Goal: Information Seeking & Learning: Compare options

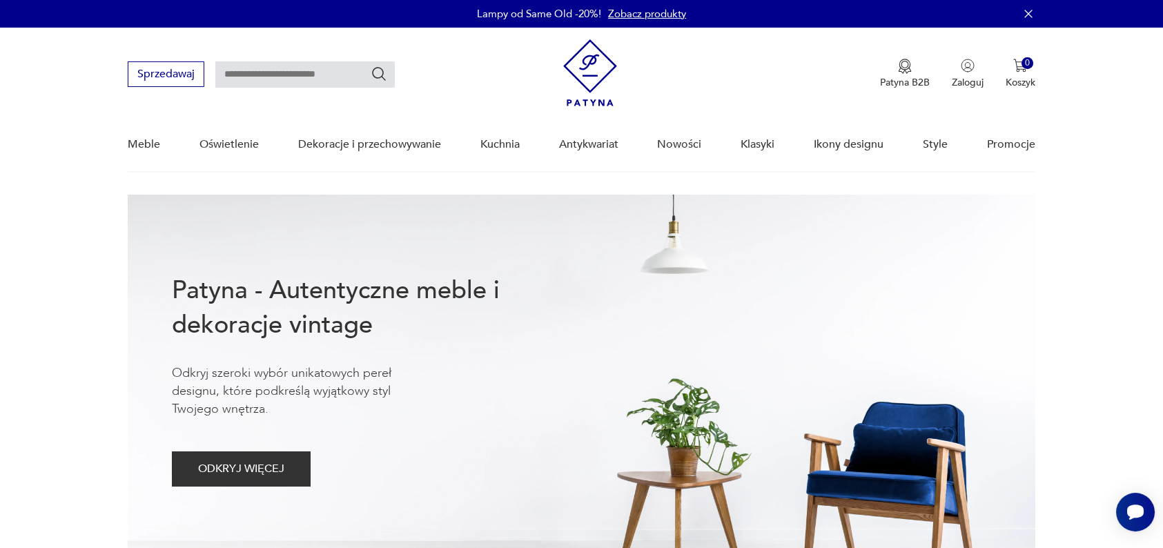
click at [488, 266] on div "Patyna - Autentyczne meble i dekoracje vintage Odkryj szeroki wybór unikatowych…" at bounding box center [426, 380] width 508 height 370
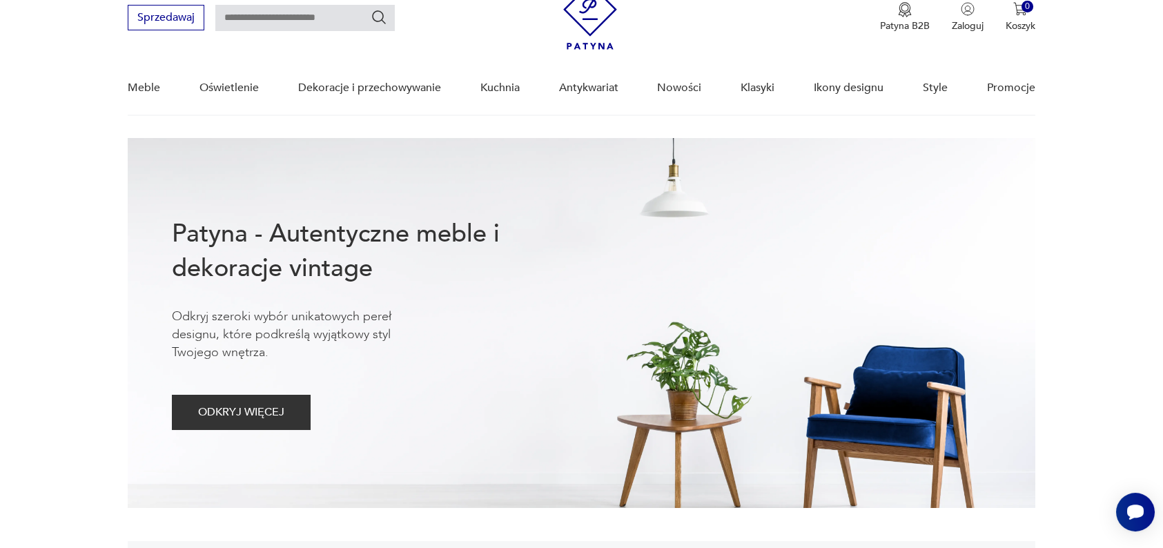
scroll to position [57, 0]
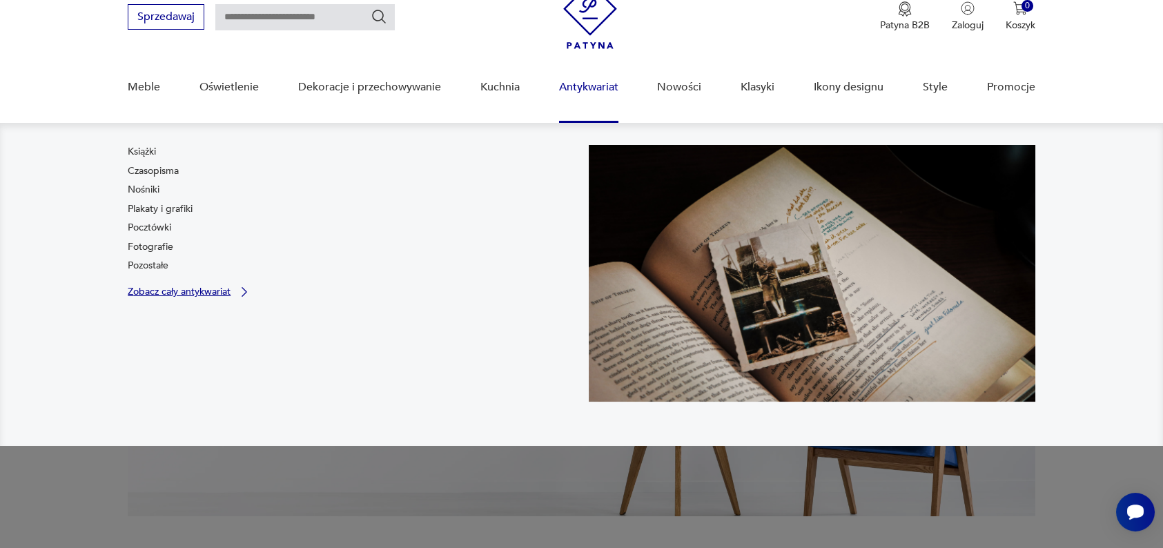
click at [162, 291] on p "Zobacz cały antykwariat" at bounding box center [179, 291] width 103 height 9
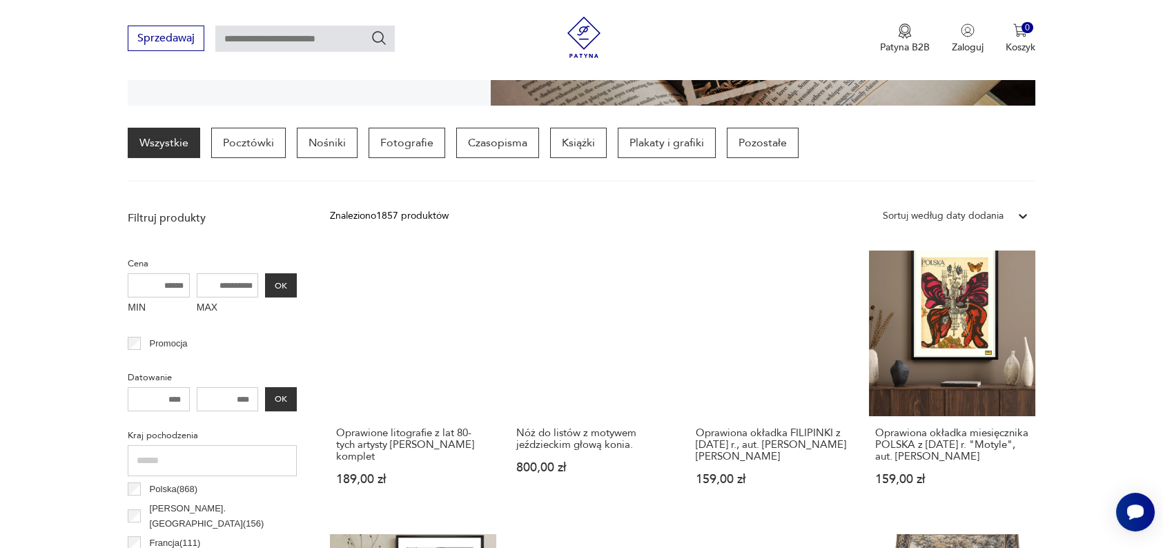
scroll to position [331, 0]
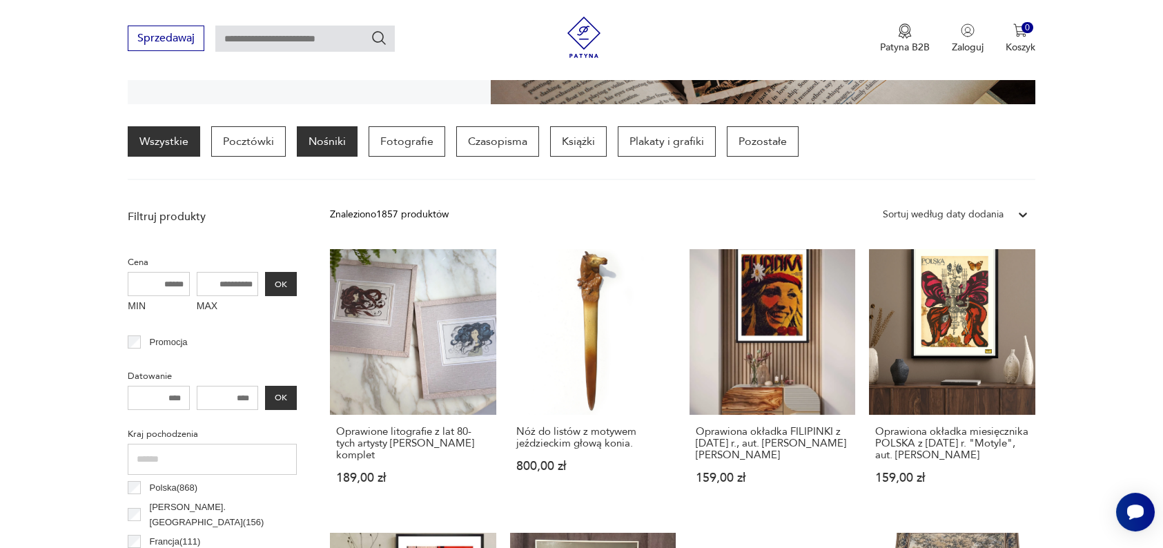
click at [324, 144] on p "Nośniki" at bounding box center [327, 141] width 61 height 30
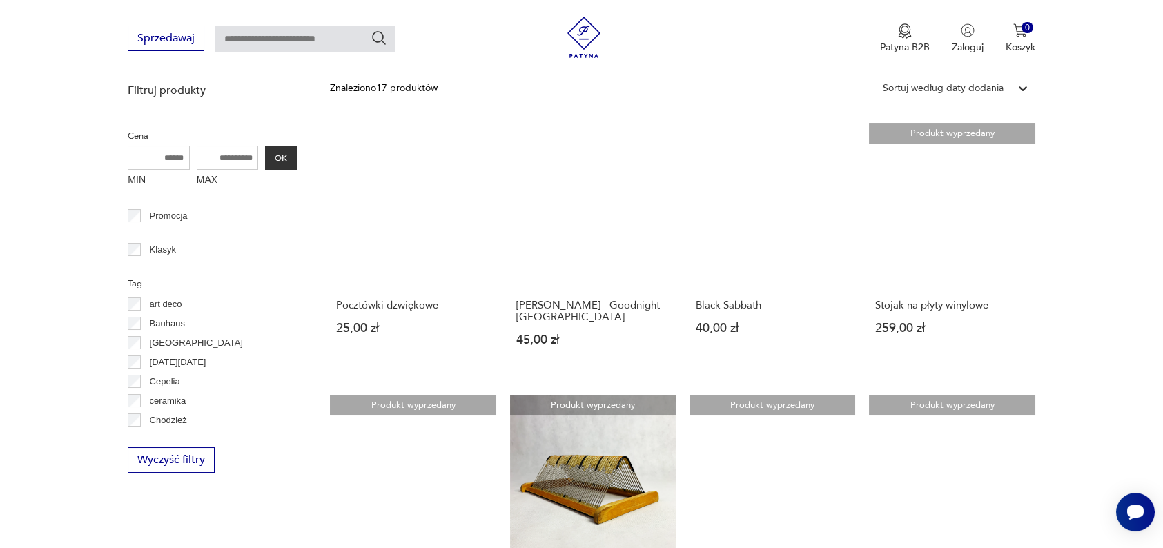
scroll to position [358, 0]
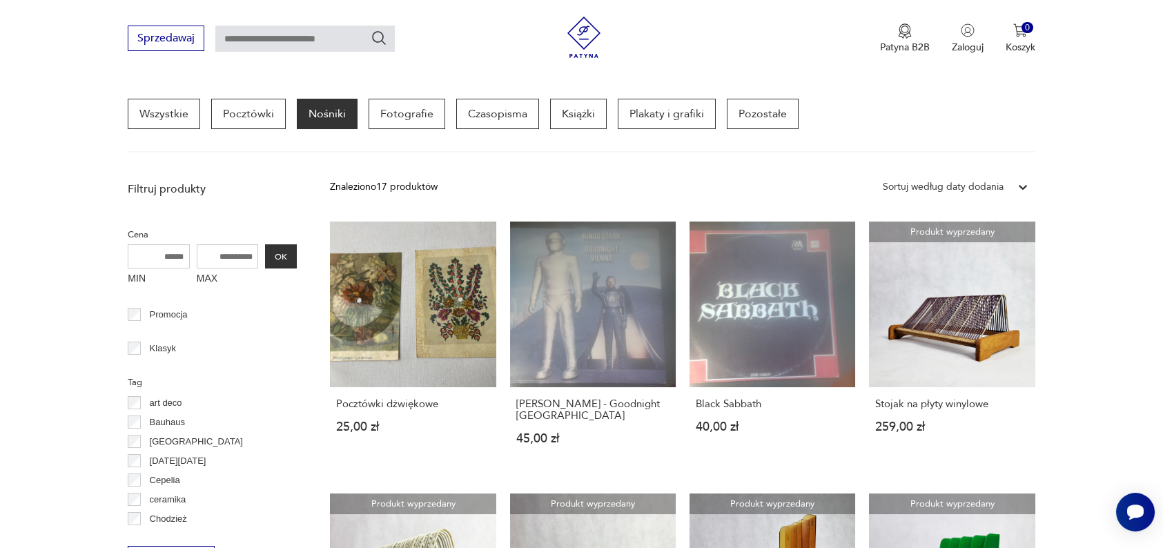
click at [324, 124] on p "Nośniki" at bounding box center [327, 114] width 61 height 30
click at [737, 113] on p "Pozostałe" at bounding box center [763, 114] width 72 height 30
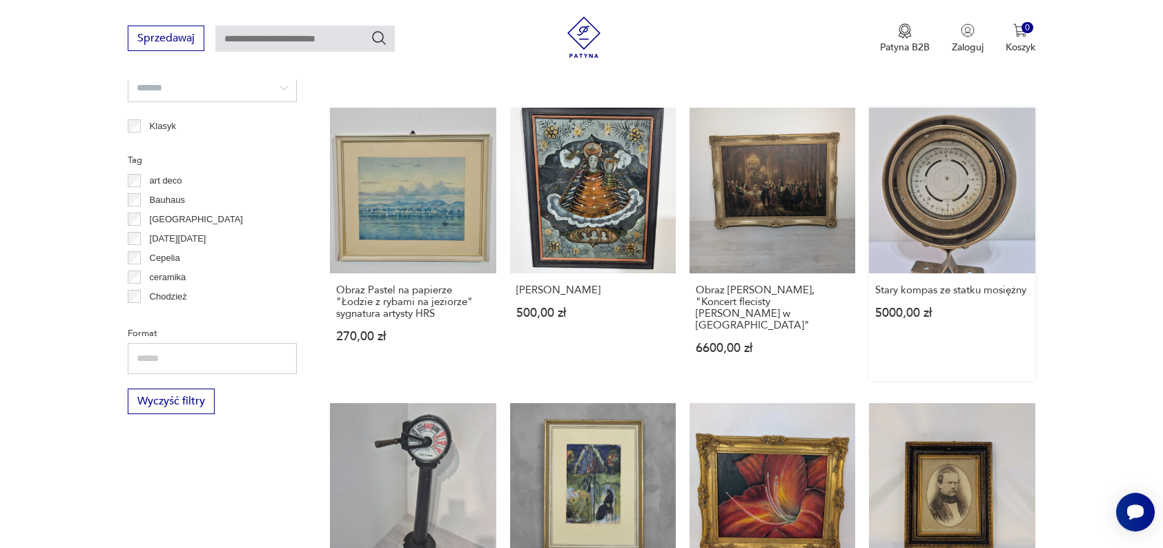
scroll to position [1274, 0]
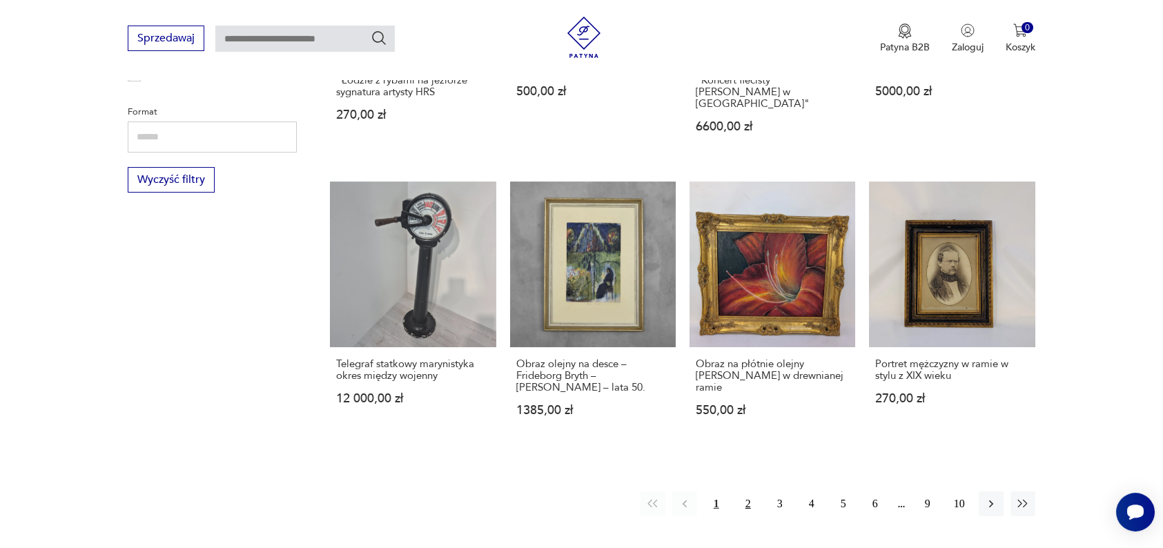
click at [745, 492] on button "2" at bounding box center [748, 504] width 25 height 25
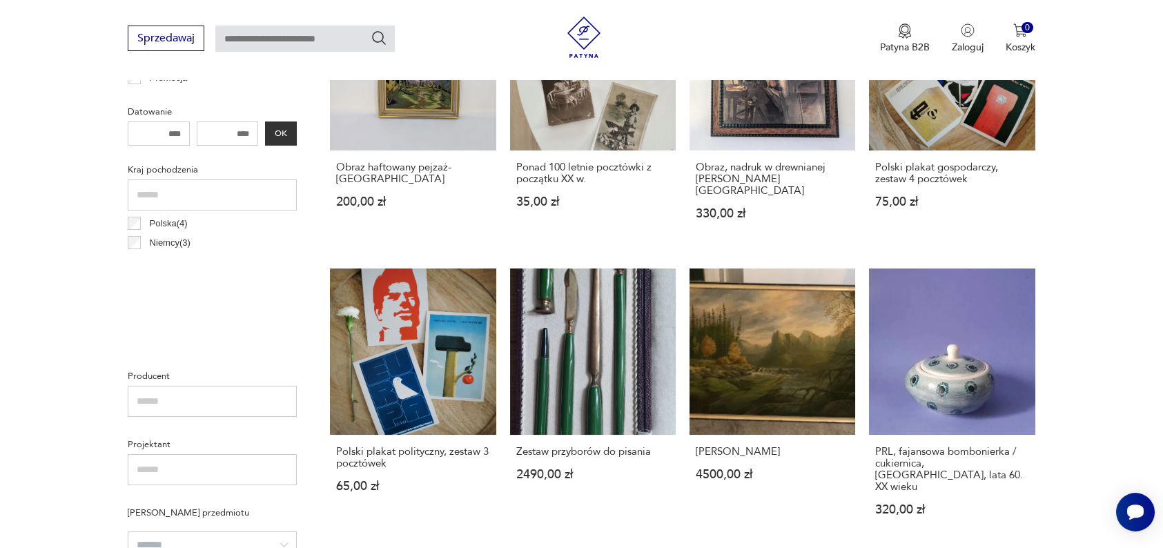
scroll to position [596, 0]
drag, startPoint x: 745, startPoint y: 492, endPoint x: 1099, endPoint y: 354, distance: 379.8
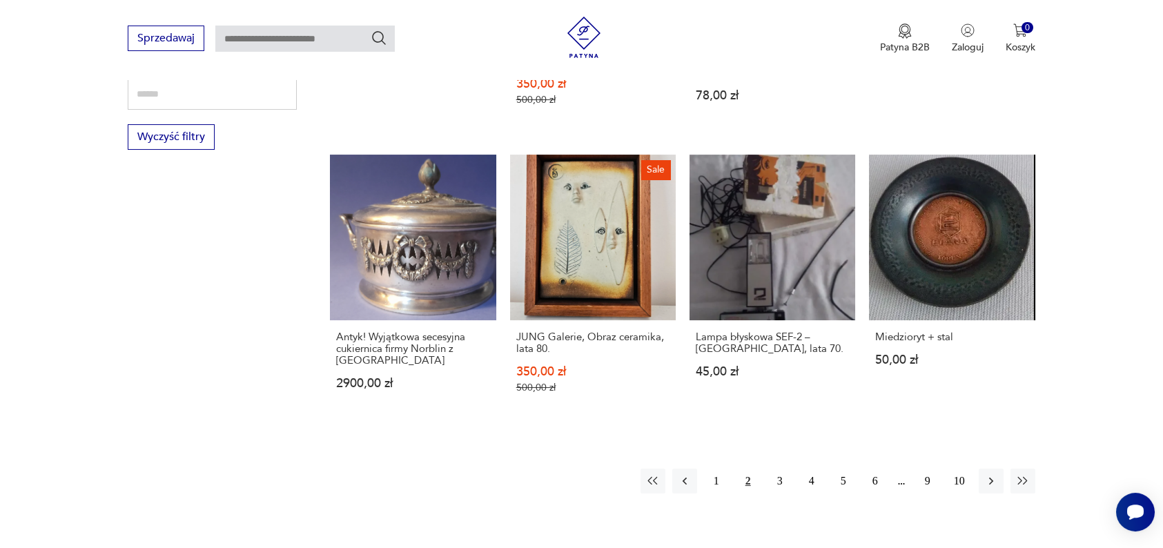
scroll to position [1319, 0]
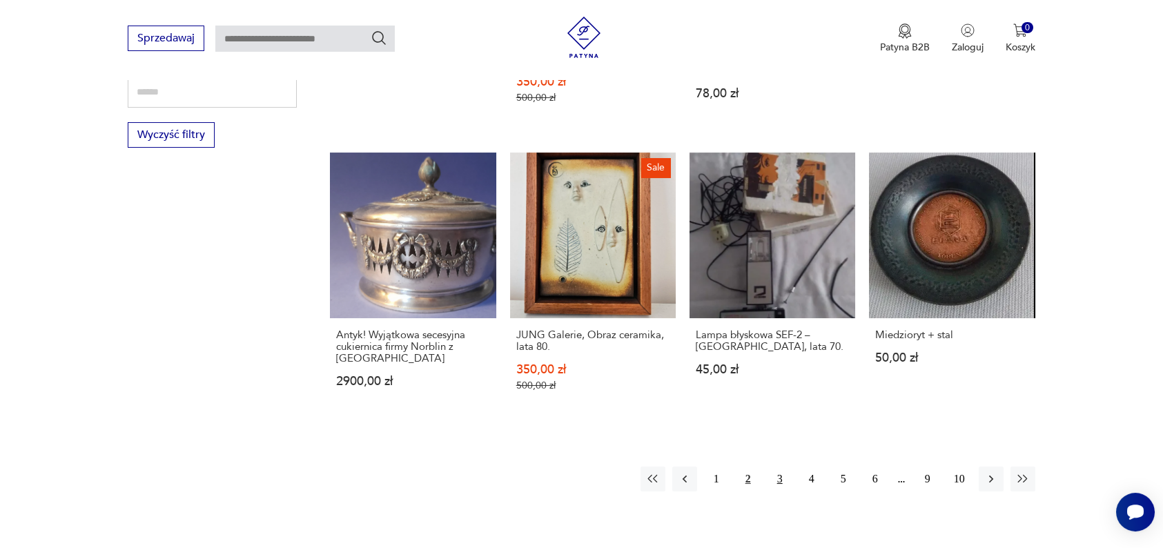
click at [773, 467] on button "3" at bounding box center [780, 479] width 25 height 25
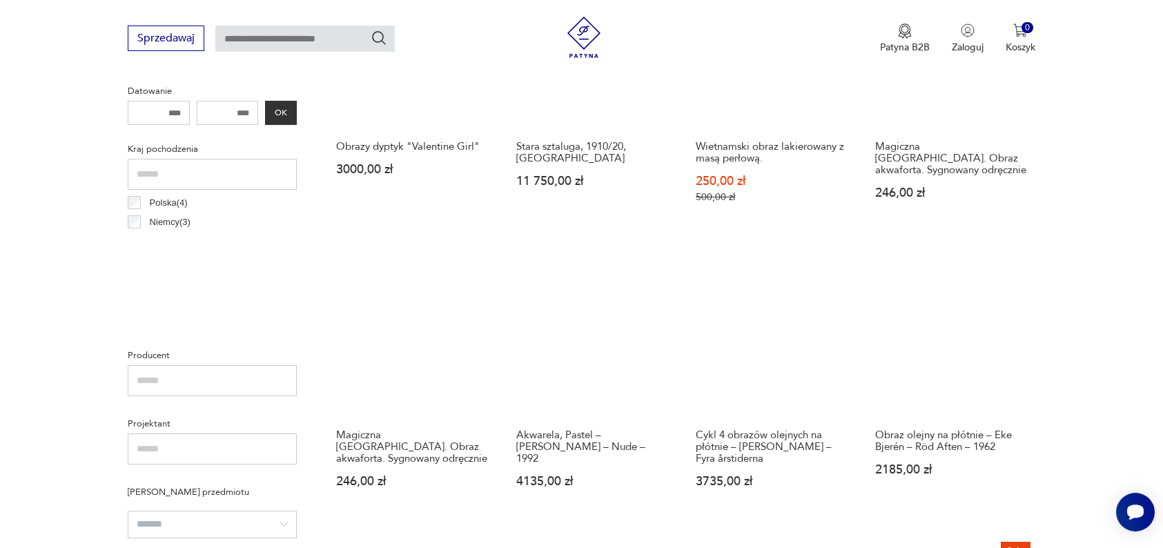
scroll to position [705, 0]
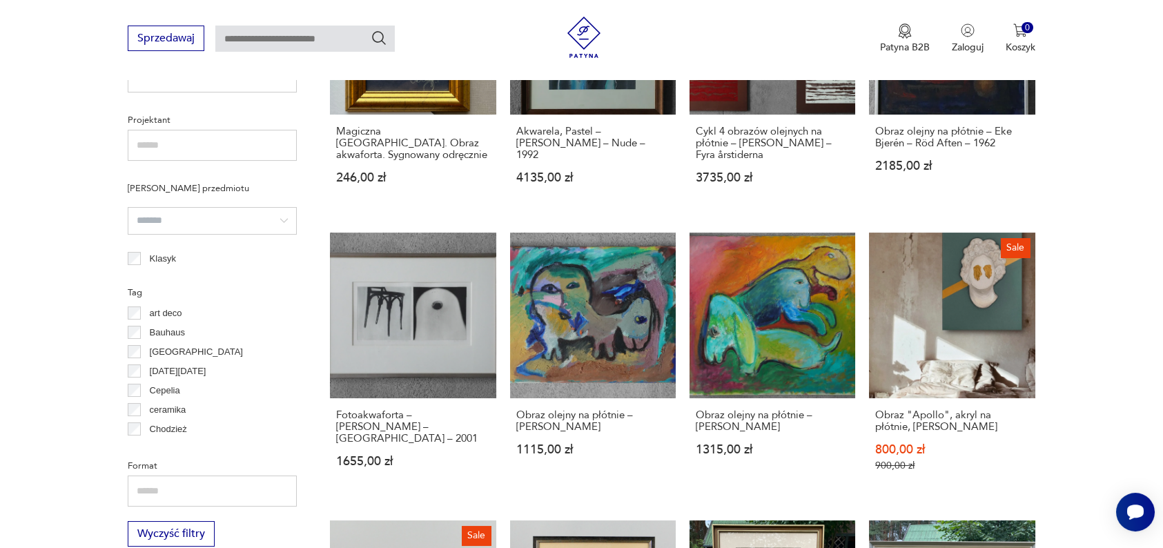
click at [1133, 376] on section "Filtruj produkty Cena MIN MAX OK Promocja Datowanie OK Kraj pochodzenia Polska …" at bounding box center [581, 269] width 1163 height 1312
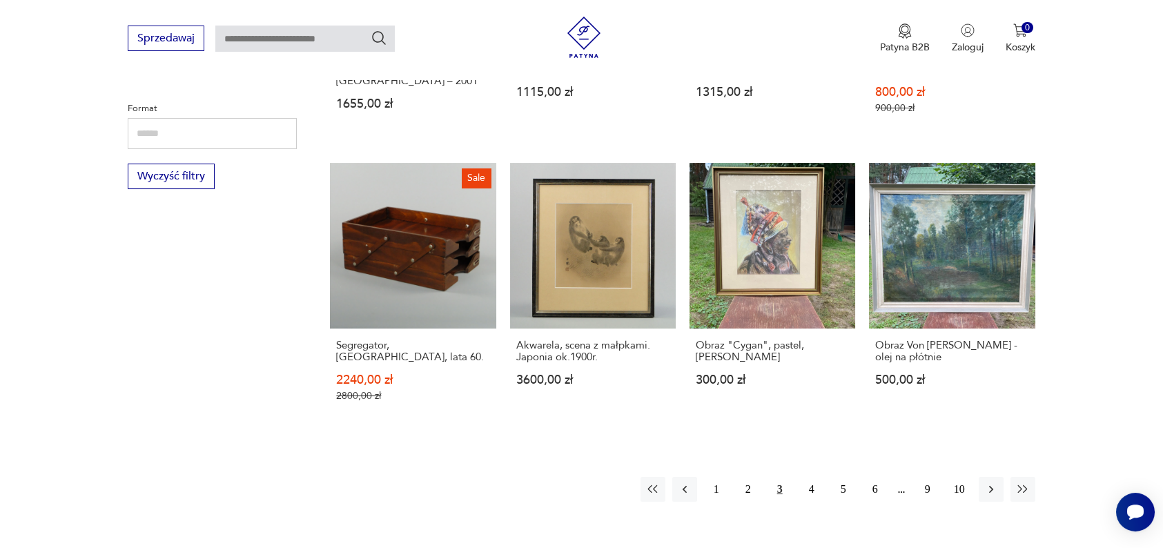
scroll to position [1279, 0]
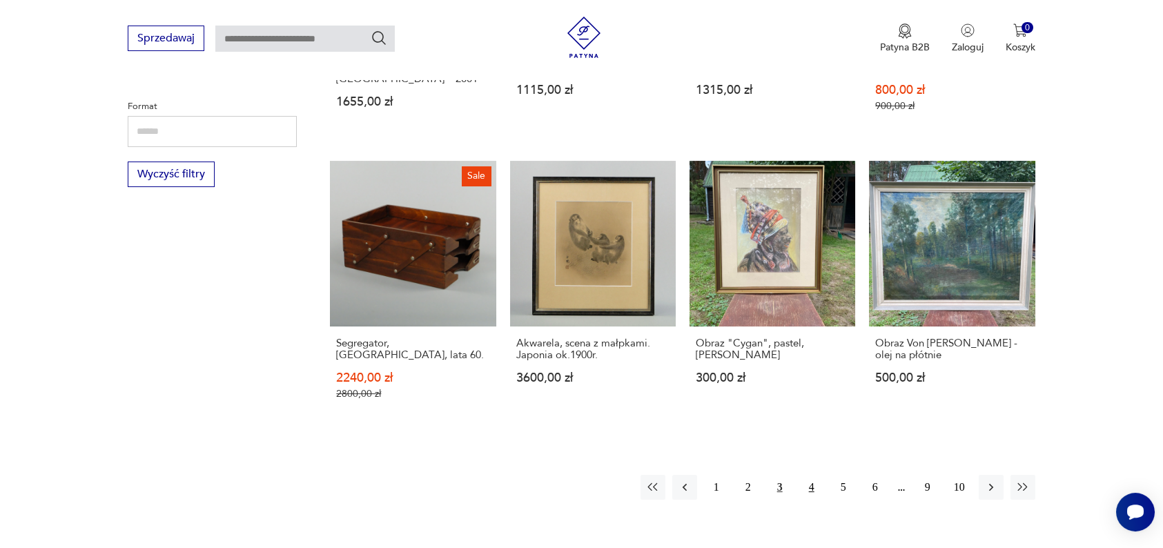
click at [811, 475] on button "4" at bounding box center [811, 487] width 25 height 25
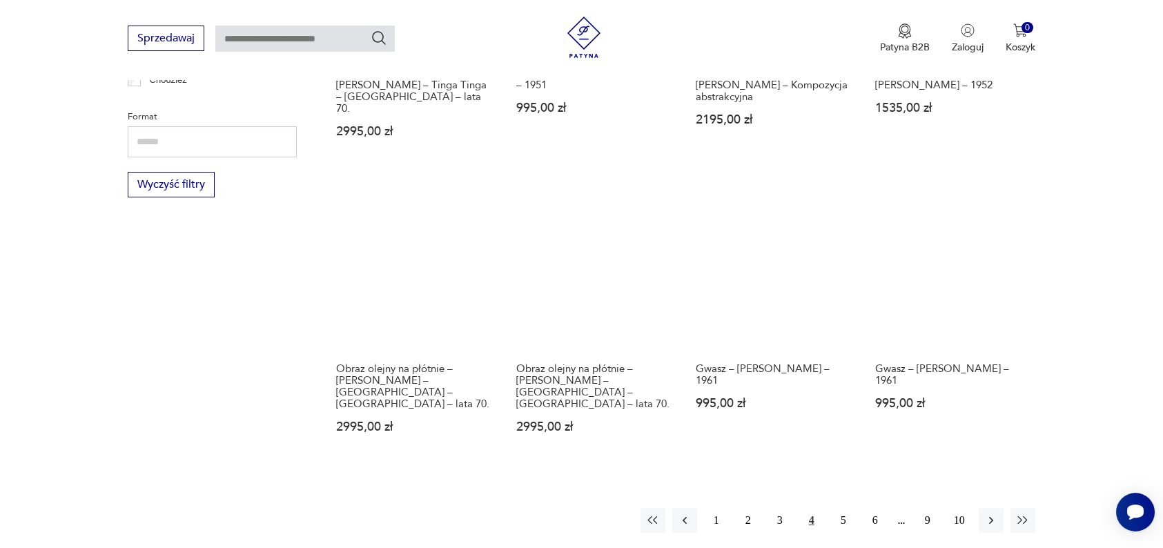
scroll to position [1309, 0]
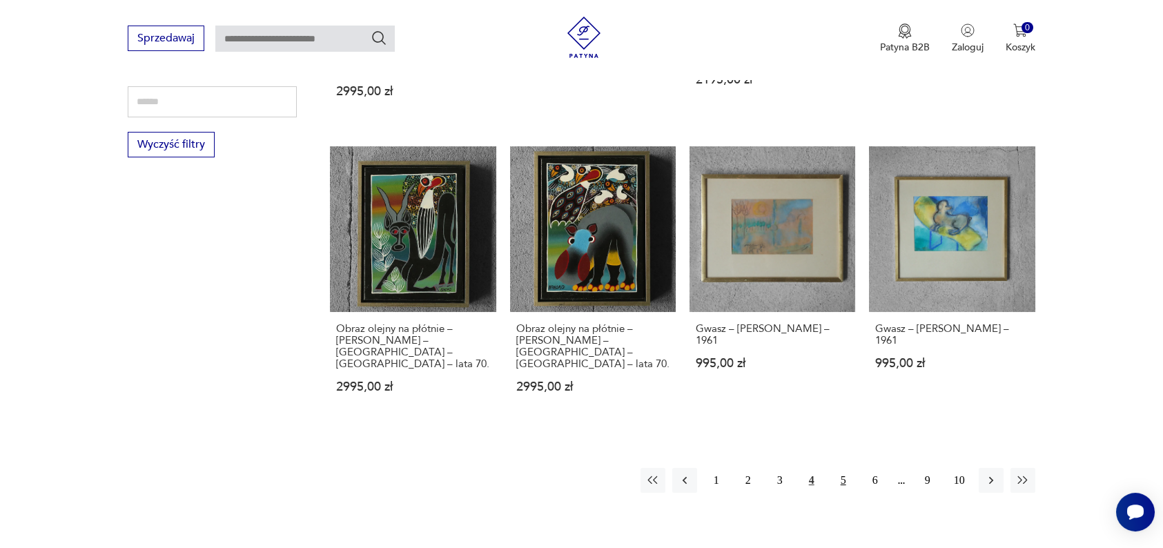
click at [840, 468] on button "5" at bounding box center [843, 480] width 25 height 25
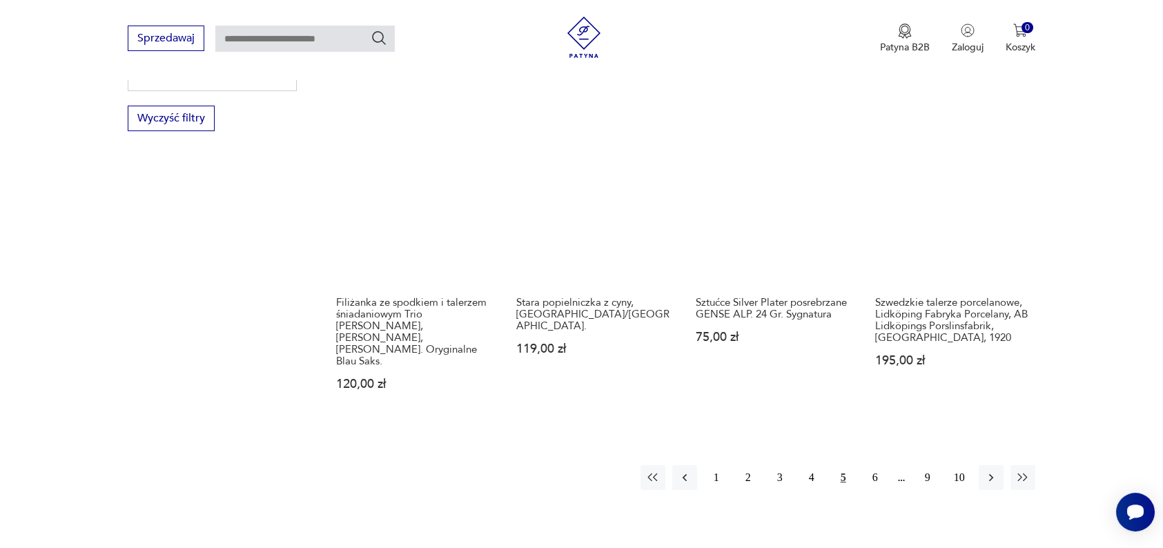
scroll to position [1340, 0]
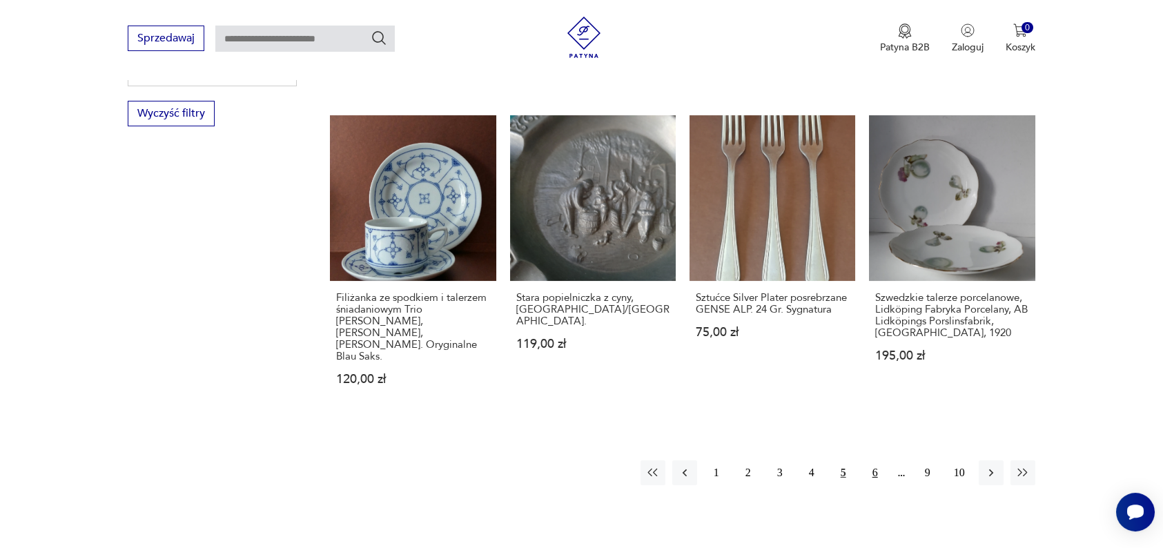
click at [878, 460] on button "6" at bounding box center [875, 472] width 25 height 25
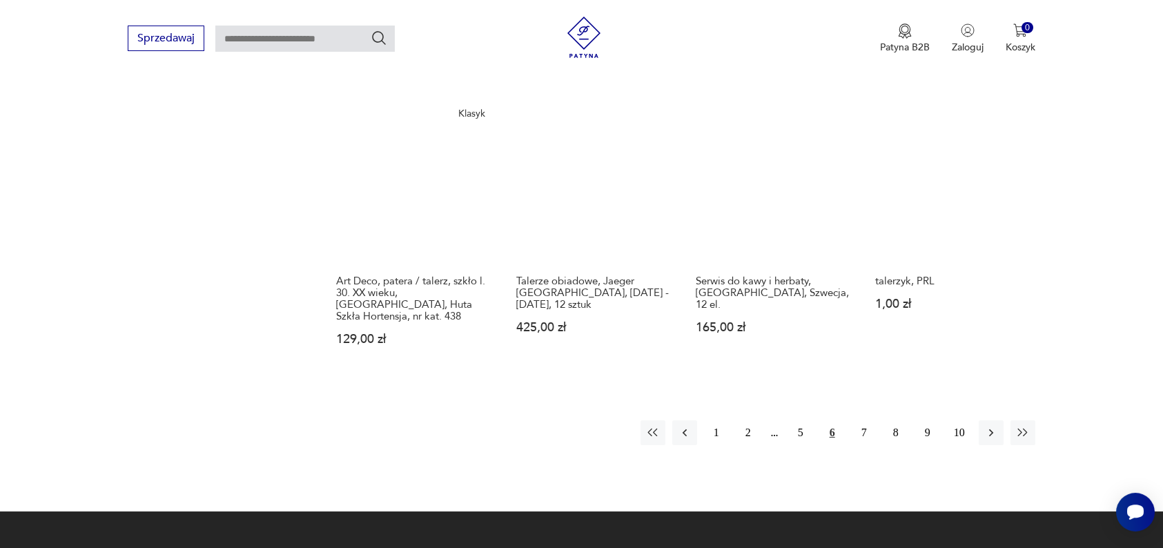
scroll to position [1393, 0]
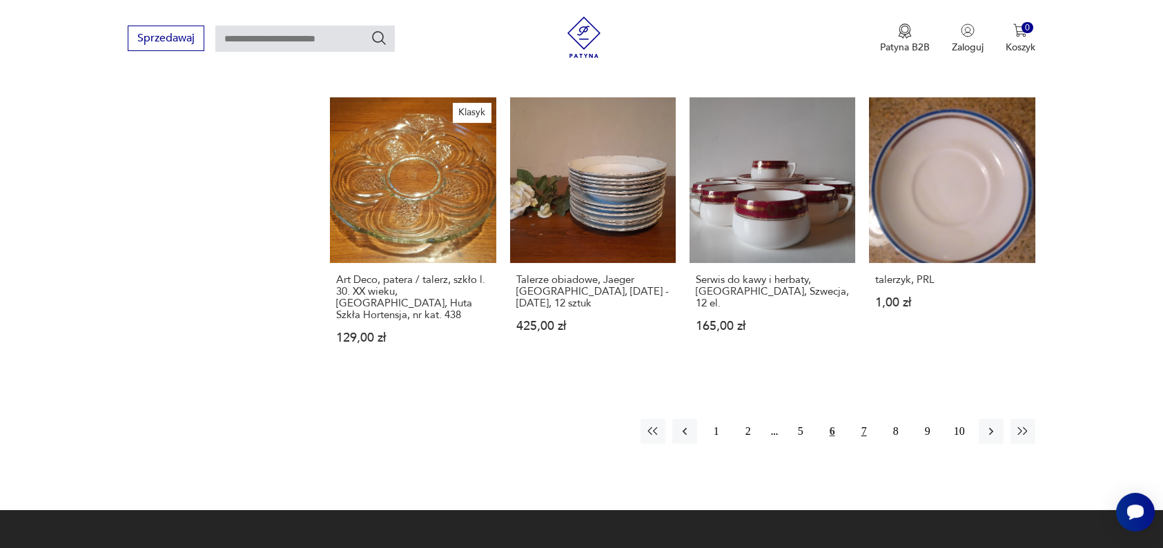
click at [860, 419] on button "7" at bounding box center [864, 431] width 25 height 25
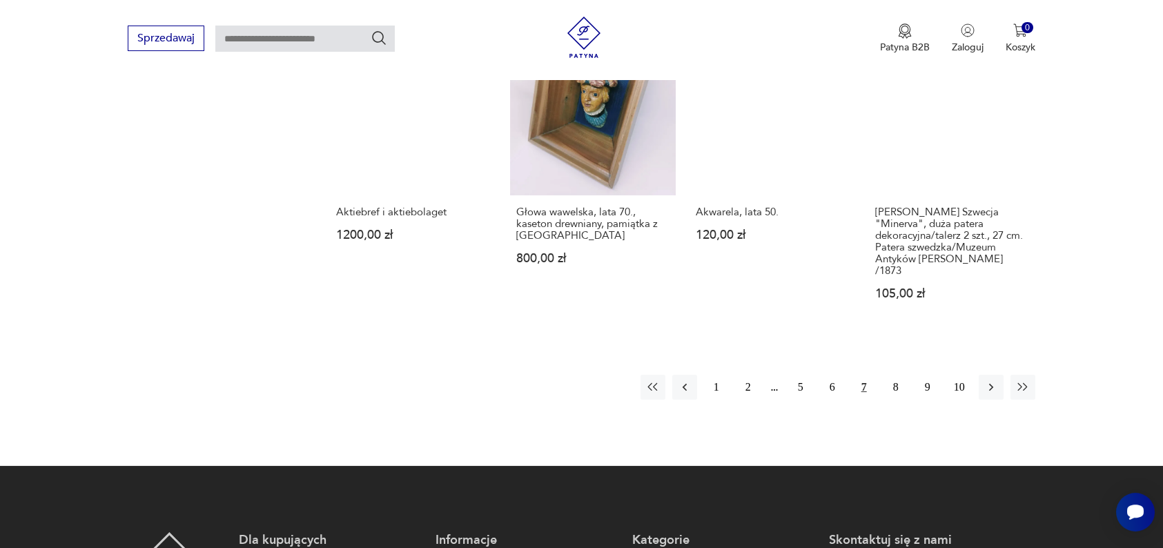
scroll to position [1434, 0]
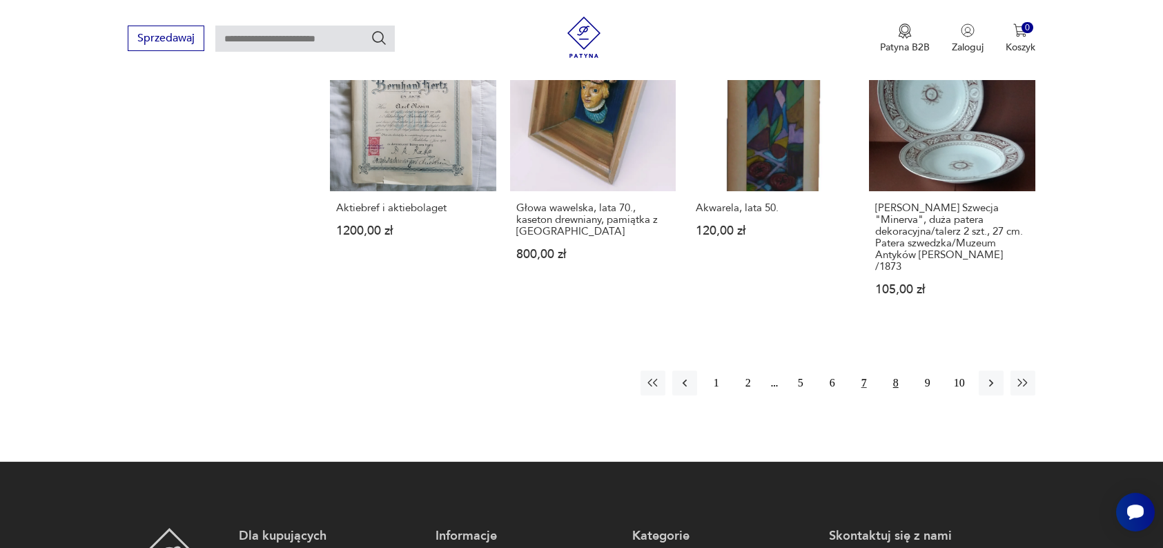
click at [893, 371] on button "8" at bounding box center [896, 383] width 25 height 25
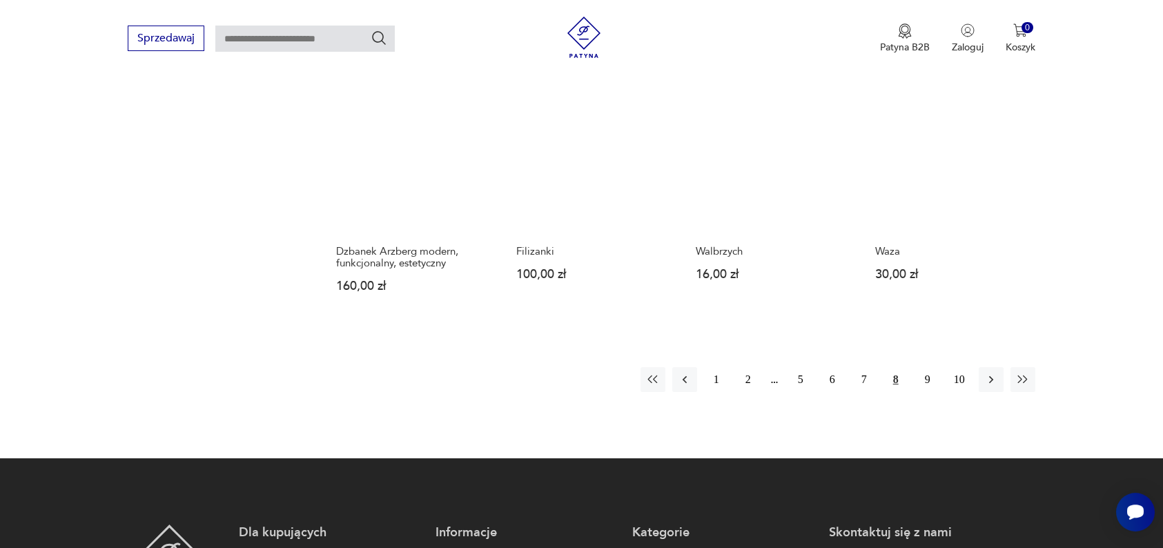
scroll to position [1391, 0]
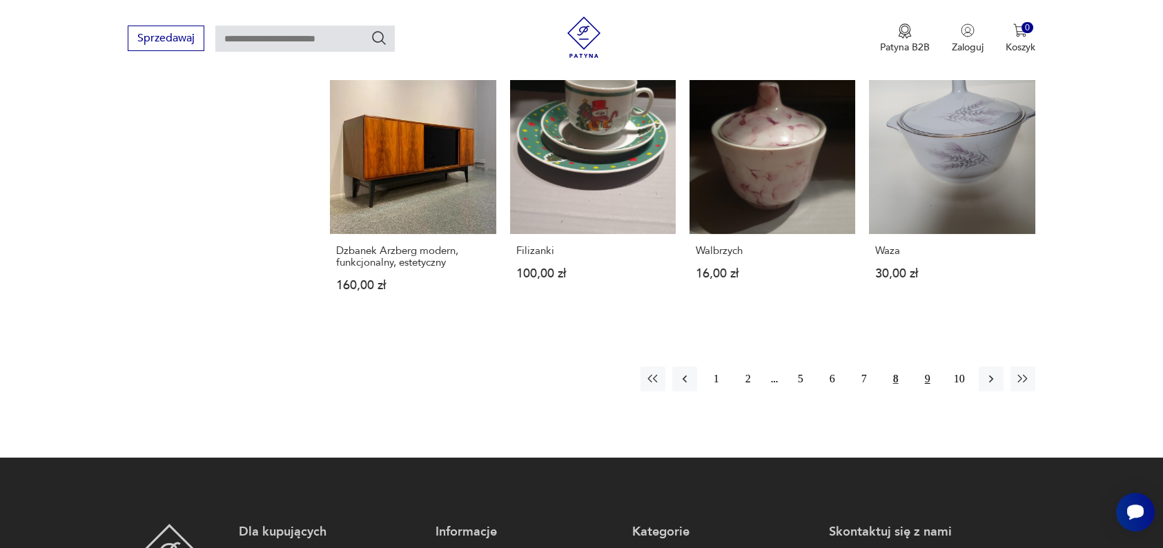
click at [928, 367] on button "9" at bounding box center [927, 379] width 25 height 25
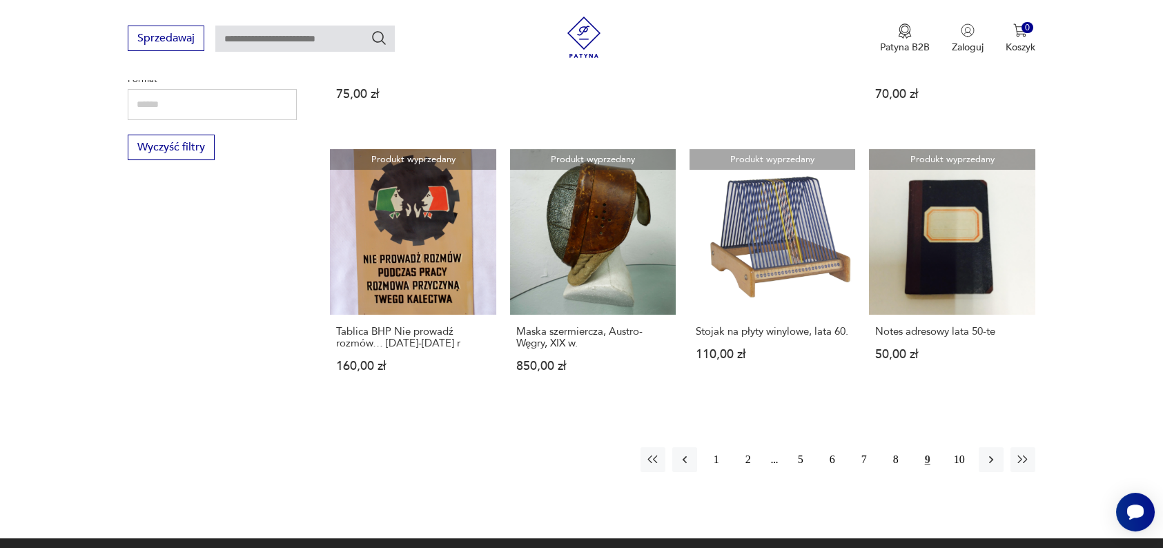
scroll to position [1307, 0]
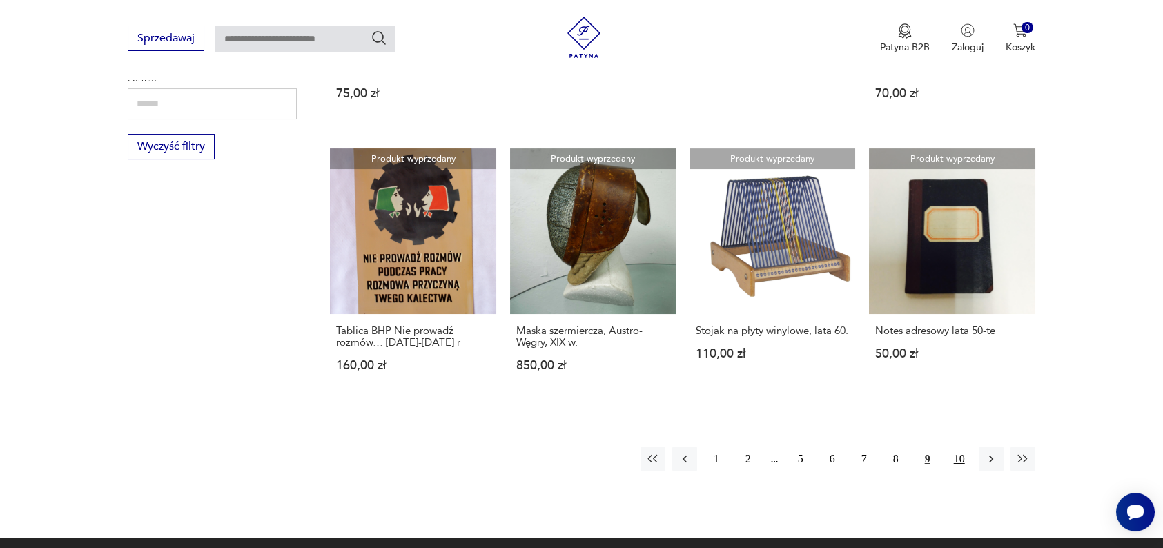
click at [961, 447] on button "10" at bounding box center [959, 459] width 25 height 25
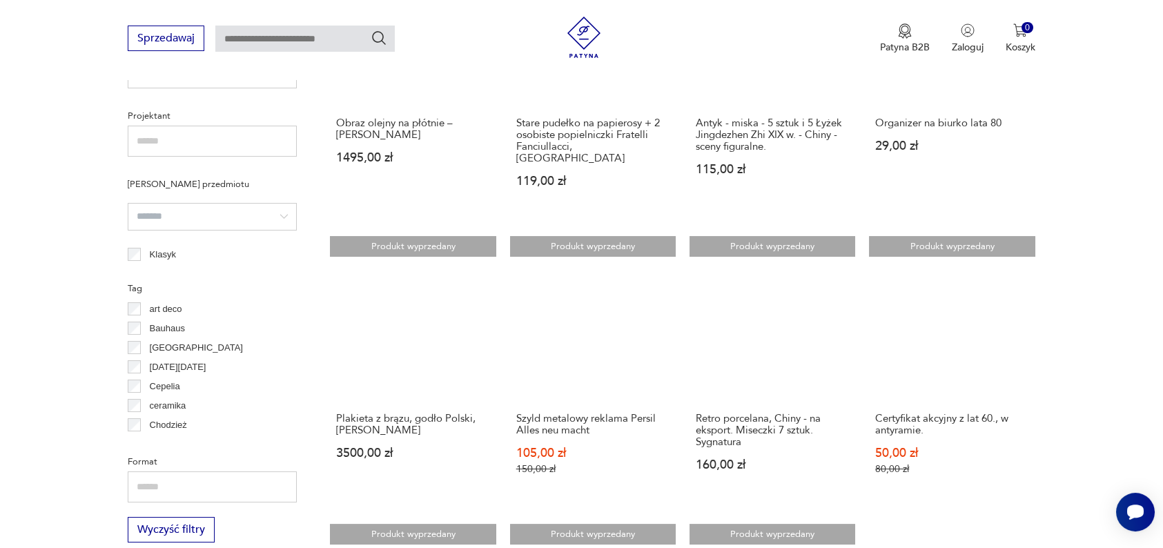
scroll to position [982, 0]
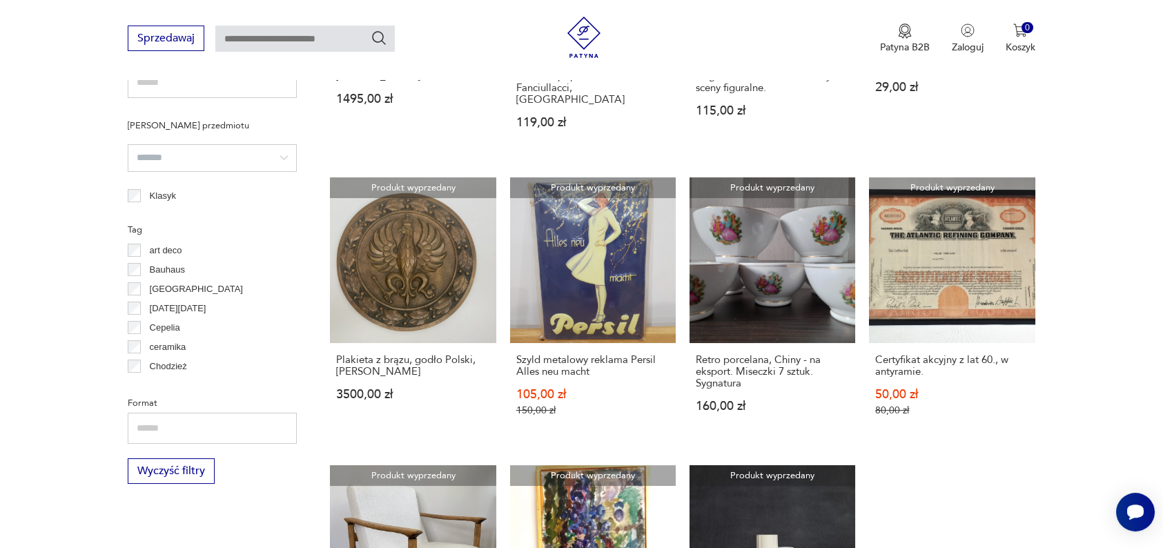
drag, startPoint x: 1094, startPoint y: 280, endPoint x: 1121, endPoint y: 315, distance: 44.9
click at [1121, 315] on section "Filtruj produkty Cena MIN MAX OK Promocja Datowanie OK Kraj pochodzenia Polska …" at bounding box center [581, 203] width 1163 height 1304
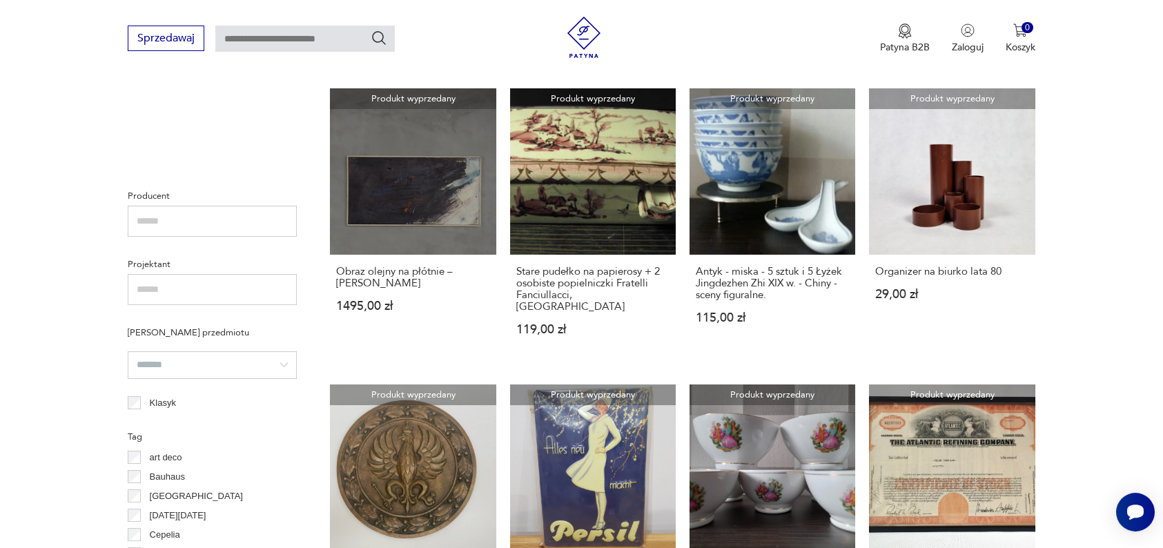
scroll to position [777, 0]
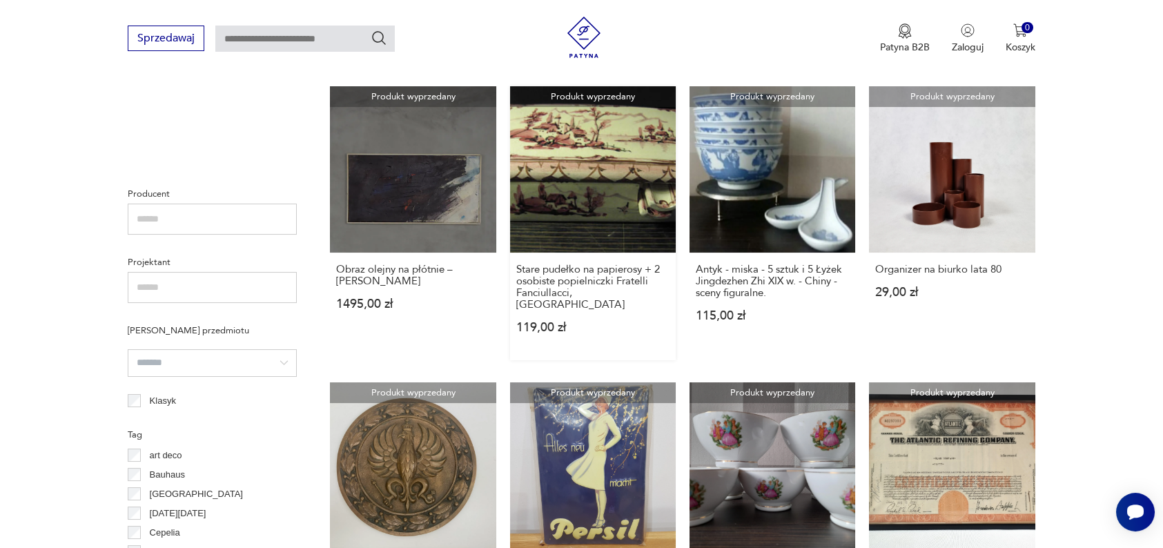
click at [592, 191] on link "Produkt wyprzedany Stare pudełko na papierosy + 2 osobiste popielniczki Fratell…" at bounding box center [593, 222] width 166 height 273
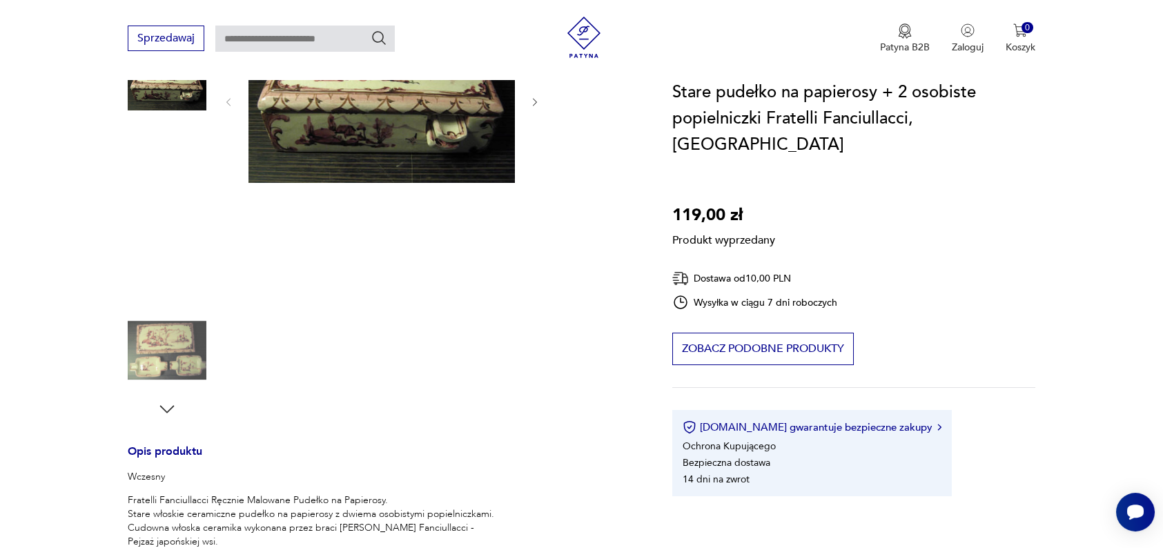
scroll to position [210, 0]
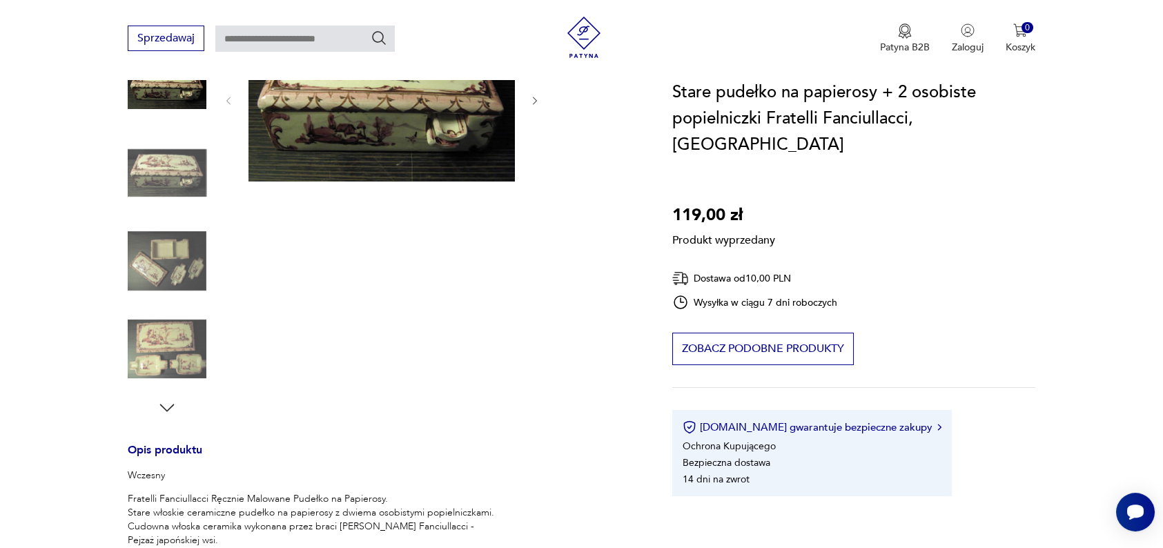
click at [166, 266] on div "Produkt wyprzedany Opis produktu Wczesny Fratelli Fanciullacci Ręcznie Malowane…" at bounding box center [384, 421] width 512 height 806
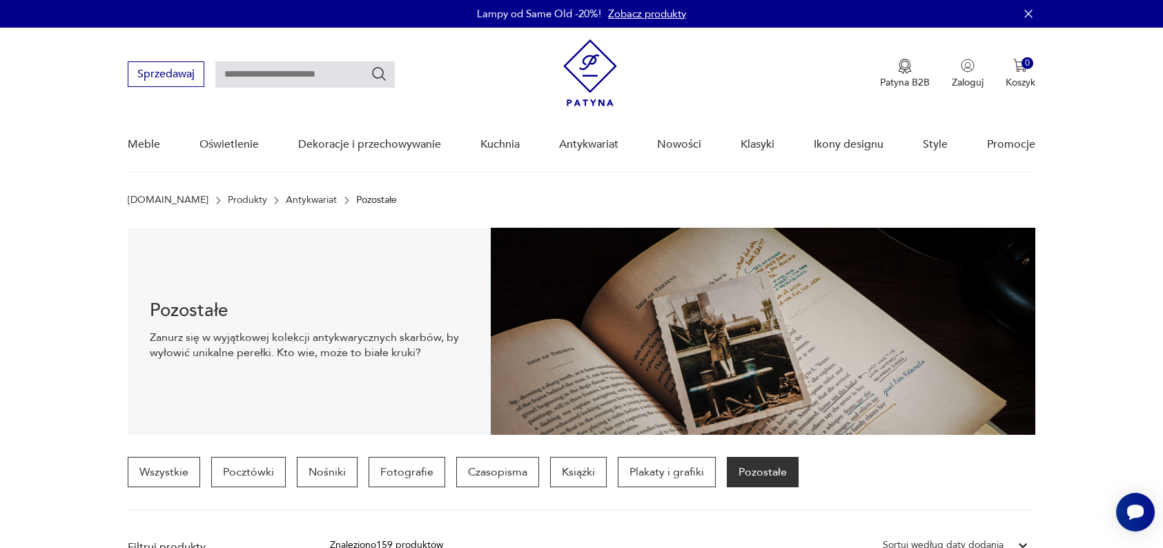
click at [667, 15] on link "Zobacz produkty" at bounding box center [647, 14] width 78 height 14
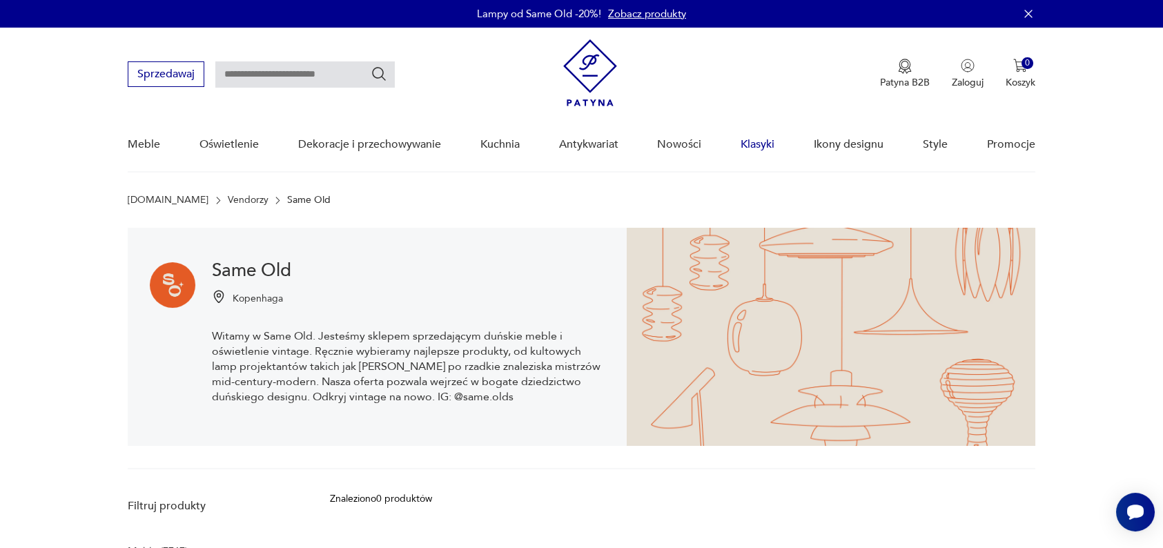
click at [749, 146] on link "Klasyki" at bounding box center [758, 144] width 34 height 53
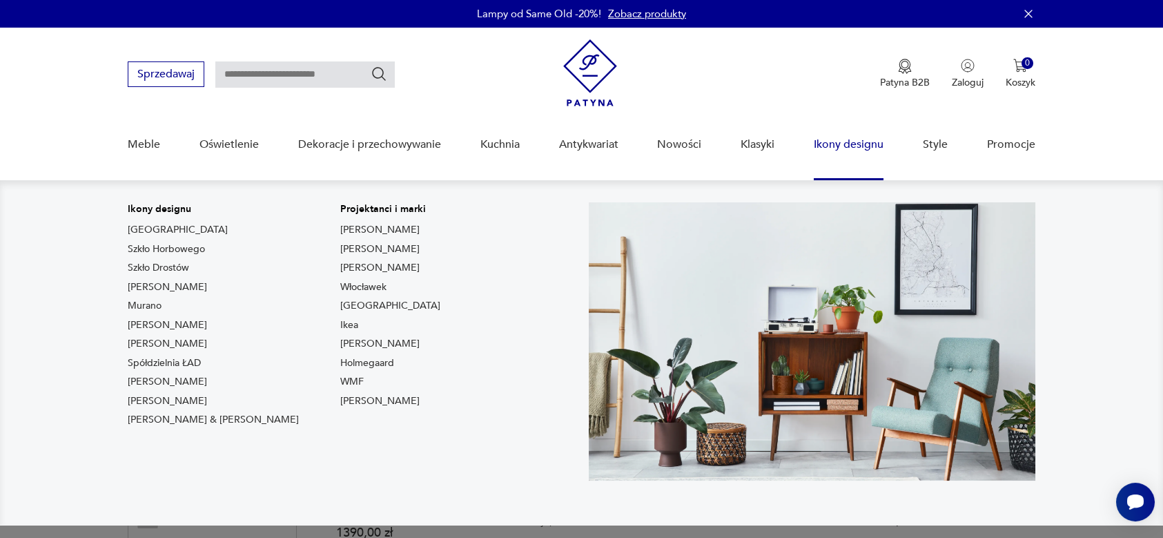
click at [842, 146] on link "Ikony designu" at bounding box center [849, 144] width 70 height 53
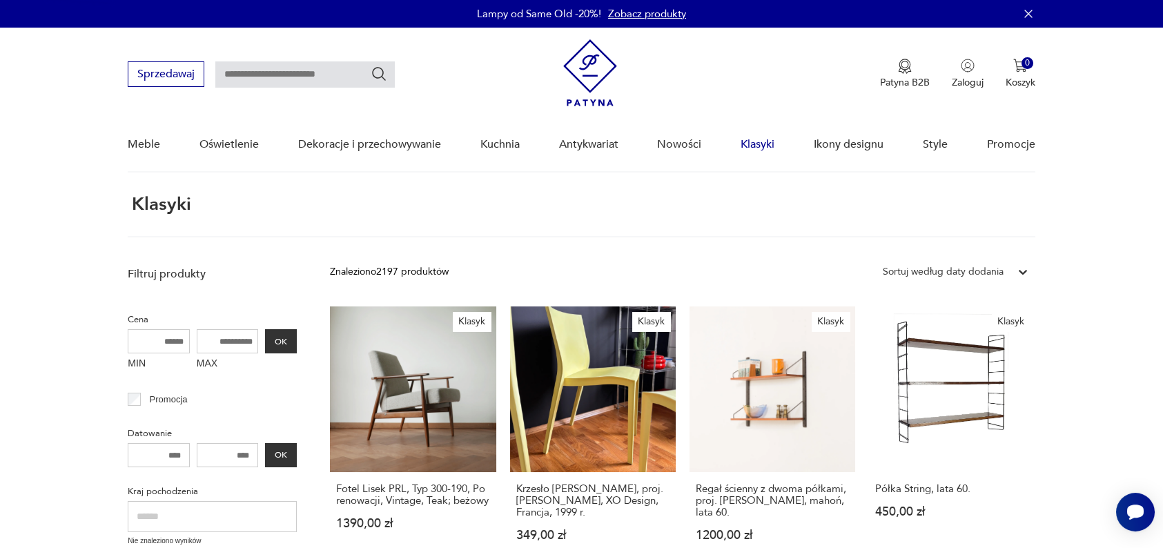
click at [757, 145] on link "Klasyki" at bounding box center [758, 144] width 34 height 53
click at [1008, 147] on link "Promocje" at bounding box center [1011, 144] width 48 height 53
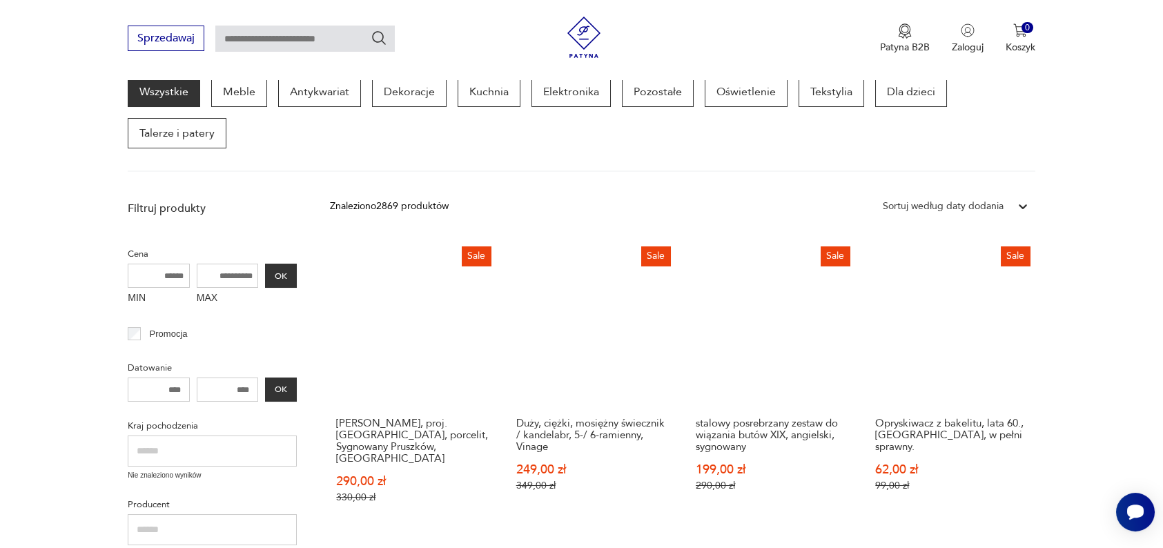
scroll to position [194, 0]
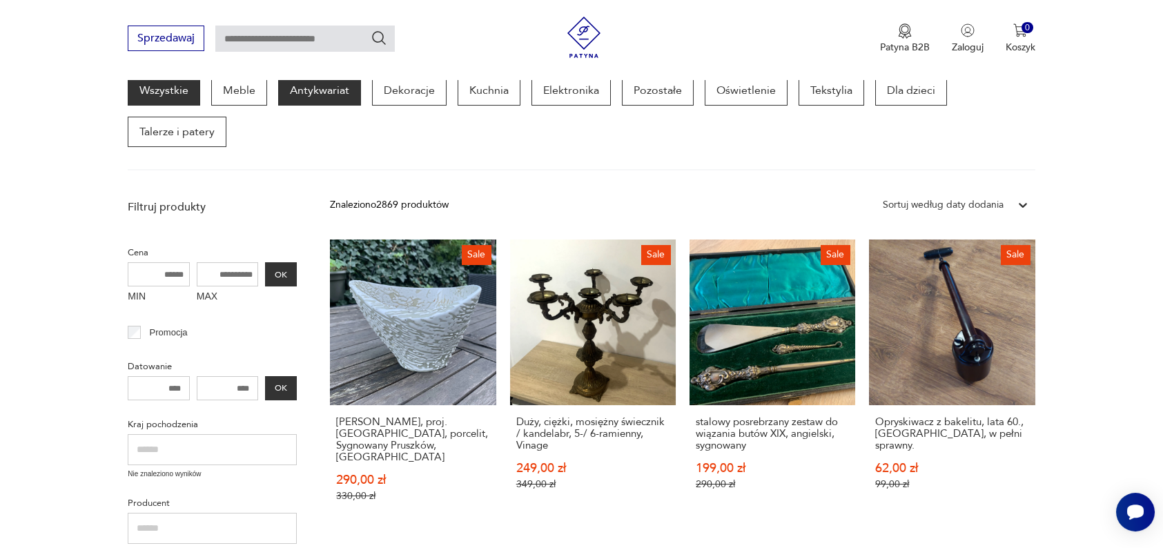
click at [308, 97] on p "Antykwariat" at bounding box center [319, 90] width 83 height 30
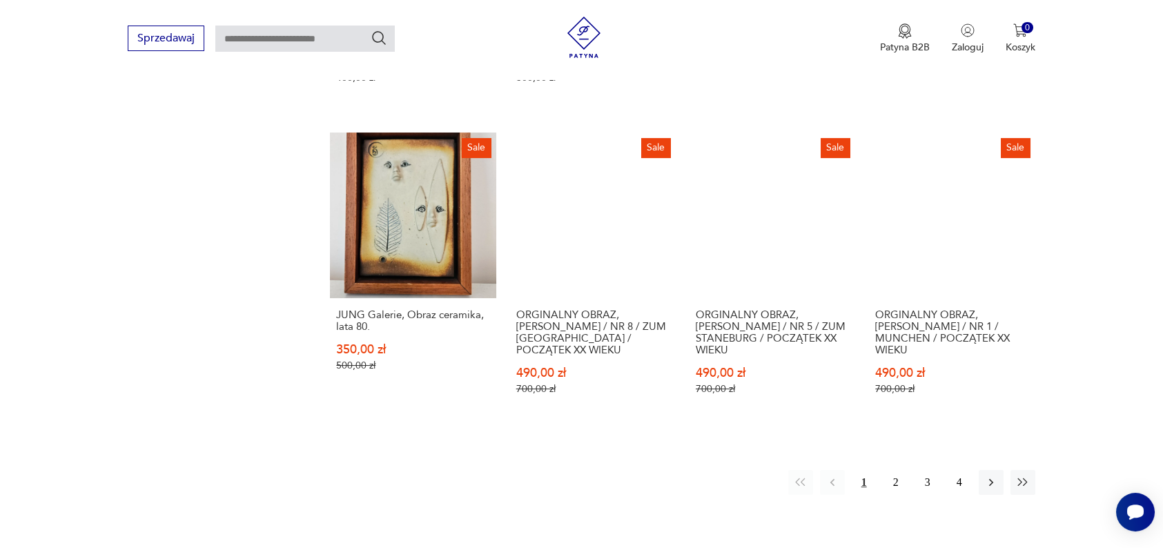
scroll to position [1378, 0]
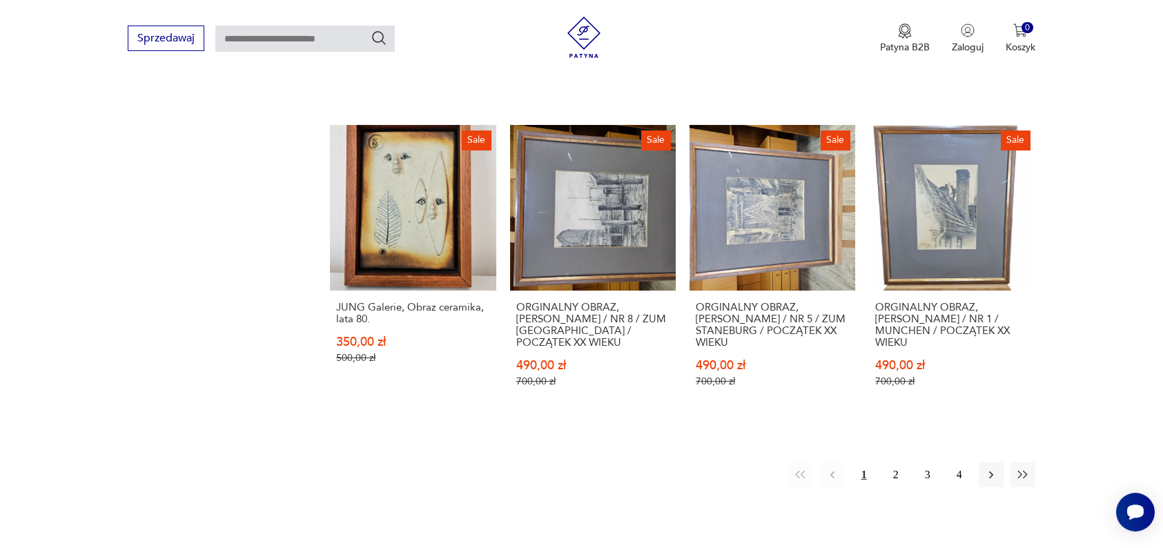
click at [897, 484] on button "2" at bounding box center [896, 475] width 25 height 25
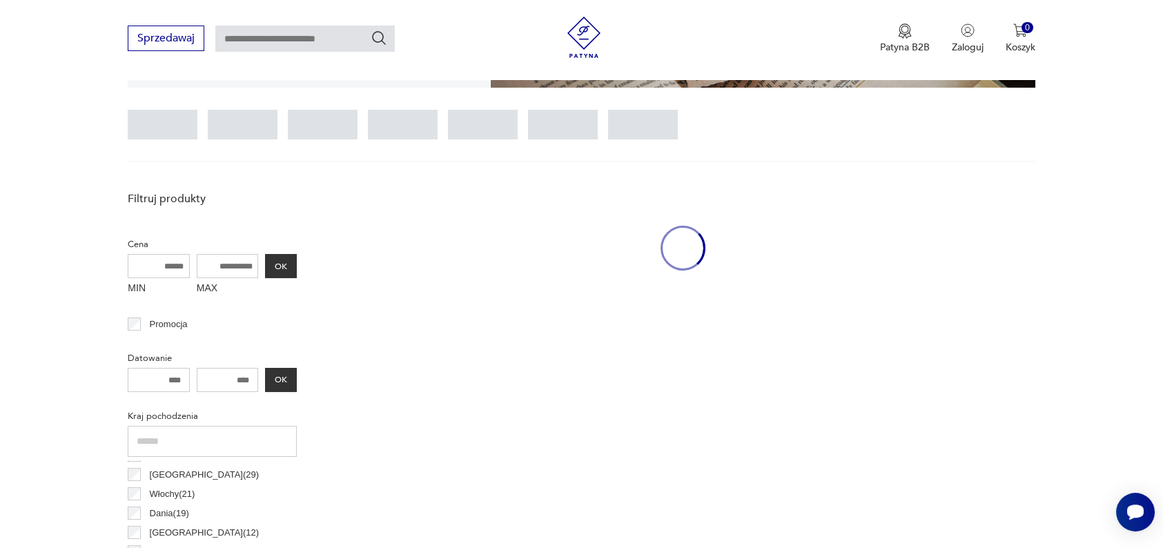
scroll to position [324, 0]
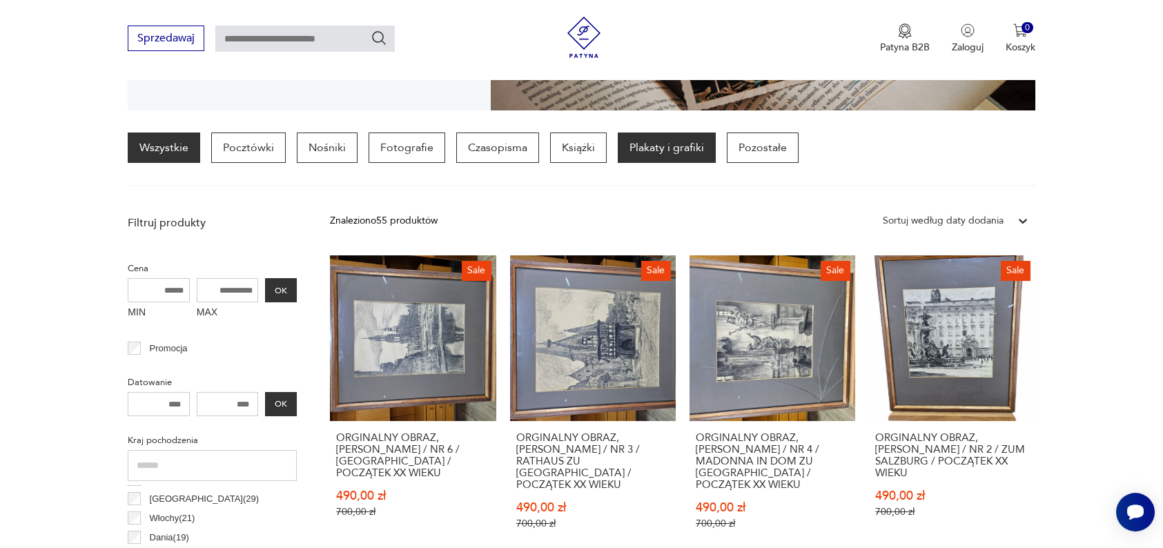
click at [675, 150] on p "Plakaty i grafiki" at bounding box center [667, 148] width 98 height 30
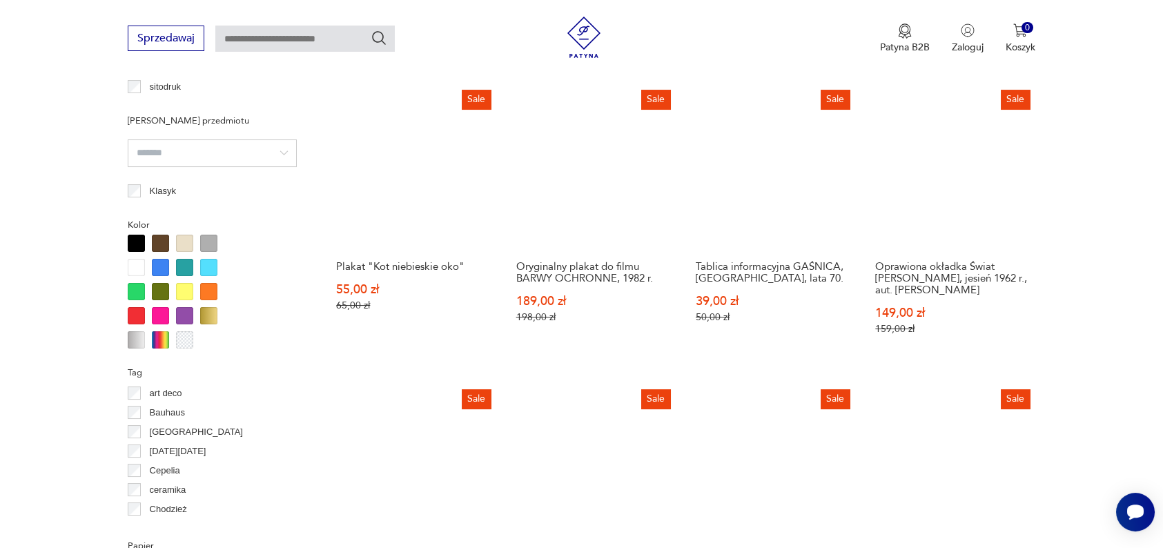
scroll to position [1120, 0]
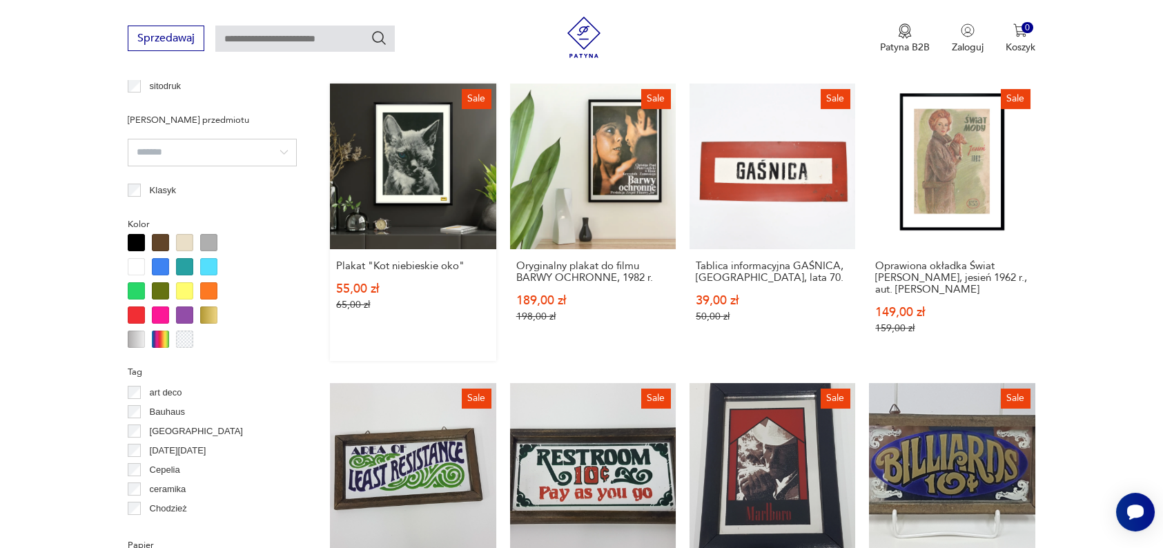
click at [436, 168] on link "Sale Plakat "Kot niebieskie oko" 55,00 zł 65,00 zł" at bounding box center [413, 223] width 166 height 278
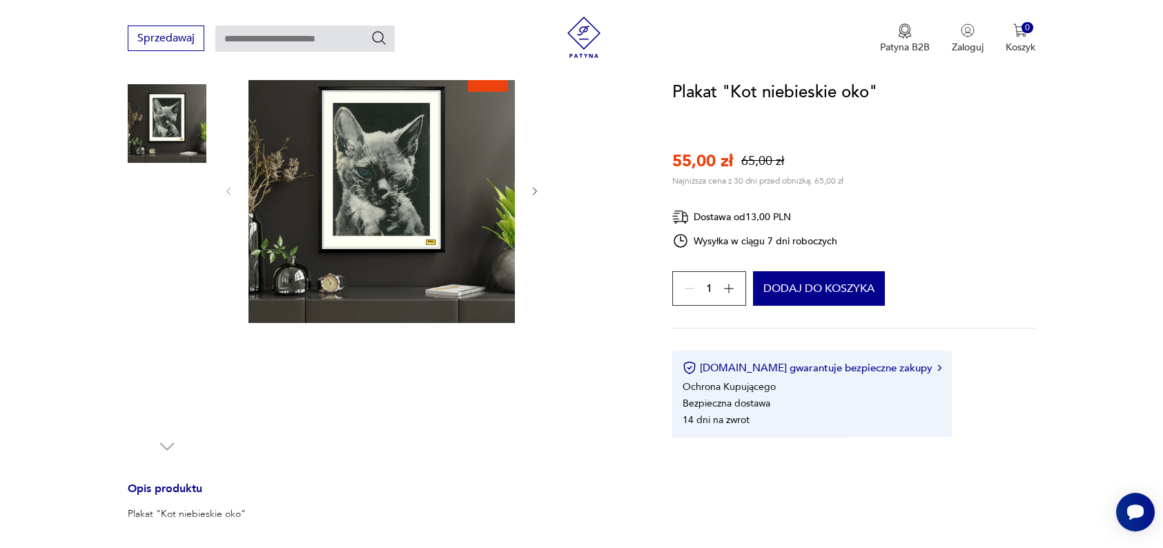
scroll to position [162, 0]
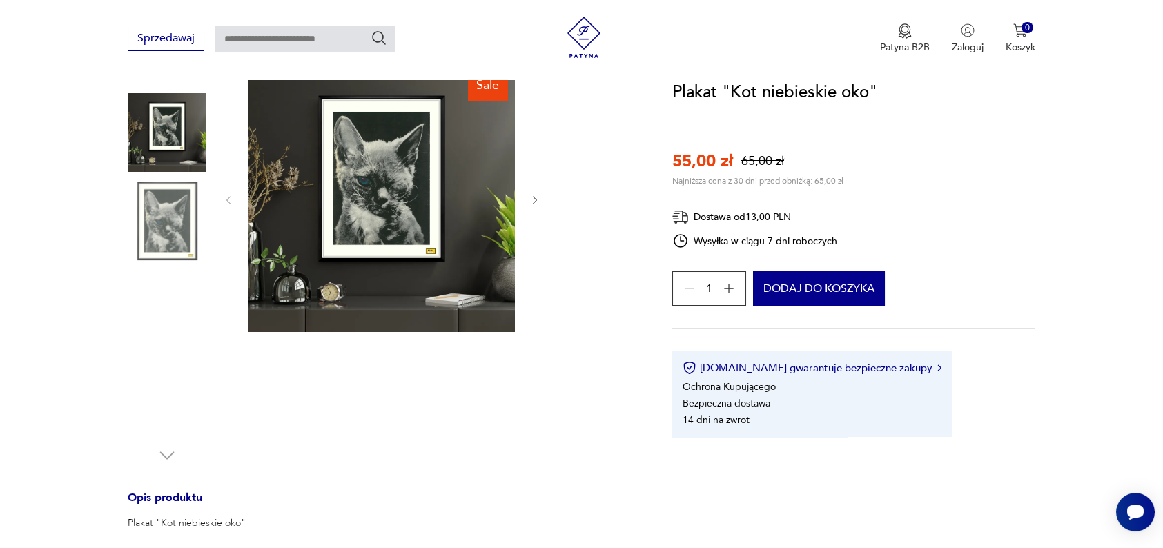
click at [380, 192] on img at bounding box center [382, 199] width 266 height 266
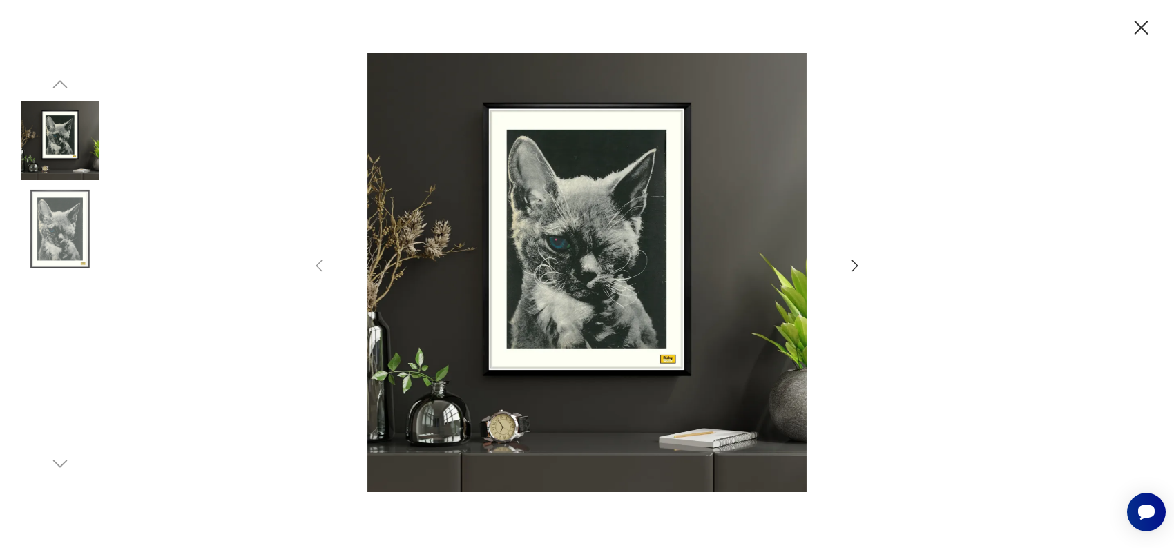
click at [850, 264] on icon "button" at bounding box center [854, 265] width 17 height 17
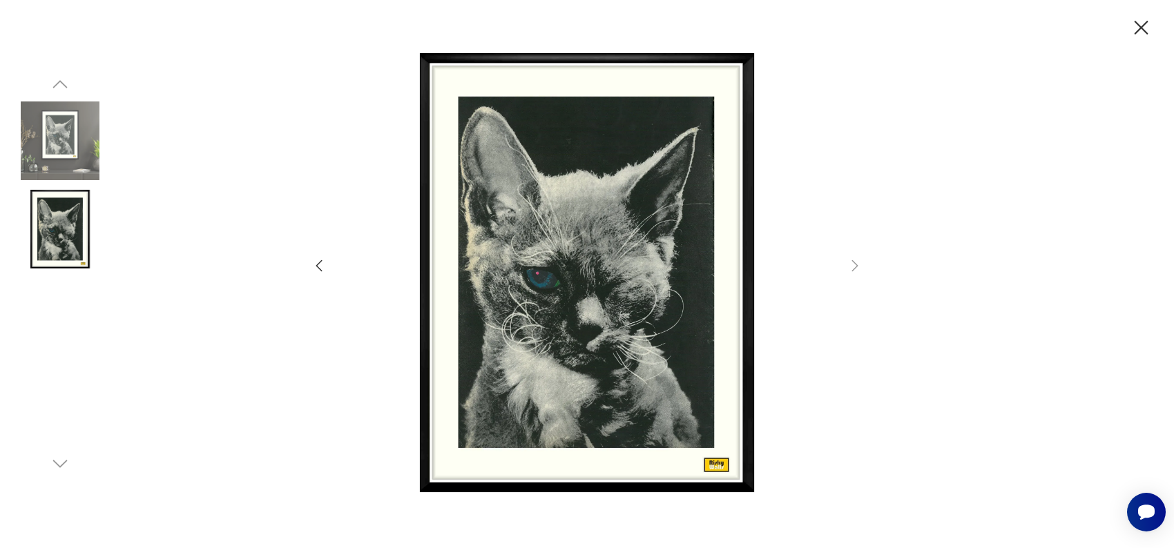
click at [1146, 28] on icon "button" at bounding box center [1141, 28] width 24 height 24
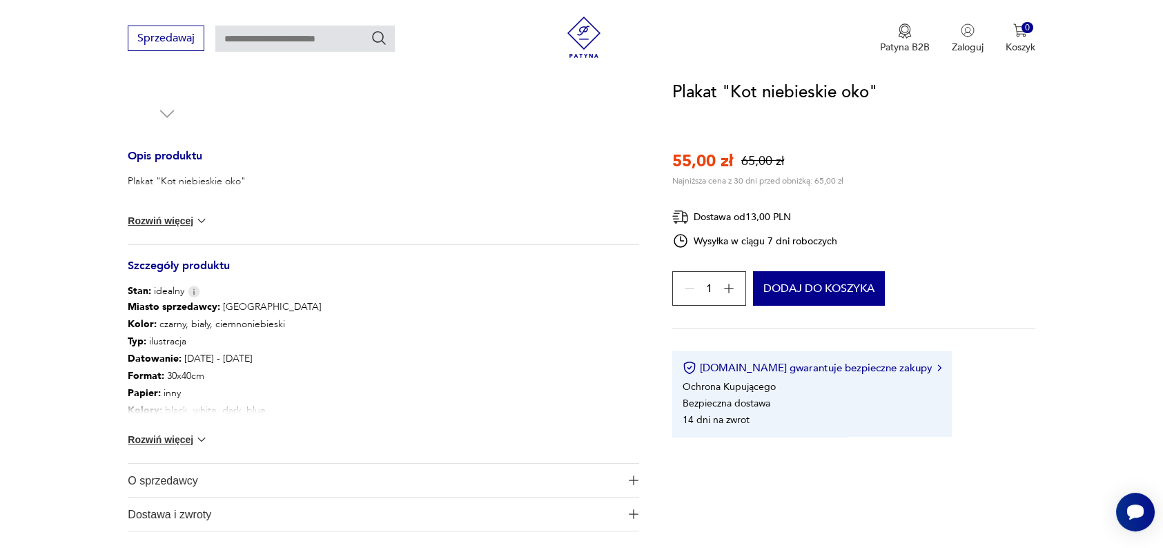
scroll to position [591, 0]
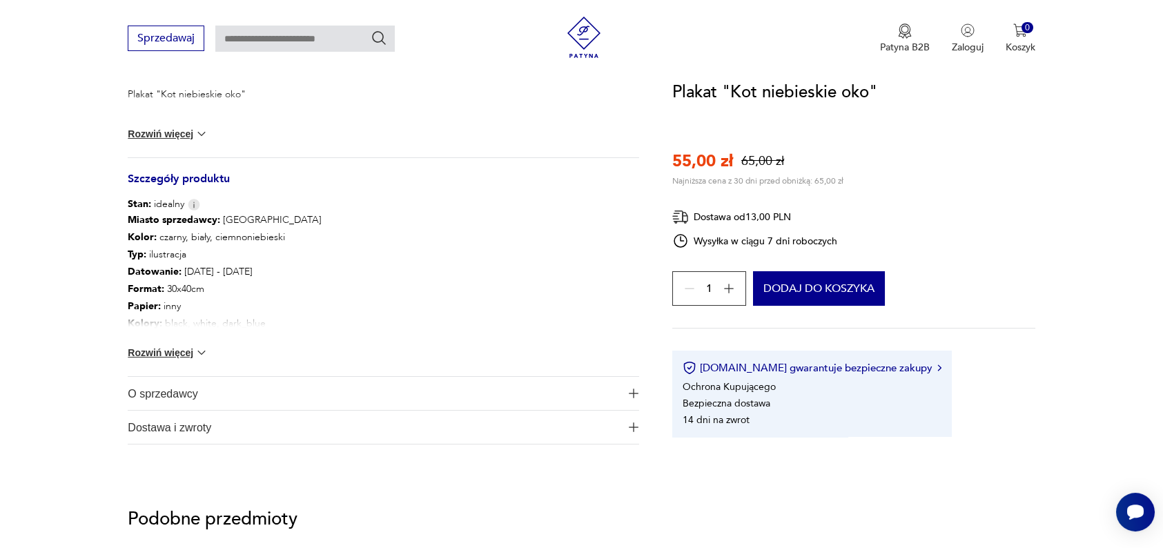
click at [164, 351] on button "Rozwiń więcej" at bounding box center [168, 353] width 80 height 14
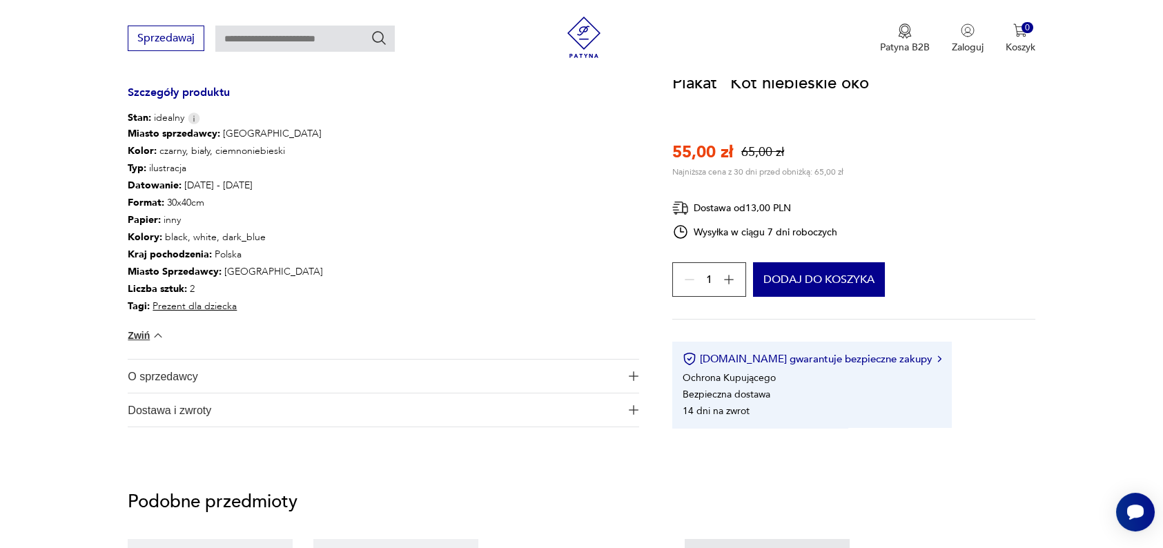
scroll to position [712, 0]
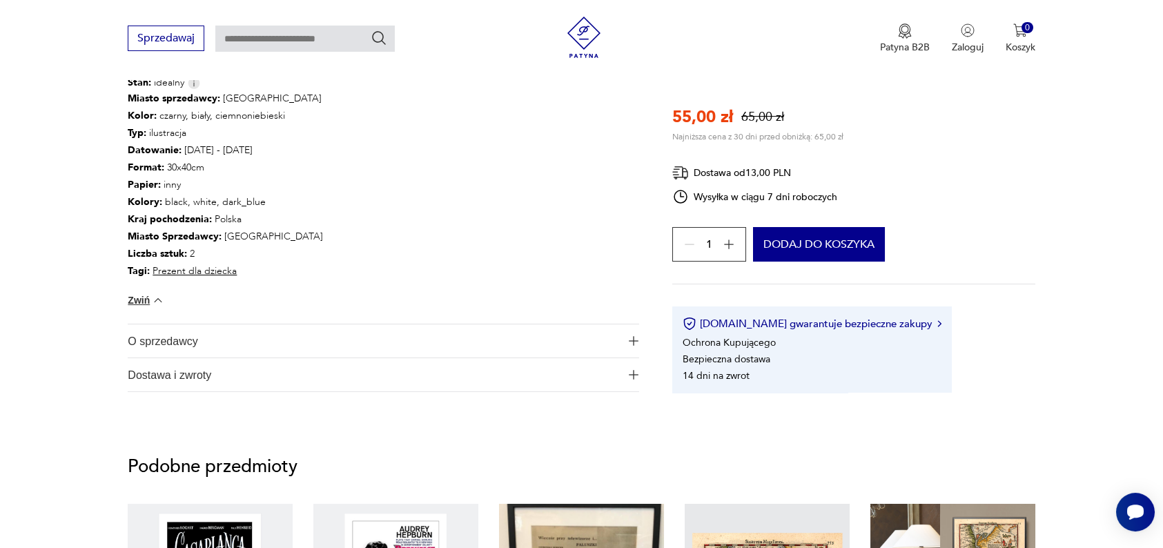
click at [177, 378] on span "Dostawa i zwroty" at bounding box center [374, 374] width 492 height 33
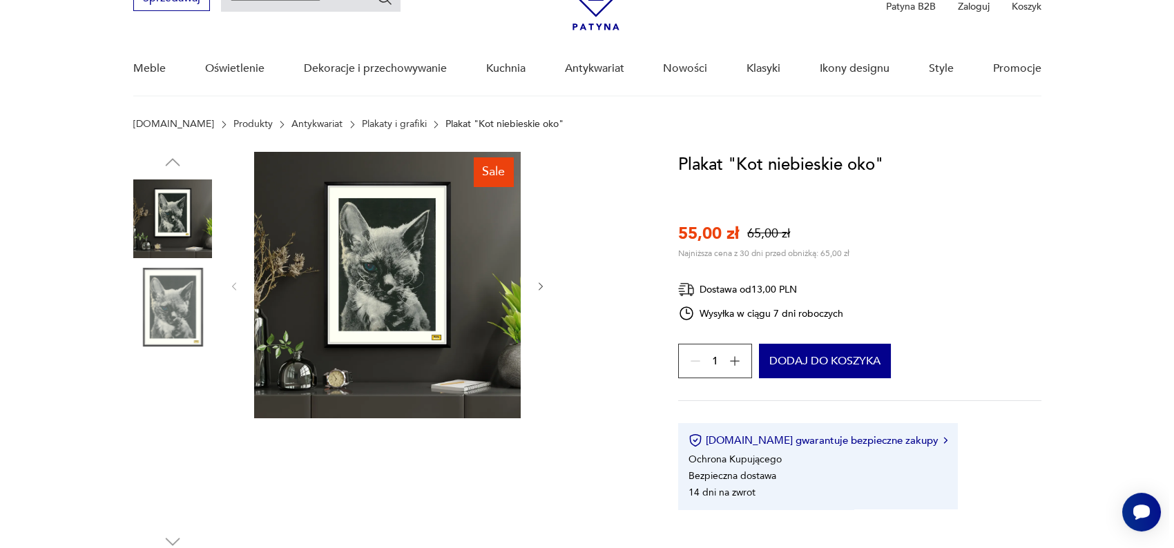
scroll to position [77, 0]
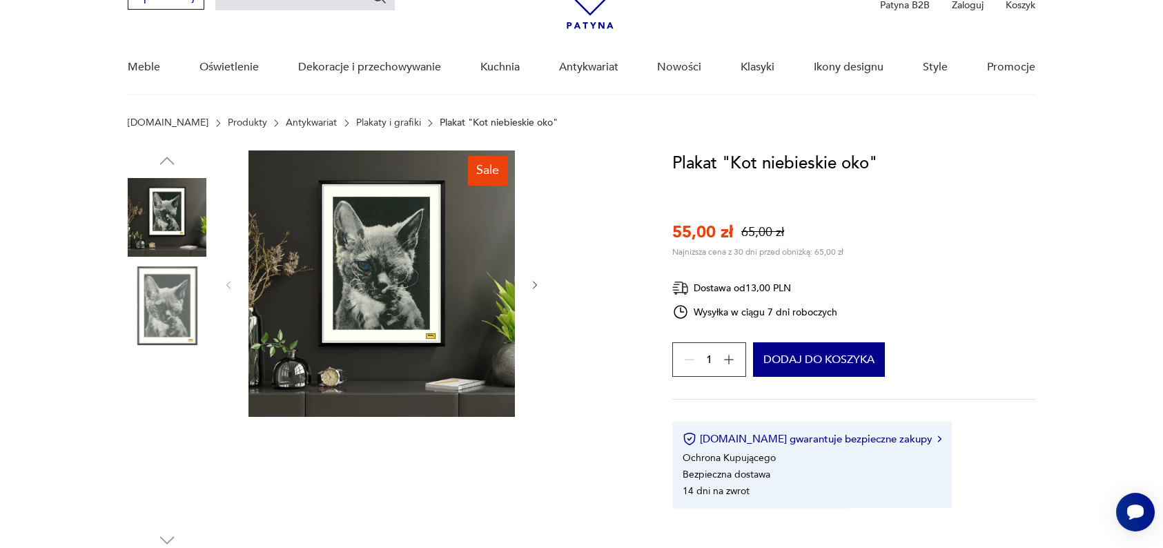
click at [332, 278] on img at bounding box center [382, 283] width 266 height 266
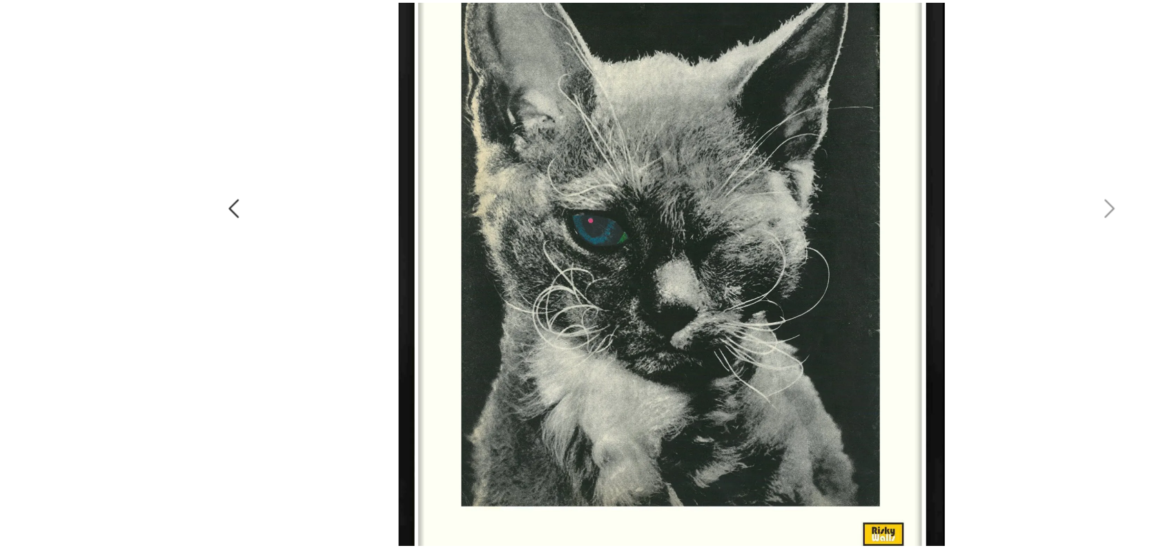
scroll to position [77, 0]
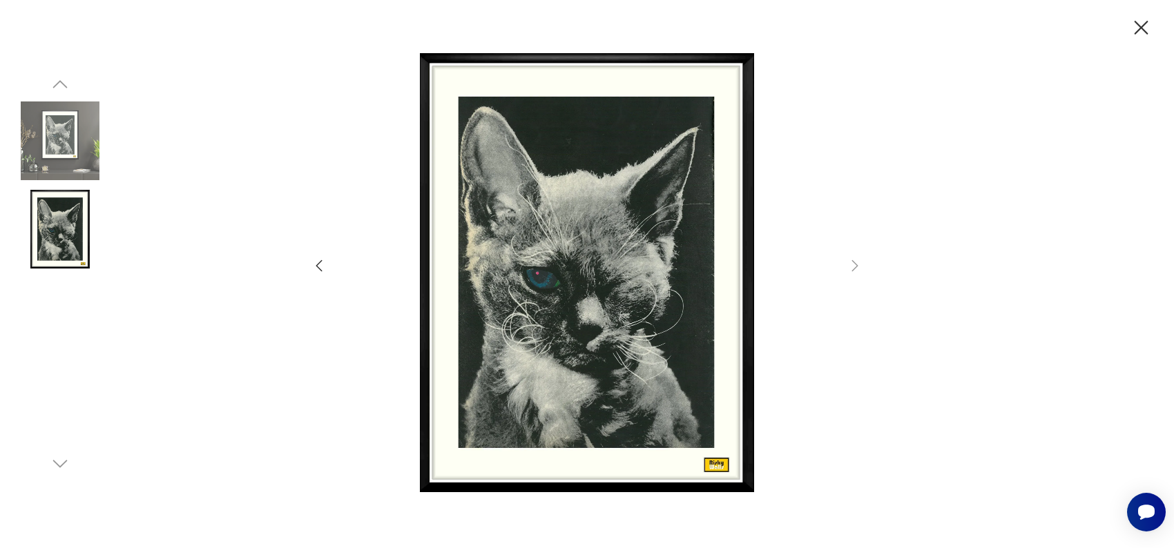
click at [1135, 22] on icon "button" at bounding box center [1141, 28] width 14 height 14
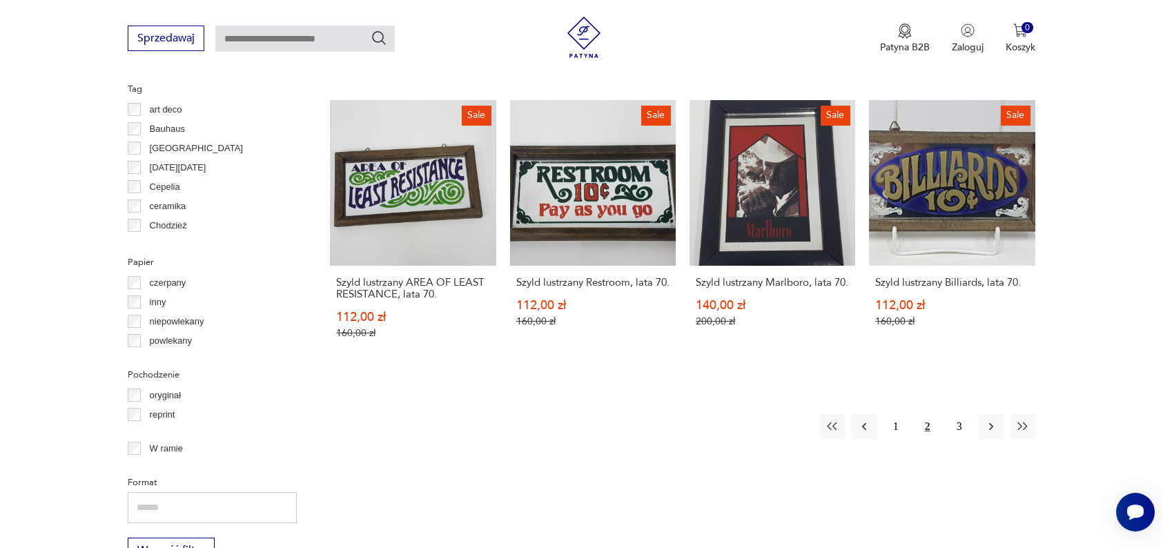
scroll to position [1411, 0]
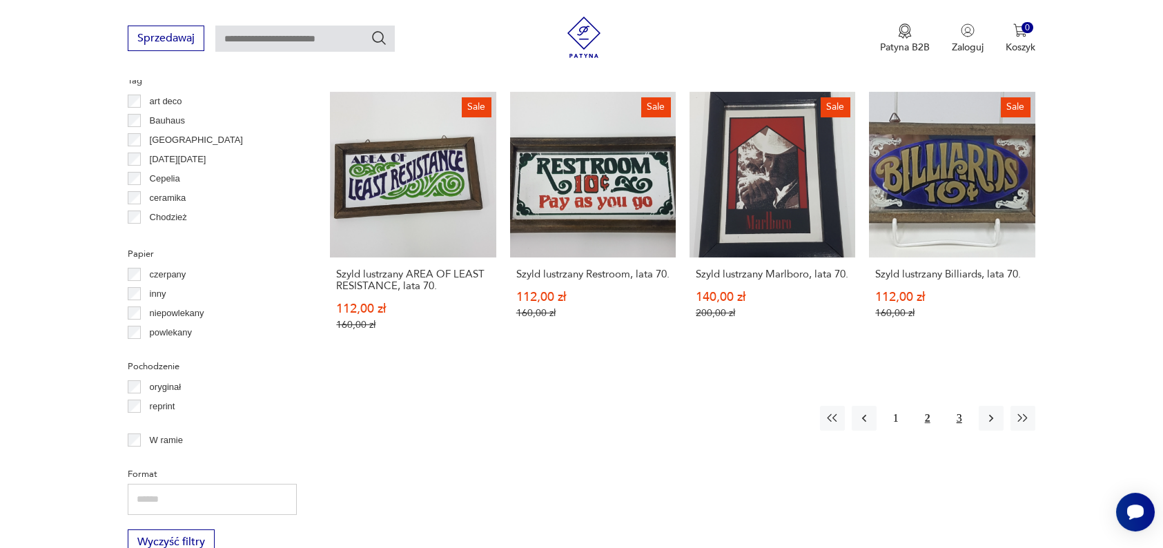
click at [953, 406] on button "3" at bounding box center [959, 418] width 25 height 25
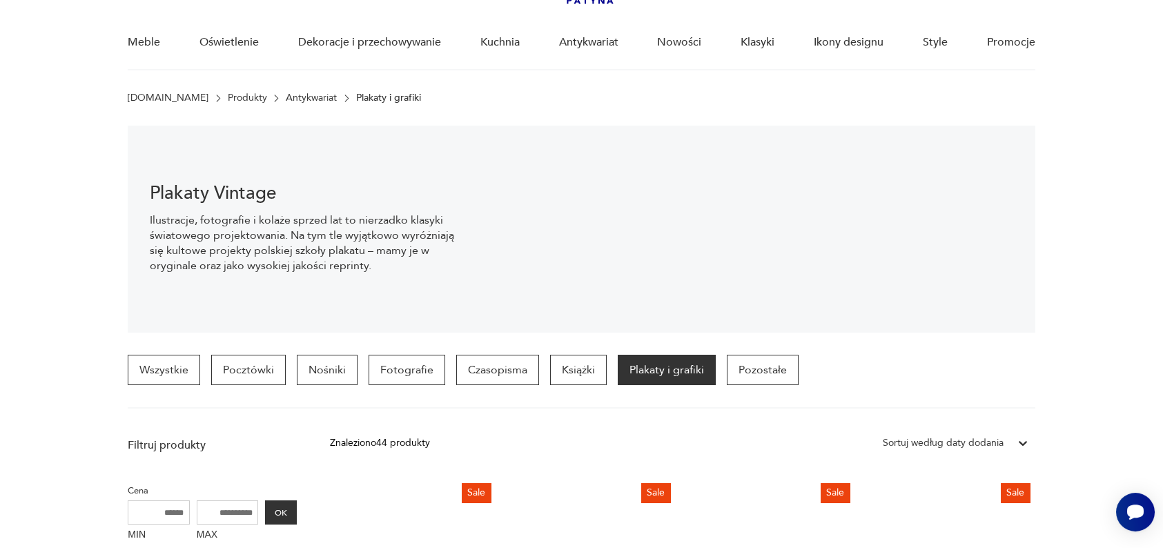
scroll to position [93, 0]
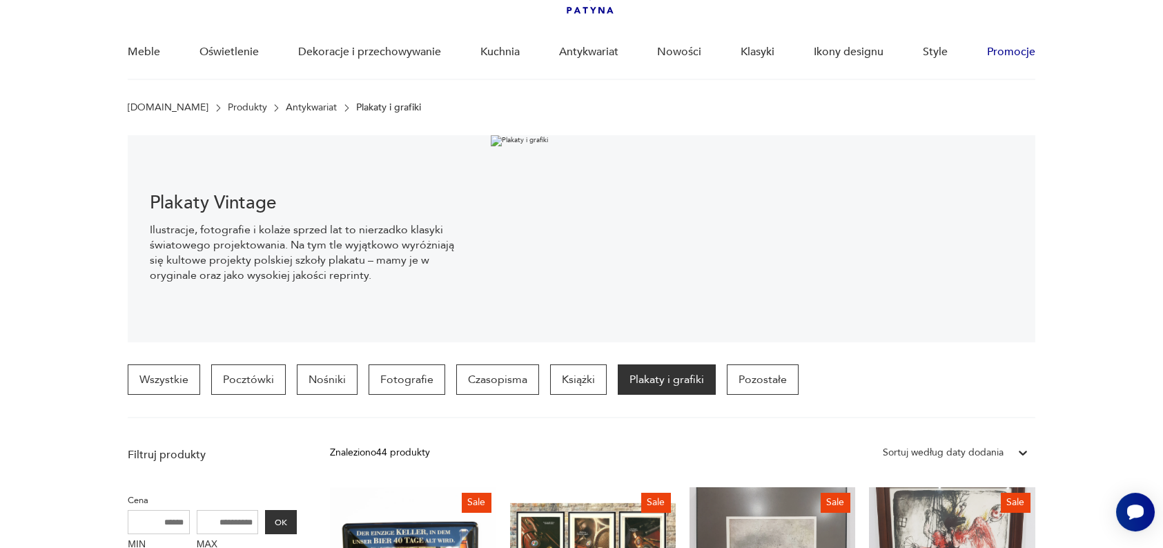
click at [1010, 56] on link "Promocje" at bounding box center [1011, 52] width 48 height 53
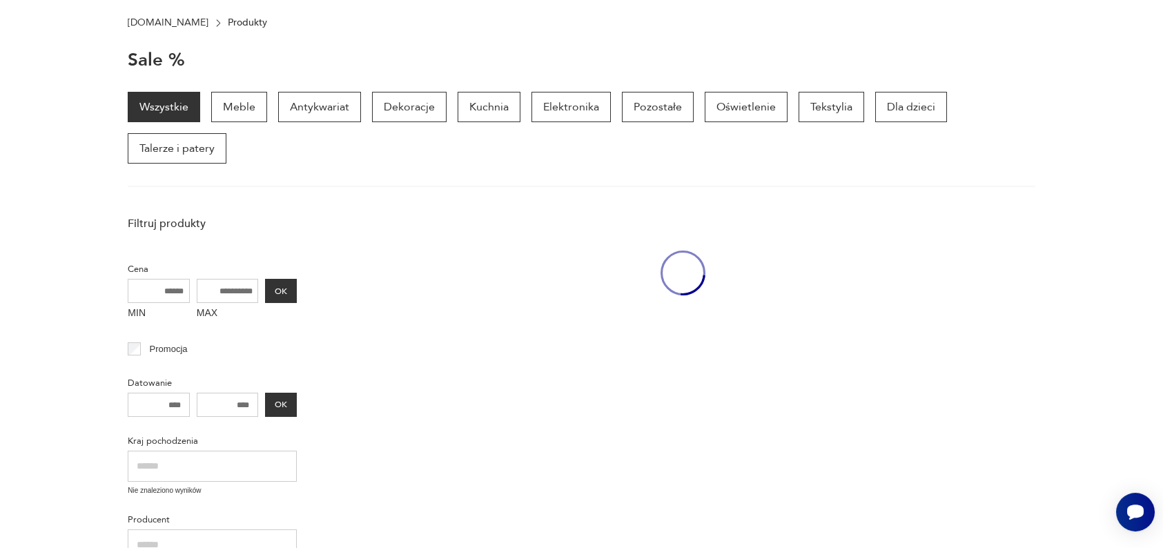
scroll to position [178, 0]
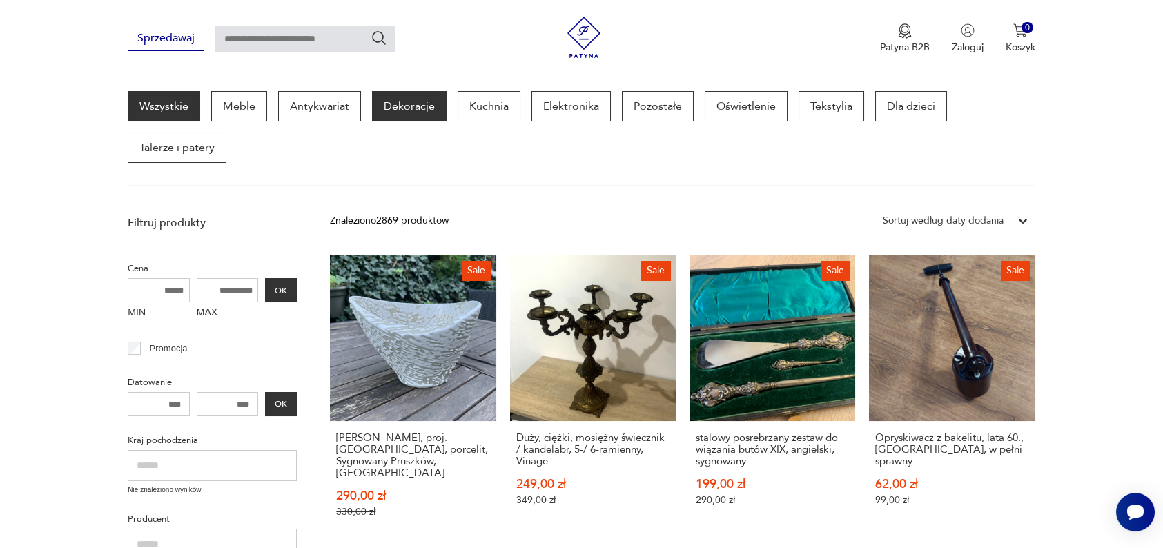
click at [409, 105] on p "Dekoracje" at bounding box center [409, 106] width 75 height 30
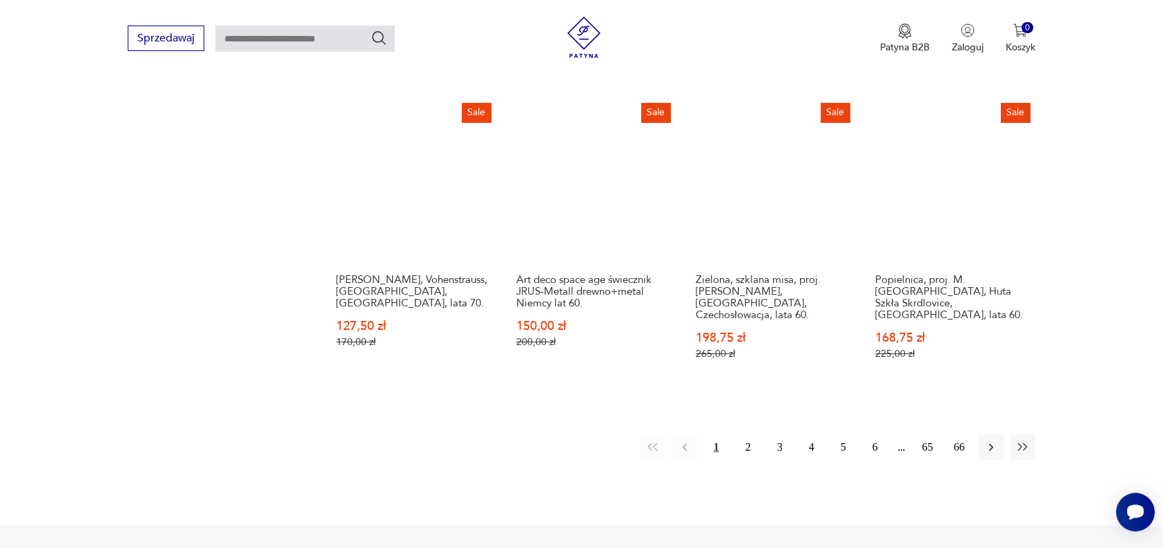
scroll to position [1448, 0]
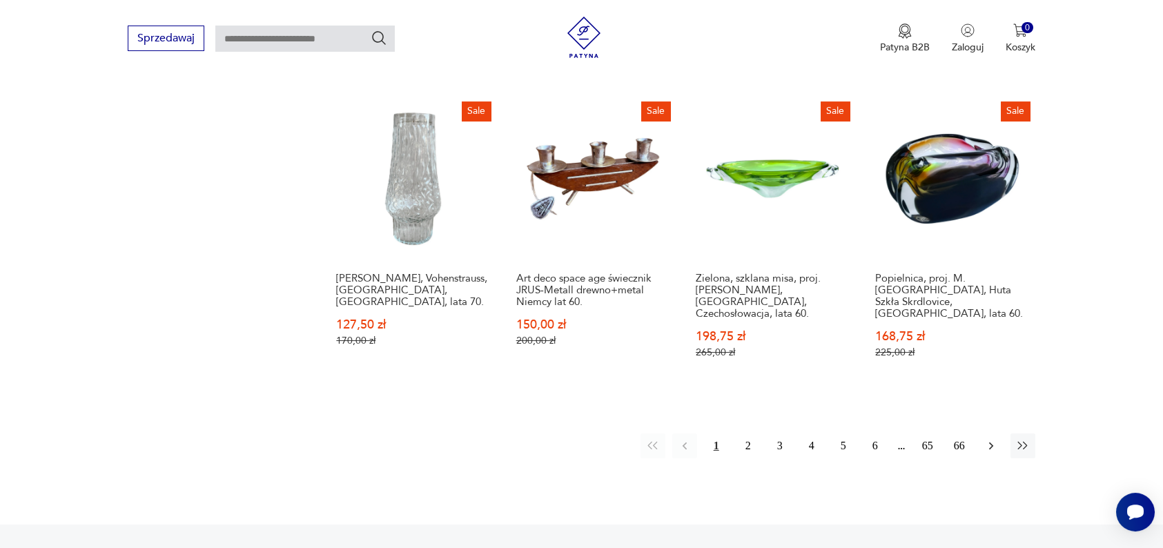
click at [987, 439] on icon "button" at bounding box center [991, 446] width 14 height 14
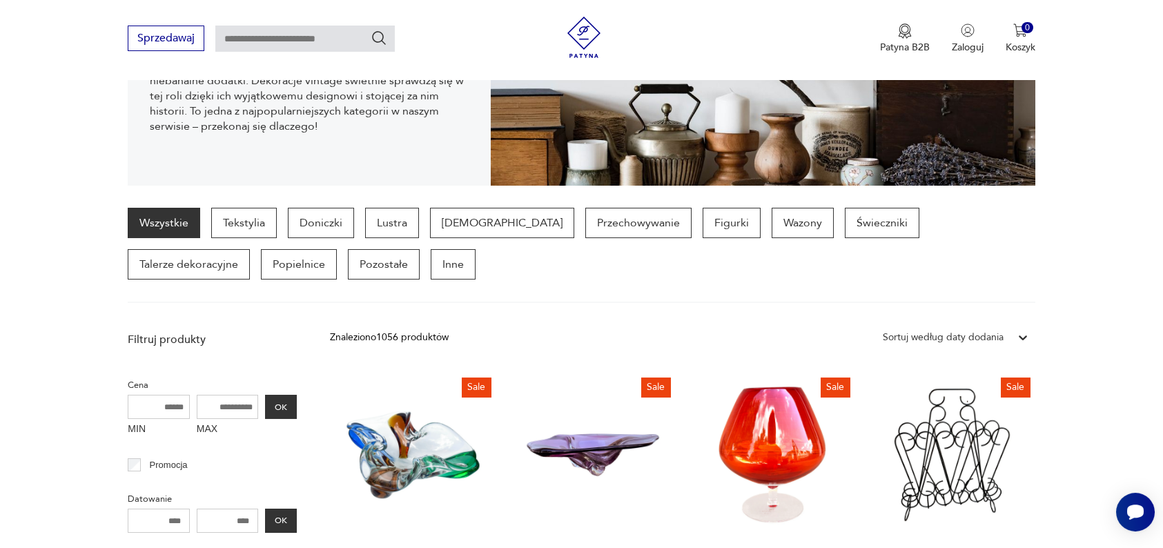
scroll to position [250, 0]
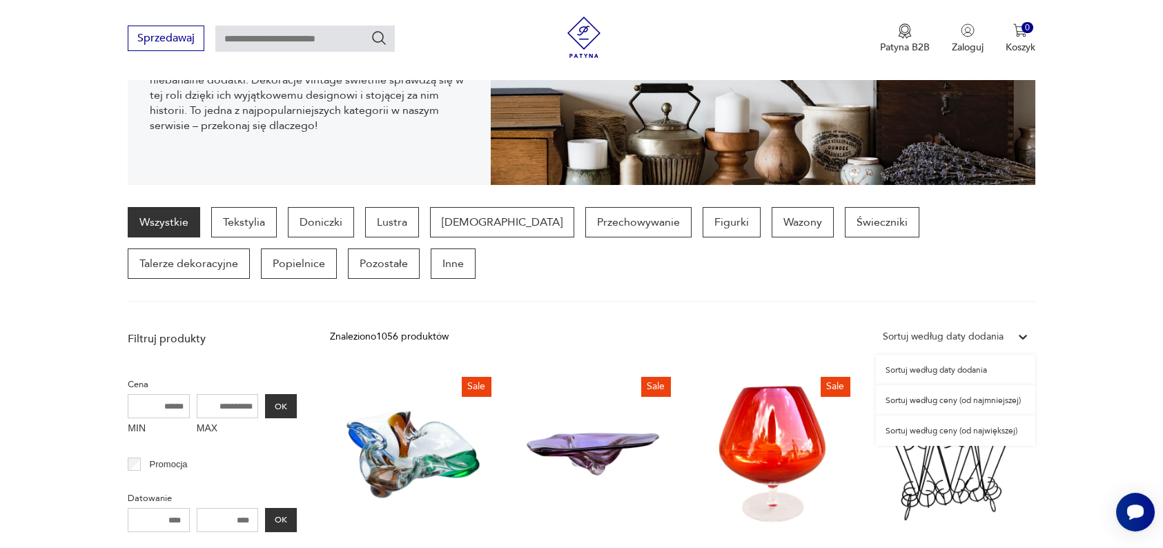
click at [997, 335] on div "Sortuj według daty dodania" at bounding box center [943, 336] width 121 height 15
click at [983, 433] on div "Sortuj według ceny (od największej)" at bounding box center [955, 431] width 159 height 30
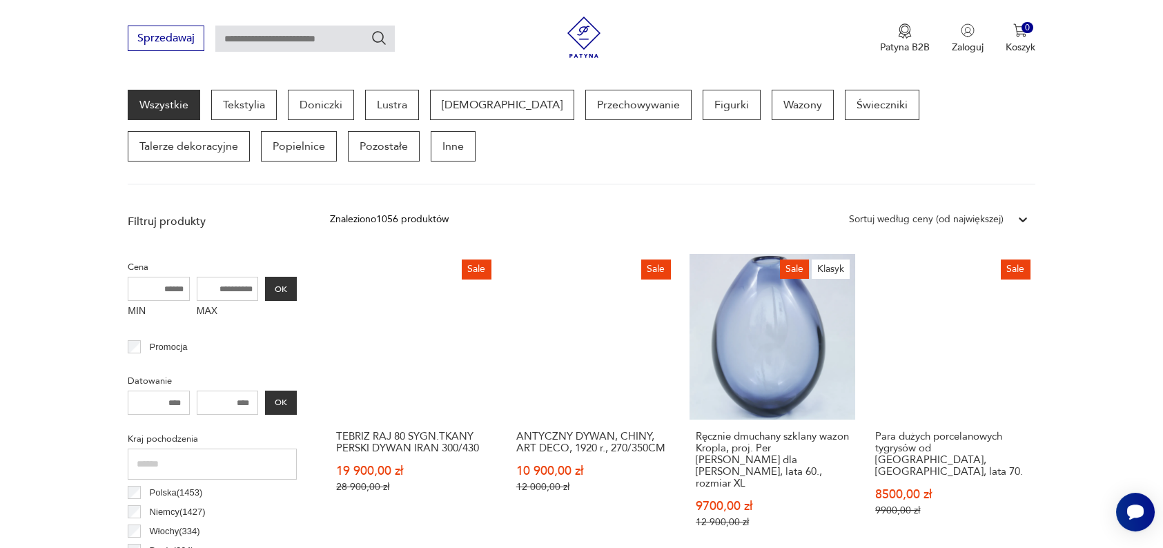
scroll to position [340, 0]
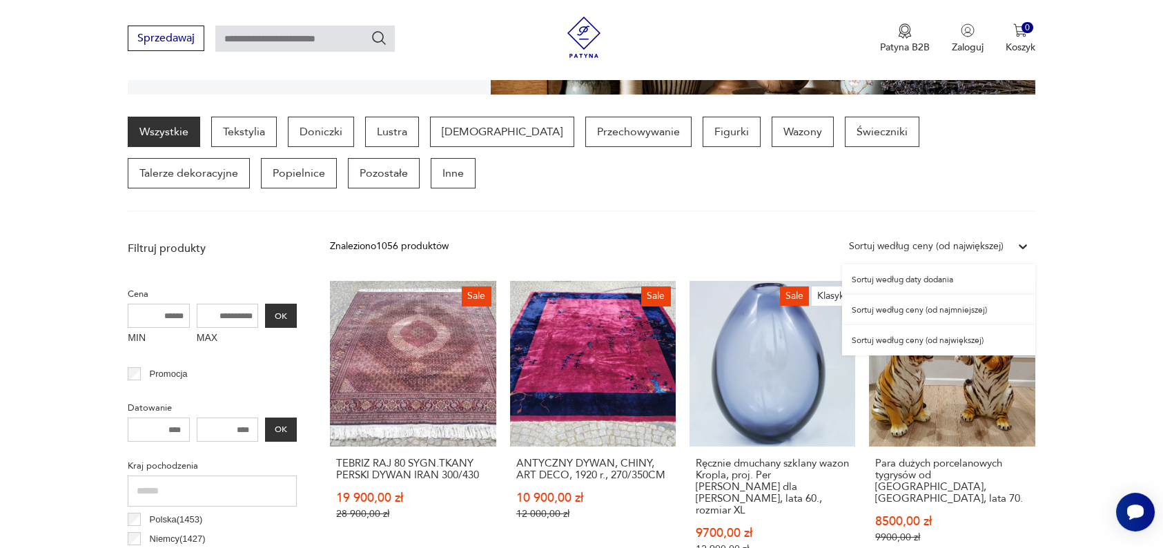
click at [1003, 242] on div "Sortuj według ceny (od największej)" at bounding box center [926, 246] width 155 height 15
click at [971, 309] on div "Sortuj według ceny (od najmniejszej)" at bounding box center [938, 310] width 193 height 30
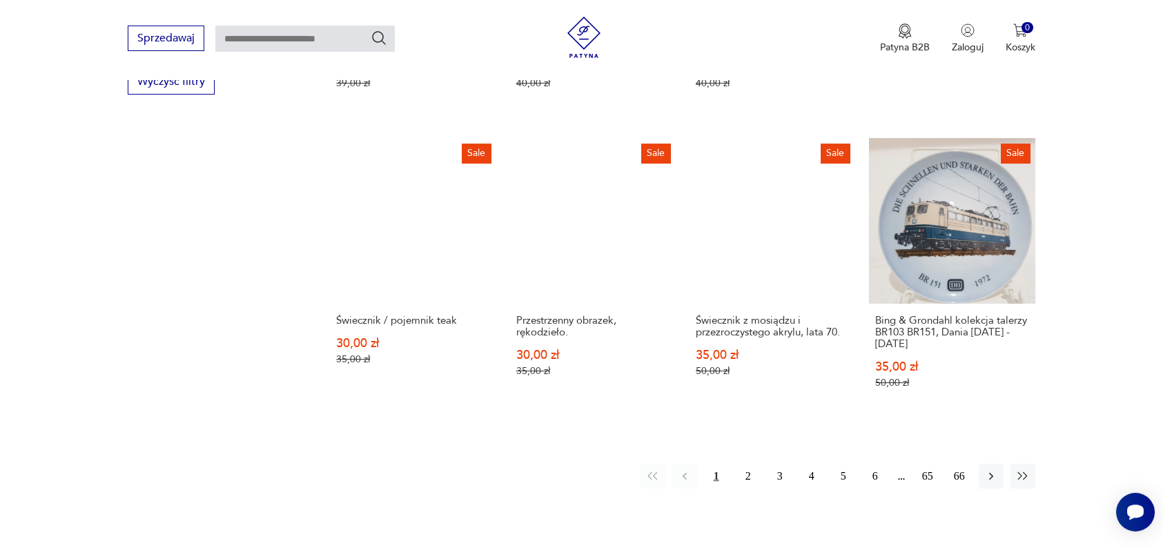
scroll to position [1374, 0]
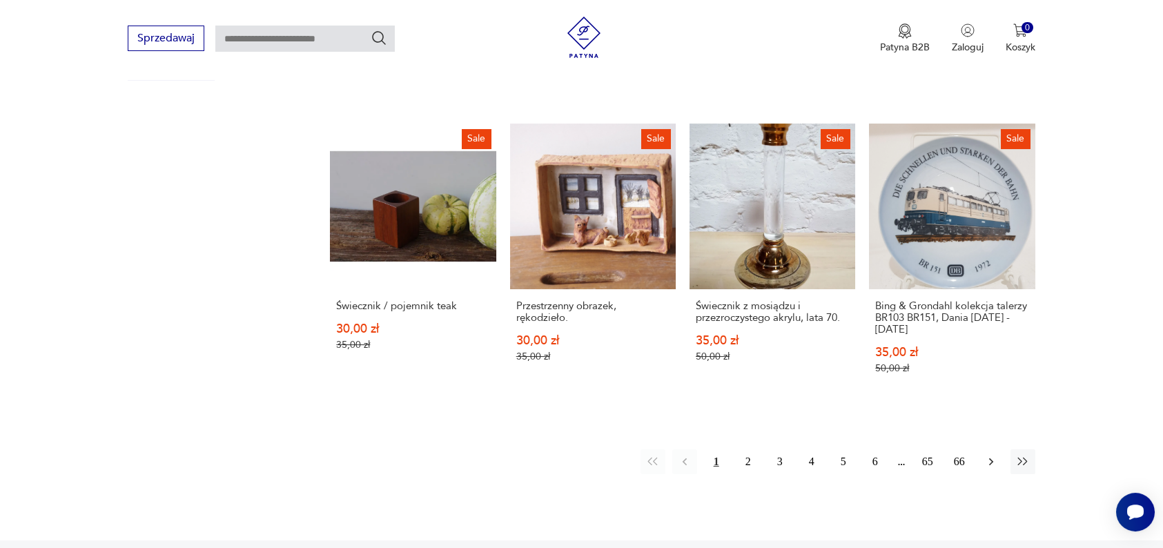
click at [993, 455] on icon "button" at bounding box center [991, 462] width 14 height 14
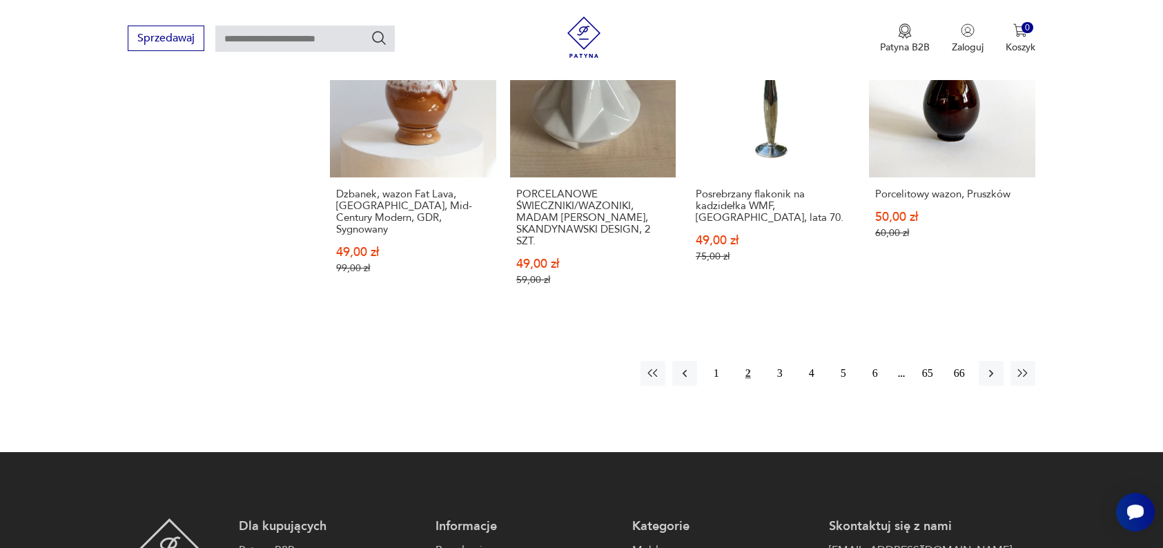
scroll to position [1522, 0]
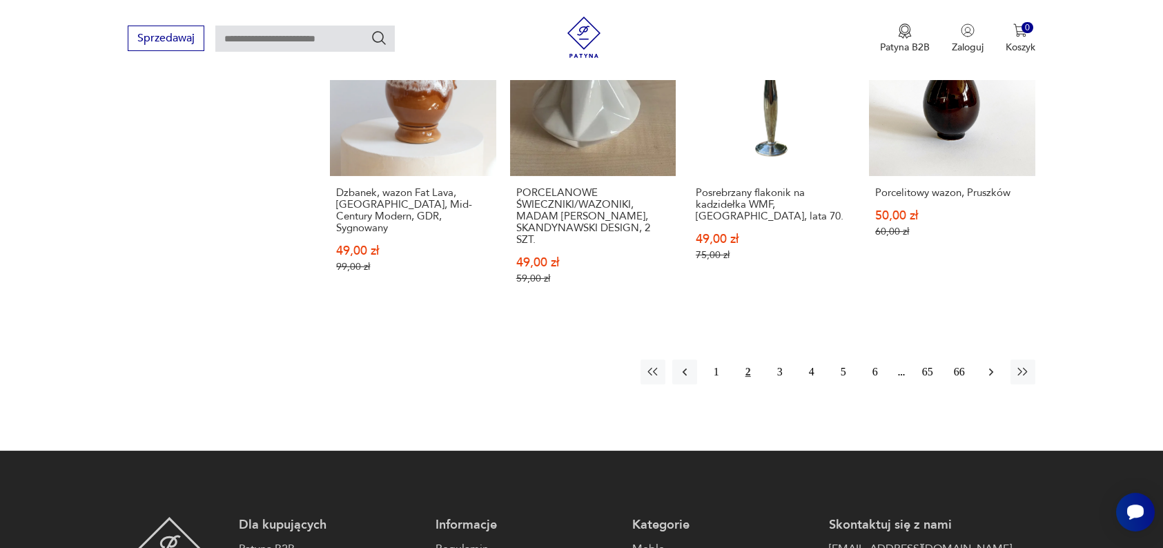
click at [982, 360] on button "button" at bounding box center [991, 372] width 25 height 25
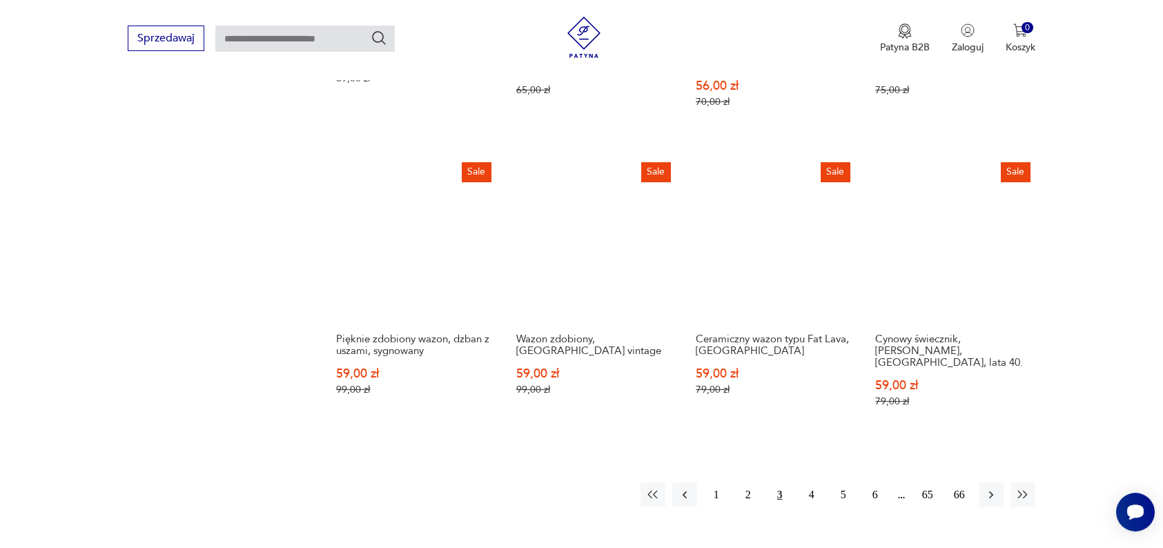
scroll to position [1400, 0]
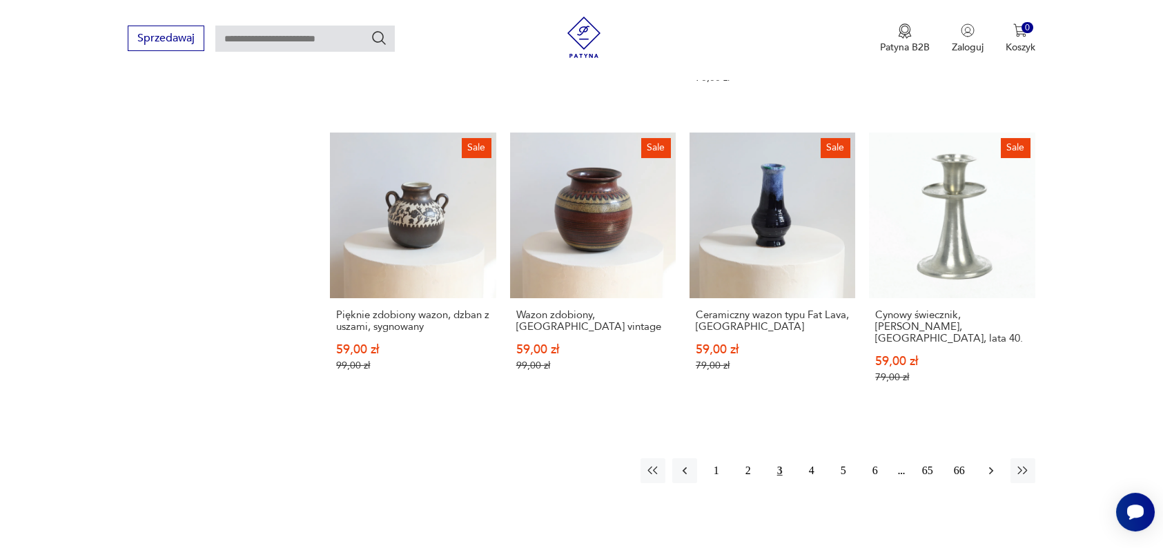
click at [982, 458] on button "button" at bounding box center [991, 470] width 25 height 25
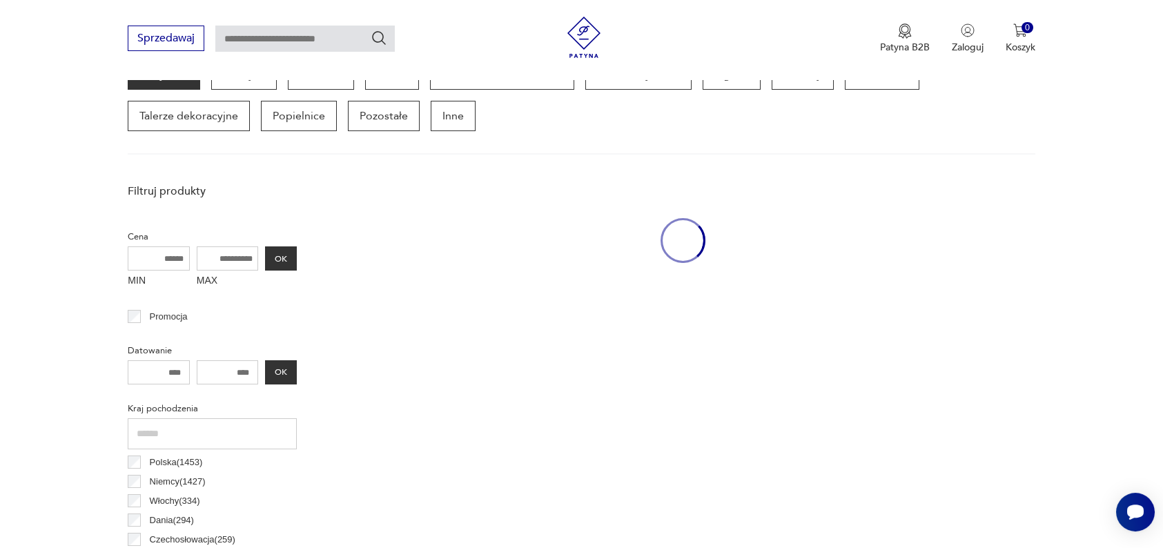
scroll to position [366, 0]
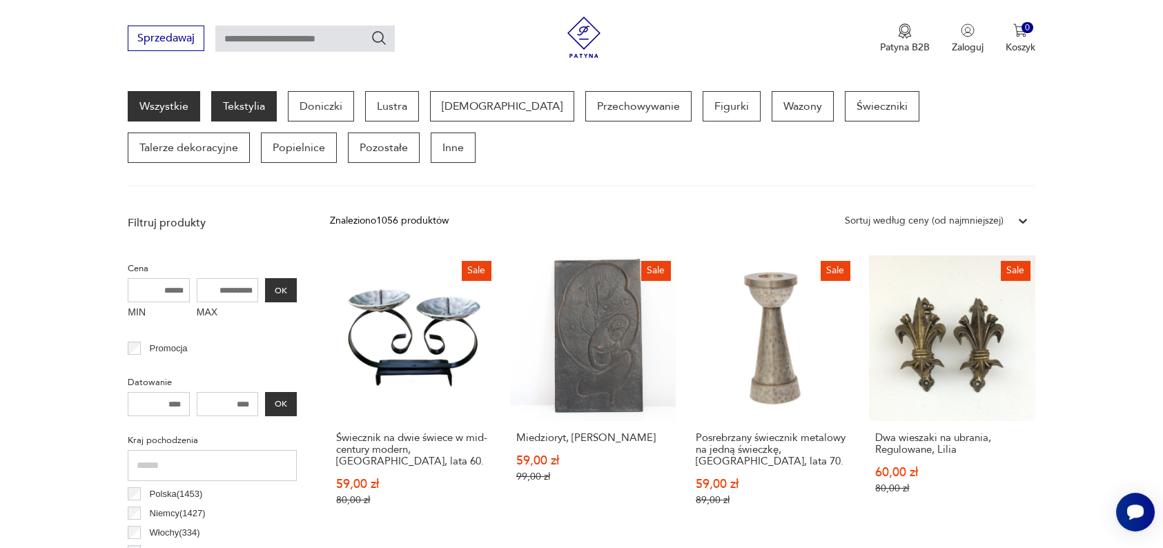
click at [261, 117] on p "Tekstylia" at bounding box center [244, 106] width 66 height 30
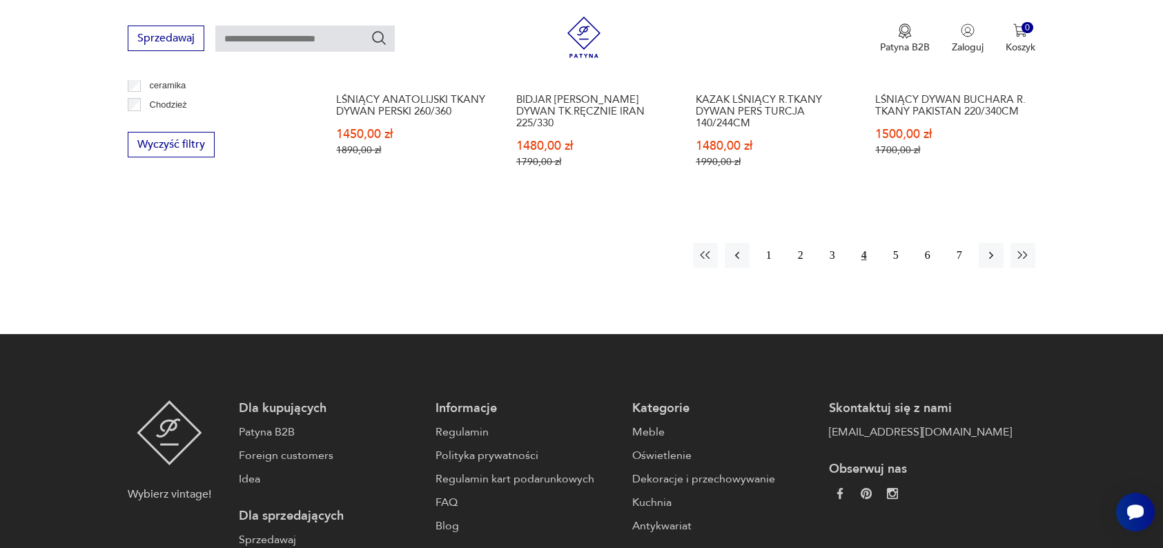
scroll to position [1605, 0]
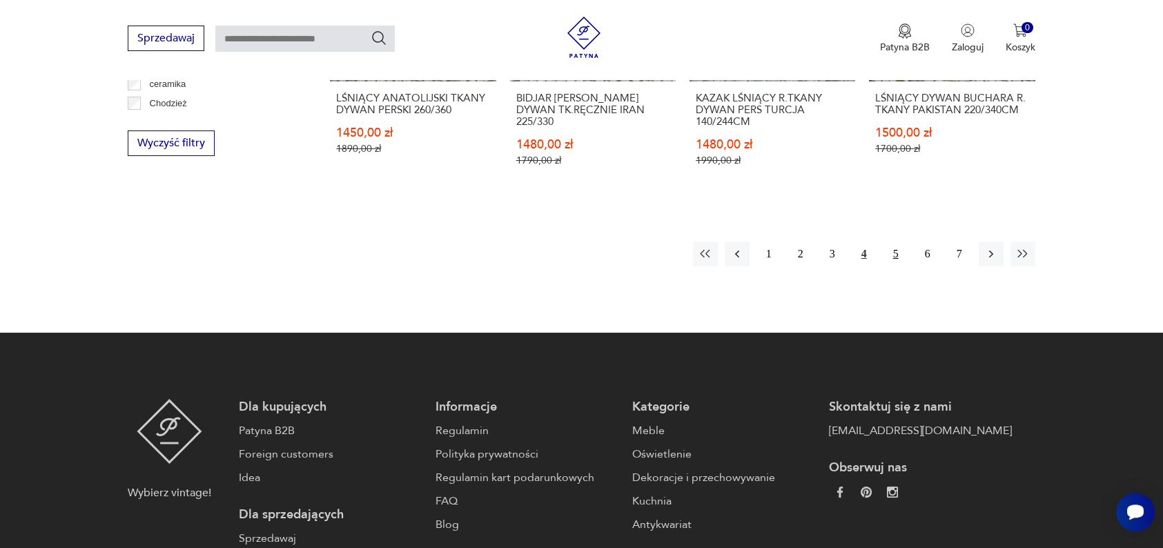
click at [904, 249] on button "5" at bounding box center [896, 254] width 25 height 25
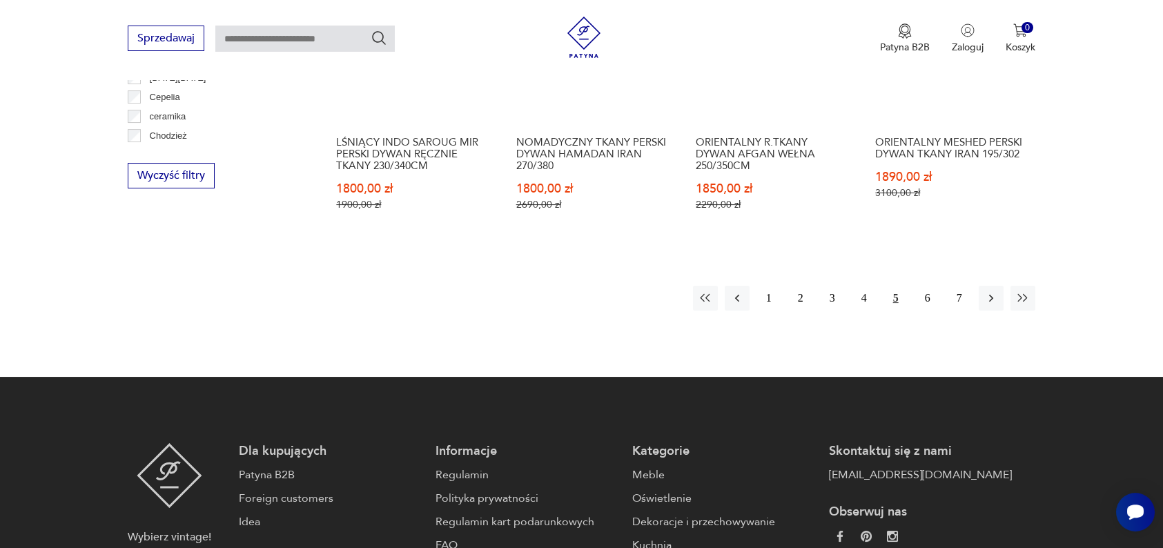
scroll to position [1579, 0]
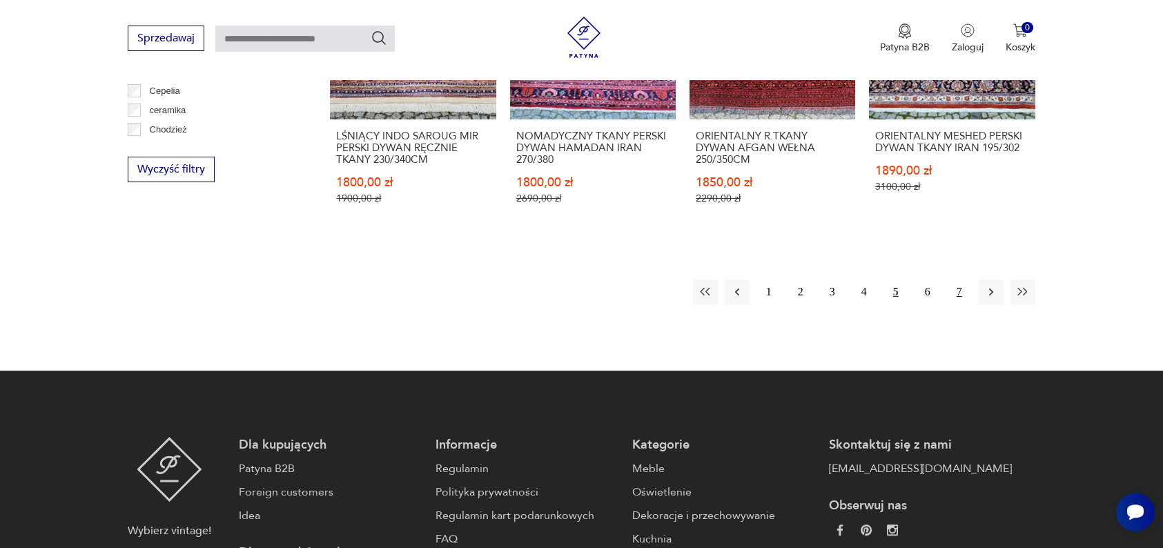
click at [962, 283] on button "7" at bounding box center [959, 292] width 25 height 25
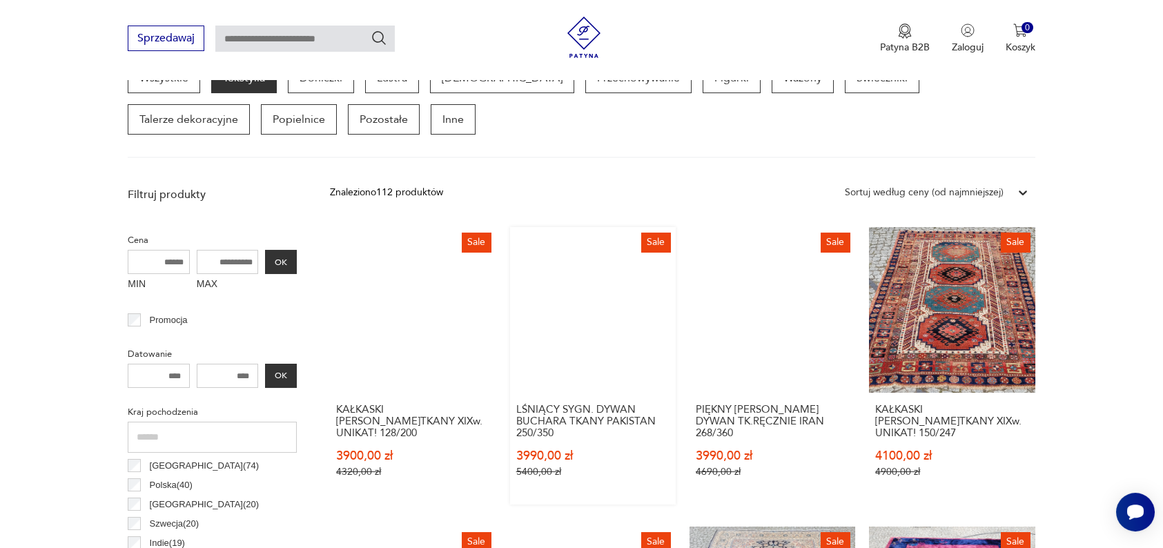
scroll to position [393, 0]
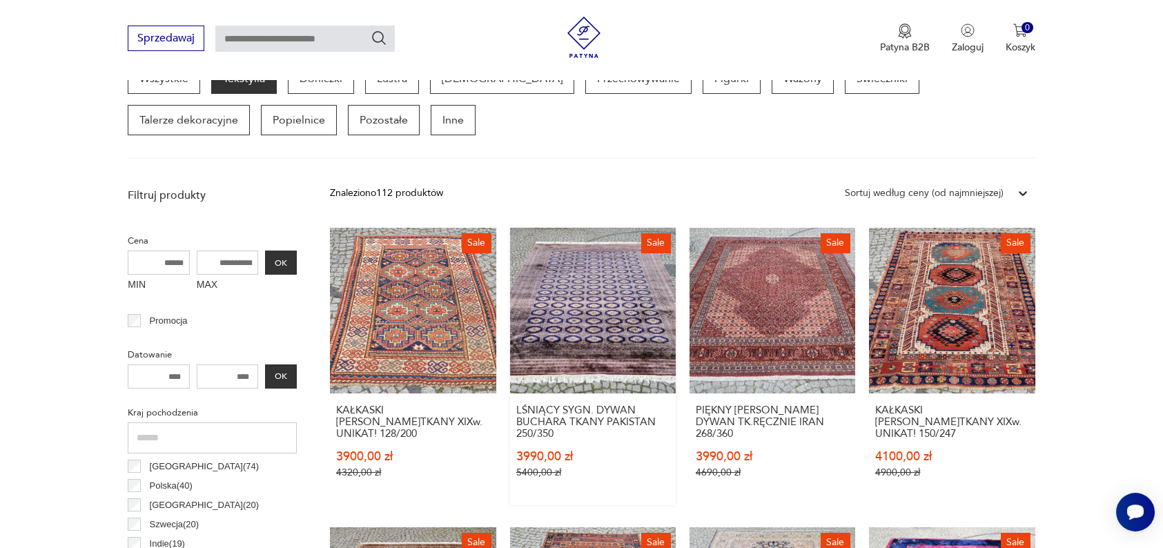
click at [641, 354] on link "Sale LŚNIĄCY SYGN. DYWAN BUCHARA TKANY PAKISTAN 250/350 3990,00 zł 5400,00 zł" at bounding box center [593, 367] width 166 height 278
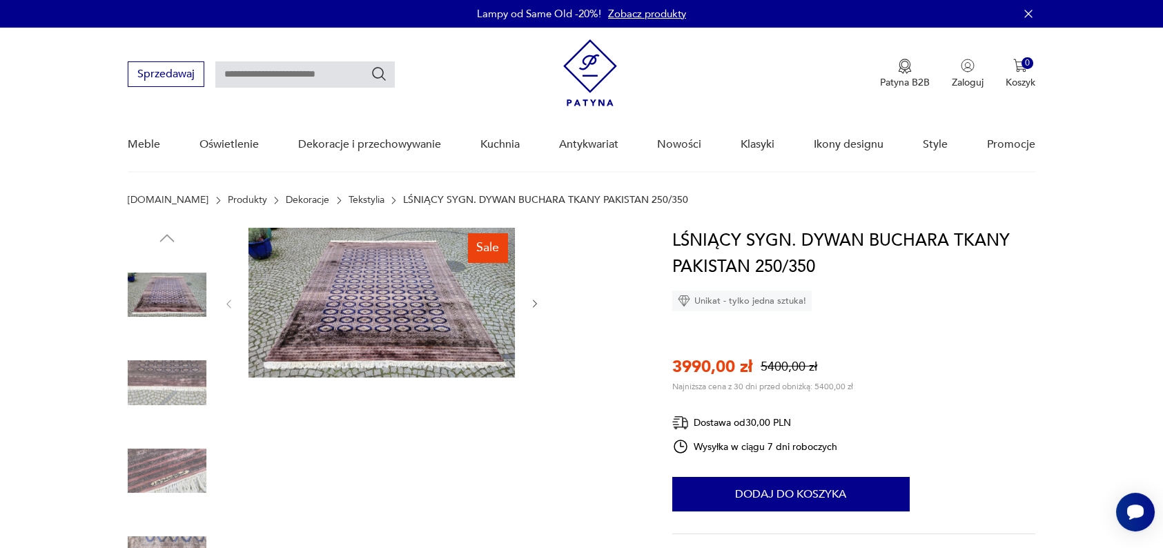
click at [414, 301] on img at bounding box center [382, 303] width 266 height 150
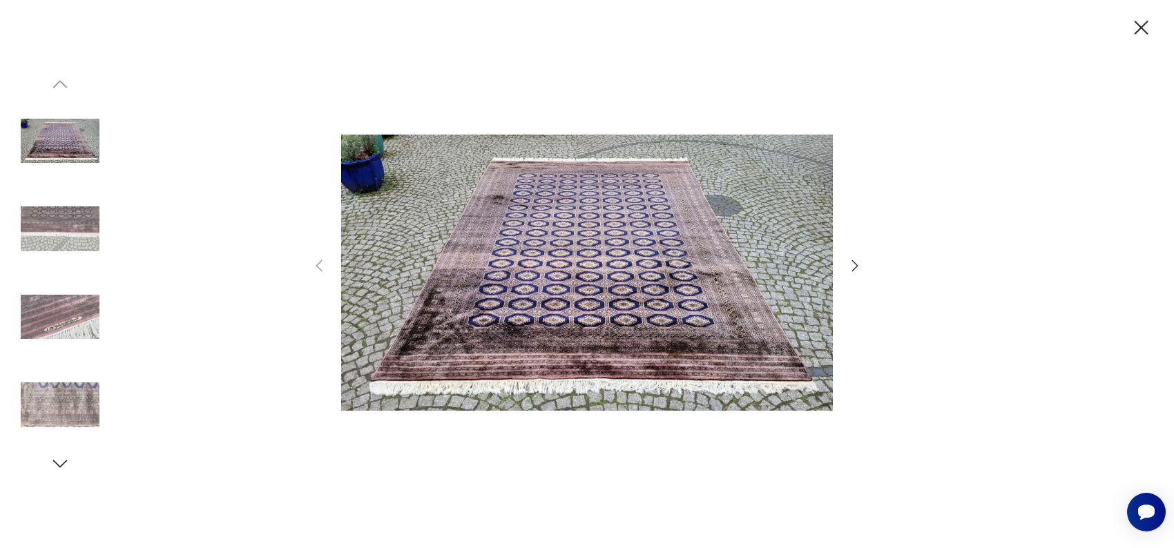
click at [849, 266] on icon "button" at bounding box center [854, 265] width 17 height 17
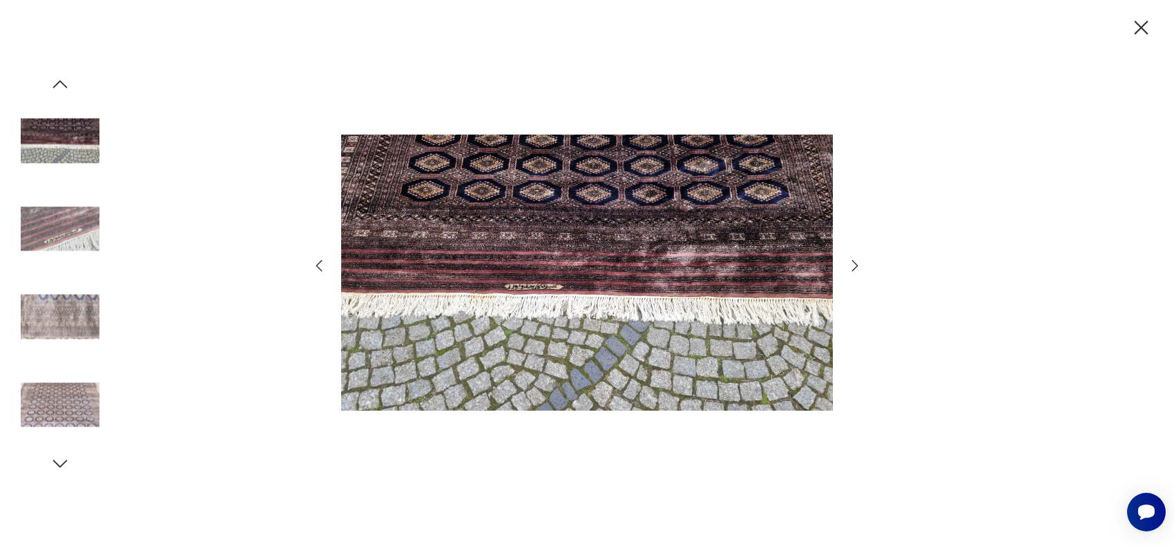
click at [849, 266] on icon "button" at bounding box center [854, 265] width 17 height 17
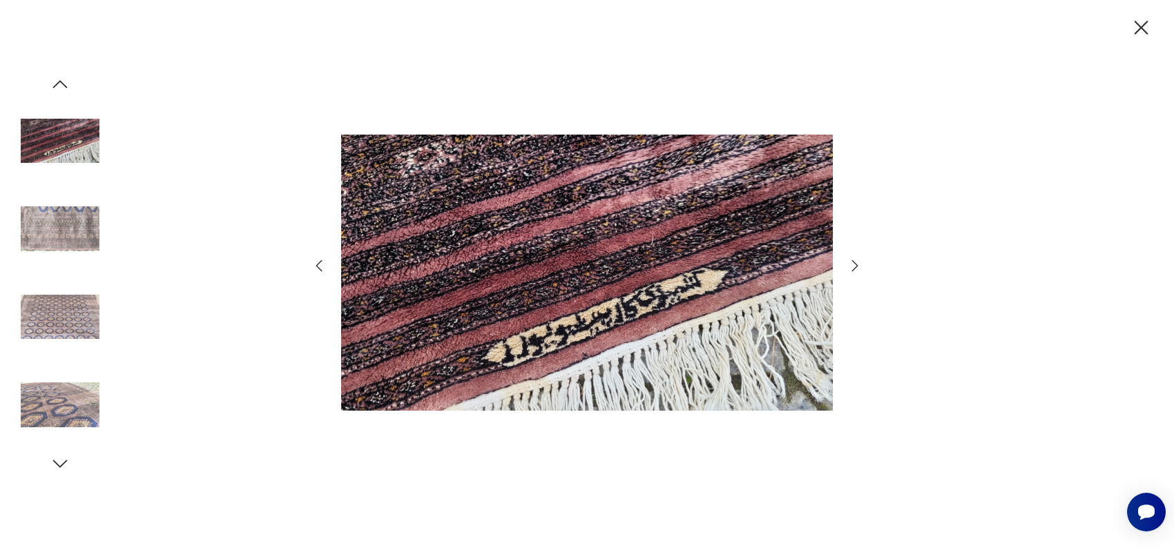
click at [849, 266] on icon "button" at bounding box center [854, 265] width 17 height 17
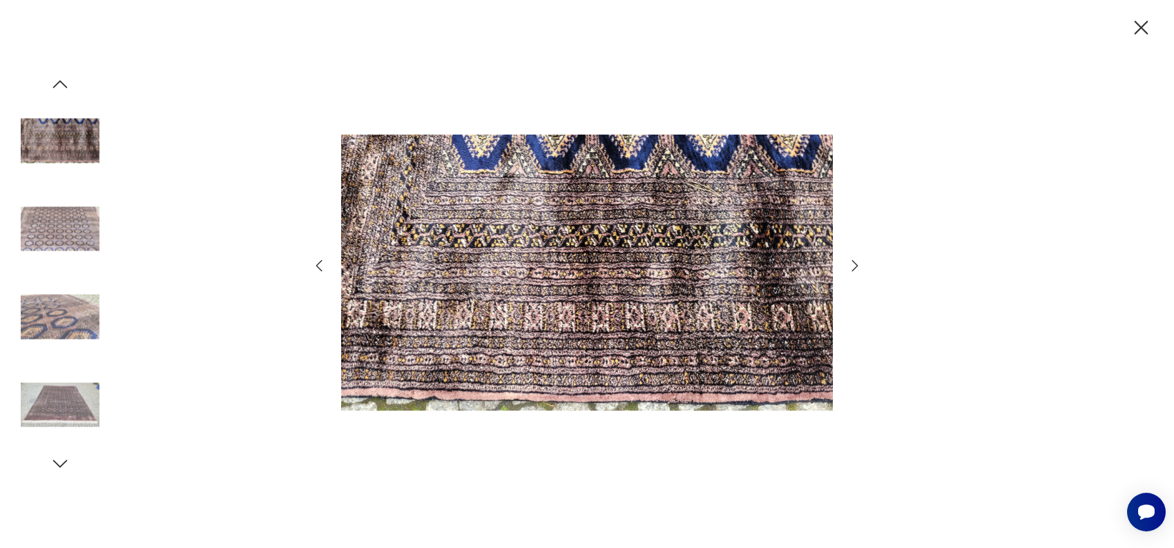
click at [849, 266] on icon "button" at bounding box center [854, 265] width 17 height 17
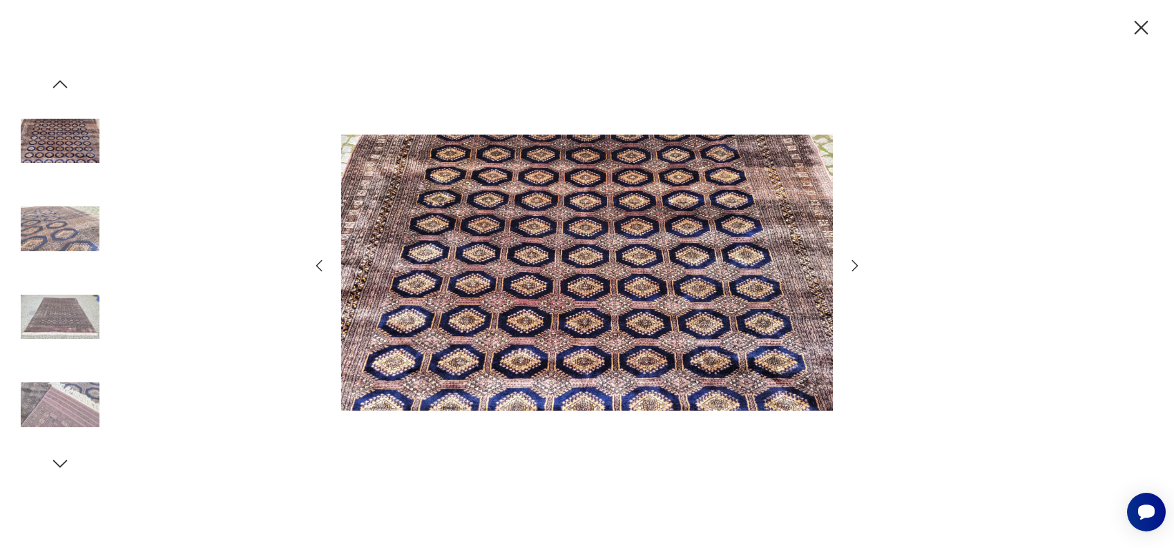
click at [849, 266] on icon "button" at bounding box center [854, 265] width 17 height 17
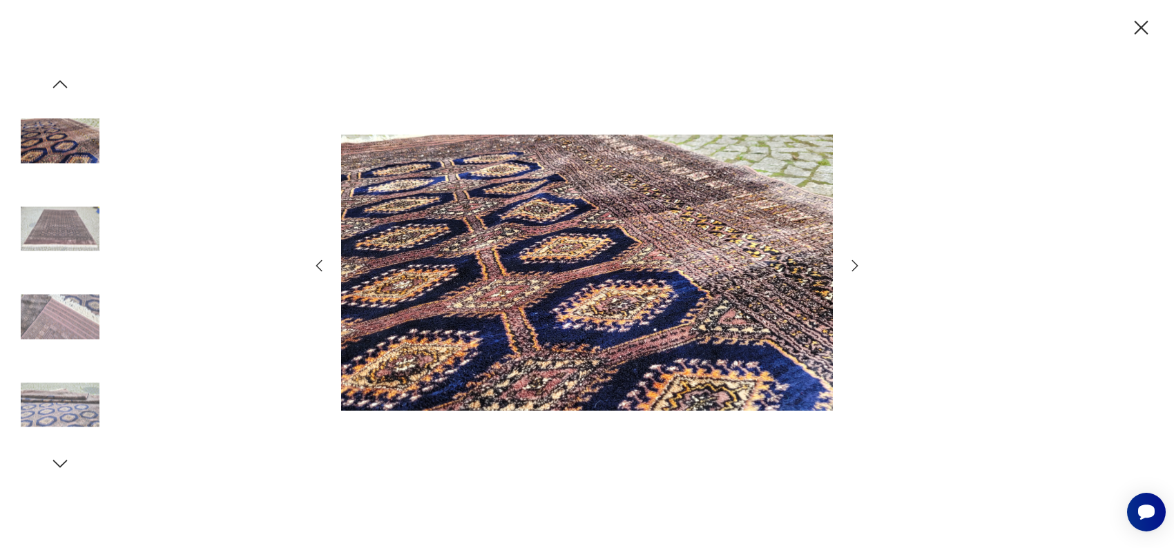
click at [849, 266] on icon "button" at bounding box center [854, 265] width 17 height 17
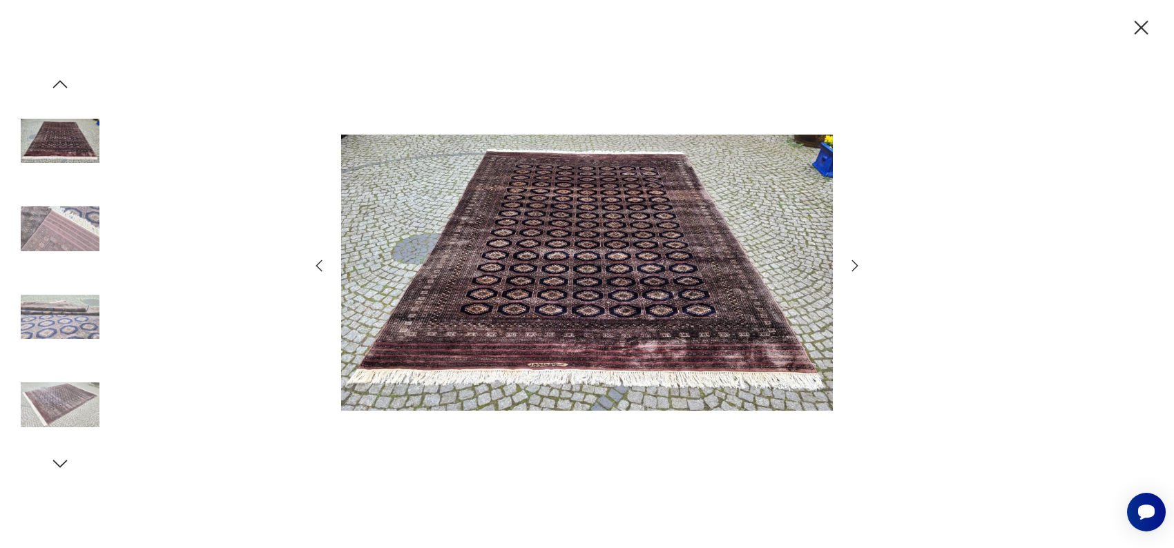
scroll to position [393, 0]
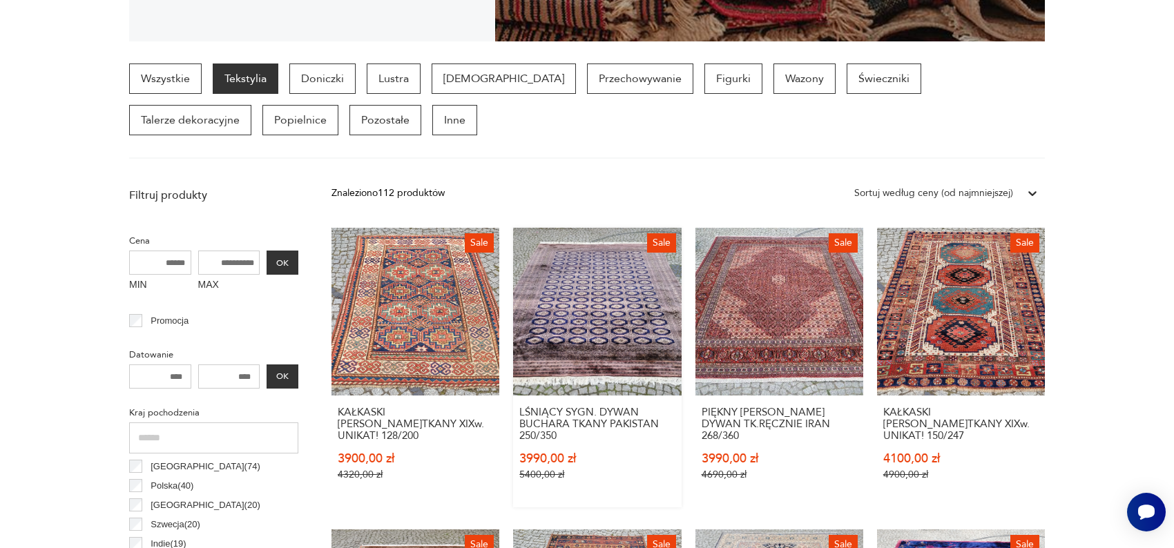
click at [616, 328] on link "Sale LŚNIĄCY SYGN. DYWAN BUCHARA TKANY PAKISTAN 250/350 3990,00 zł 5400,00 zł" at bounding box center [597, 368] width 168 height 280
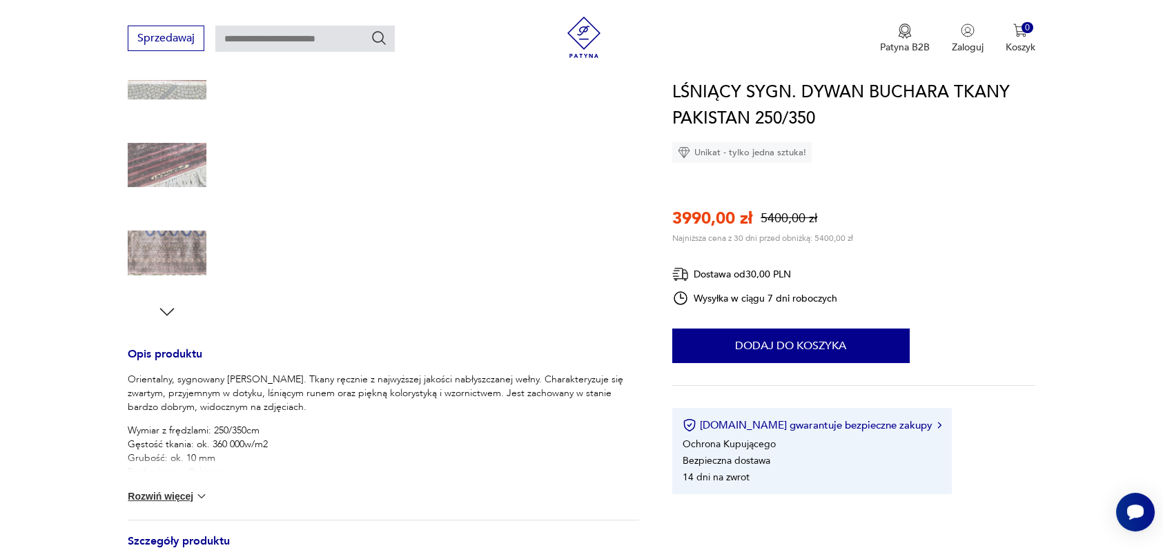
scroll to position [307, 0]
click at [139, 499] on button "Rozwiń więcej" at bounding box center [168, 495] width 80 height 14
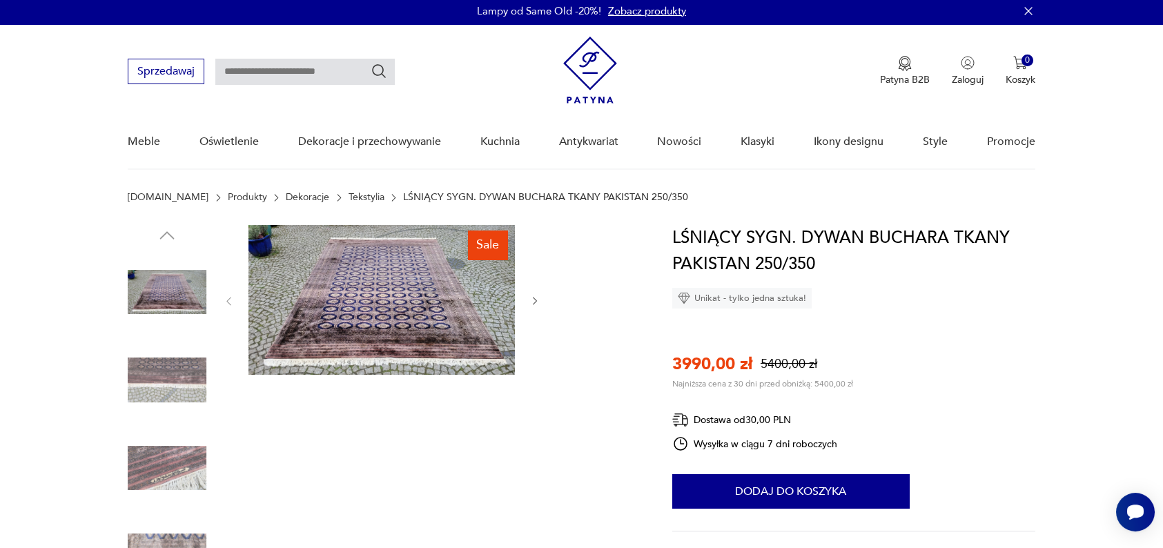
scroll to position [0, 0]
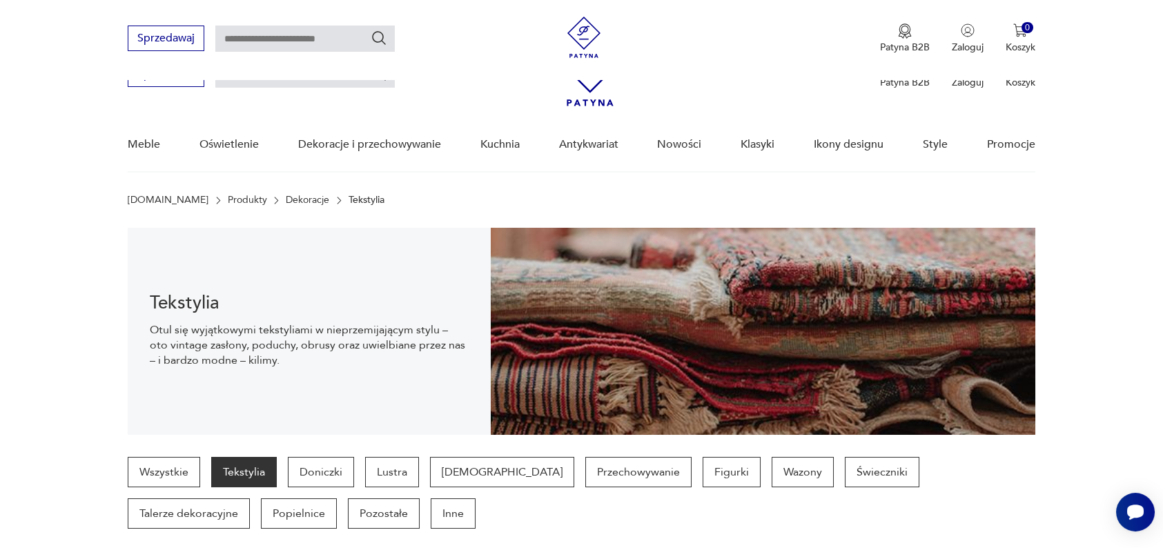
scroll to position [387, 0]
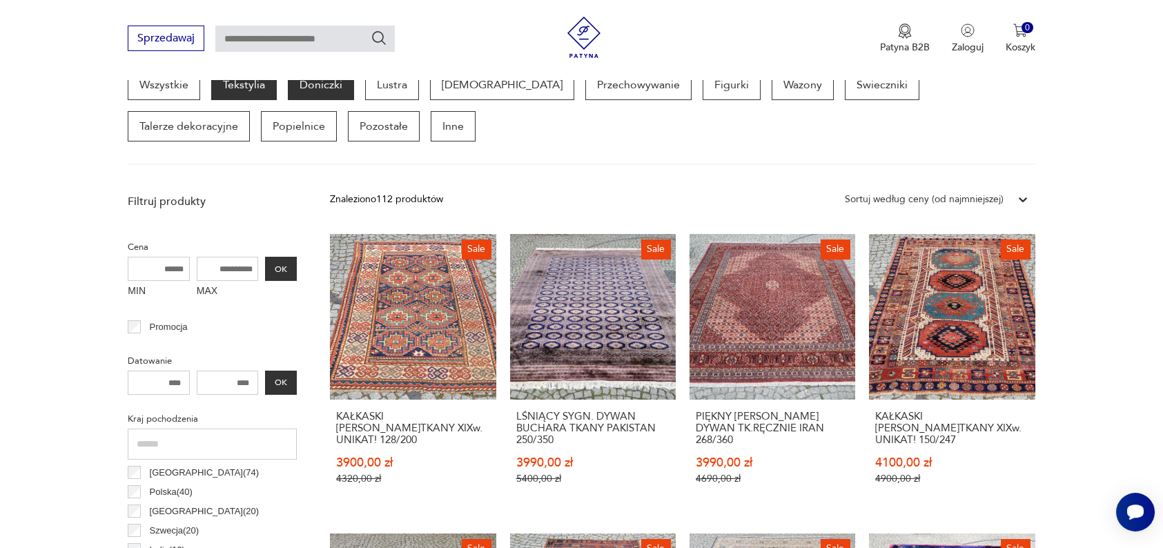
click at [322, 90] on p "Doniczki" at bounding box center [321, 85] width 66 height 30
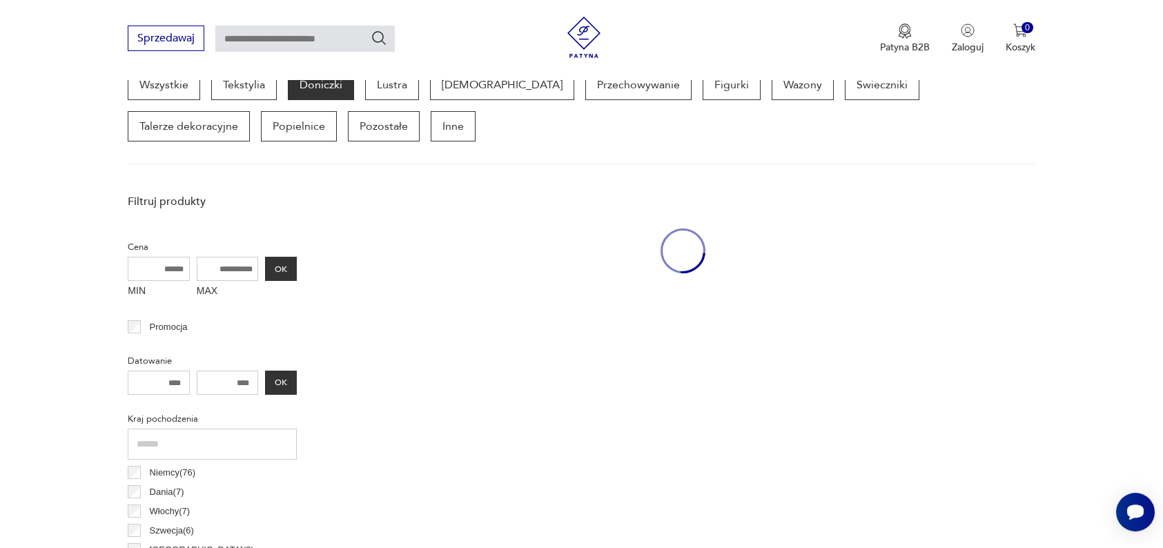
scroll to position [366, 0]
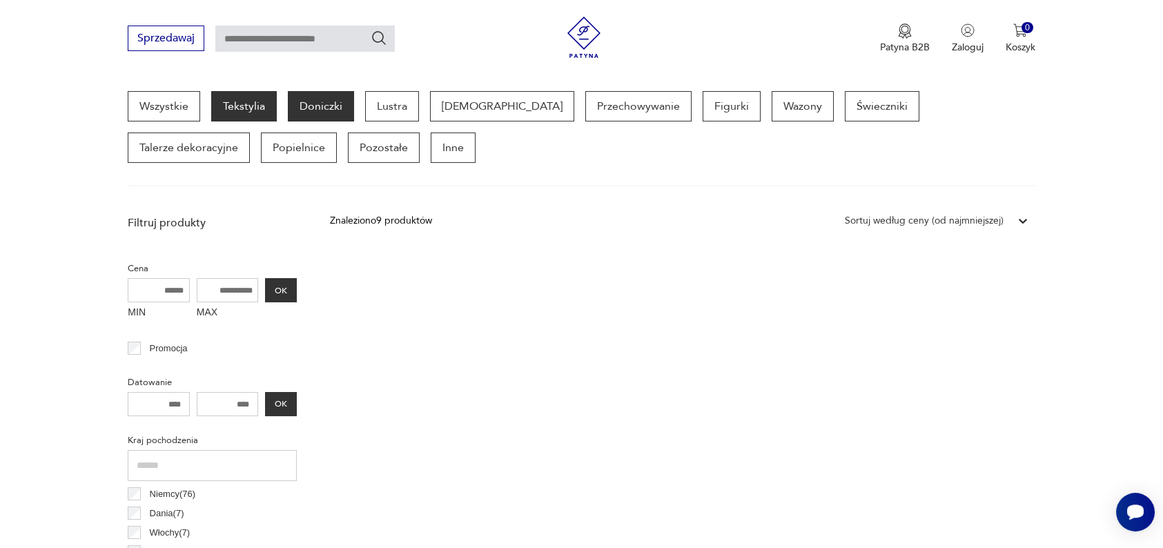
click at [260, 101] on p "Tekstylia" at bounding box center [244, 106] width 66 height 30
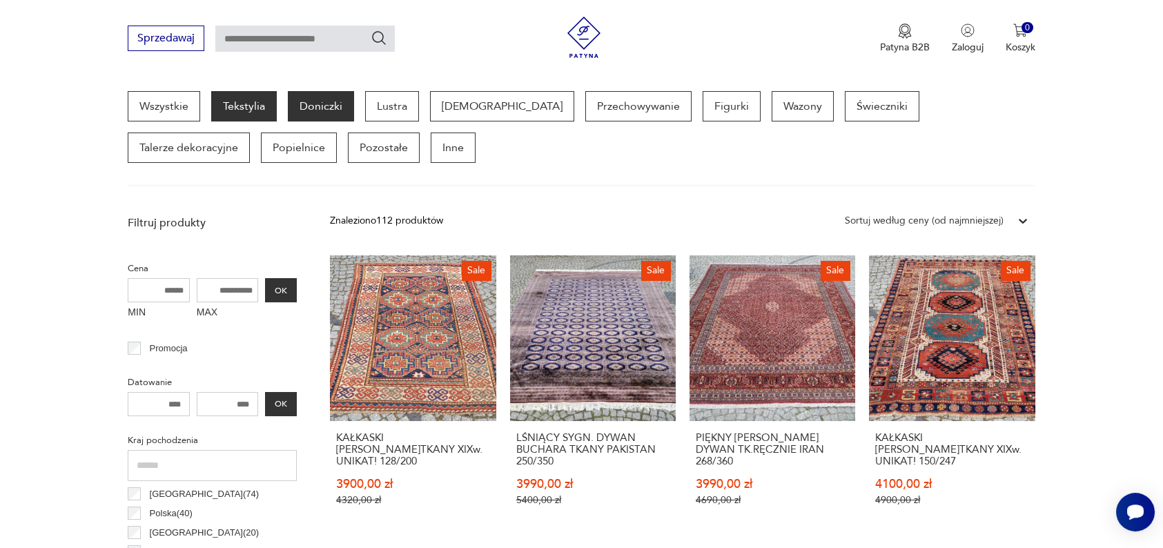
click at [320, 97] on p "Doniczki" at bounding box center [321, 106] width 66 height 30
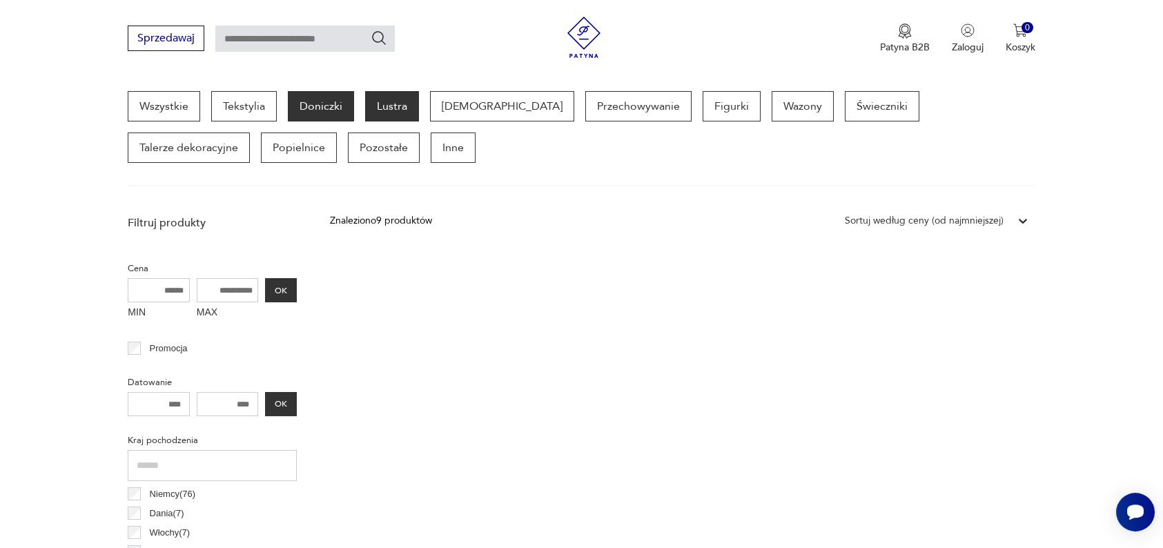
click at [394, 95] on p "Lustra" at bounding box center [392, 106] width 54 height 30
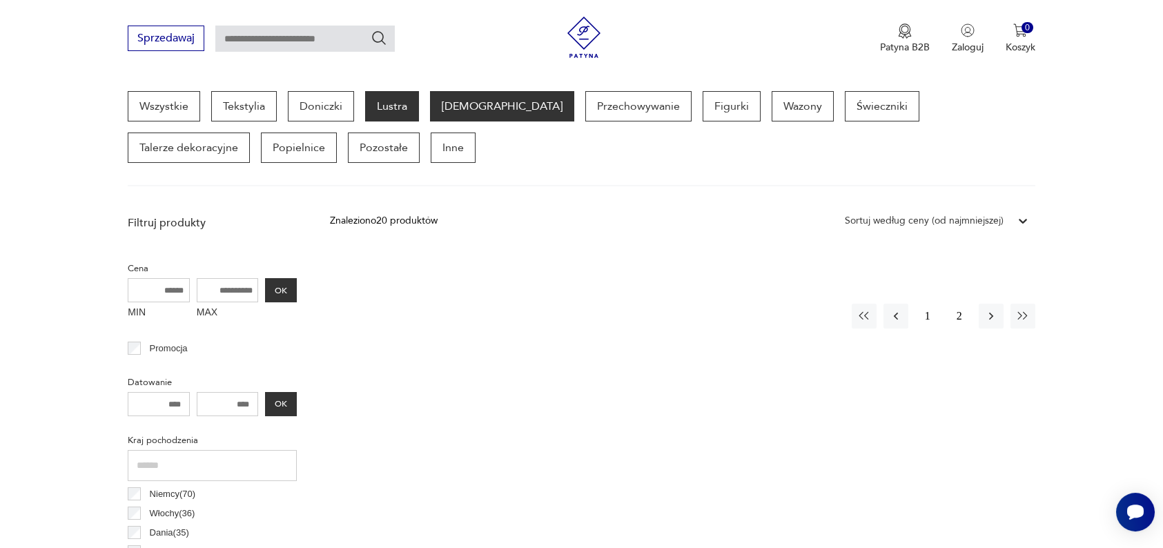
click at [454, 104] on p "Bibeloty" at bounding box center [502, 106] width 144 height 30
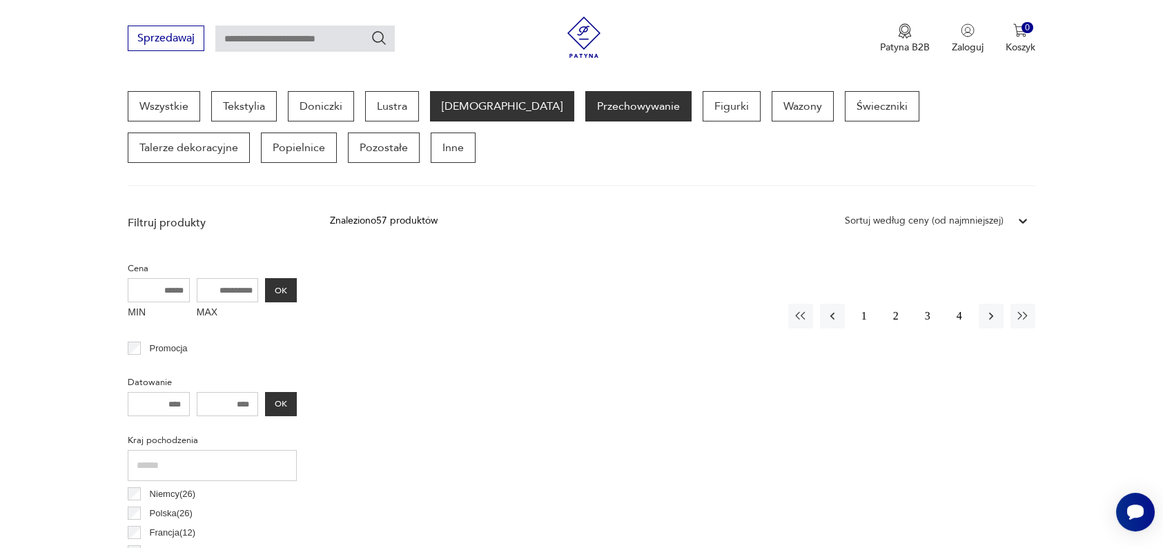
click at [585, 105] on p "Przechowywanie" at bounding box center [638, 106] width 106 height 30
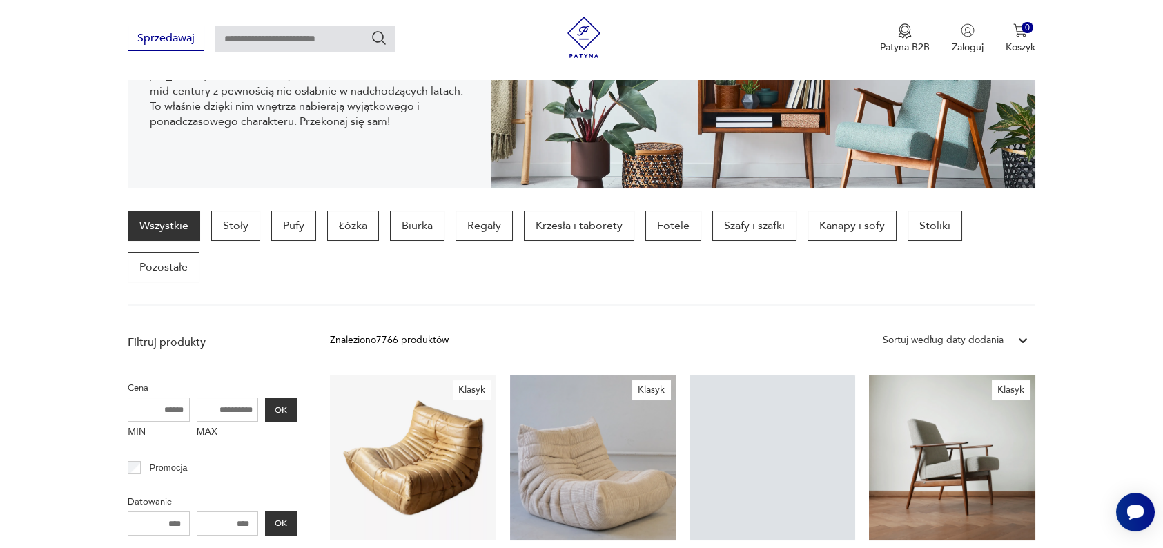
scroll to position [382, 0]
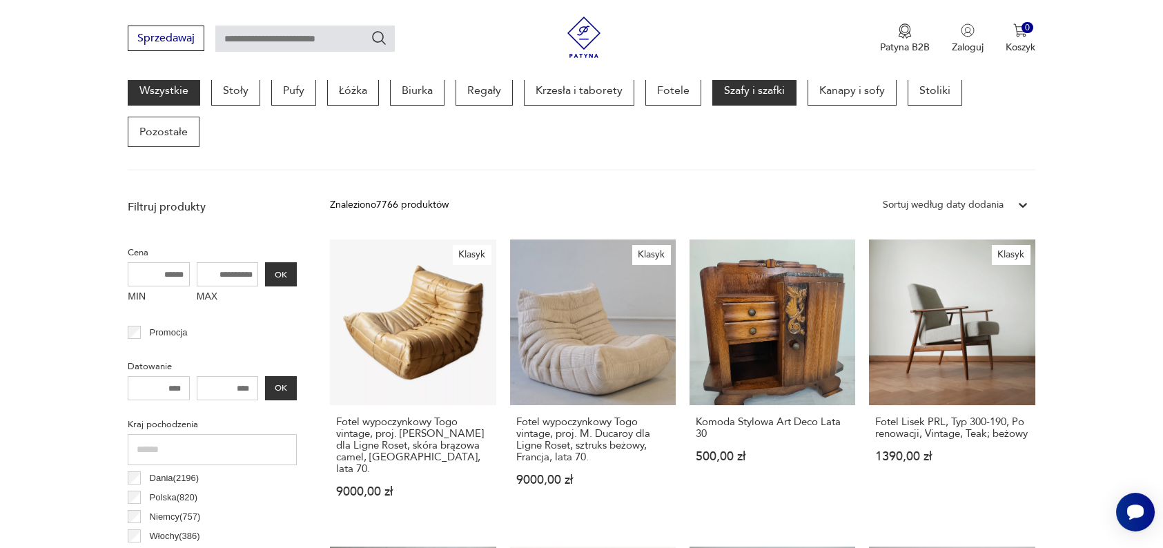
click at [740, 91] on p "Szafy i szafki" at bounding box center [754, 90] width 84 height 30
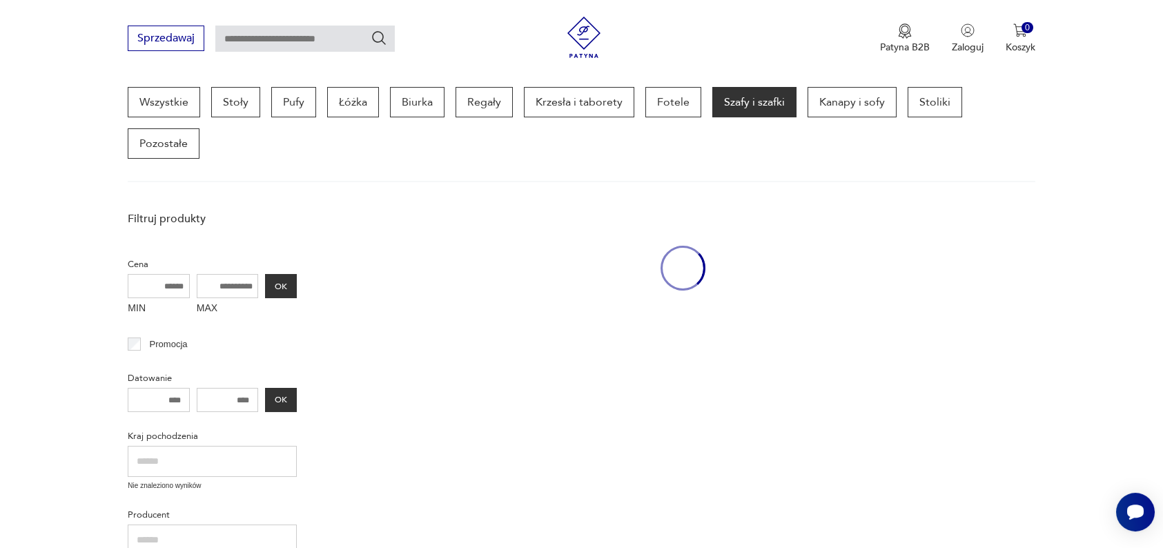
scroll to position [366, 0]
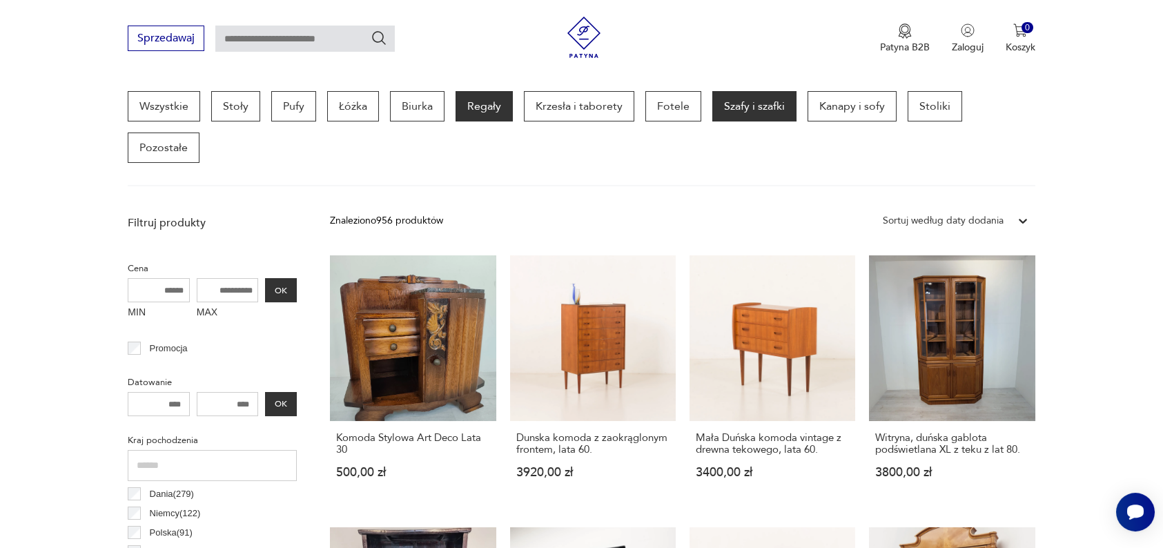
click at [500, 112] on p "Regały" at bounding box center [484, 106] width 57 height 30
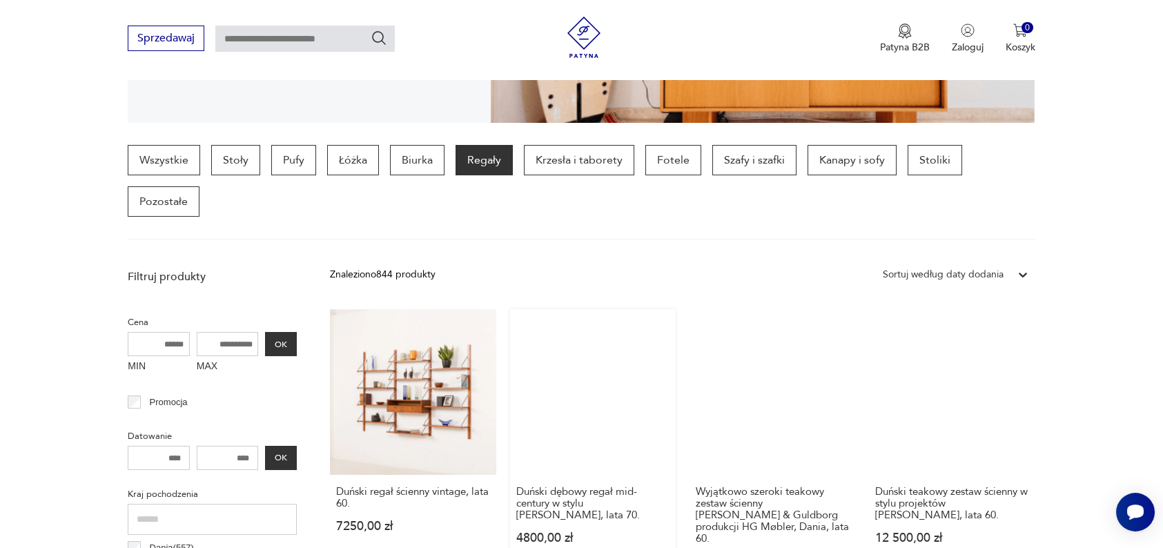
scroll to position [313, 0]
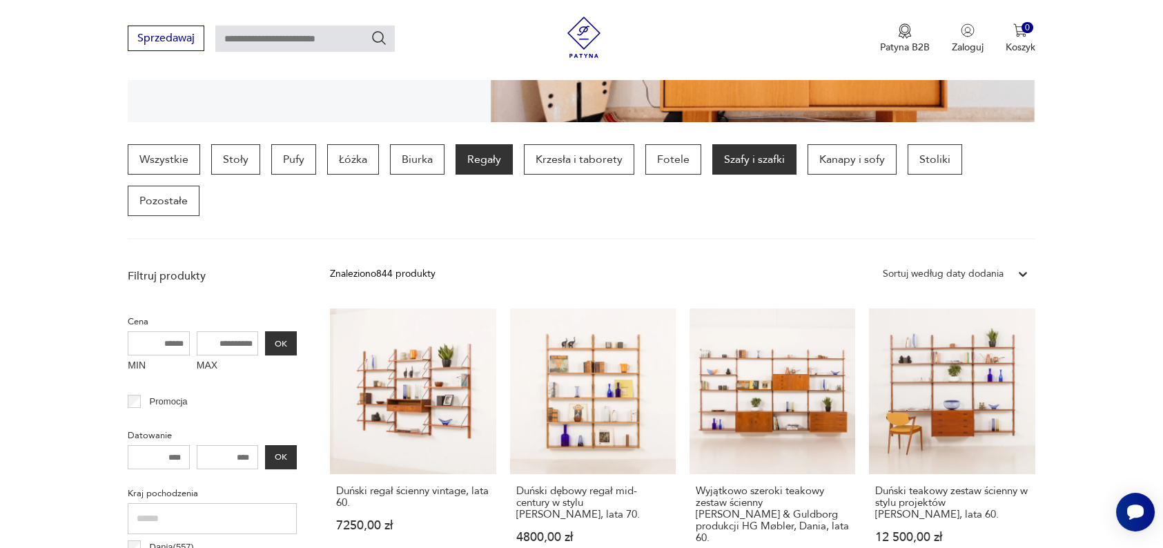
click at [749, 155] on p "Szafy i szafki" at bounding box center [754, 159] width 84 height 30
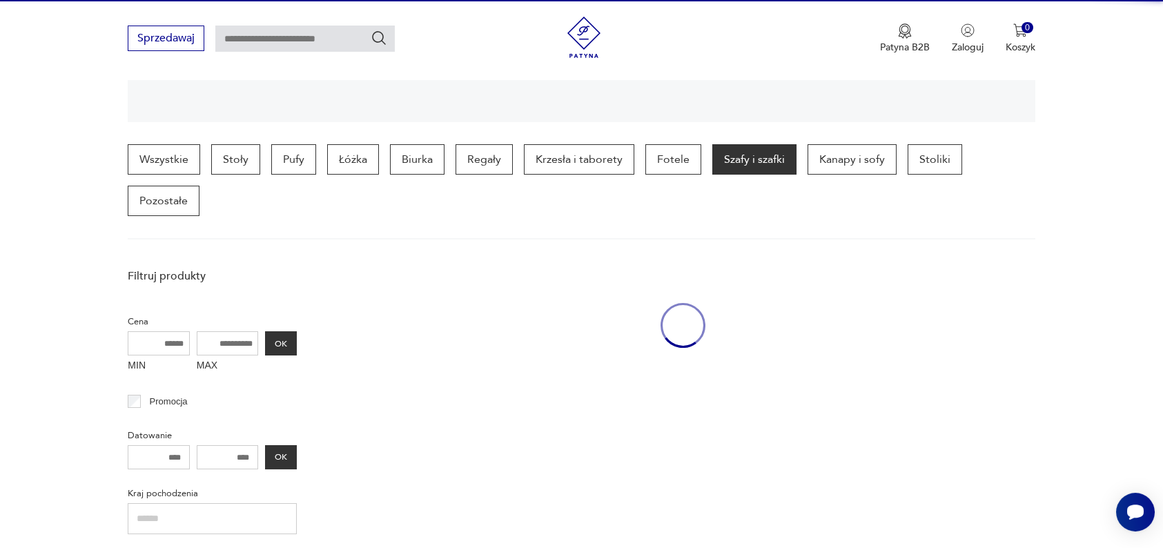
scroll to position [366, 0]
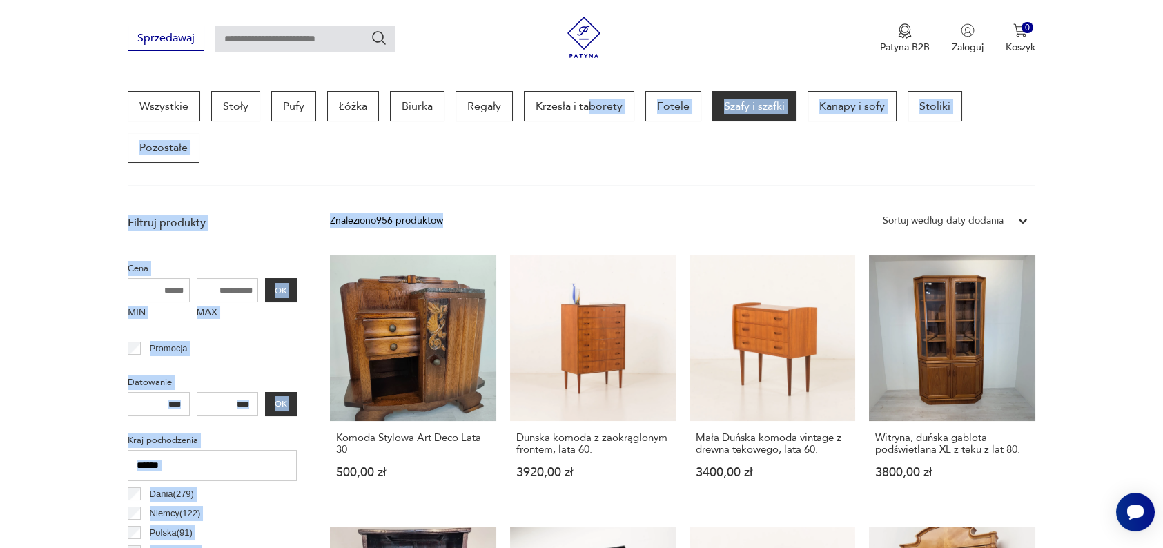
drag, startPoint x: 490, startPoint y: 206, endPoint x: 610, endPoint y: 160, distance: 128.7
click at [610, 160] on div "Wszystkie Stoły Pufy Łóżka Biurka Regały Krzesła i taborety Fotele Szafy i szaf…" at bounding box center [581, 127] width 907 height 72
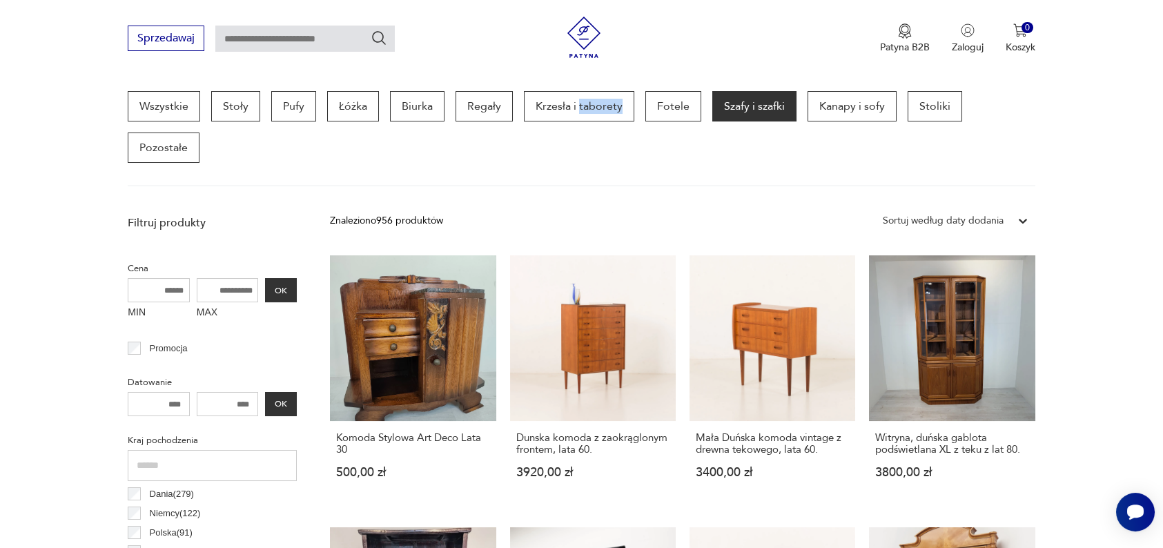
click at [610, 160] on div "Wszystkie Stoły Pufy Łóżka Biurka Regały Krzesła i taborety Fotele Szafy i szaf…" at bounding box center [581, 127] width 907 height 72
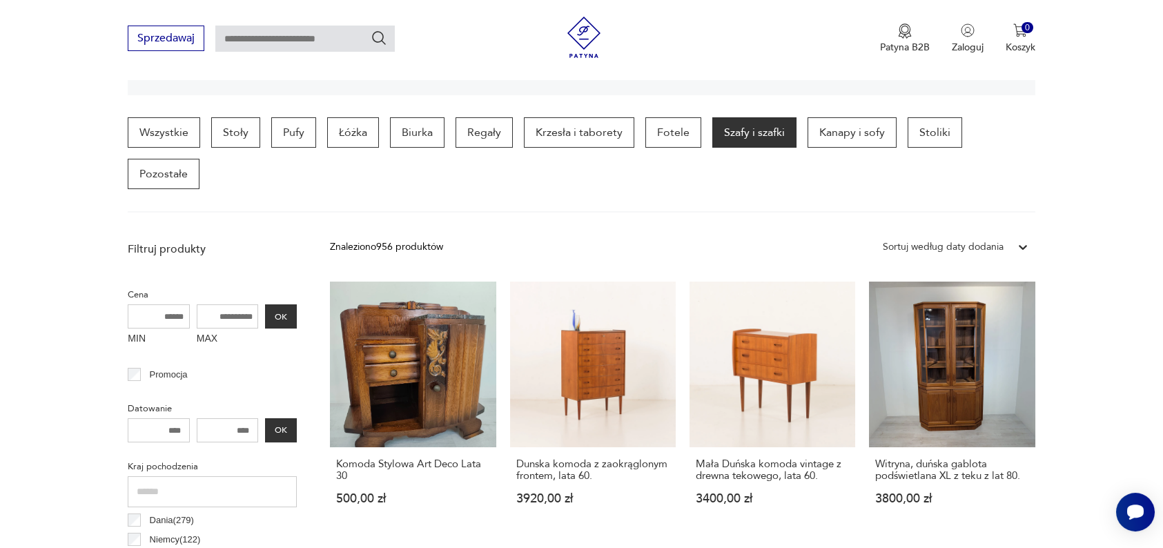
scroll to position [340, 0]
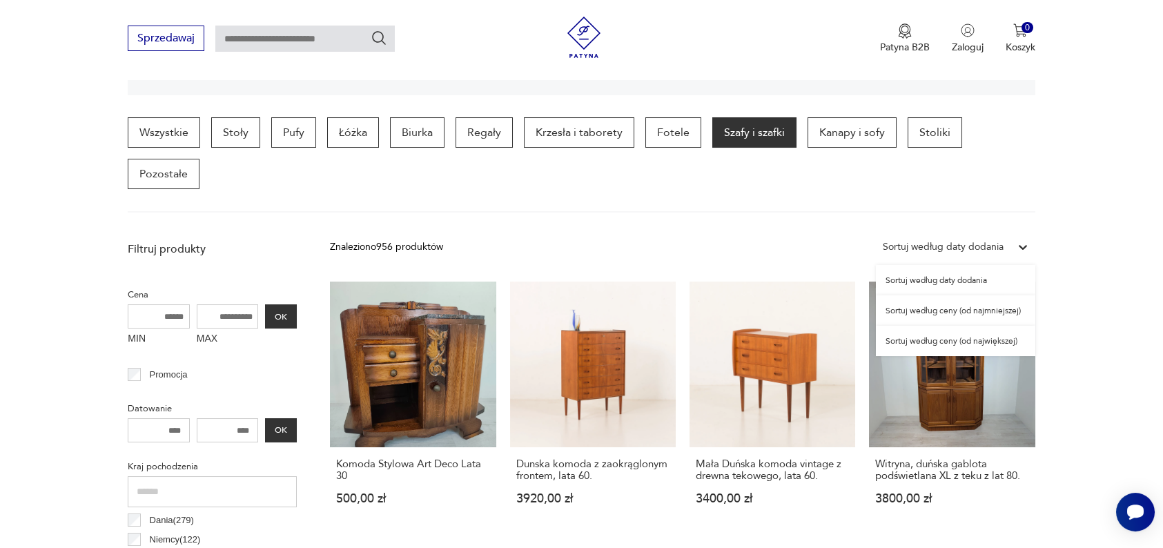
click at [923, 240] on div "Sortuj według daty dodania" at bounding box center [943, 247] width 121 height 15
click at [962, 311] on div "Sortuj według ceny (od najmniejszej)" at bounding box center [955, 310] width 159 height 30
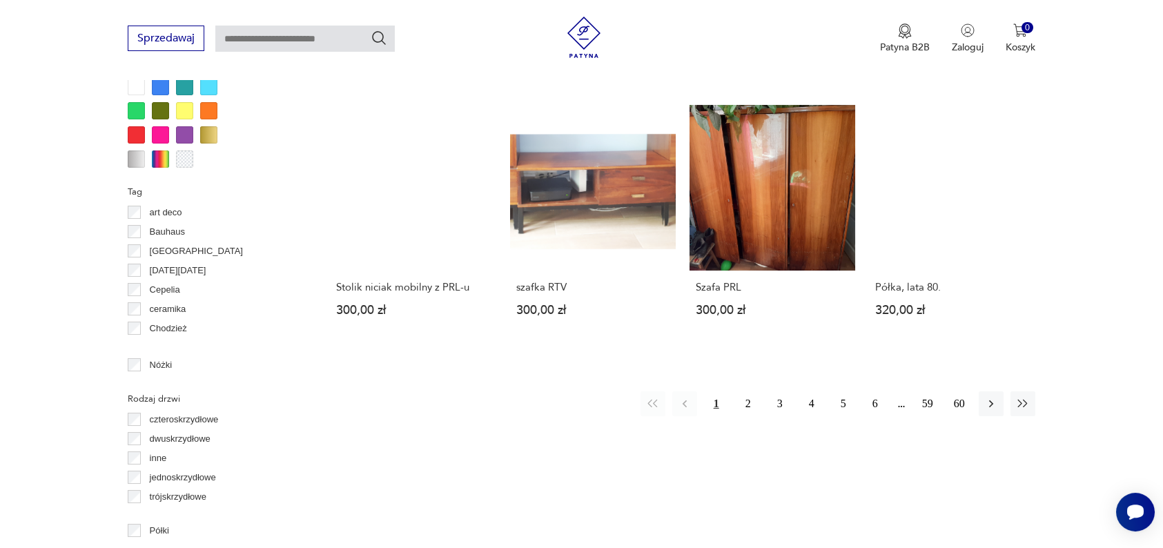
scroll to position [1361, 0]
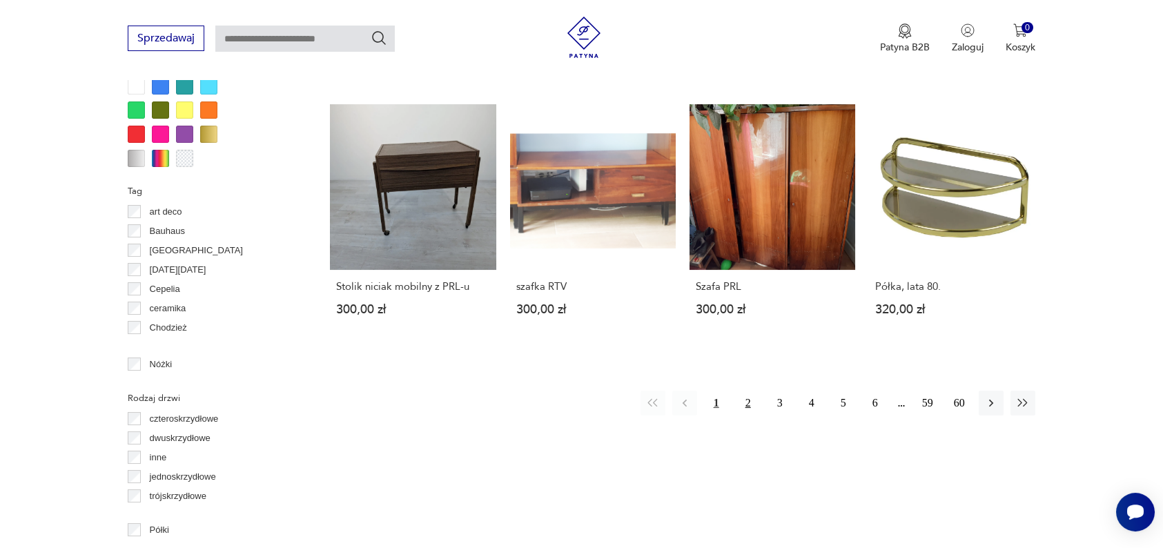
click at [748, 406] on button "2" at bounding box center [748, 403] width 25 height 25
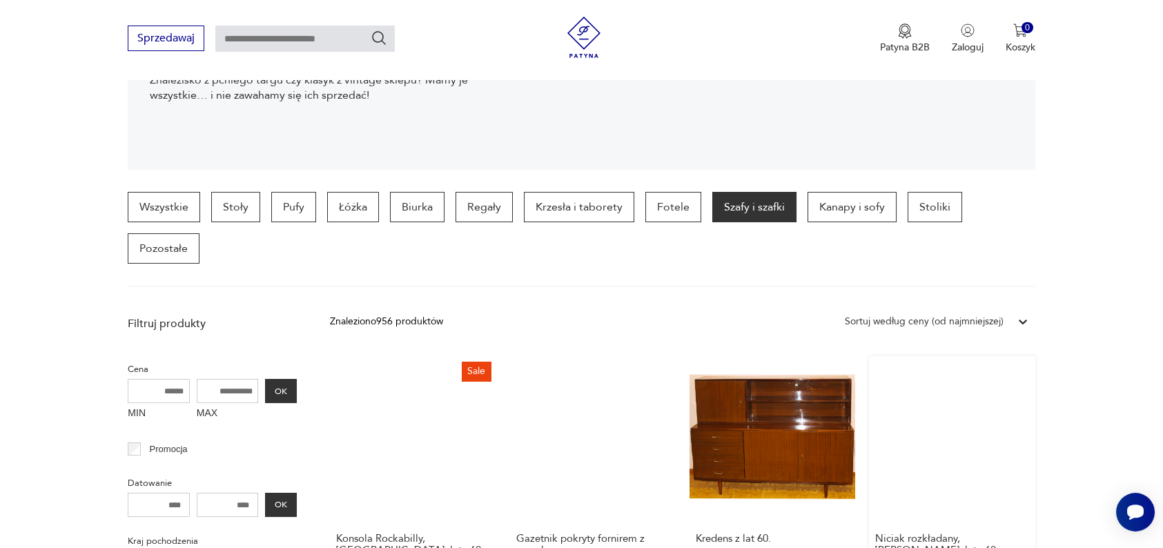
scroll to position [255, 0]
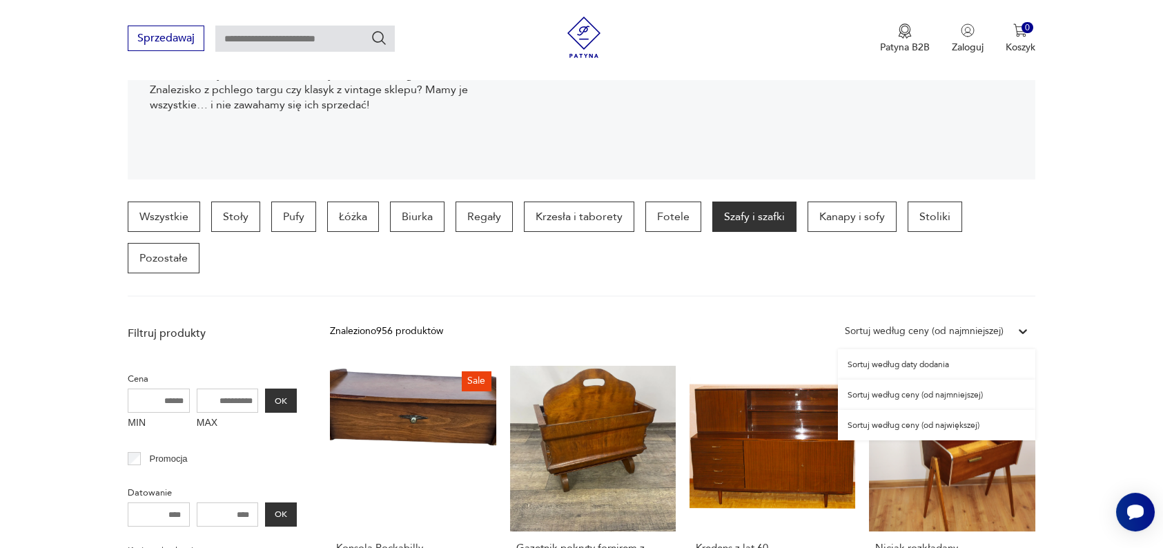
click at [977, 327] on div "Sortuj według ceny (od najmniejszej)" at bounding box center [924, 331] width 159 height 15
click at [939, 361] on div "Sortuj według daty dodania" at bounding box center [936, 364] width 197 height 30
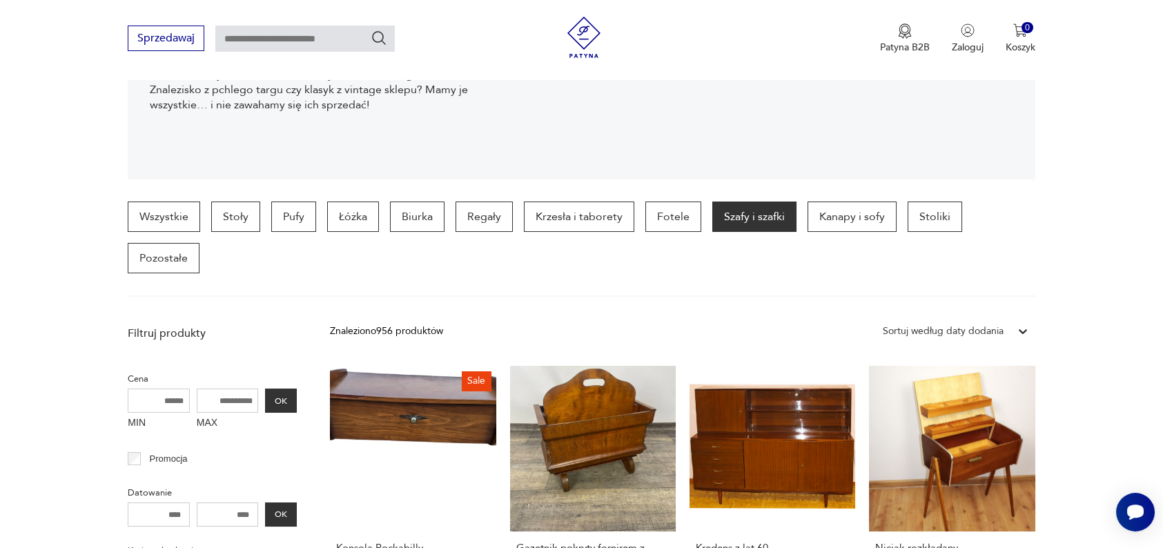
scroll to position [366, 0]
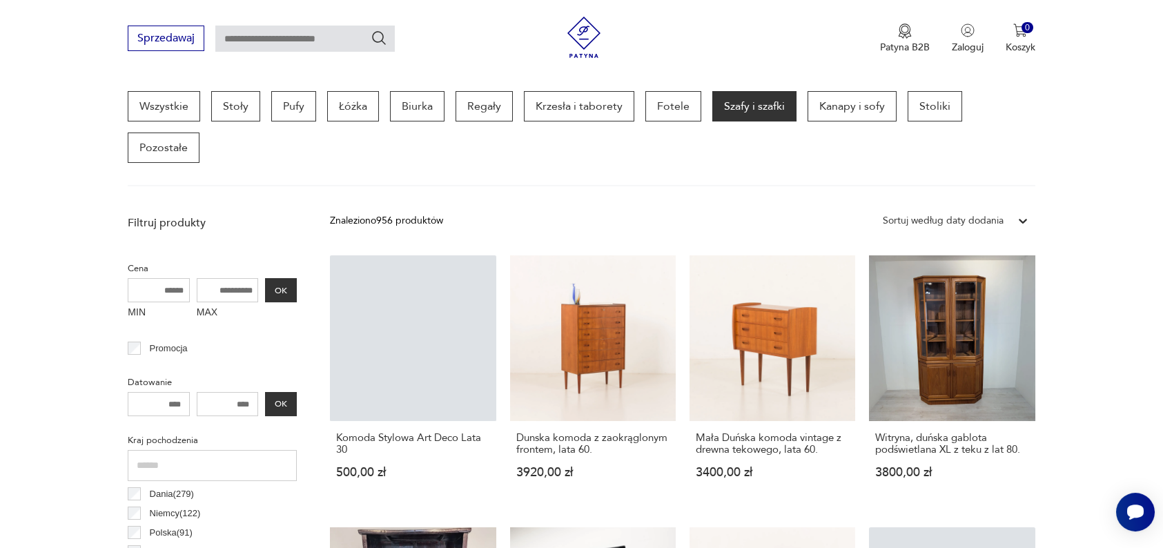
click at [159, 284] on input "MIN" at bounding box center [159, 290] width 62 height 24
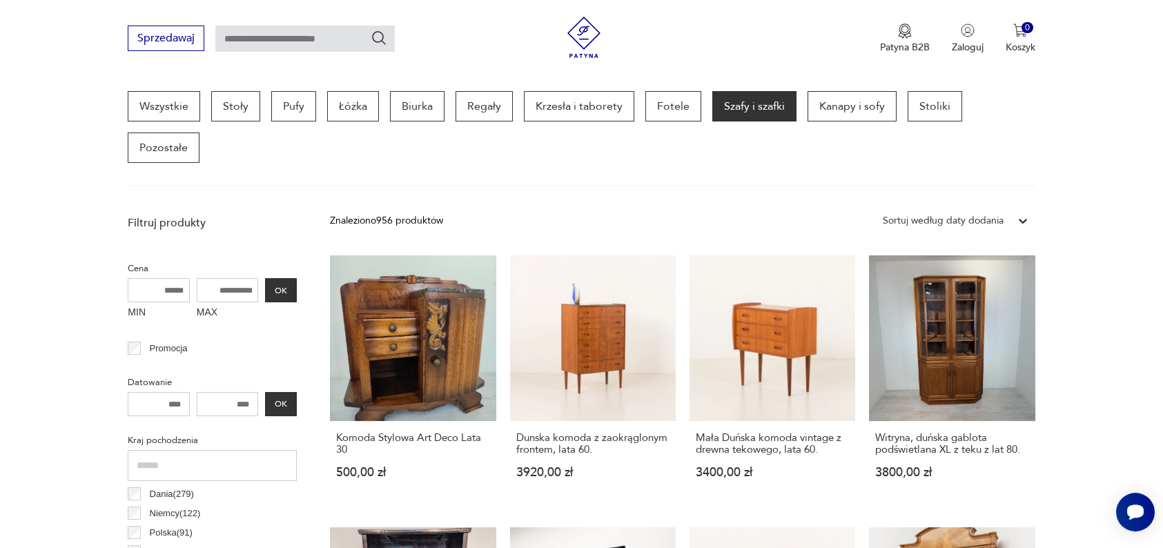
click at [226, 295] on input "MAX" at bounding box center [228, 290] width 62 height 24
type input "****"
click at [146, 282] on input "MIN" at bounding box center [159, 290] width 62 height 24
click at [146, 293] on input "MIN" at bounding box center [159, 290] width 62 height 24
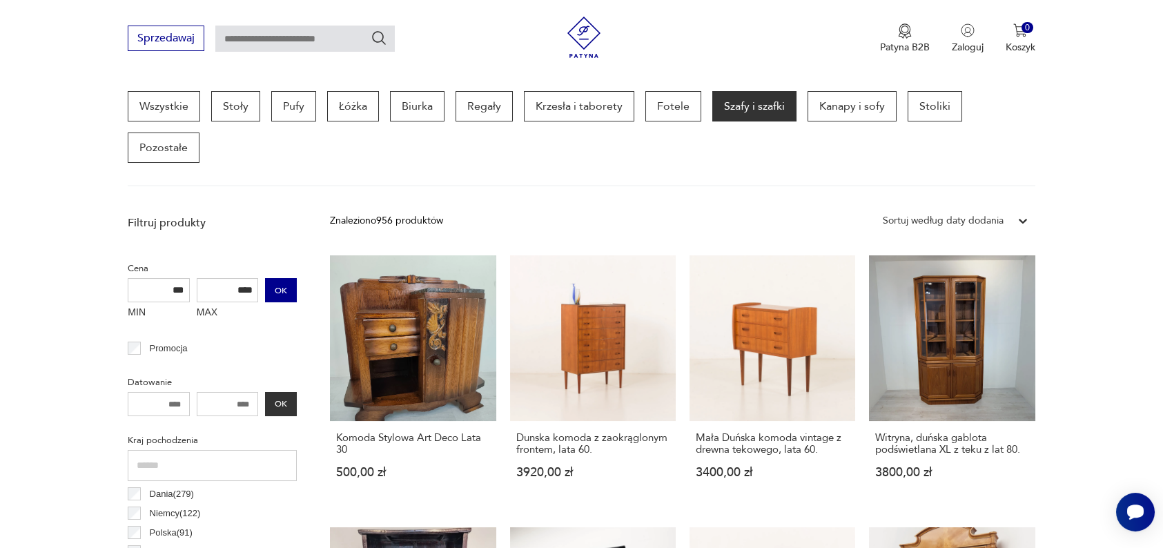
type input "***"
click at [286, 290] on button "OK" at bounding box center [281, 290] width 32 height 24
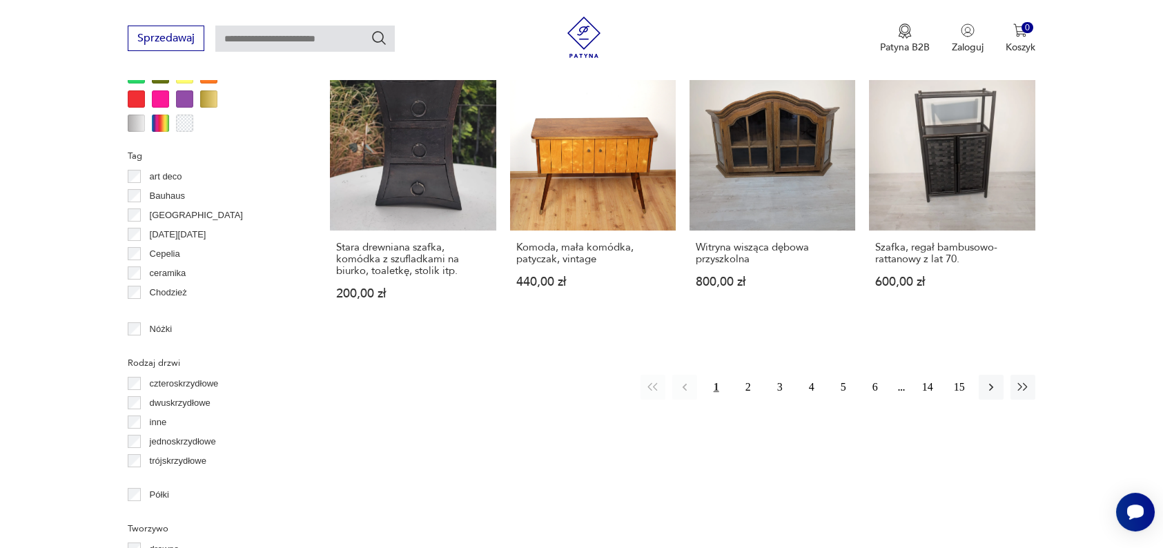
scroll to position [1400, 0]
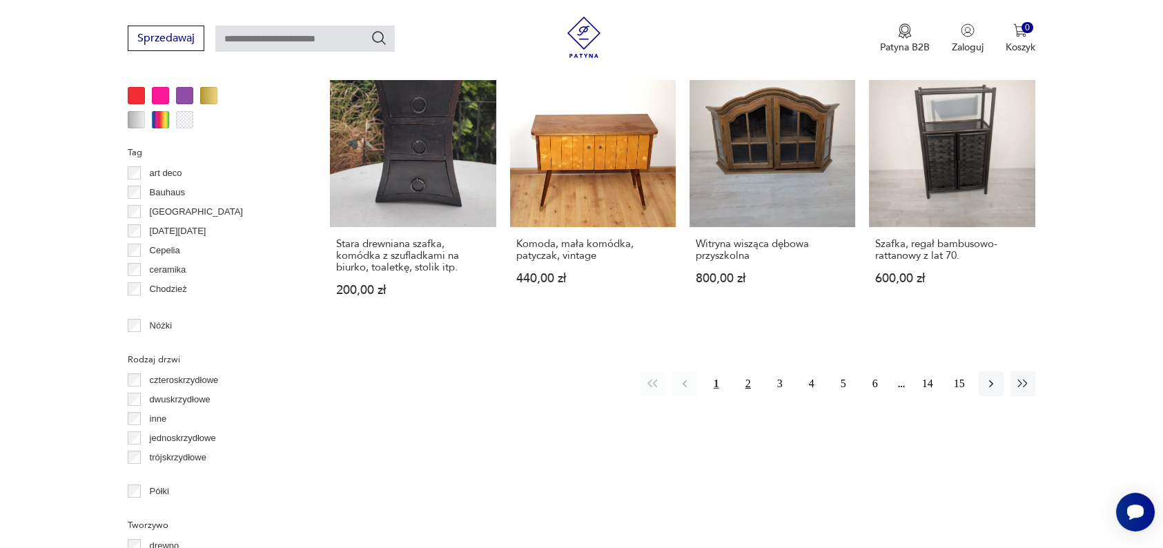
click at [748, 387] on button "2" at bounding box center [748, 383] width 25 height 25
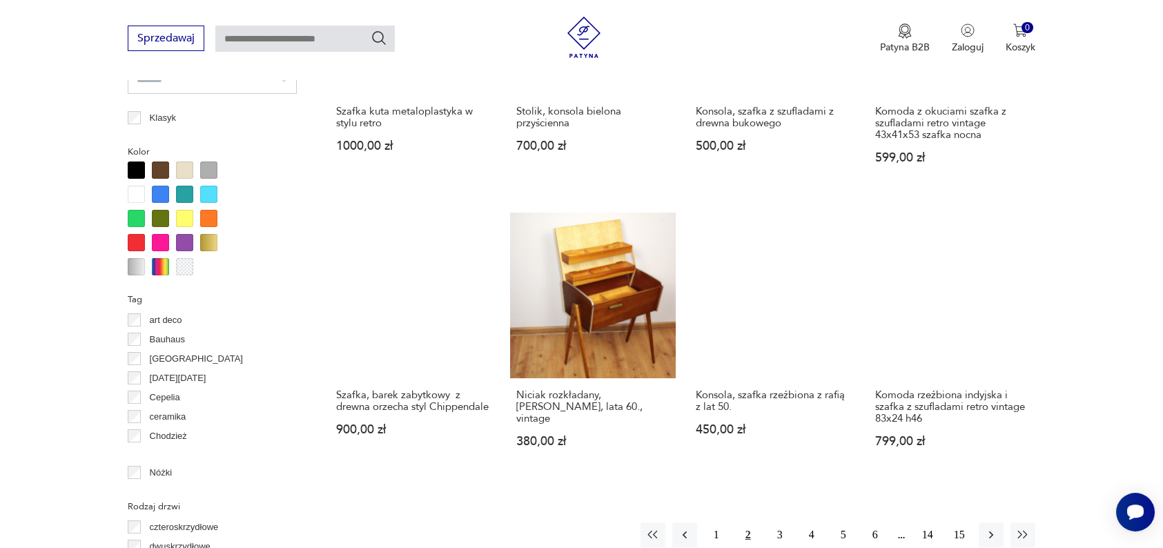
scroll to position [1299, 0]
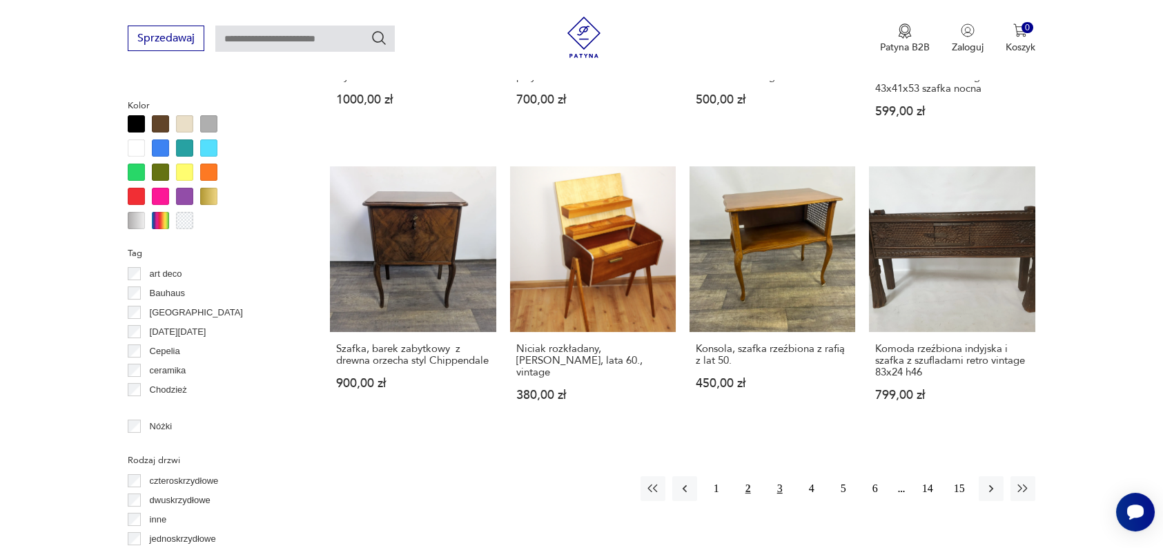
click at [784, 489] on button "3" at bounding box center [780, 488] width 25 height 25
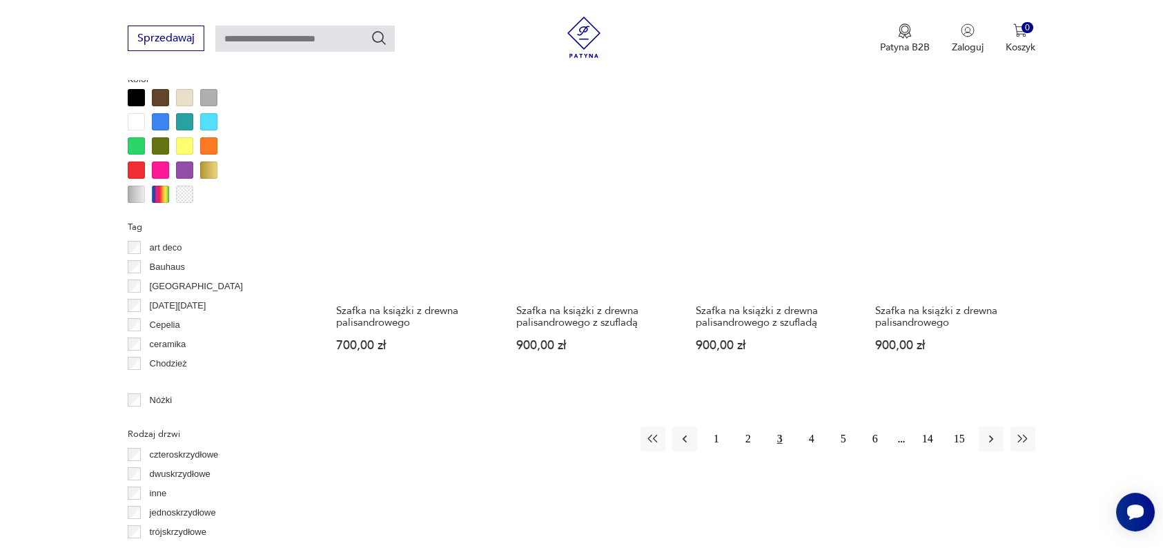
scroll to position [1326, 0]
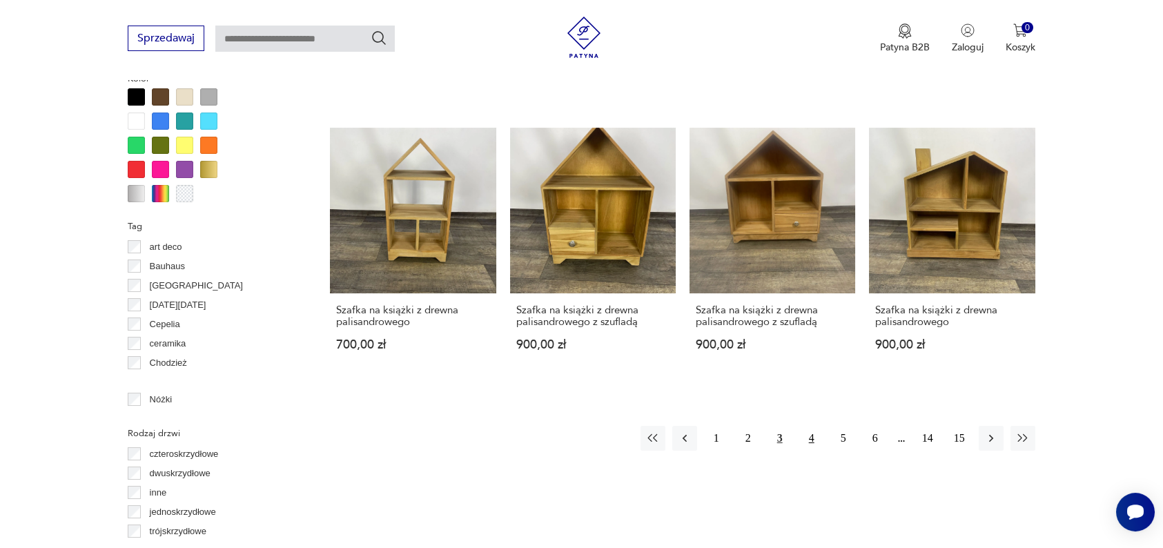
click at [810, 434] on button "4" at bounding box center [811, 438] width 25 height 25
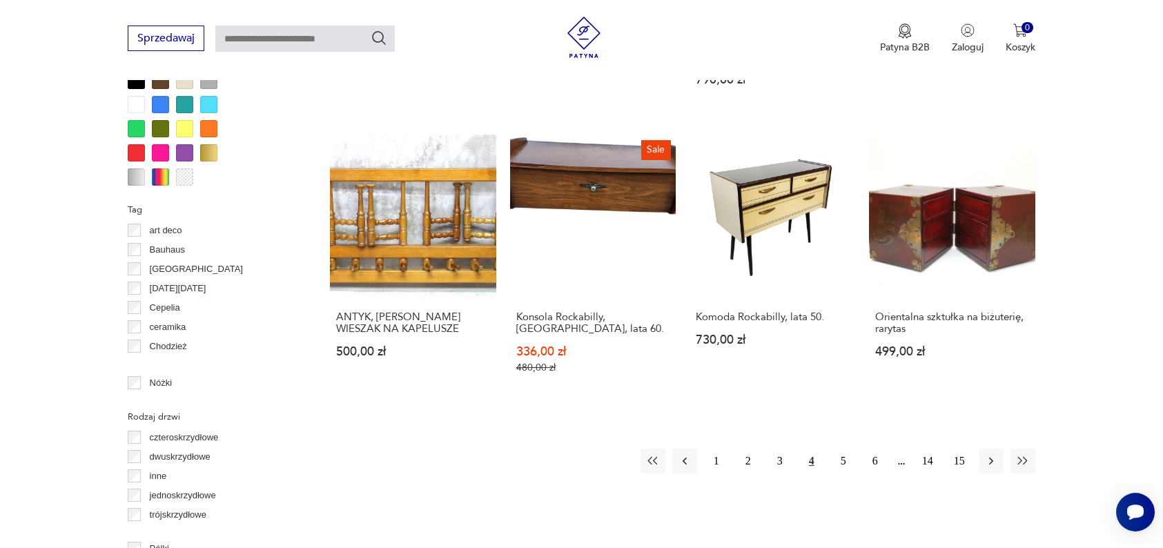
scroll to position [1398, 0]
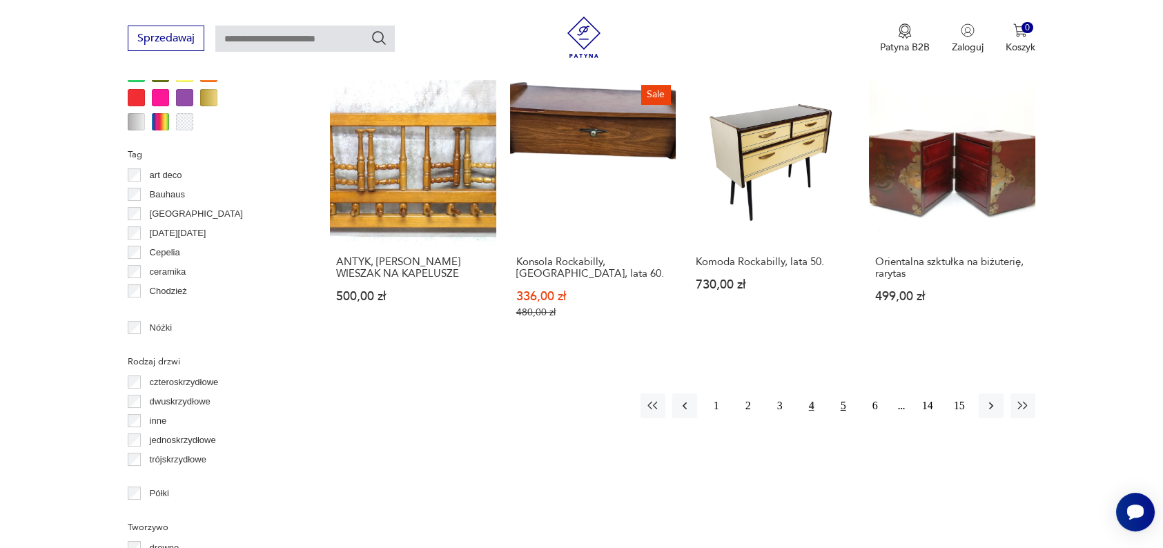
click at [841, 393] on button "5" at bounding box center [843, 405] width 25 height 25
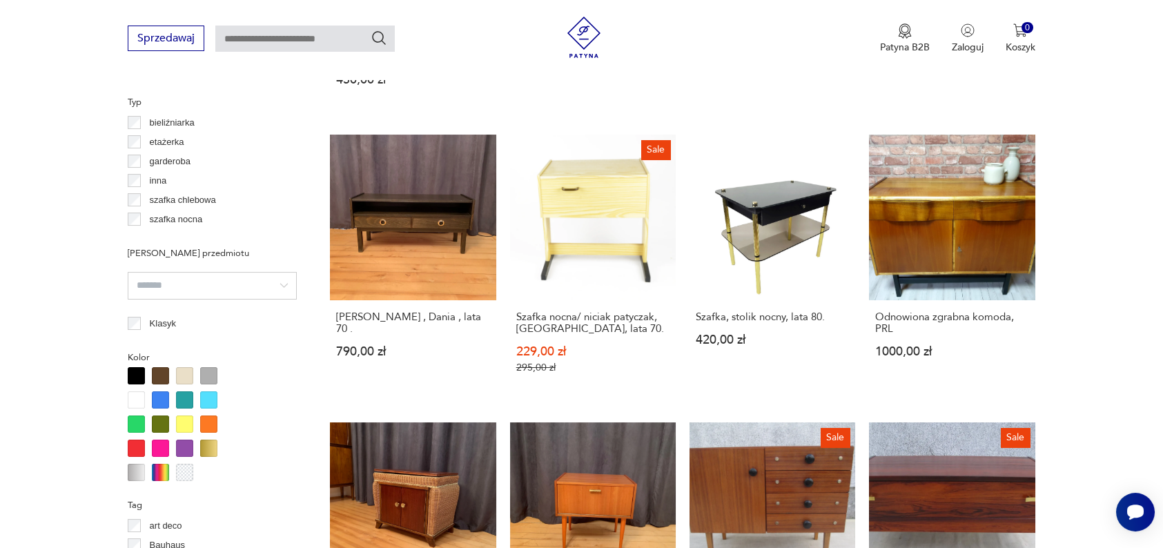
scroll to position [1297, 0]
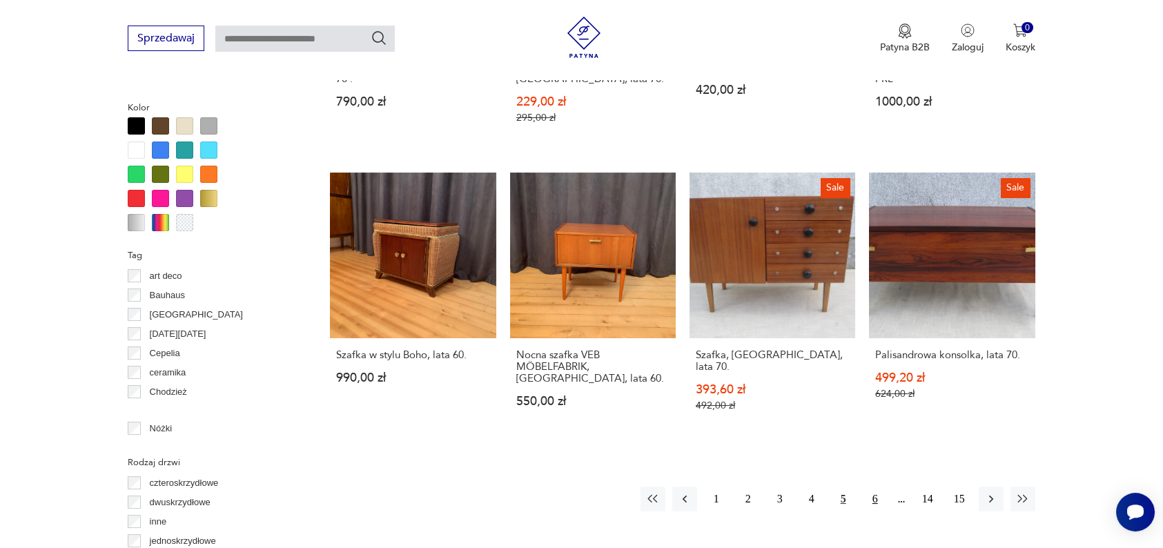
click at [868, 487] on button "6" at bounding box center [875, 499] width 25 height 25
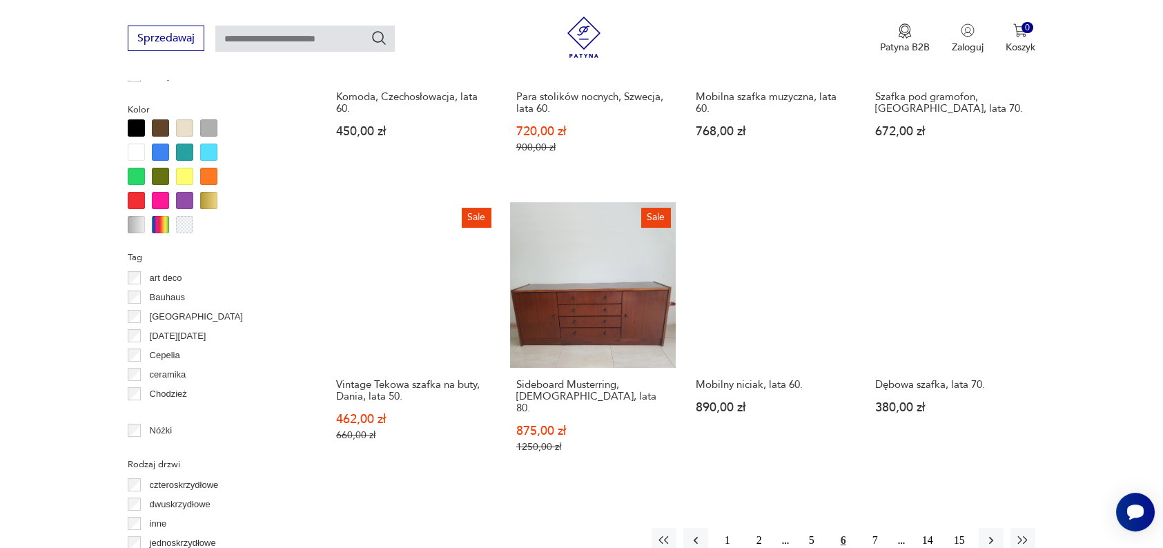
scroll to position [1352, 0]
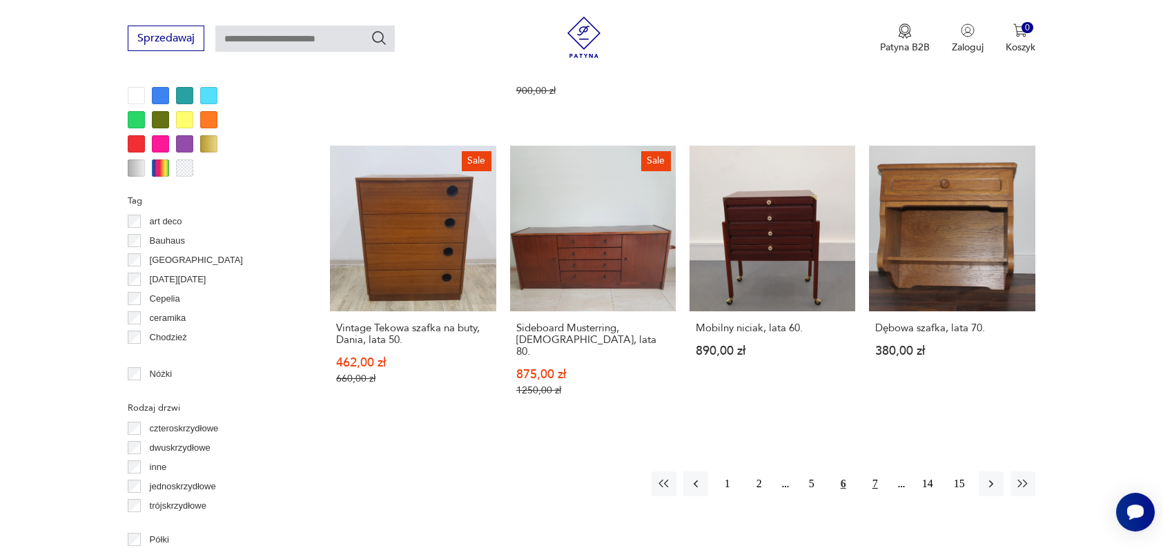
click at [874, 471] on button "7" at bounding box center [875, 483] width 25 height 25
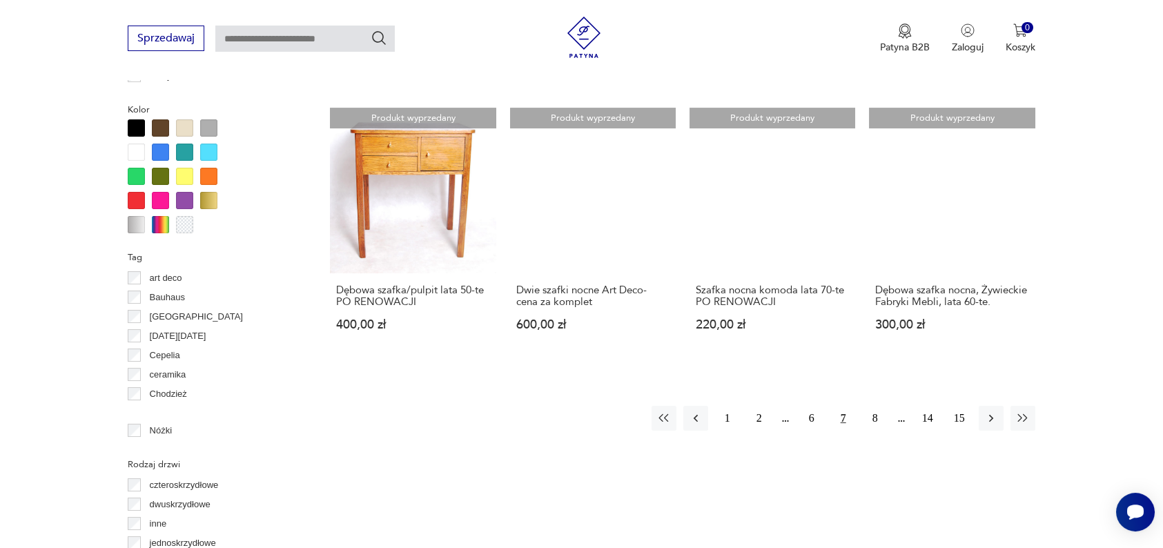
scroll to position [1295, 0]
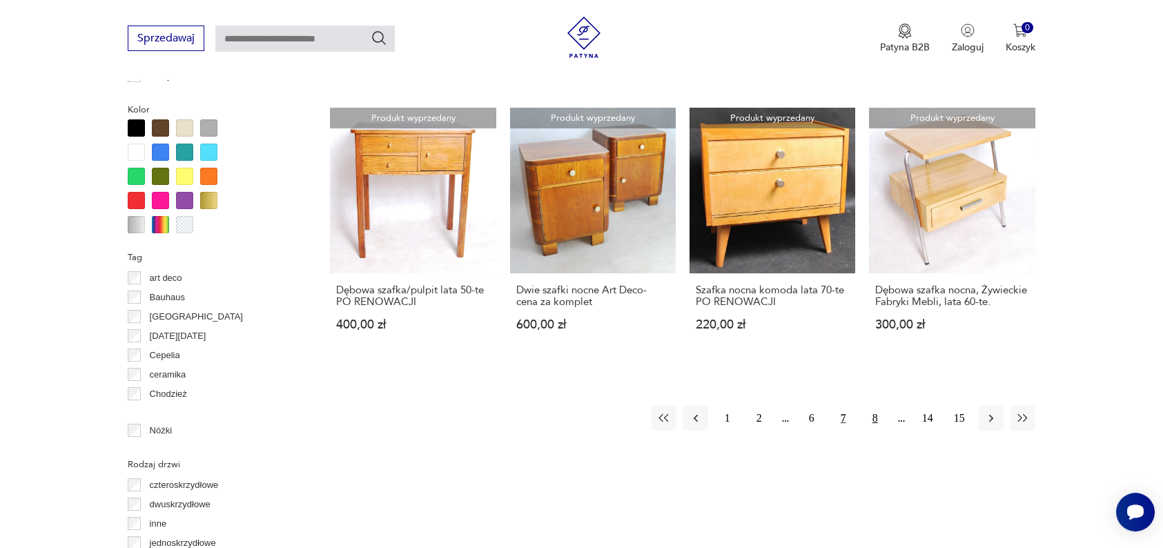
click at [871, 411] on button "8" at bounding box center [875, 418] width 25 height 25
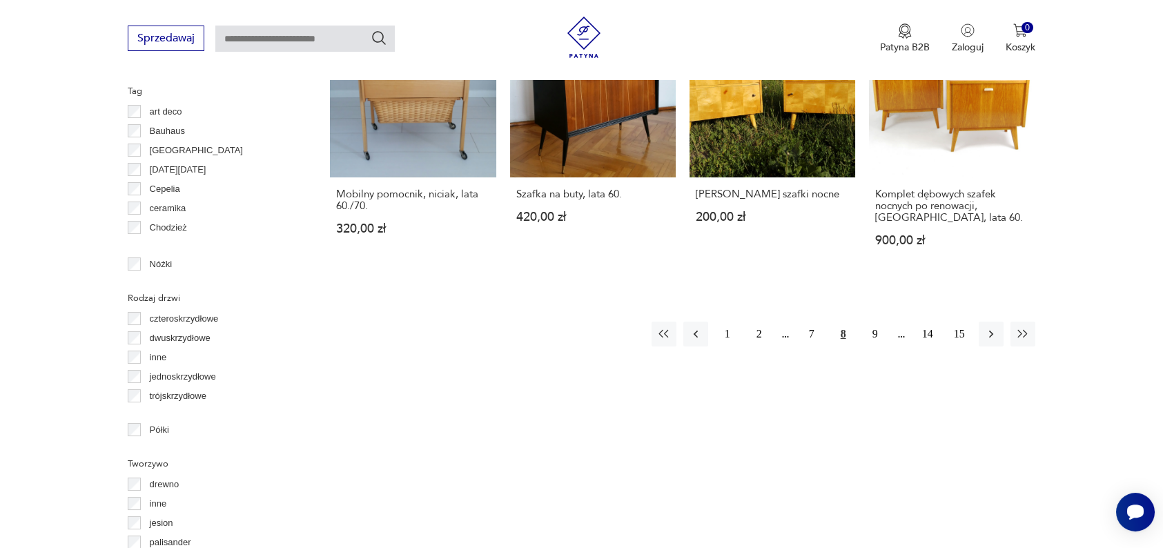
scroll to position [1462, 0]
click at [868, 321] on button "9" at bounding box center [875, 333] width 25 height 25
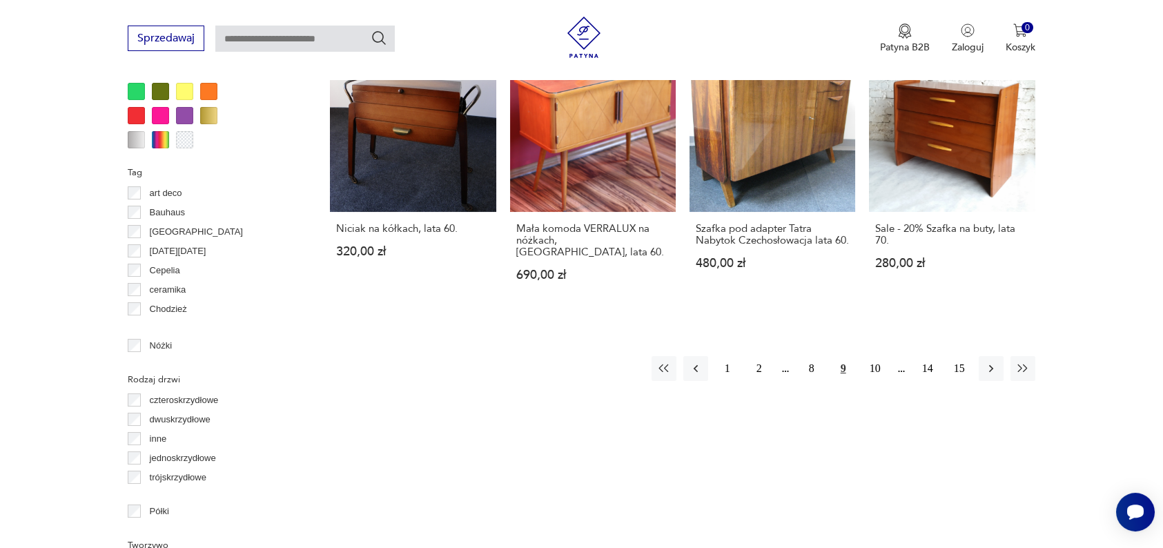
scroll to position [1389, 0]
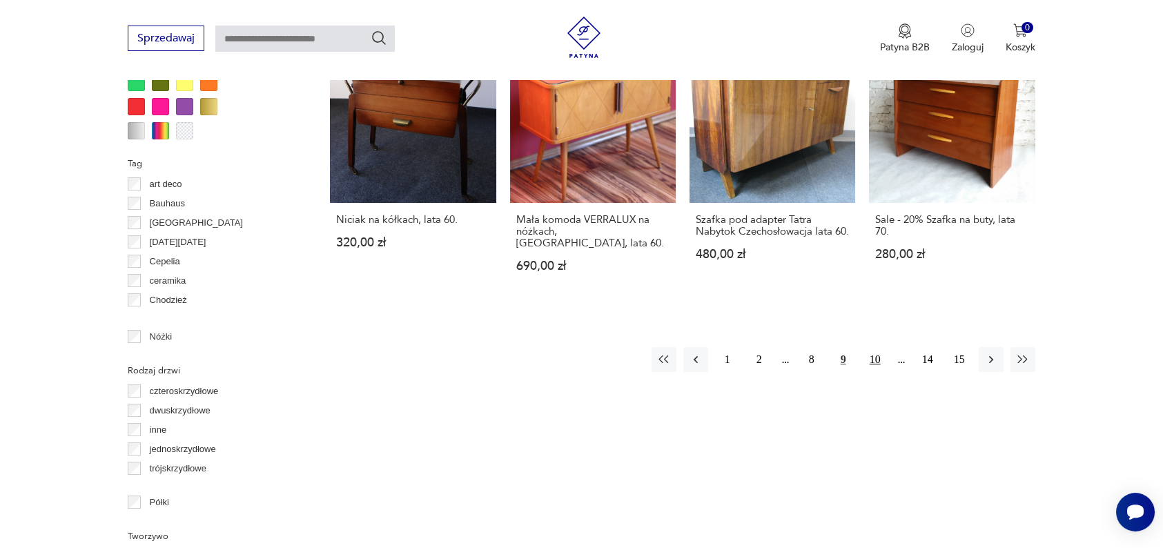
click at [865, 347] on button "10" at bounding box center [875, 359] width 25 height 25
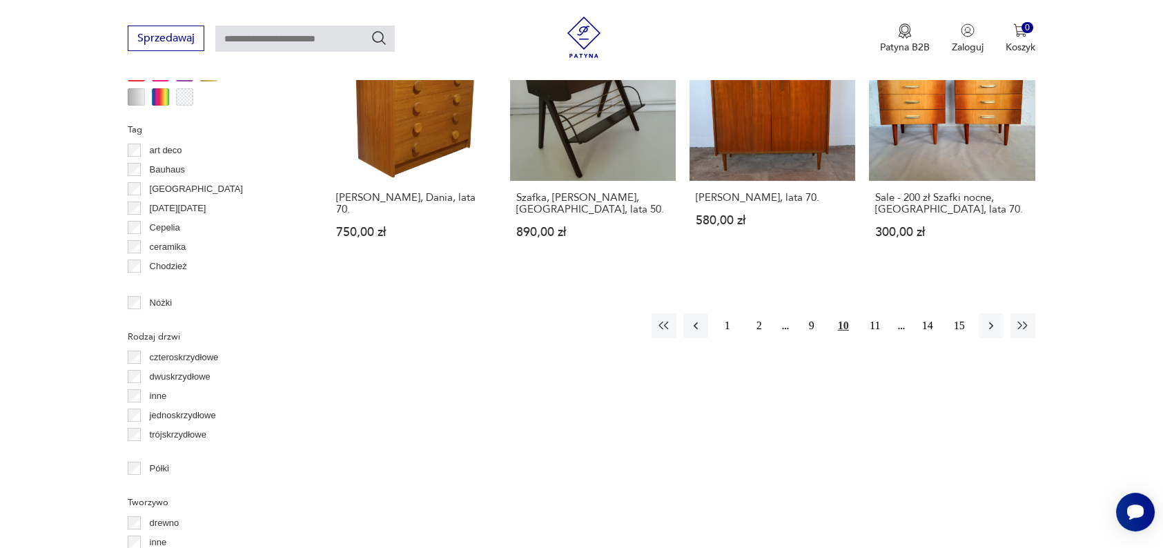
scroll to position [1423, 0]
click at [877, 313] on button "11" at bounding box center [875, 325] width 25 height 25
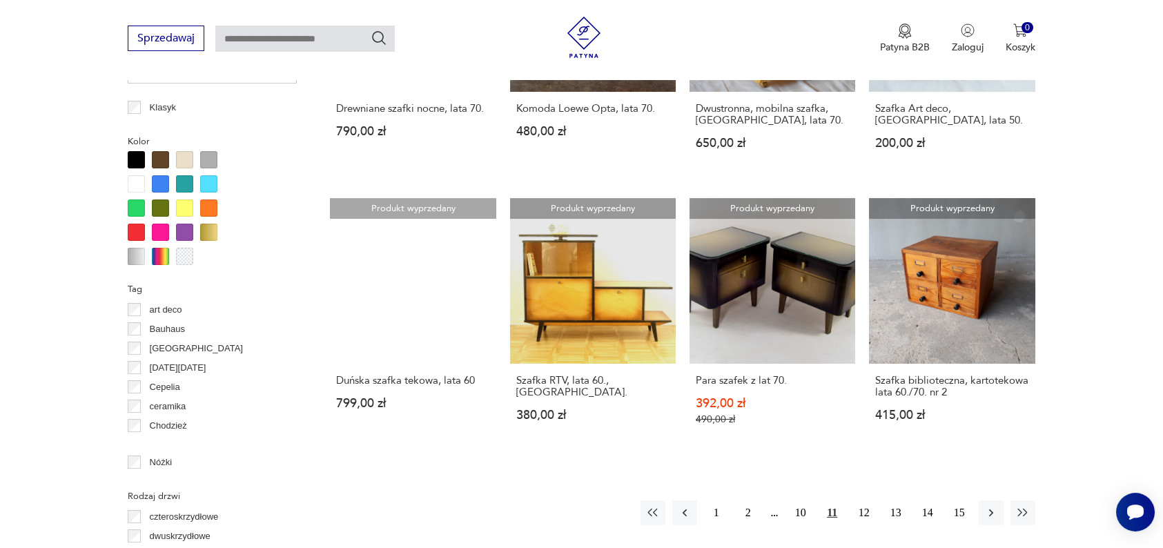
scroll to position [1264, 0]
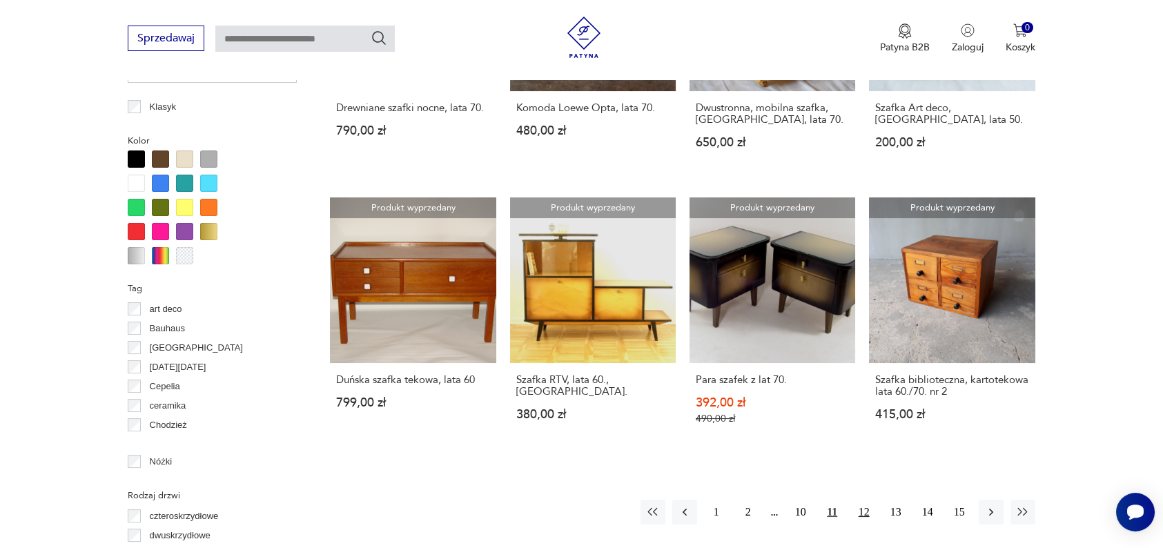
click at [863, 500] on button "12" at bounding box center [864, 512] width 25 height 25
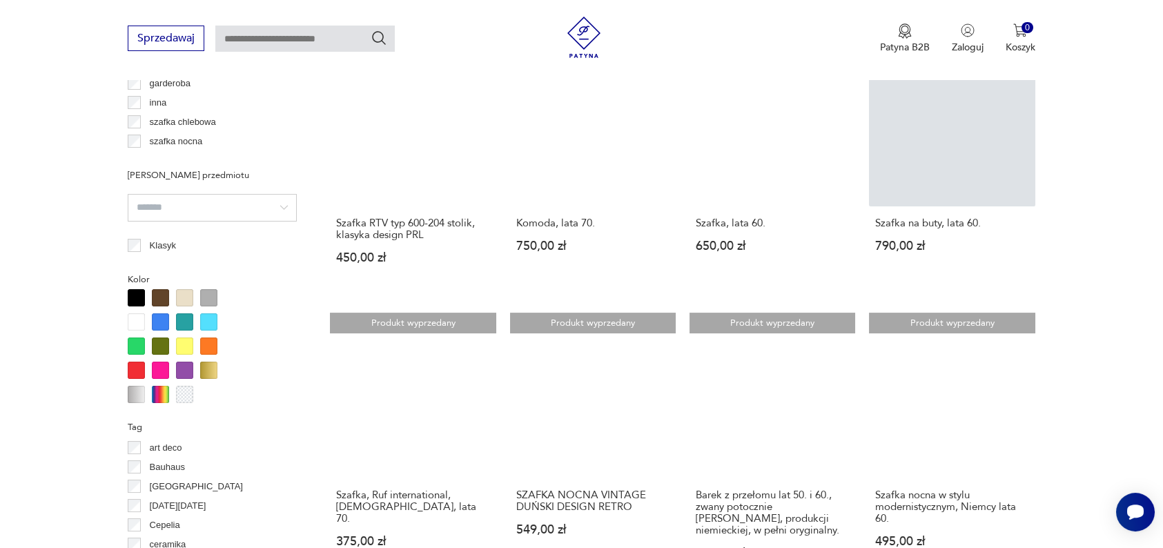
scroll to position [1332, 0]
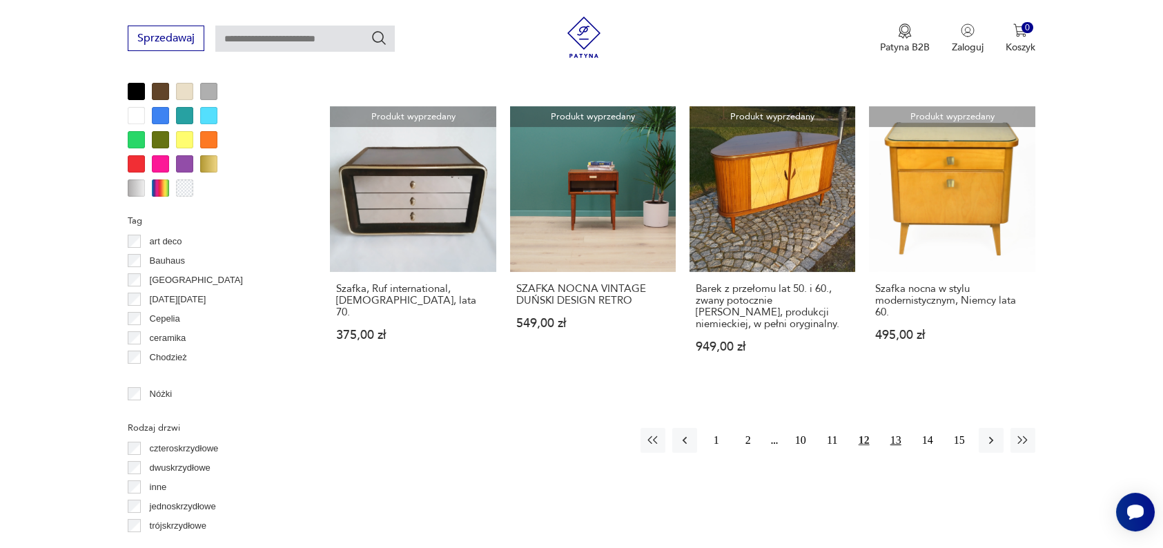
click at [894, 440] on button "13" at bounding box center [896, 440] width 25 height 25
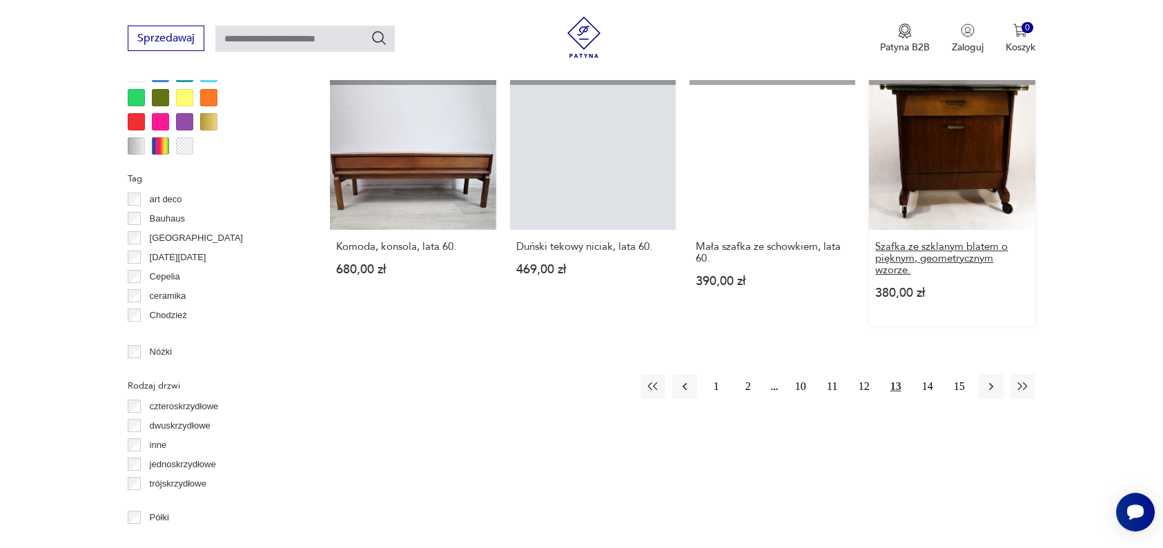
scroll to position [1380, 0]
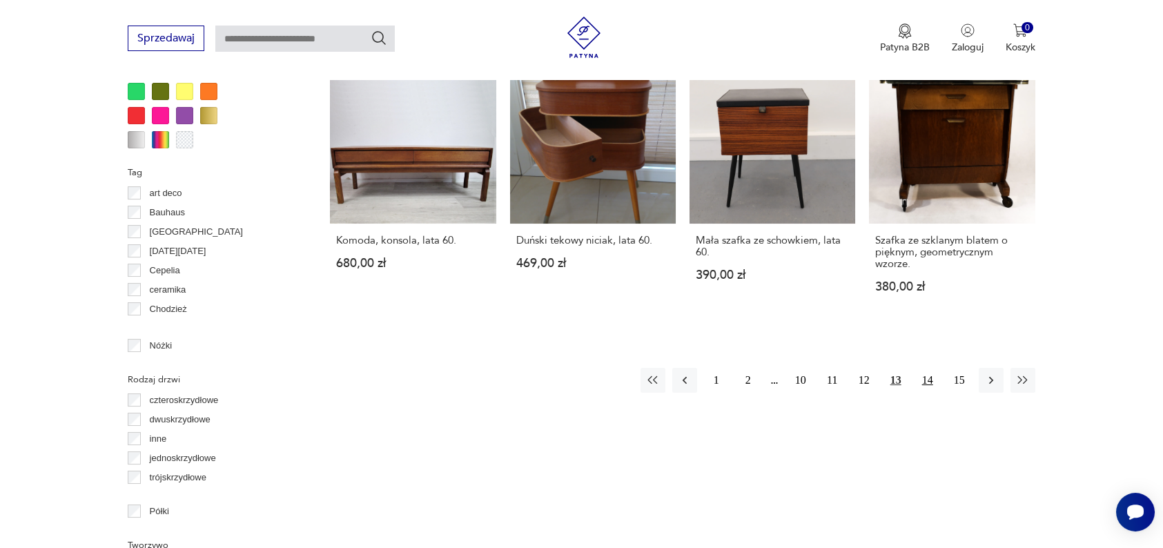
click at [928, 380] on button "14" at bounding box center [927, 380] width 25 height 25
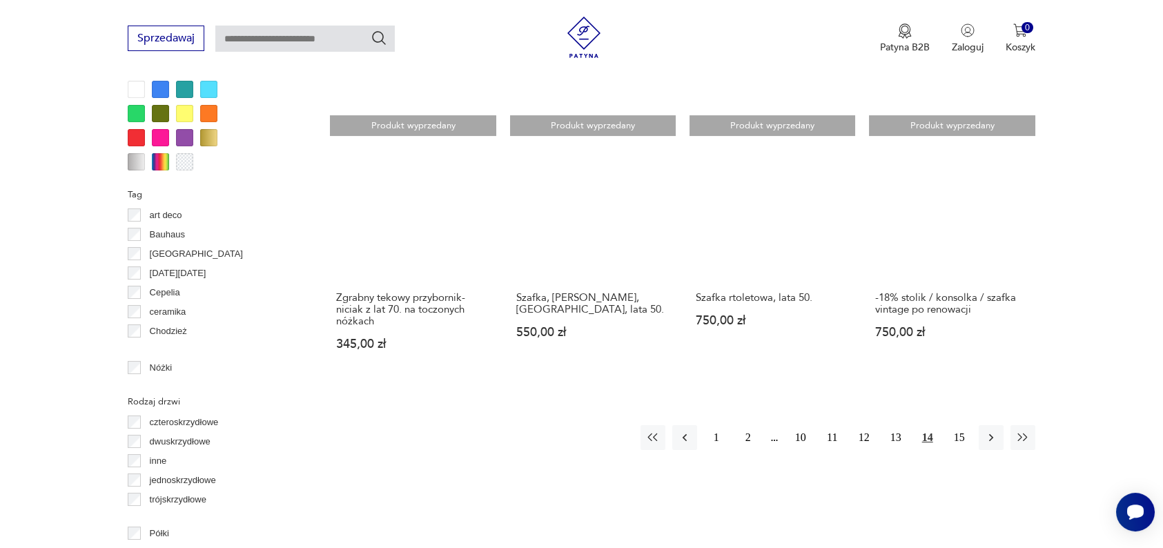
scroll to position [1359, 0]
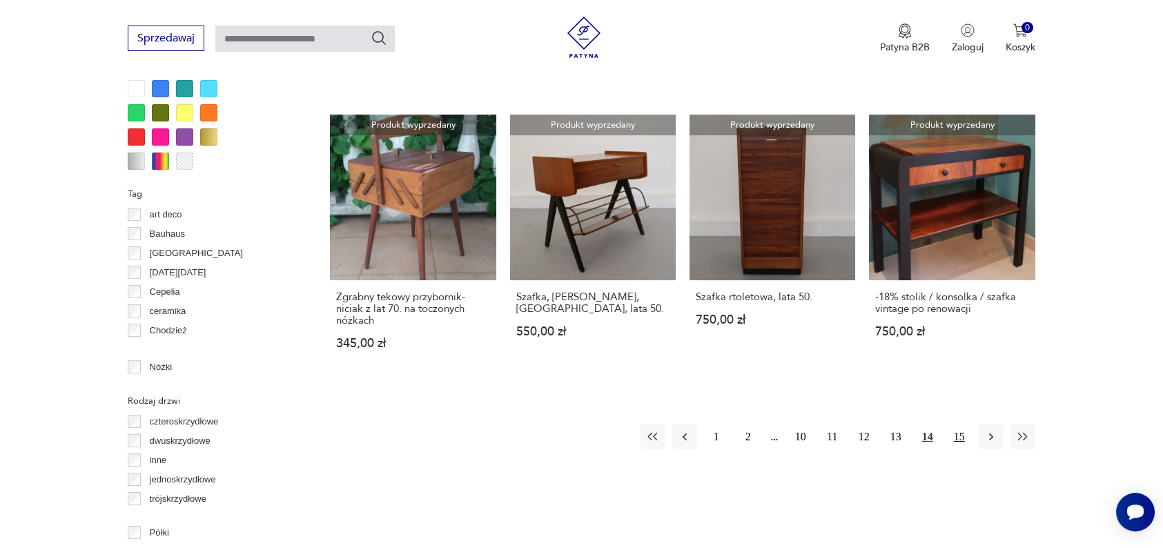
click at [956, 431] on button "15" at bounding box center [959, 437] width 25 height 25
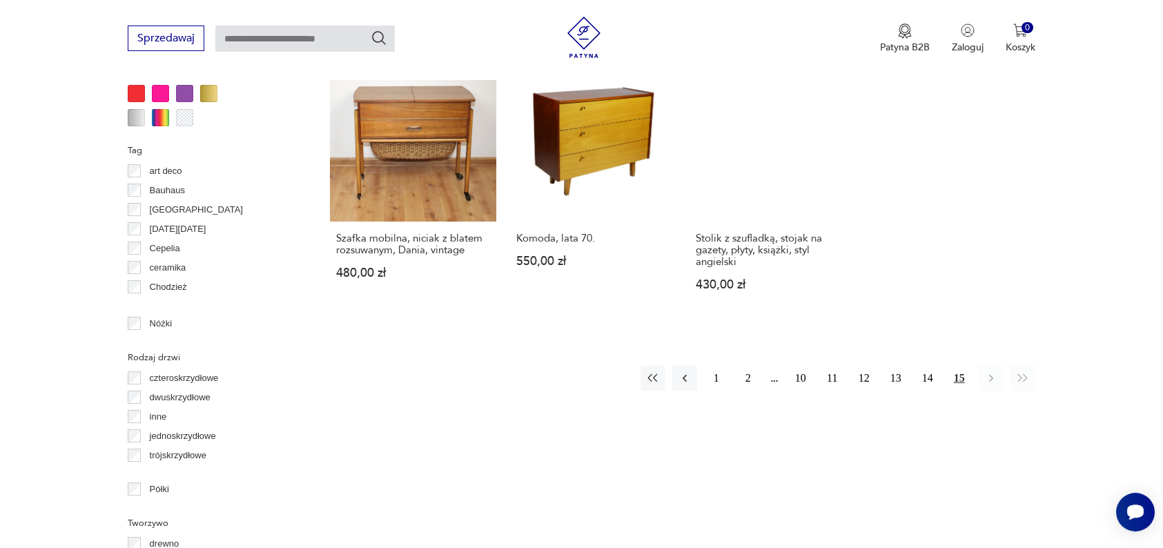
scroll to position [1403, 0]
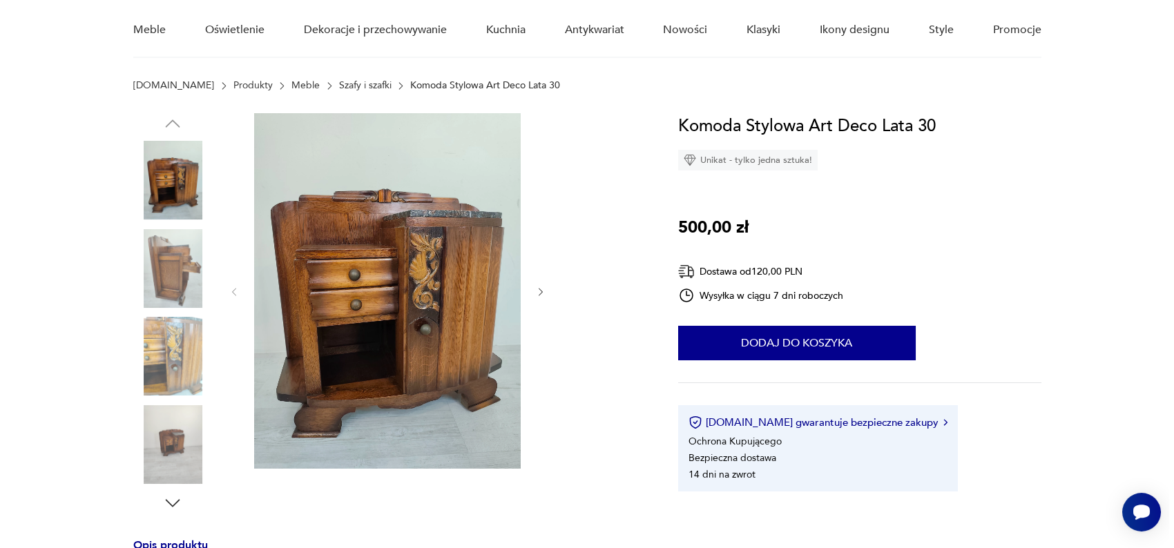
scroll to position [117, 0]
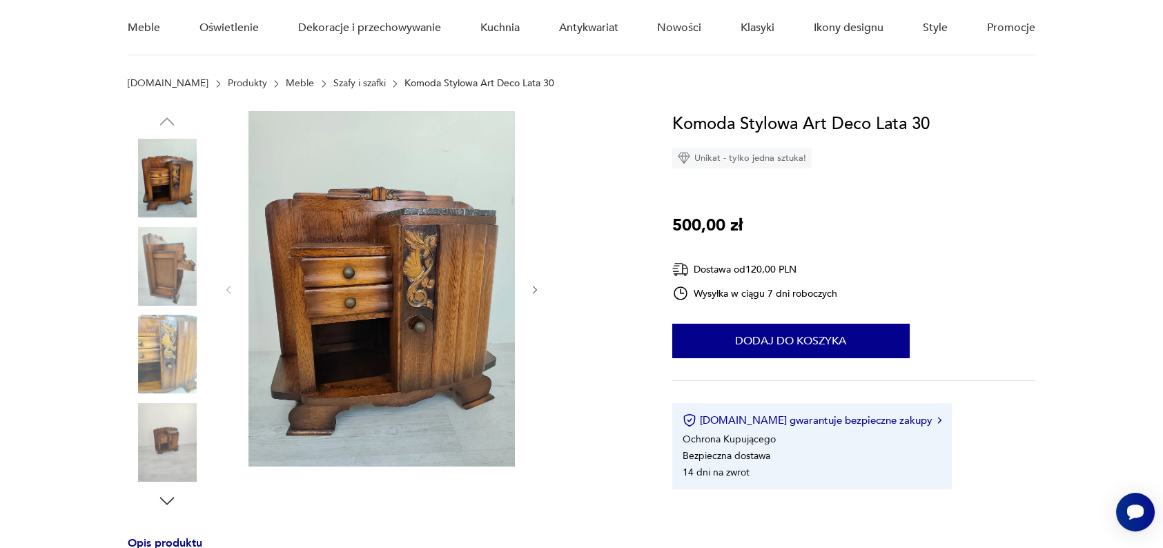
click at [536, 286] on icon "button" at bounding box center [535, 290] width 12 height 12
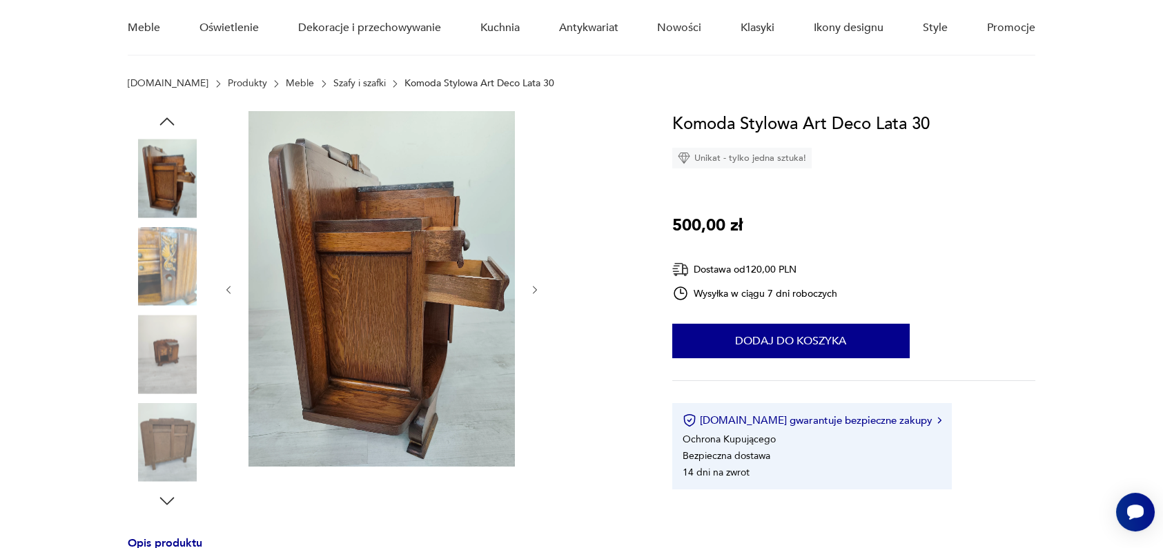
click at [536, 286] on icon "button" at bounding box center [535, 290] width 12 height 12
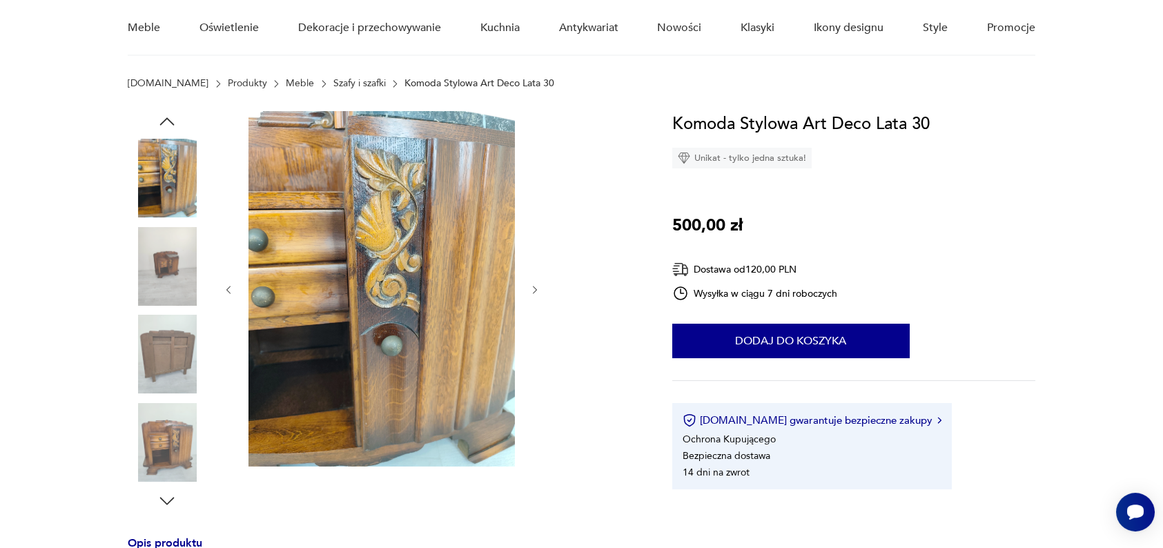
click at [536, 286] on icon "button" at bounding box center [535, 290] width 12 height 12
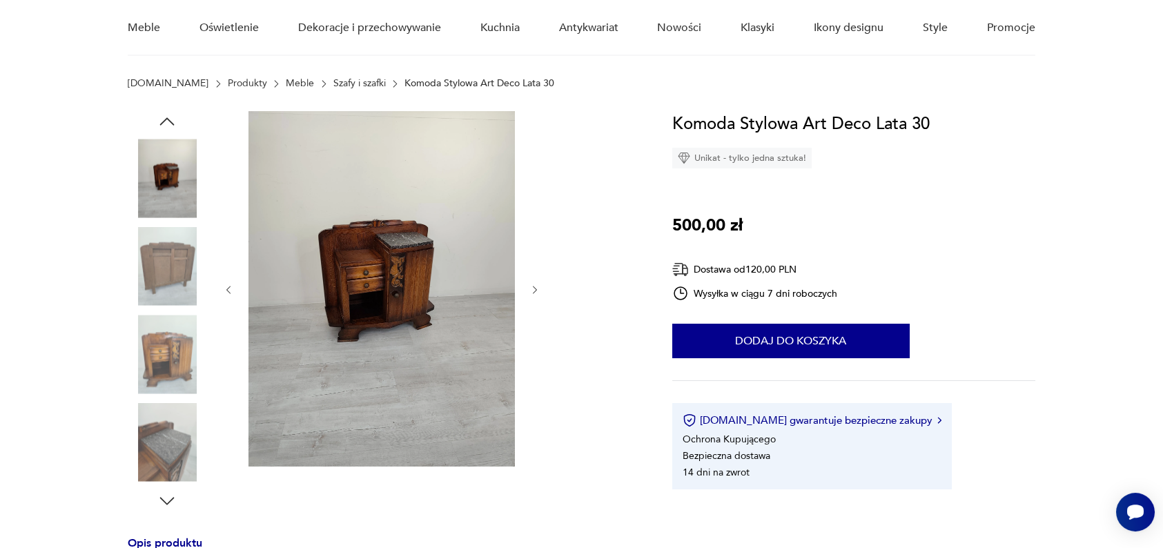
click at [536, 286] on icon "button" at bounding box center [535, 290] width 12 height 12
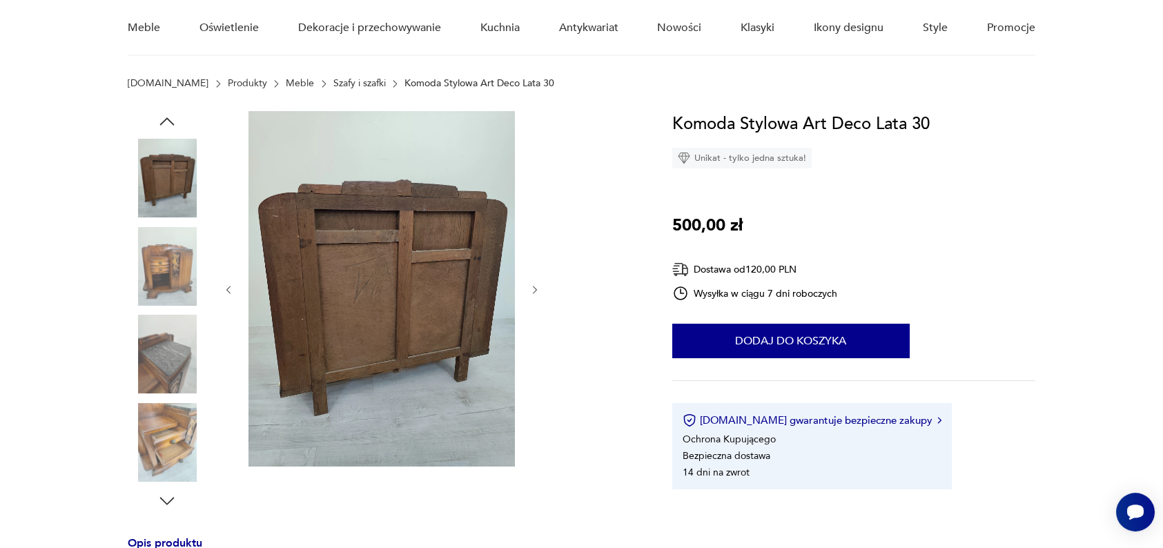
click at [536, 286] on icon "button" at bounding box center [535, 290] width 12 height 12
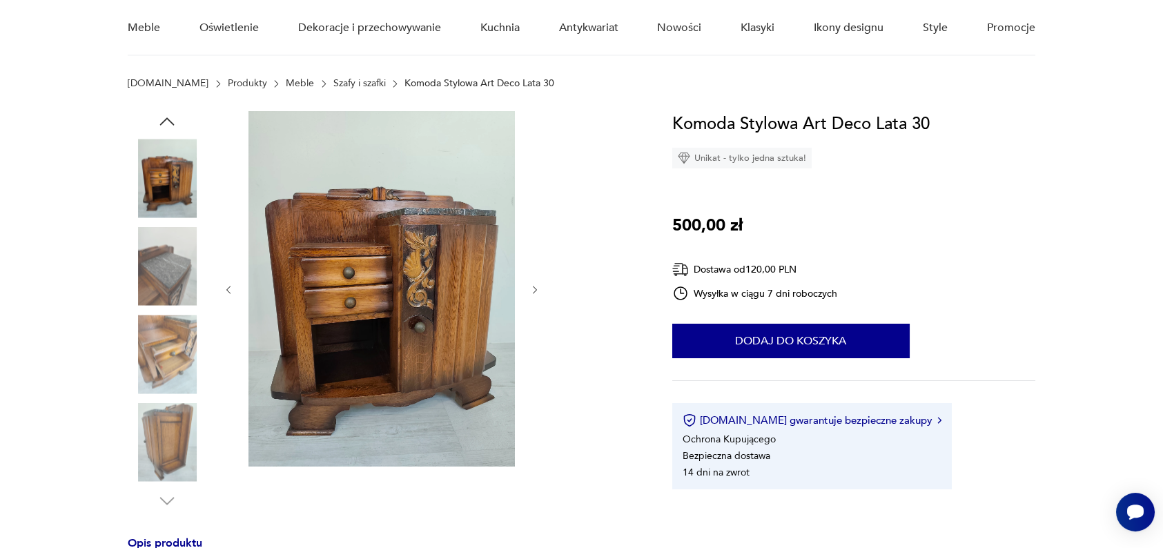
click at [536, 286] on icon "button" at bounding box center [535, 290] width 12 height 12
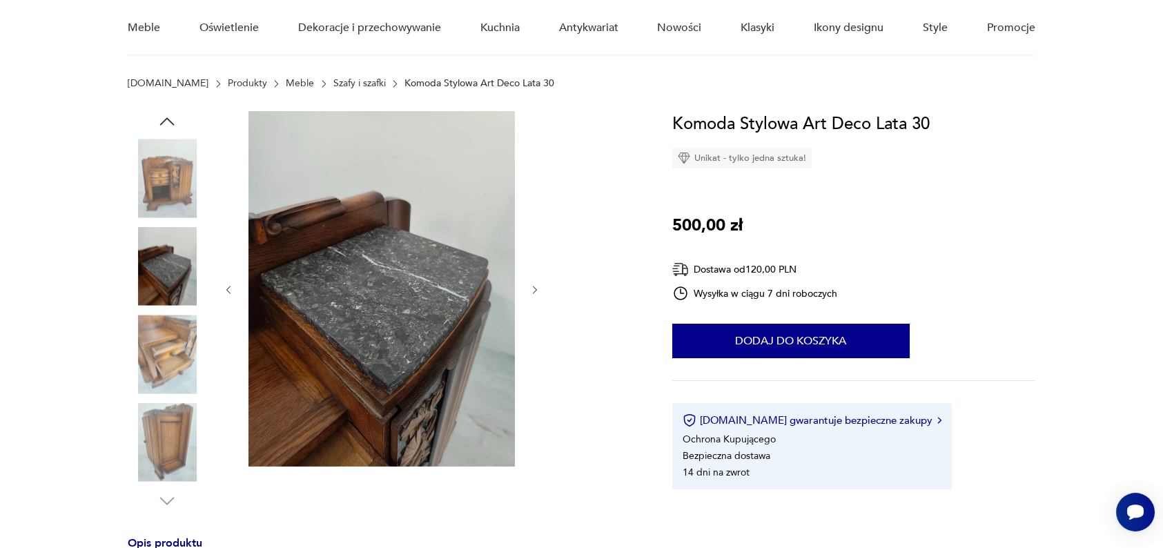
click at [536, 286] on icon "button" at bounding box center [535, 290] width 12 height 12
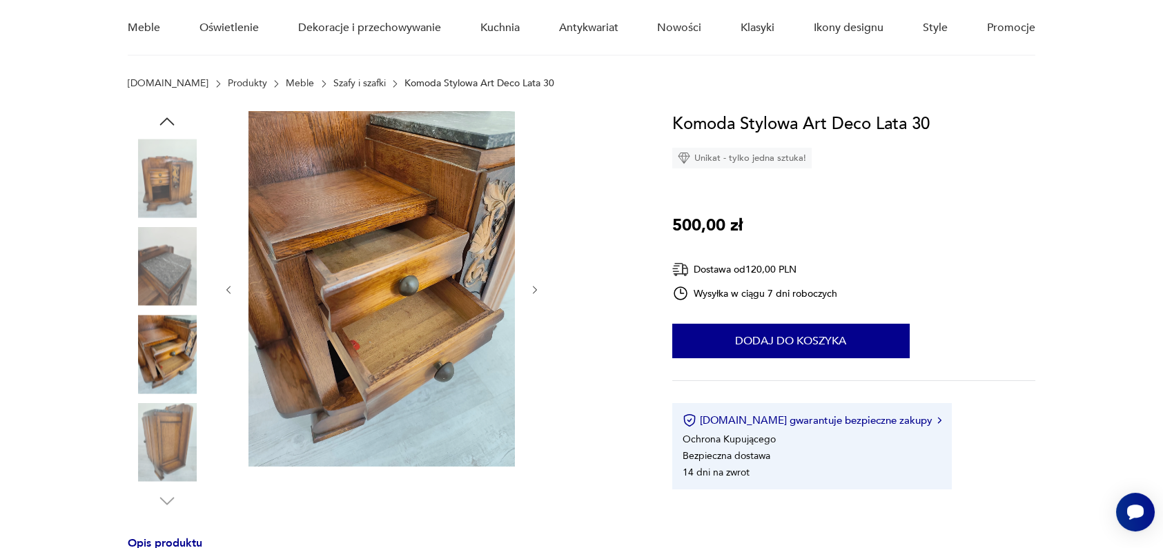
click at [536, 286] on icon "button" at bounding box center [535, 290] width 12 height 12
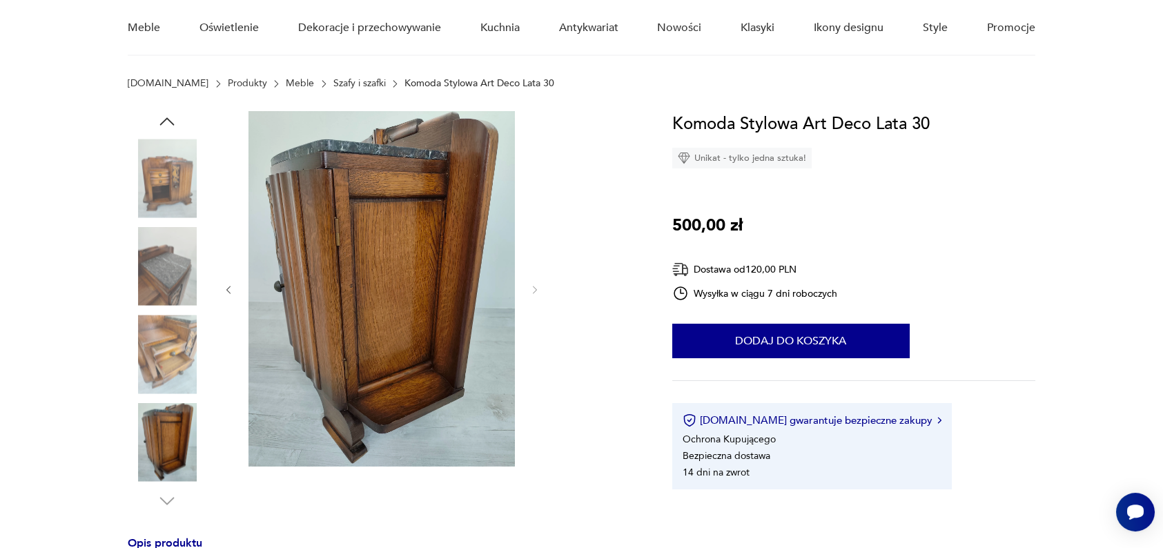
click at [223, 284] on icon "button" at bounding box center [229, 290] width 12 height 12
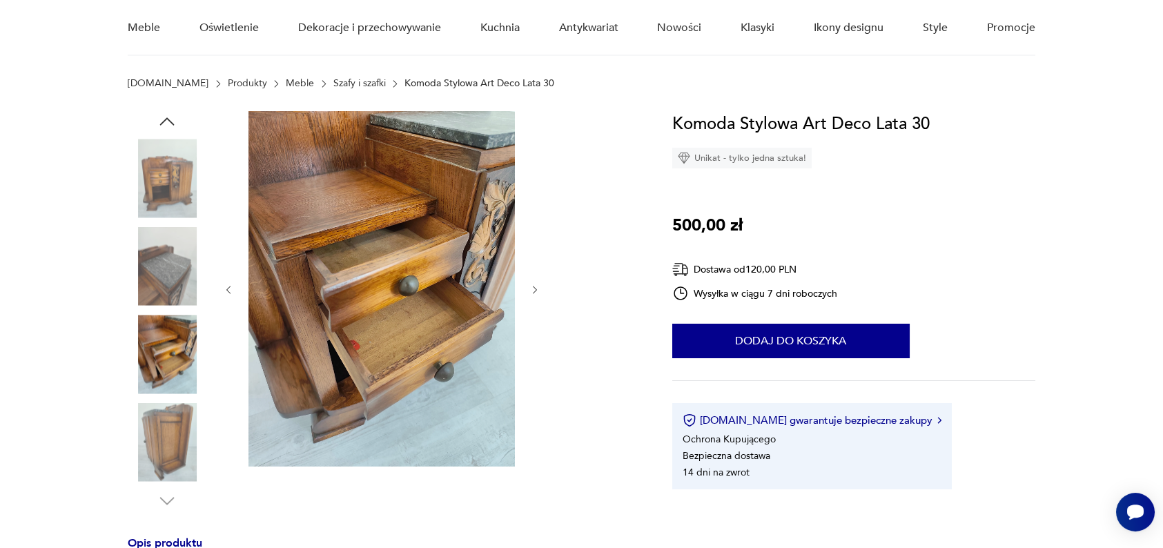
click at [223, 284] on icon "button" at bounding box center [229, 290] width 12 height 12
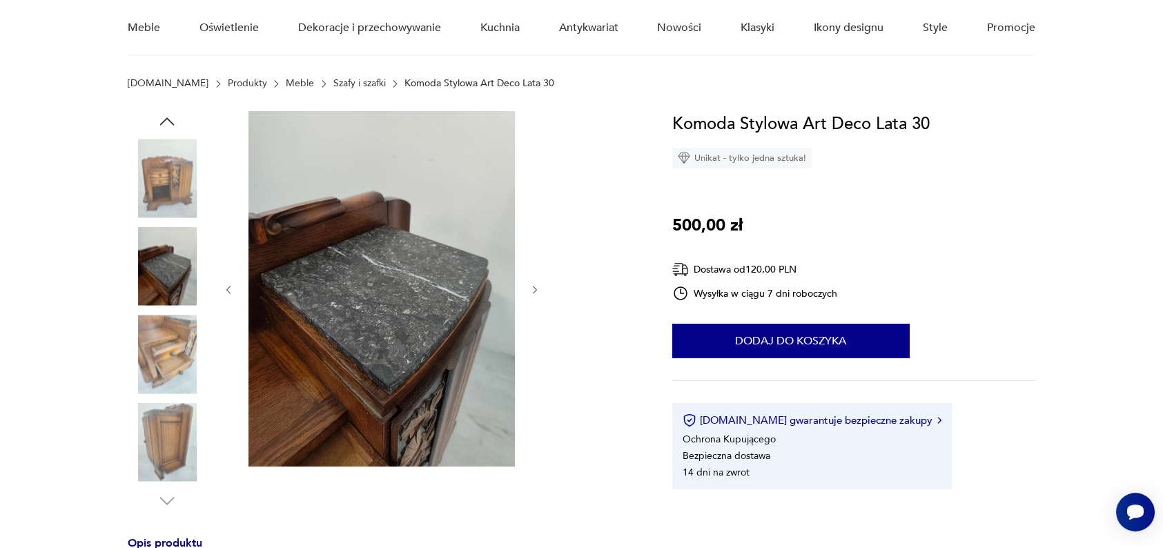
click at [223, 284] on icon "button" at bounding box center [229, 290] width 12 height 12
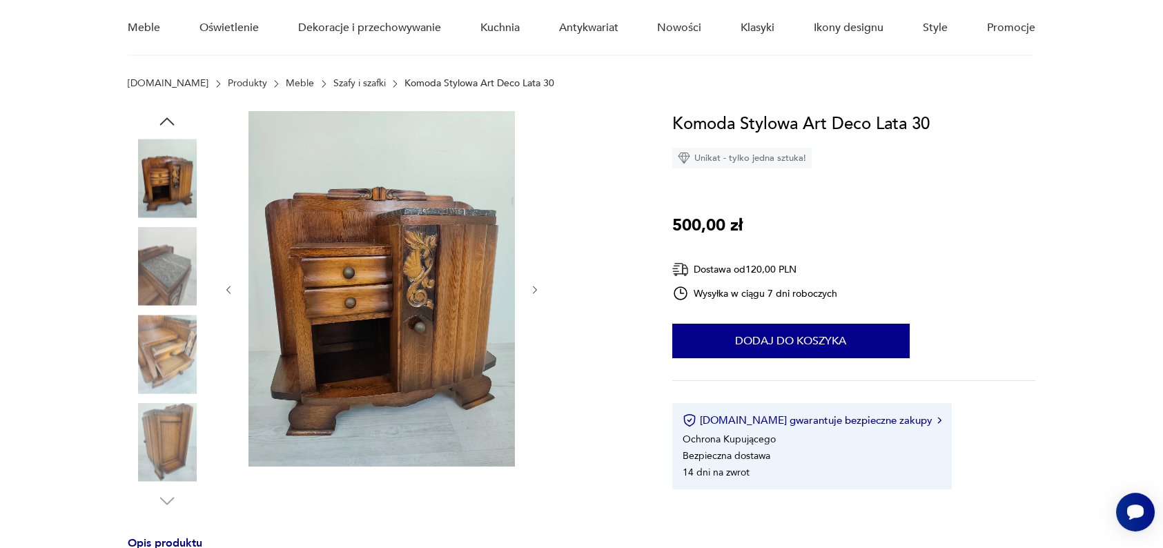
click at [223, 284] on icon "button" at bounding box center [229, 290] width 12 height 12
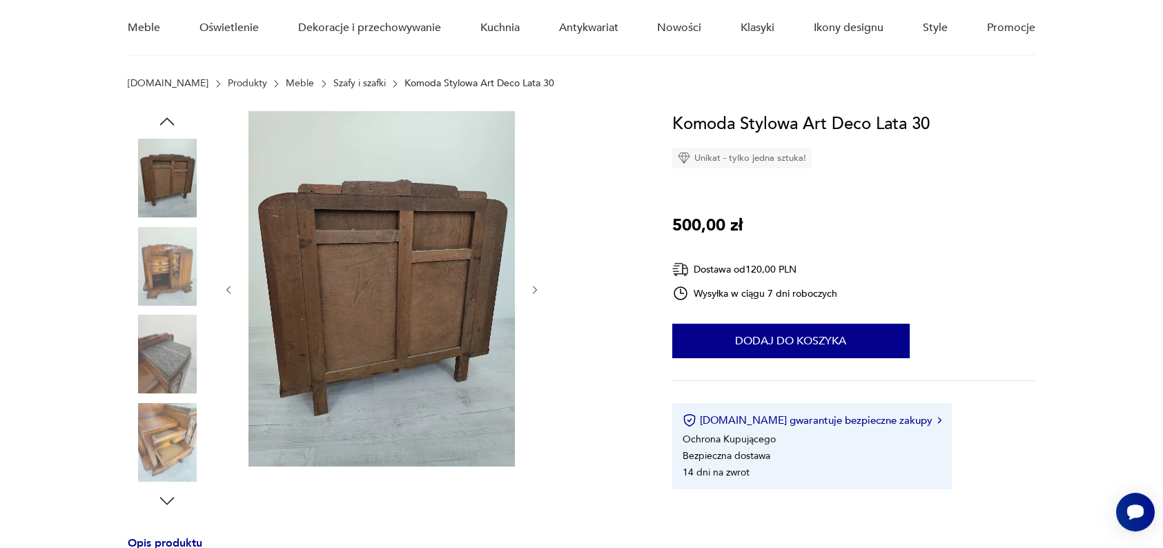
click at [174, 272] on img at bounding box center [167, 266] width 79 height 79
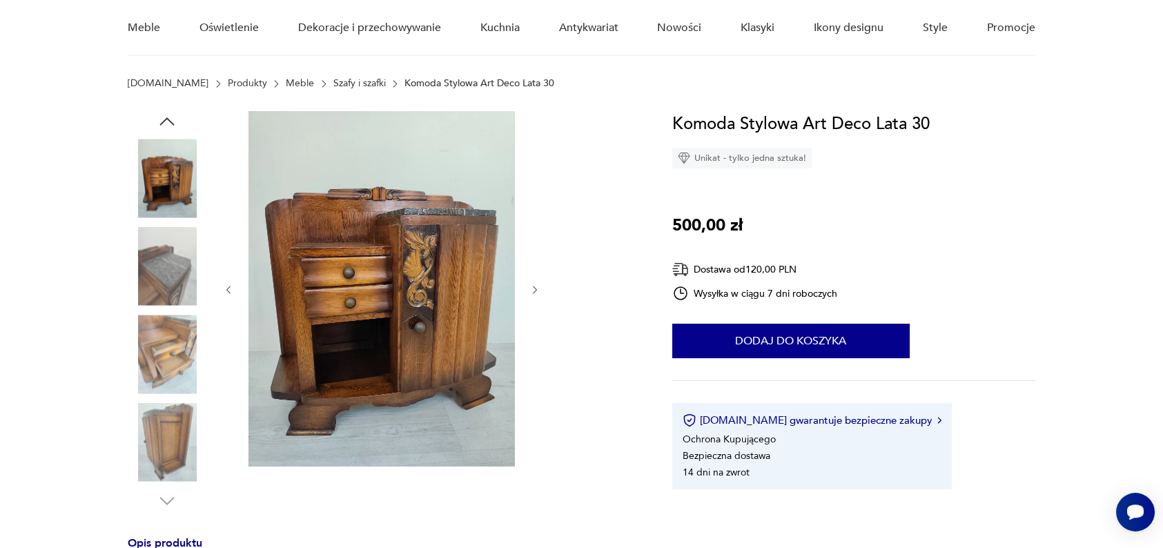
click at [394, 196] on img at bounding box center [382, 289] width 266 height 356
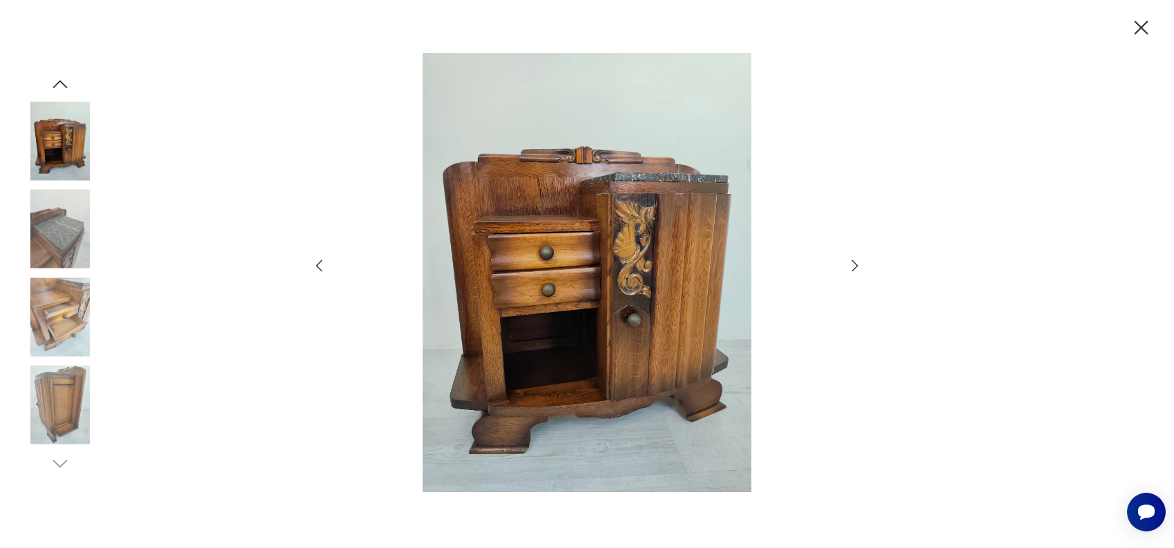
click at [576, 150] on img at bounding box center [587, 272] width 492 height 438
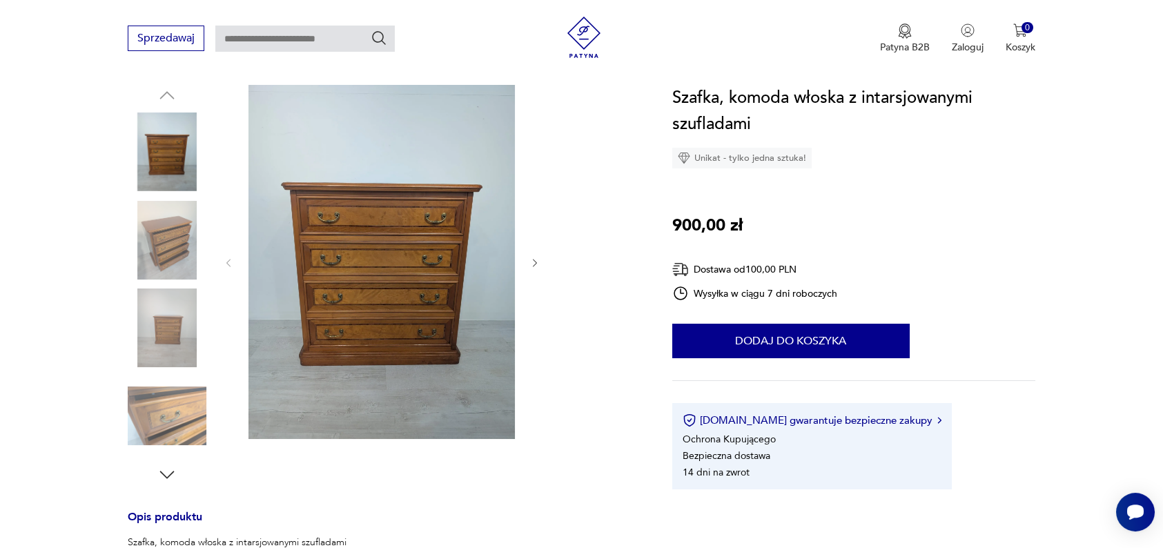
scroll to position [143, 0]
click at [531, 261] on icon "button" at bounding box center [535, 263] width 12 height 12
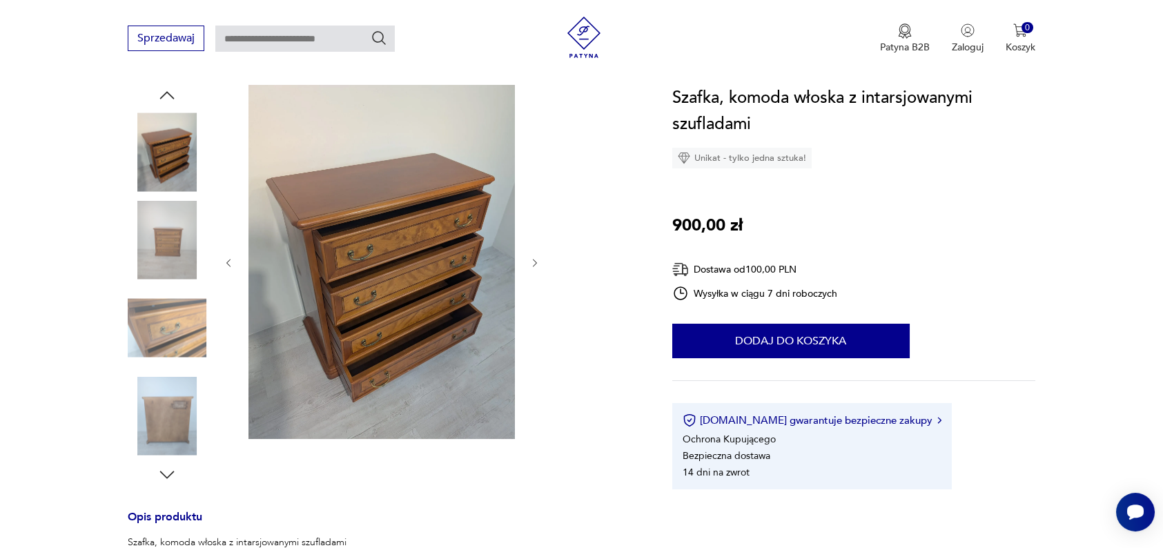
click at [531, 261] on icon "button" at bounding box center [535, 263] width 12 height 12
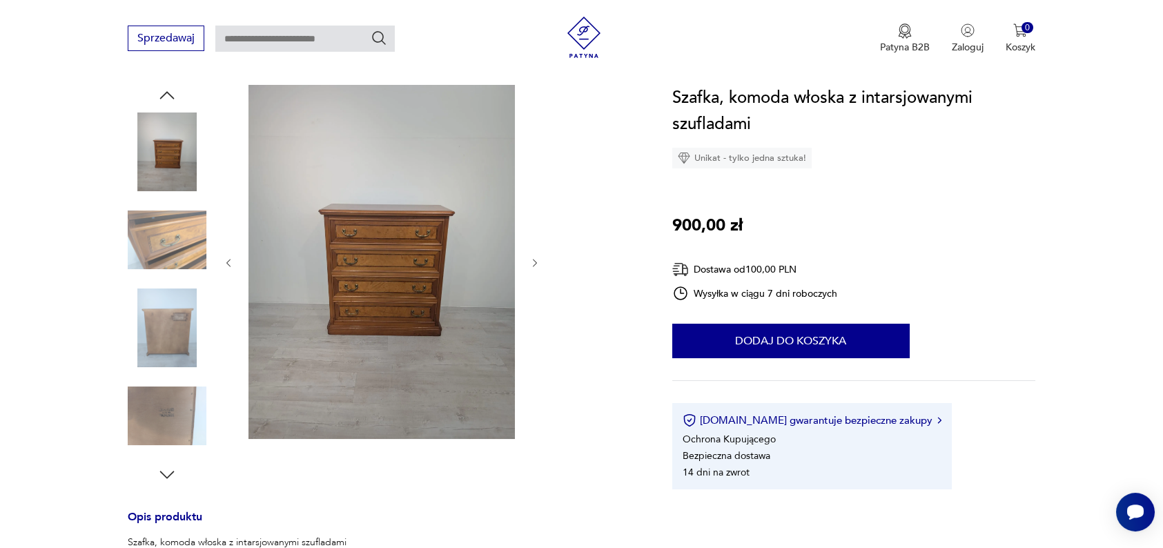
click at [531, 261] on icon "button" at bounding box center [535, 263] width 12 height 12
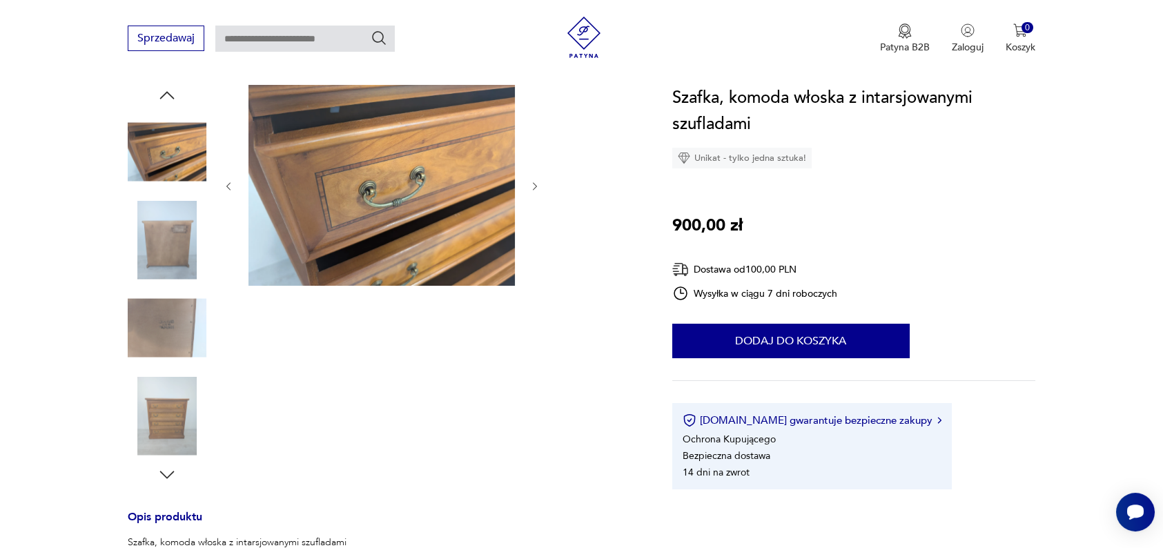
click at [534, 186] on icon "button" at bounding box center [535, 187] width 12 height 12
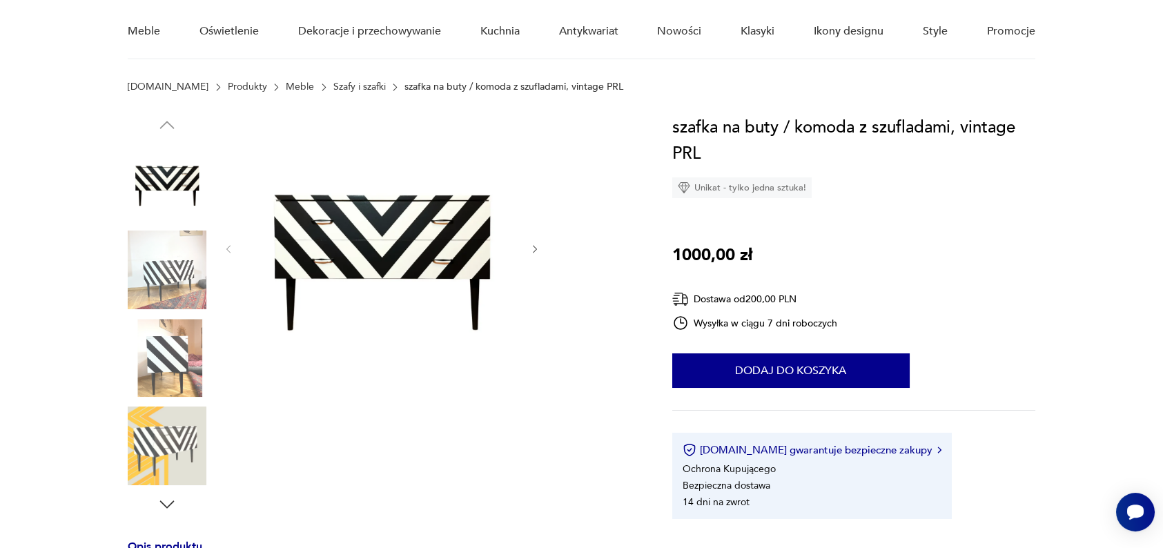
scroll to position [115, 0]
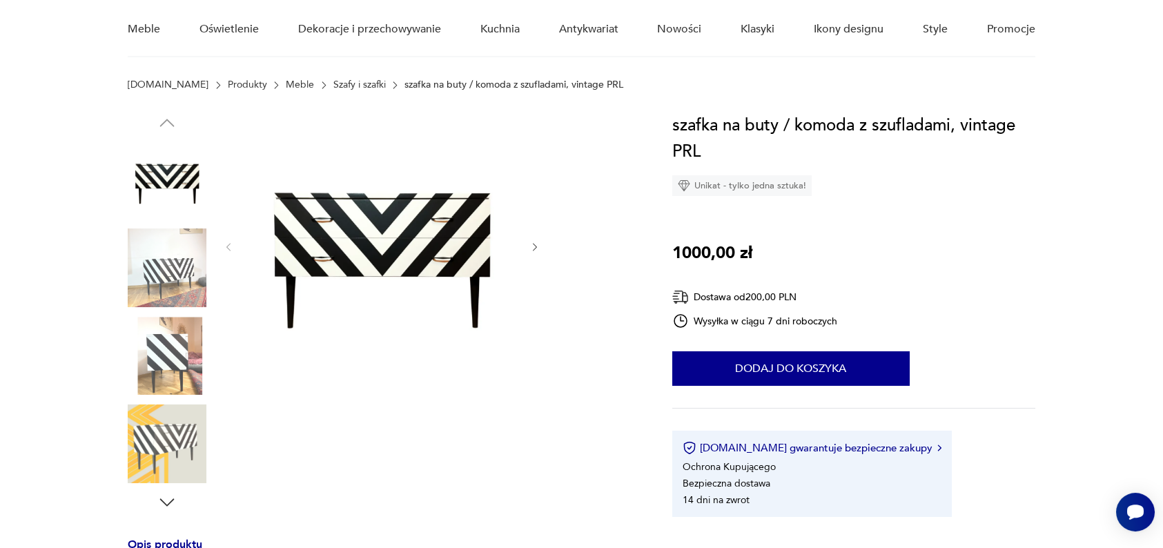
click at [527, 245] on div at bounding box center [382, 247] width 318 height 269
click at [533, 249] on icon "button" at bounding box center [535, 247] width 4 height 8
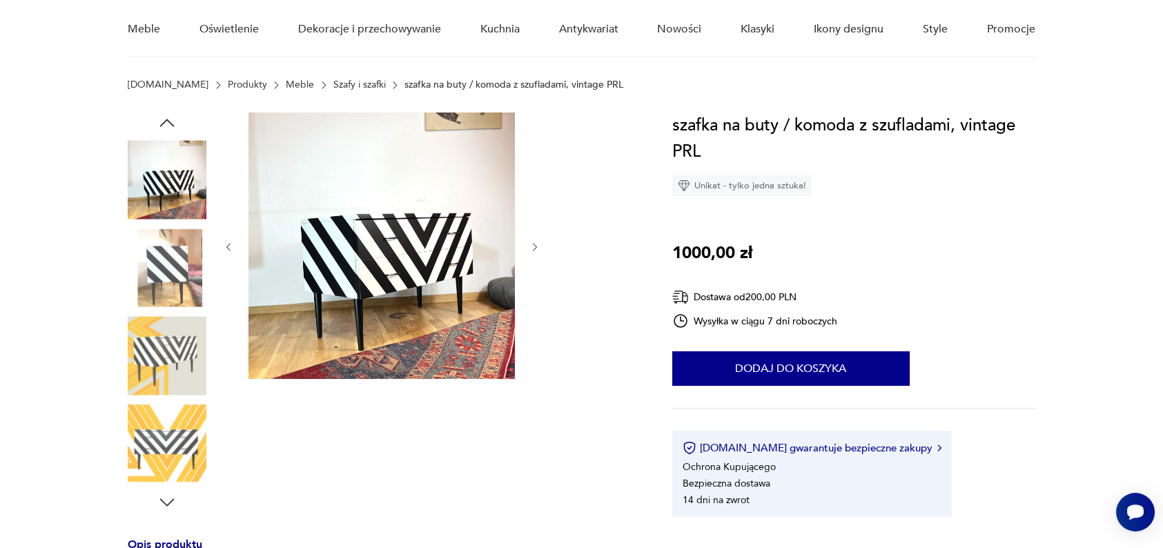
click at [533, 249] on icon "button" at bounding box center [535, 247] width 4 height 8
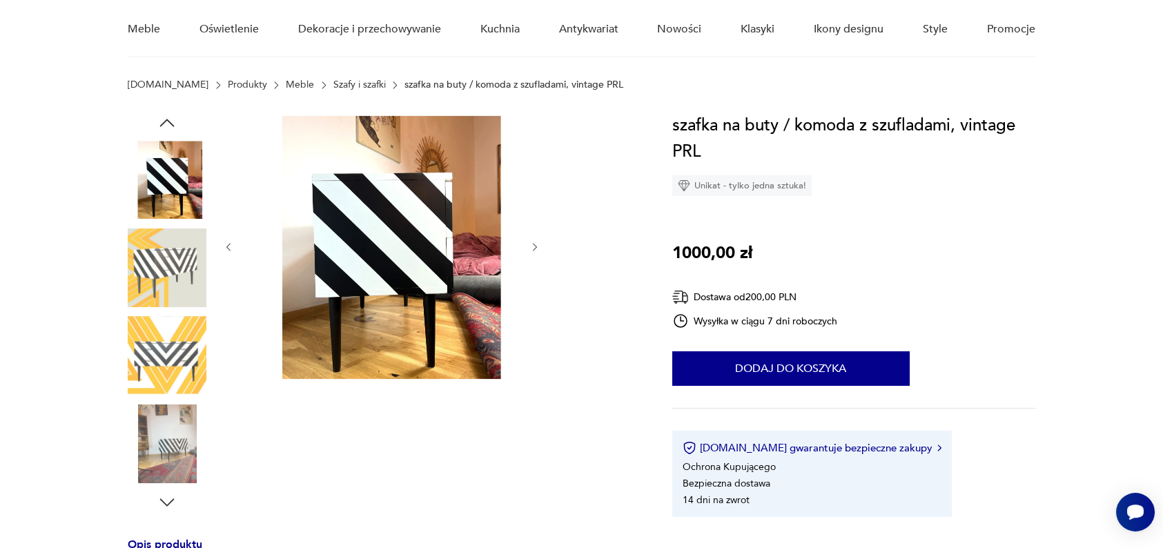
click at [533, 249] on icon "button" at bounding box center [535, 247] width 4 height 8
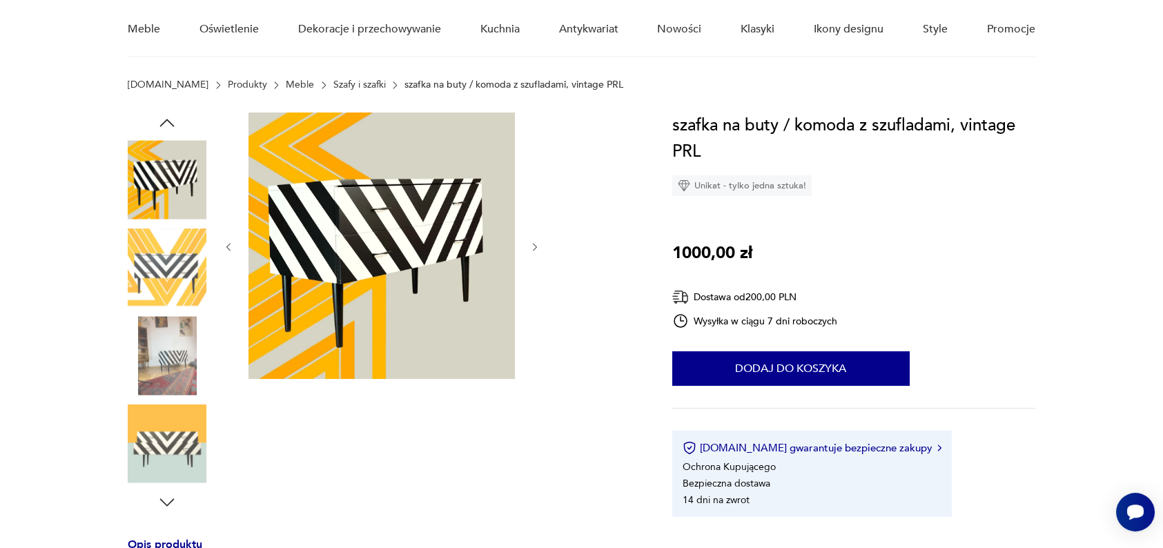
click at [533, 249] on icon "button" at bounding box center [535, 247] width 4 height 8
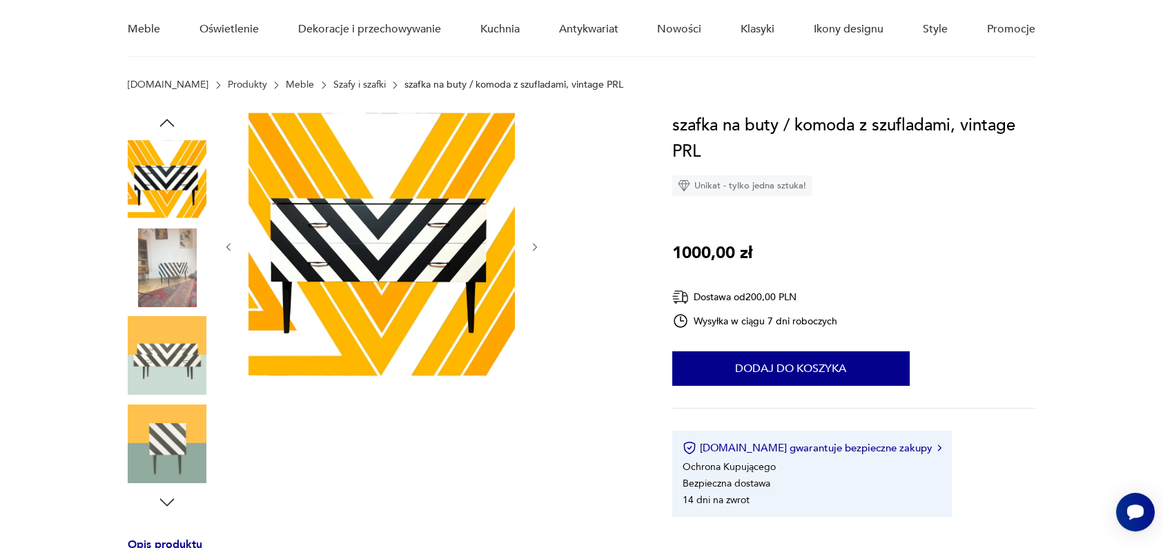
click at [533, 249] on icon "button" at bounding box center [535, 247] width 4 height 8
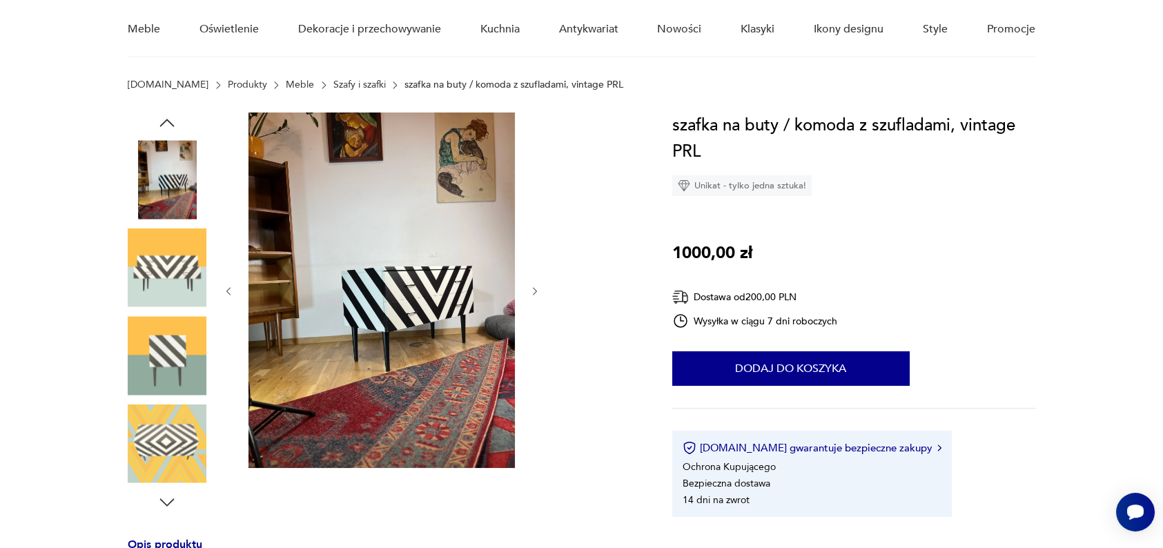
click at [533, 249] on div at bounding box center [382, 292] width 318 height 358
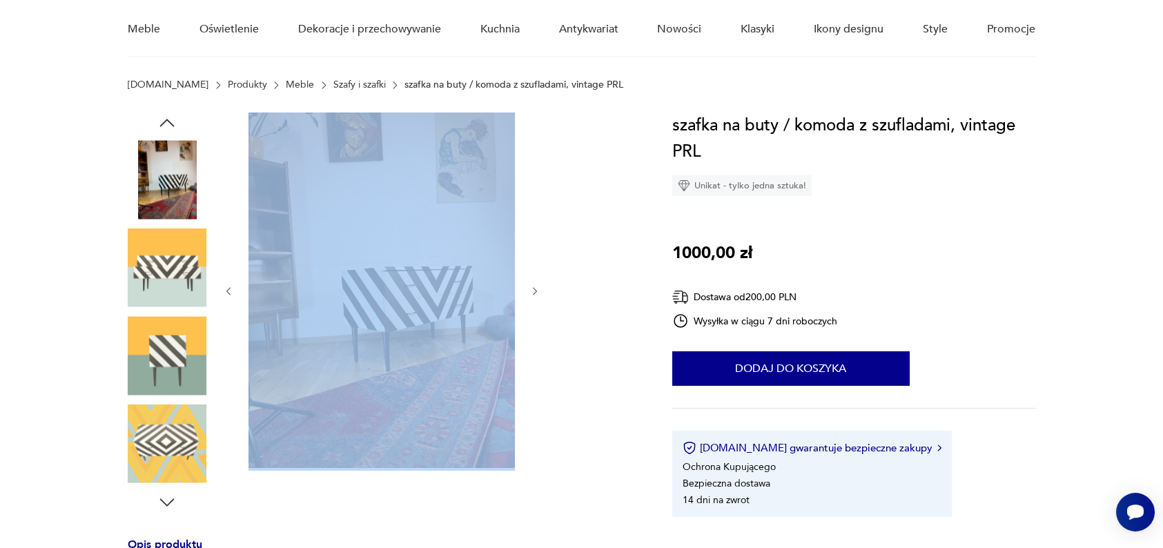
drag, startPoint x: 533, startPoint y: 249, endPoint x: 529, endPoint y: 274, distance: 25.1
click at [529, 274] on div at bounding box center [382, 292] width 318 height 358
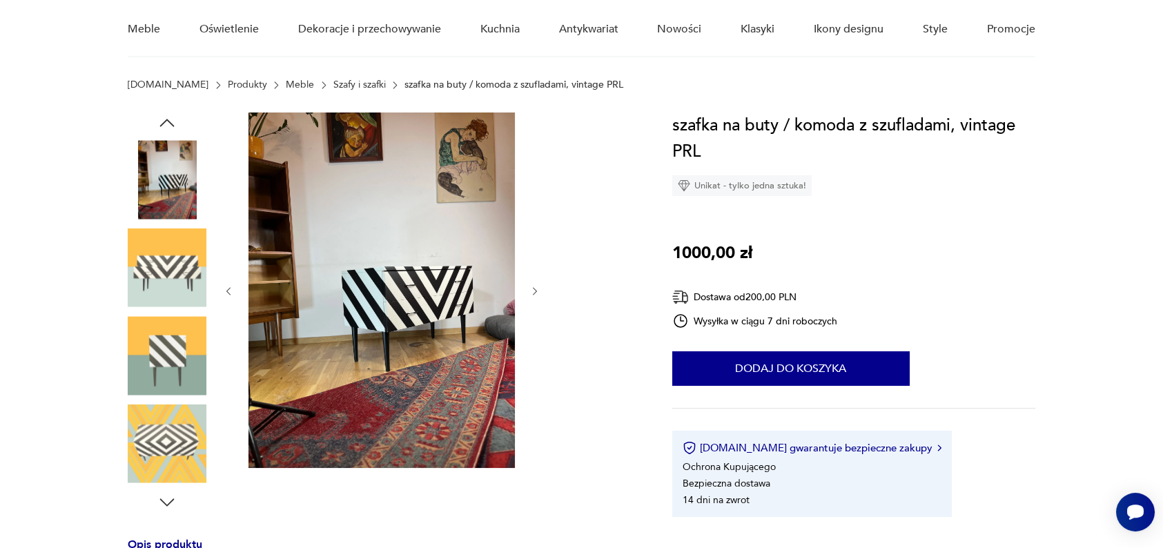
click at [531, 278] on div at bounding box center [382, 292] width 318 height 358
click at [532, 294] on icon "button" at bounding box center [535, 292] width 12 height 12
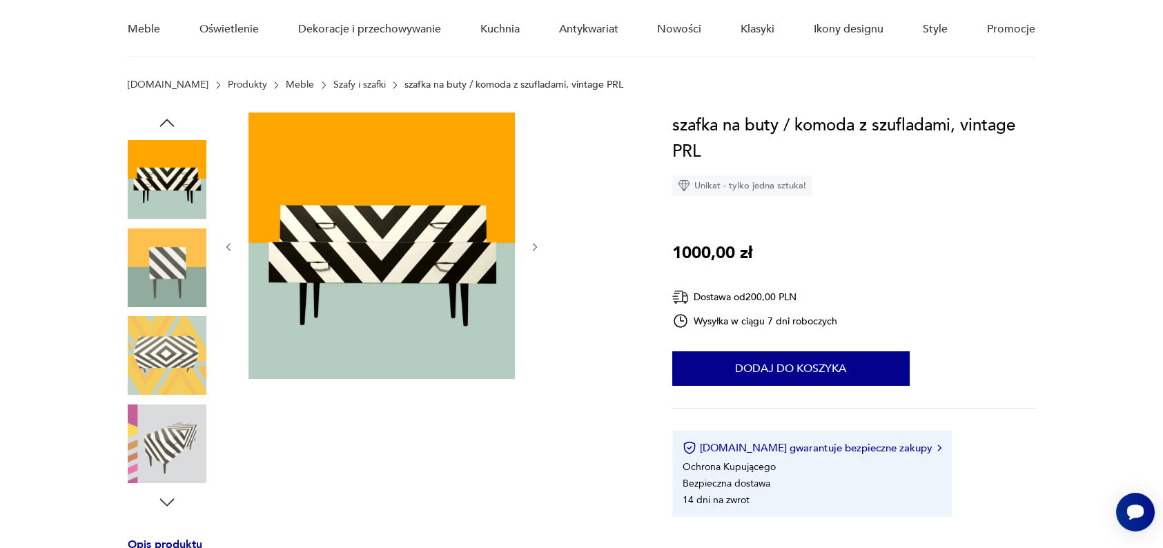
click at [532, 294] on div at bounding box center [382, 247] width 318 height 269
click at [532, 243] on icon "button" at bounding box center [535, 248] width 12 height 12
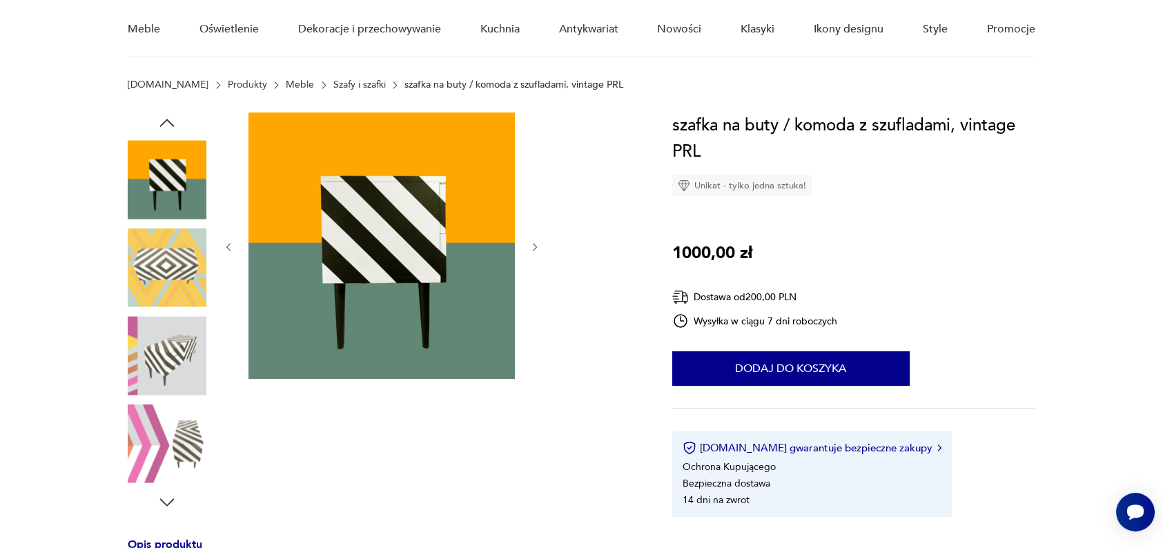
click at [532, 243] on icon "button" at bounding box center [535, 248] width 12 height 12
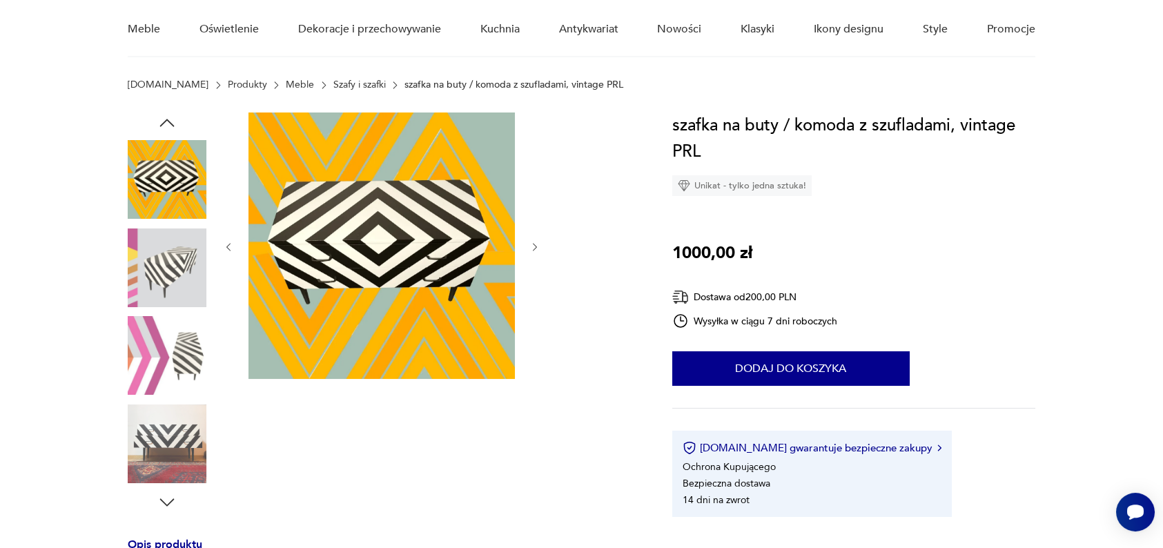
click at [532, 243] on icon "button" at bounding box center [535, 248] width 12 height 12
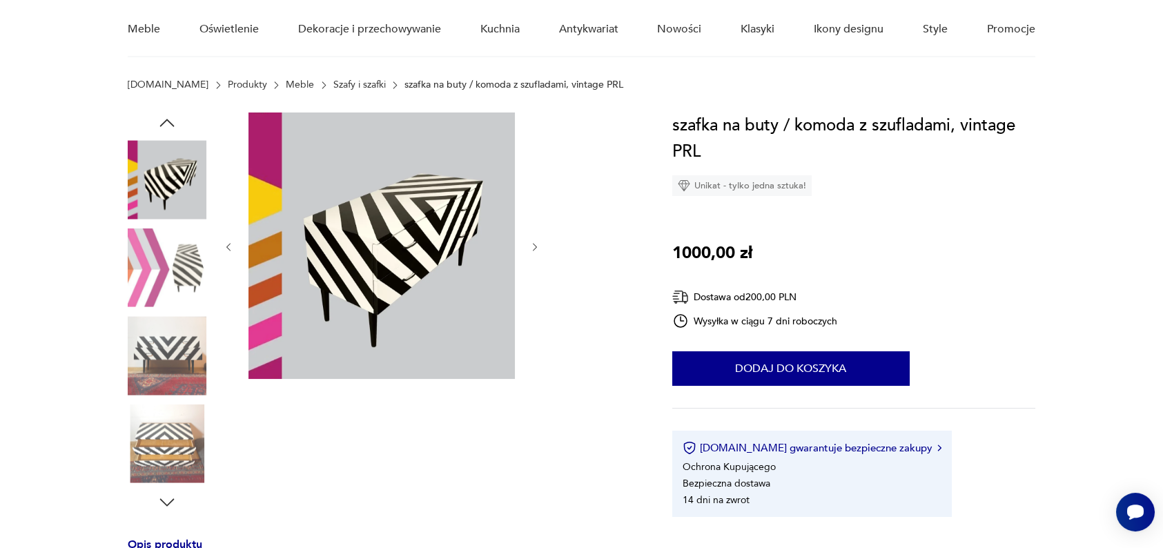
click at [532, 243] on icon "button" at bounding box center [535, 248] width 12 height 12
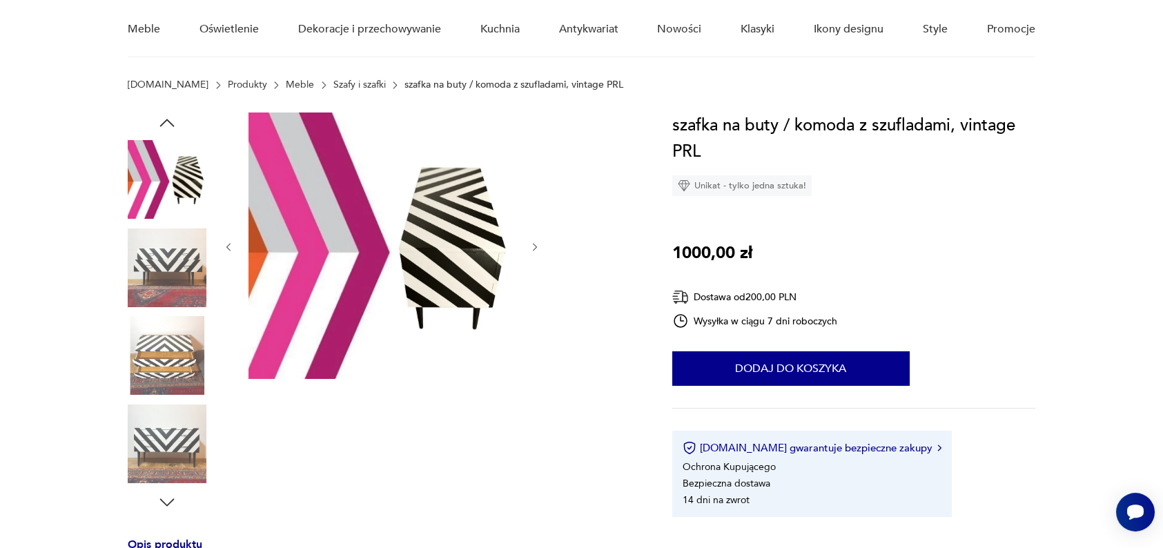
click at [532, 243] on icon "button" at bounding box center [535, 248] width 12 height 12
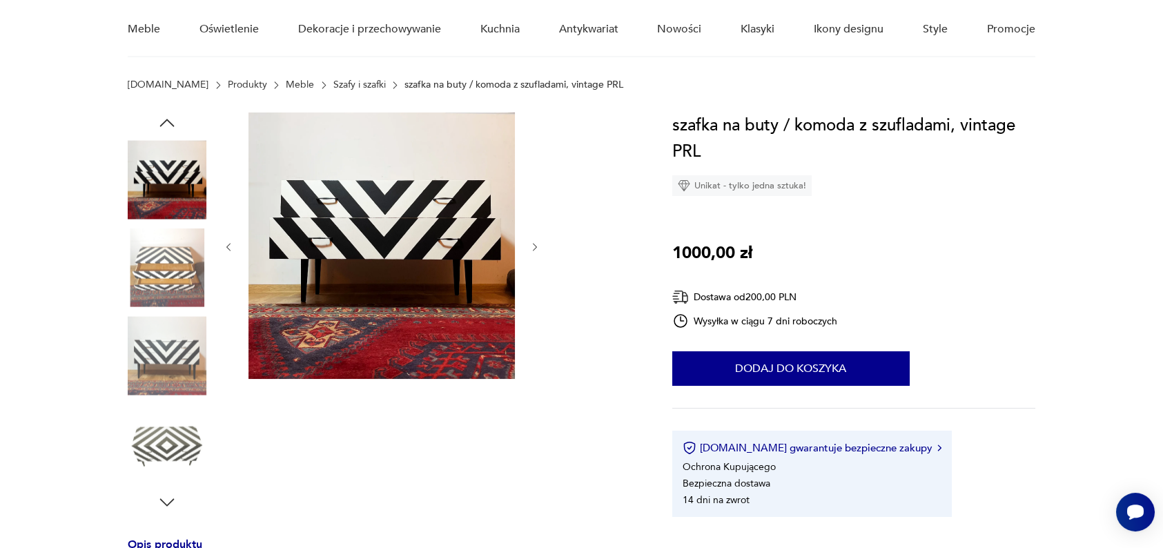
click at [532, 243] on icon "button" at bounding box center [535, 248] width 12 height 12
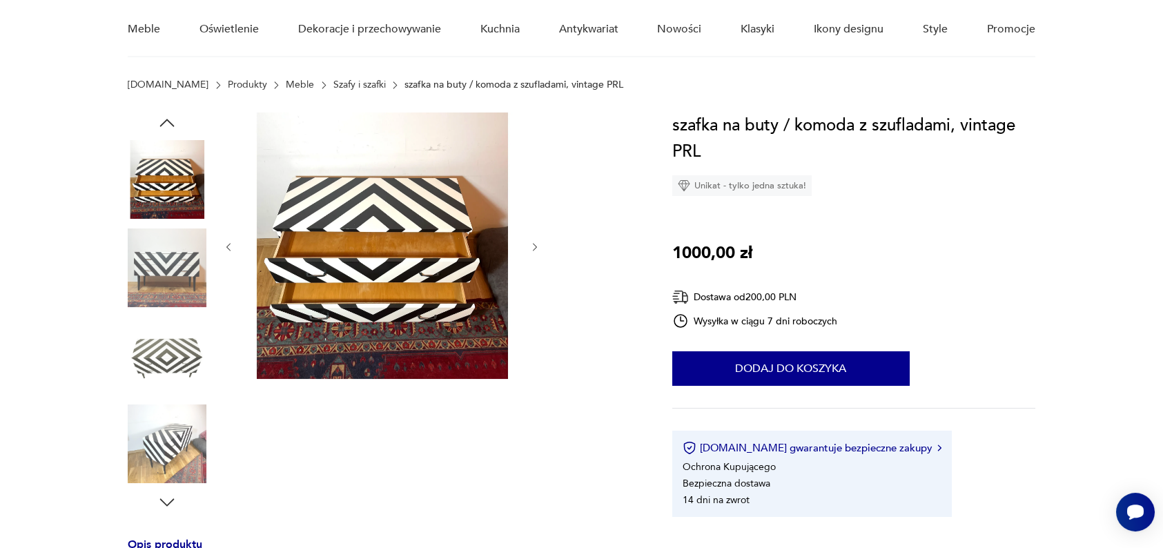
click at [532, 243] on icon "button" at bounding box center [535, 248] width 12 height 12
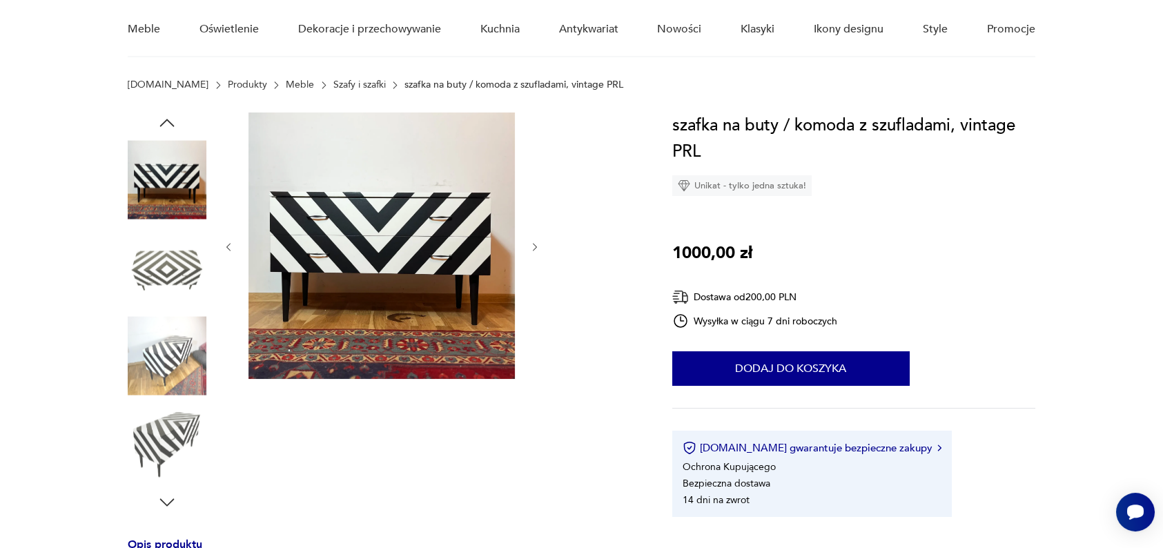
click at [228, 246] on icon "button" at bounding box center [229, 247] width 4 height 8
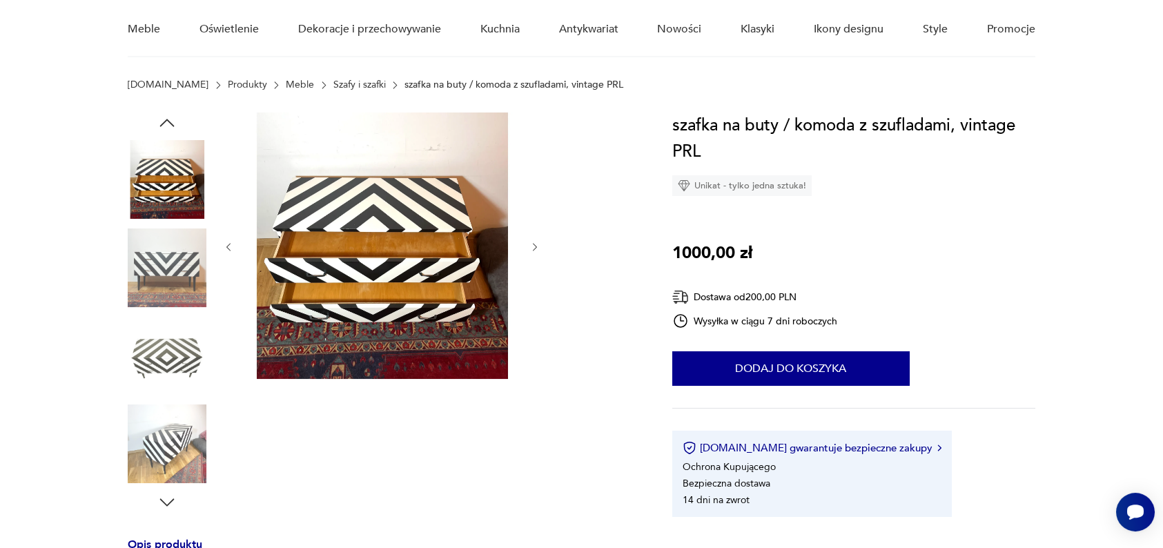
click at [531, 246] on icon "button" at bounding box center [535, 248] width 12 height 12
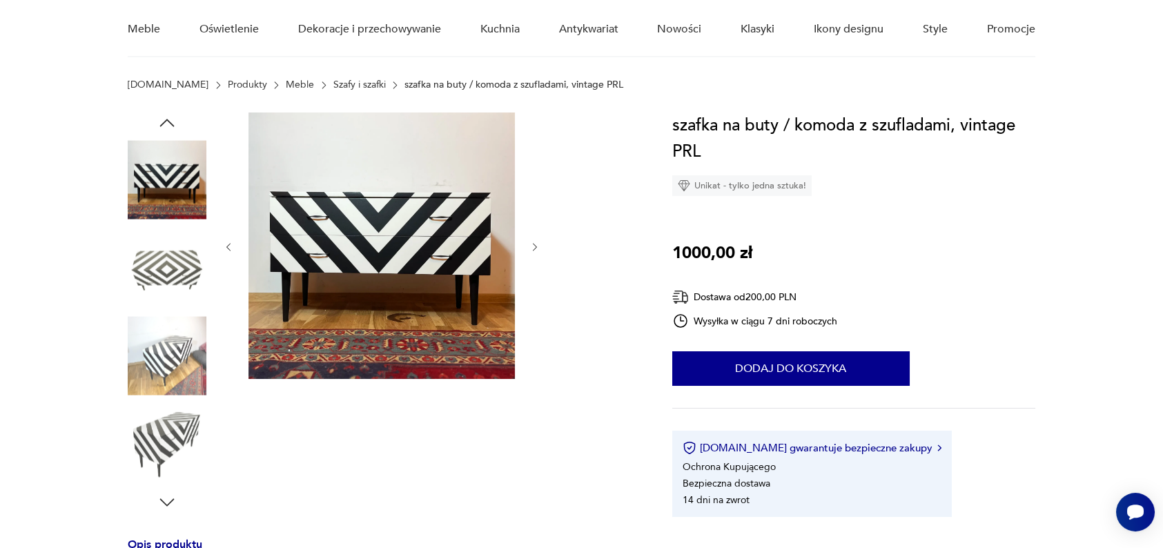
click at [531, 246] on icon "button" at bounding box center [535, 248] width 12 height 12
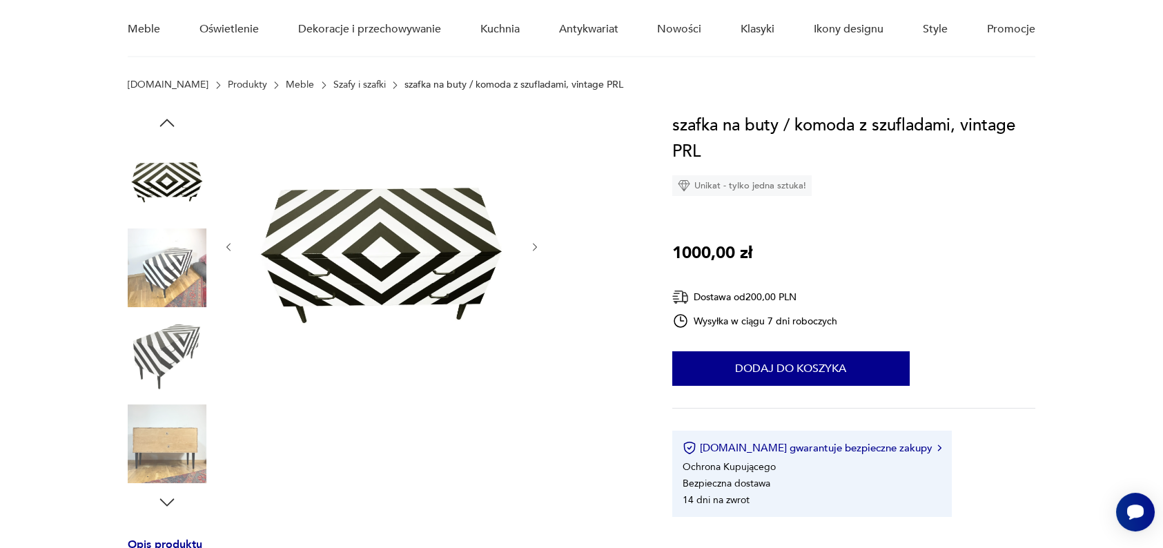
click at [531, 246] on icon "button" at bounding box center [535, 248] width 12 height 12
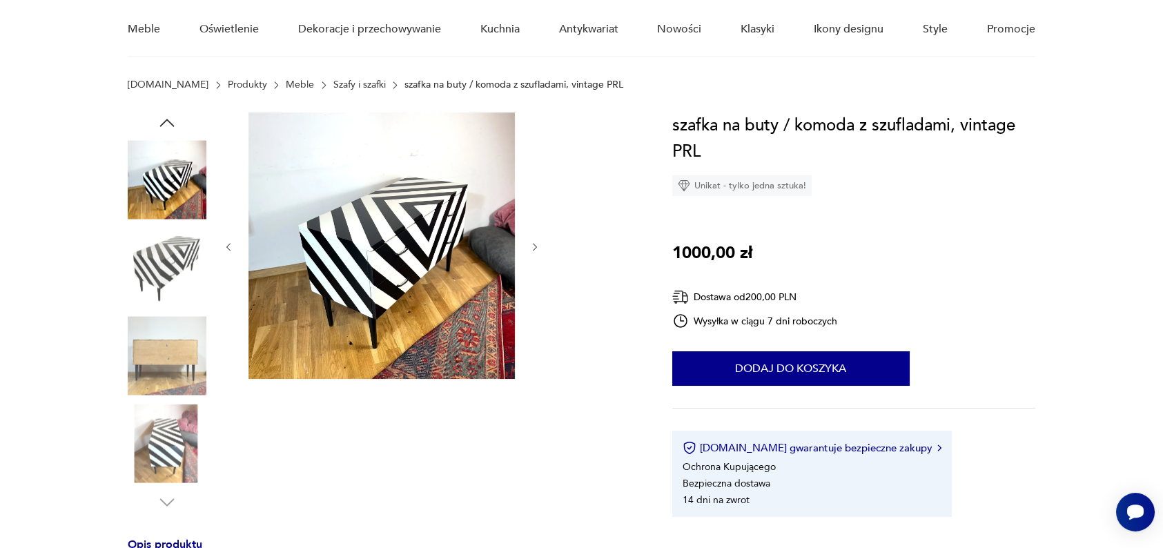
click at [531, 246] on icon "button" at bounding box center [535, 248] width 12 height 12
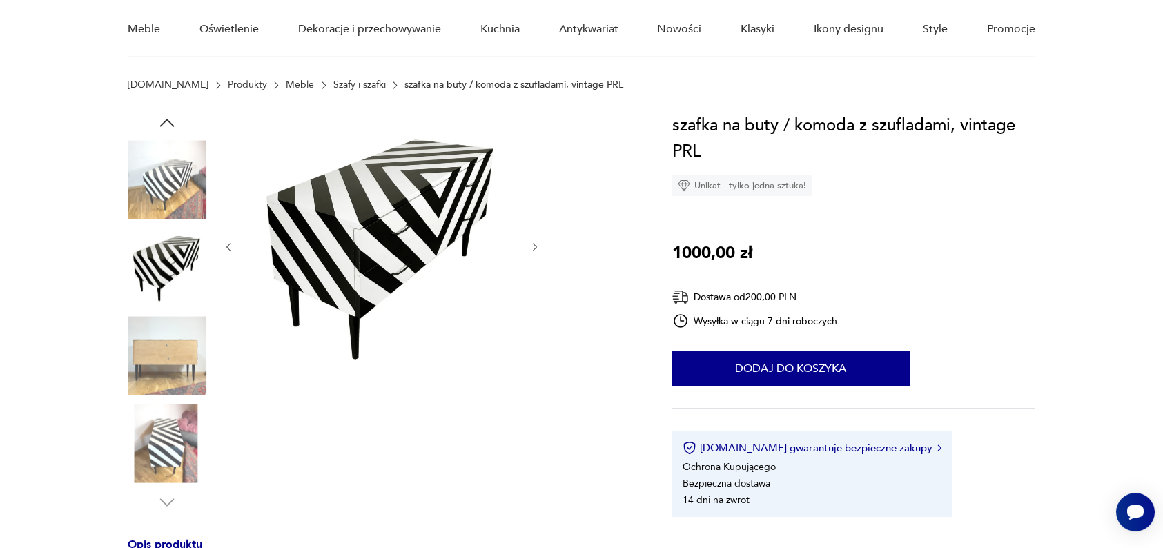
click at [531, 246] on icon "button" at bounding box center [535, 248] width 12 height 12
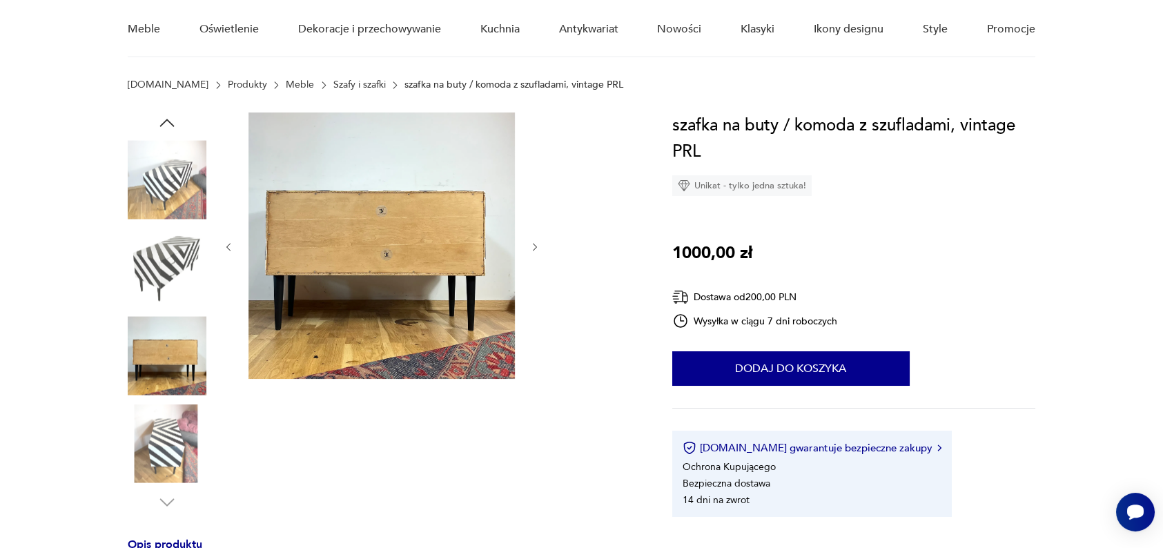
click at [531, 246] on icon "button" at bounding box center [535, 248] width 12 height 12
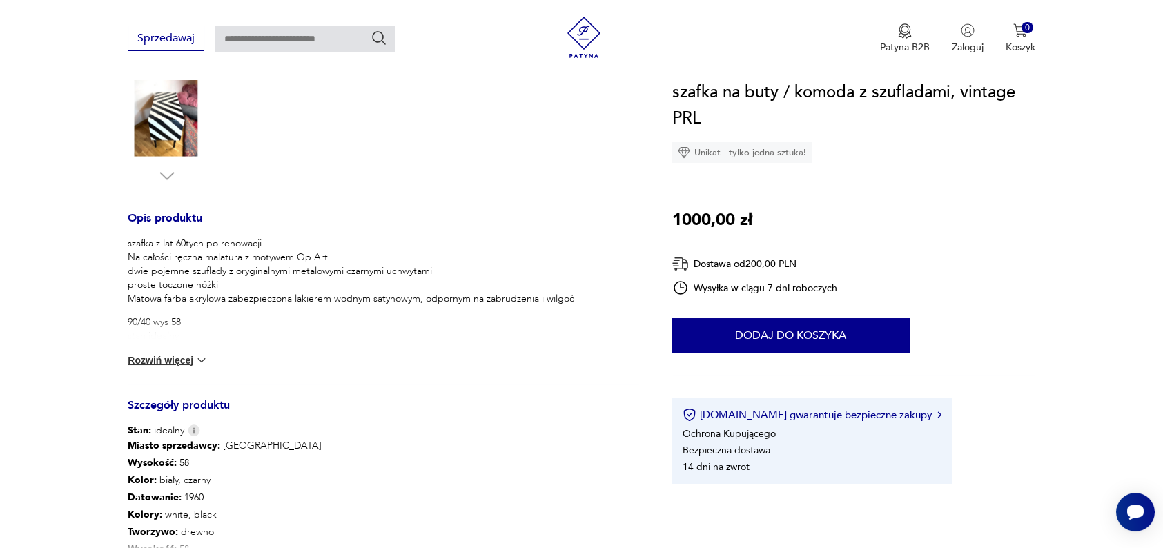
scroll to position [462, 0]
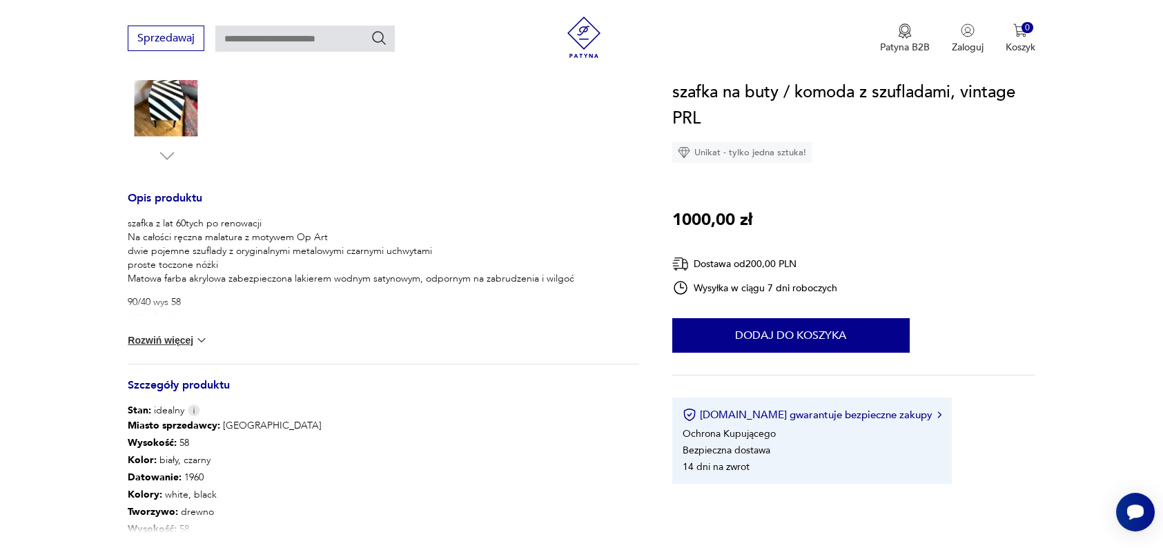
click at [154, 335] on button "Rozwiń więcej" at bounding box center [168, 340] width 80 height 14
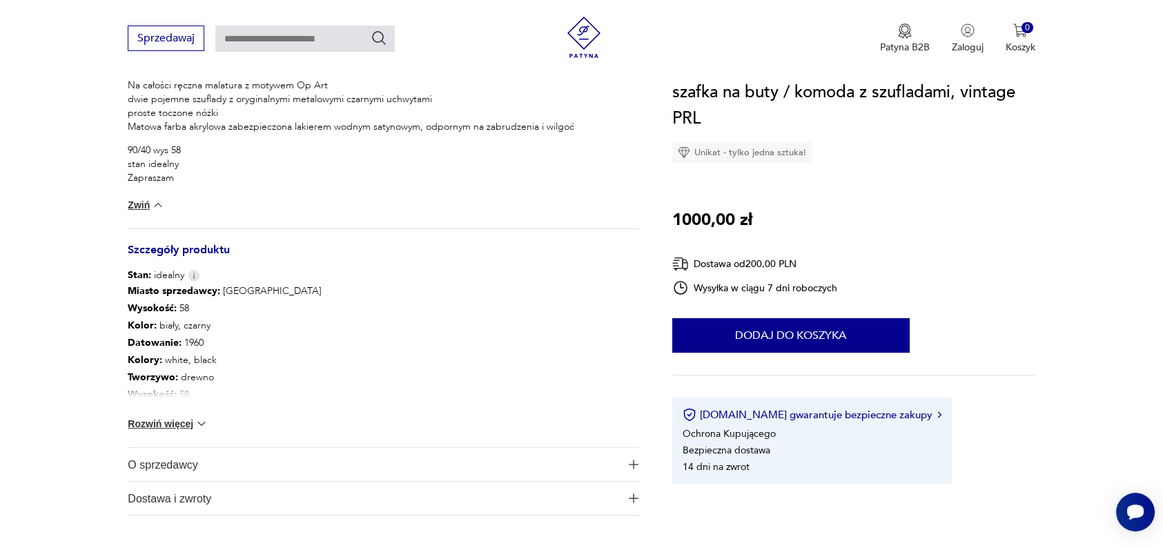
scroll to position [659, 0]
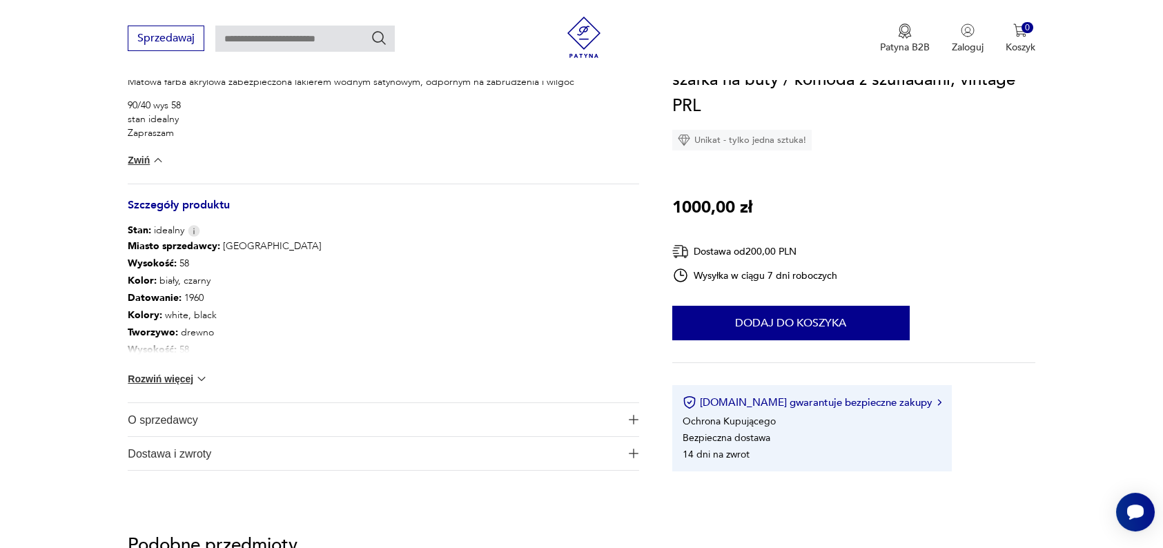
click at [162, 373] on button "Rozwiń więcej" at bounding box center [168, 379] width 80 height 14
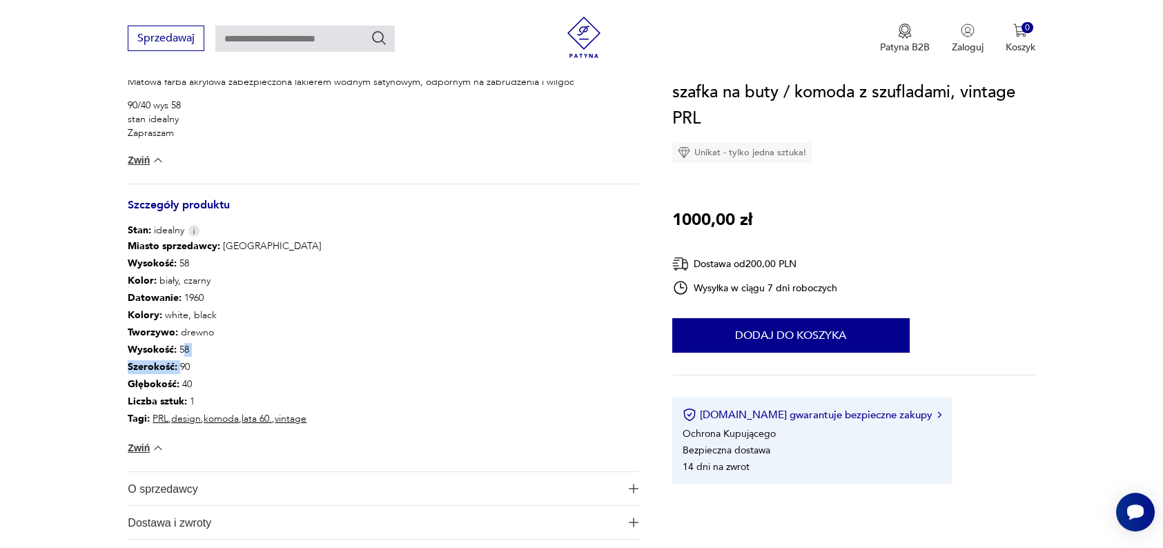
drag, startPoint x: 178, startPoint y: 363, endPoint x: 175, endPoint y: 348, distance: 15.6
click at [175, 348] on div "Miasto sprzedawcy : Warszawa Wysokość : 58 Kolor: biały, czarny Datowanie : 196…" at bounding box center [225, 332] width 194 height 190
click at [235, 349] on p "Wysokość : 58" at bounding box center [225, 349] width 194 height 17
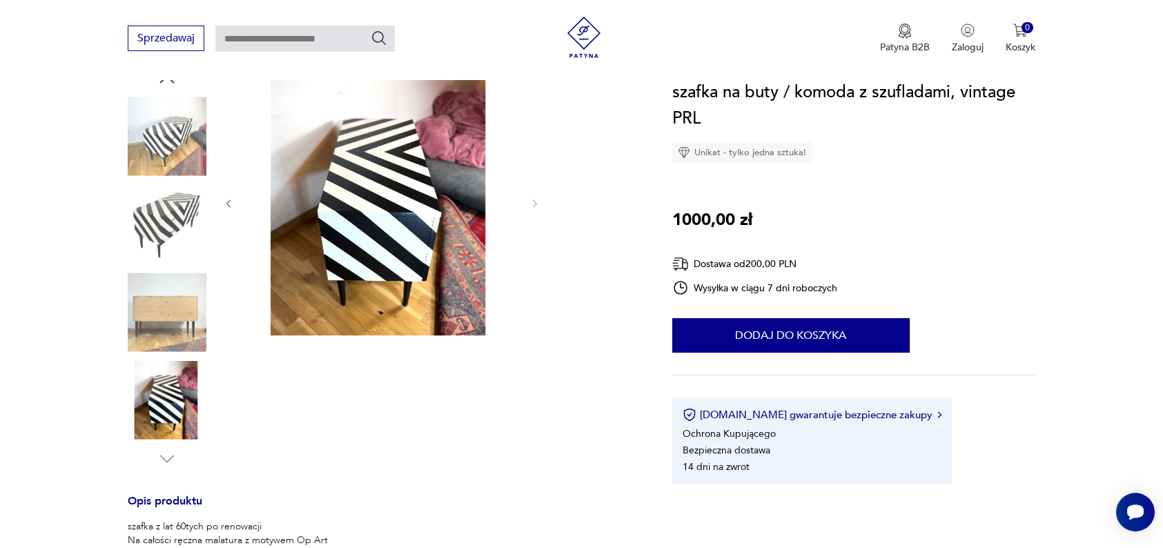
scroll to position [80, 0]
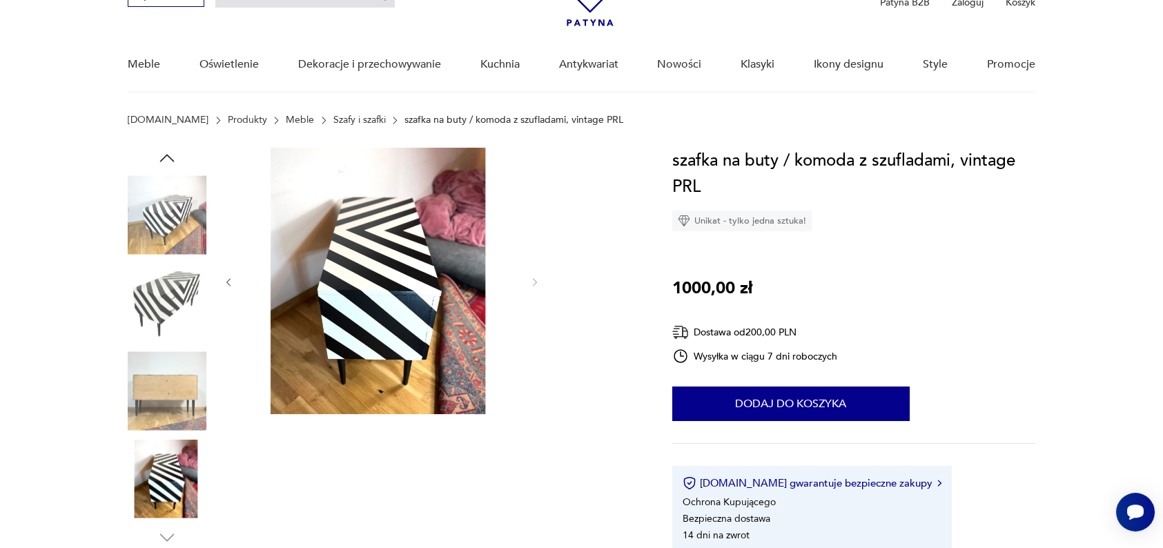
click at [165, 201] on img at bounding box center [167, 214] width 79 height 79
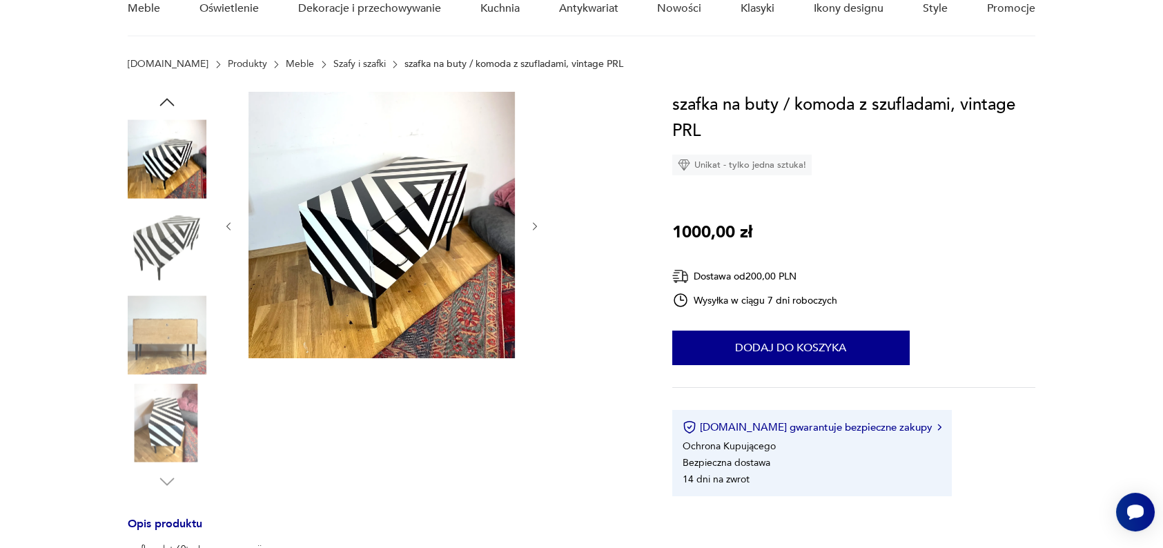
scroll to position [0, 0]
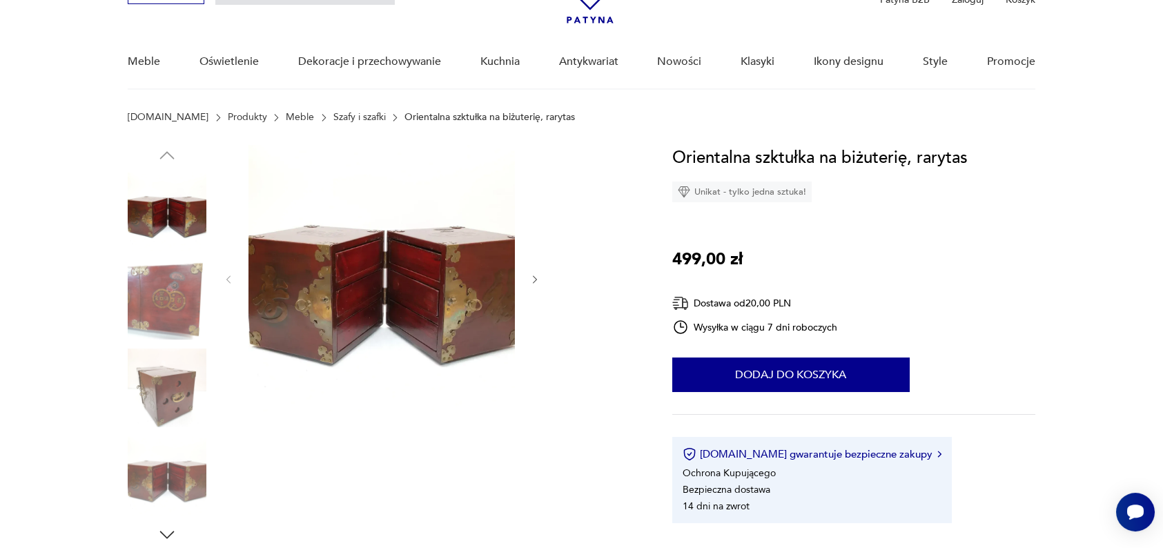
scroll to position [84, 0]
click at [533, 275] on icon "button" at bounding box center [535, 279] width 4 height 8
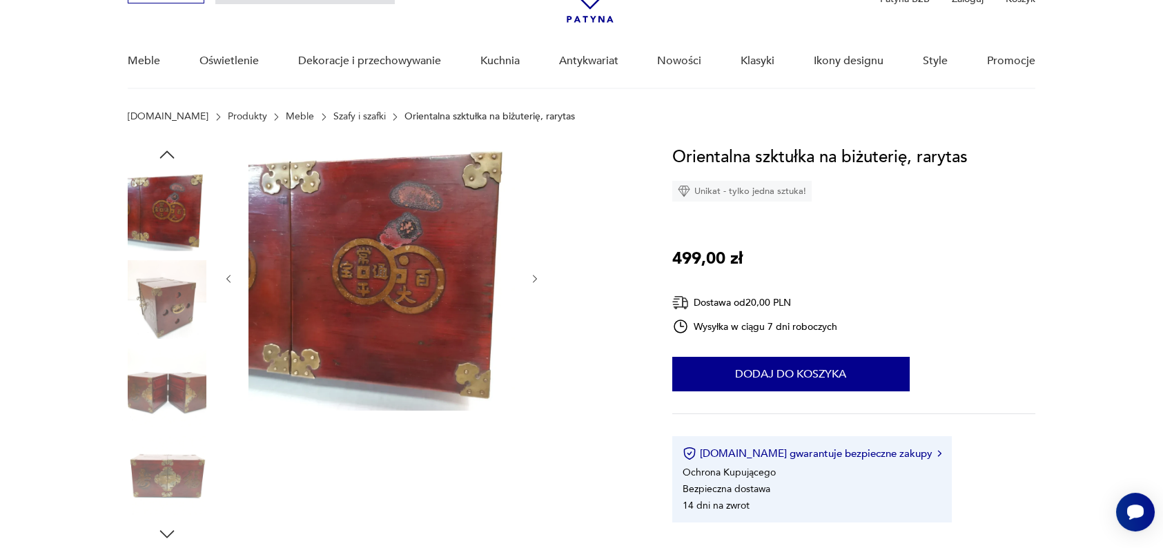
click at [533, 275] on icon "button" at bounding box center [535, 279] width 4 height 8
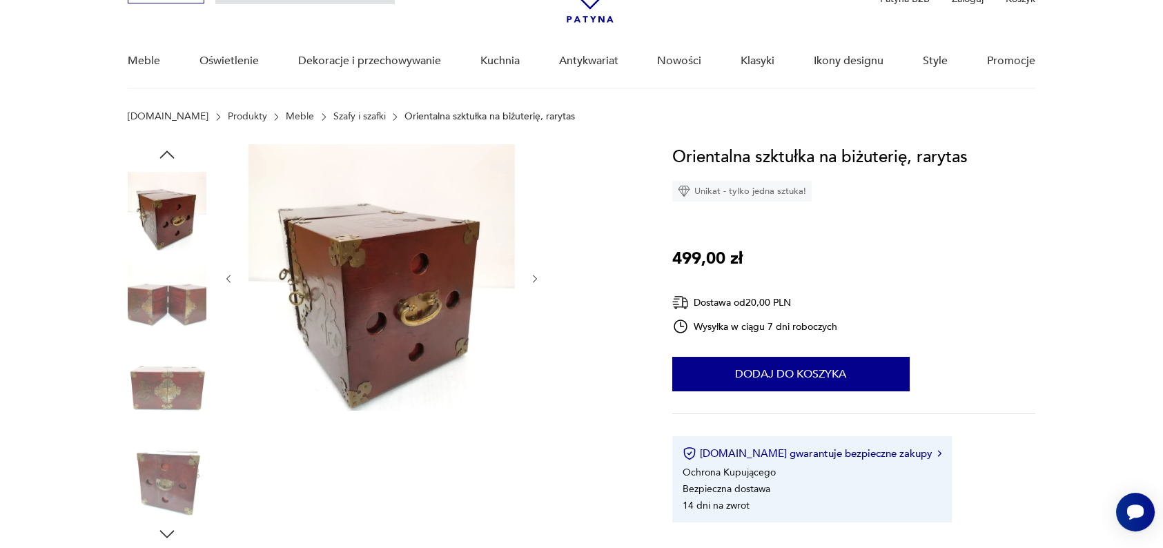
click at [533, 275] on icon "button" at bounding box center [535, 279] width 4 height 8
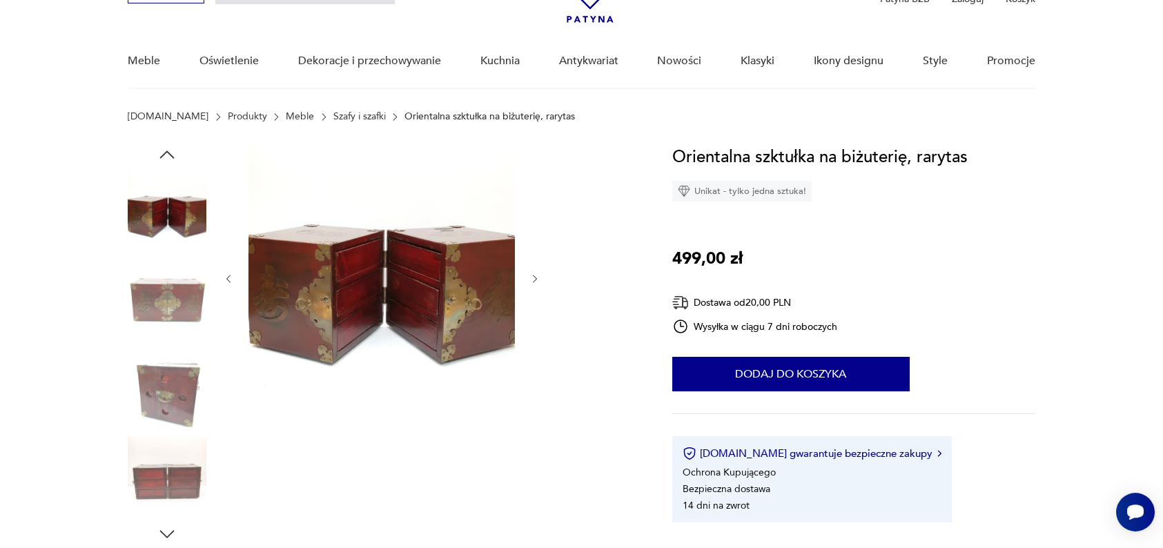
click at [533, 275] on icon "button" at bounding box center [535, 279] width 4 height 8
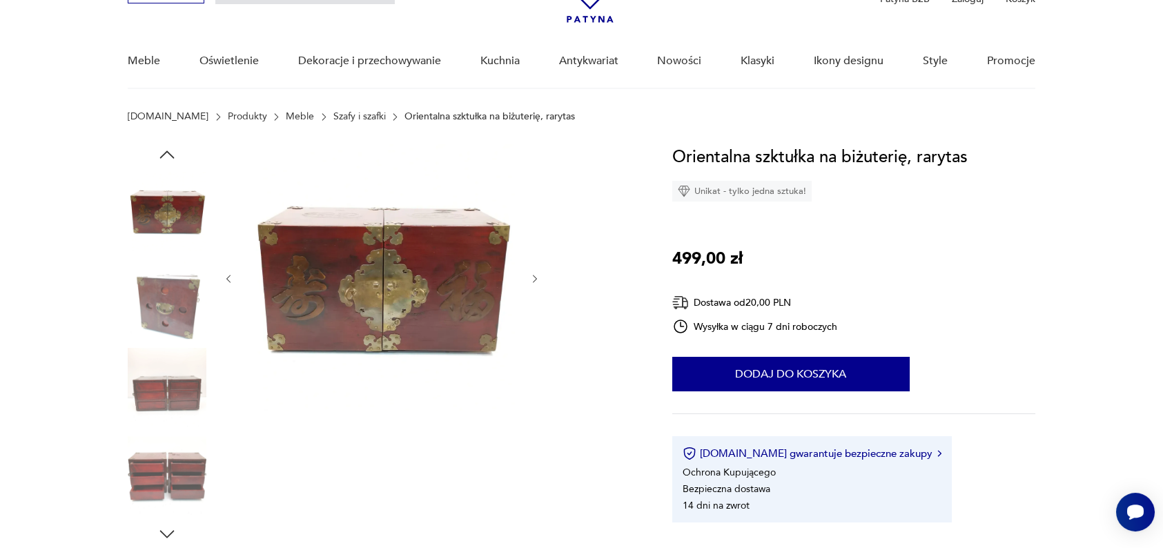
click at [533, 275] on icon "button" at bounding box center [535, 279] width 4 height 8
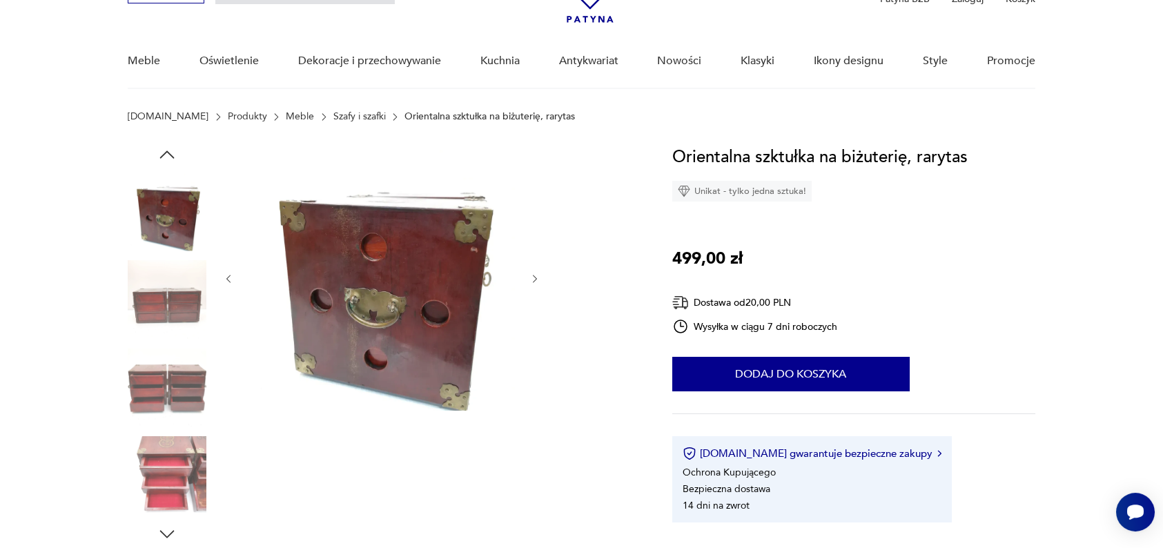
click at [533, 275] on icon "button" at bounding box center [535, 279] width 4 height 8
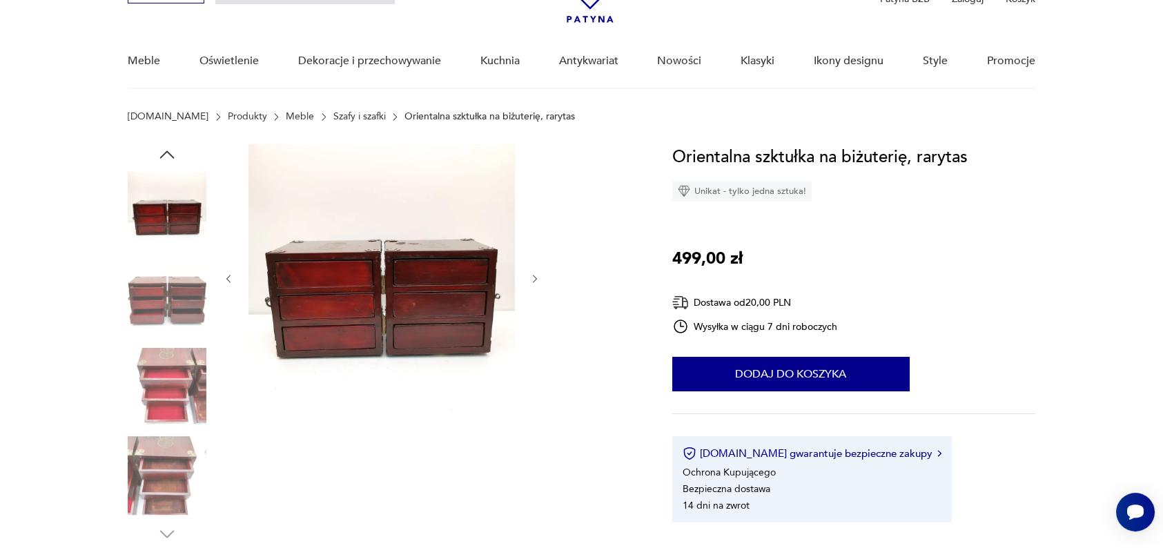
click at [533, 275] on icon "button" at bounding box center [535, 279] width 4 height 8
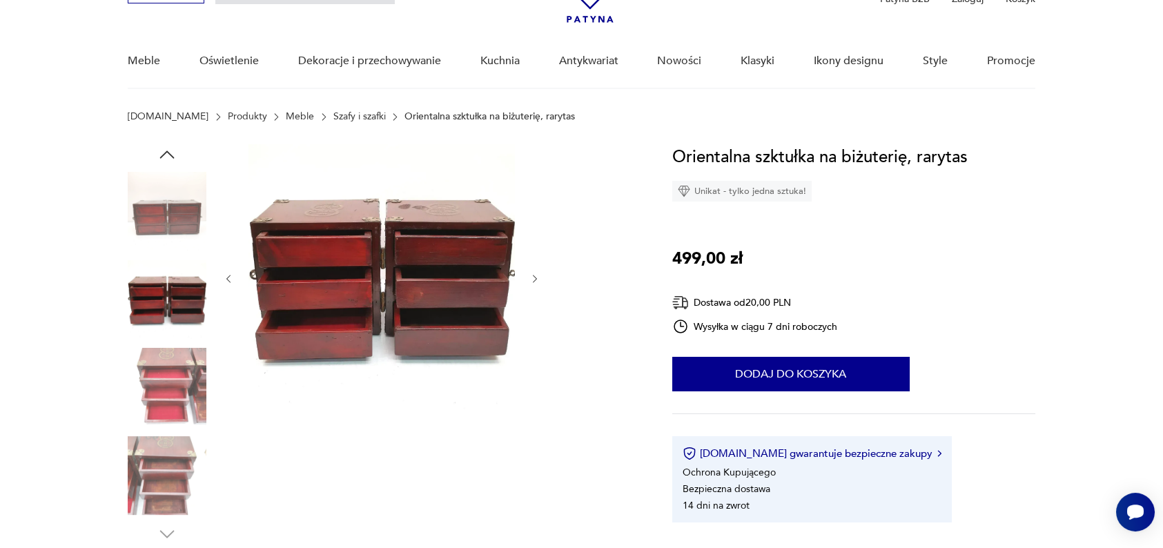
click at [533, 275] on icon "button" at bounding box center [535, 279] width 4 height 8
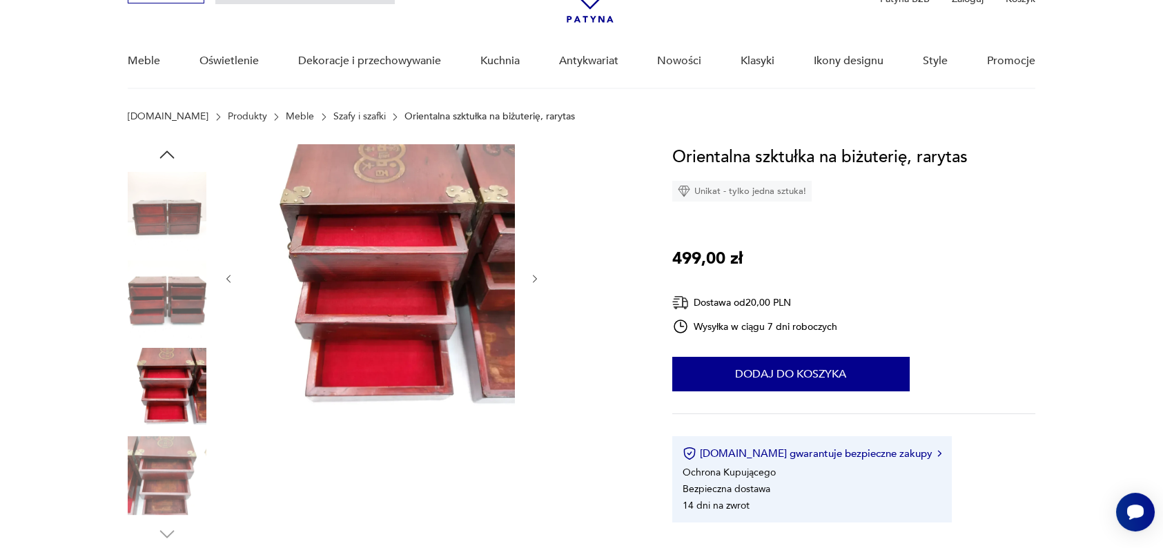
click at [533, 275] on icon "button" at bounding box center [535, 279] width 4 height 8
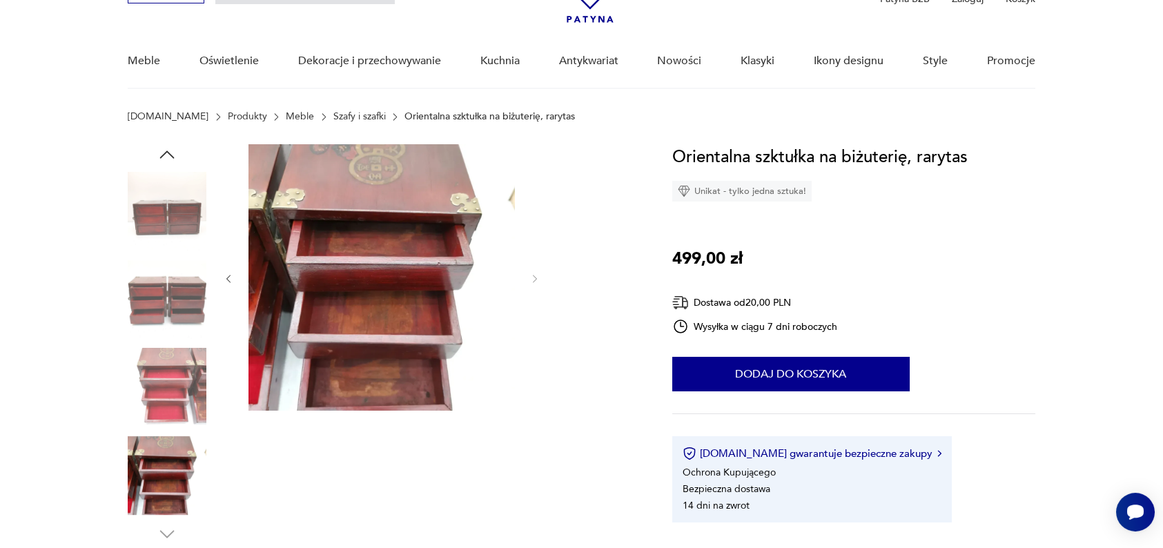
click at [226, 281] on icon "button" at bounding box center [229, 279] width 12 height 12
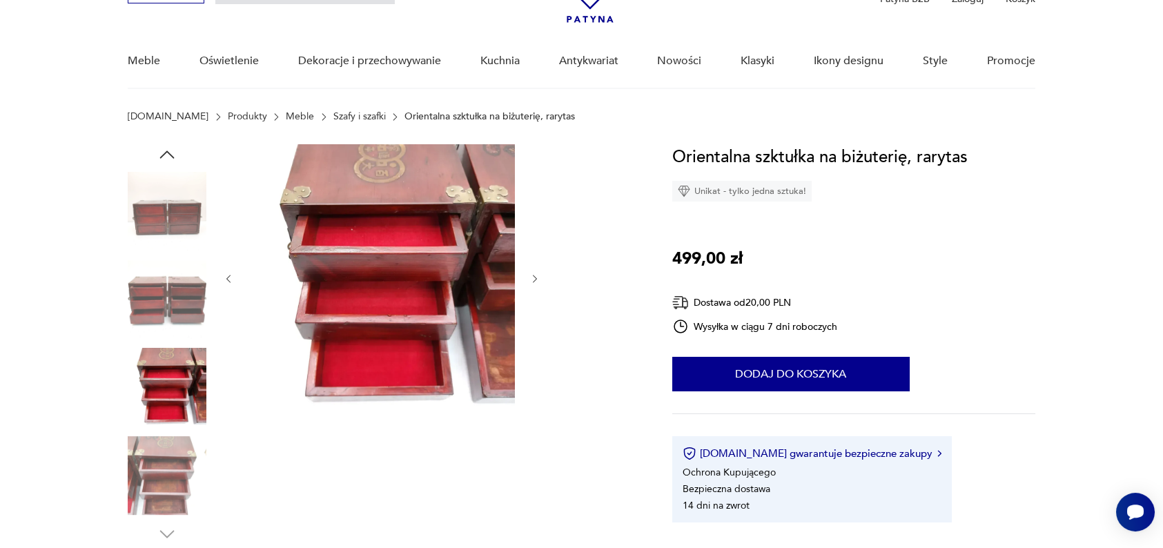
click at [226, 281] on icon "button" at bounding box center [229, 279] width 12 height 12
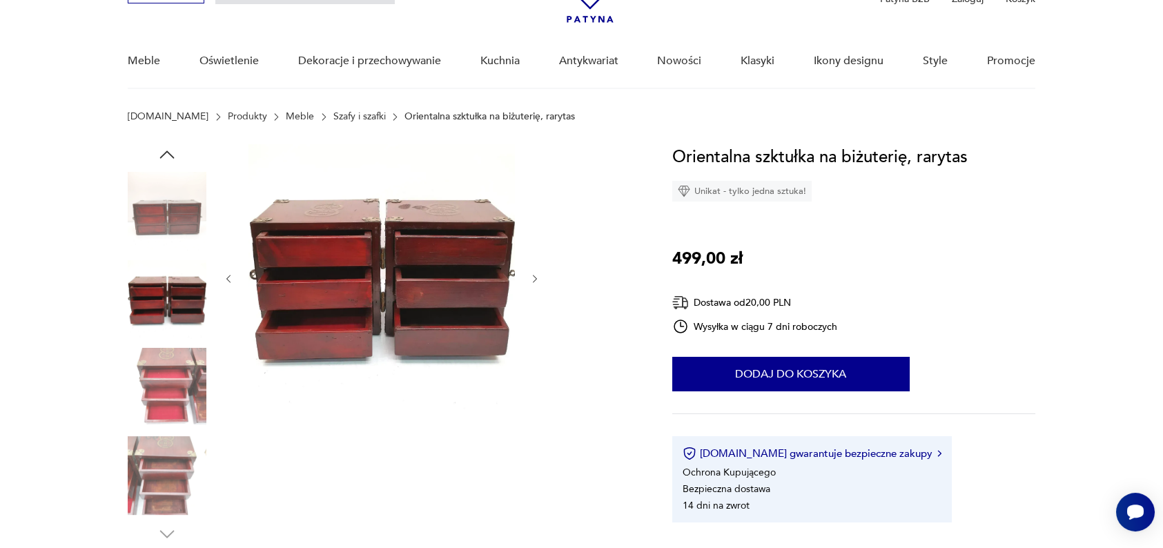
click at [226, 281] on icon "button" at bounding box center [229, 279] width 12 height 12
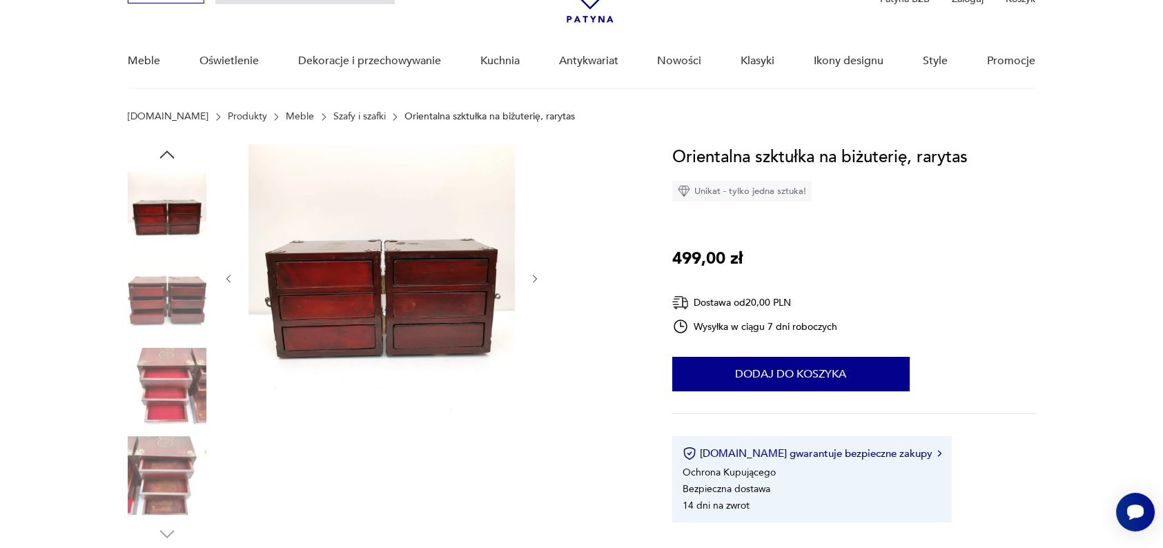
click at [226, 281] on icon "button" at bounding box center [229, 279] width 12 height 12
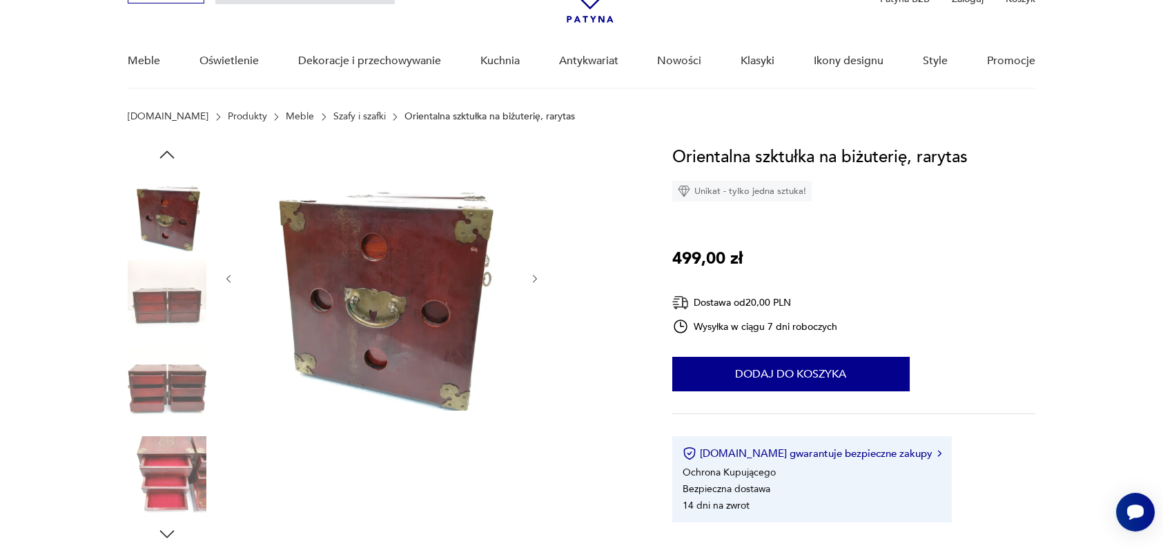
click at [226, 281] on icon "button" at bounding box center [229, 279] width 12 height 12
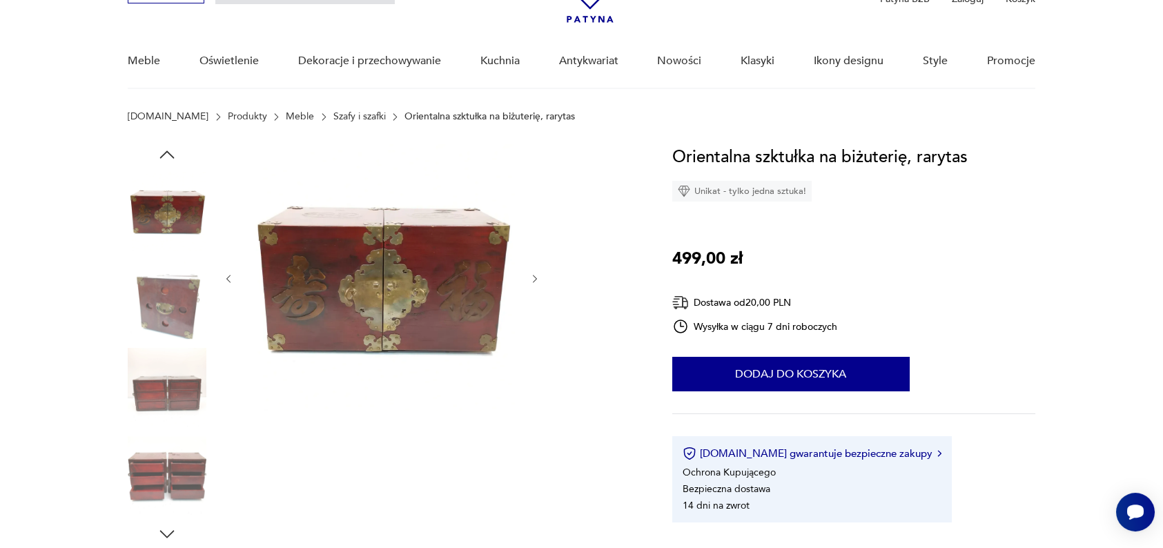
click at [226, 281] on icon "button" at bounding box center [229, 279] width 12 height 12
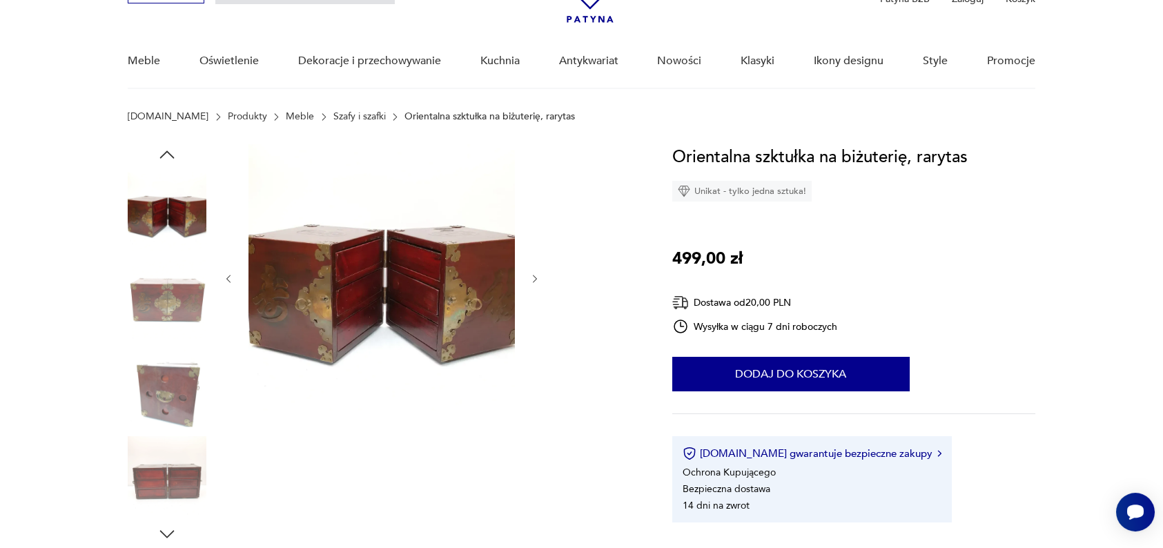
click at [226, 281] on icon "button" at bounding box center [229, 279] width 12 height 12
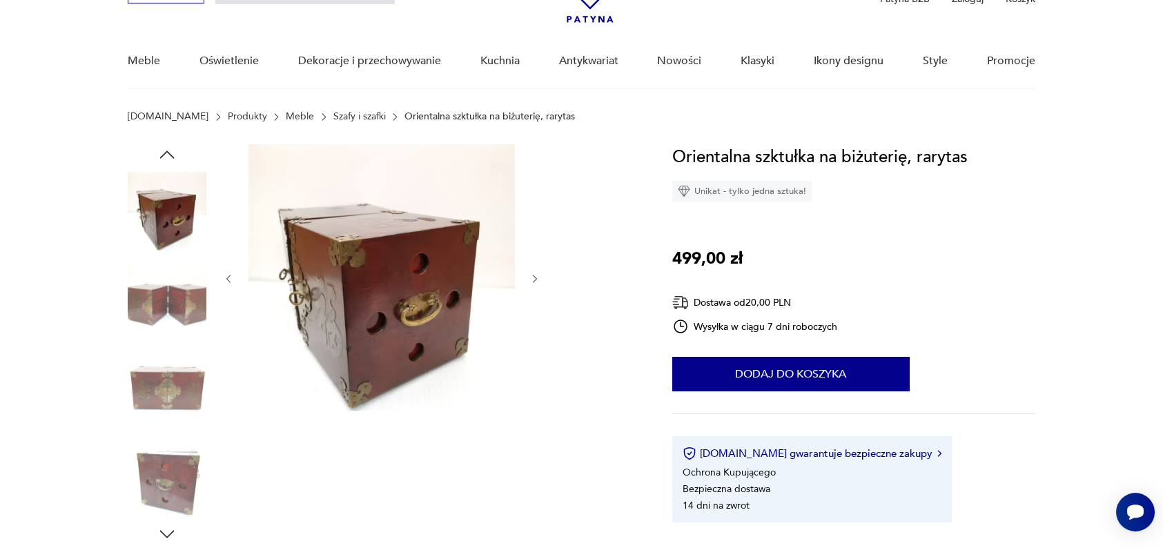
click at [226, 281] on icon "button" at bounding box center [229, 279] width 12 height 12
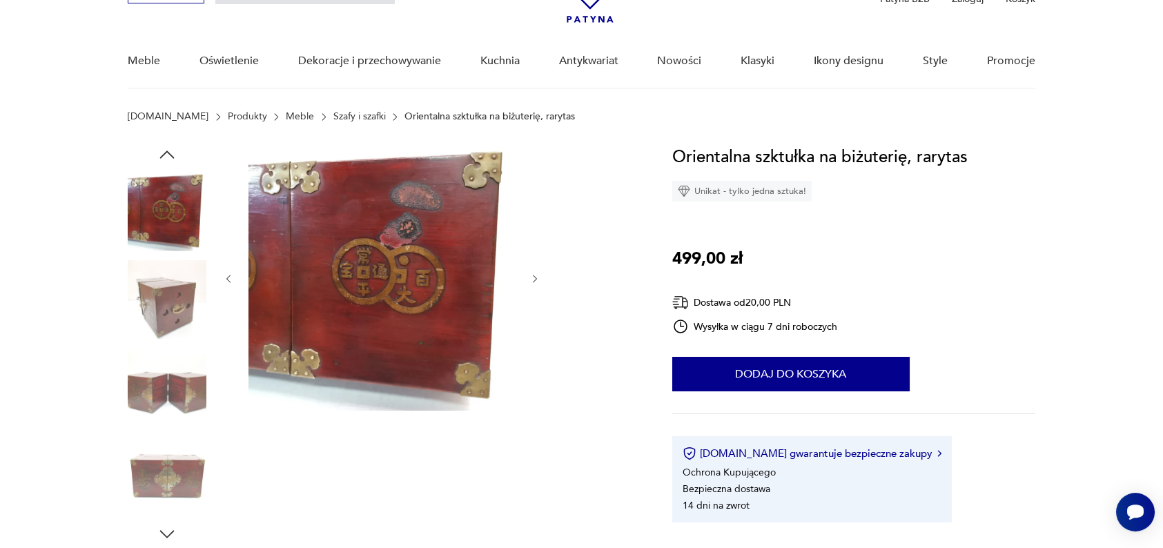
click at [226, 281] on icon "button" at bounding box center [229, 279] width 12 height 12
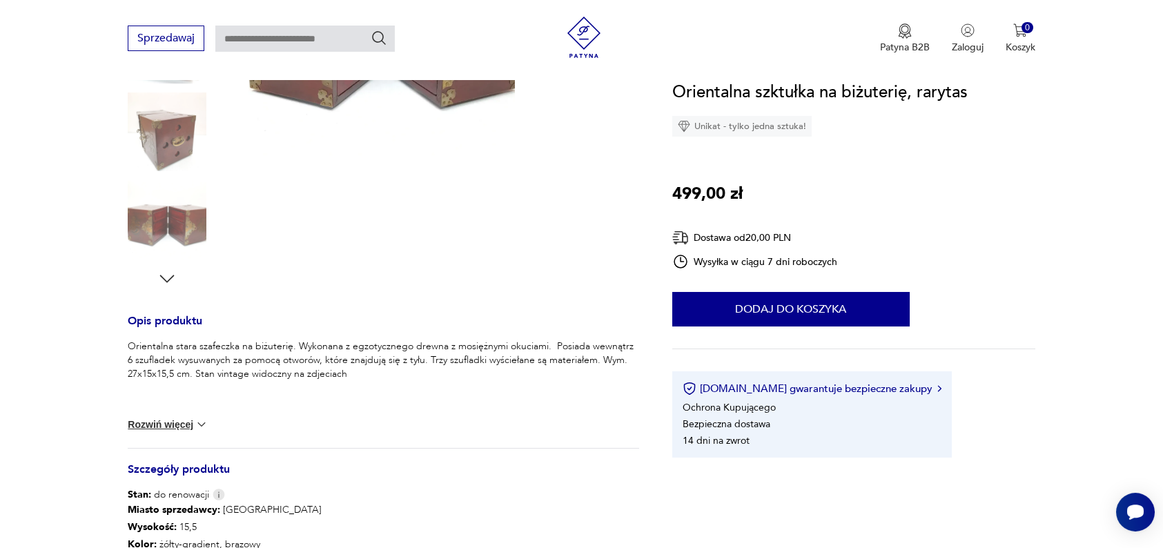
scroll to position [319, 0]
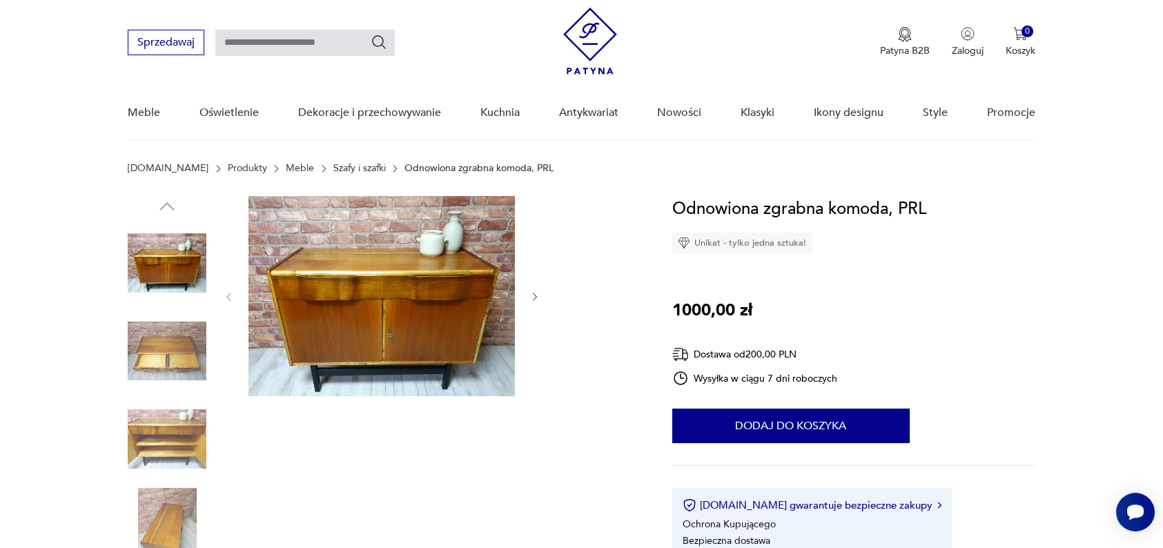
scroll to position [66, 0]
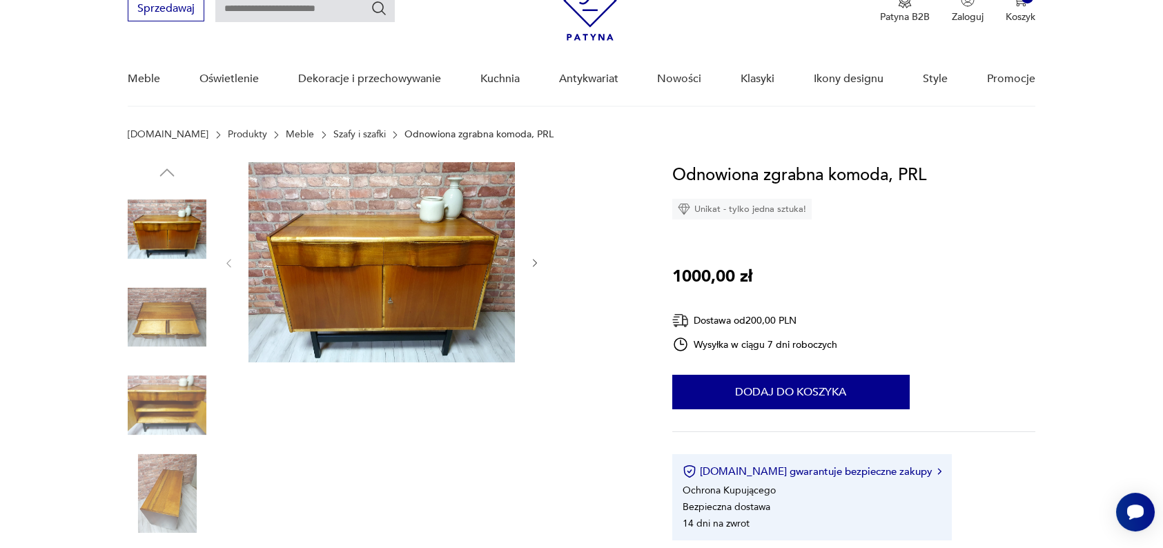
click at [530, 262] on icon "button" at bounding box center [535, 263] width 12 height 12
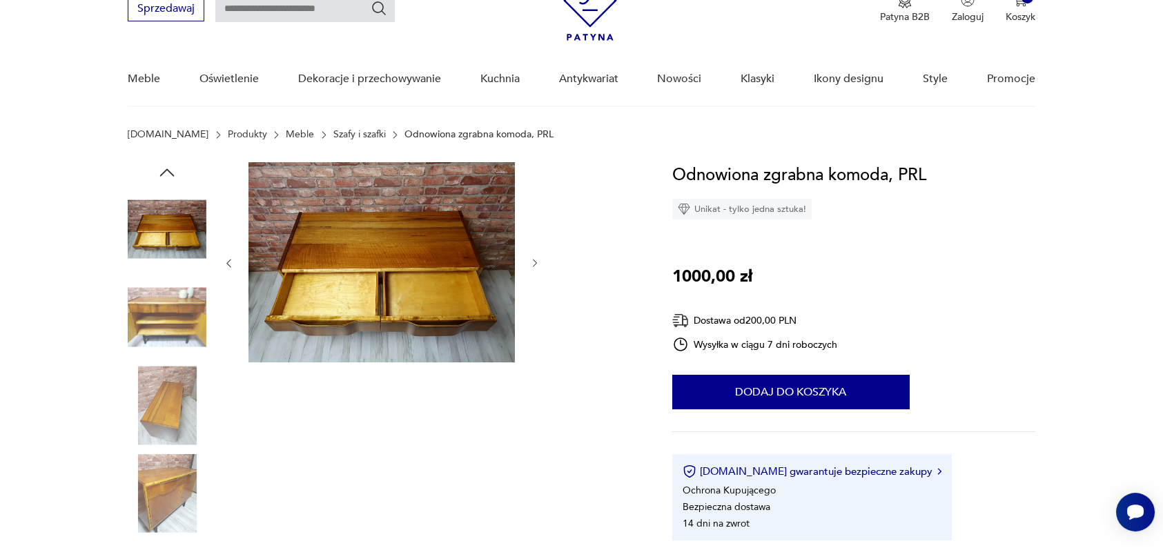
click at [530, 262] on icon "button" at bounding box center [535, 263] width 12 height 12
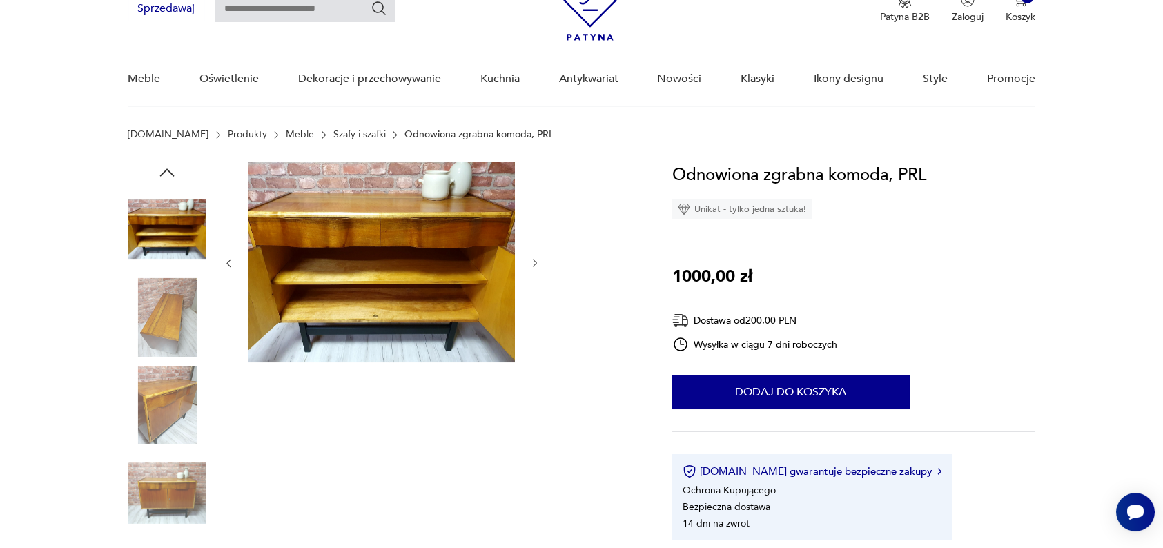
click at [530, 262] on icon "button" at bounding box center [535, 263] width 12 height 12
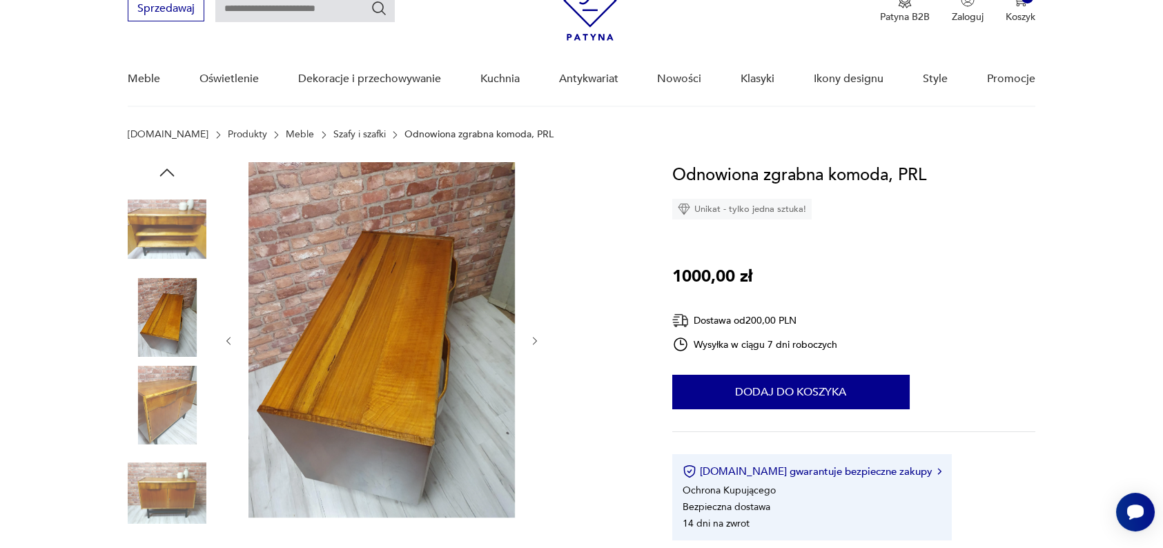
drag, startPoint x: 235, startPoint y: 335, endPoint x: 226, endPoint y: 342, distance: 11.3
click at [226, 342] on div at bounding box center [382, 341] width 318 height 358
click at [226, 342] on icon "button" at bounding box center [229, 341] width 12 height 12
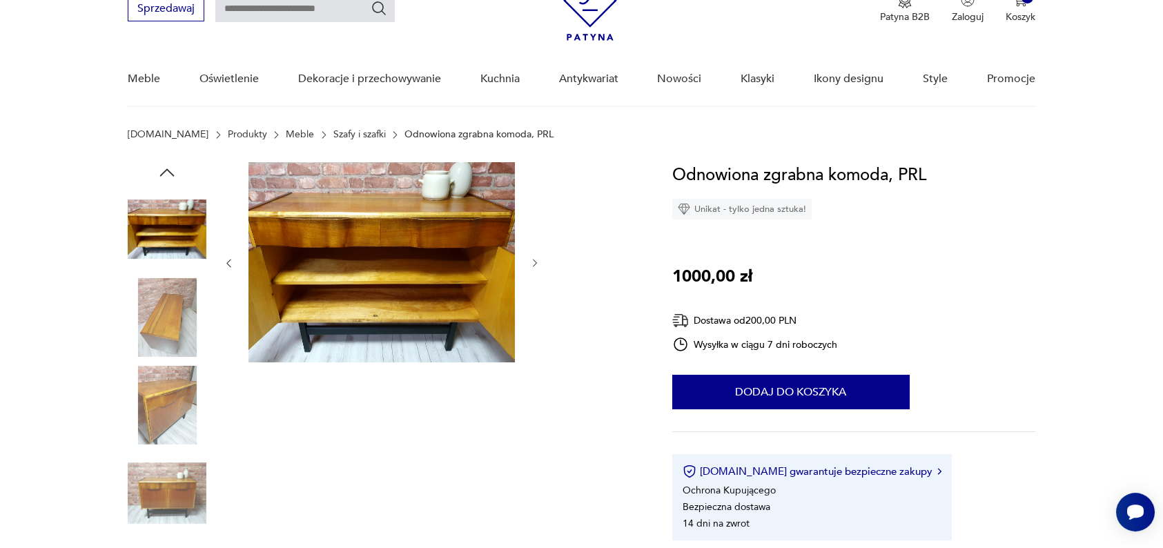
click at [538, 262] on icon "button" at bounding box center [535, 263] width 12 height 12
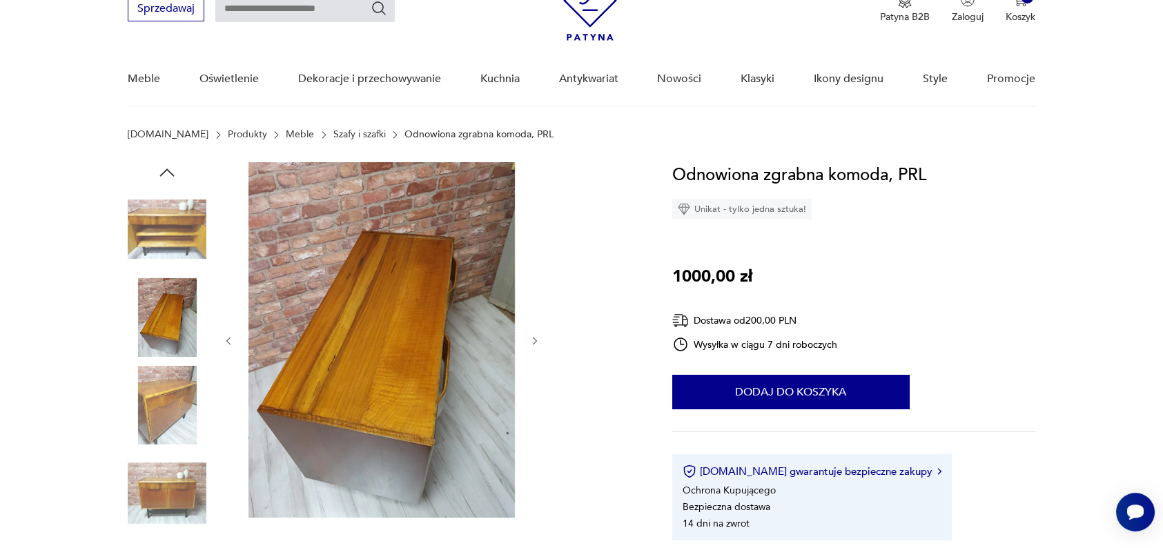
click at [538, 262] on div at bounding box center [382, 341] width 318 height 358
click at [534, 340] on icon "button" at bounding box center [535, 341] width 12 height 12
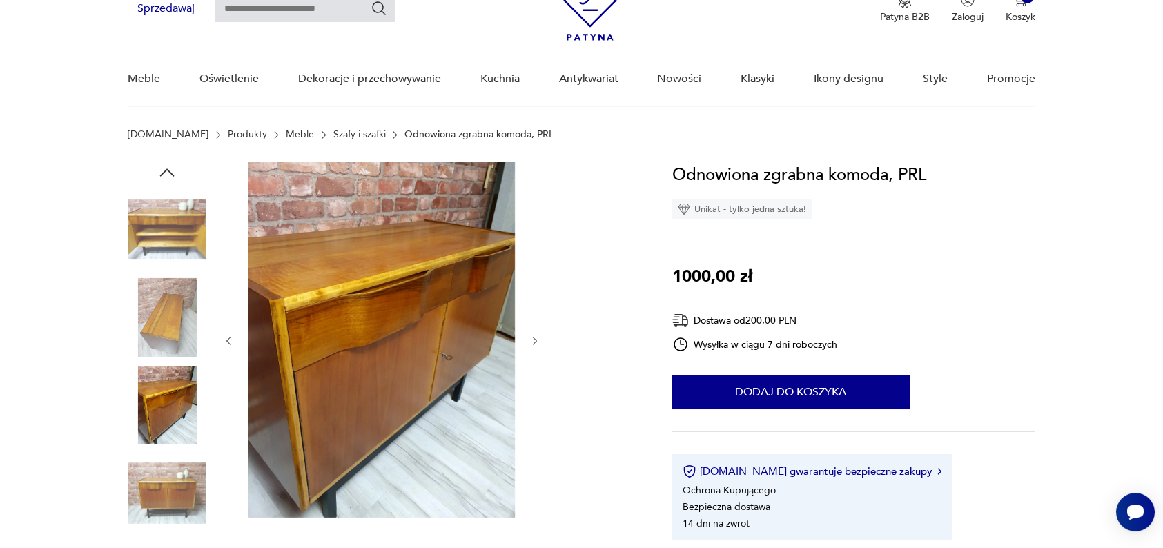
click at [534, 340] on icon "button" at bounding box center [535, 341] width 12 height 12
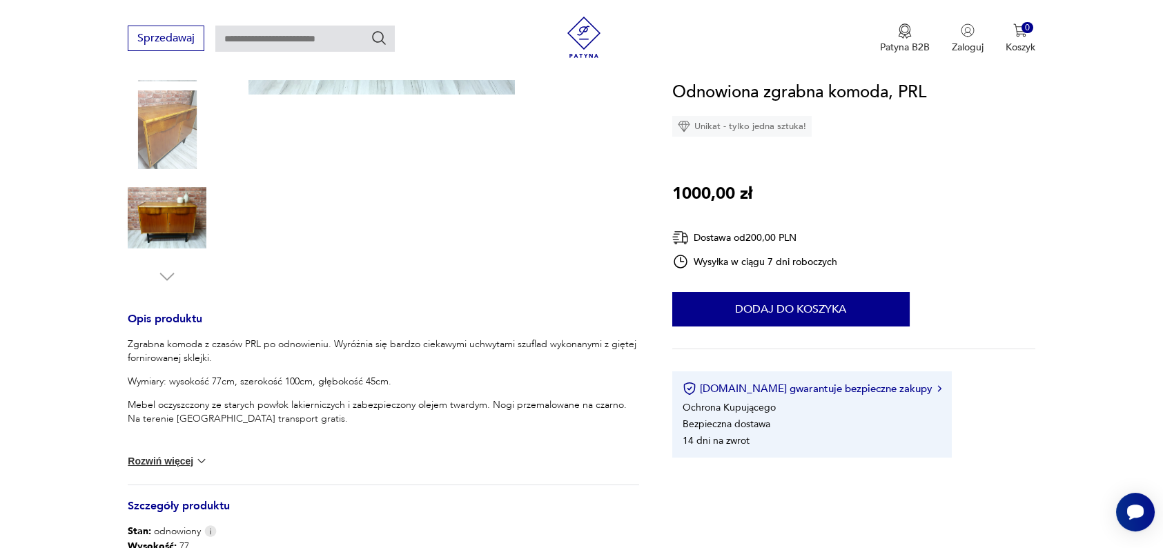
scroll to position [340, 0]
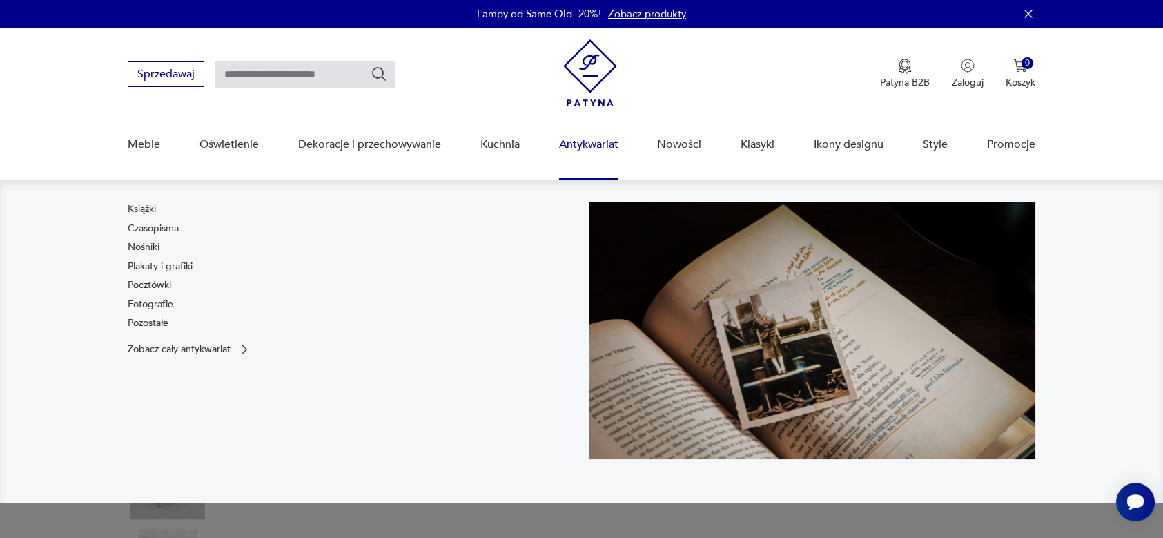
click at [750, 289] on img at bounding box center [812, 330] width 447 height 257
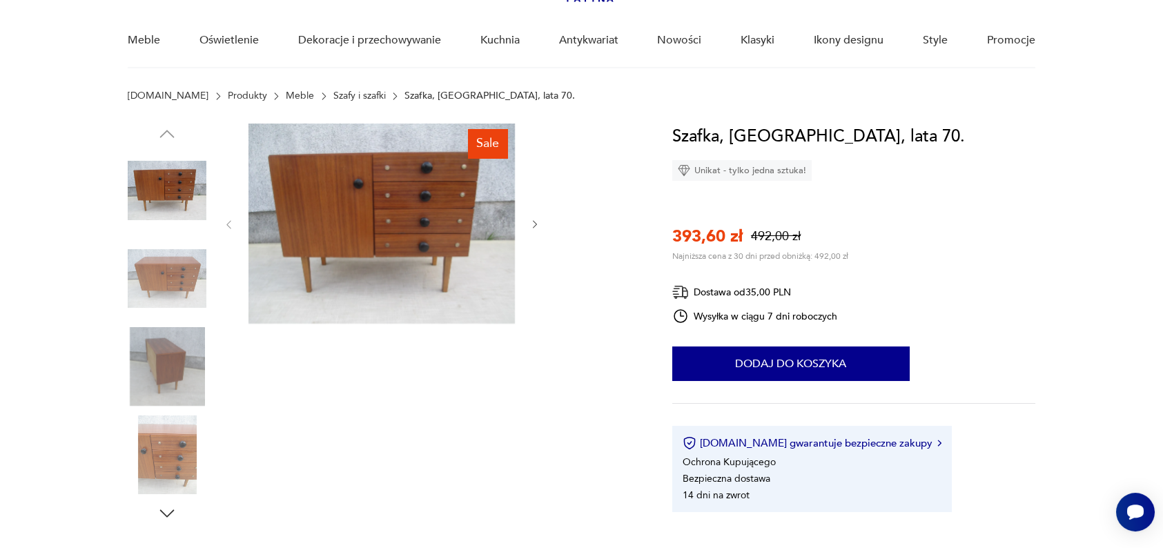
scroll to position [107, 0]
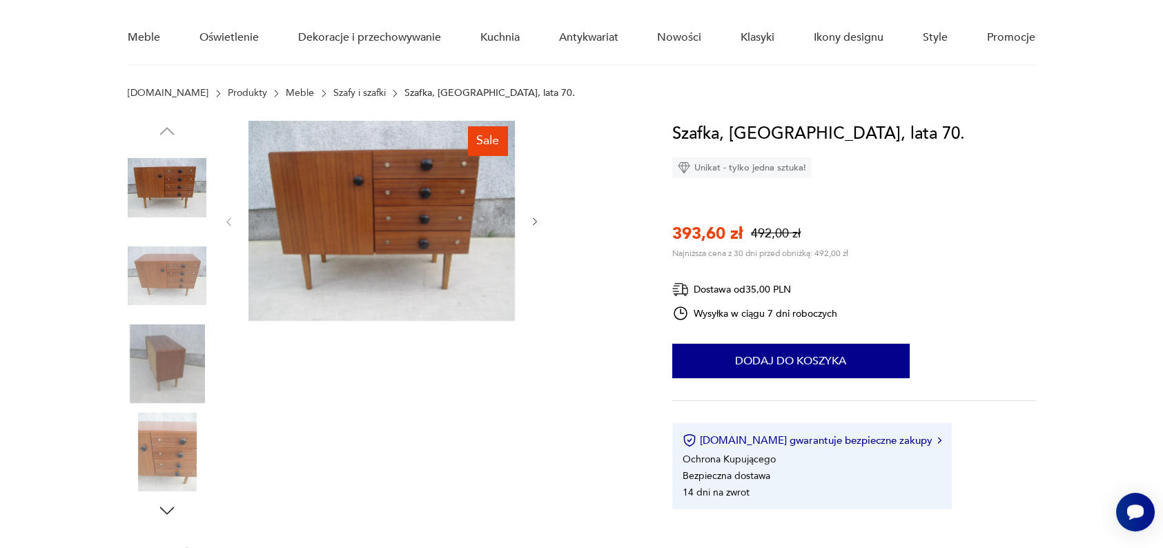
click at [535, 220] on icon "button" at bounding box center [535, 222] width 12 height 12
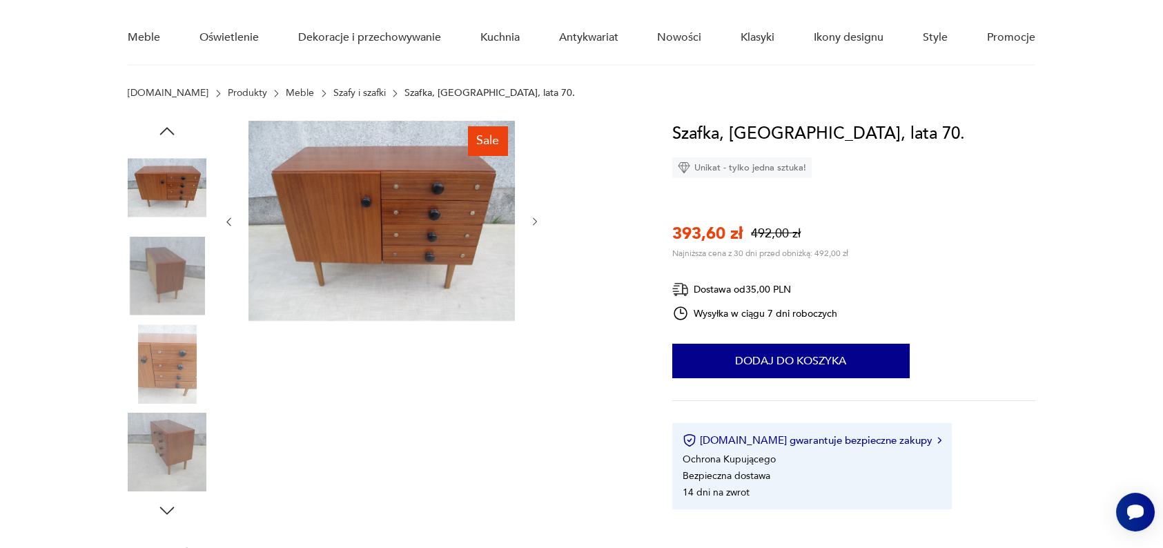
click at [535, 220] on icon "button" at bounding box center [535, 222] width 12 height 12
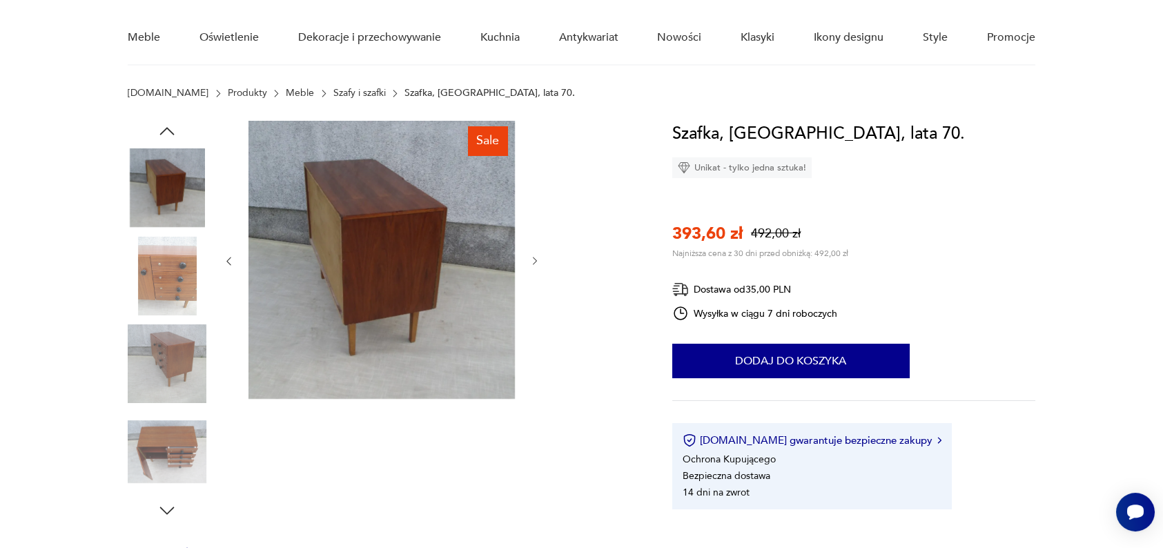
click at [535, 220] on div at bounding box center [382, 261] width 318 height 281
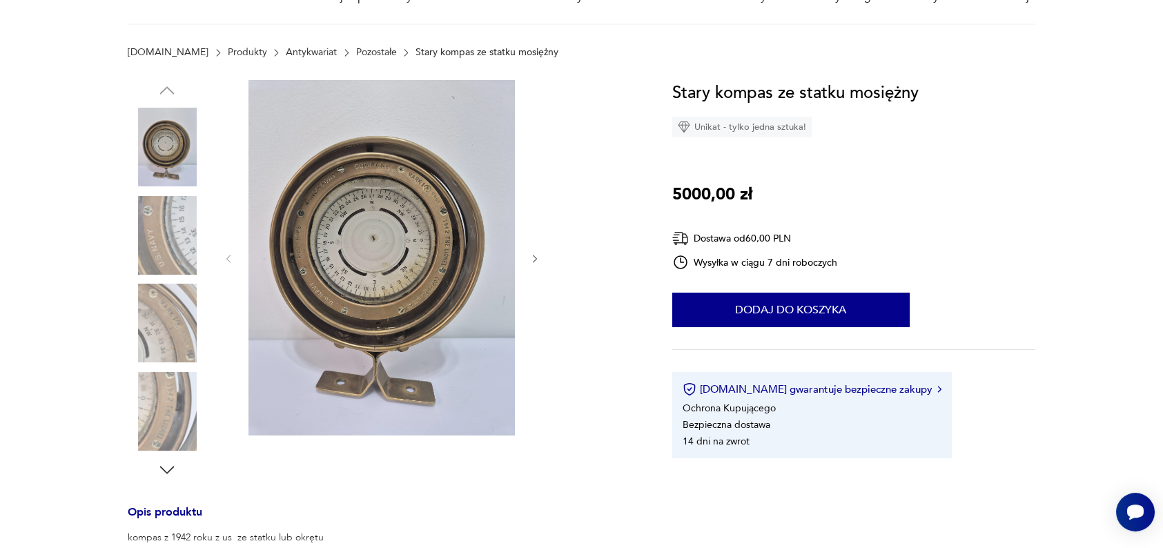
scroll to position [175, 0]
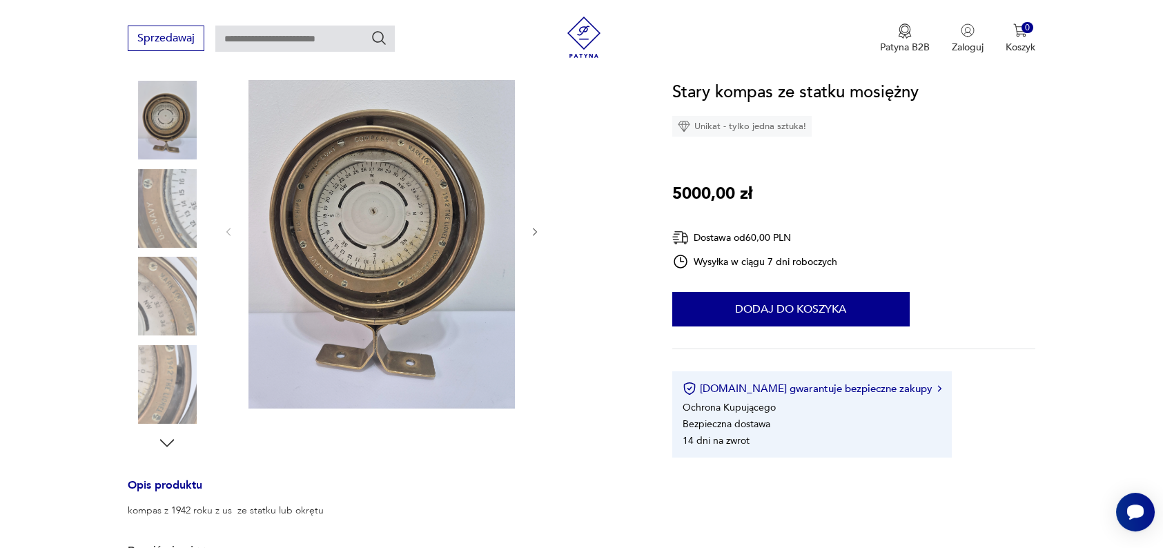
click at [533, 232] on icon "button" at bounding box center [535, 232] width 12 height 12
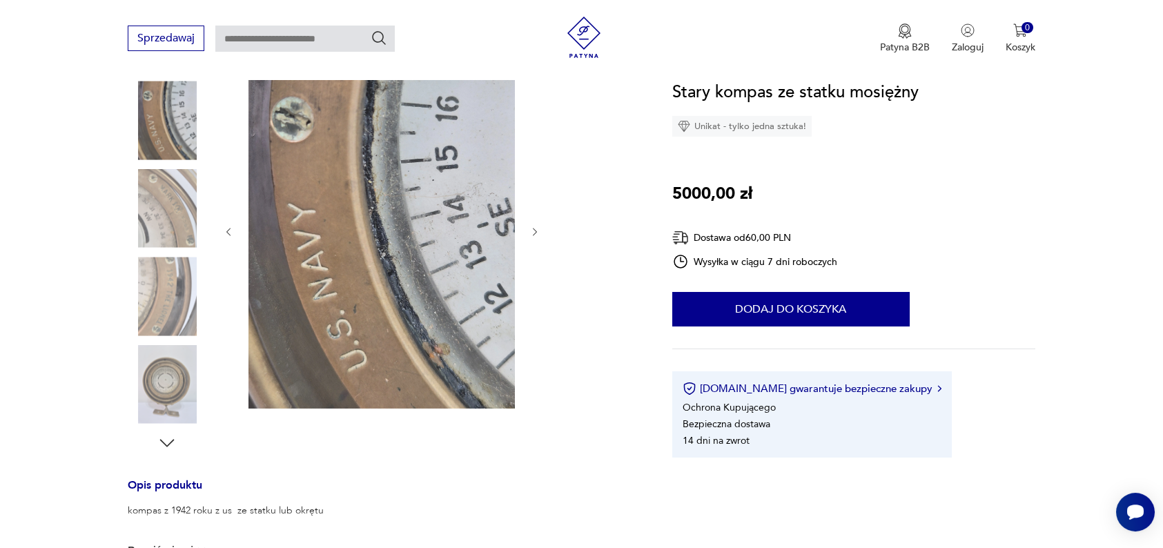
click at [533, 232] on icon "button" at bounding box center [535, 232] width 12 height 12
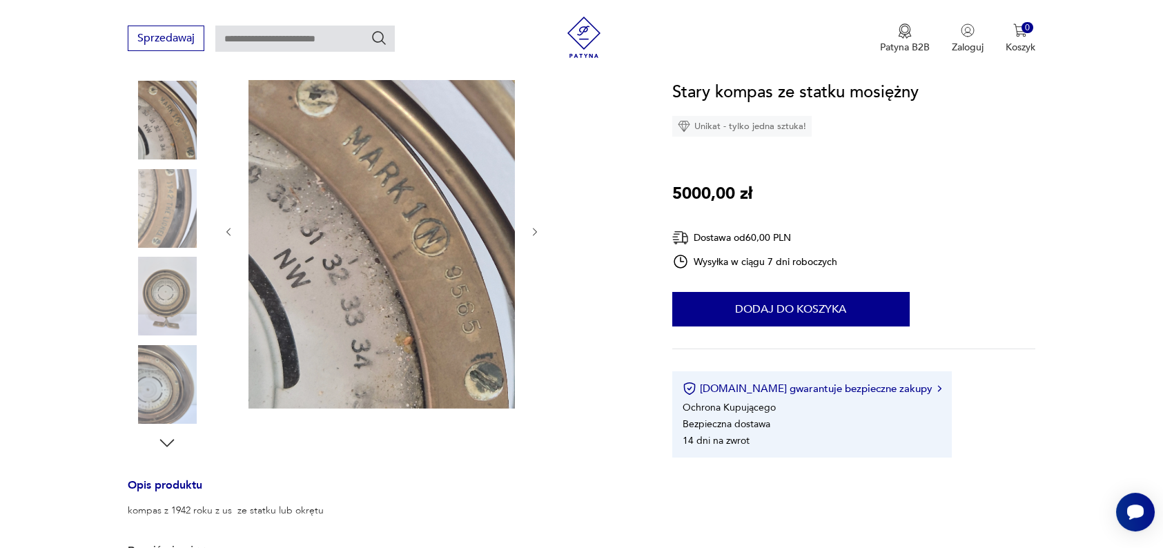
click at [533, 232] on icon "button" at bounding box center [535, 232] width 12 height 12
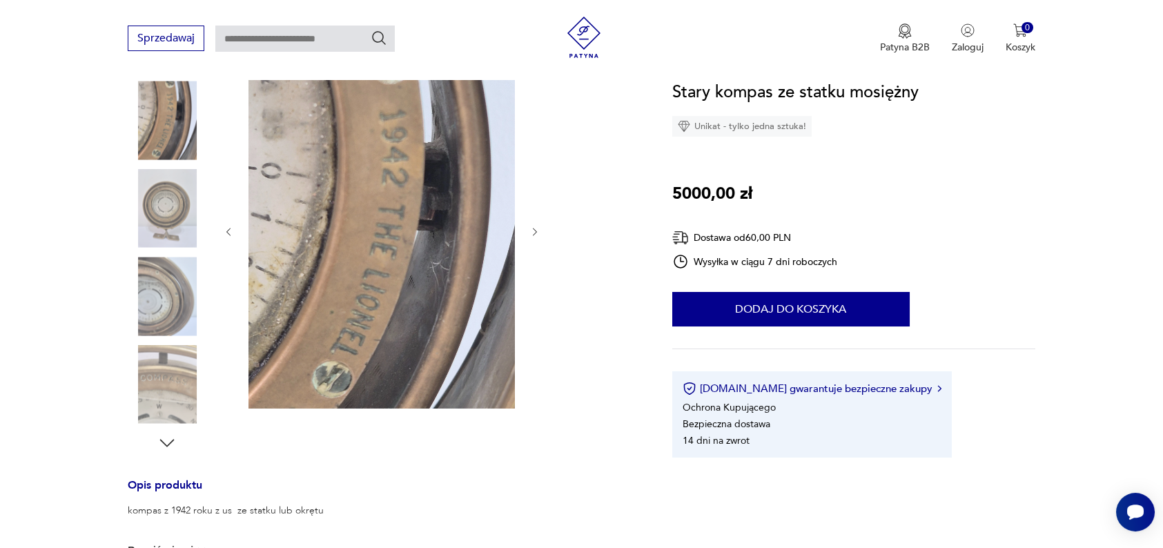
click at [533, 232] on icon "button" at bounding box center [535, 232] width 12 height 12
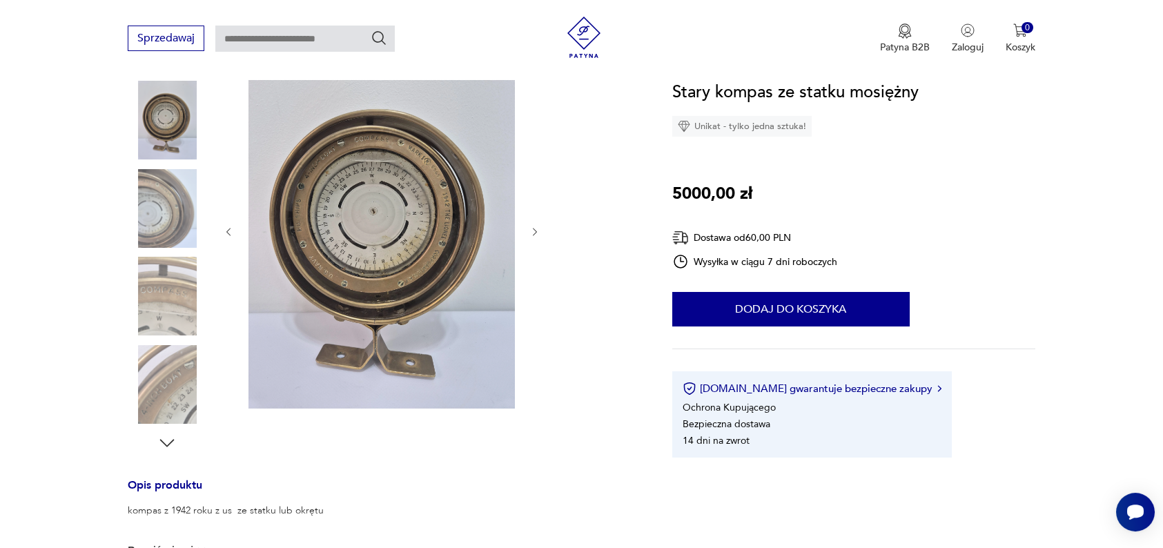
click at [533, 232] on icon "button" at bounding box center [535, 232] width 12 height 12
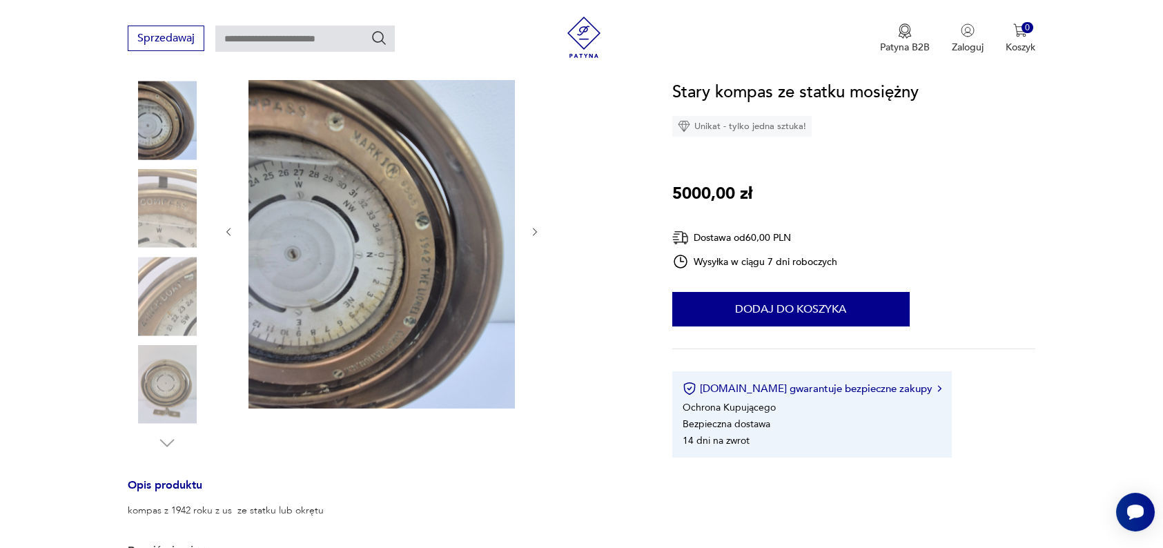
click at [533, 232] on icon "button" at bounding box center [535, 232] width 12 height 12
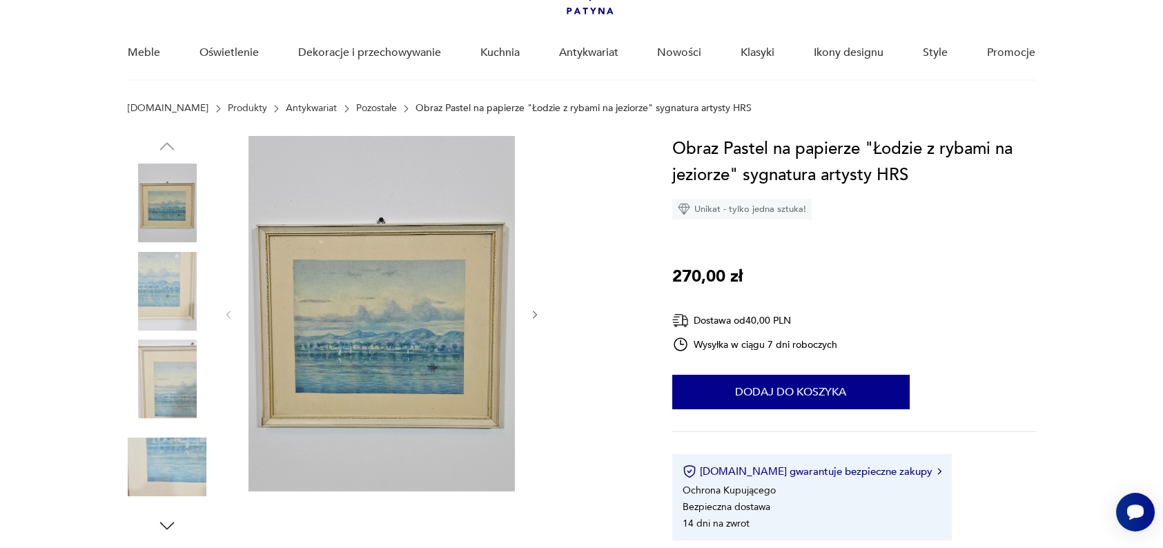
scroll to position [91, 0]
click at [394, 335] on img at bounding box center [382, 315] width 266 height 356
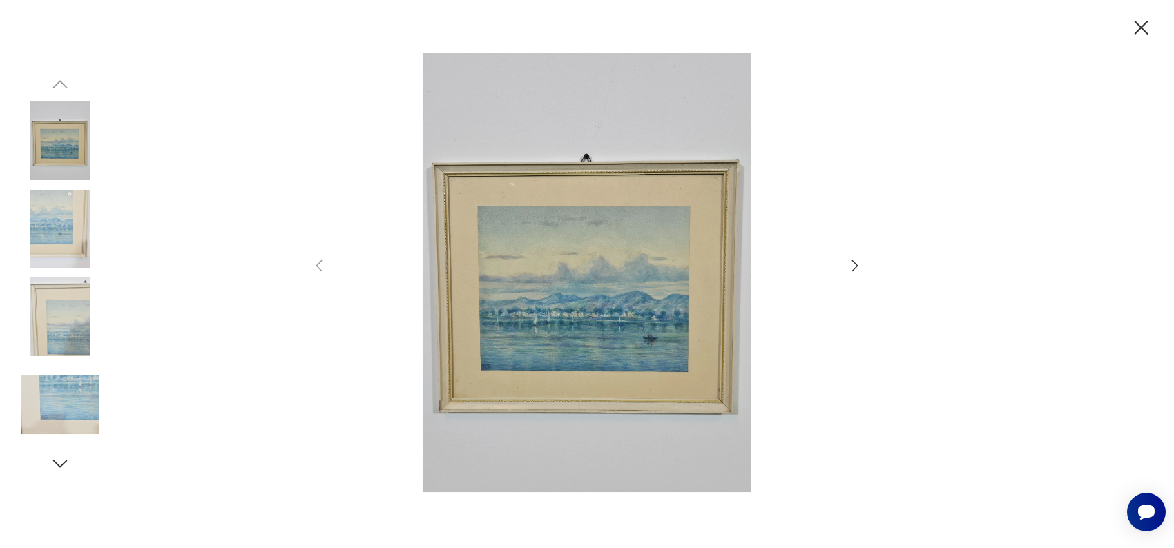
click at [862, 262] on icon "button" at bounding box center [854, 265] width 17 height 17
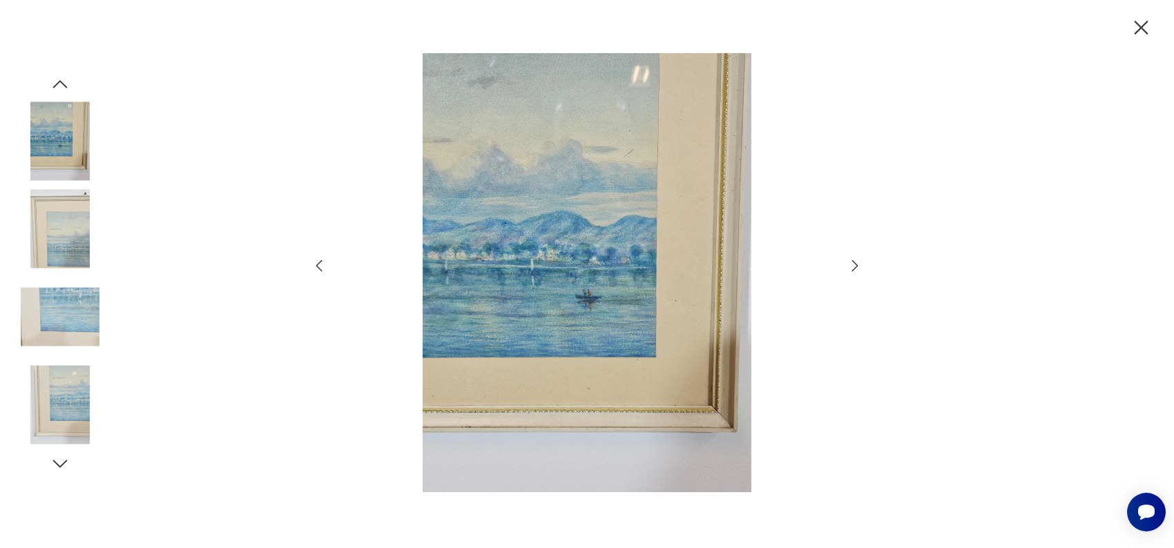
click at [862, 262] on icon "button" at bounding box center [854, 265] width 17 height 17
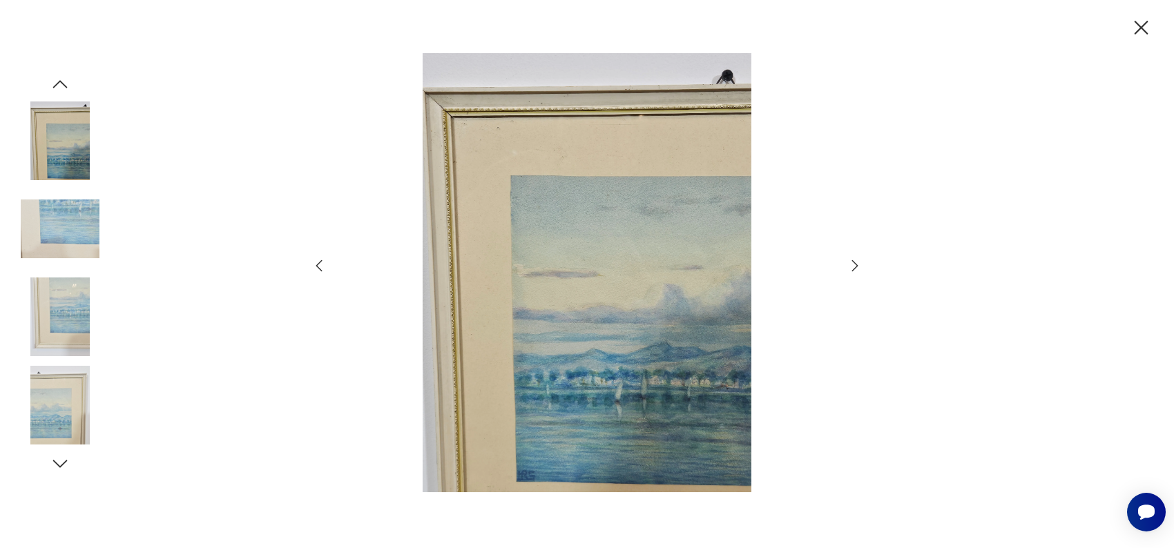
click at [862, 262] on icon "button" at bounding box center [854, 265] width 17 height 17
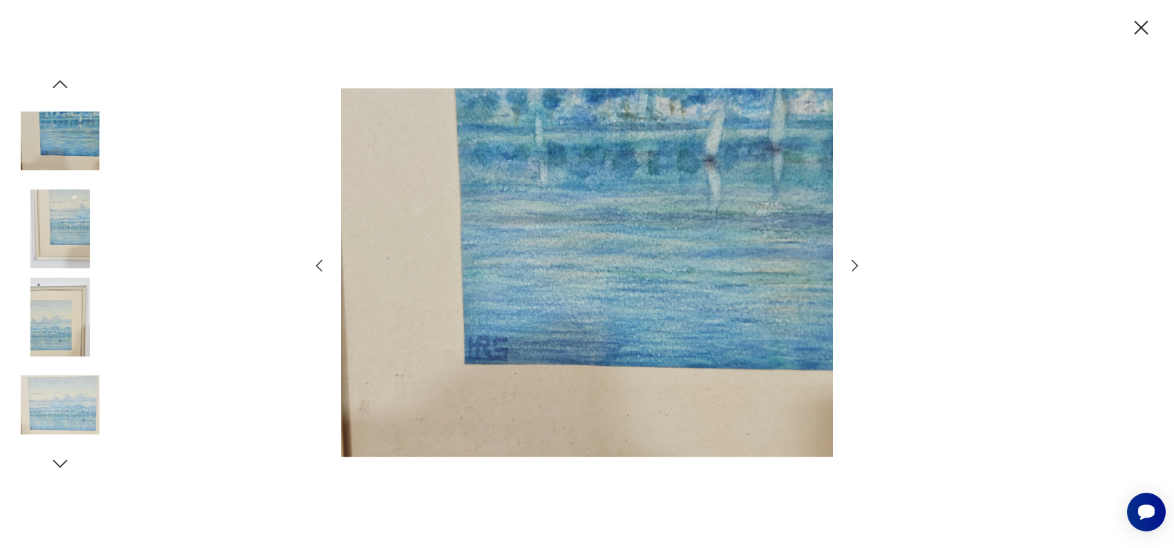
click at [862, 262] on icon "button" at bounding box center [854, 265] width 17 height 17
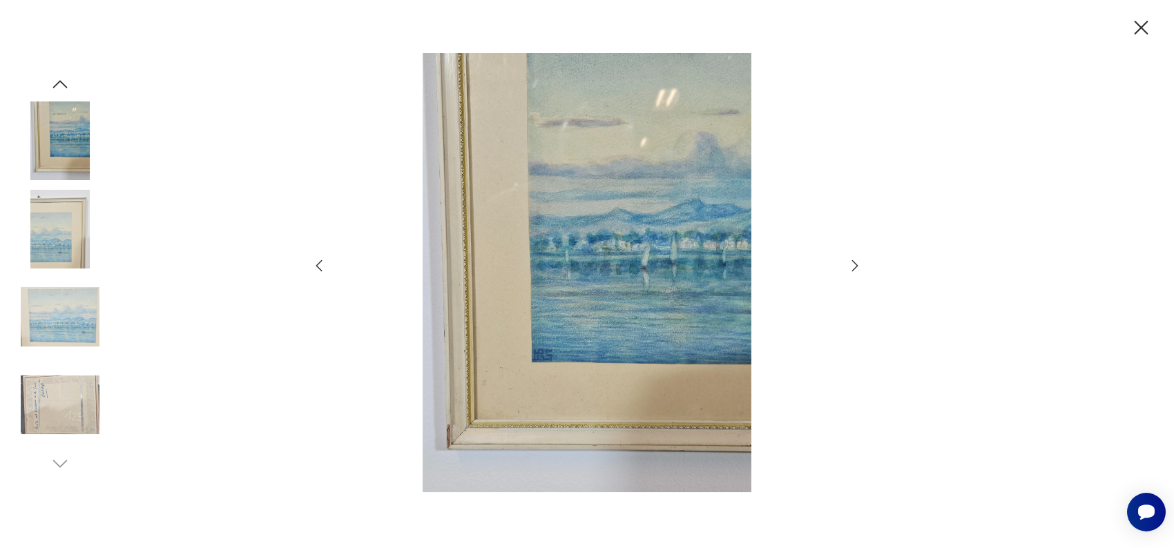
click at [862, 262] on icon "button" at bounding box center [854, 265] width 17 height 17
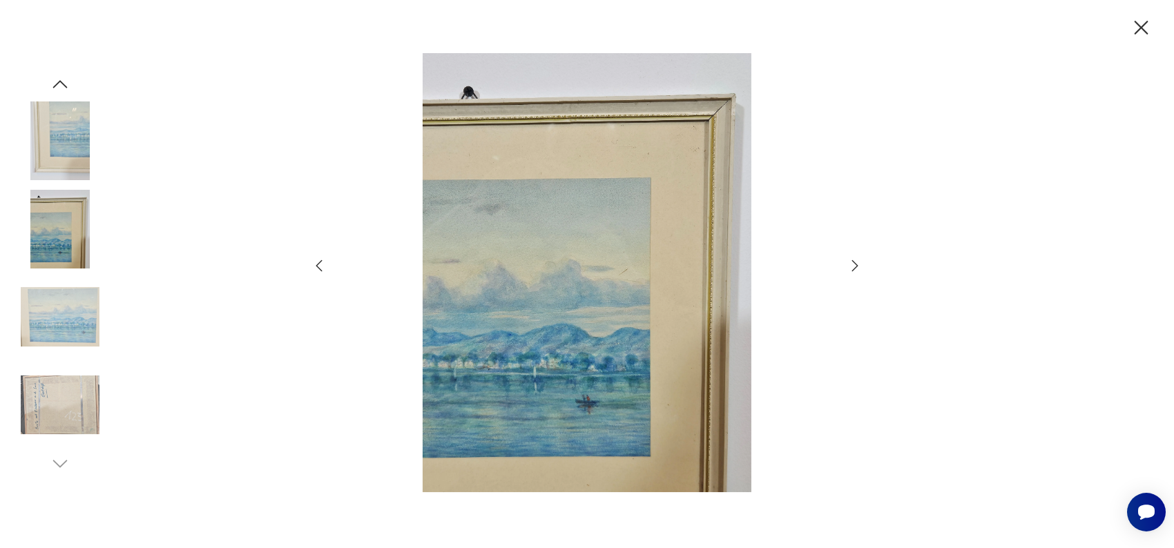
click at [862, 262] on icon "button" at bounding box center [854, 265] width 17 height 17
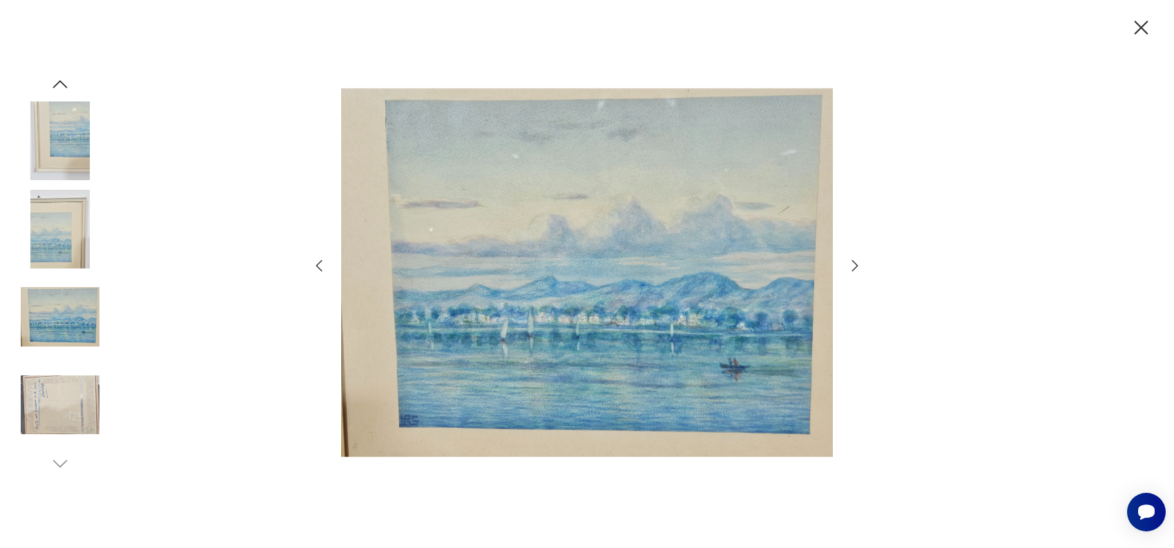
click at [1138, 32] on icon "button" at bounding box center [1141, 28] width 24 height 24
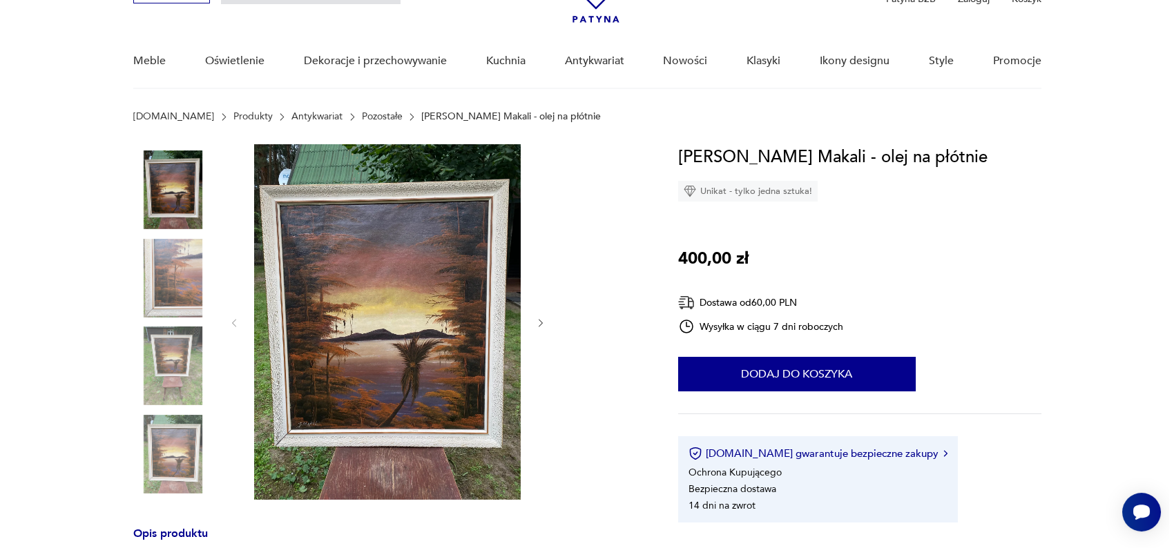
scroll to position [96, 0]
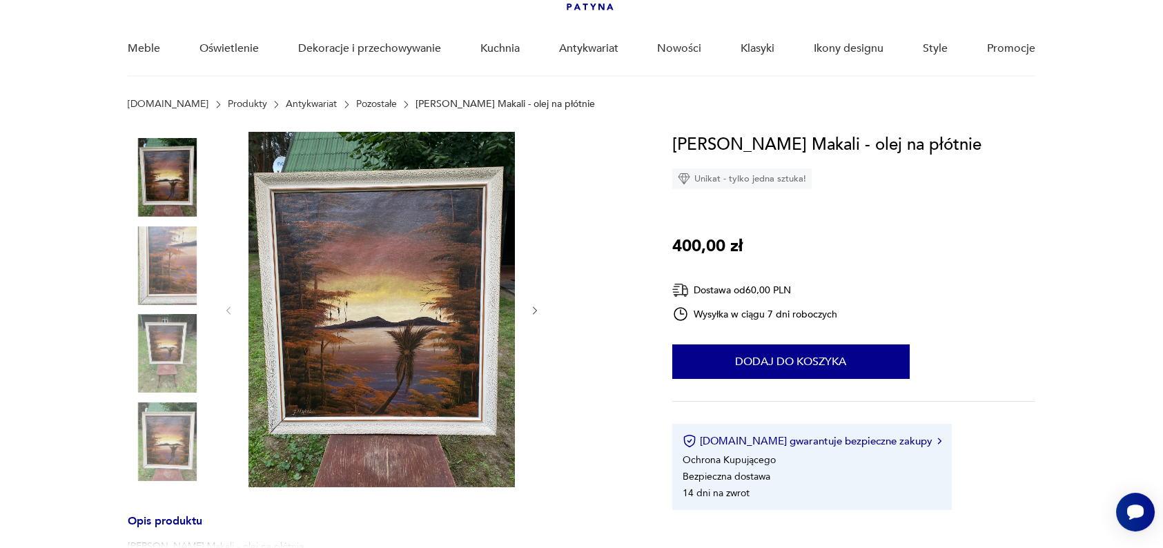
click at [420, 329] on img at bounding box center [382, 310] width 266 height 356
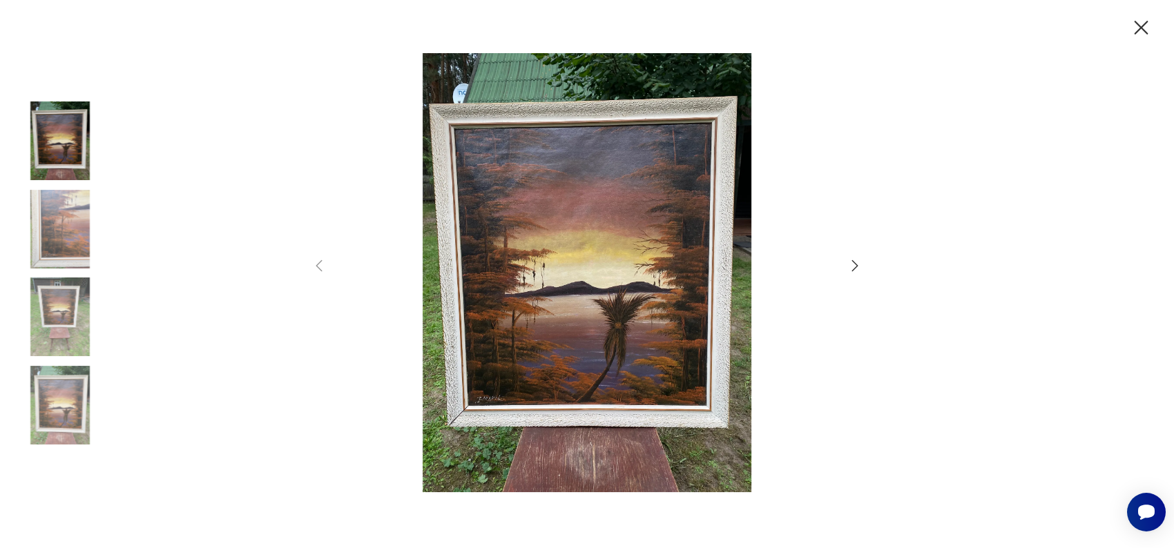
click at [852, 265] on icon "button" at bounding box center [854, 265] width 17 height 17
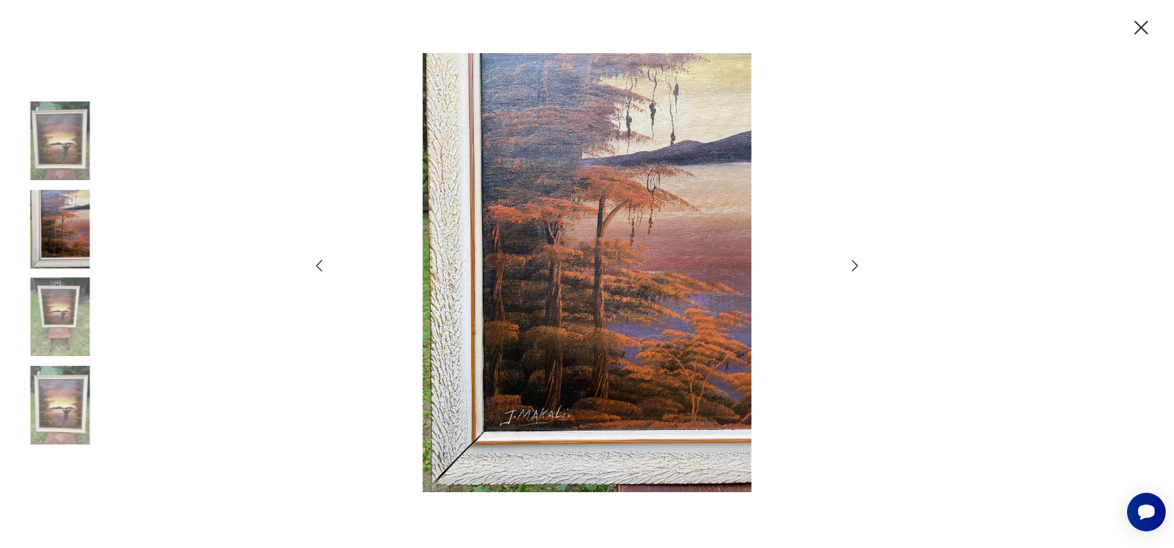
click at [852, 265] on icon "button" at bounding box center [854, 265] width 17 height 17
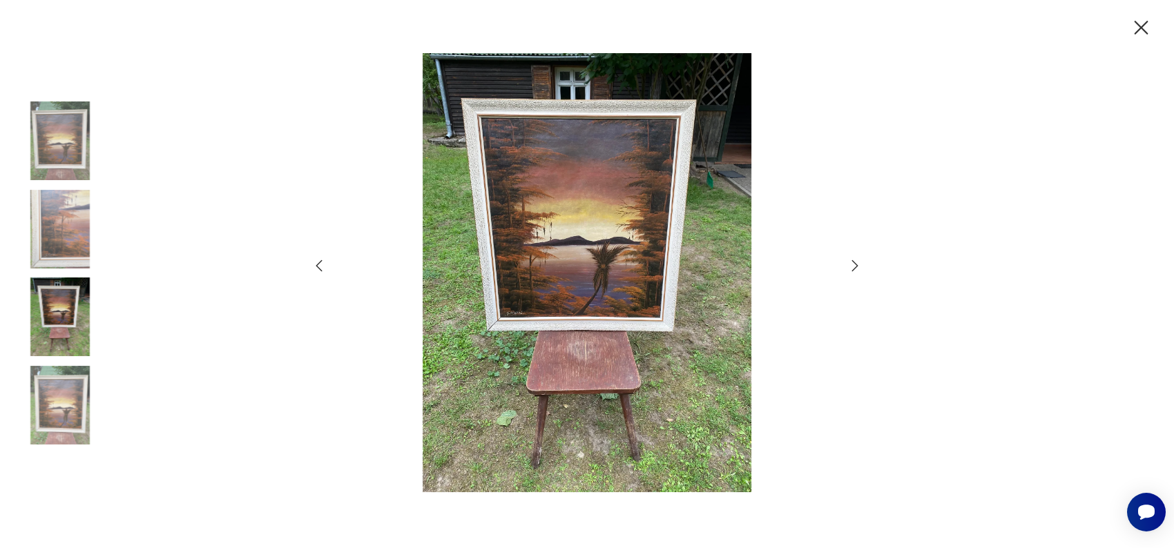
click at [852, 265] on icon "button" at bounding box center [854, 265] width 17 height 17
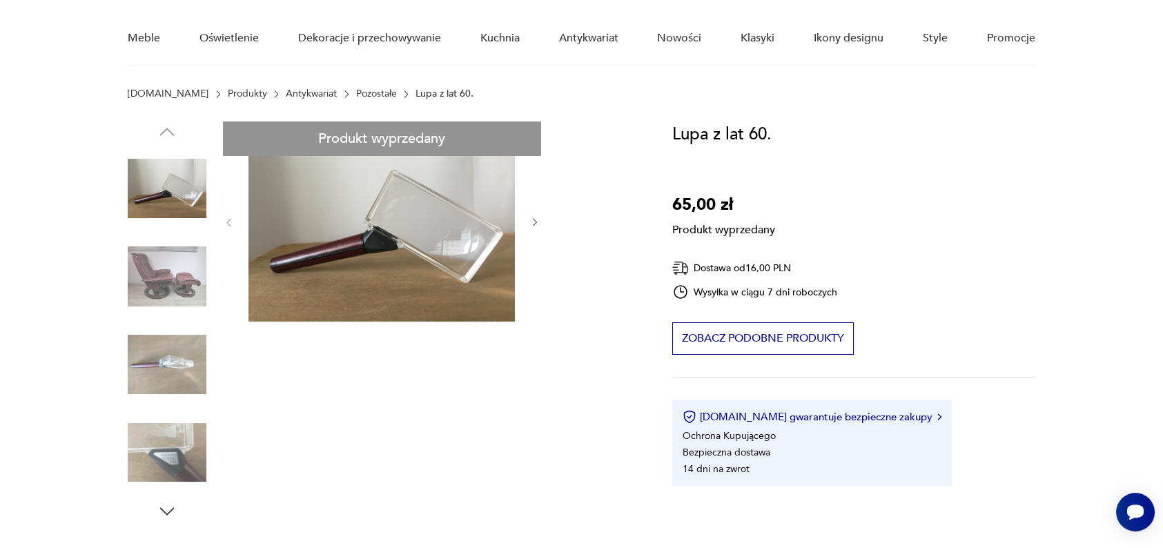
scroll to position [107, 0]
click at [166, 269] on div "Produkt wyprzedany Opis produktu Piękna i praktyczna lupa z lat 60 z drewniana …" at bounding box center [384, 446] width 512 height 650
click at [534, 222] on div "Produkt wyprzedany Opis produktu Piękna i praktyczna lupa z lat 60 z drewniana …" at bounding box center [384, 446] width 512 height 650
click at [534, 217] on div "Produkt wyprzedany Opis produktu Piękna i praktyczna lupa z lat 60 z drewniana …" at bounding box center [384, 446] width 512 height 650
click at [175, 353] on div "Produkt wyprzedany Opis produktu Piękna i praktyczna lupa z lat 60 z drewniana …" at bounding box center [384, 446] width 512 height 650
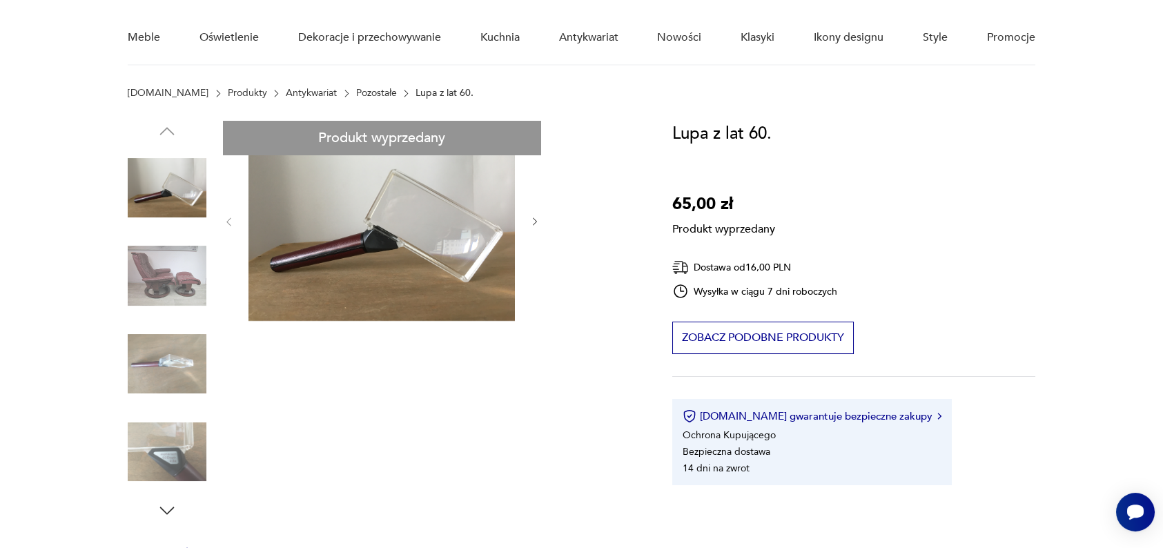
click at [173, 293] on div "Produkt wyprzedany Opis produktu Piękna i praktyczna lupa z lat 60 z drewniana …" at bounding box center [384, 446] width 512 height 650
click at [169, 508] on div "Produkt wyprzedany Opis produktu Piękna i praktyczna lupa z lat 60 z drewniana …" at bounding box center [384, 446] width 512 height 650
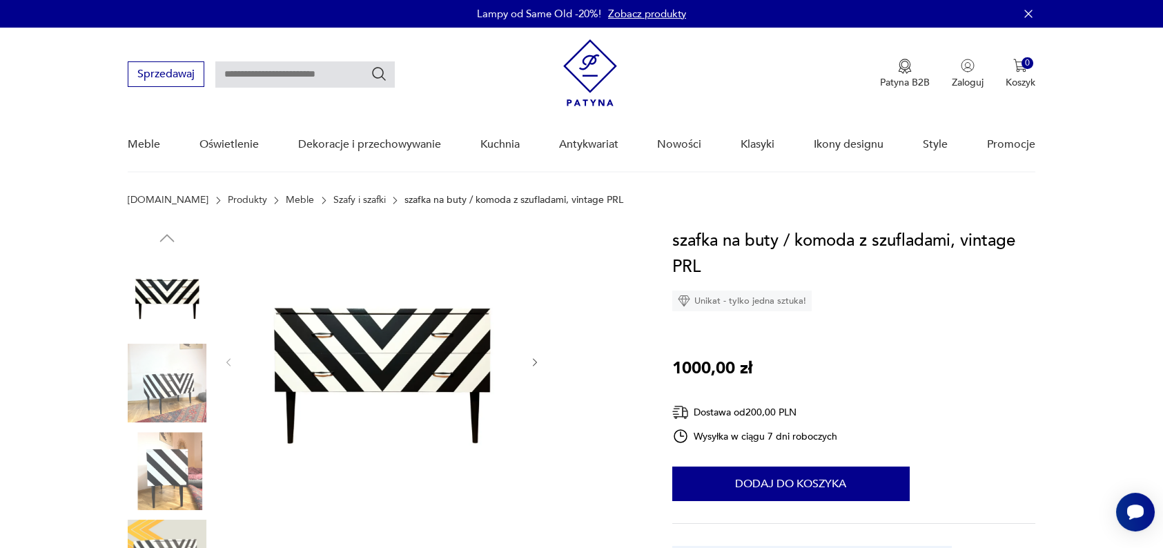
click at [184, 391] on img at bounding box center [167, 383] width 79 height 79
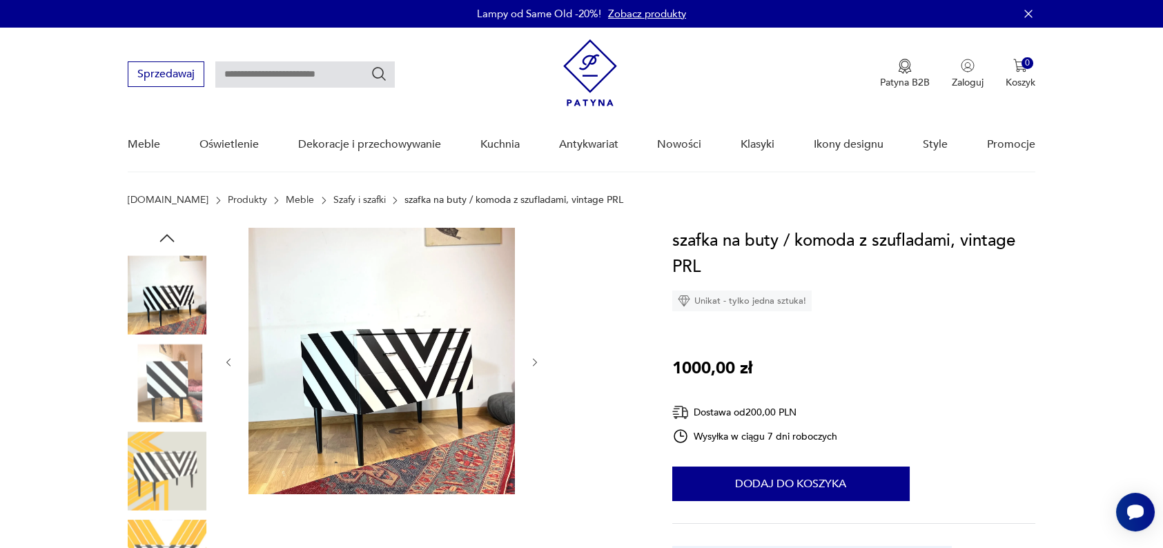
click at [175, 407] on img at bounding box center [167, 383] width 79 height 79
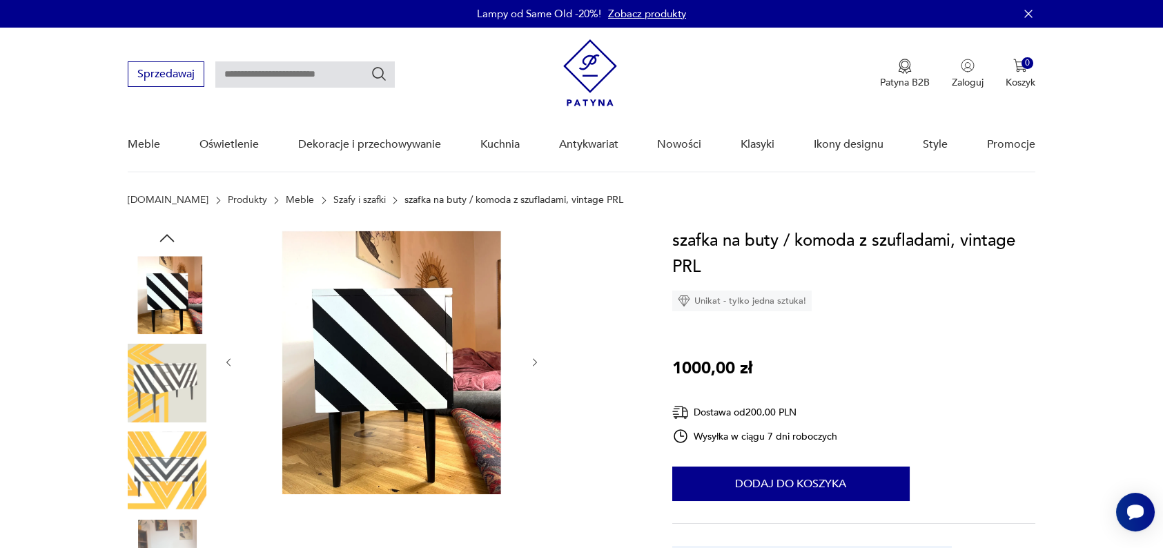
click at [175, 407] on img at bounding box center [167, 383] width 79 height 79
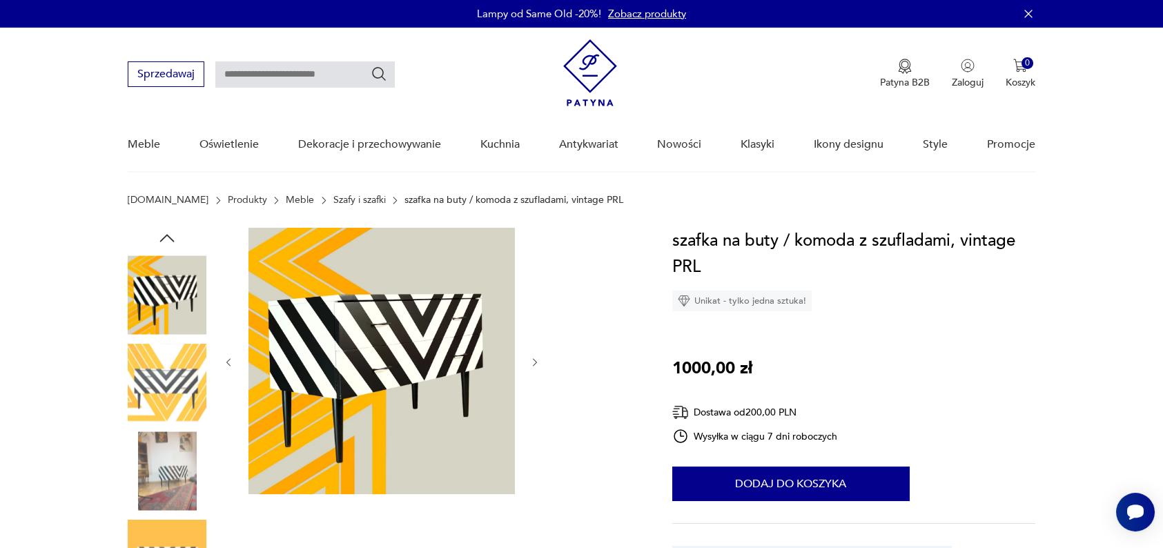
click at [175, 407] on img at bounding box center [167, 383] width 79 height 79
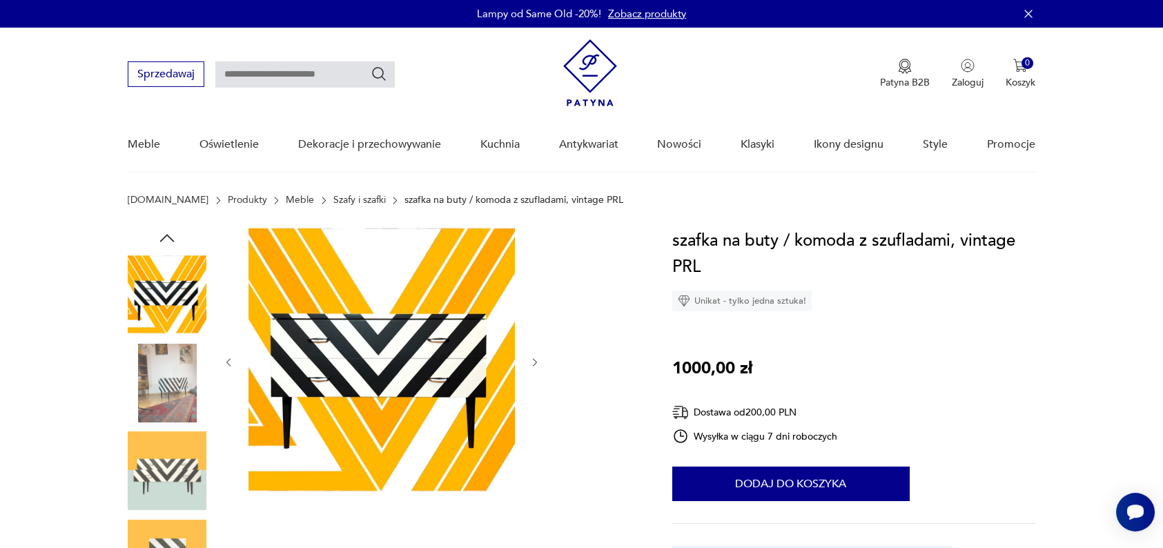
click at [175, 407] on img at bounding box center [167, 383] width 79 height 79
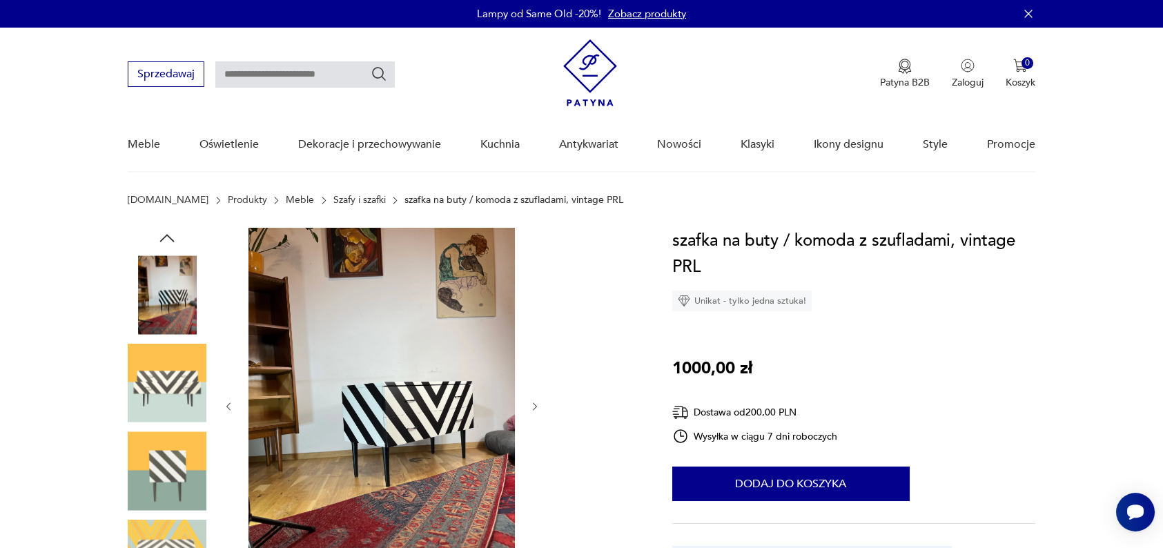
click at [175, 407] on img at bounding box center [167, 383] width 79 height 79
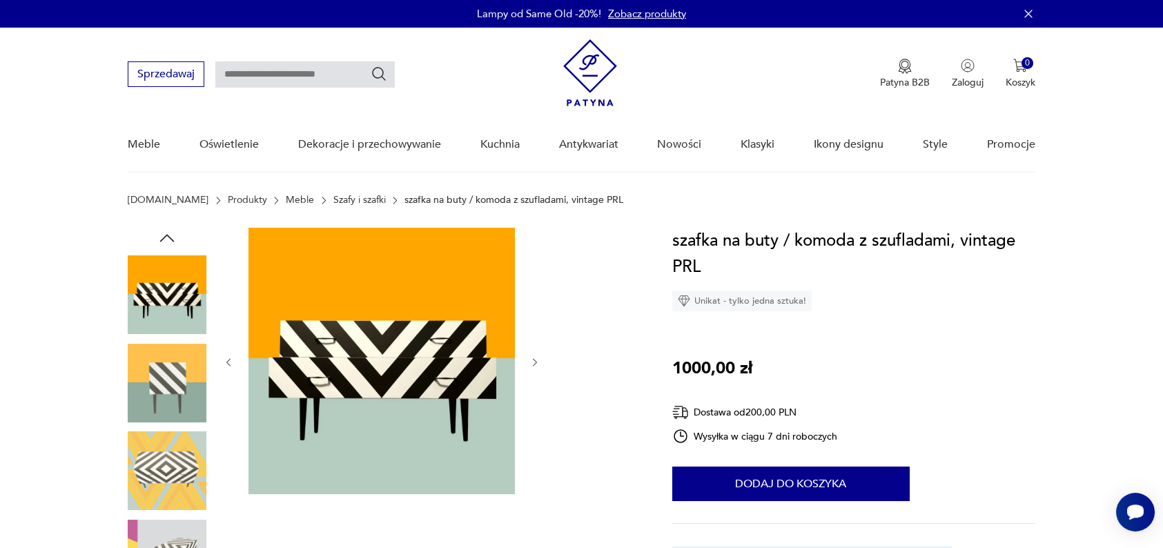
click at [592, 82] on img at bounding box center [590, 72] width 54 height 67
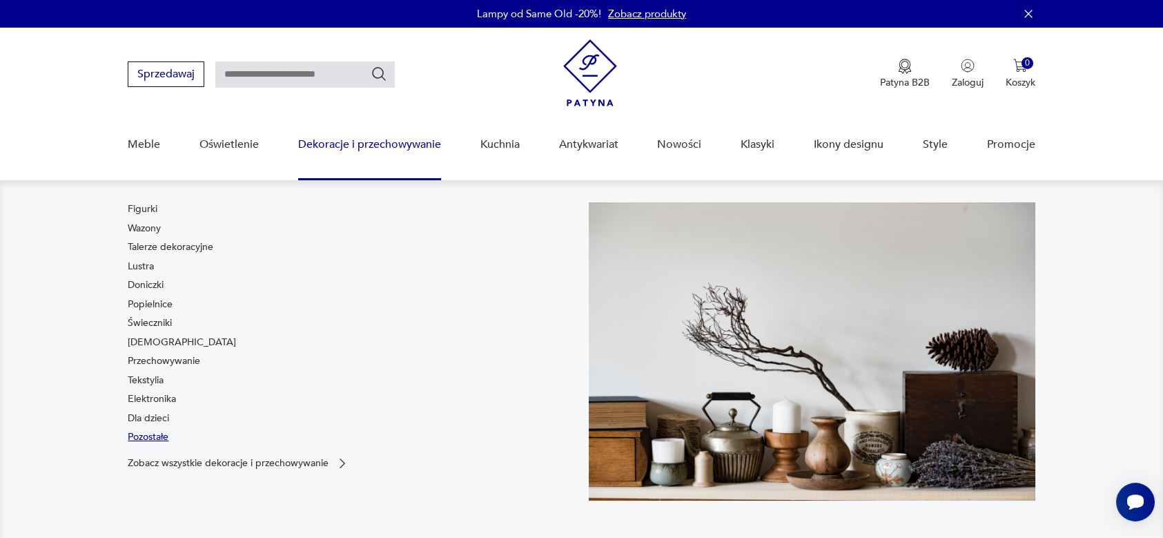
click at [152, 435] on link "Pozostałe" at bounding box center [148, 437] width 41 height 14
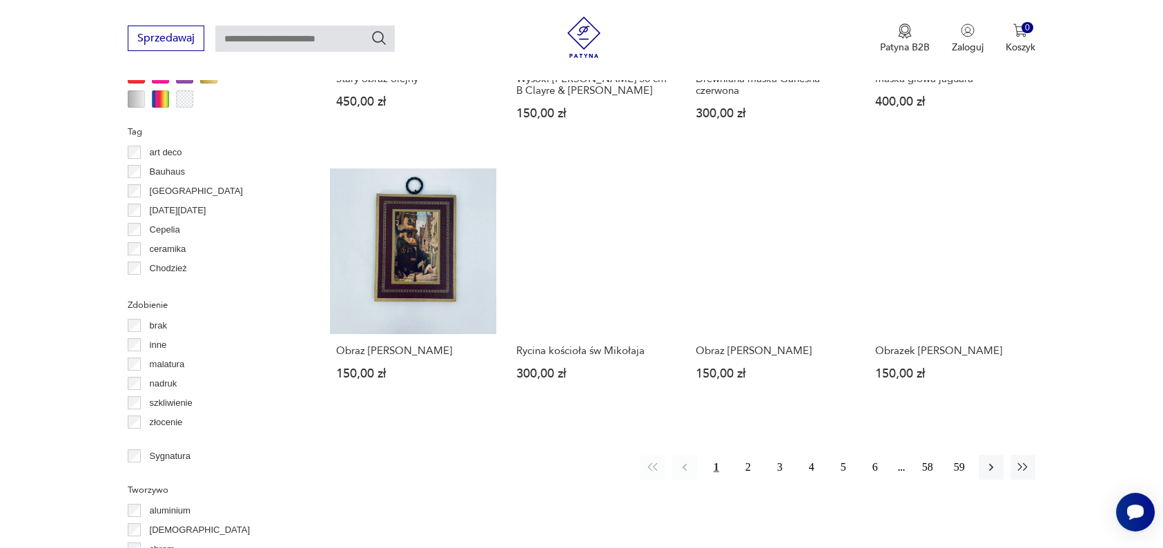
scroll to position [1287, 0]
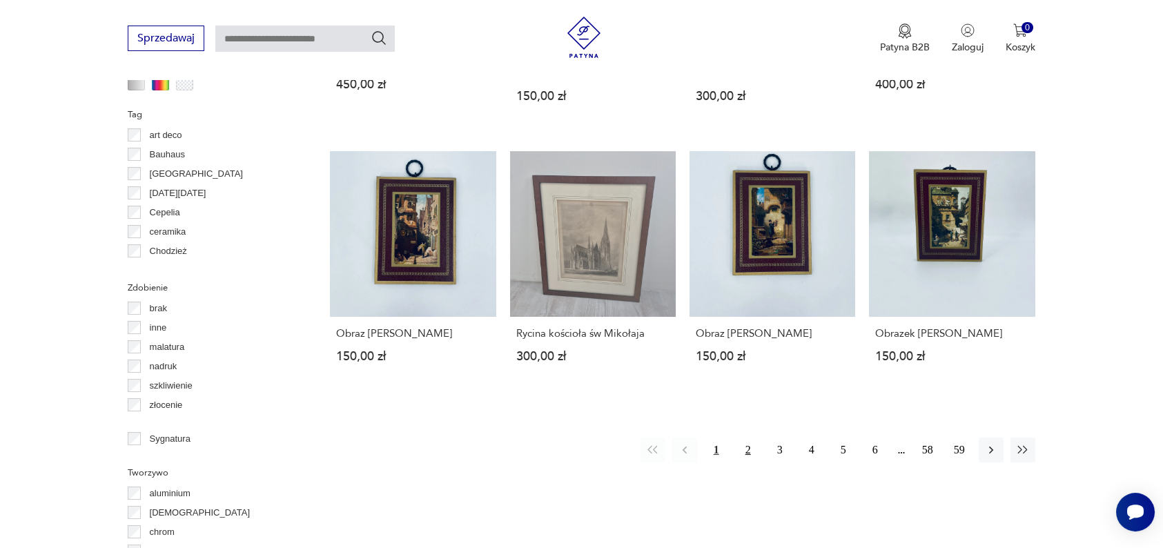
click at [747, 453] on button "2" at bounding box center [748, 450] width 25 height 25
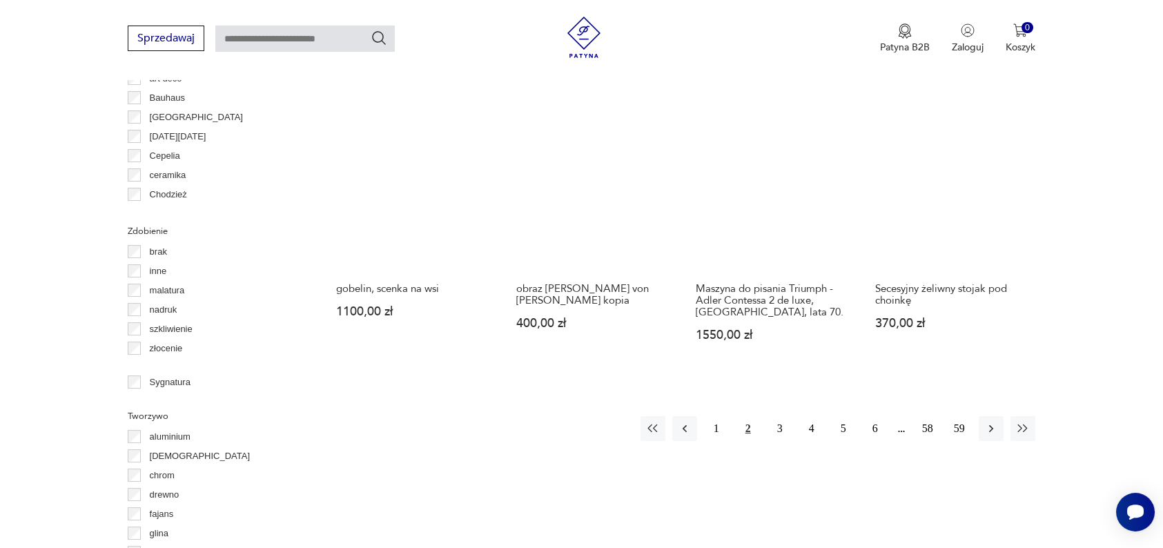
scroll to position [1343, 0]
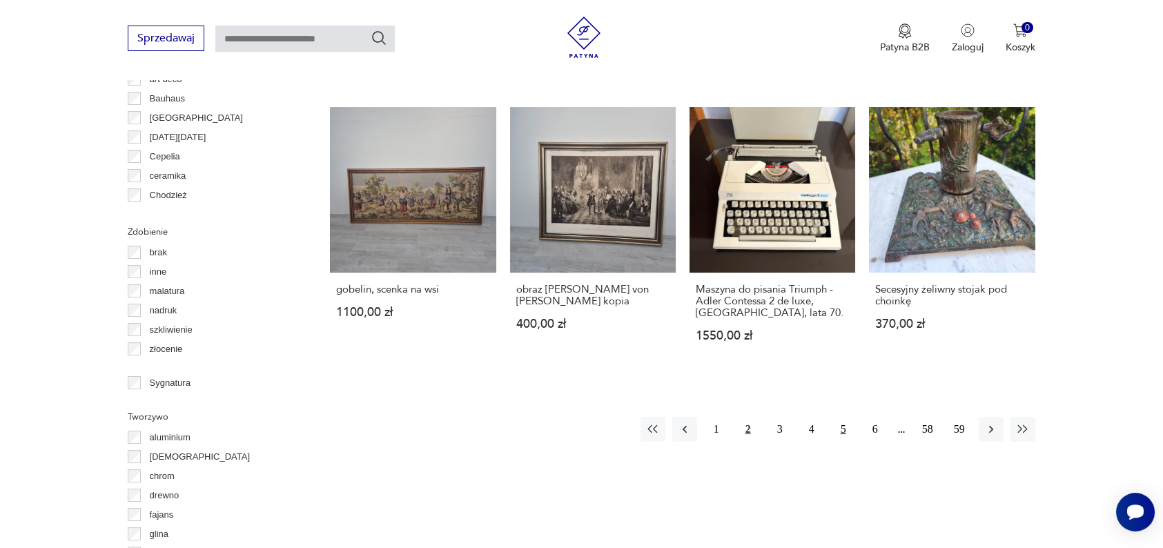
click at [846, 417] on button "5" at bounding box center [843, 429] width 25 height 25
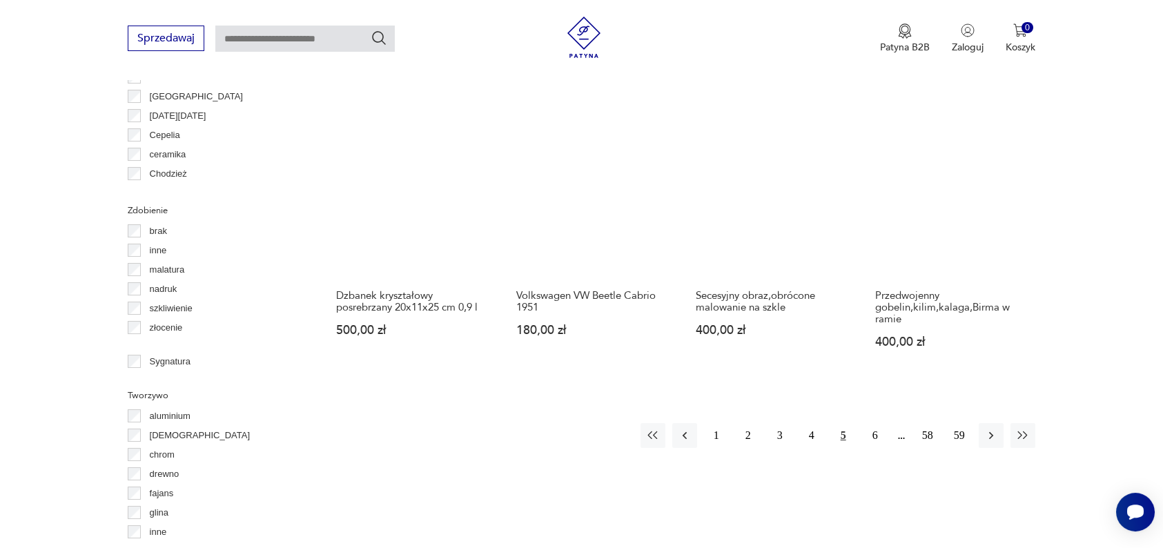
scroll to position [1365, 0]
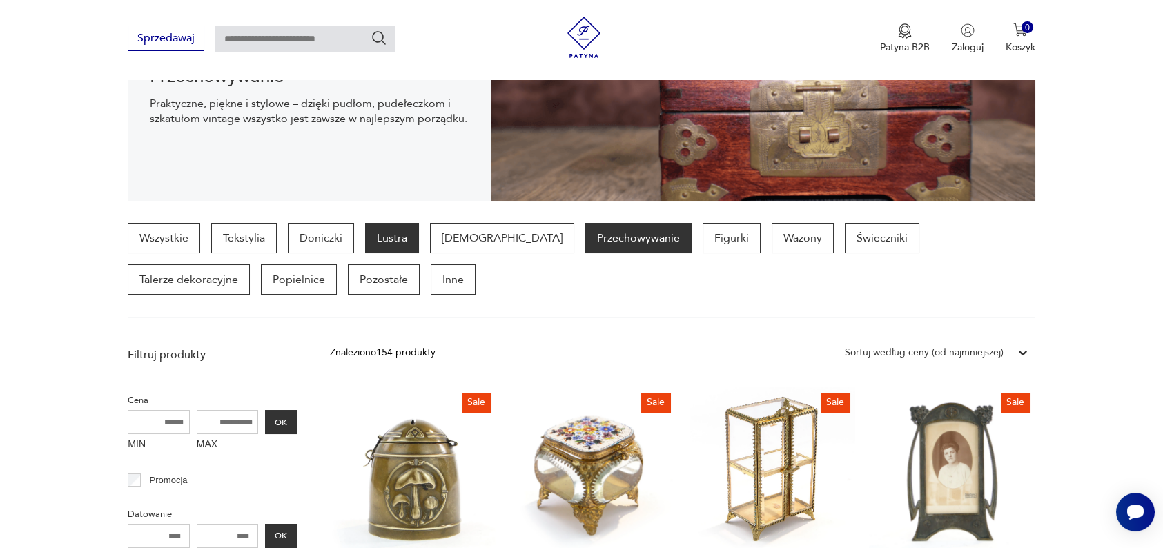
click at [390, 237] on p "Lustra" at bounding box center [392, 238] width 54 height 30
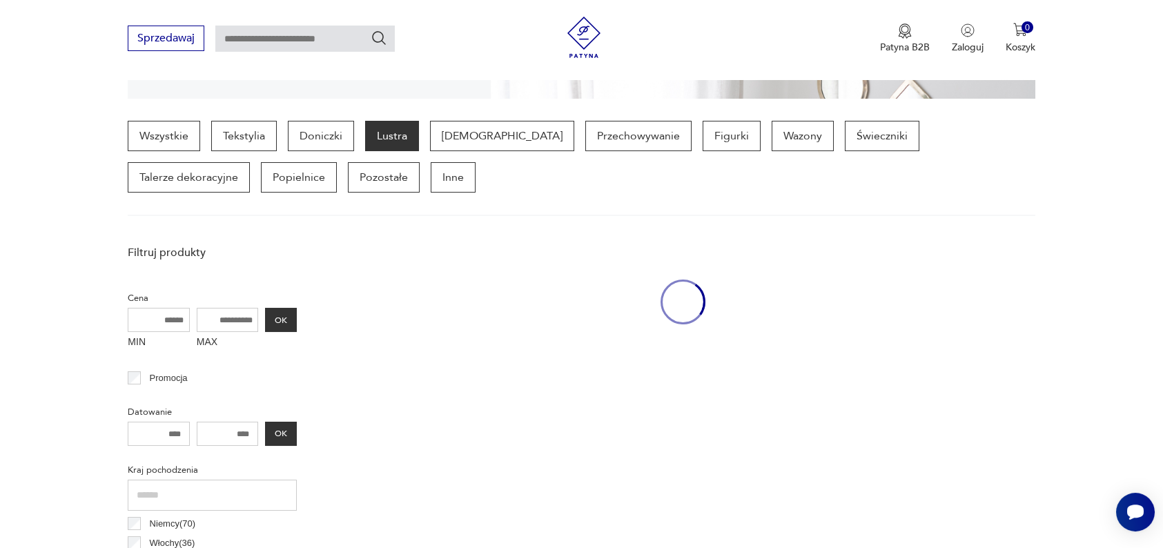
scroll to position [366, 0]
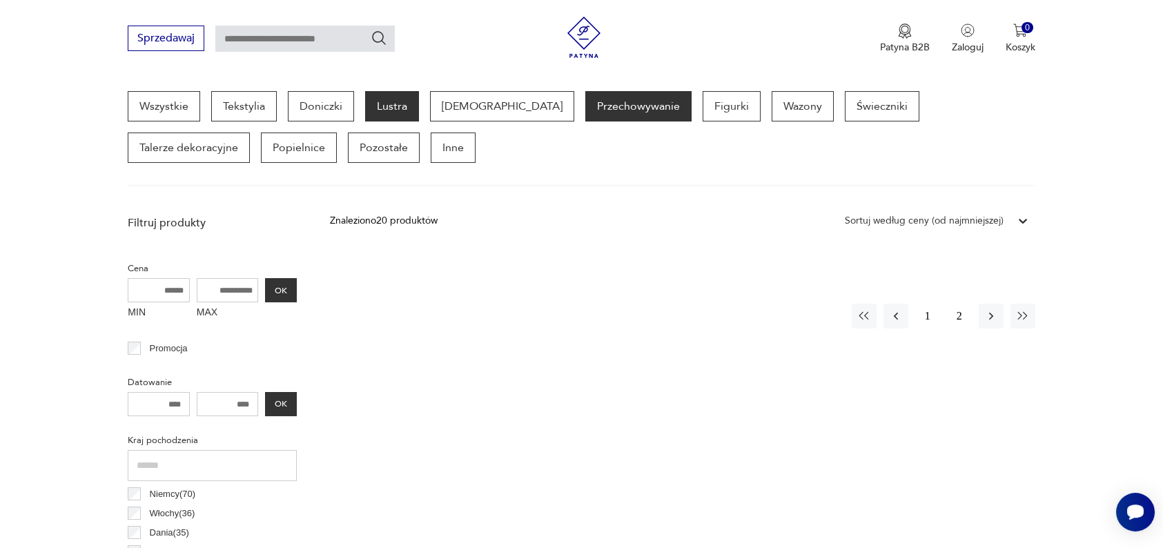
click at [585, 97] on p "Przechowywanie" at bounding box center [638, 106] width 106 height 30
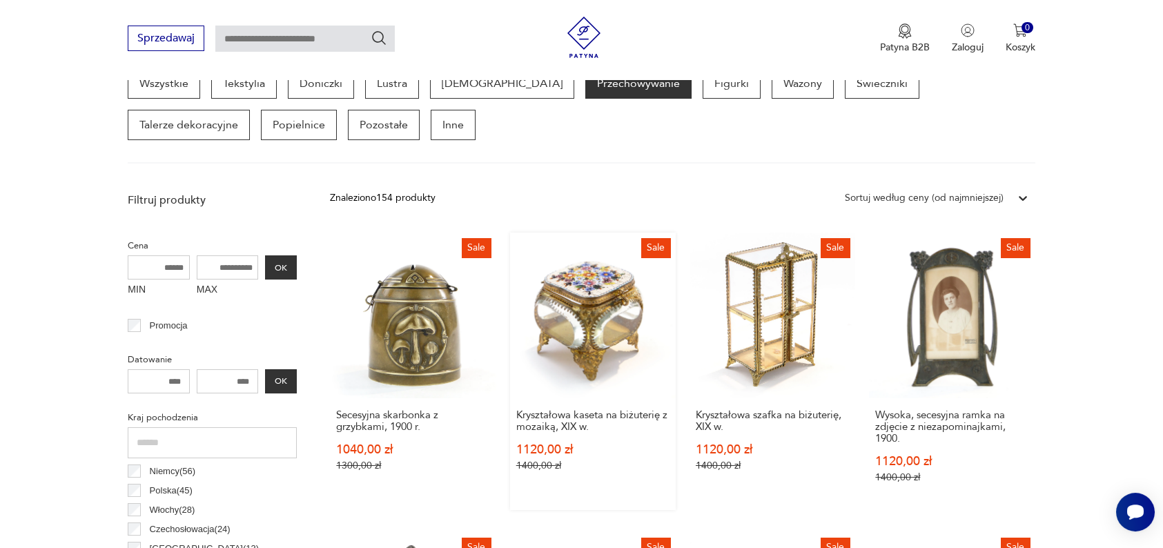
scroll to position [320, 0]
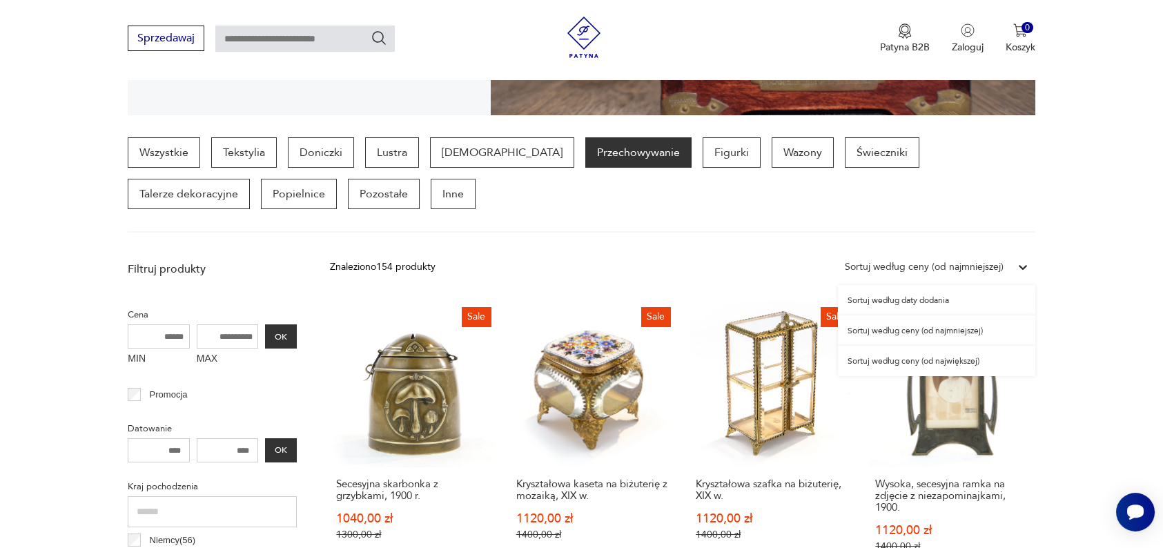
click at [897, 268] on div "Sortuj według ceny (od najmniejszej)" at bounding box center [924, 267] width 159 height 15
click at [893, 334] on div "Sortuj według ceny (od najmniejszej)" at bounding box center [936, 330] width 197 height 30
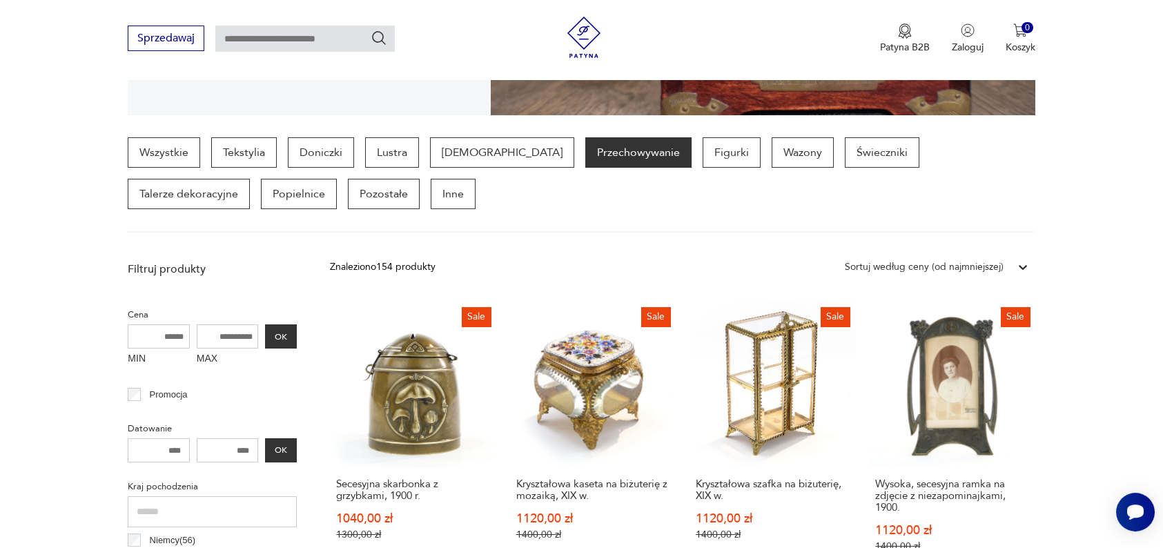
scroll to position [366, 0]
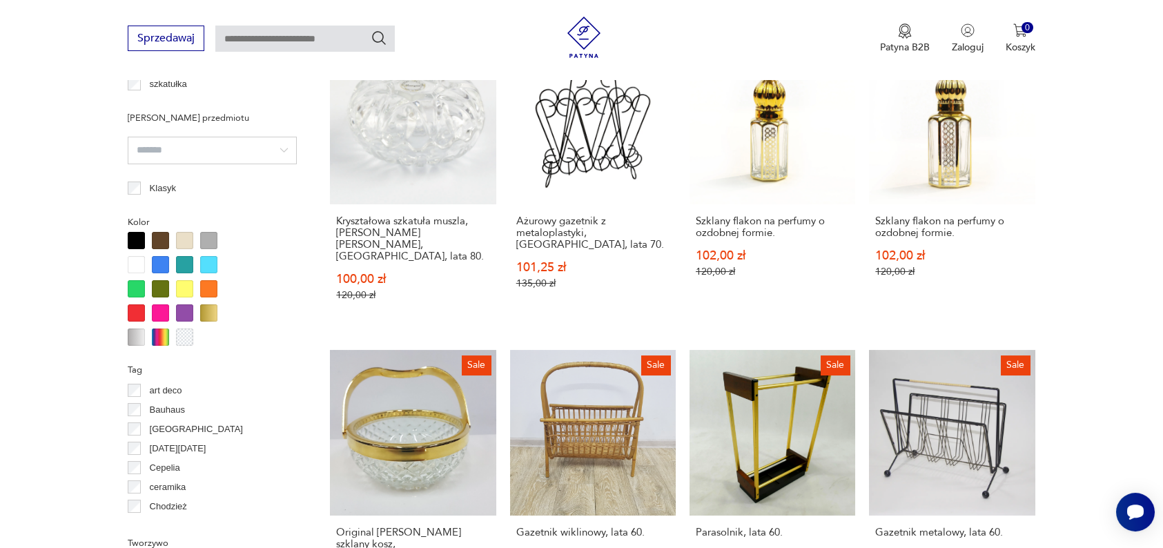
click at [482, 186] on link "Sale Kryształowa szkatuła muszla, Huty Szkła Lucyna, Polska, lata 80. 100,00 zł…" at bounding box center [413, 183] width 166 height 289
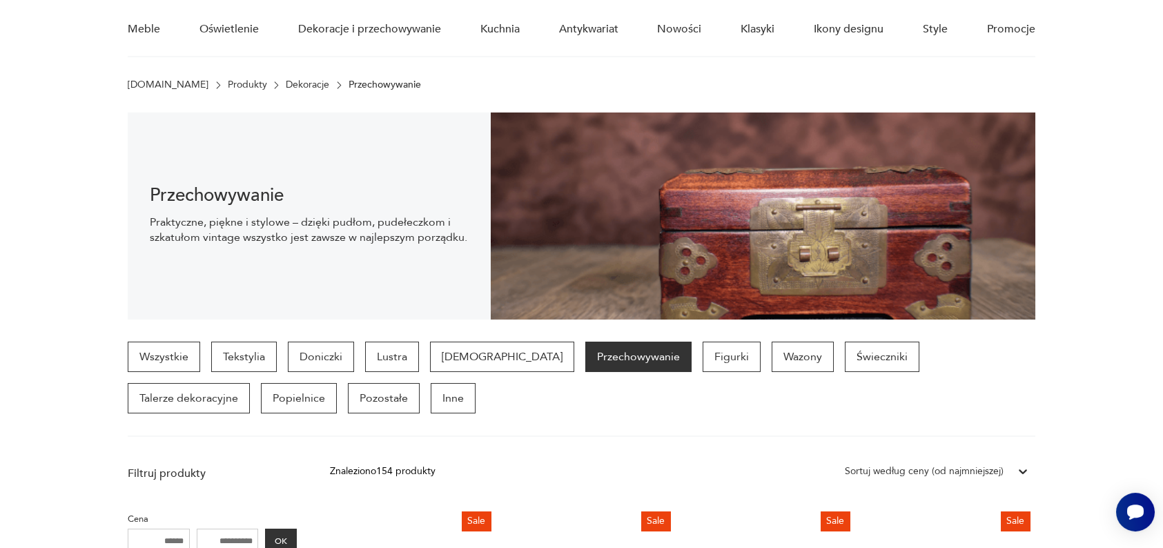
scroll to position [235, 0]
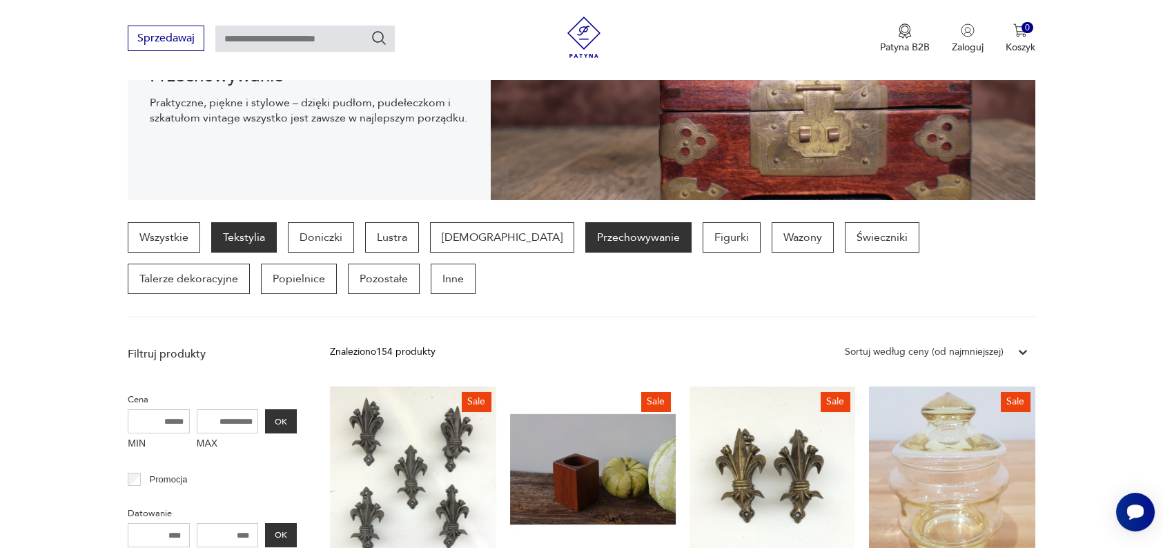
click at [249, 240] on p "Tekstylia" at bounding box center [244, 237] width 66 height 30
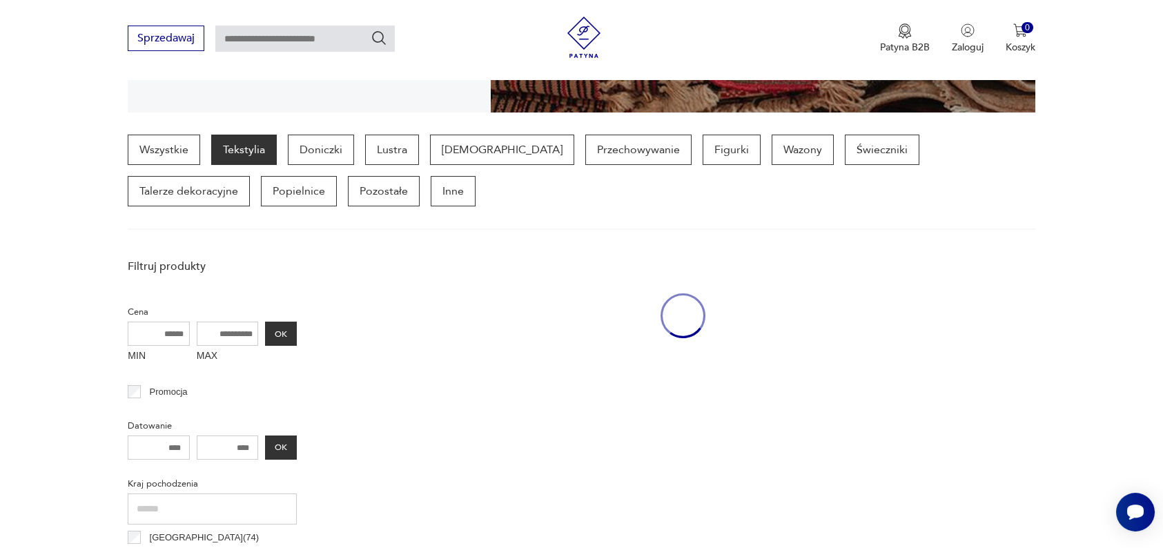
scroll to position [366, 0]
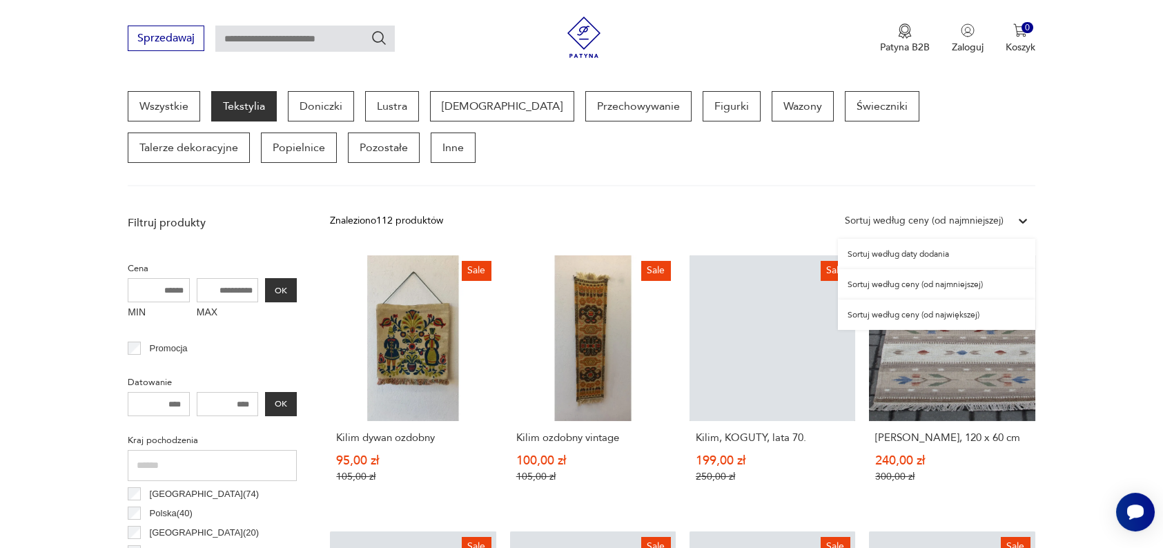
click at [985, 219] on div "Sortuj według ceny (od najmniejszej)" at bounding box center [924, 220] width 159 height 15
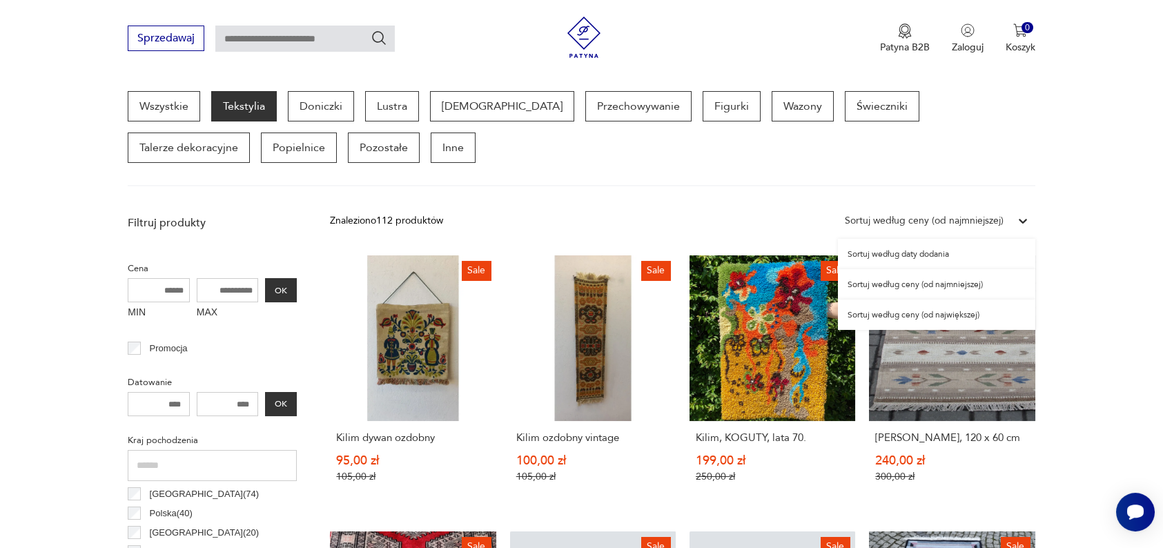
click at [967, 284] on div "Sortuj według ceny (od najmniejszej)" at bounding box center [936, 284] width 197 height 30
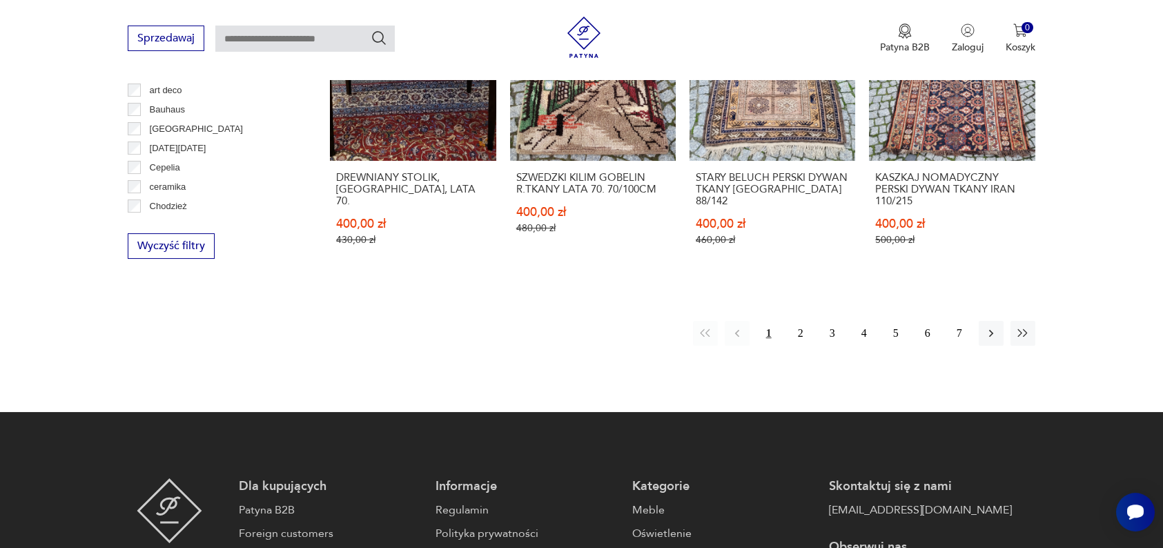
scroll to position [1504, 0]
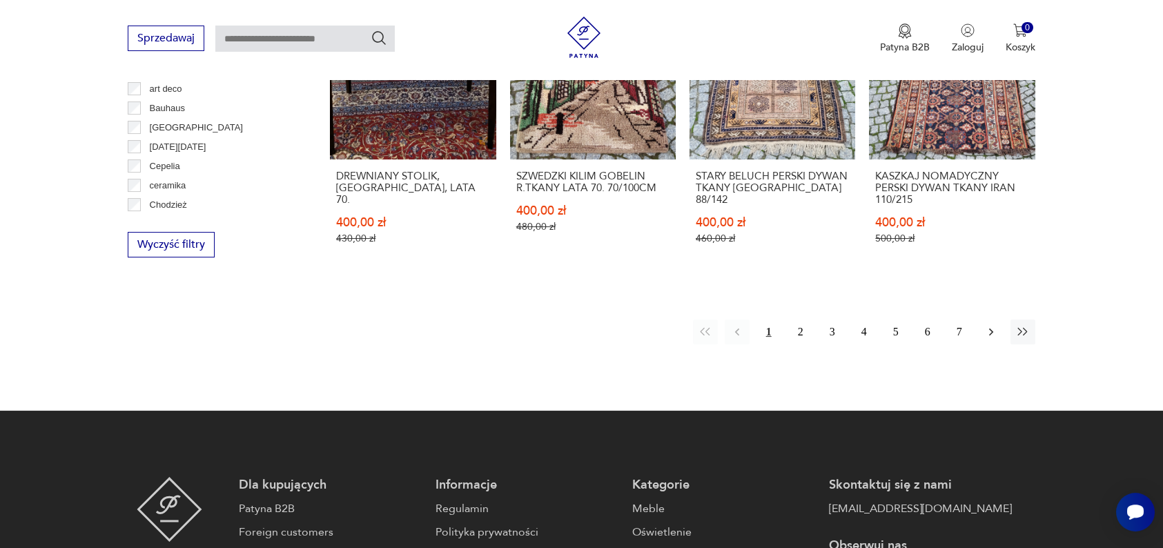
click at [993, 325] on icon "button" at bounding box center [991, 332] width 14 height 14
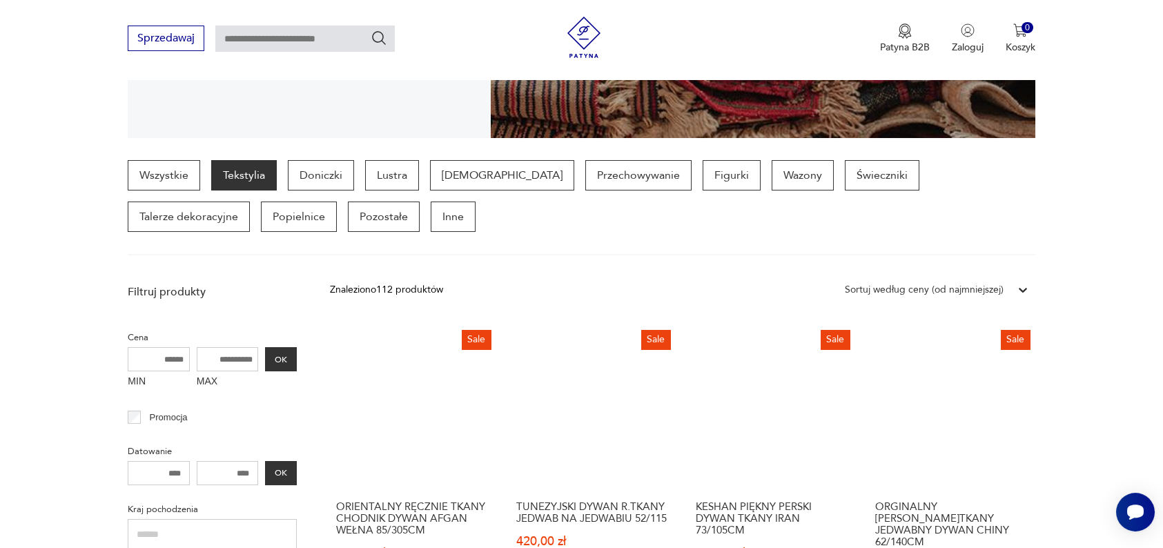
scroll to position [298, 0]
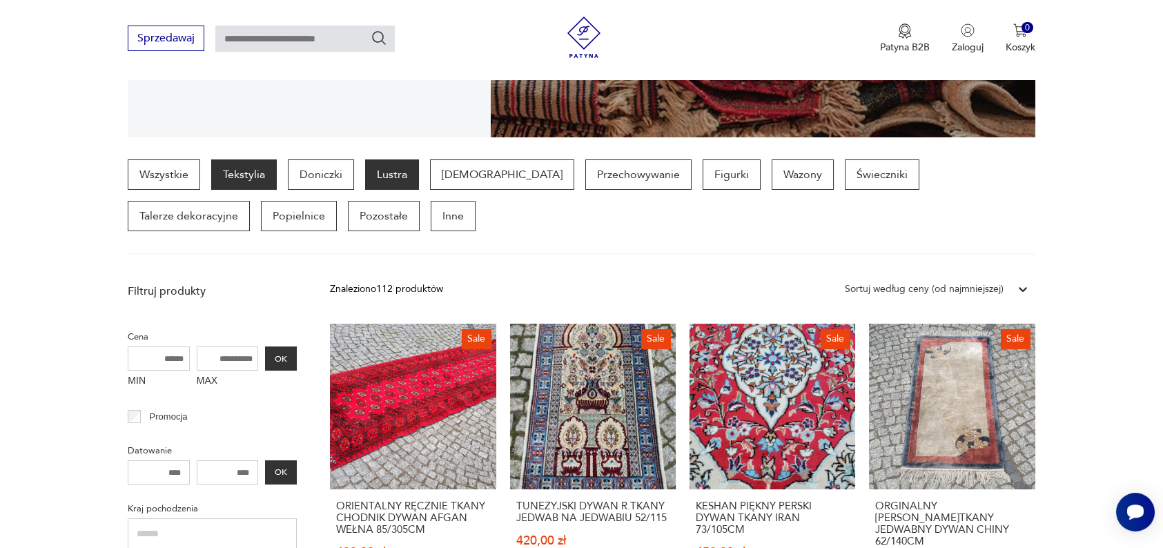
click at [385, 179] on p "Lustra" at bounding box center [392, 174] width 54 height 30
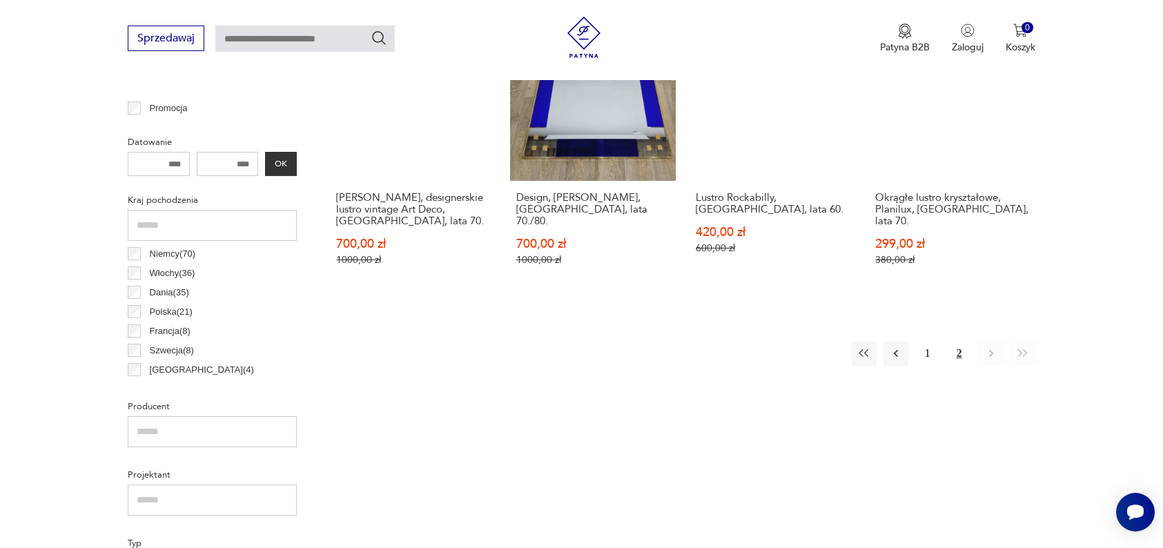
scroll to position [608, 0]
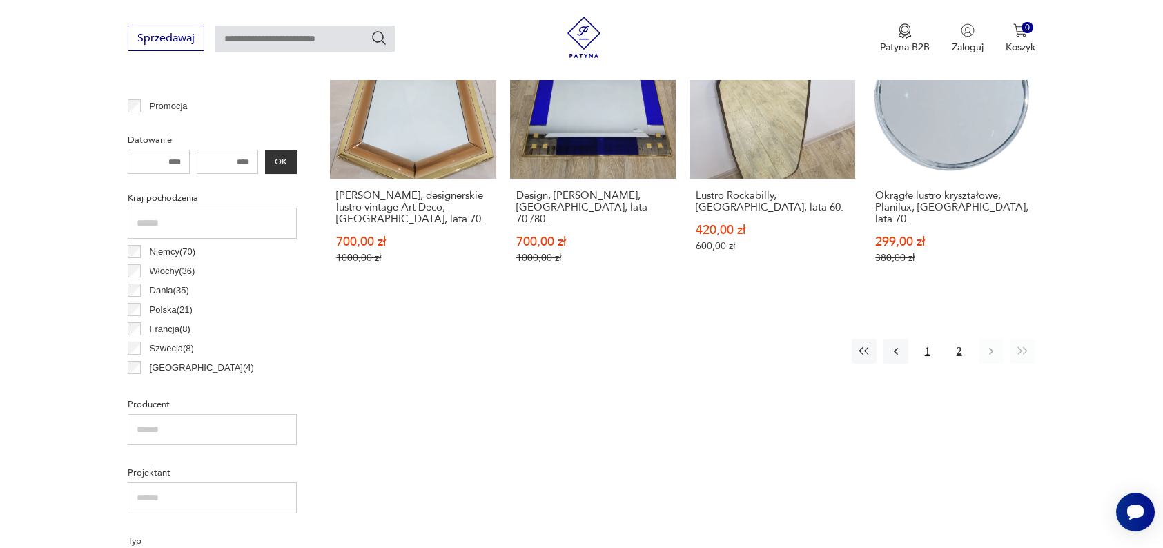
click at [930, 348] on button "1" at bounding box center [927, 351] width 25 height 25
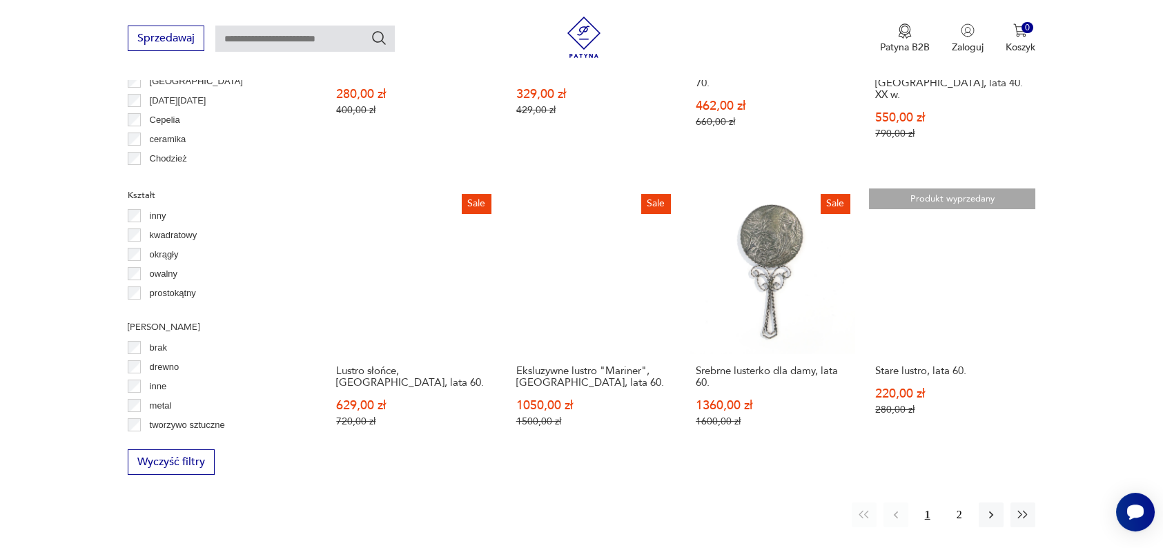
scroll to position [1345, 0]
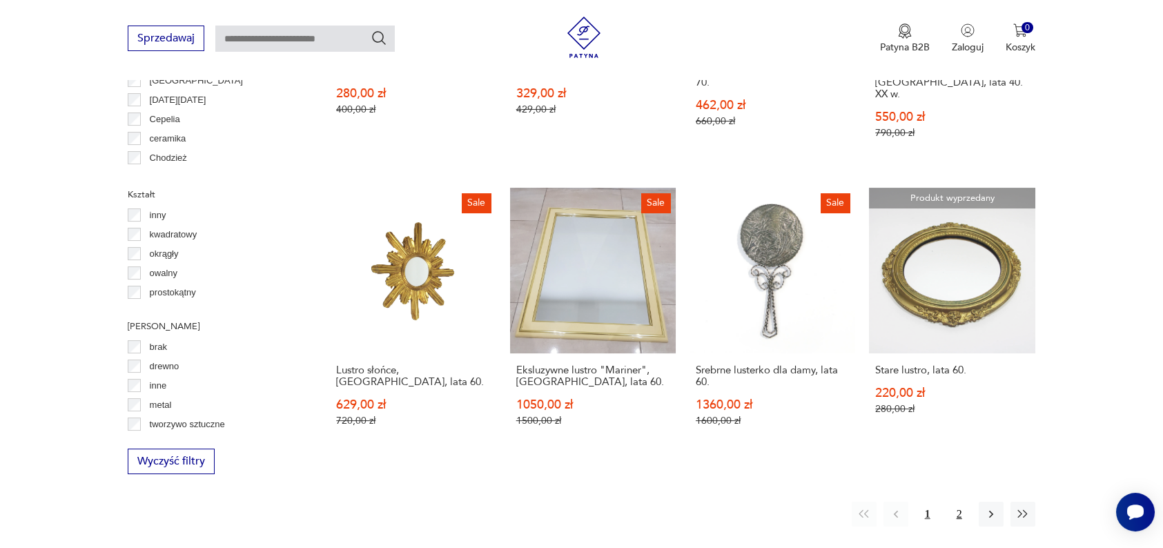
click at [959, 502] on button "2" at bounding box center [959, 514] width 25 height 25
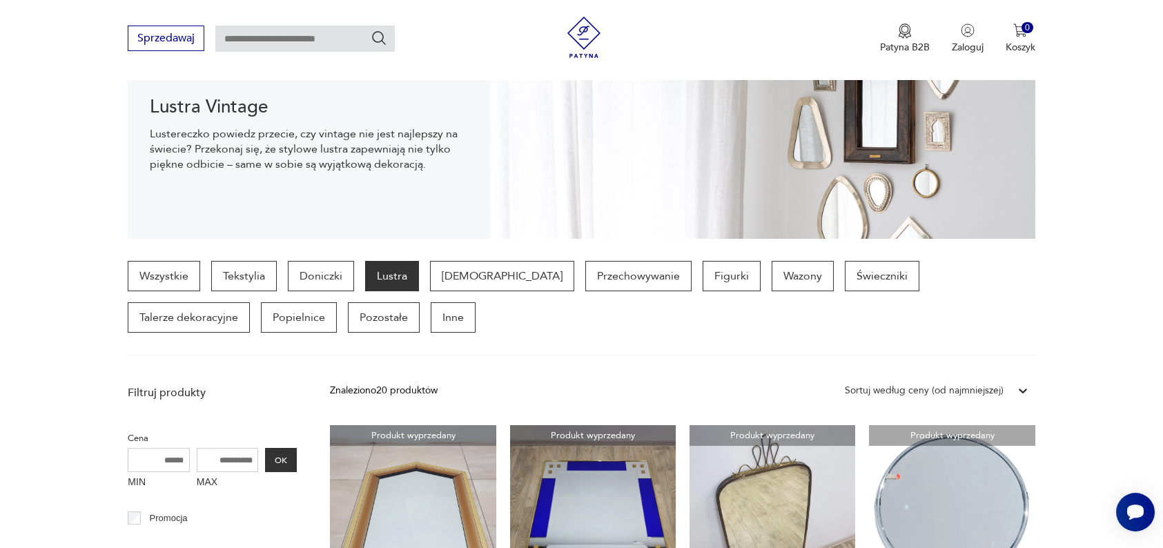
scroll to position [195, 0]
click at [445, 281] on p "[DEMOGRAPHIC_DATA]" at bounding box center [502, 277] width 144 height 30
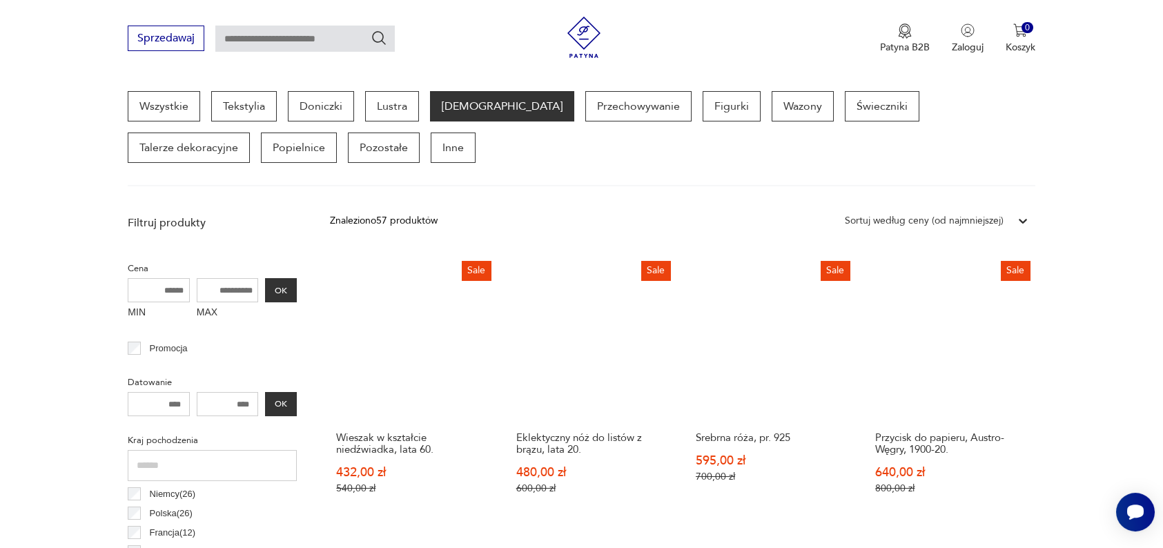
scroll to position [376, 0]
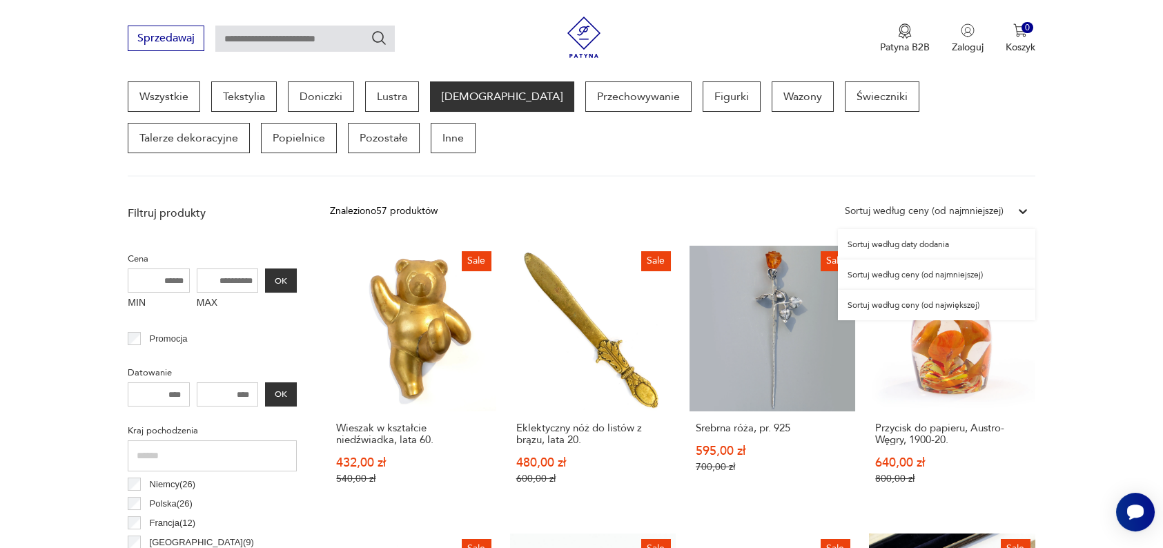
click at [1002, 215] on div "Sortuj według ceny (od najmniejszej)" at bounding box center [924, 211] width 159 height 15
click at [955, 273] on div "Sortuj według ceny (od najmniejszej)" at bounding box center [936, 275] width 197 height 30
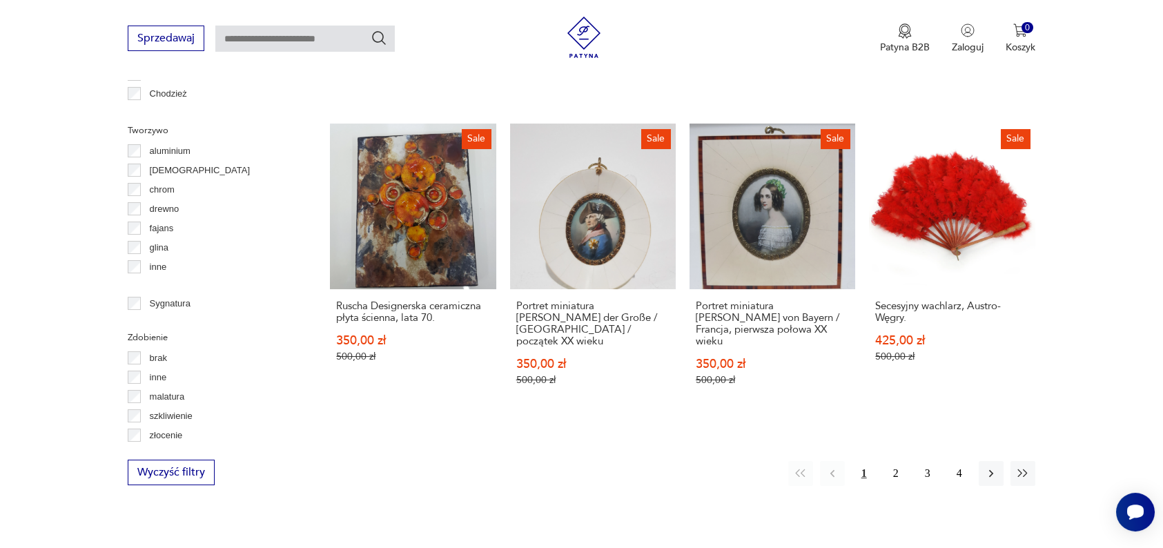
scroll to position [1446, 0]
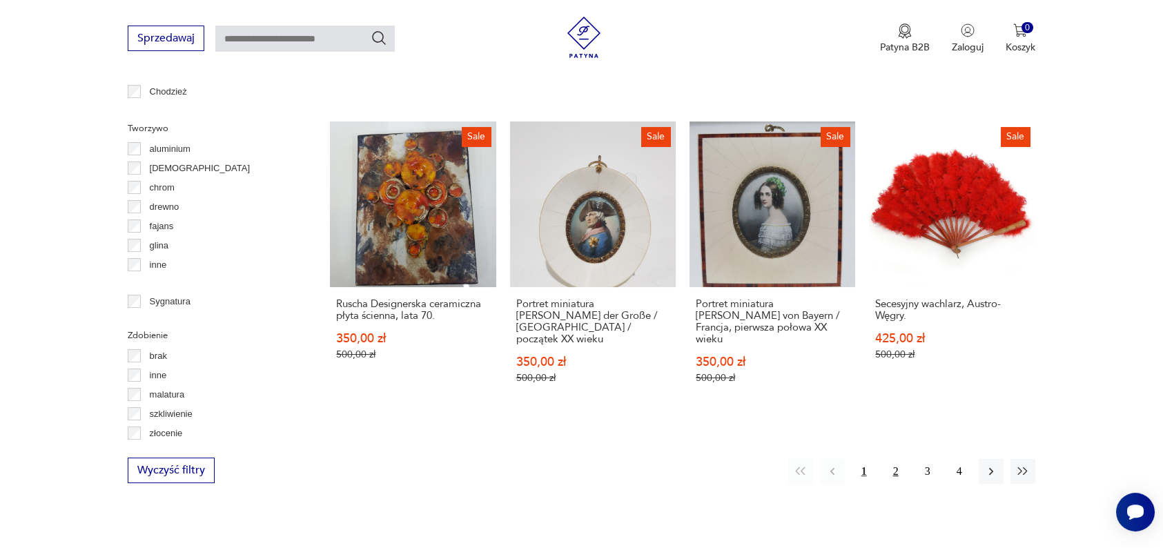
click at [899, 459] on button "2" at bounding box center [896, 471] width 25 height 25
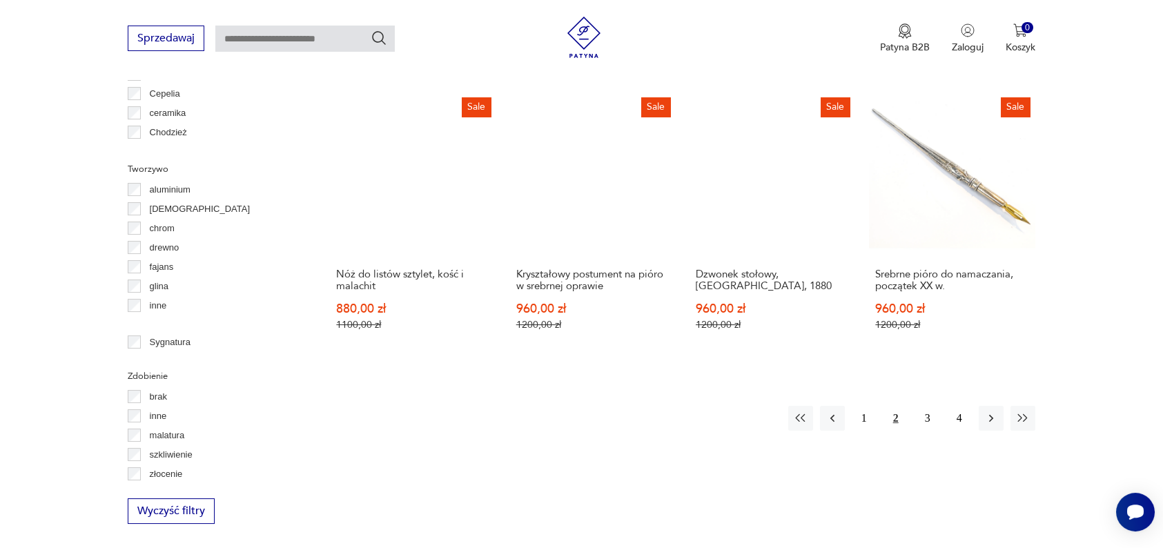
scroll to position [1406, 0]
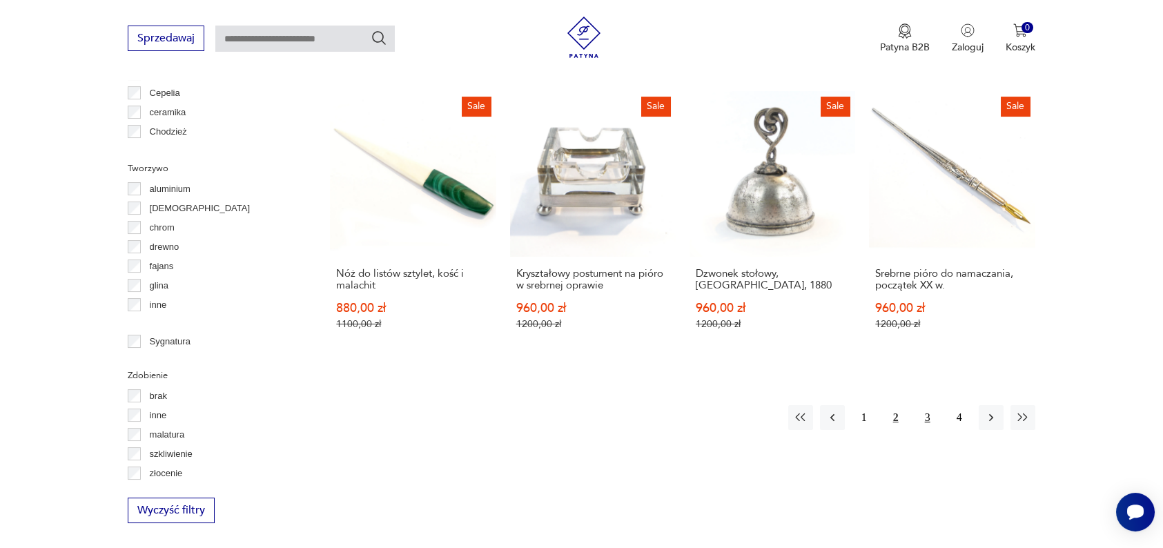
click at [933, 405] on button "3" at bounding box center [927, 417] width 25 height 25
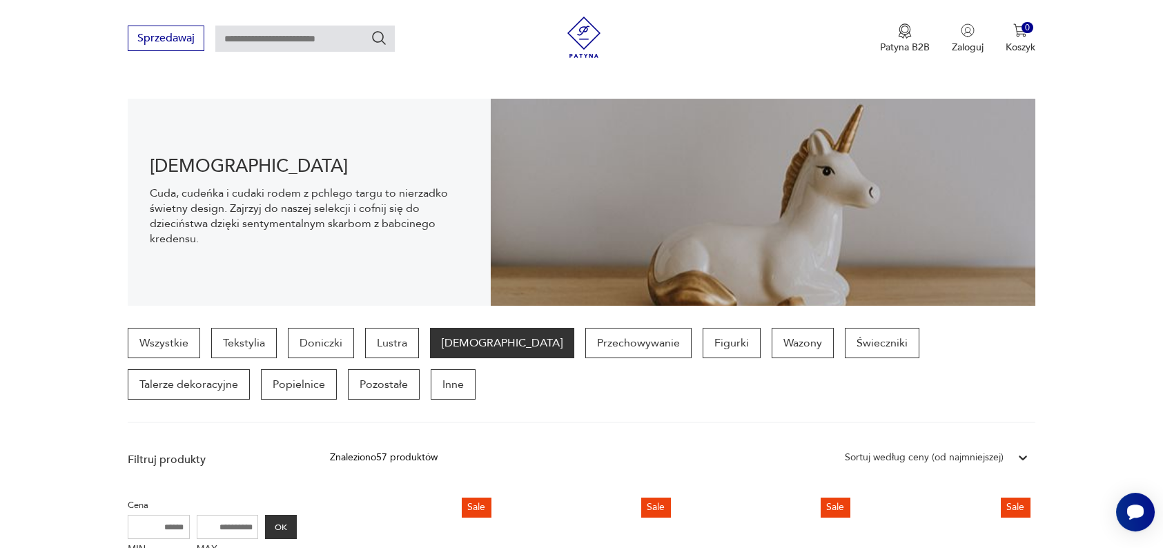
scroll to position [124, 0]
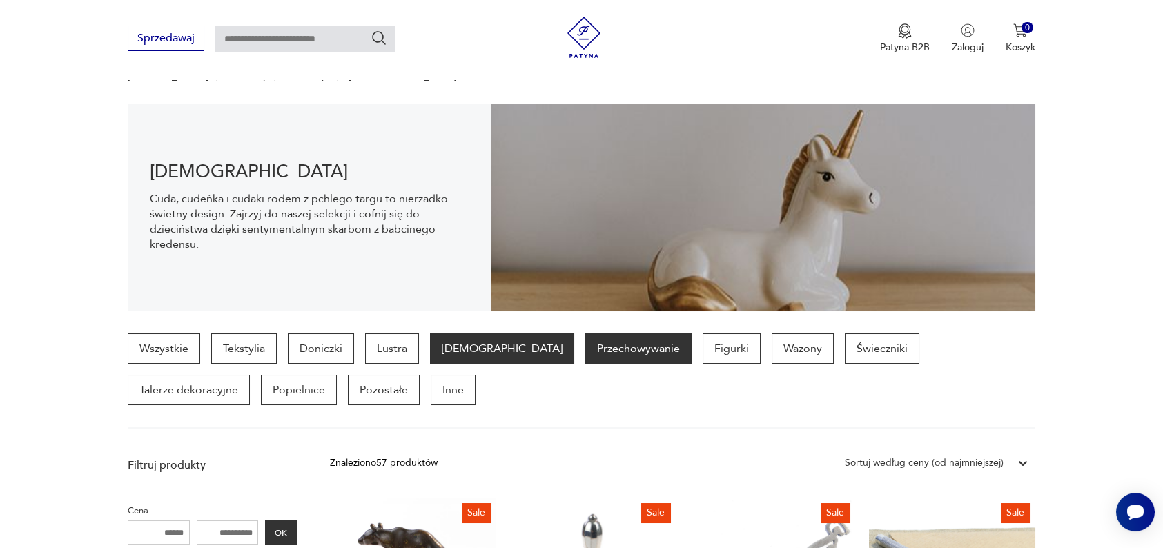
click at [587, 340] on p "Przechowywanie" at bounding box center [638, 348] width 106 height 30
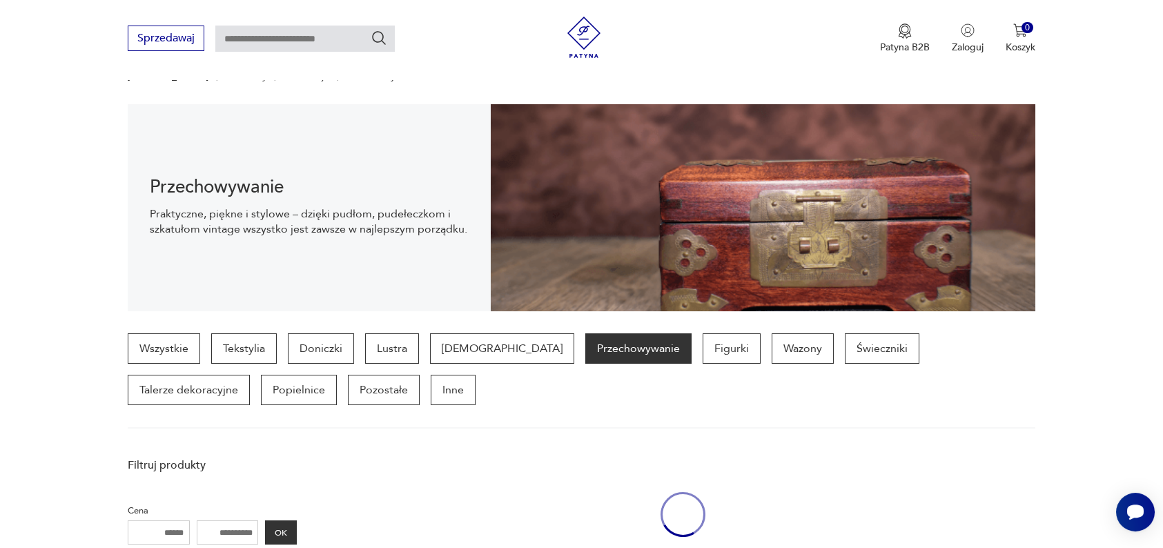
scroll to position [366, 0]
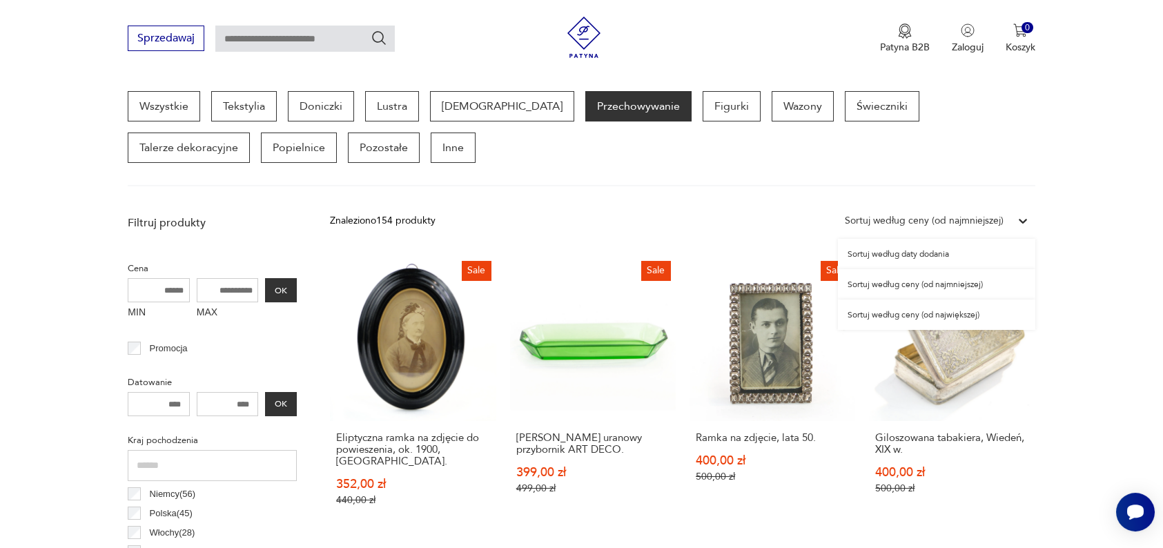
click at [956, 212] on div "Sortuj według ceny (od najmniejszej)" at bounding box center [924, 221] width 173 height 18
click at [940, 292] on div "Sortuj według ceny (od najmniejszej)" at bounding box center [936, 284] width 197 height 30
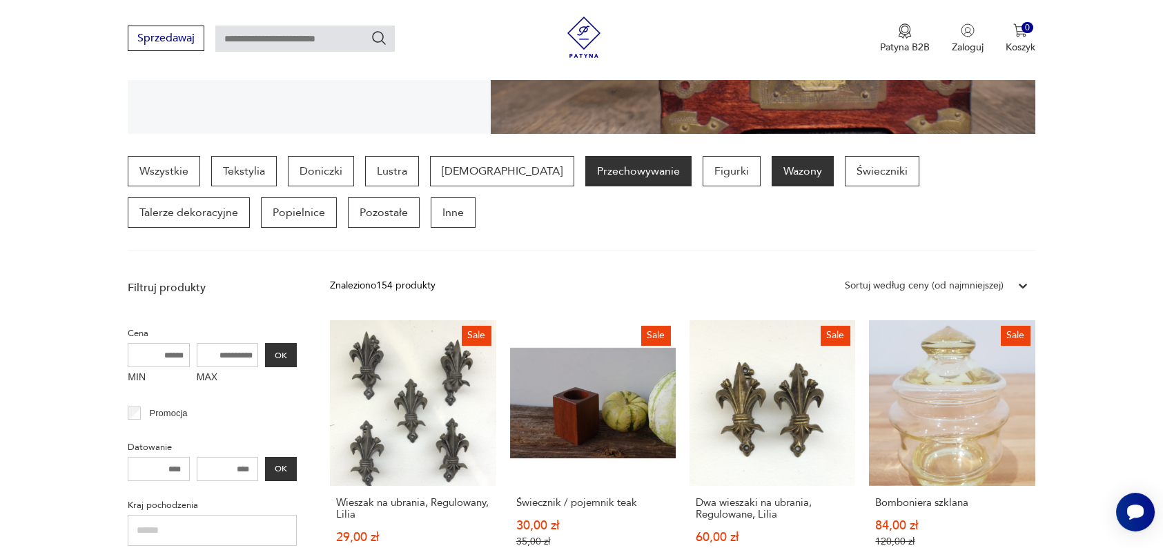
scroll to position [297, 0]
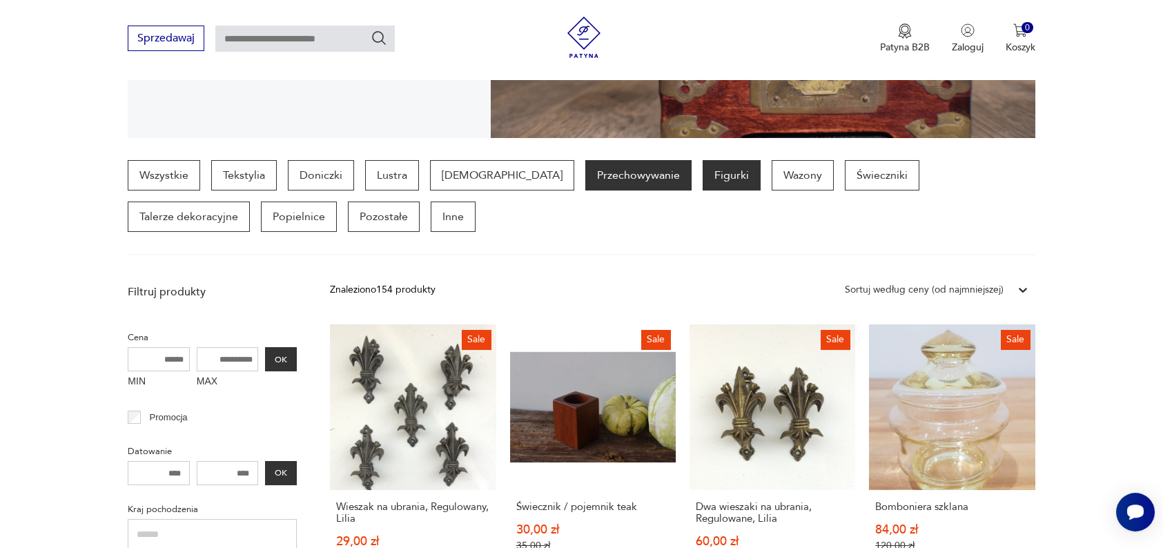
click at [703, 186] on p "Figurki" at bounding box center [732, 175] width 58 height 30
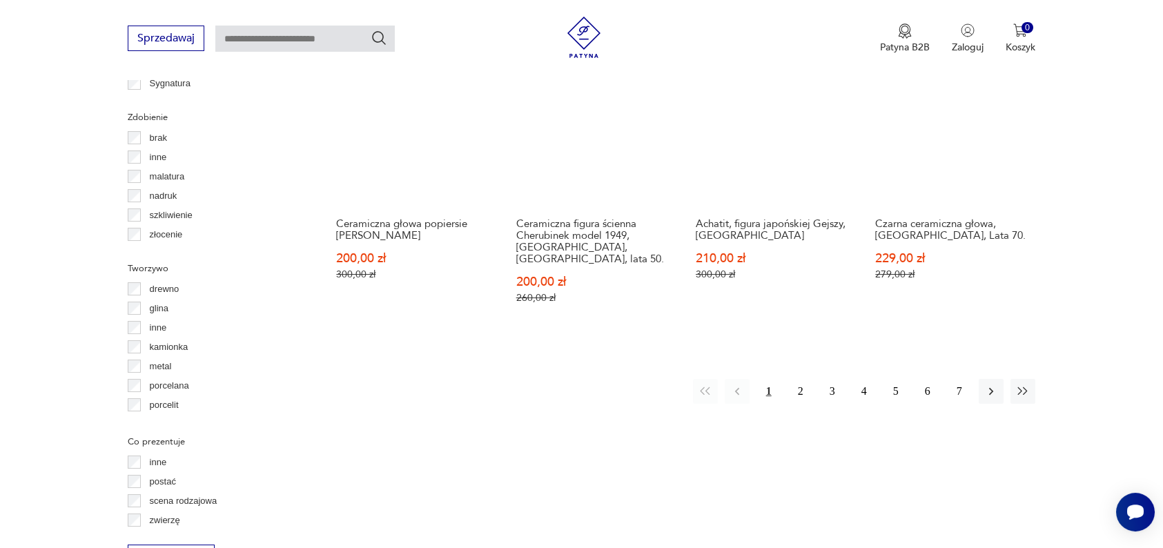
scroll to position [1492, 0]
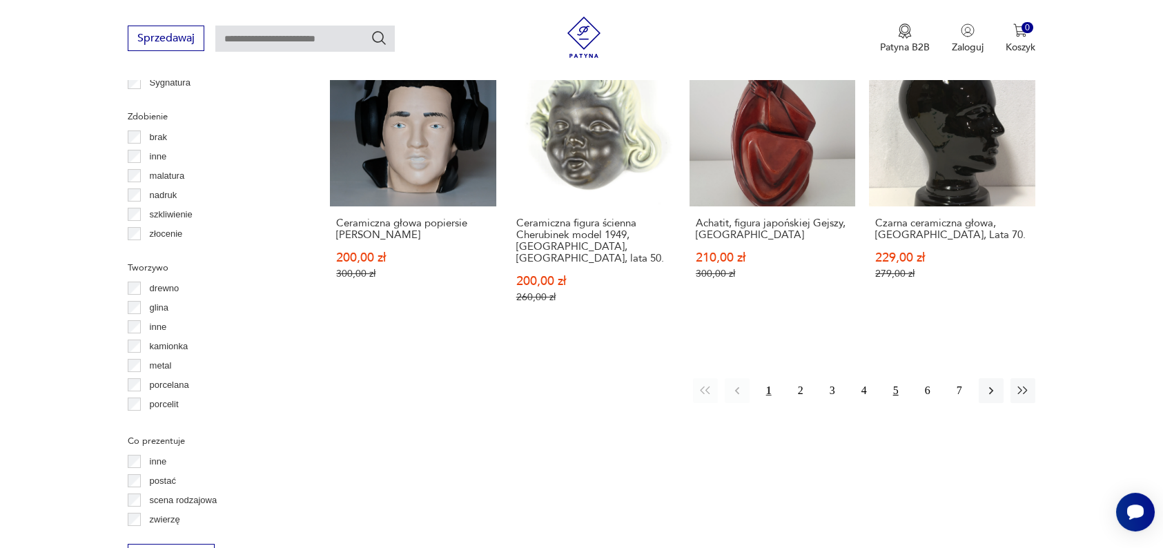
click at [887, 378] on button "5" at bounding box center [896, 390] width 25 height 25
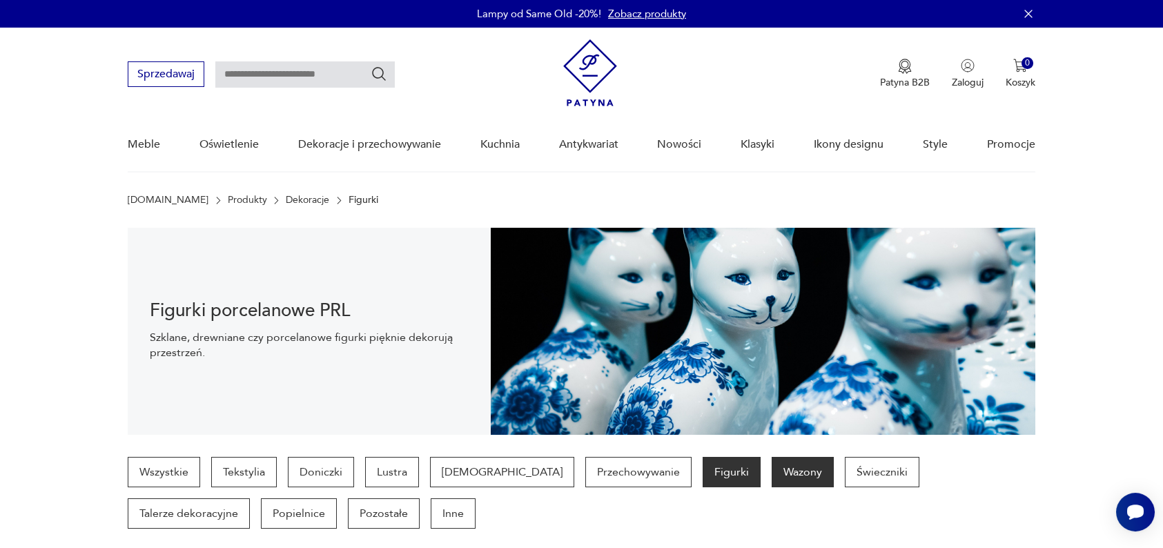
click at [772, 463] on p "Wazony" at bounding box center [803, 472] width 62 height 30
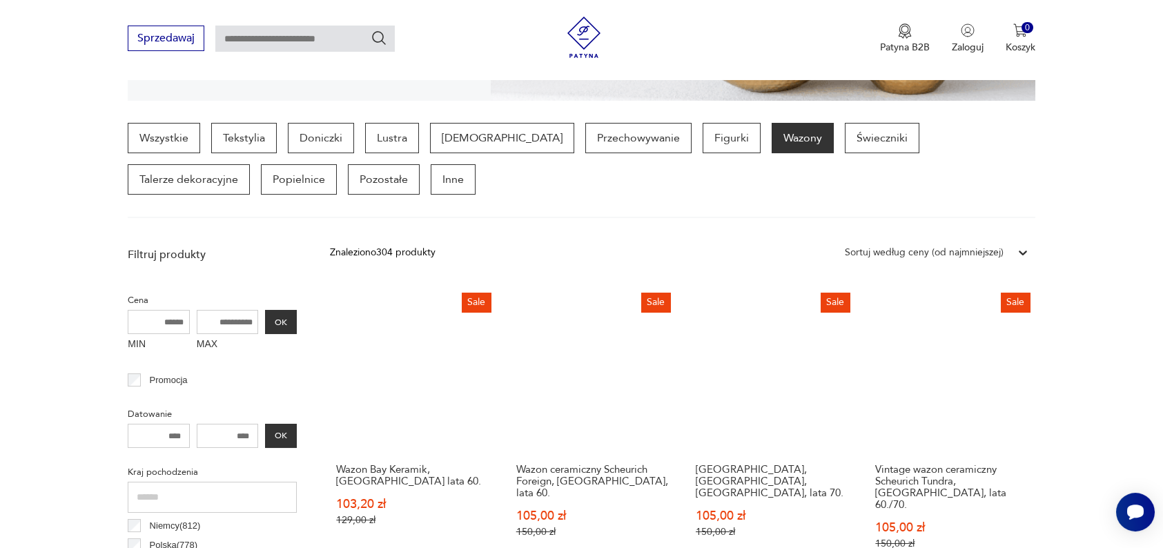
scroll to position [335, 0]
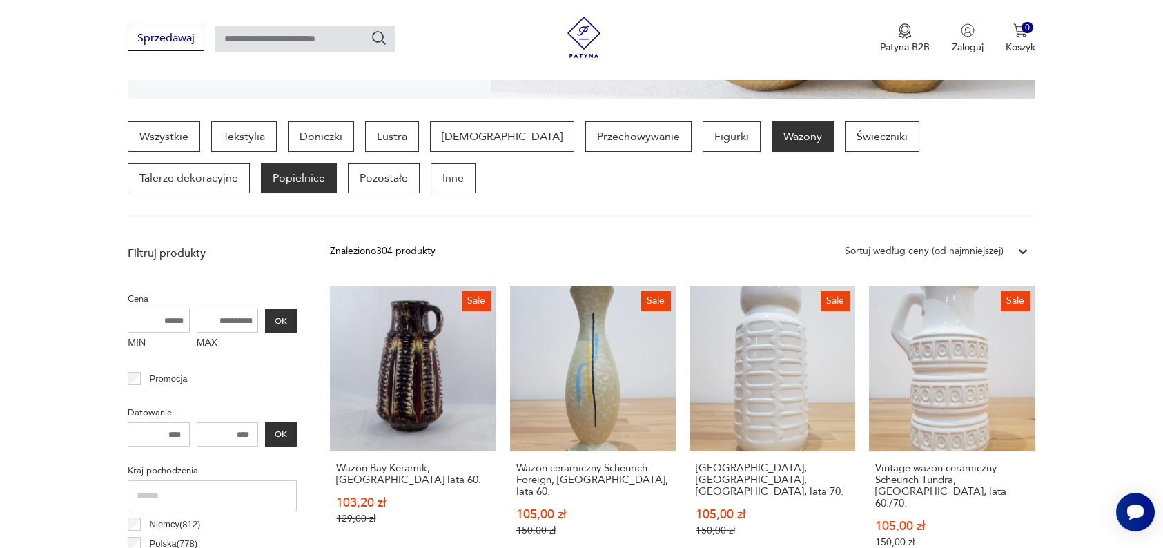
click at [261, 189] on p "Popielnice" at bounding box center [299, 178] width 76 height 30
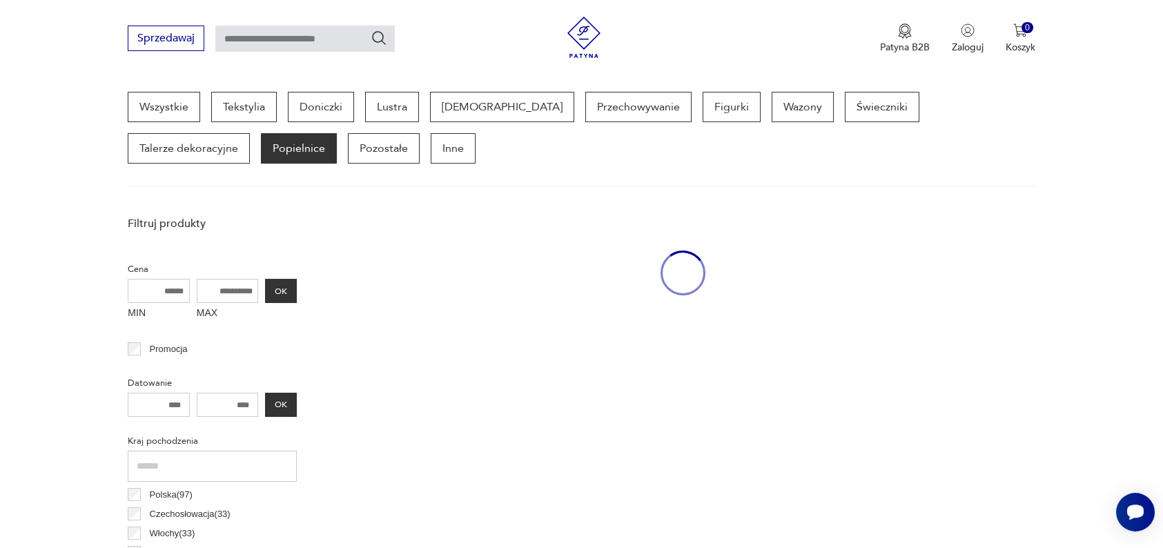
scroll to position [366, 0]
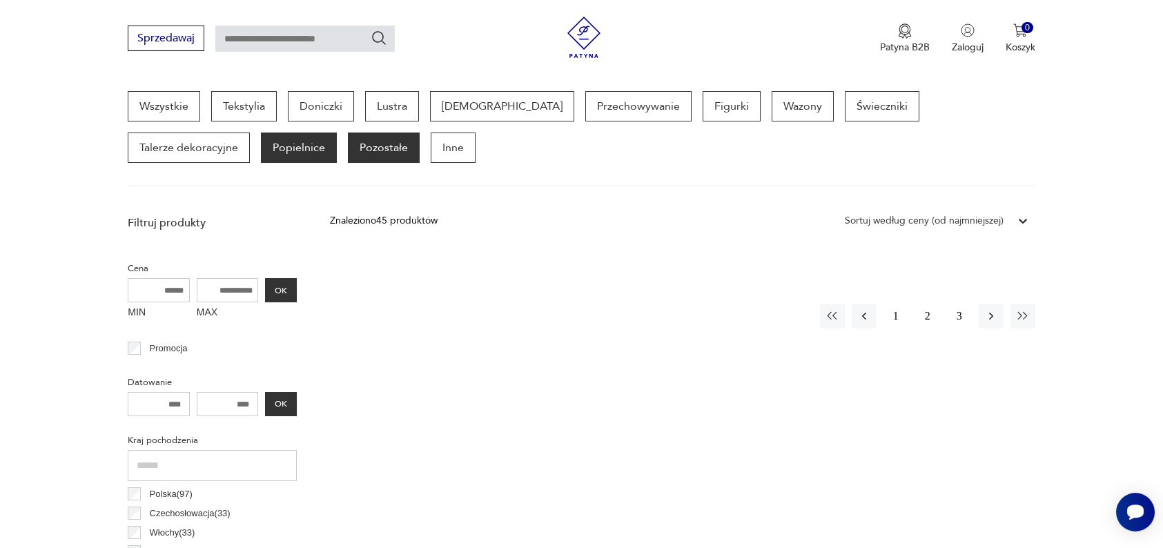
click at [348, 150] on p "Pozostałe" at bounding box center [384, 148] width 72 height 30
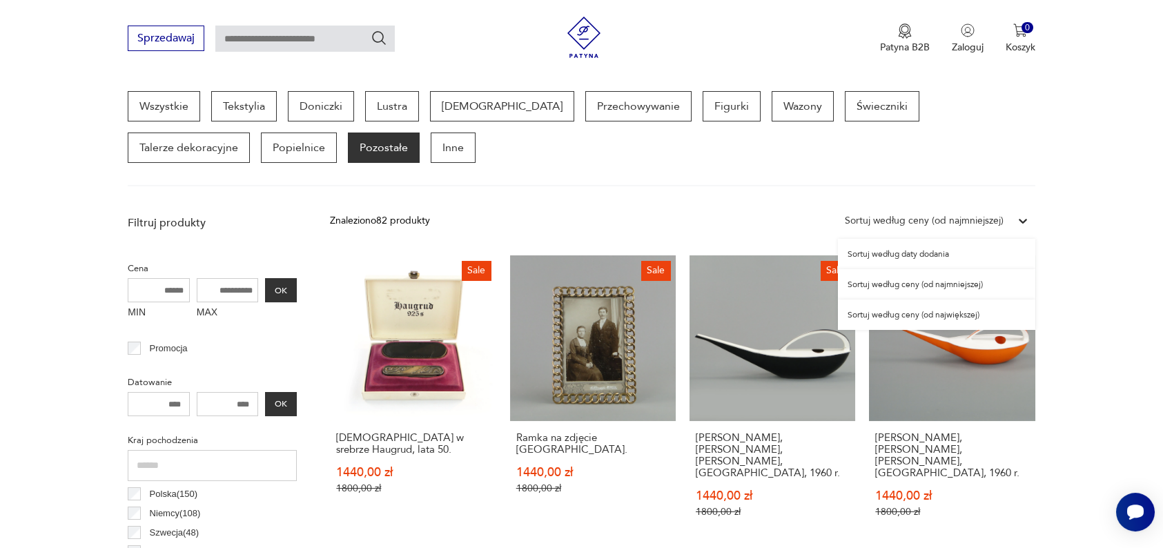
click at [883, 218] on div "Sortuj według ceny (od najmniejszej)" at bounding box center [924, 220] width 159 height 15
click at [890, 284] on div "Sortuj według ceny (od najmniejszej)" at bounding box center [936, 284] width 197 height 30
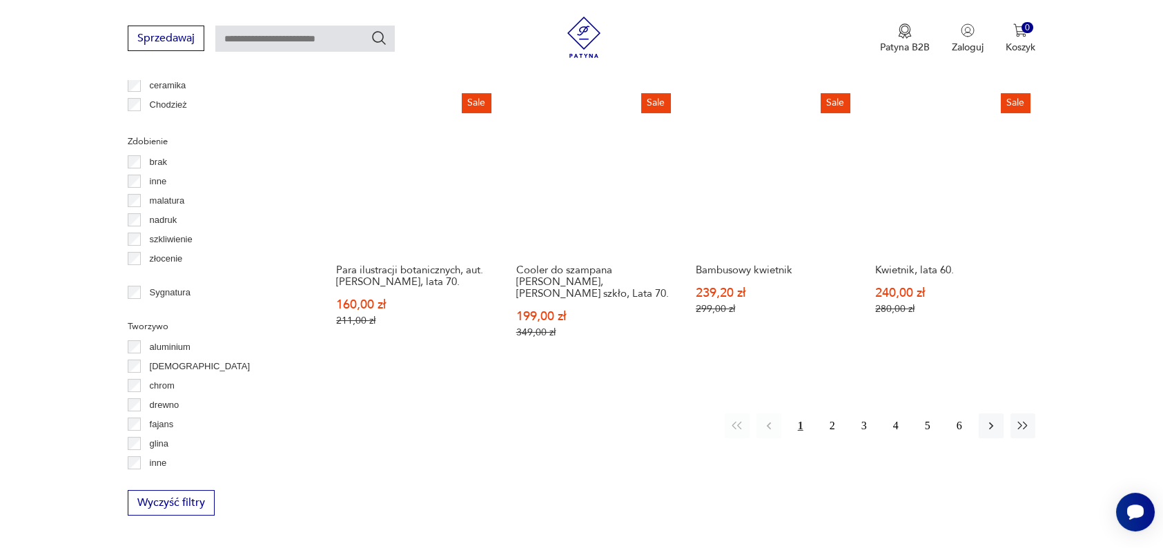
scroll to position [1434, 0]
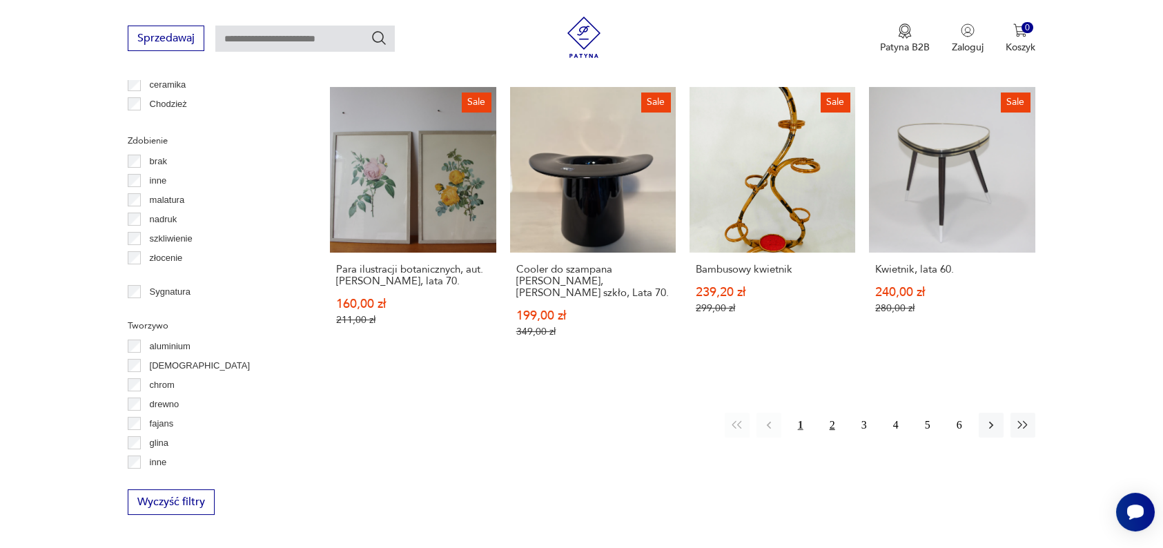
click at [826, 416] on button "2" at bounding box center [832, 425] width 25 height 25
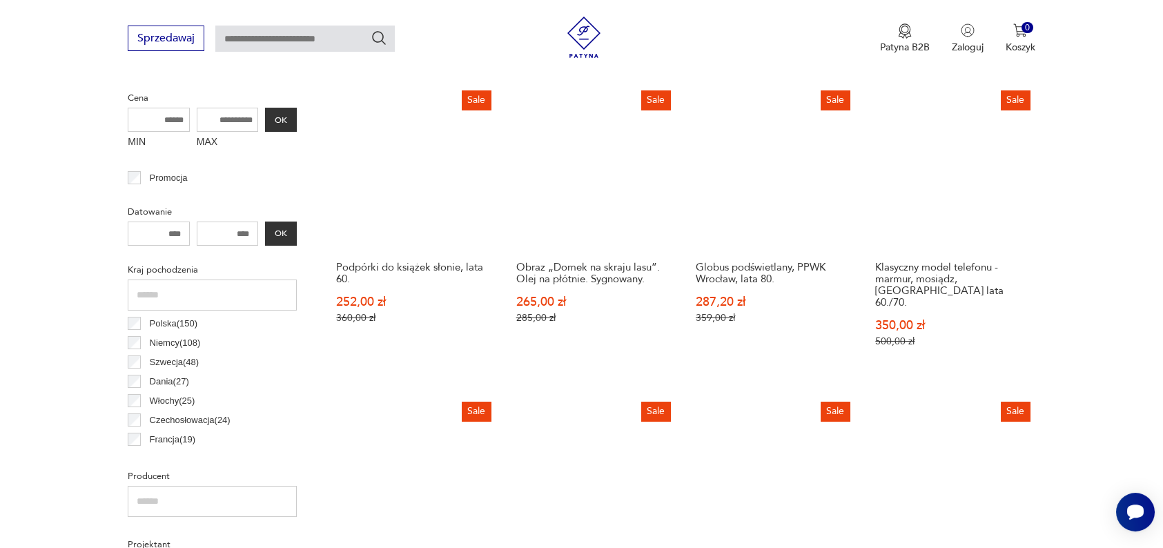
scroll to position [567, 0]
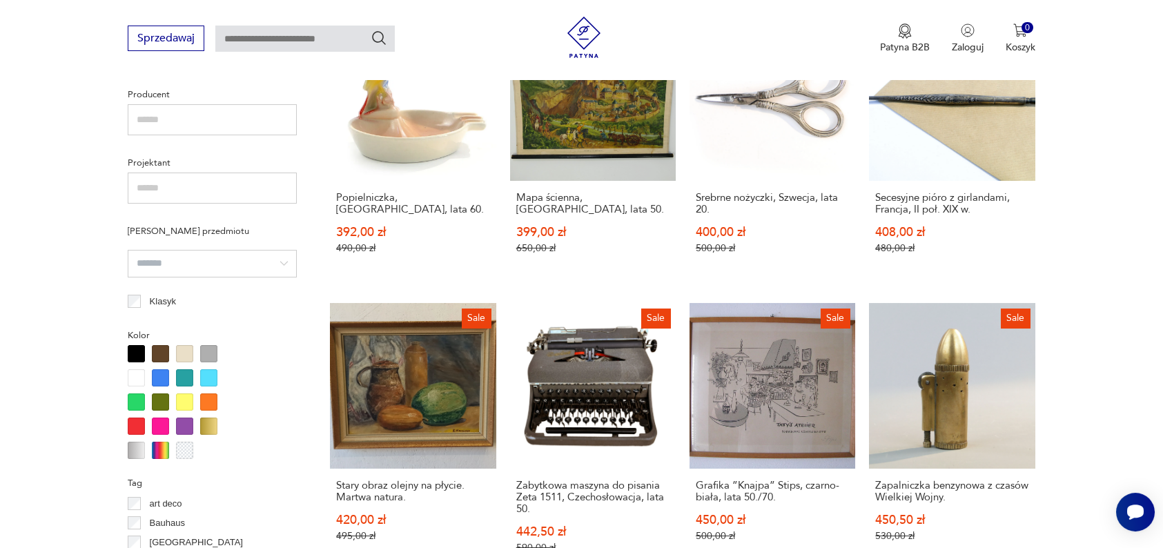
click at [1083, 411] on section "Filtruj produkty Cena MIN MAX OK Promocja Datowanie OK Kraj pochodzenia Polska …" at bounding box center [581, 376] width 1163 height 1441
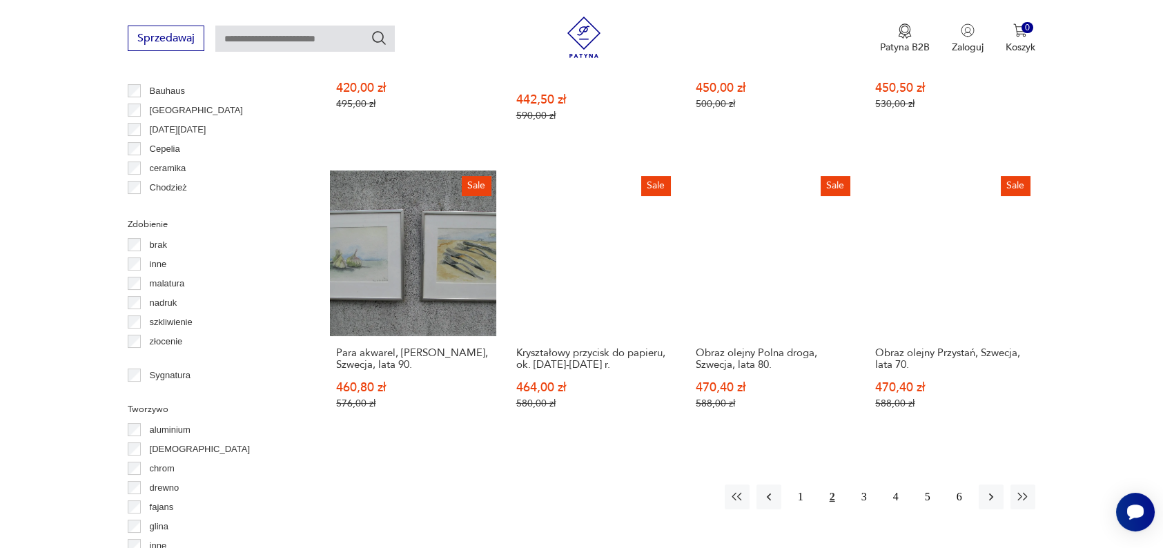
scroll to position [1355, 0]
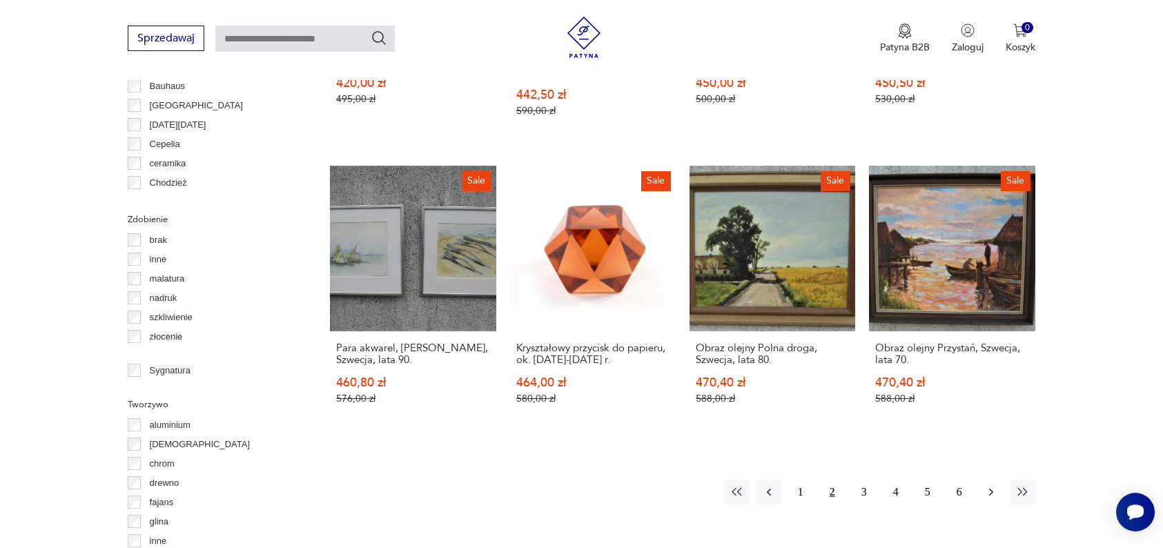
click at [990, 485] on icon "button" at bounding box center [991, 492] width 14 height 14
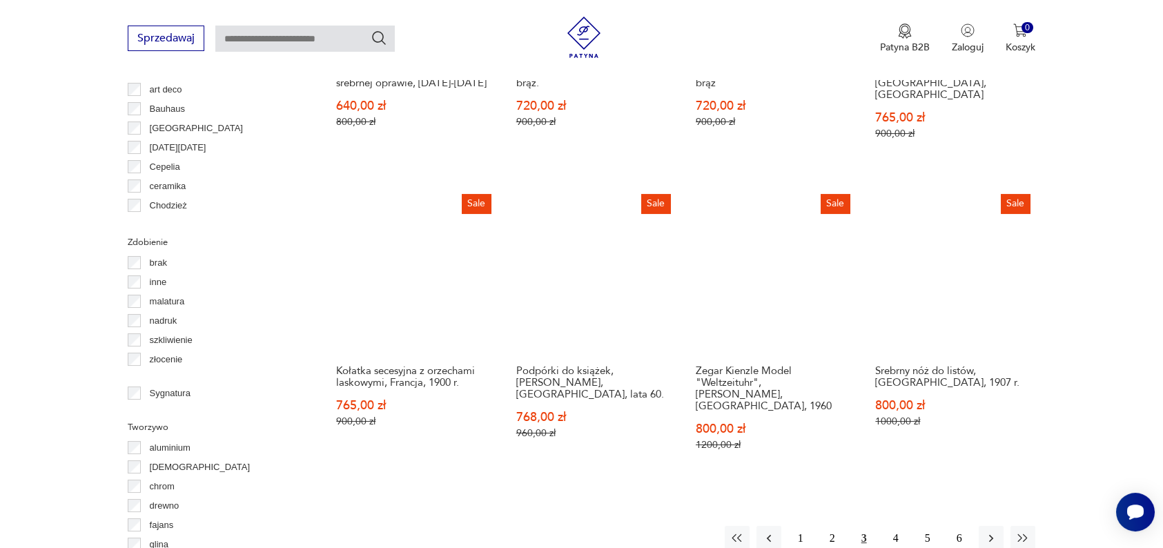
scroll to position [1365, 0]
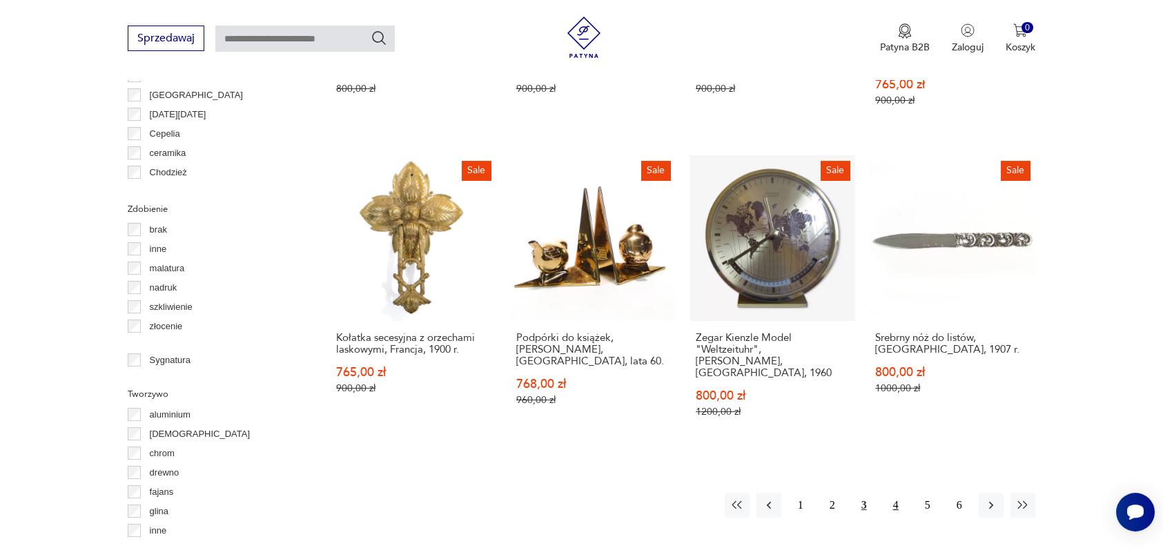
click at [895, 493] on button "4" at bounding box center [896, 505] width 25 height 25
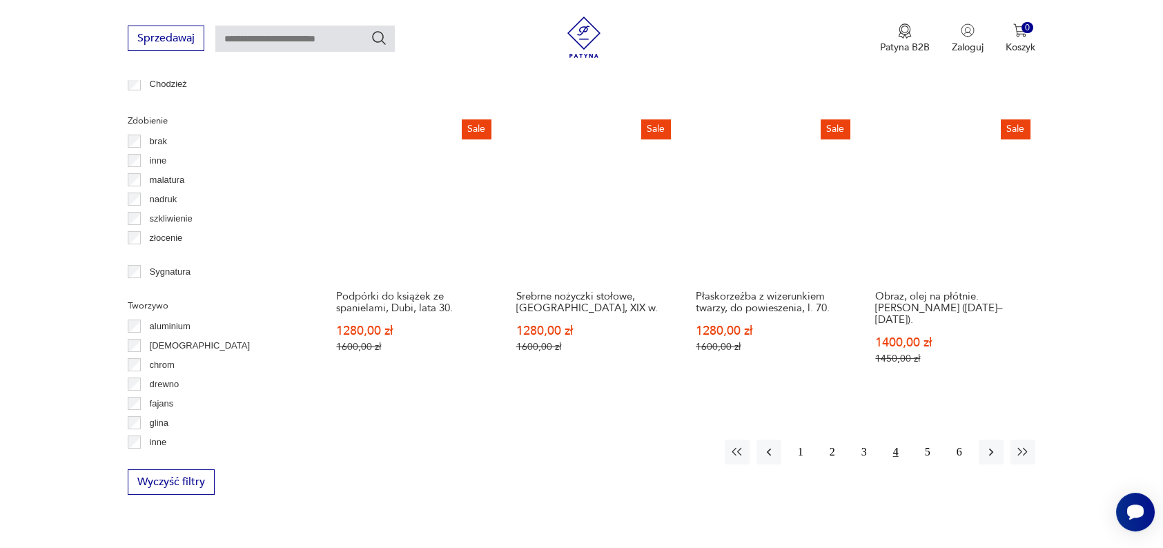
scroll to position [1454, 0]
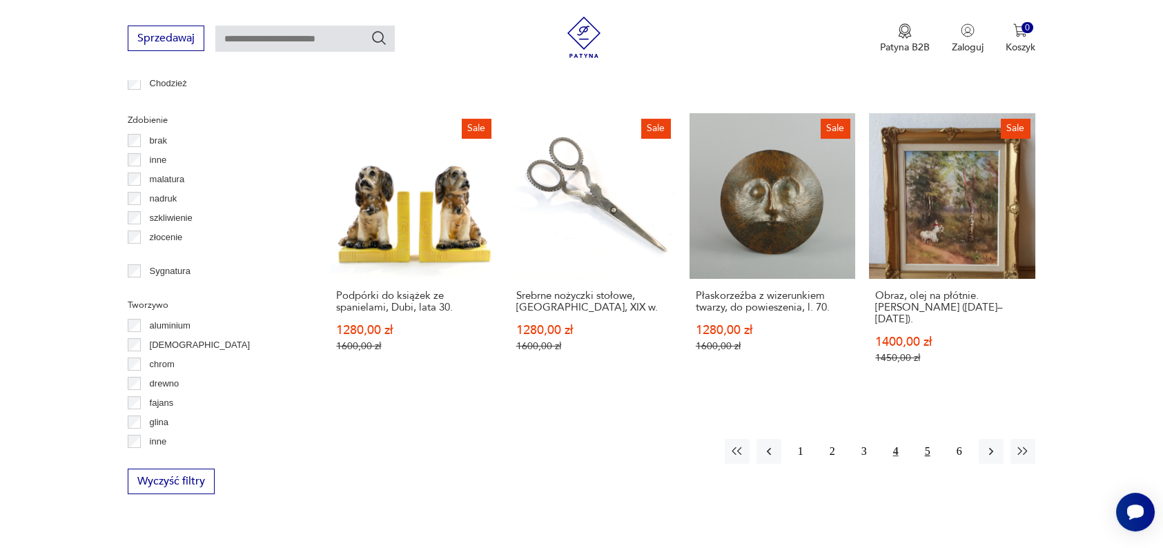
click at [922, 439] on button "5" at bounding box center [927, 451] width 25 height 25
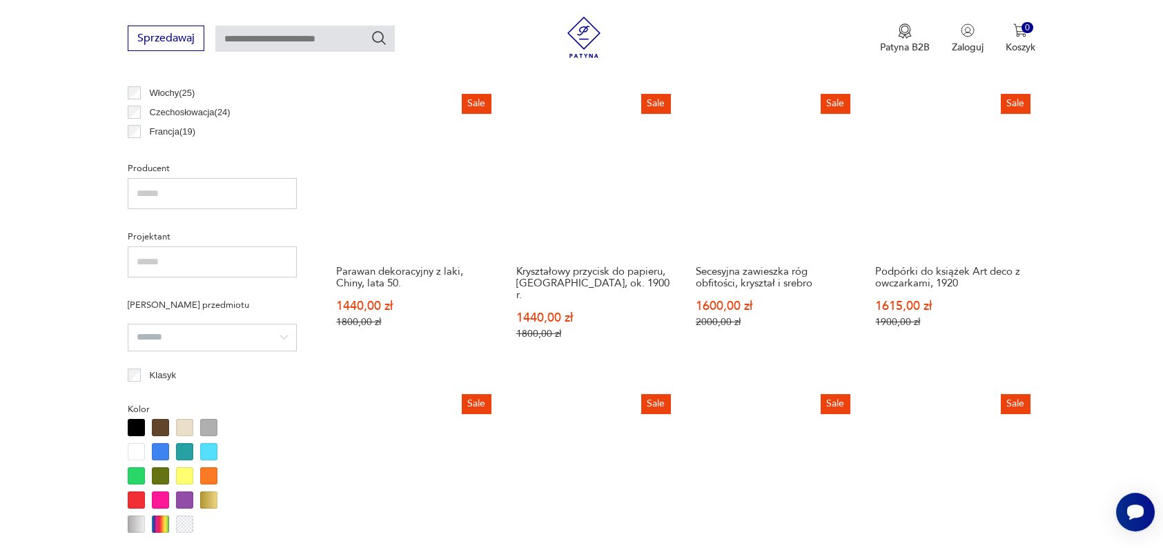
scroll to position [844, 0]
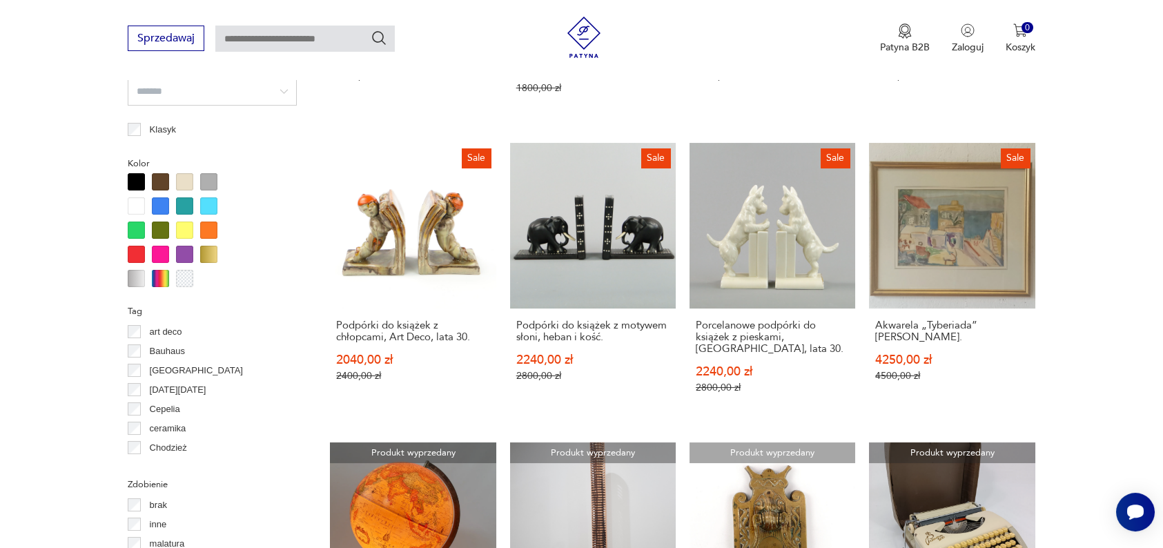
click at [1105, 335] on section "Filtruj produkty Cena MIN MAX OK Promocja Datowanie OK Kraj pochodzenia Polska …" at bounding box center [581, 204] width 1163 height 1441
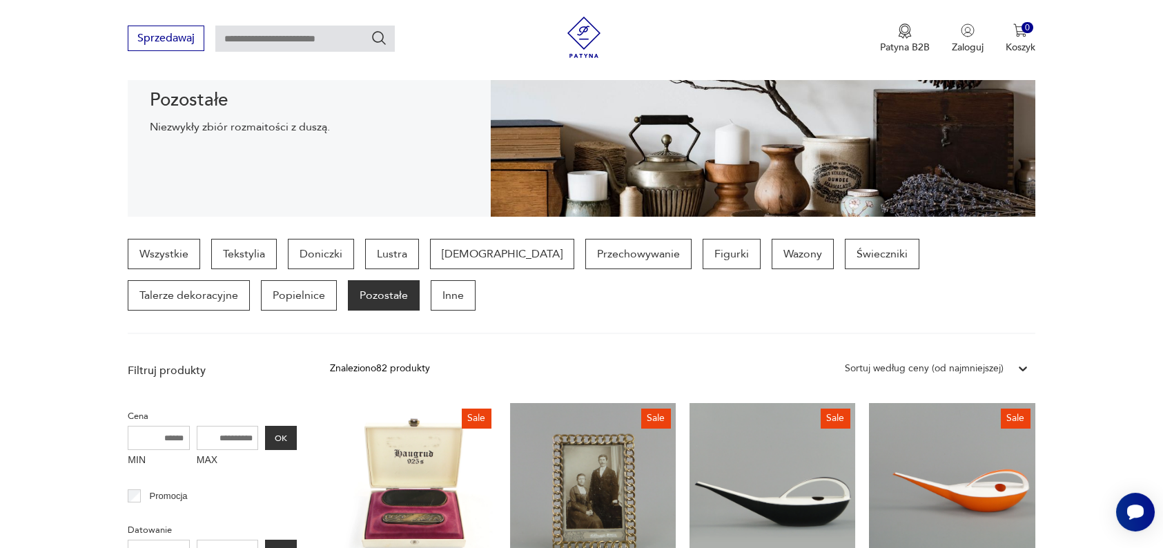
scroll to position [223, 0]
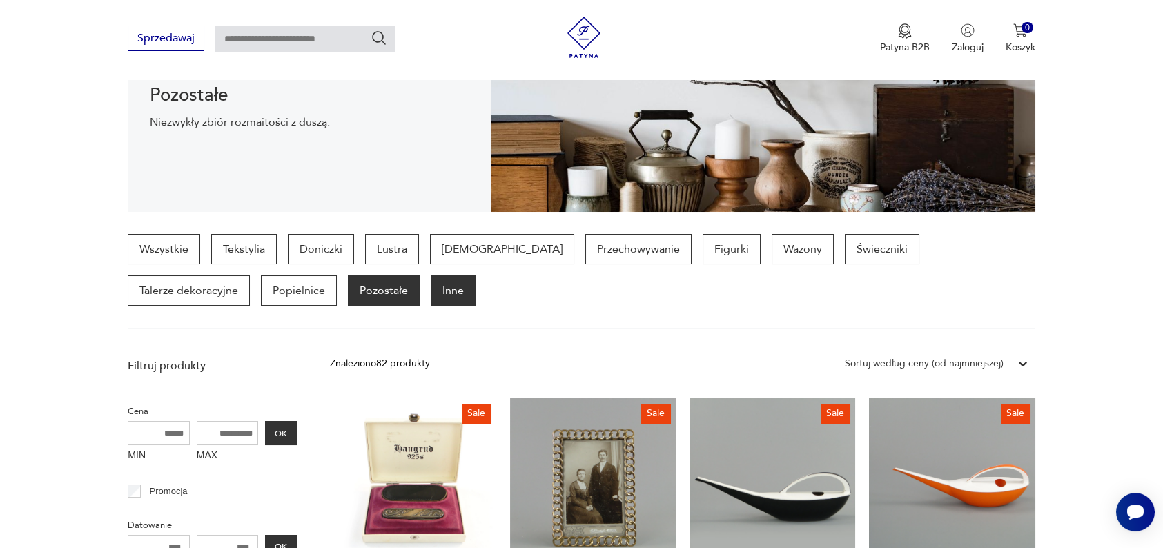
click at [431, 302] on p "Inne" at bounding box center [453, 290] width 45 height 30
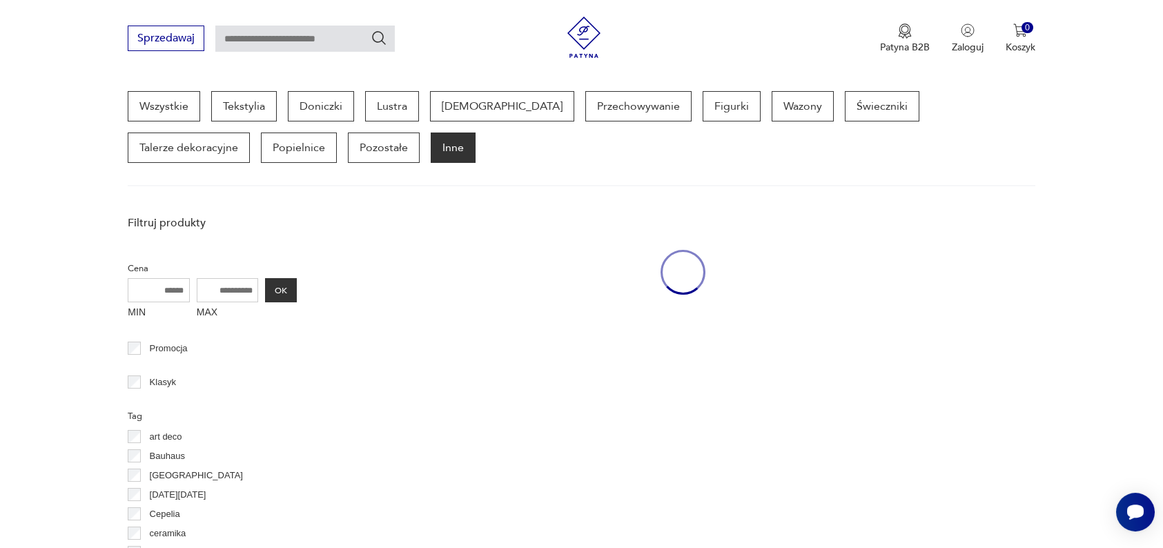
scroll to position [366, 0]
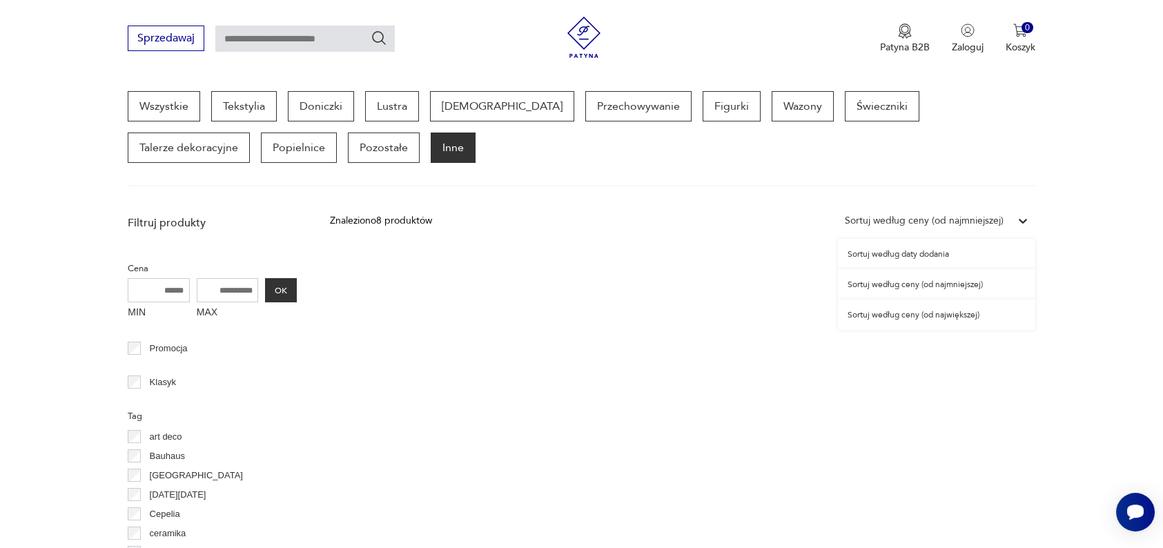
click at [935, 218] on div "Sortuj według ceny (od najmniejszej)" at bounding box center [924, 220] width 159 height 15
click at [920, 256] on div "Sortuj według daty dodania" at bounding box center [936, 254] width 197 height 30
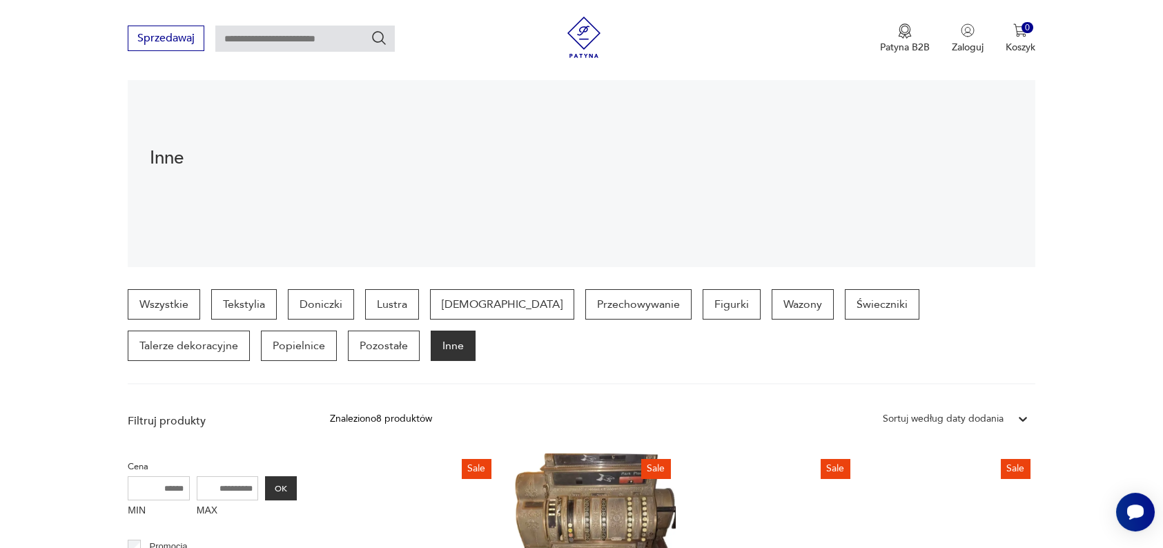
scroll to position [168, 0]
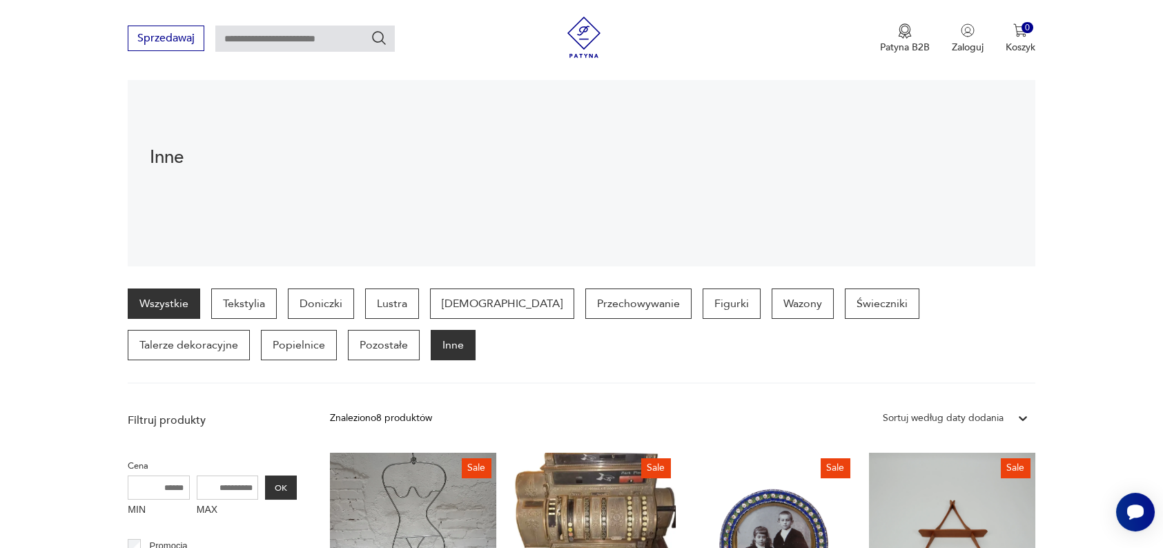
click at [182, 300] on link "Wszystkie" at bounding box center [164, 304] width 72 height 30
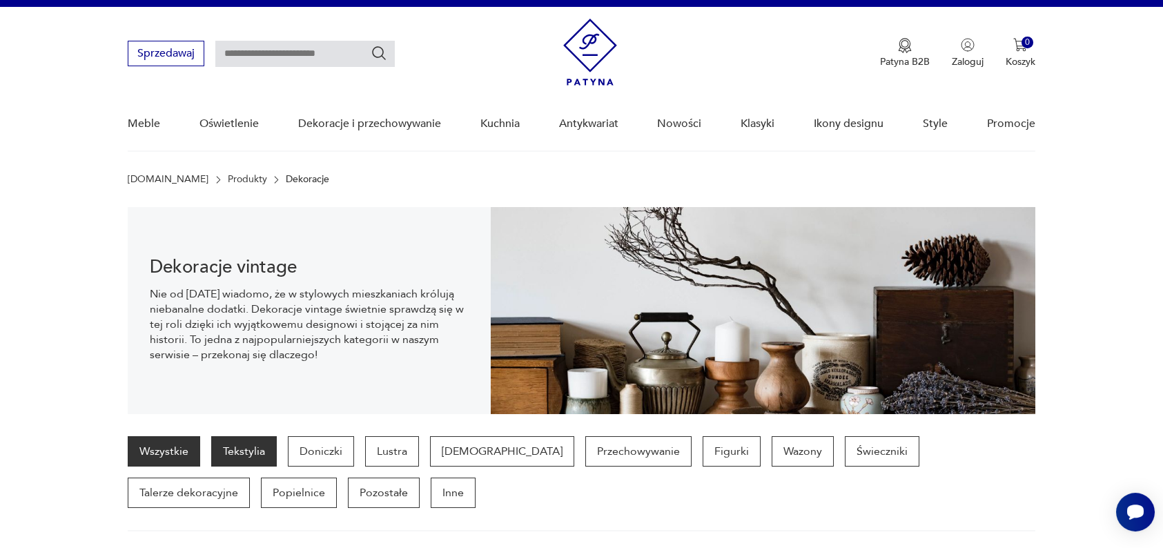
scroll to position [24, 0]
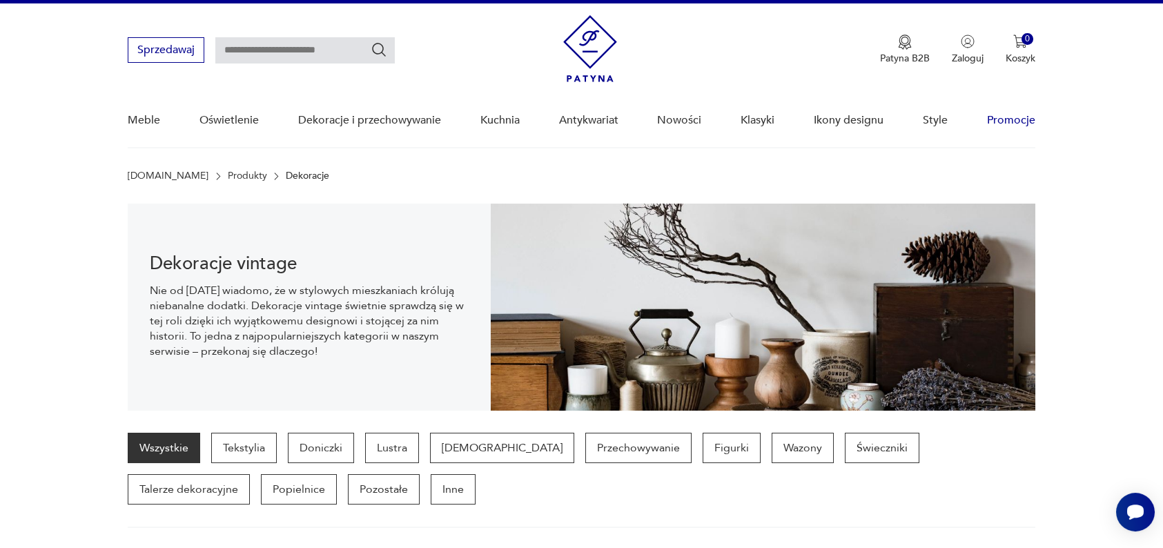
click at [1007, 118] on link "Promocje" at bounding box center [1011, 120] width 48 height 53
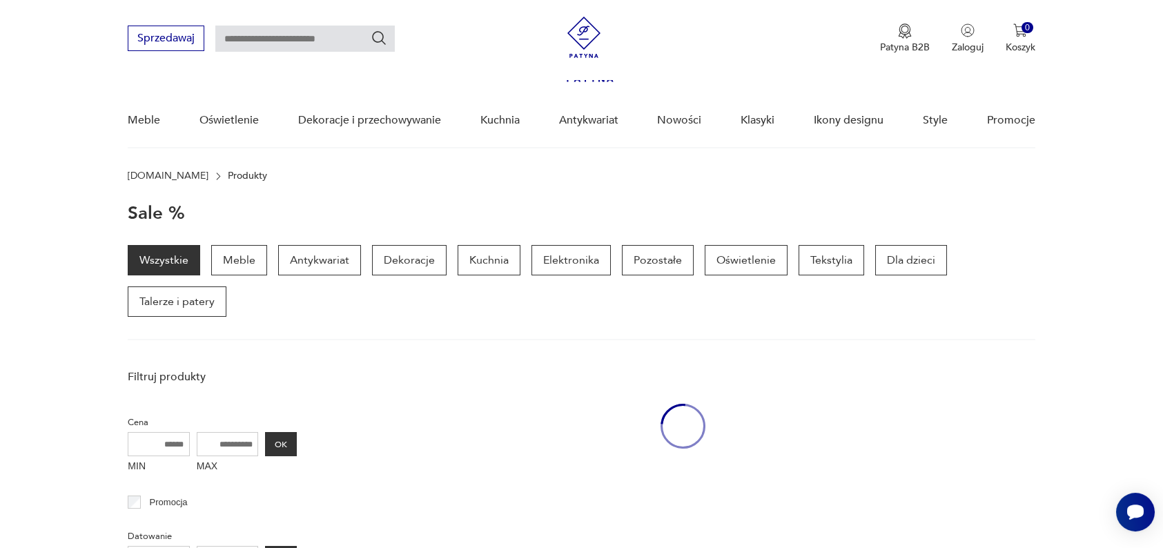
scroll to position [178, 0]
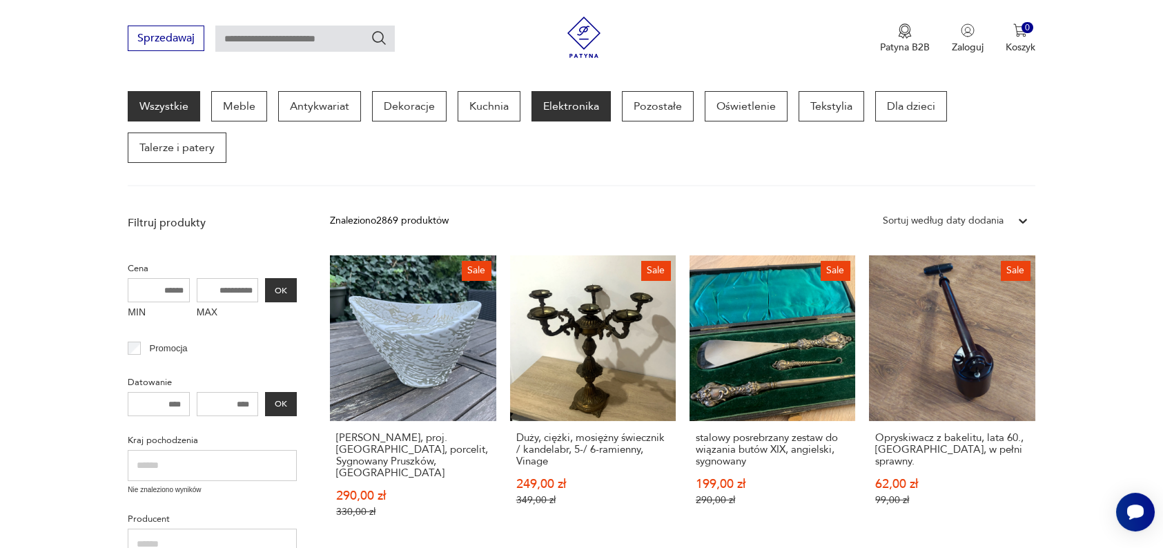
click at [561, 117] on p "Elektronika" at bounding box center [571, 106] width 79 height 30
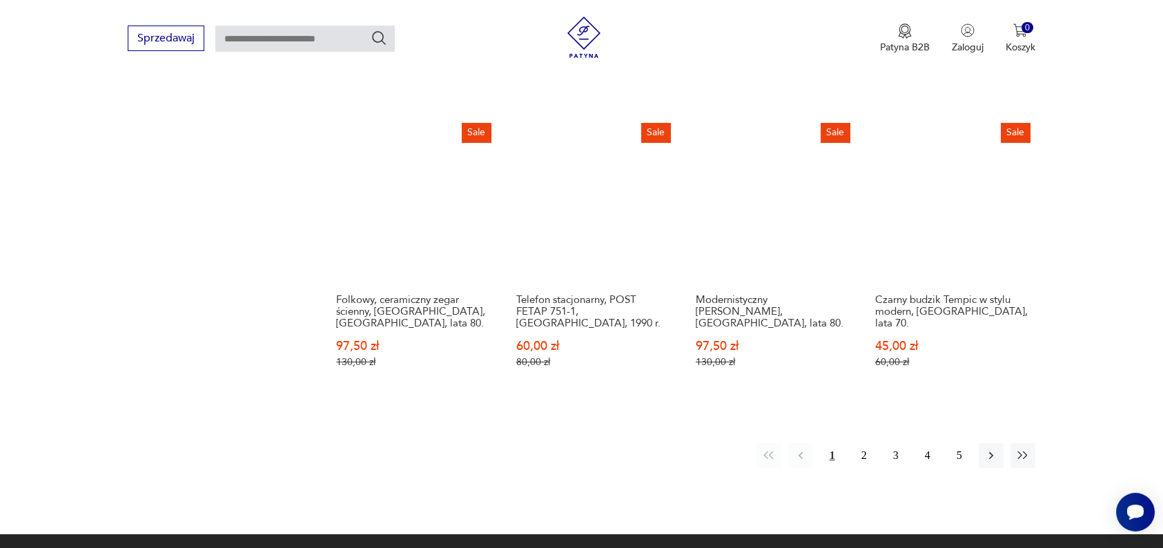
scroll to position [1374, 0]
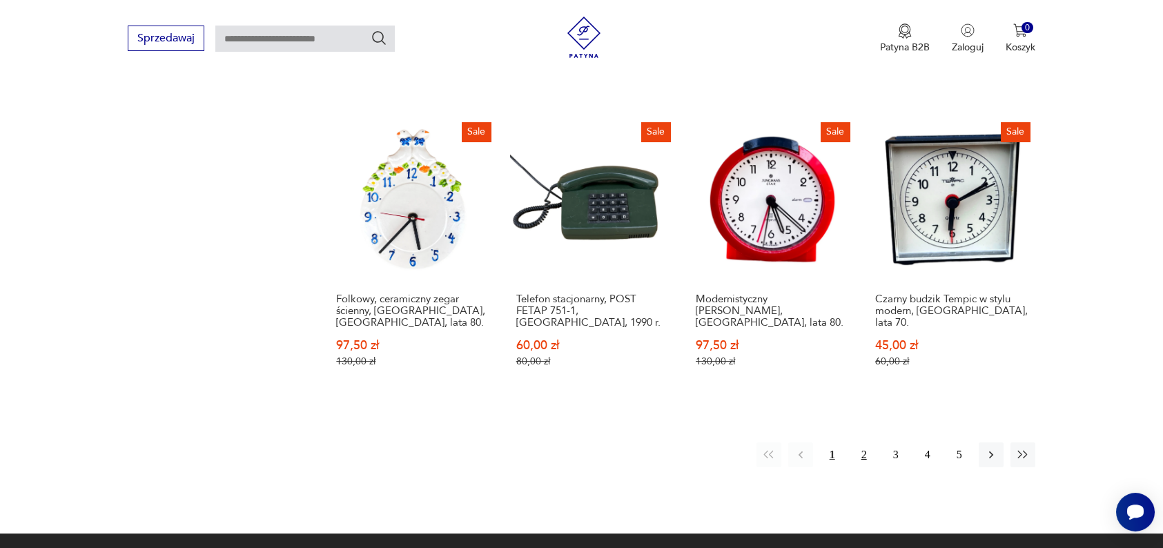
click at [856, 442] on button "2" at bounding box center [864, 454] width 25 height 25
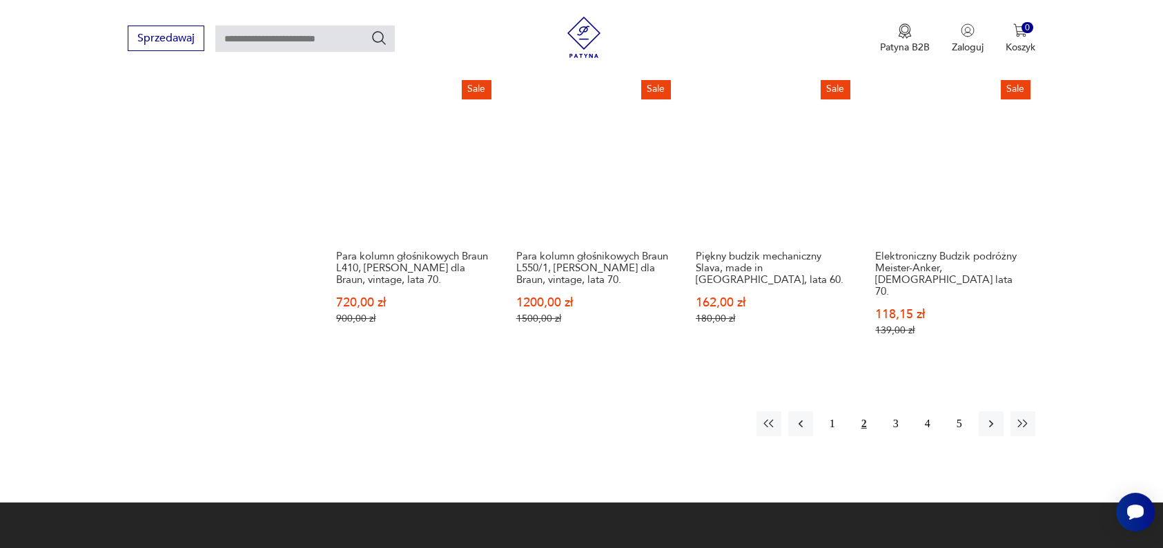
scroll to position [1419, 0]
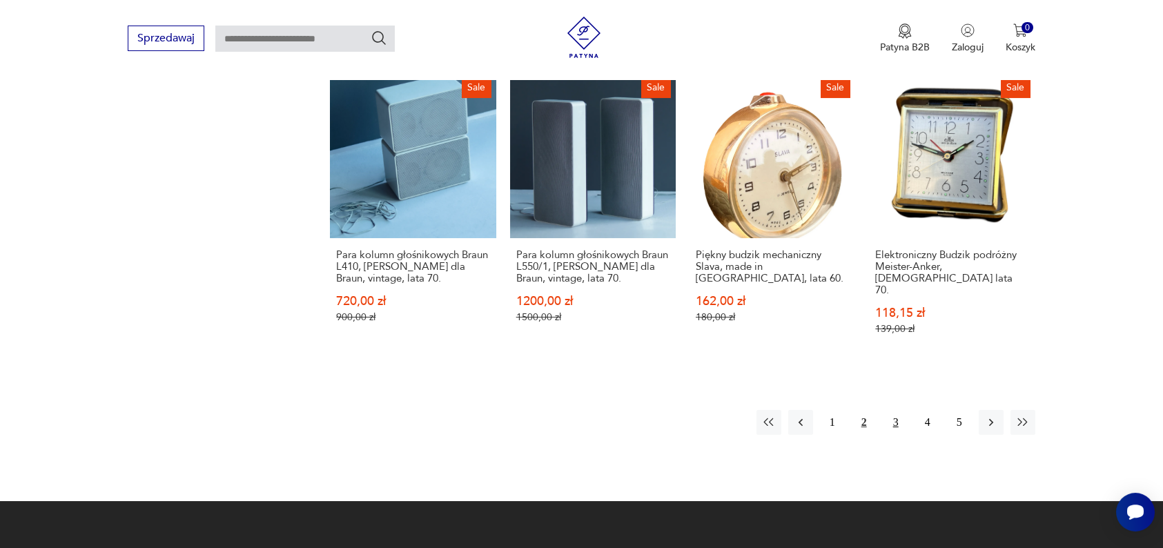
click at [906, 410] on button "3" at bounding box center [896, 422] width 25 height 25
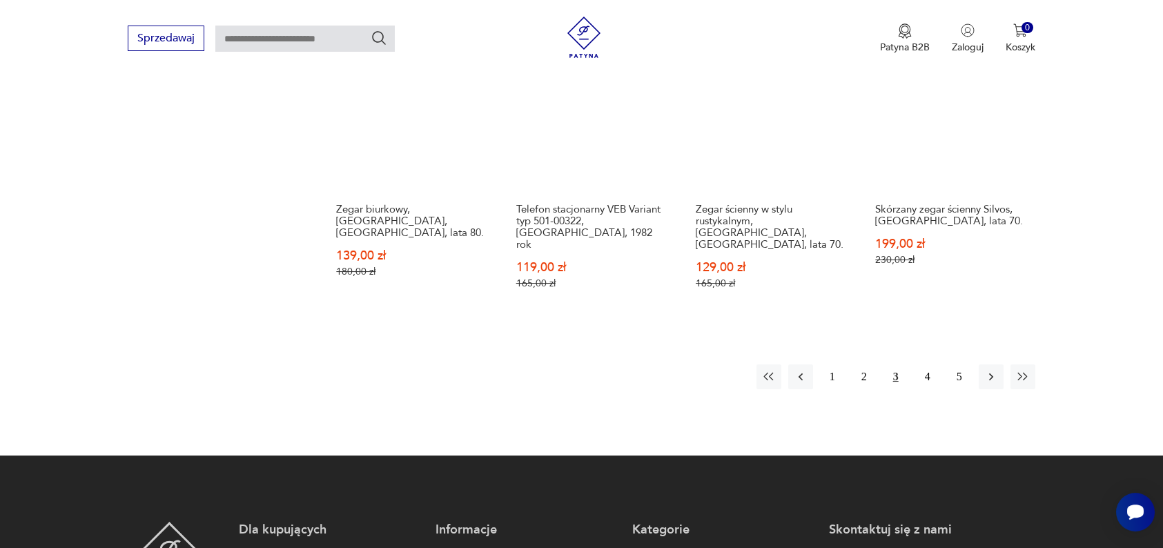
scroll to position [1477, 0]
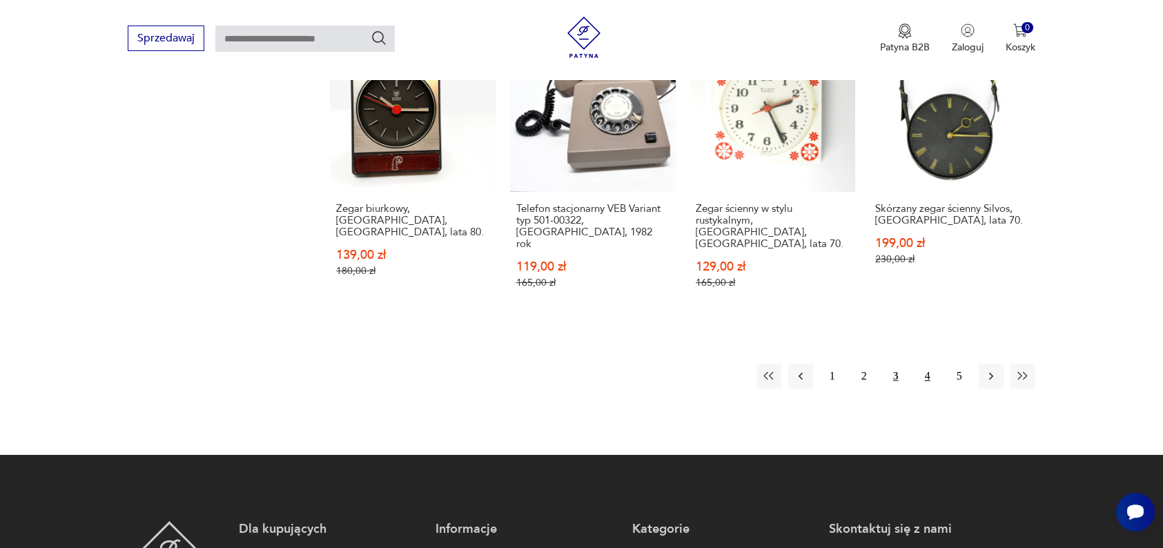
click at [930, 364] on button "4" at bounding box center [927, 376] width 25 height 25
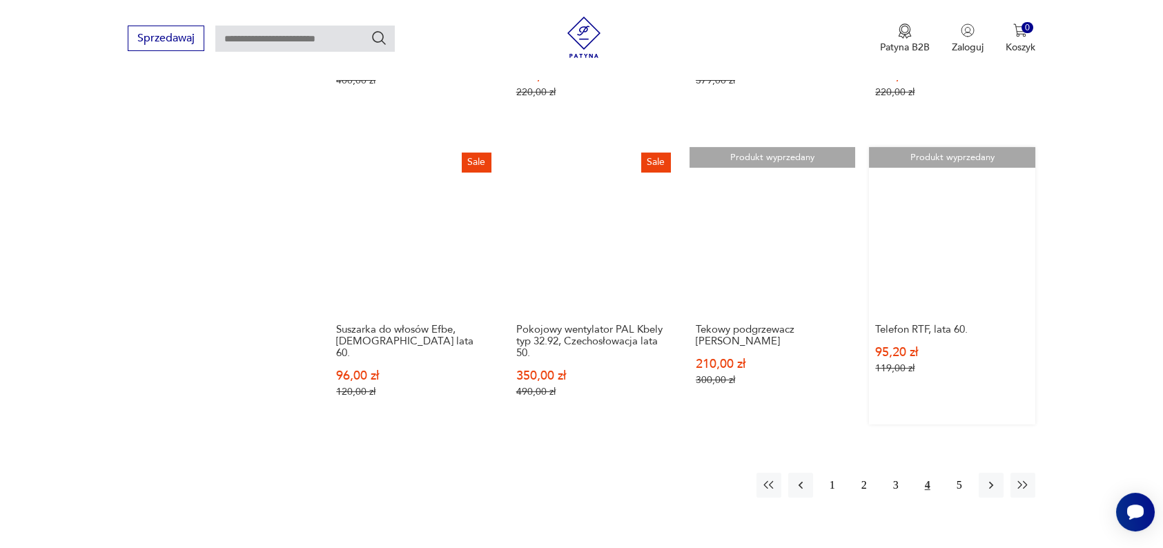
scroll to position [1333, 0]
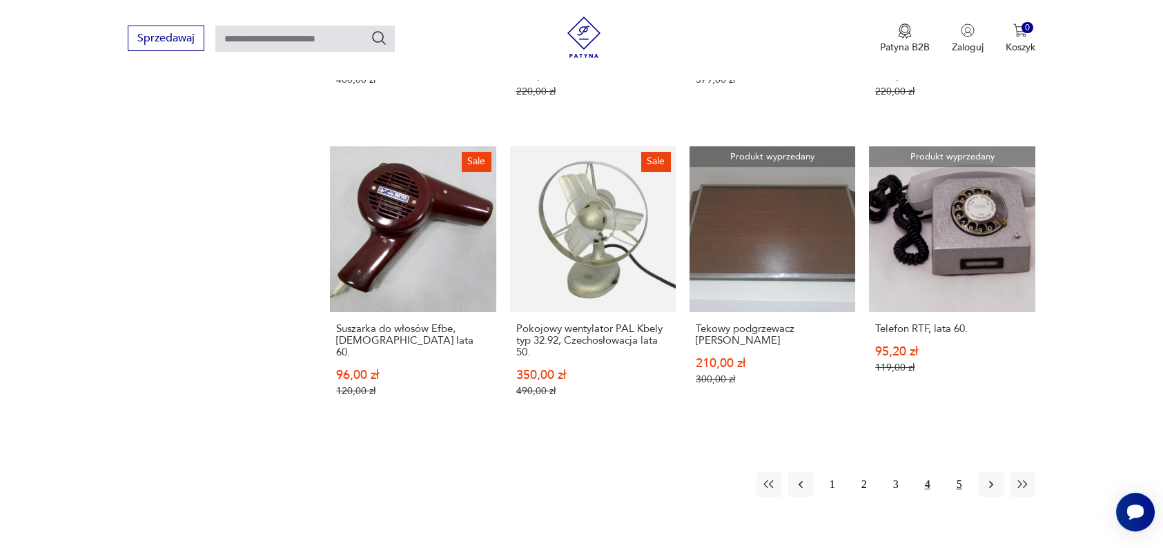
click at [958, 472] on button "5" at bounding box center [959, 484] width 25 height 25
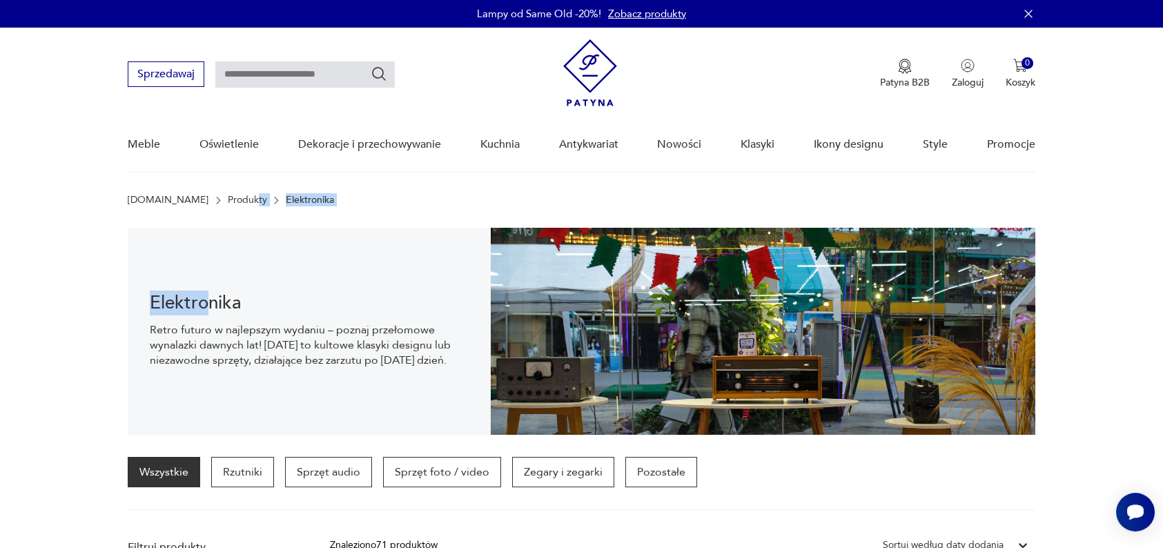
drag, startPoint x: 212, startPoint y: 307, endPoint x: 215, endPoint y: 192, distance: 114.6
click at [228, 195] on link "Produkty" at bounding box center [247, 200] width 39 height 11
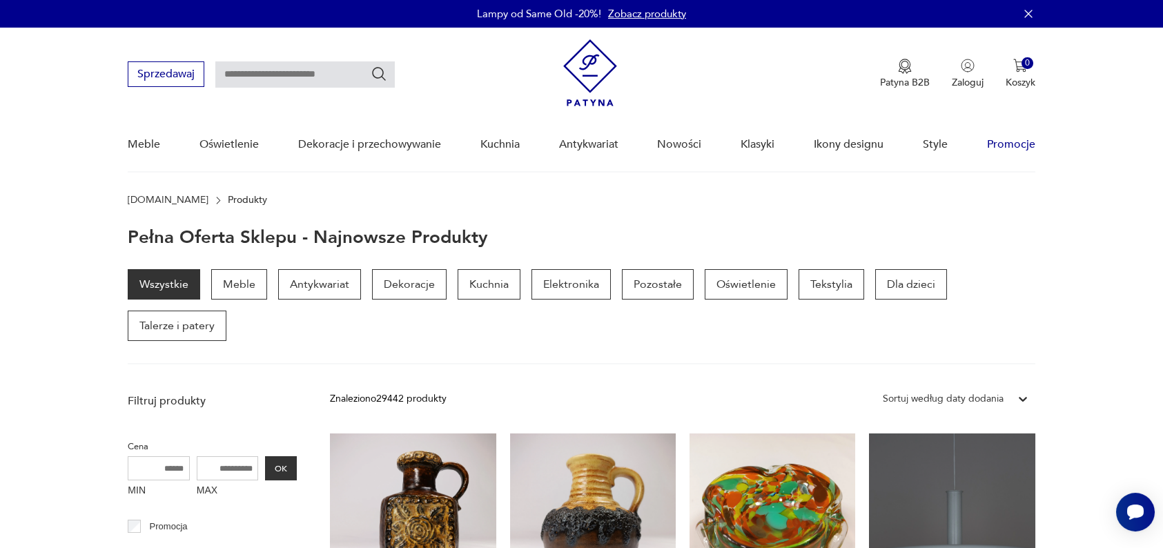
click at [1014, 147] on link "Promocje" at bounding box center [1011, 144] width 48 height 53
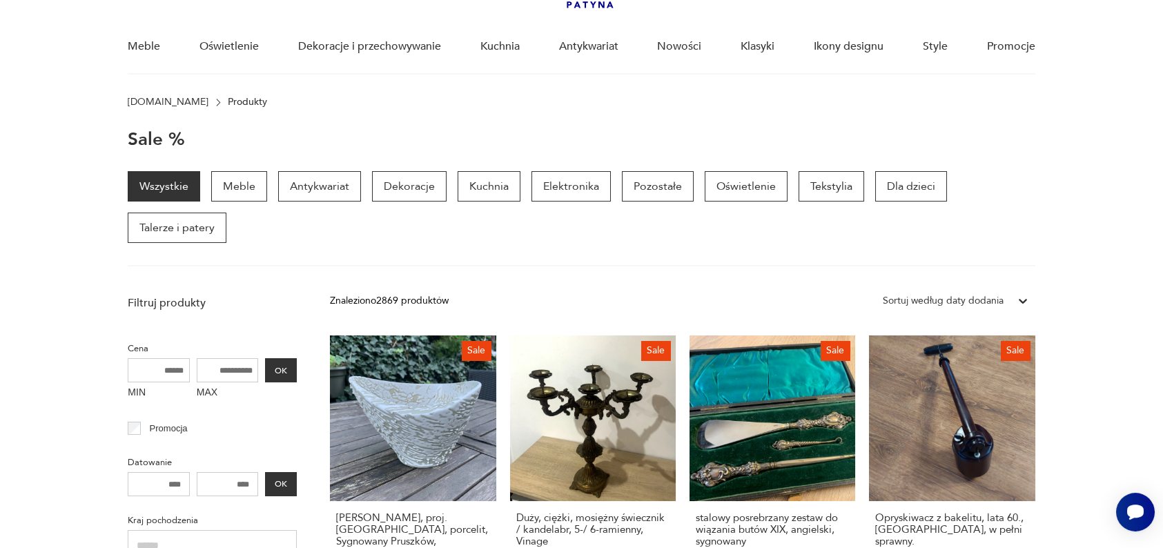
scroll to position [99, 0]
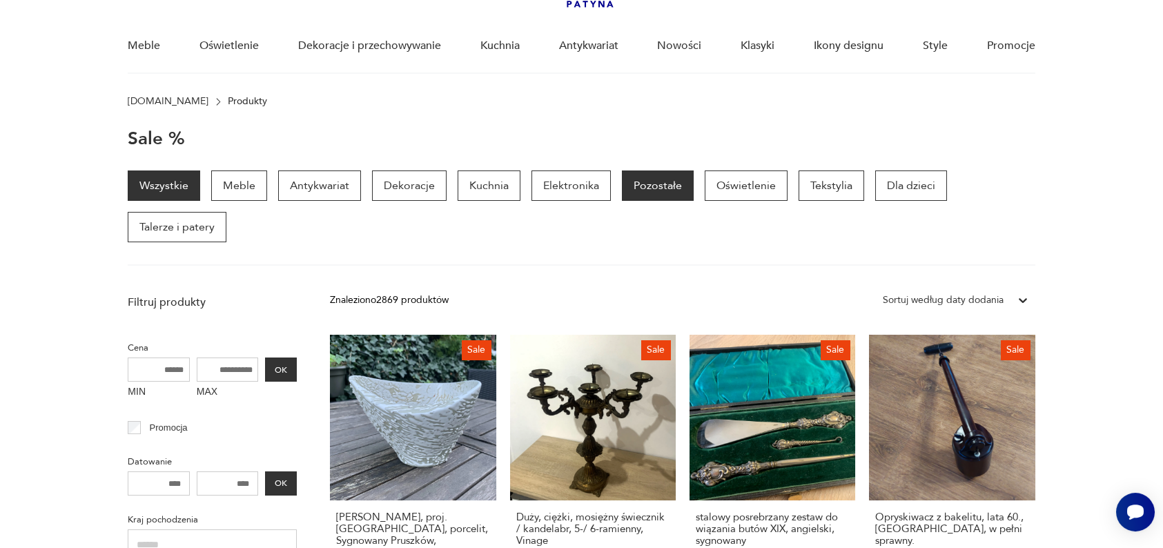
click at [656, 186] on p "Pozostałe" at bounding box center [658, 186] width 72 height 30
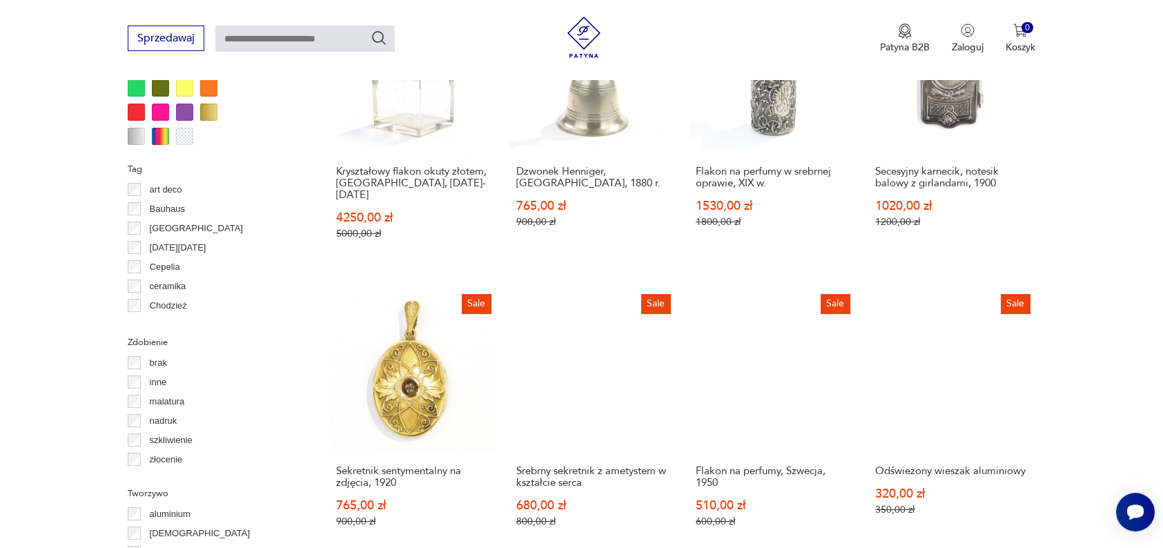
scroll to position [1320, 0]
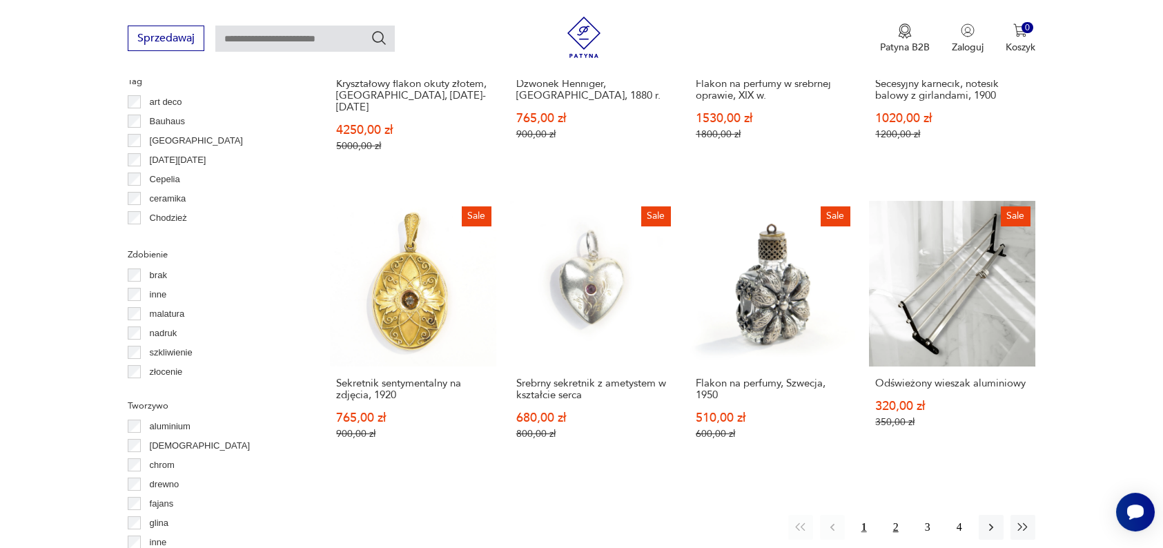
click at [885, 515] on button "2" at bounding box center [896, 527] width 25 height 25
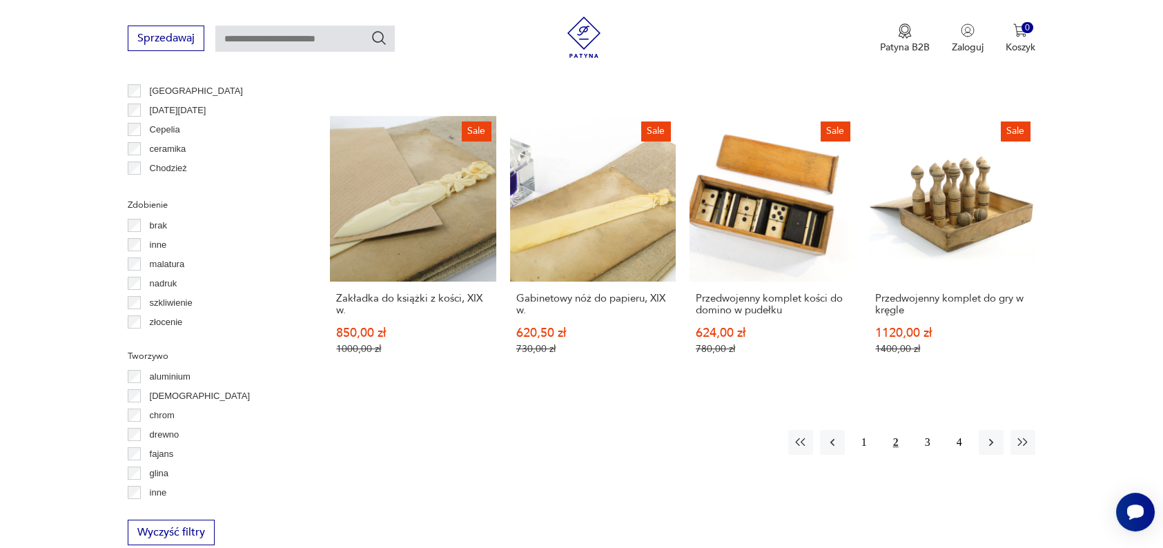
scroll to position [1371, 0]
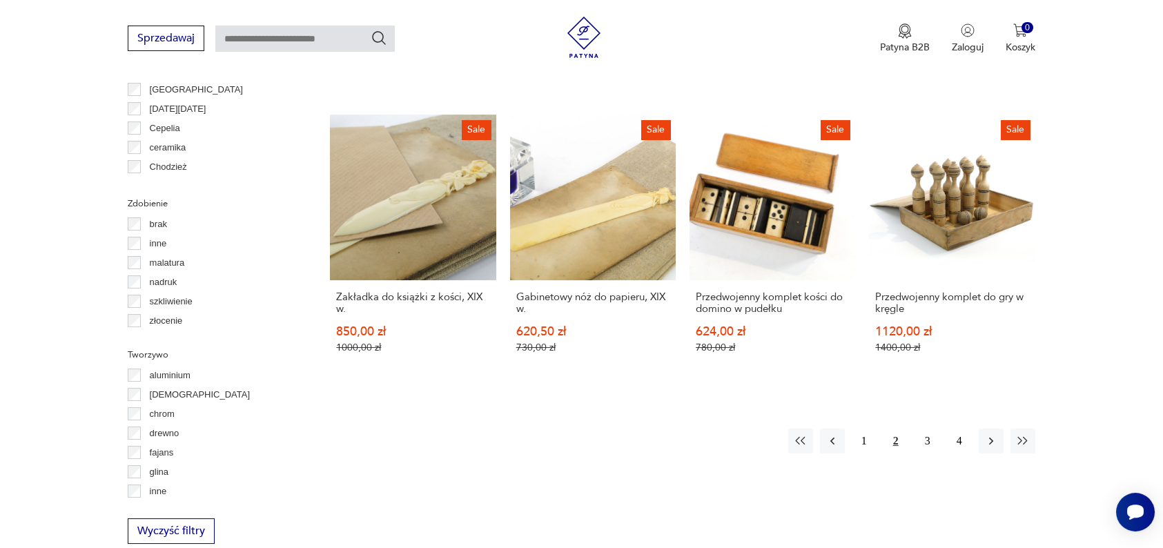
drag, startPoint x: 922, startPoint y: 394, endPoint x: 931, endPoint y: 427, distance: 34.5
drag, startPoint x: 930, startPoint y: 420, endPoint x: 932, endPoint y: 398, distance: 22.9
click at [932, 429] on button "3" at bounding box center [927, 441] width 25 height 25
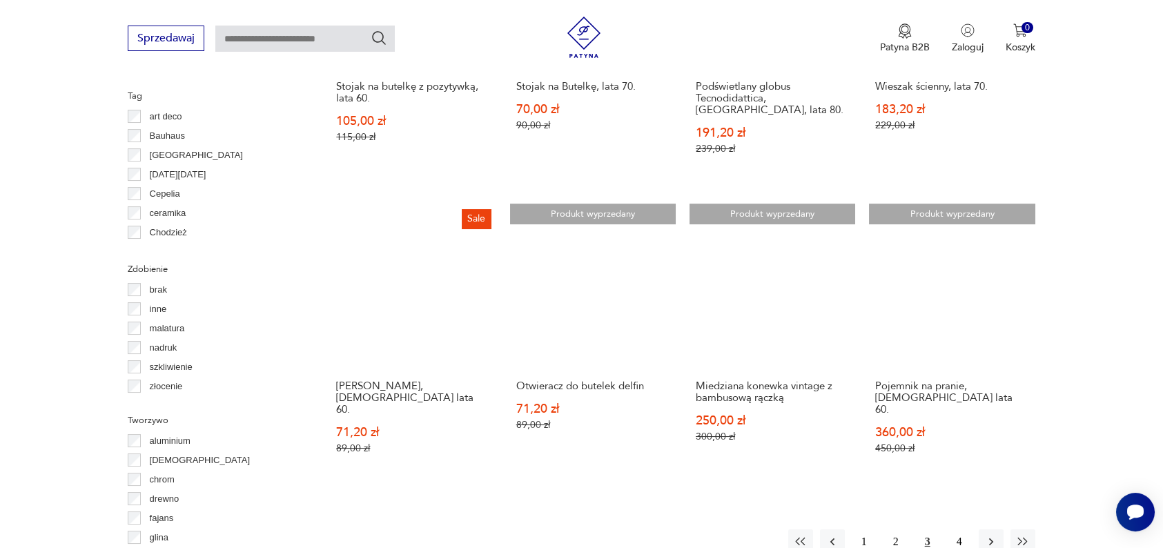
scroll to position [1311, 0]
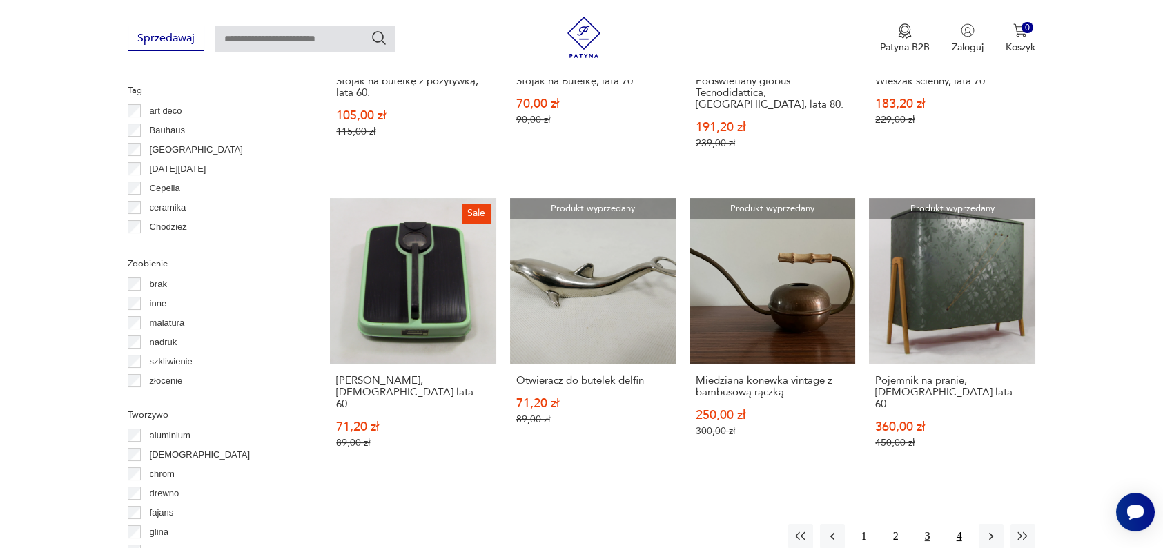
click at [960, 524] on button "4" at bounding box center [959, 536] width 25 height 25
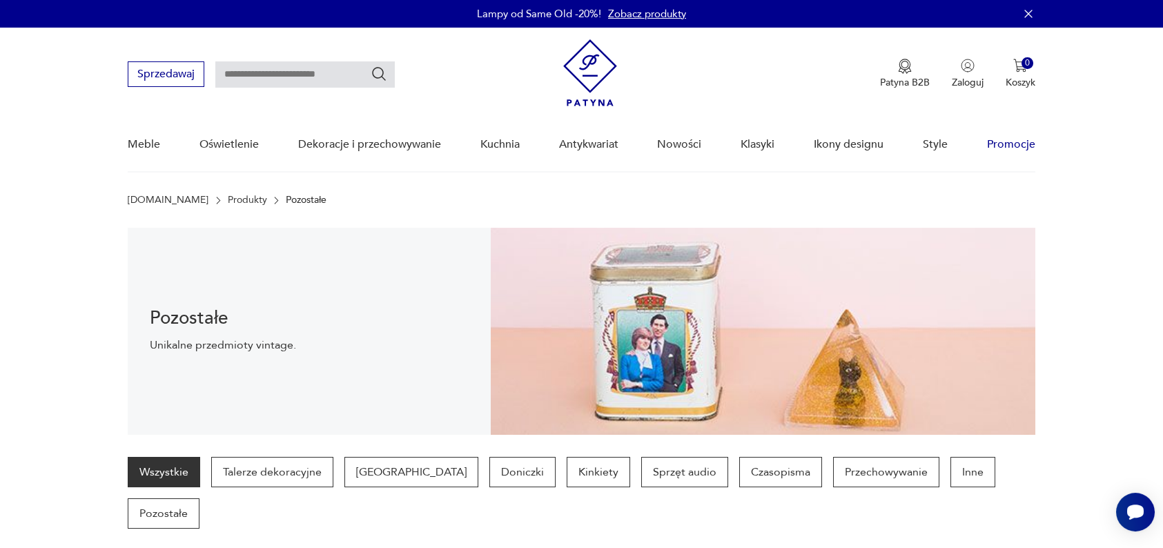
click at [1006, 143] on link "Promocje" at bounding box center [1011, 144] width 48 height 53
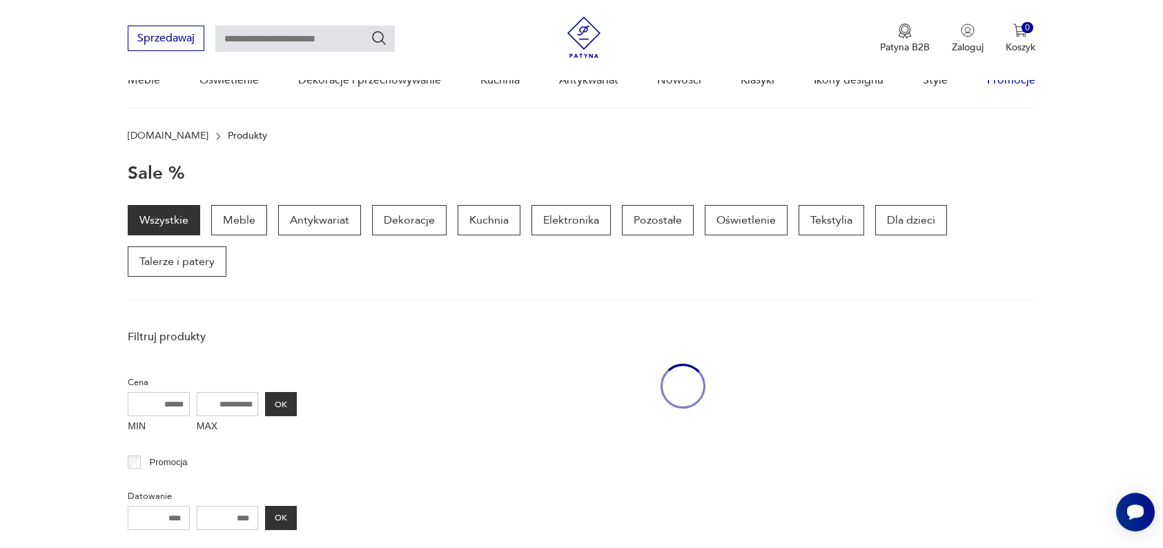
scroll to position [137, 0]
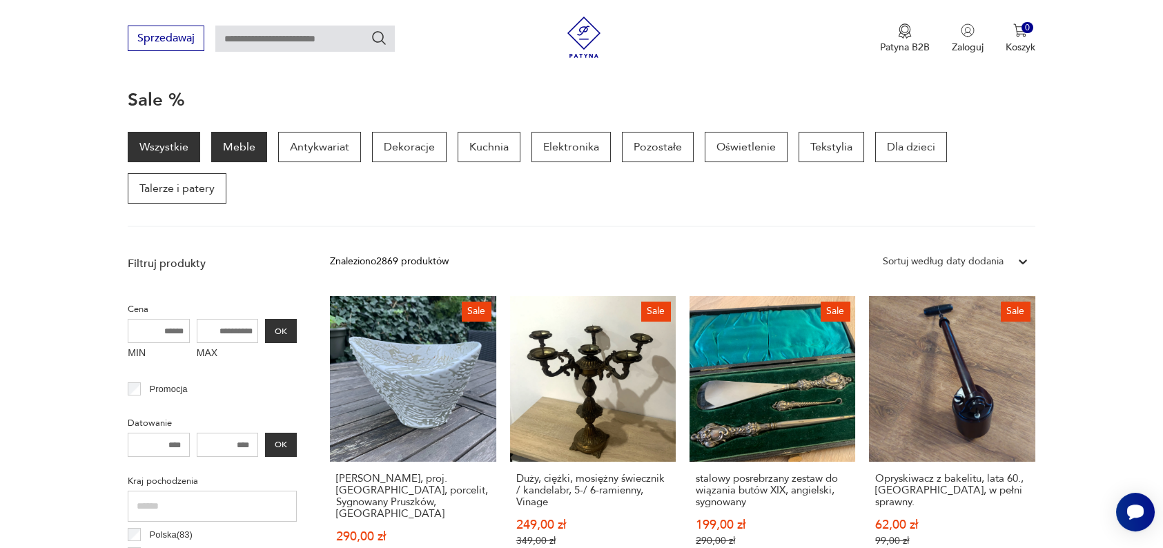
click at [235, 139] on p "Meble" at bounding box center [239, 147] width 56 height 30
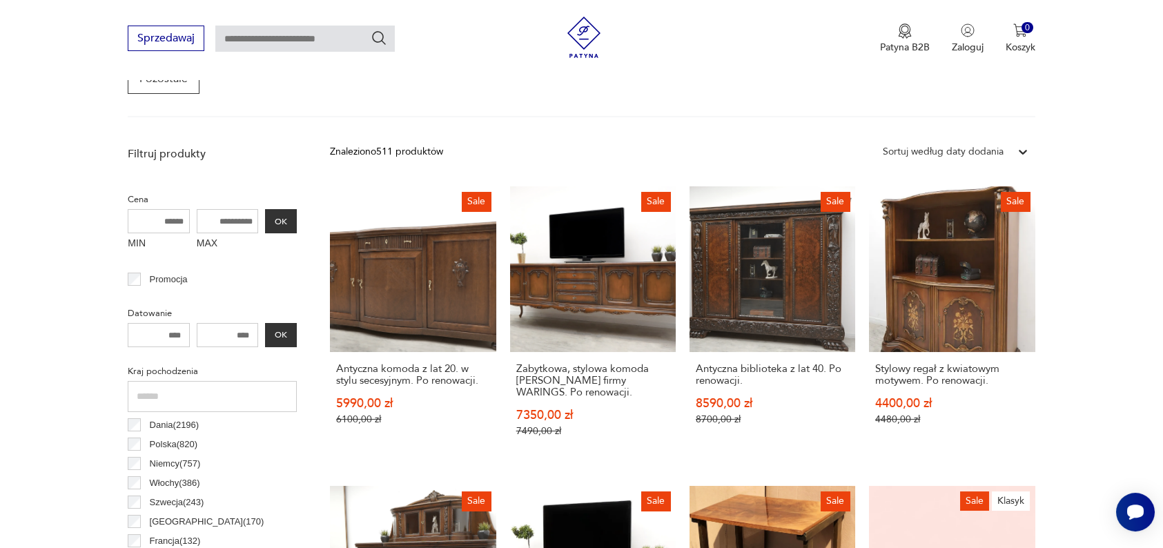
scroll to position [435, 0]
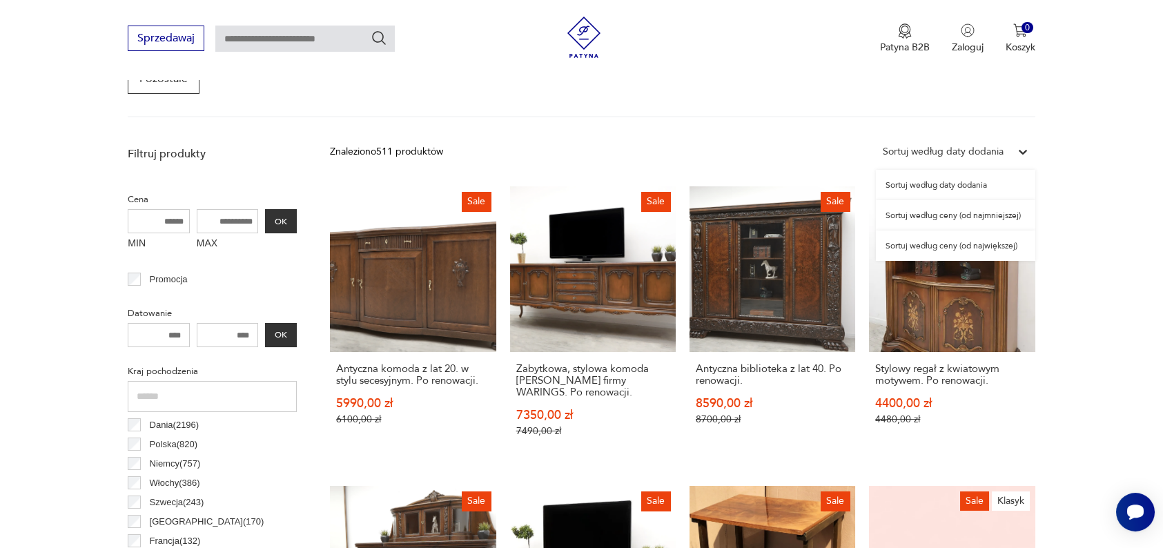
click at [964, 152] on div "Sortuj według daty dodania" at bounding box center [943, 151] width 121 height 15
click at [948, 242] on div "Sortuj według ceny (od największej)" at bounding box center [955, 246] width 159 height 30
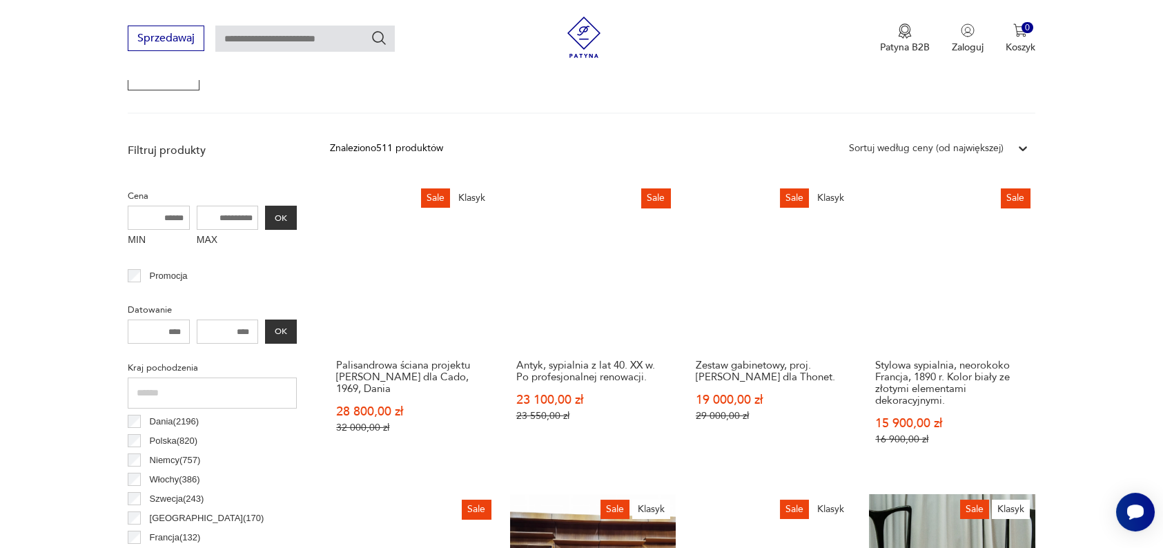
scroll to position [440, 0]
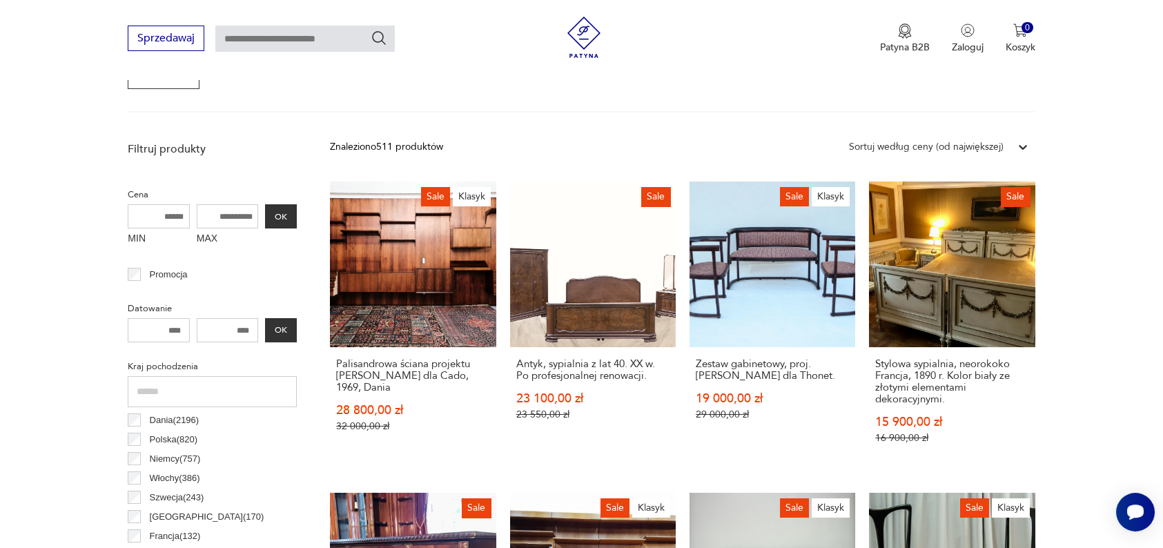
click at [986, 146] on div "Sortuj według ceny (od największej)" at bounding box center [926, 146] width 155 height 15
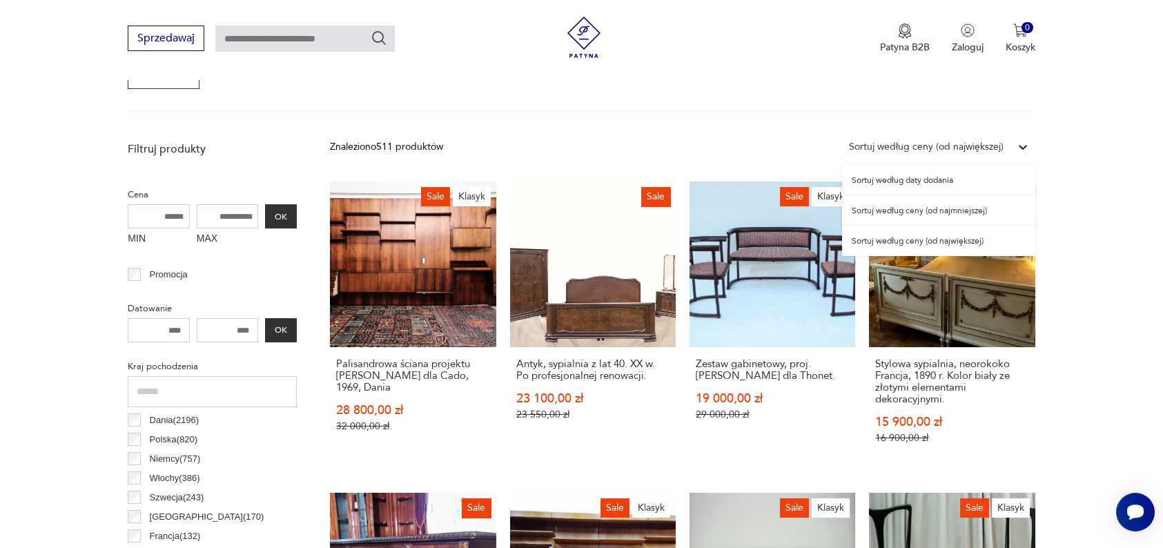
click at [957, 210] on div "Sortuj według ceny (od najmniejszej)" at bounding box center [938, 210] width 193 height 30
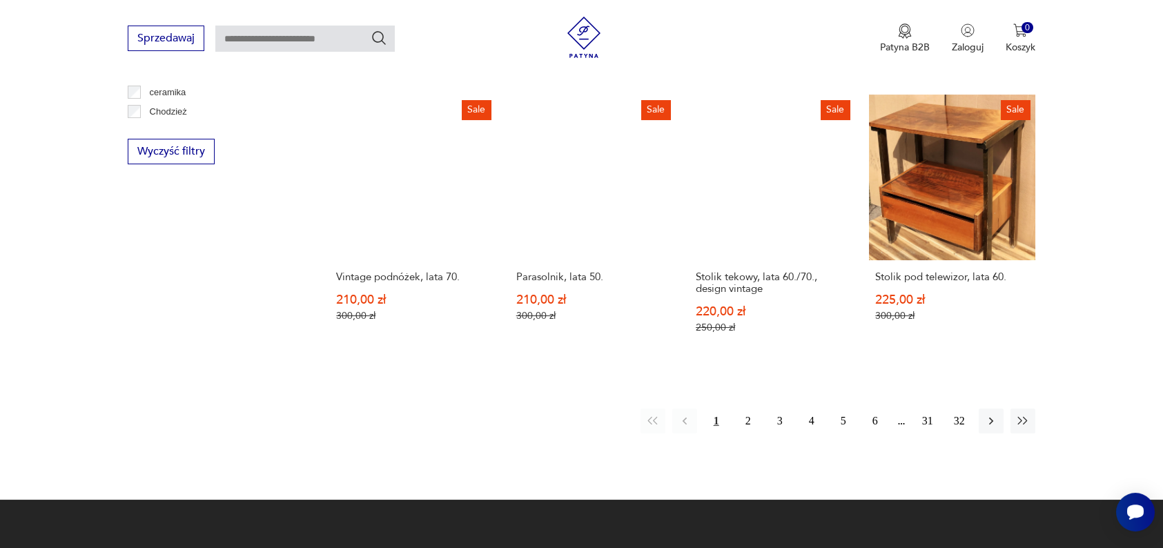
scroll to position [1427, 0]
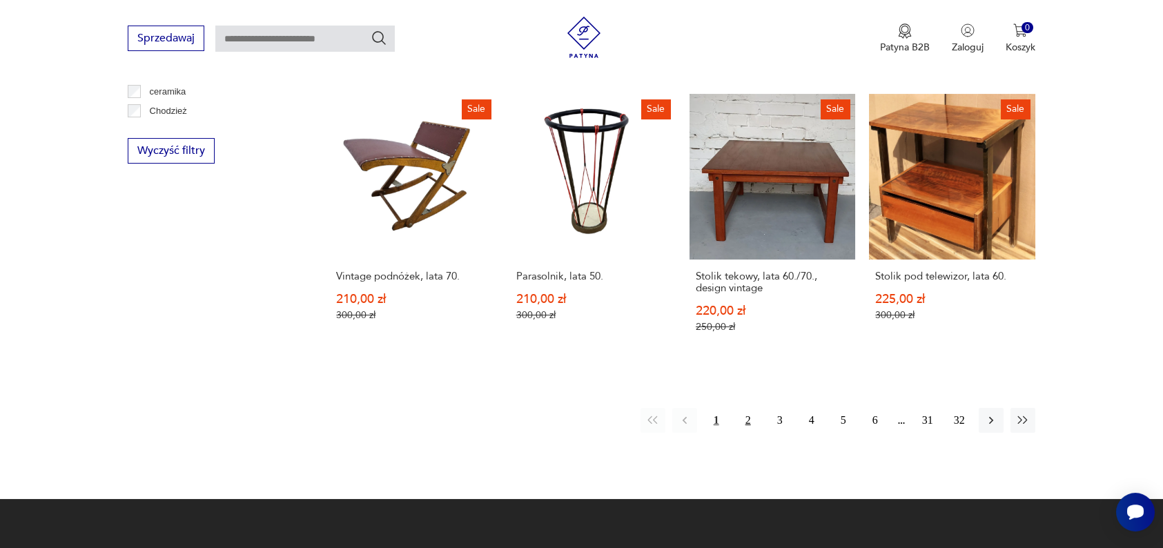
click at [743, 408] on button "2" at bounding box center [748, 420] width 25 height 25
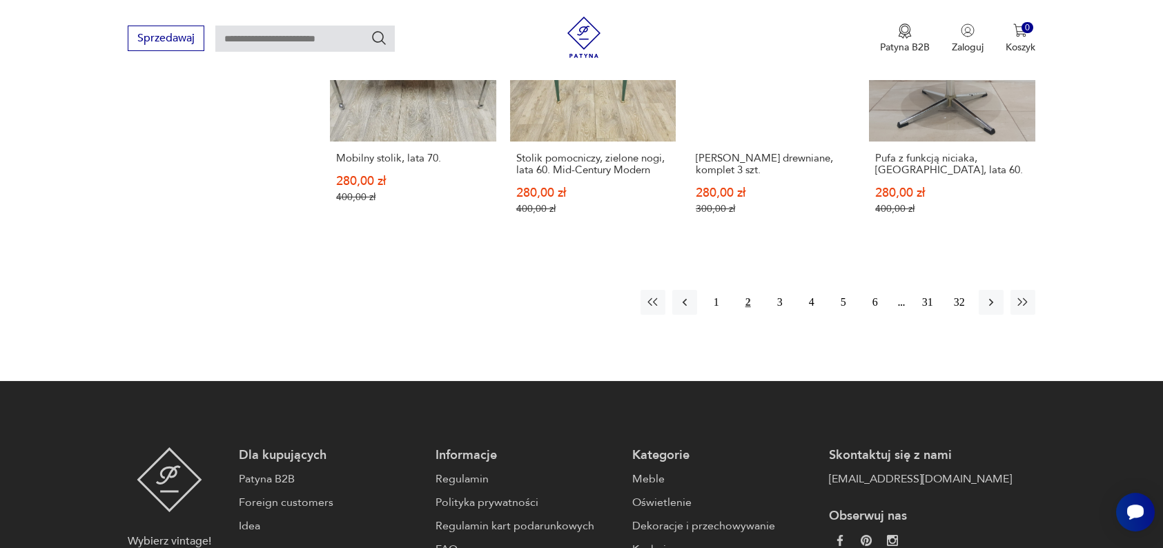
scroll to position [1546, 0]
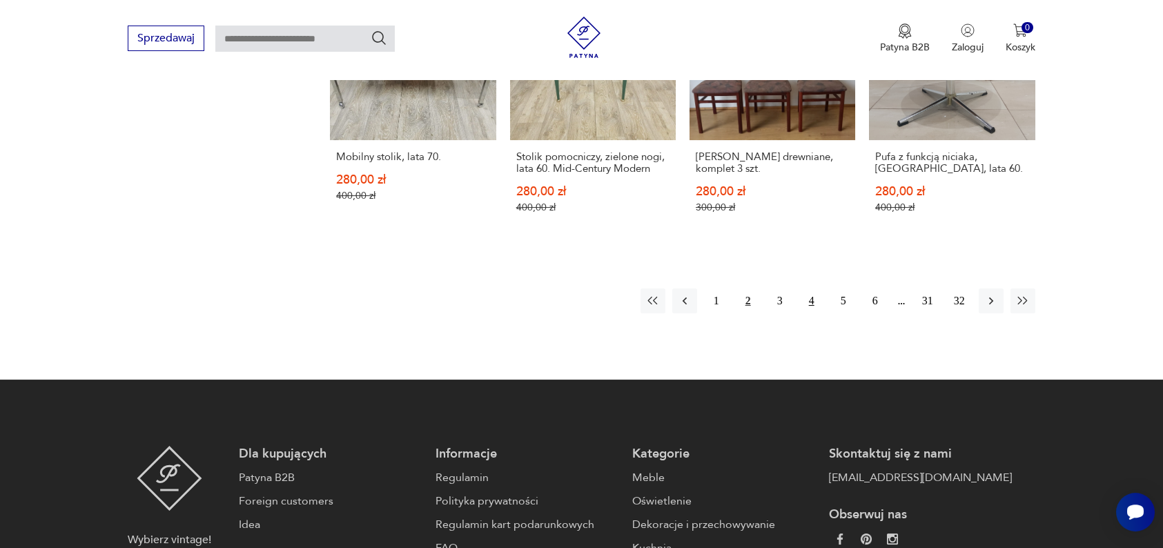
click at [806, 289] on button "4" at bounding box center [811, 301] width 25 height 25
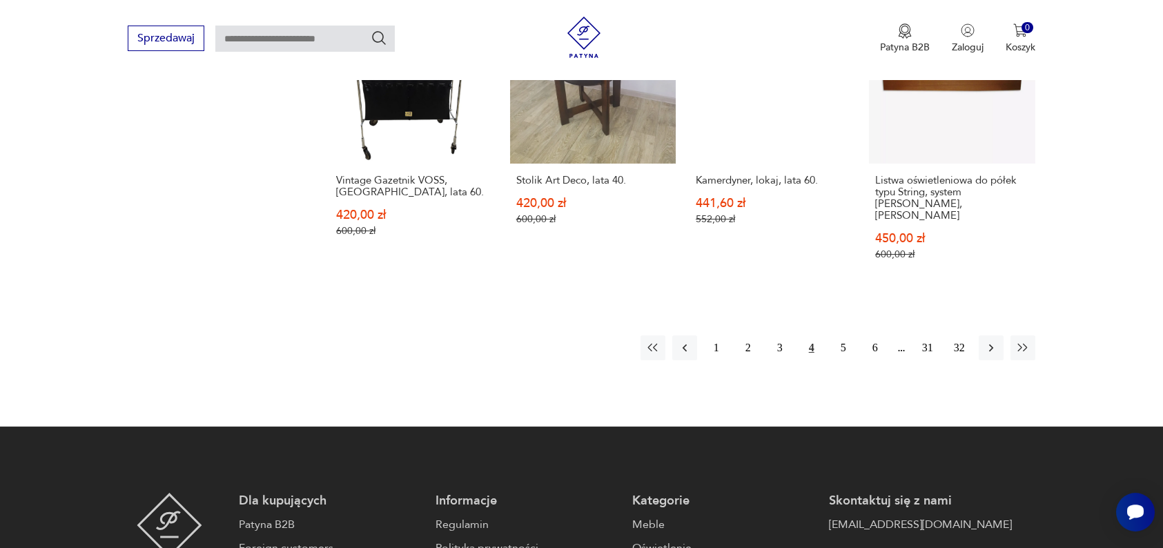
scroll to position [1535, 0]
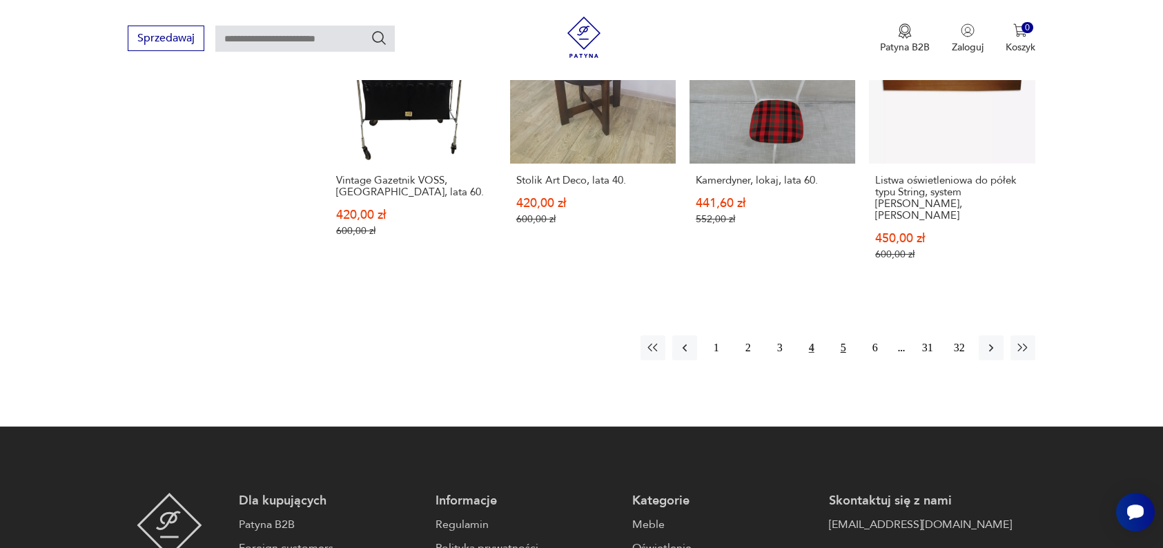
click at [845, 335] on button "5" at bounding box center [843, 347] width 25 height 25
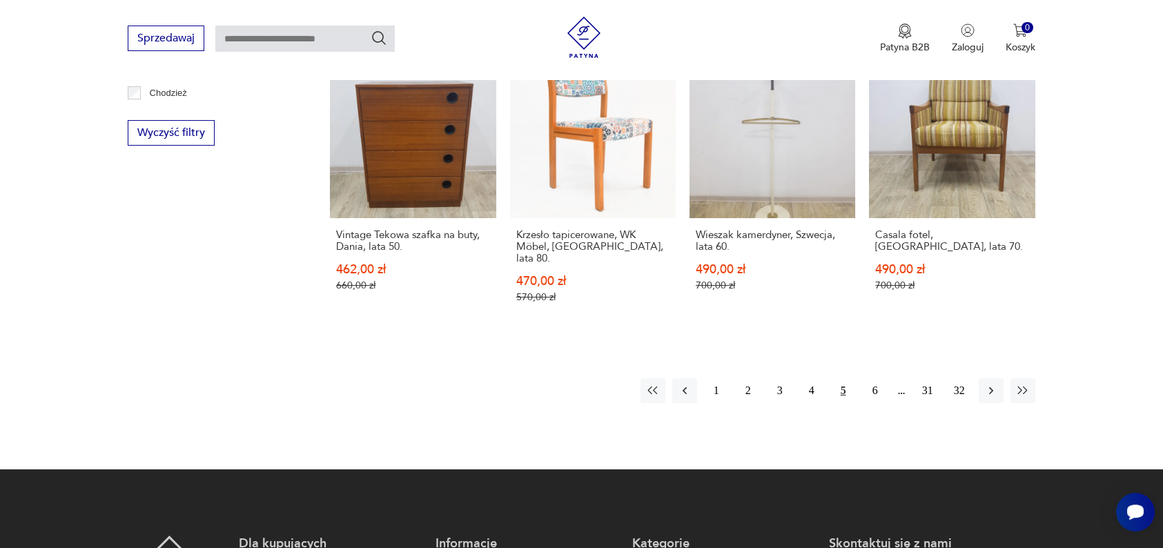
scroll to position [1446, 0]
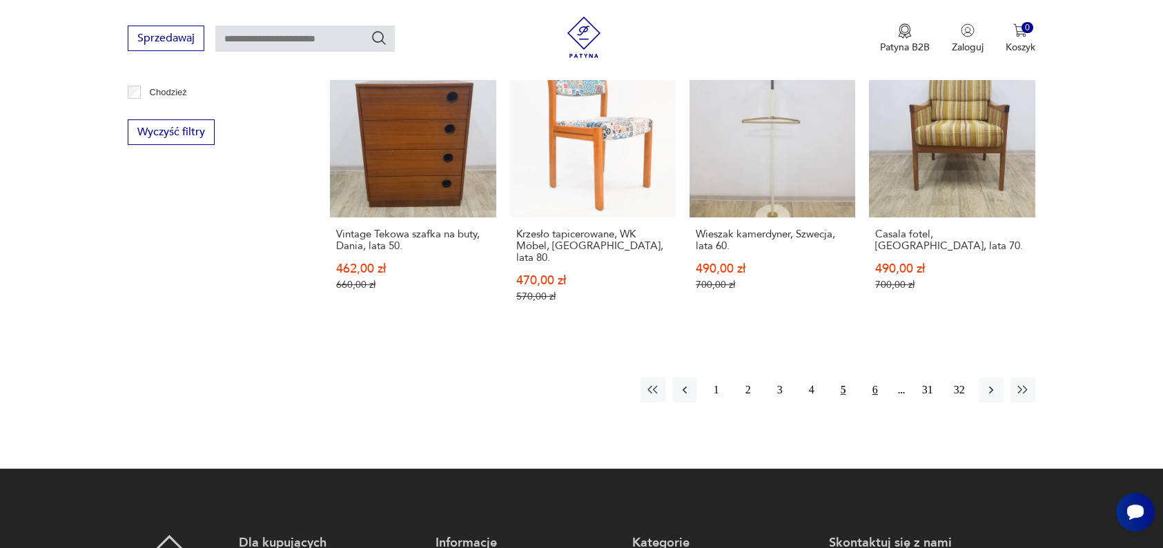
click at [876, 385] on button "6" at bounding box center [875, 390] width 25 height 25
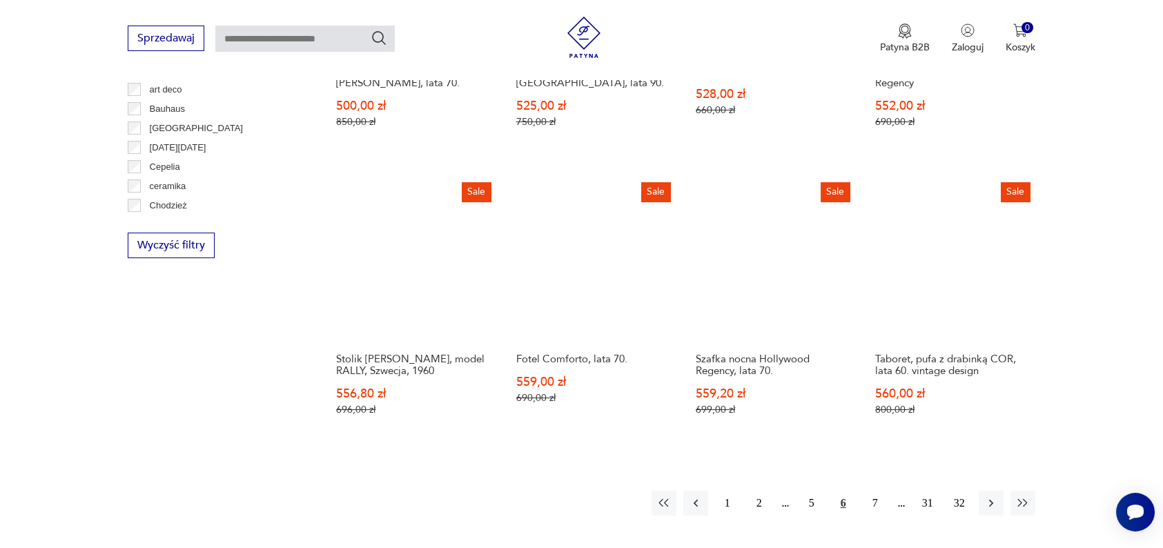
scroll to position [1427, 0]
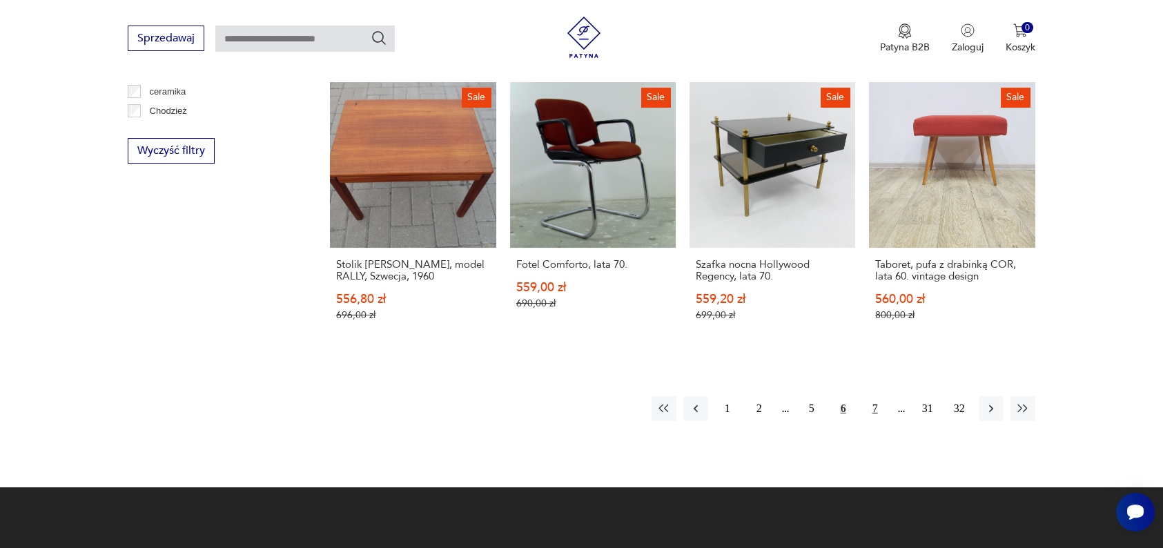
click at [871, 396] on button "7" at bounding box center [875, 408] width 25 height 25
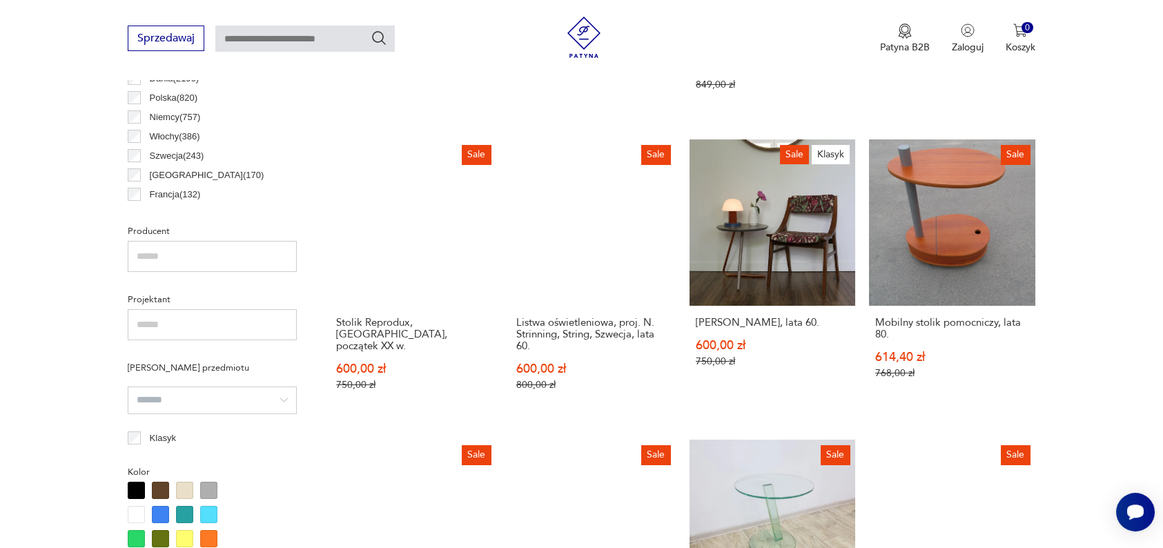
scroll to position [786, 0]
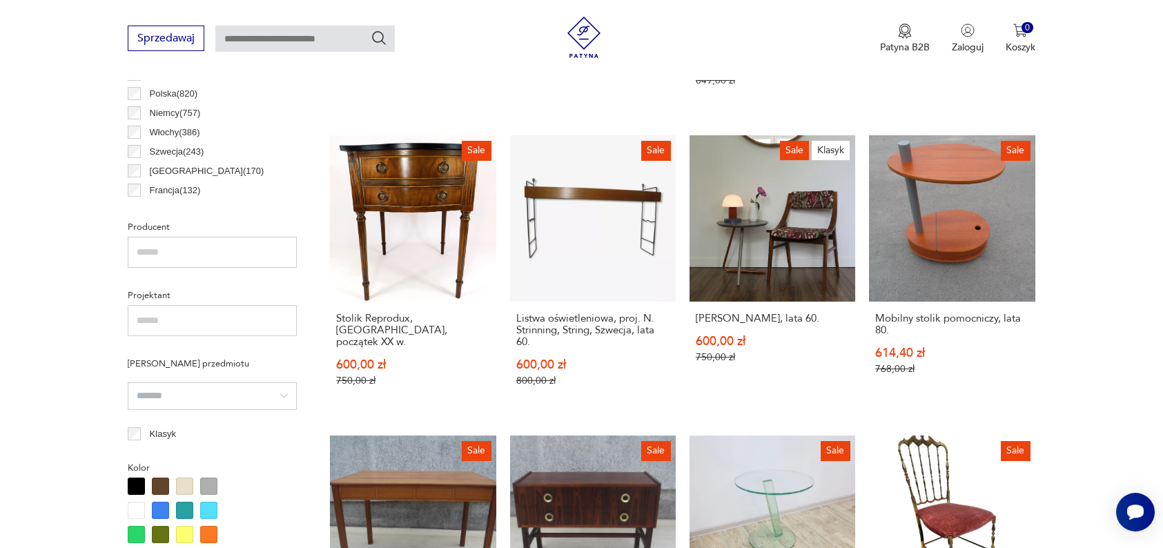
click at [1054, 352] on section "Filtruj produkty Cena MIN MAX OK Promocja Datowanie OK Kraj pochodzenia Dania (…" at bounding box center [581, 482] width 1163 height 1387
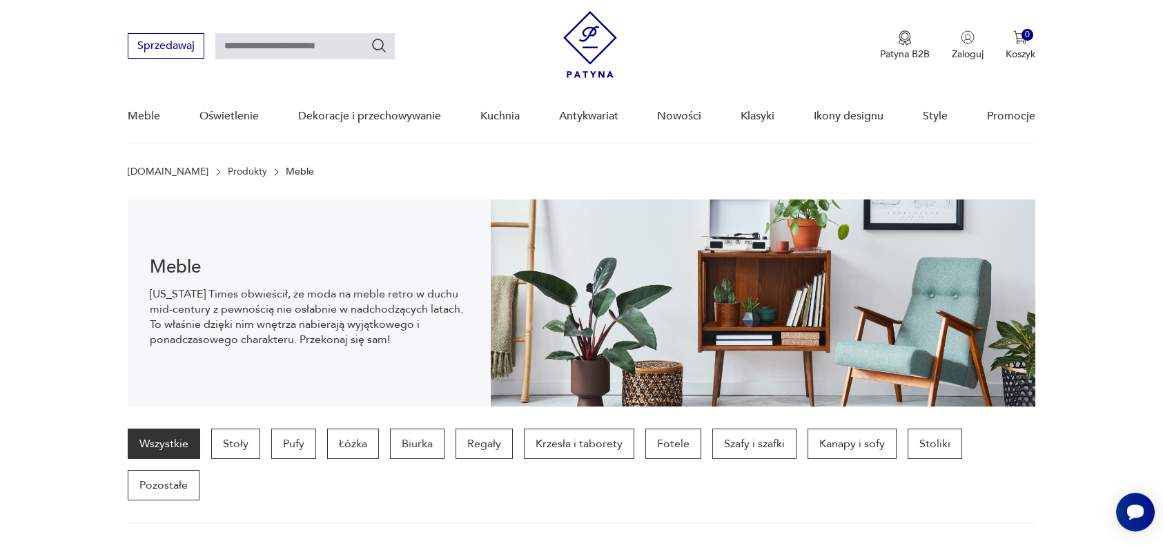
scroll to position [26, 0]
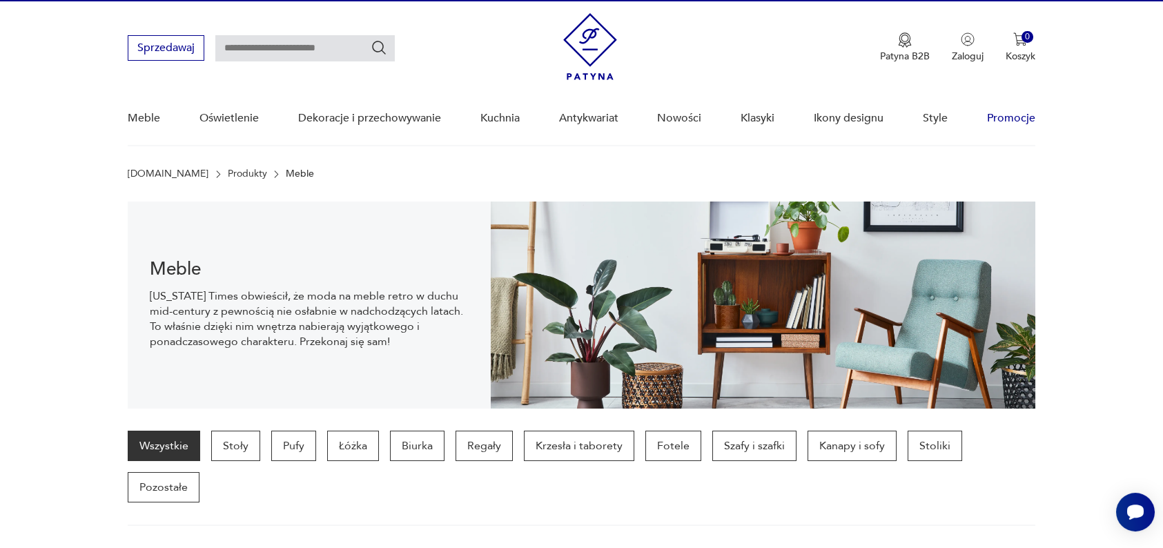
click at [1017, 117] on link "Promocje" at bounding box center [1011, 118] width 48 height 53
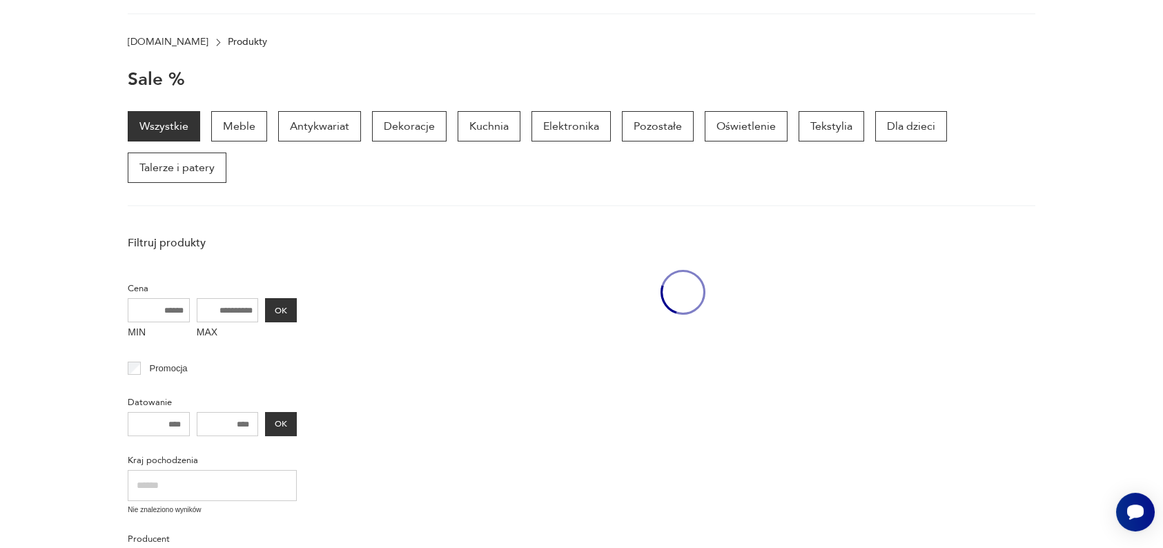
scroll to position [178, 0]
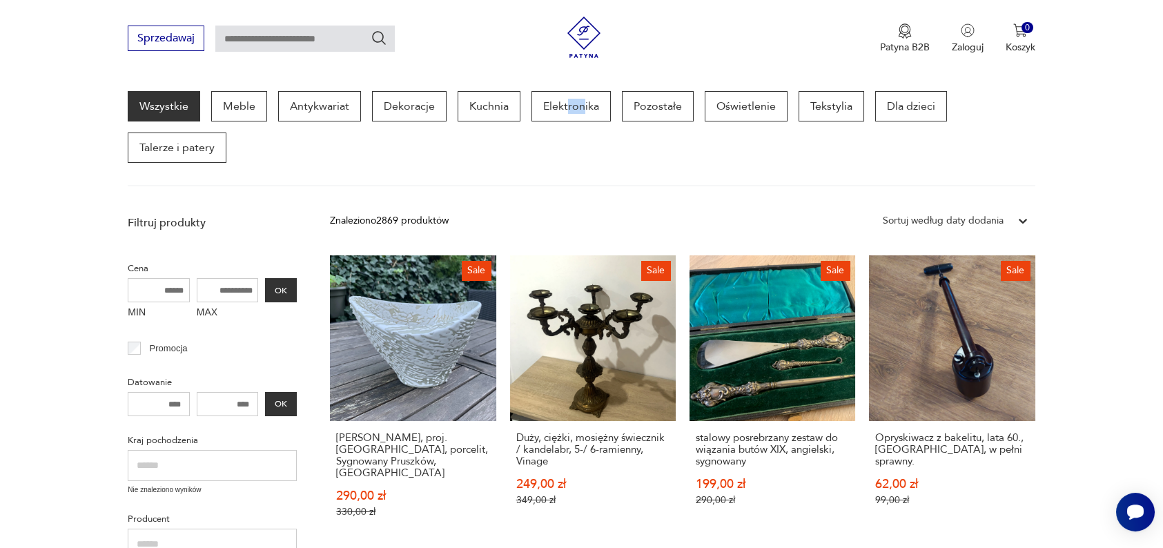
drag, startPoint x: 581, startPoint y: 179, endPoint x: 563, endPoint y: 177, distance: 18.0
click at [563, 177] on div "Wszystkie Meble Antykwariat Dekoracje Kuchnia Elektronika Pozostałe Oświetlenie…" at bounding box center [581, 138] width 907 height 95
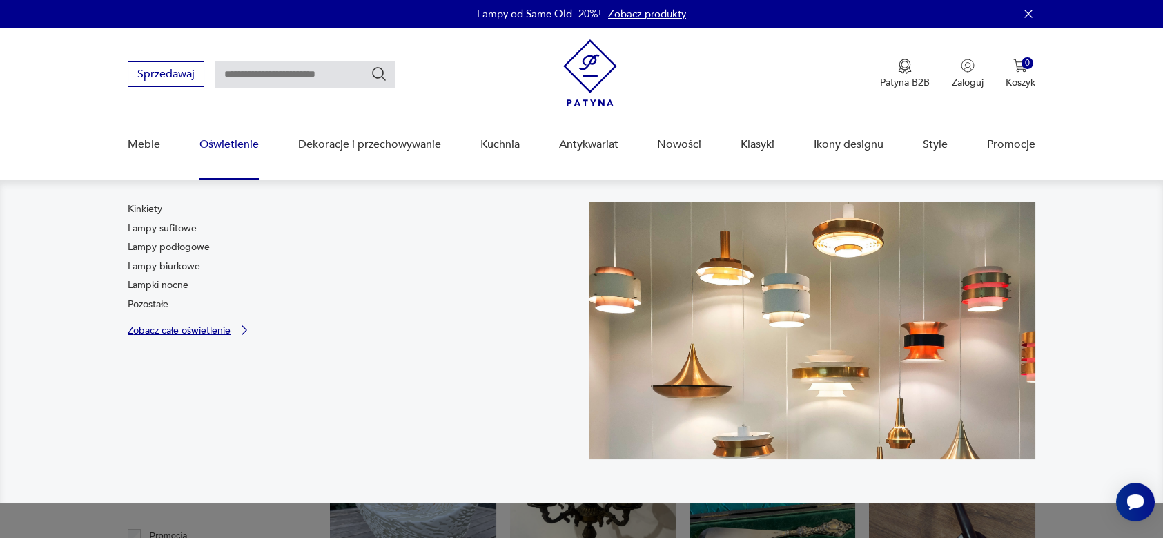
click at [163, 330] on p "Zobacz całe oświetlenie" at bounding box center [179, 330] width 103 height 9
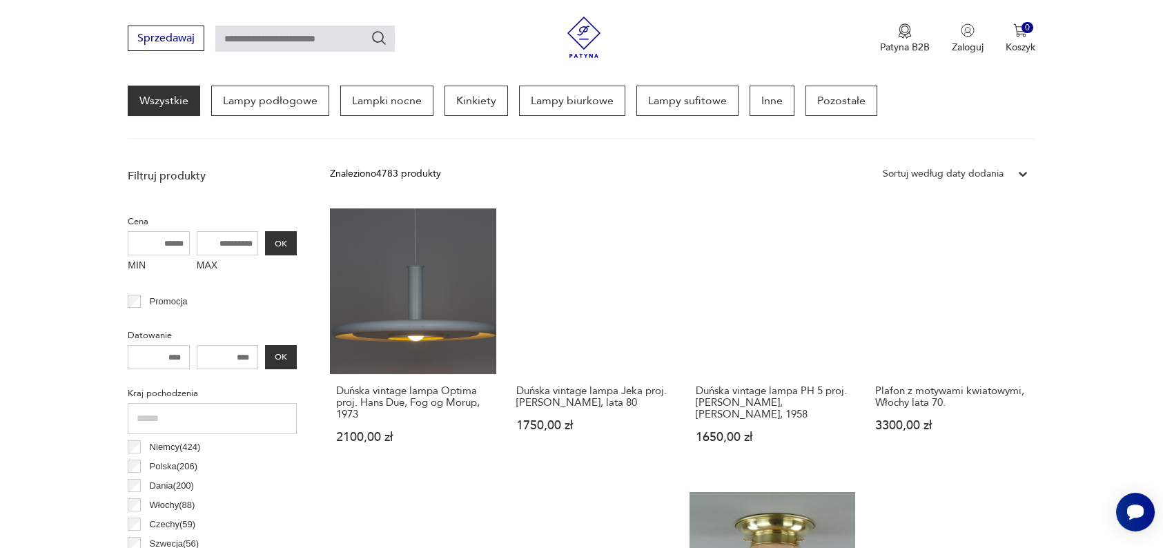
scroll to position [374, 0]
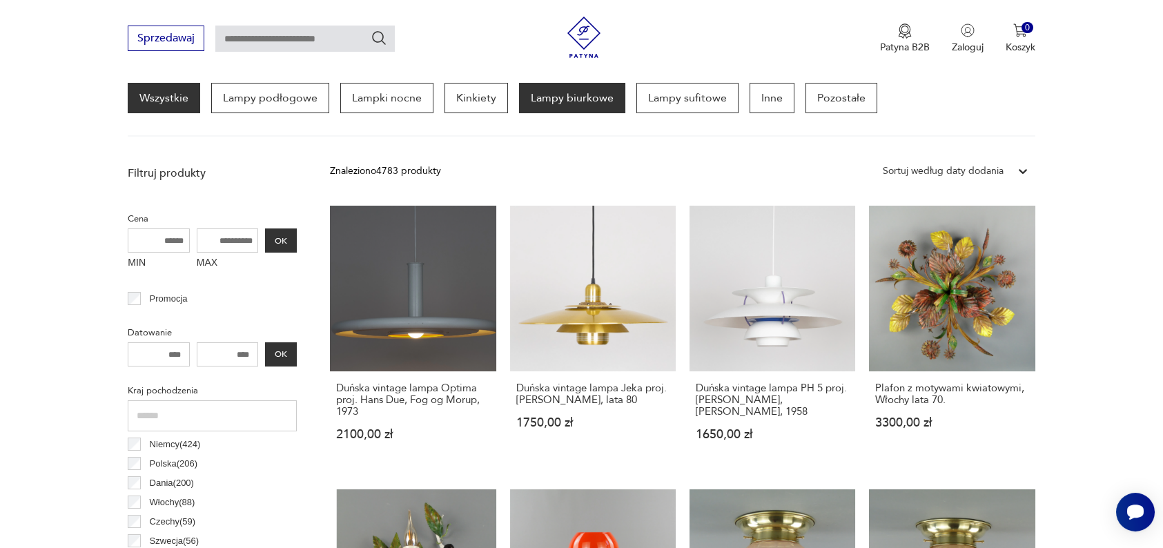
click at [614, 91] on p "Lampy biurkowe" at bounding box center [572, 98] width 106 height 30
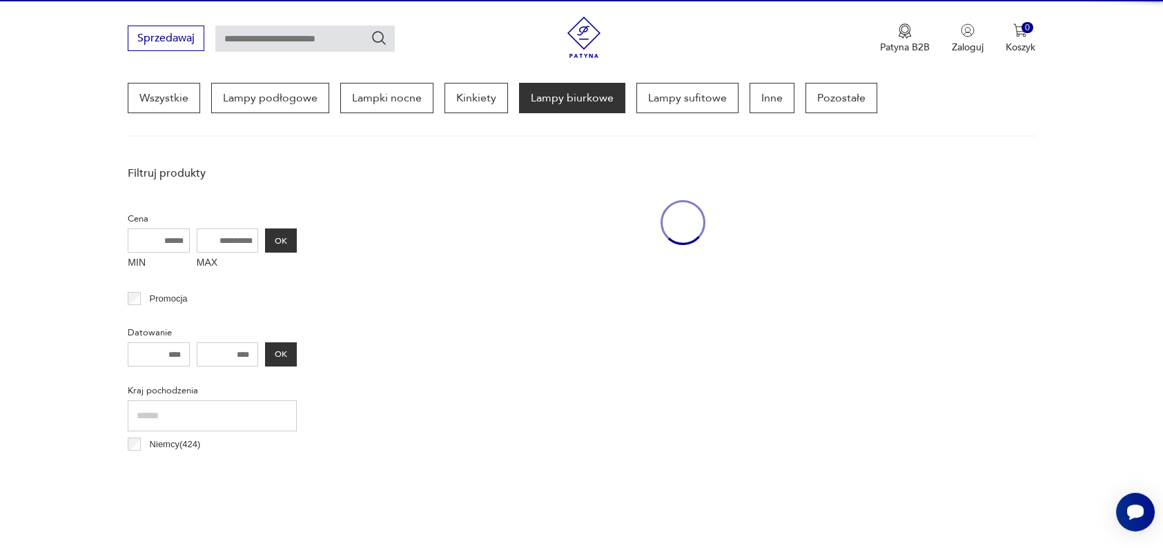
scroll to position [324, 0]
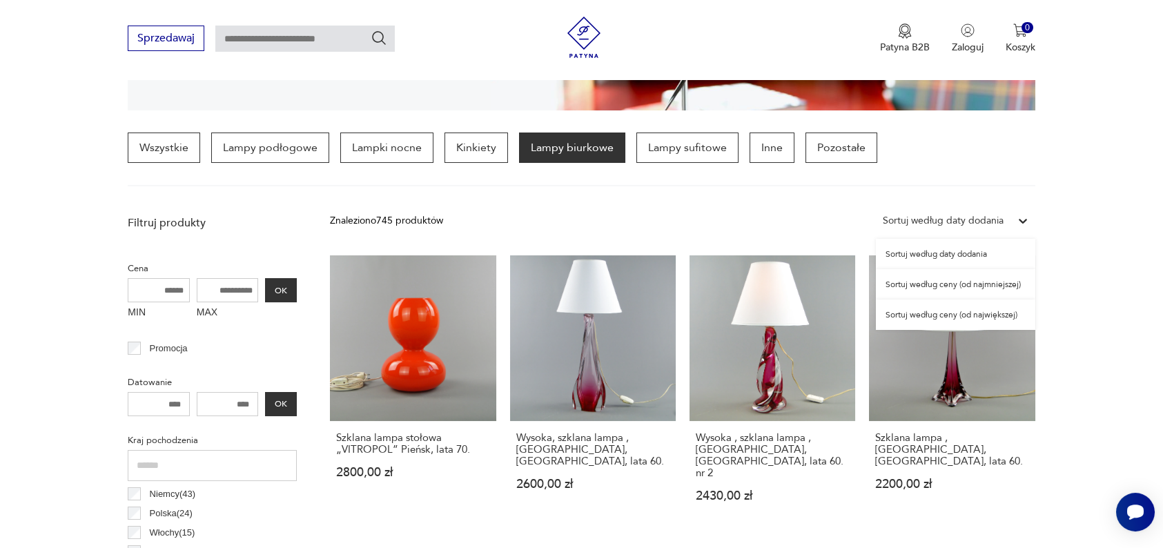
click at [911, 217] on div "Sortuj według daty dodania" at bounding box center [943, 220] width 121 height 15
click at [913, 286] on div "Sortuj według ceny (od najmniejszej)" at bounding box center [955, 284] width 159 height 30
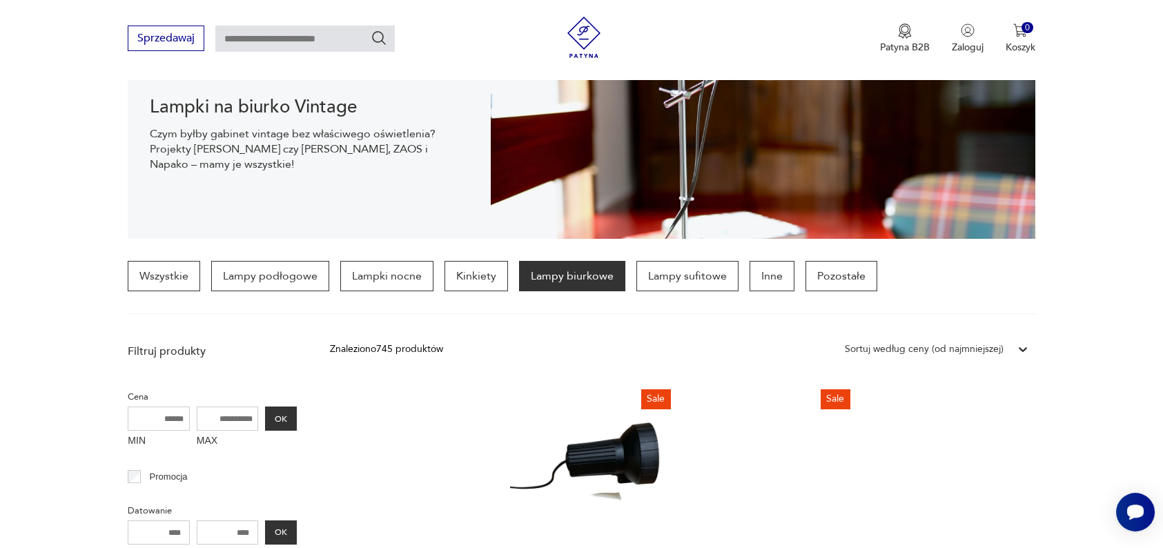
scroll to position [180, 0]
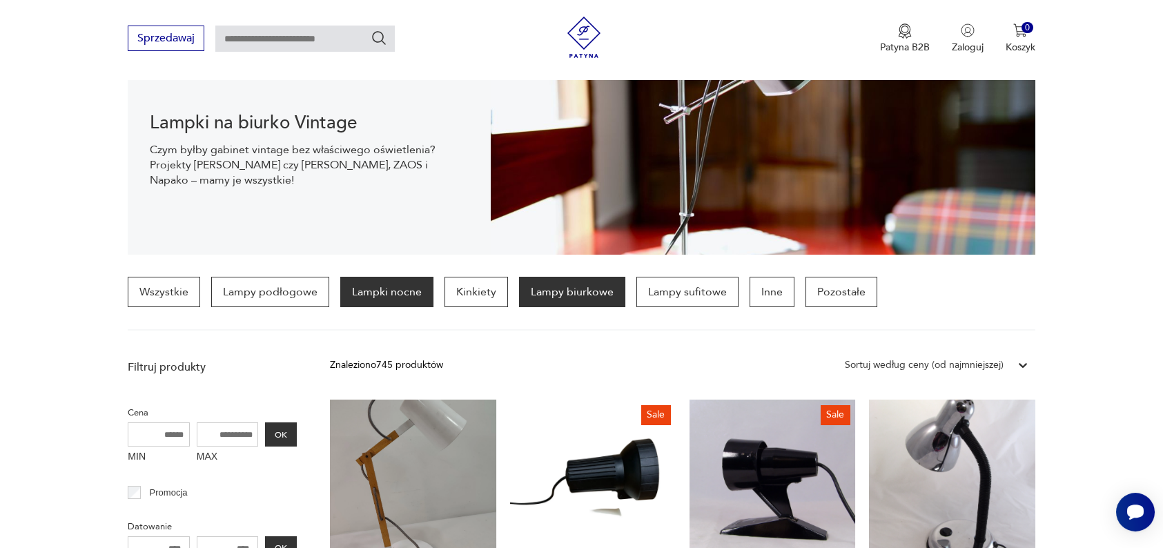
click at [400, 297] on p "Lampki nocne" at bounding box center [386, 292] width 93 height 30
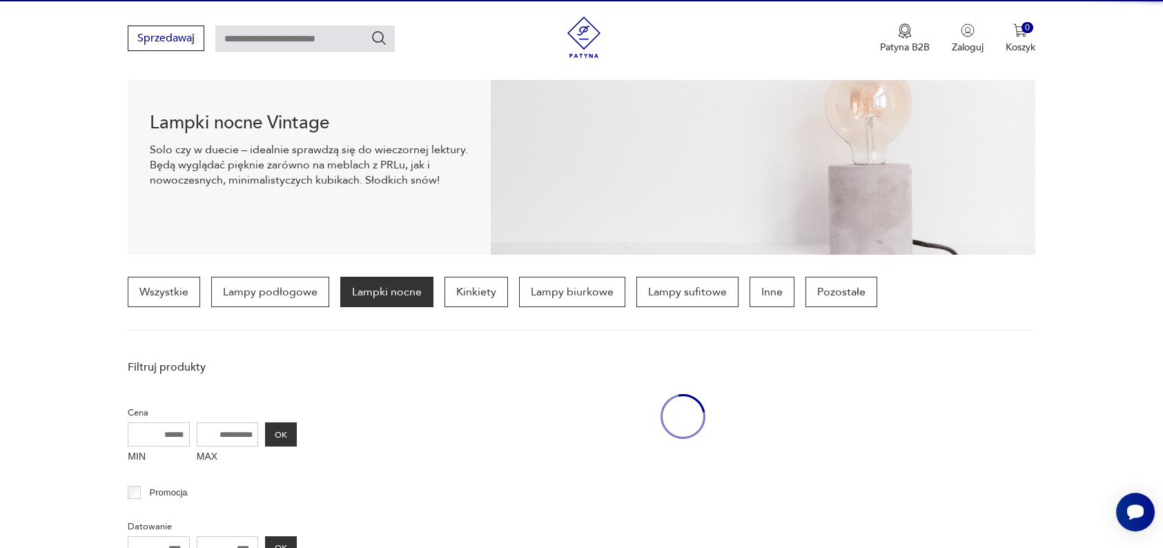
scroll to position [324, 0]
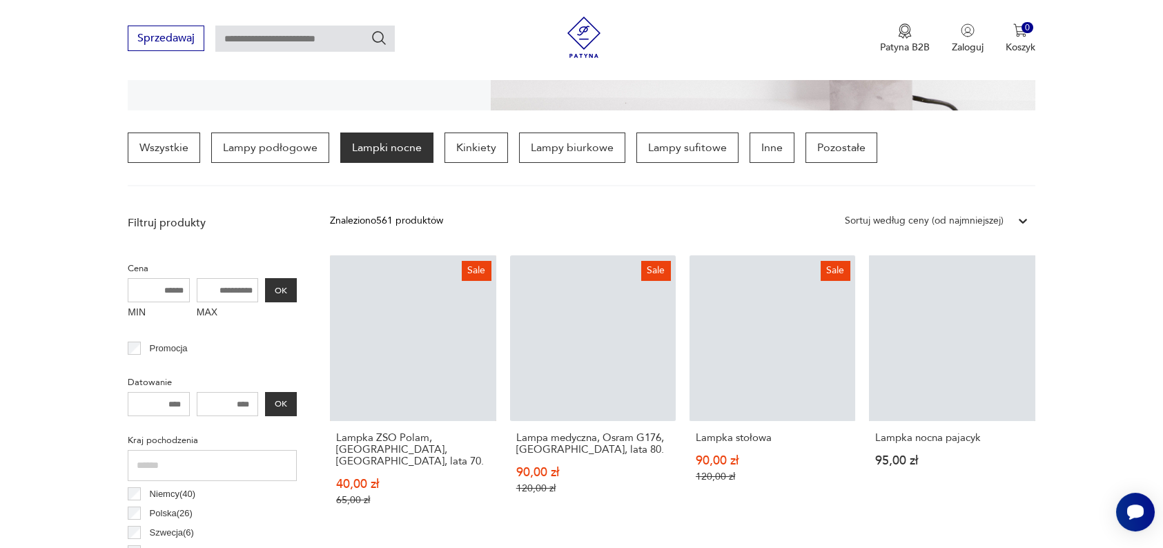
click at [975, 217] on div "Sortuj według ceny (od najmniejszej)" at bounding box center [924, 220] width 159 height 15
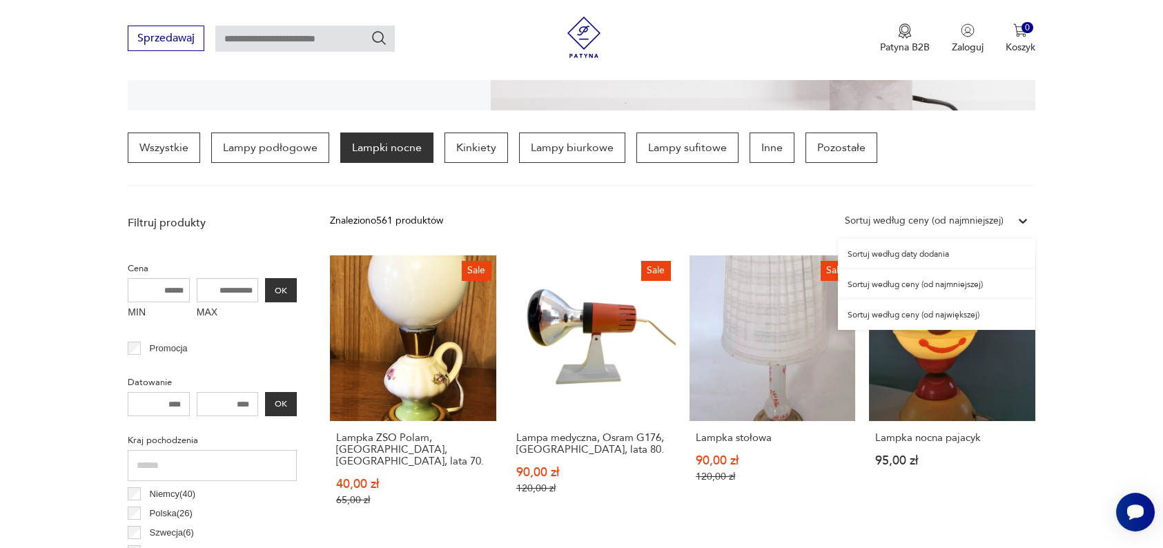
click at [962, 286] on div "Sortuj według ceny (od najmniejszej)" at bounding box center [936, 284] width 197 height 30
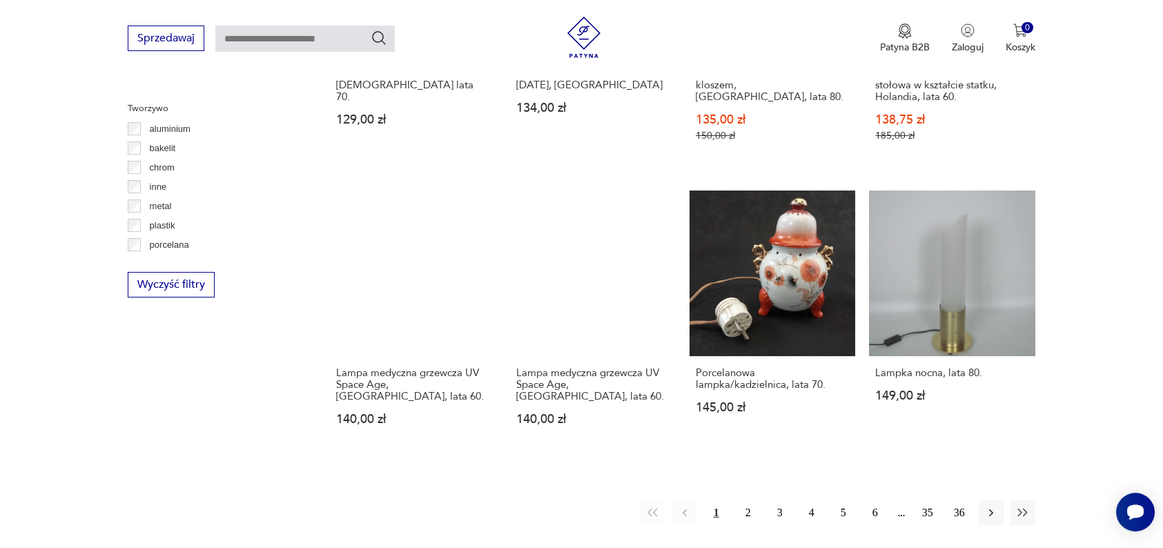
scroll to position [1278, 0]
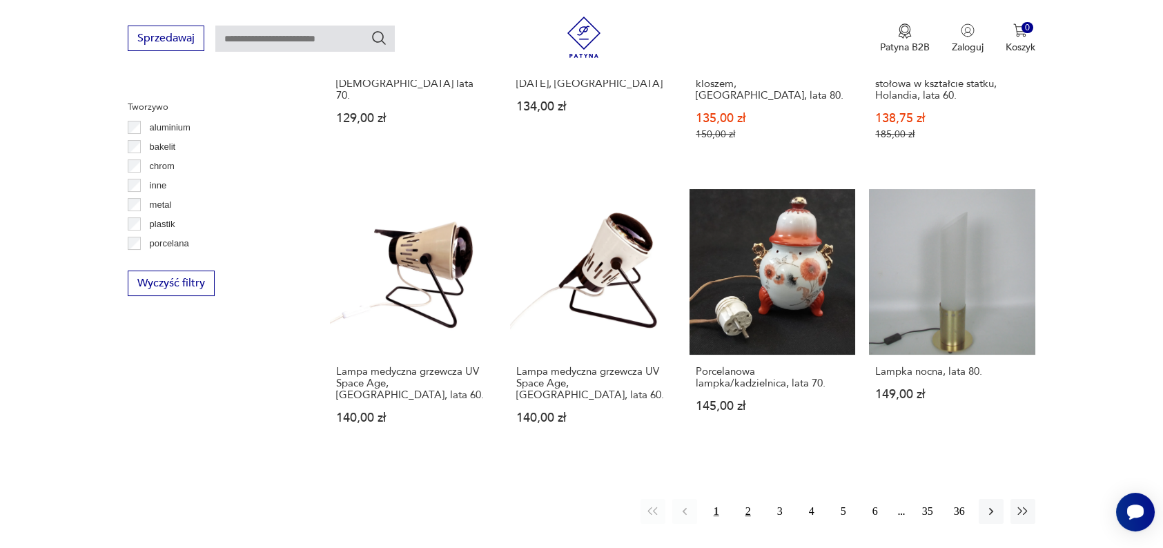
click at [746, 499] on button "2" at bounding box center [748, 511] width 25 height 25
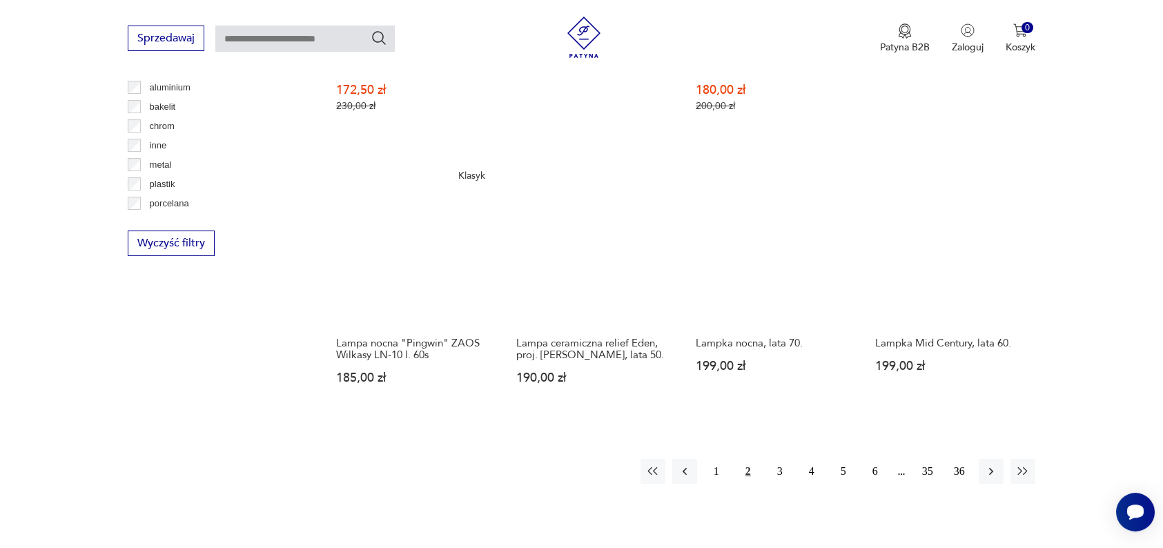
scroll to position [1323, 0]
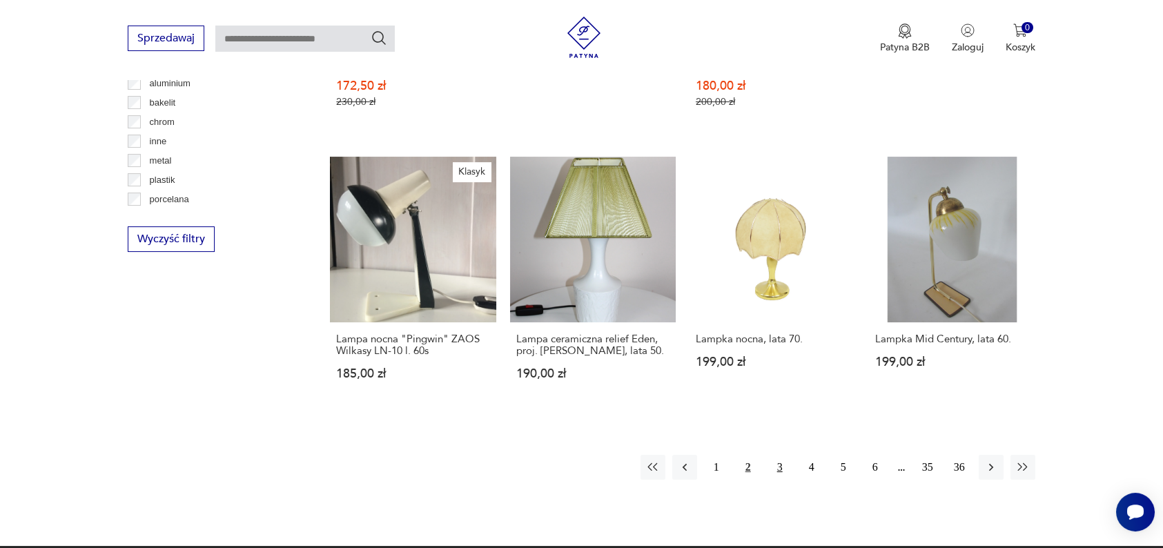
click at [786, 455] on button "3" at bounding box center [780, 467] width 25 height 25
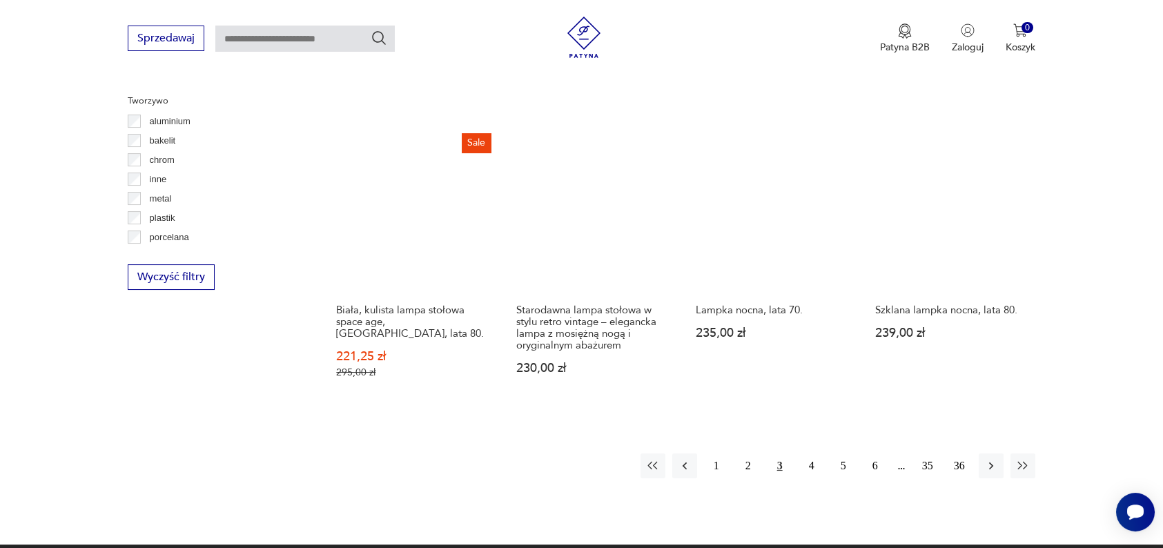
scroll to position [1285, 0]
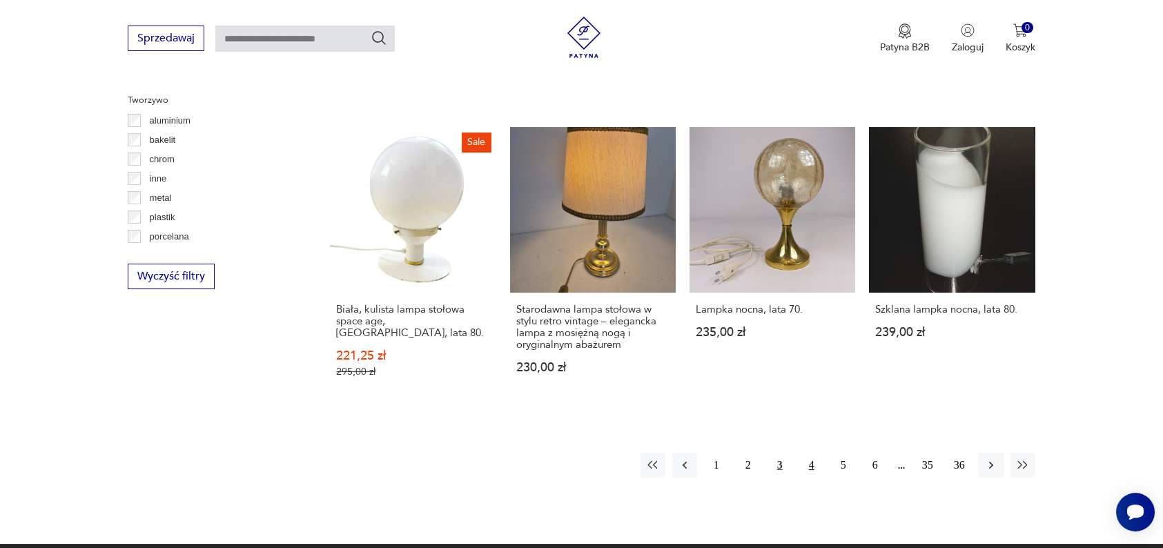
click at [812, 453] on button "4" at bounding box center [811, 465] width 25 height 25
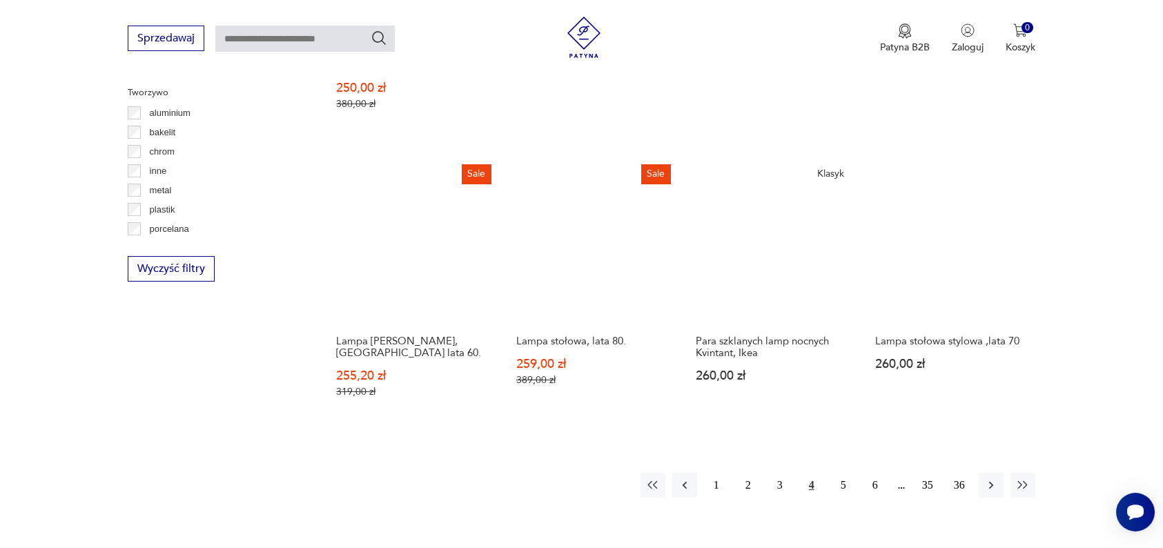
scroll to position [1295, 0]
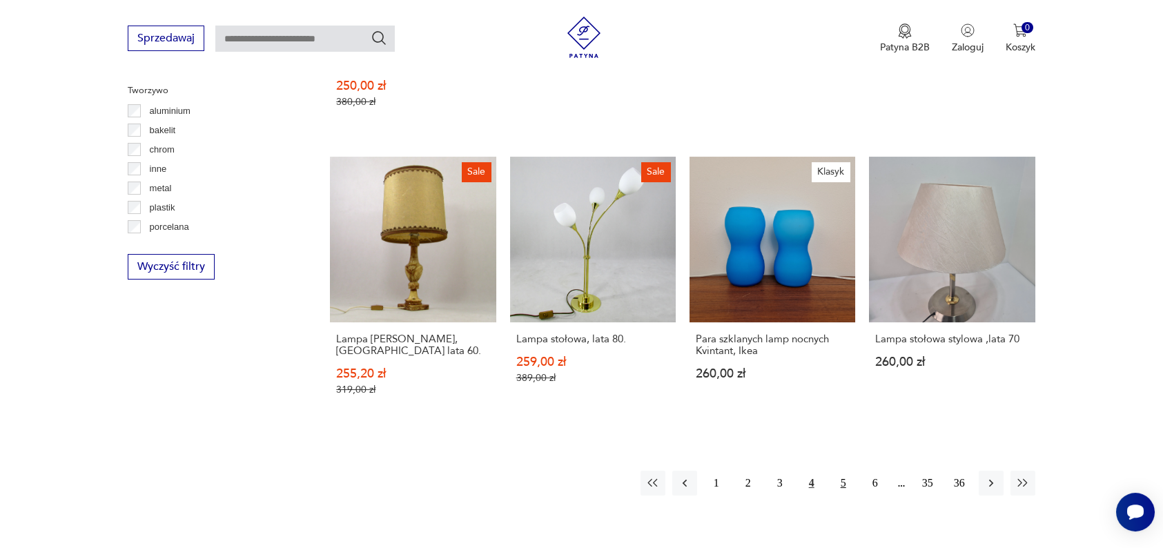
click at [846, 471] on button "5" at bounding box center [843, 483] width 25 height 25
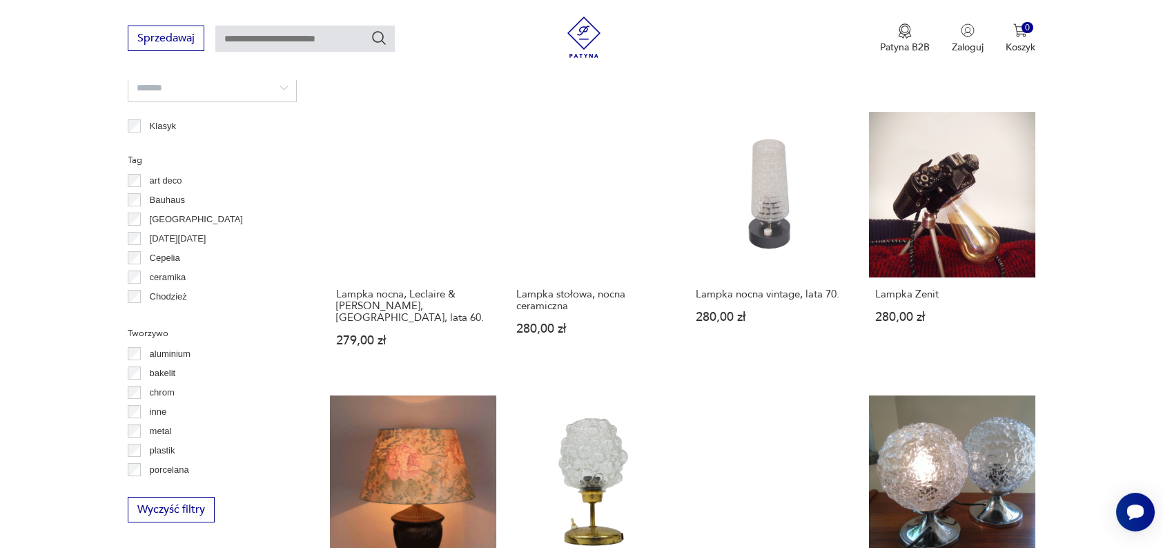
scroll to position [1051, 0]
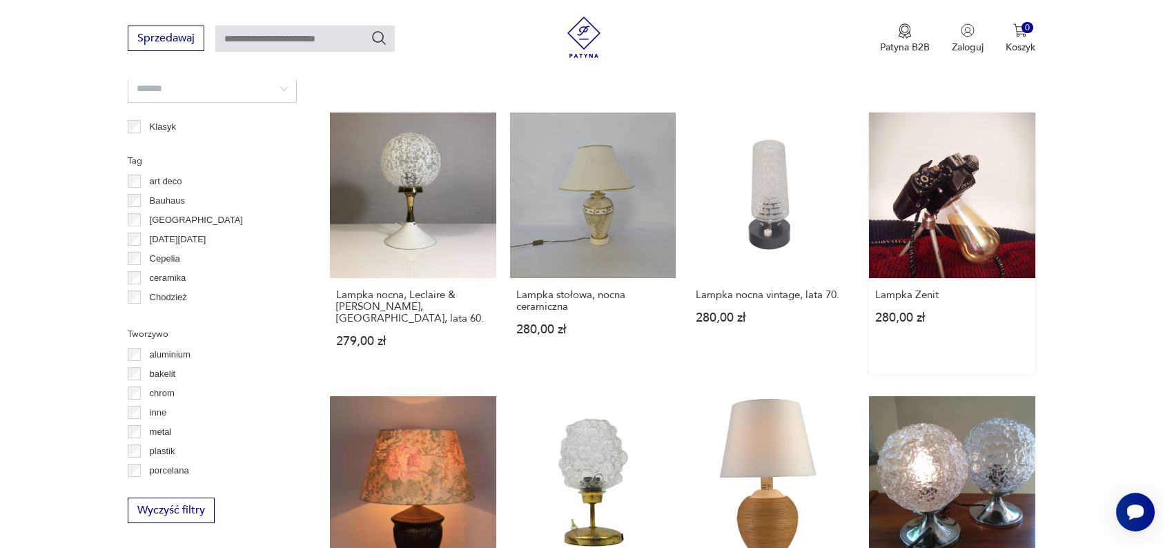
click at [1023, 236] on link "Lampka Zenit 280,00 zł" at bounding box center [952, 244] width 166 height 262
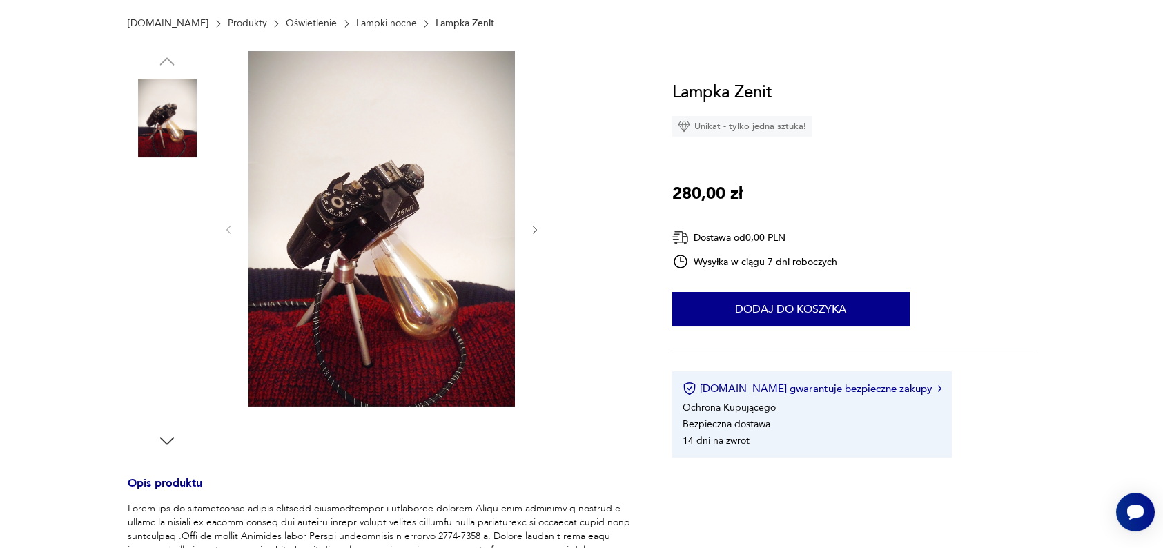
scroll to position [67, 0]
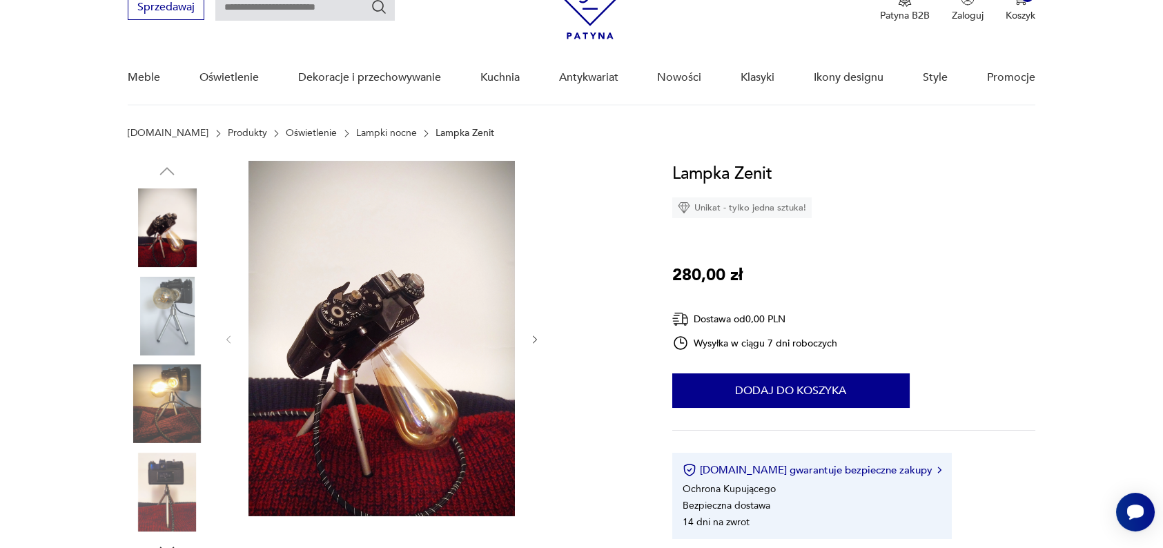
click at [530, 340] on icon "button" at bounding box center [535, 340] width 12 height 12
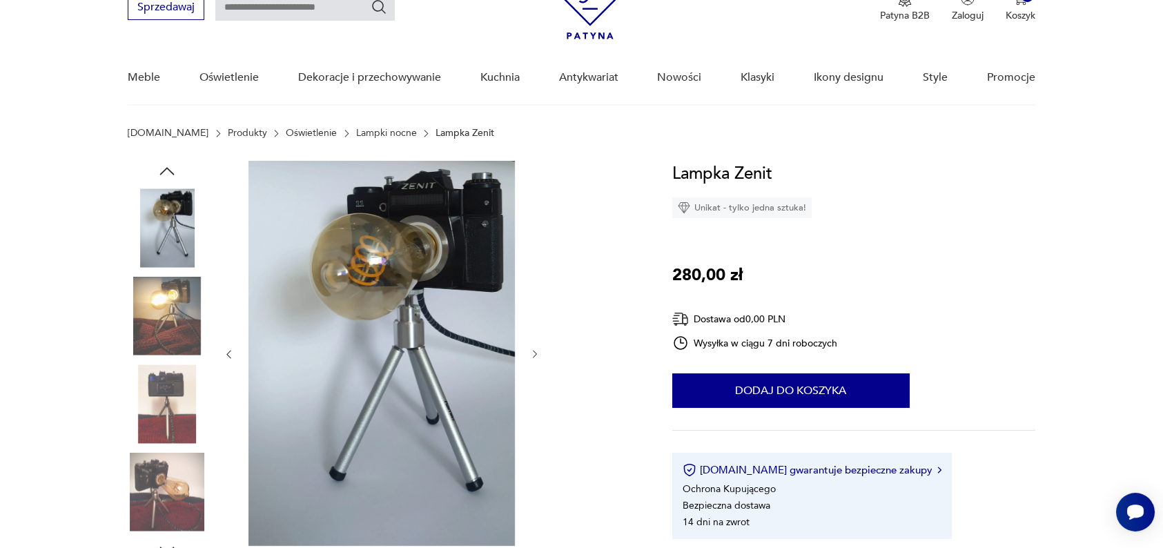
click at [530, 340] on div at bounding box center [382, 354] width 318 height 387
click at [534, 350] on icon "button" at bounding box center [535, 355] width 12 height 12
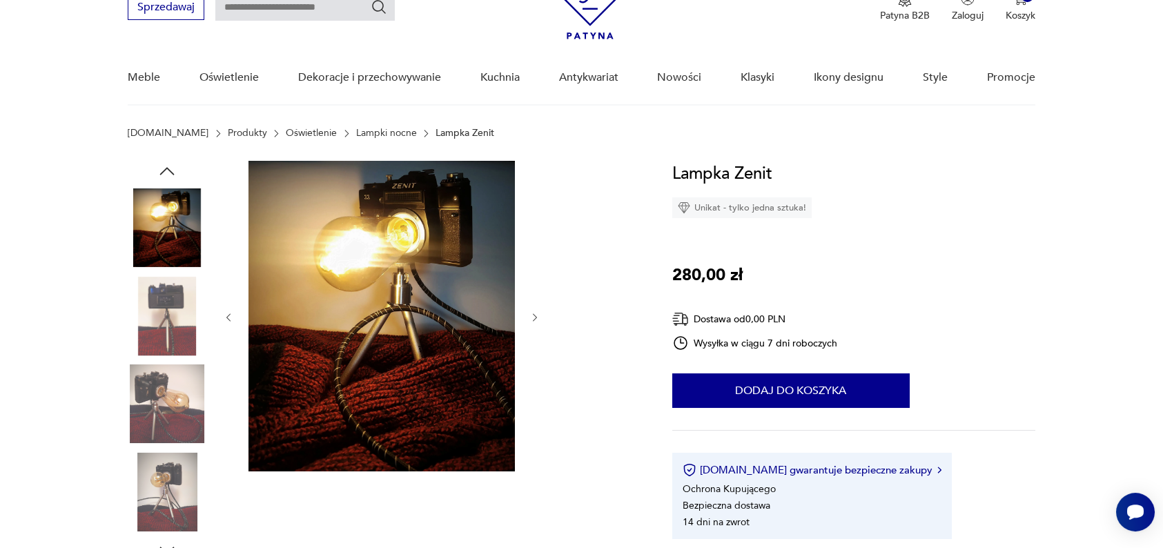
click at [536, 317] on icon "button" at bounding box center [535, 318] width 12 height 12
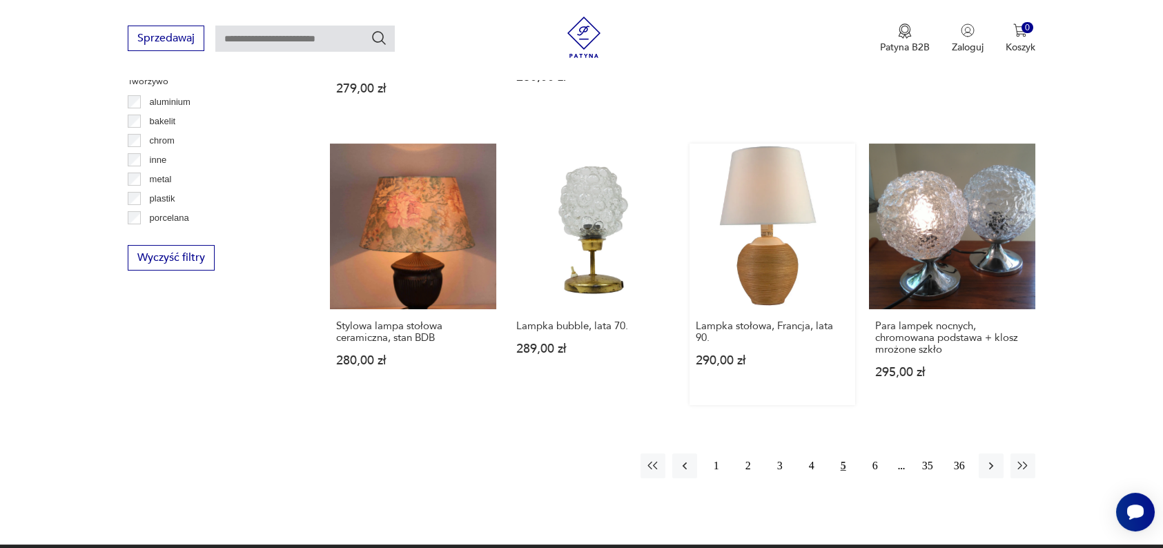
scroll to position [1306, 0]
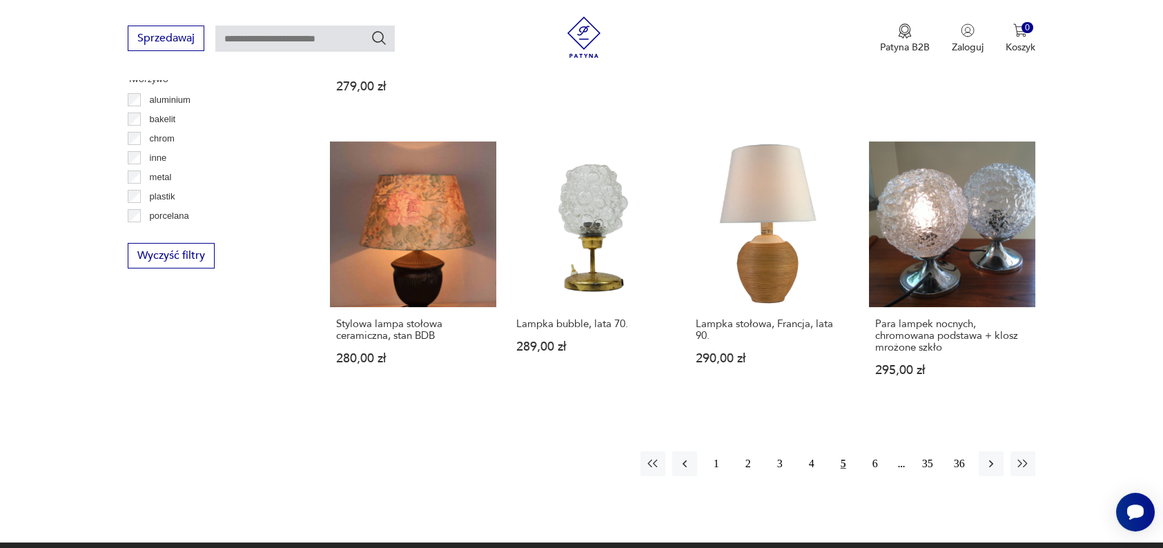
click at [844, 451] on button "5" at bounding box center [843, 463] width 25 height 25
click at [843, 451] on button "5" at bounding box center [843, 463] width 25 height 25
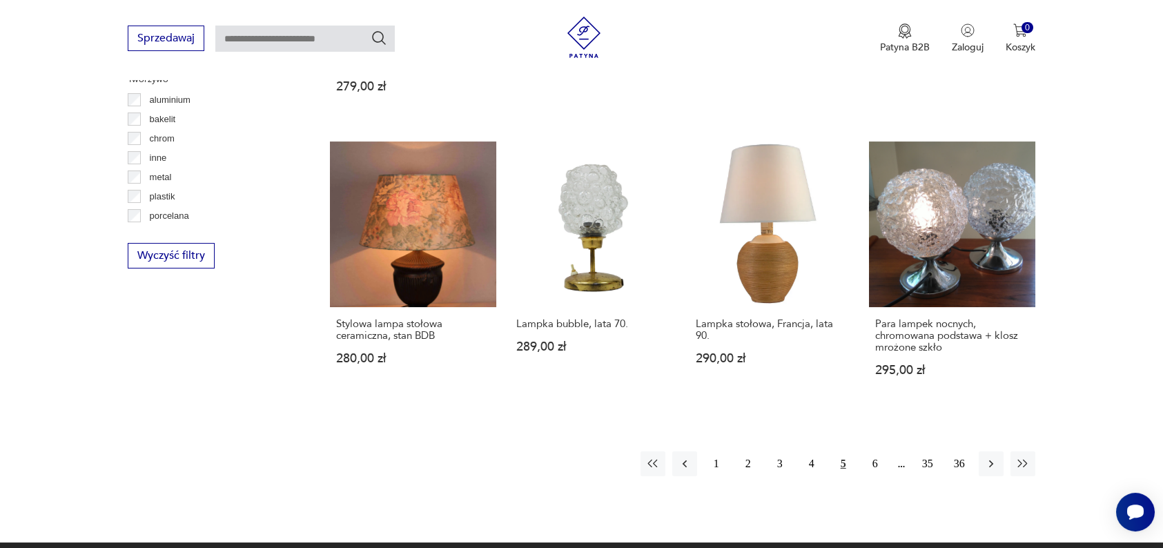
click at [843, 451] on button "5" at bounding box center [843, 463] width 25 height 25
drag, startPoint x: 843, startPoint y: 437, endPoint x: 876, endPoint y: 440, distance: 33.3
click at [876, 451] on div "1 2 3 4 5 6 35 36" at bounding box center [838, 463] width 395 height 25
click at [876, 451] on button "6" at bounding box center [875, 463] width 25 height 25
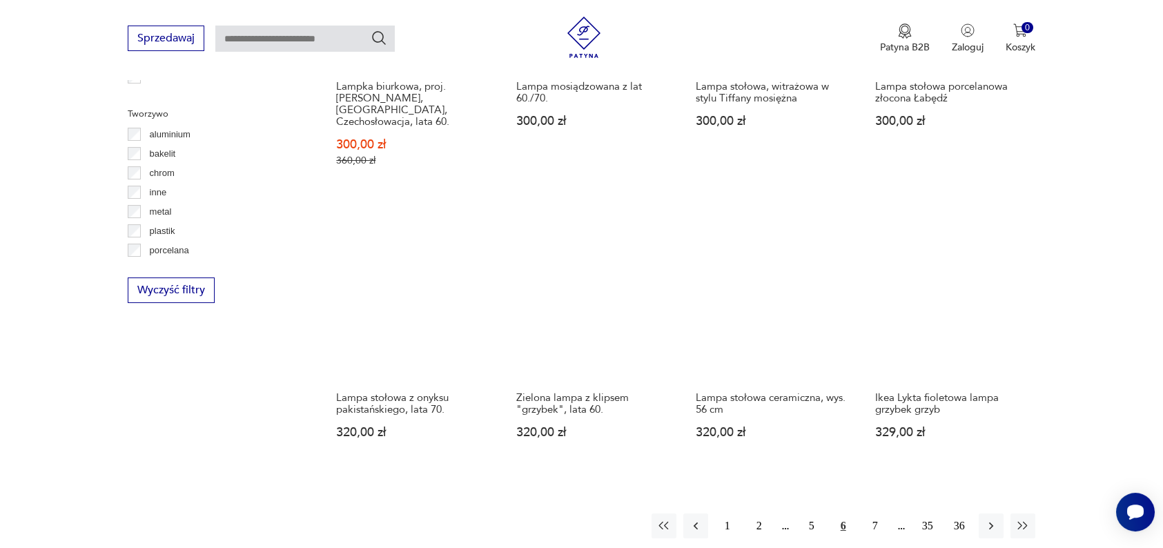
scroll to position [1293, 0]
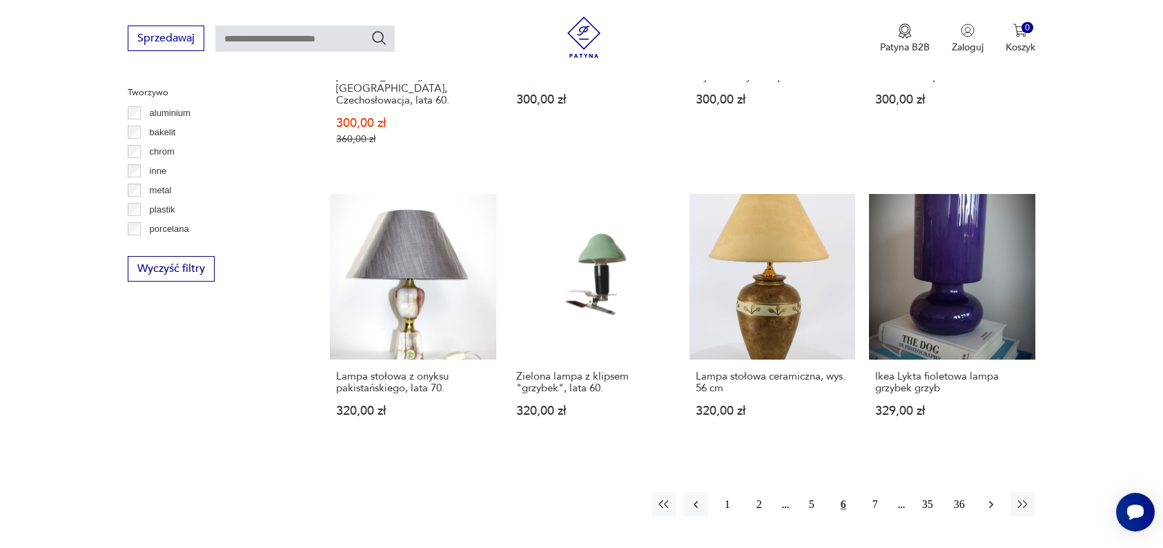
click at [990, 501] on icon "button" at bounding box center [991, 505] width 4 height 8
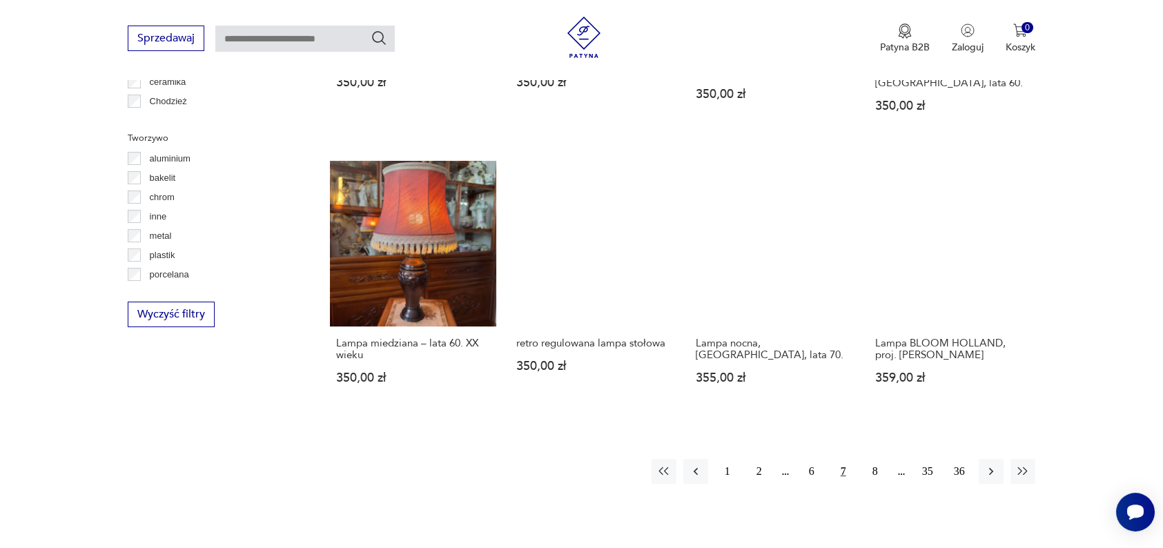
scroll to position [1247, 0]
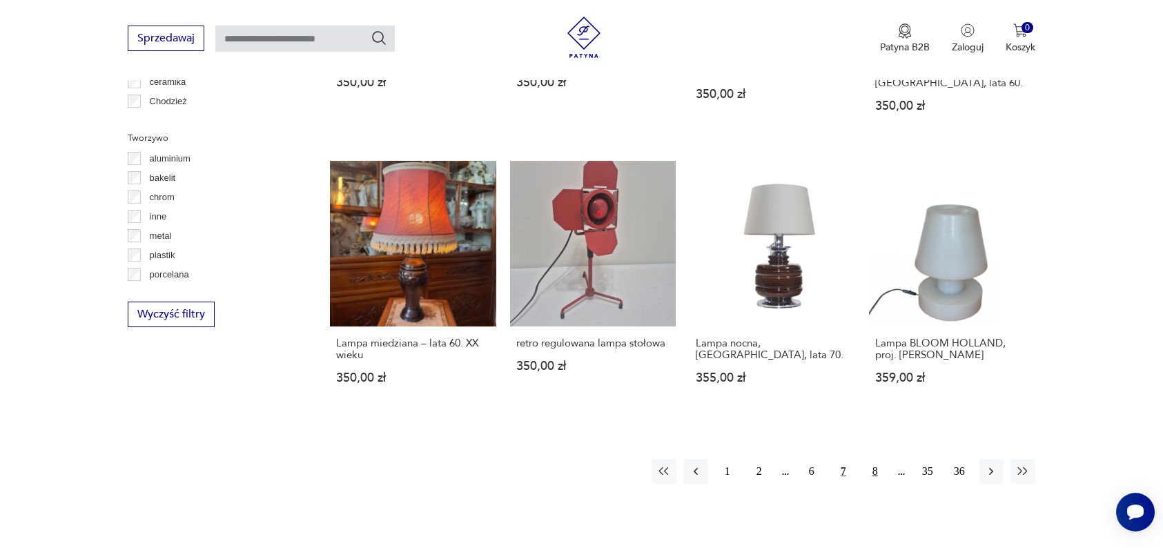
click at [881, 469] on button "8" at bounding box center [875, 471] width 25 height 25
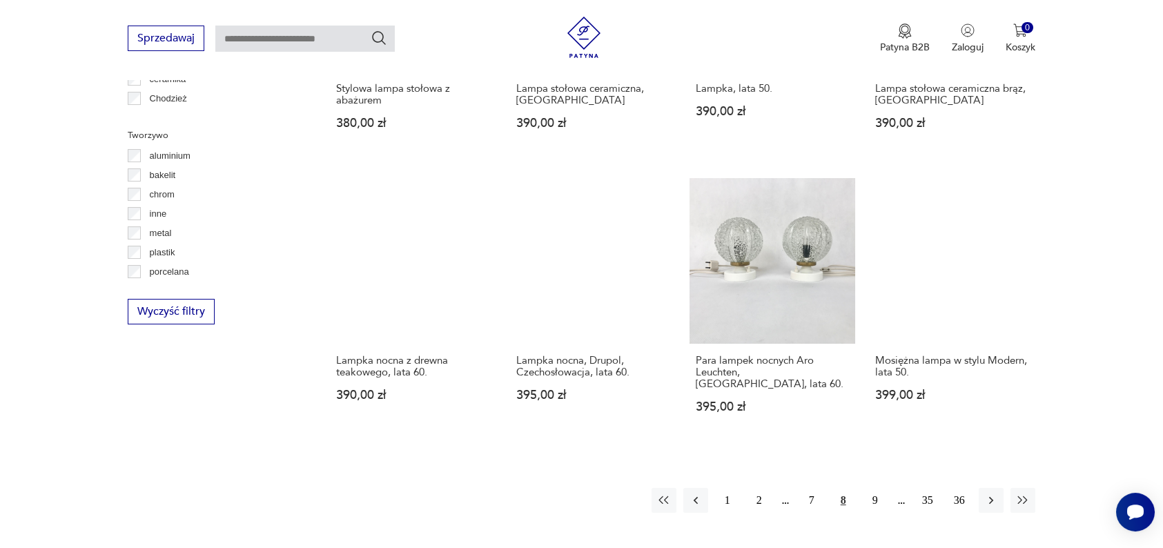
scroll to position [1251, 0]
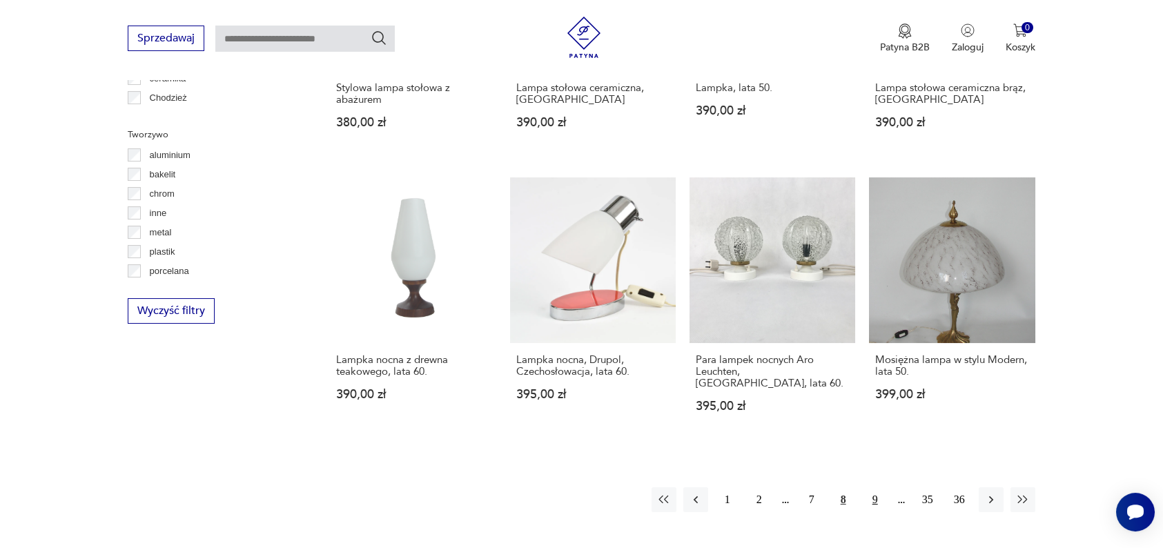
click at [881, 487] on button "9" at bounding box center [875, 499] width 25 height 25
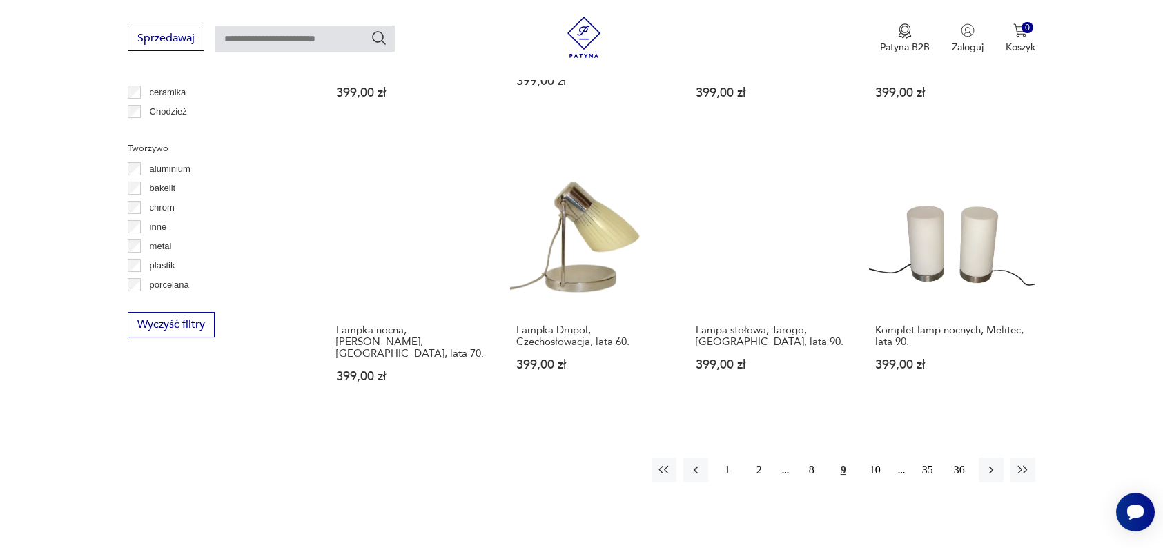
scroll to position [1239, 0]
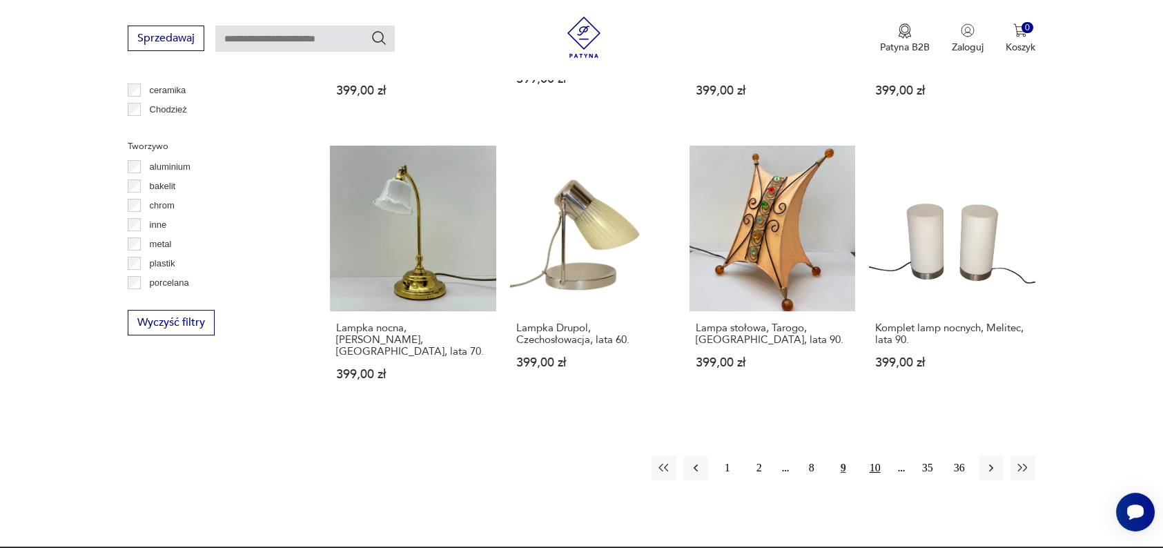
click at [884, 456] on button "10" at bounding box center [875, 468] width 25 height 25
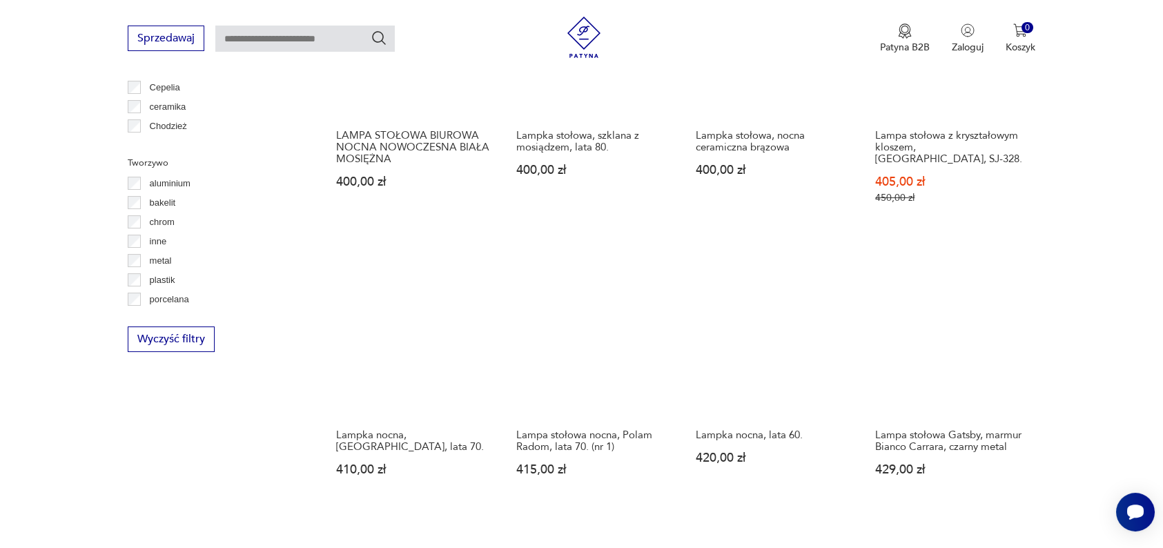
scroll to position [1222, 0]
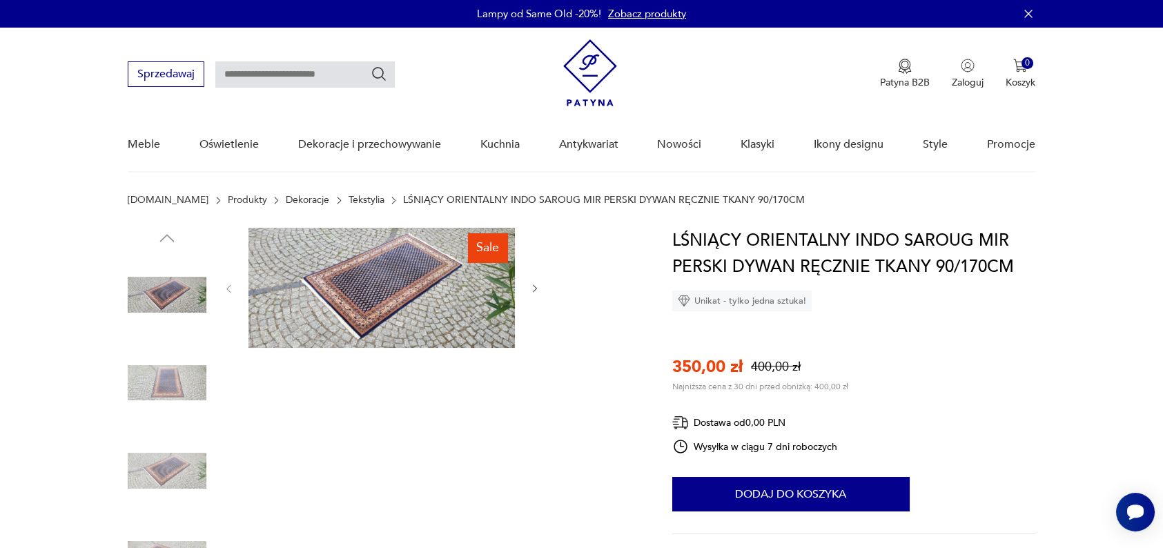
click at [358, 282] on img at bounding box center [382, 288] width 266 height 120
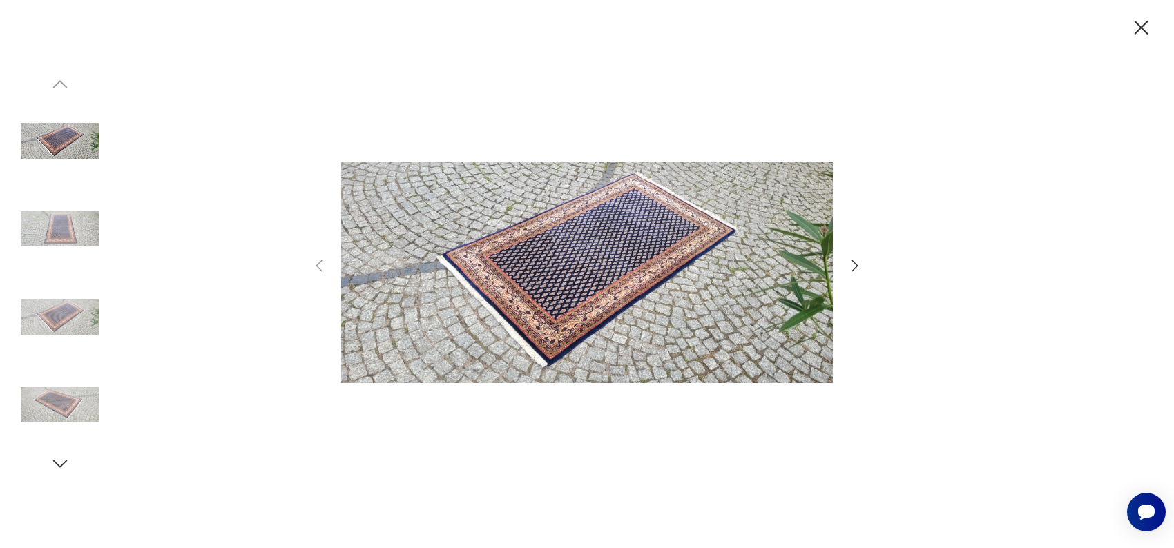
click at [631, 229] on img at bounding box center [587, 272] width 492 height 438
click at [860, 263] on icon "button" at bounding box center [854, 265] width 17 height 17
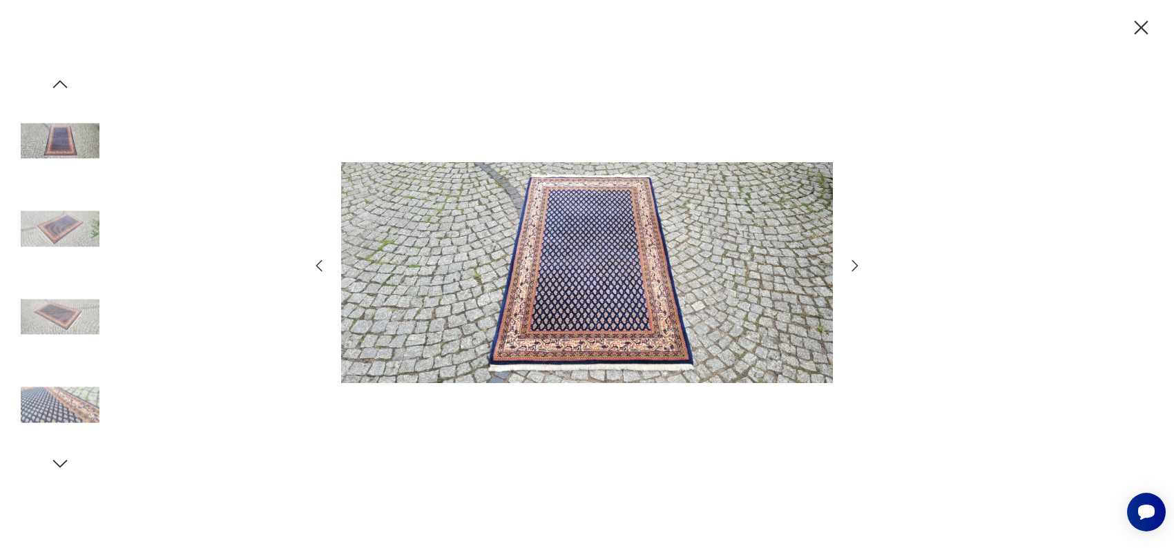
click at [860, 263] on icon "button" at bounding box center [854, 265] width 17 height 17
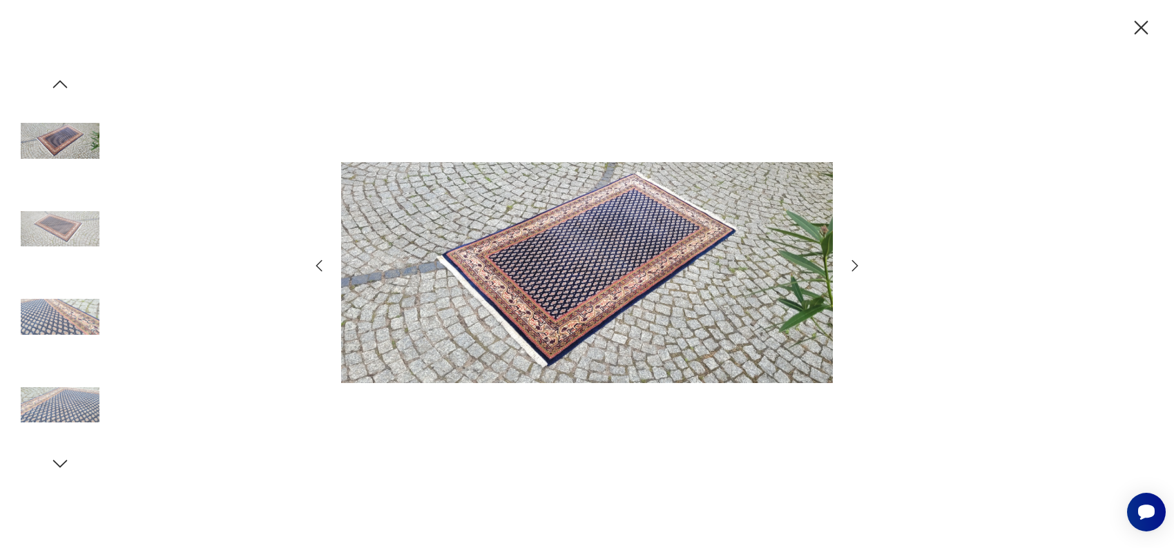
click at [860, 263] on icon "button" at bounding box center [854, 265] width 17 height 17
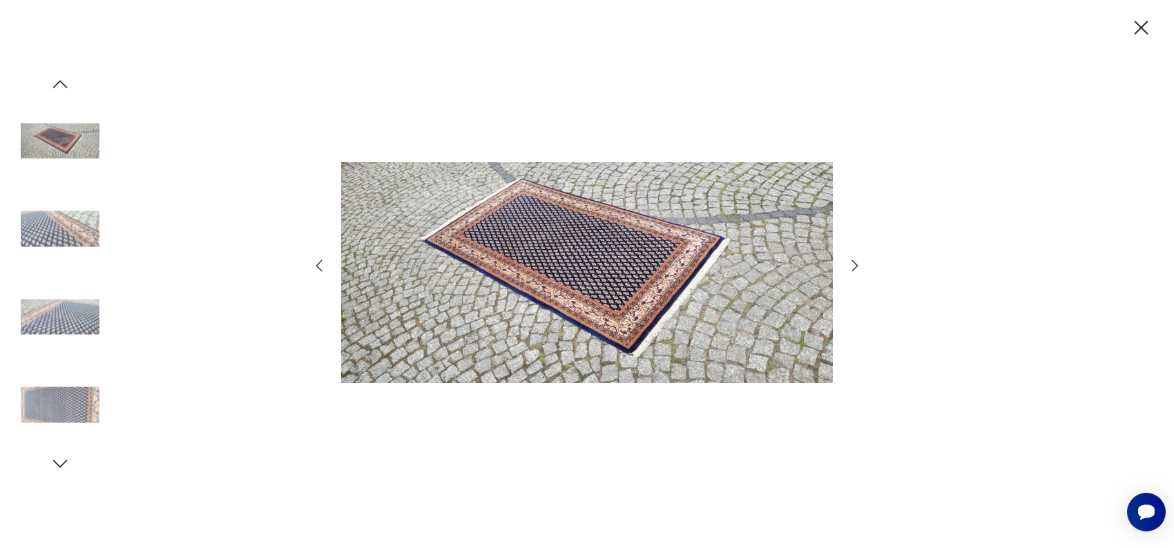
click at [860, 263] on icon "button" at bounding box center [854, 265] width 17 height 17
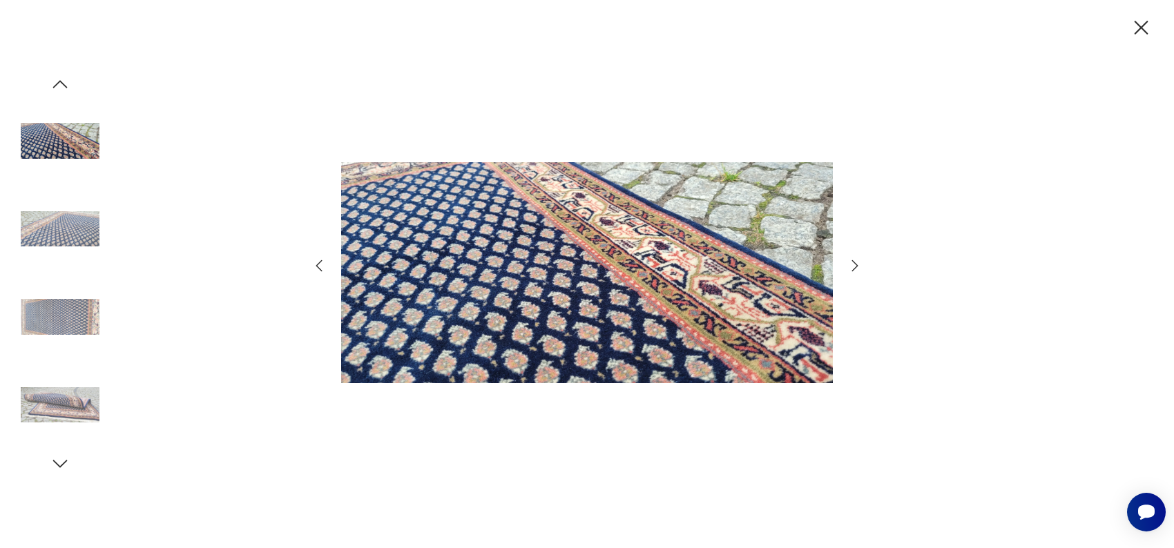
click at [853, 266] on icon "button" at bounding box center [854, 265] width 17 height 17
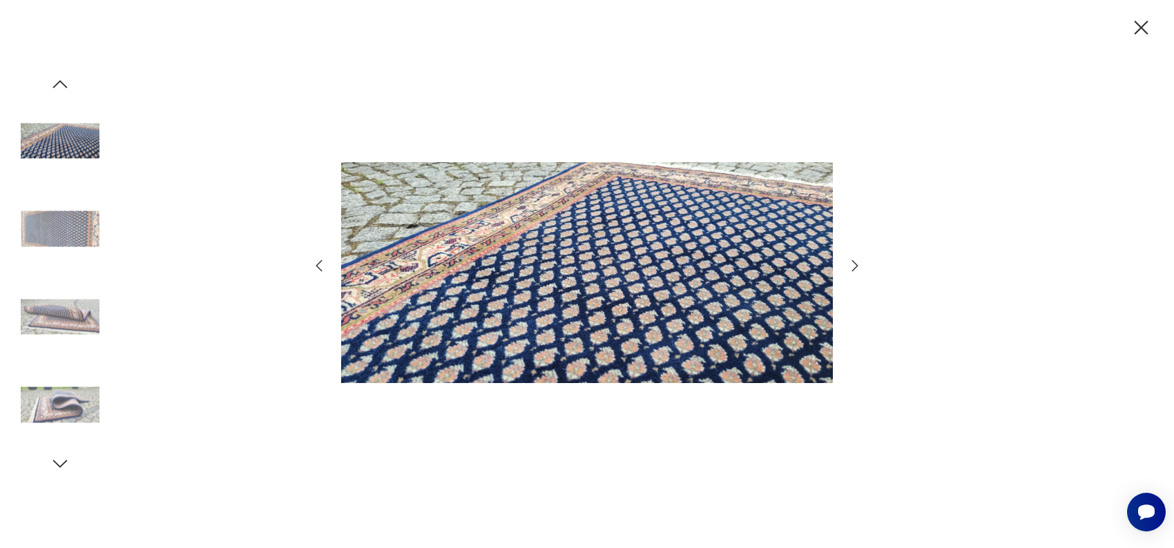
click at [853, 266] on icon "button" at bounding box center [854, 265] width 17 height 17
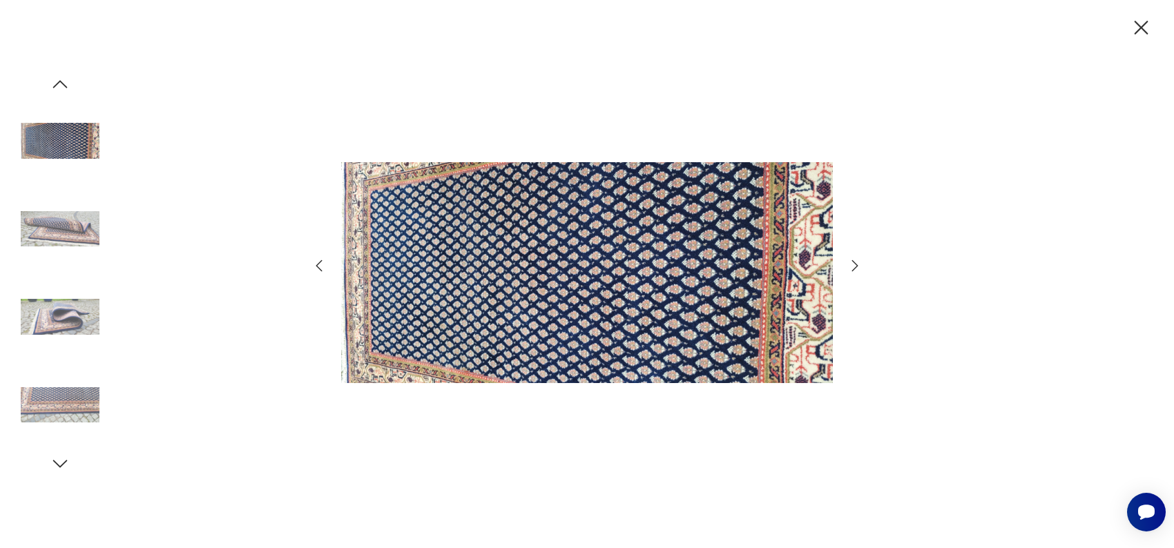
click at [853, 266] on icon "button" at bounding box center [854, 265] width 17 height 17
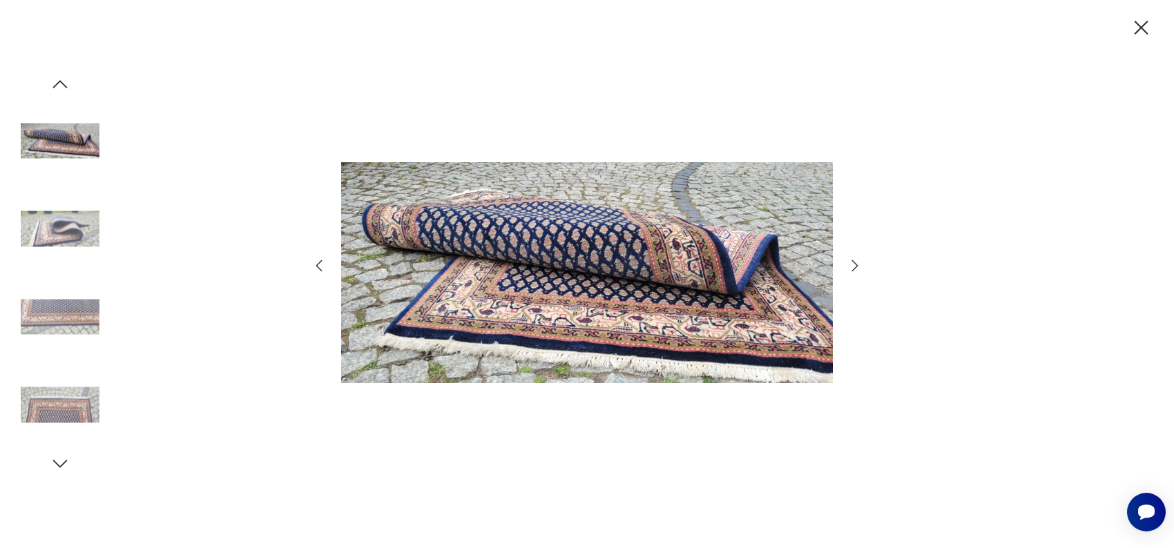
click at [853, 266] on icon "button" at bounding box center [854, 265] width 17 height 17
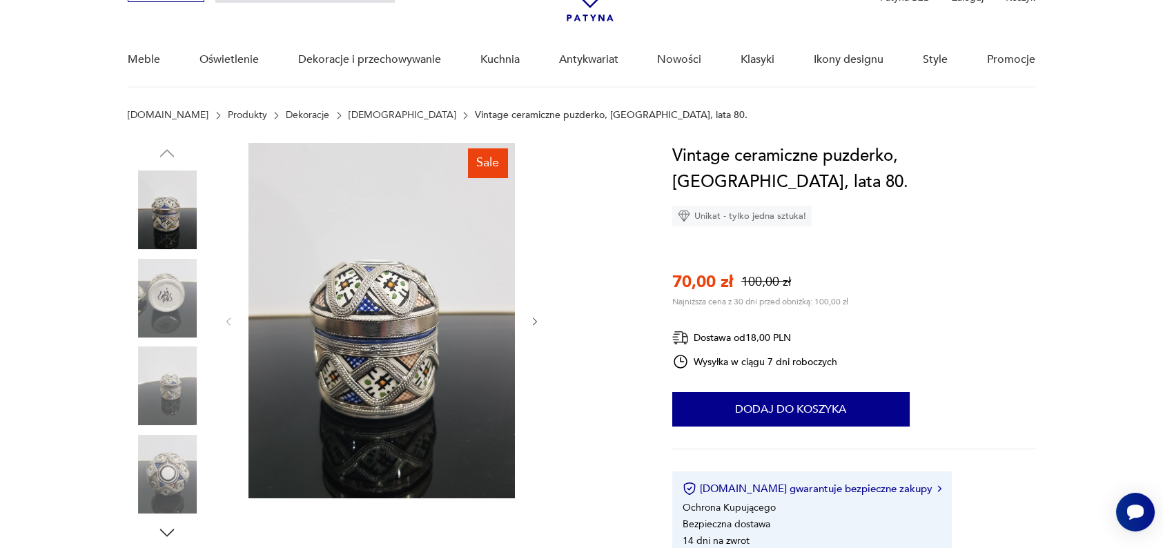
scroll to position [86, 0]
click at [529, 322] on icon "button" at bounding box center [535, 321] width 12 height 12
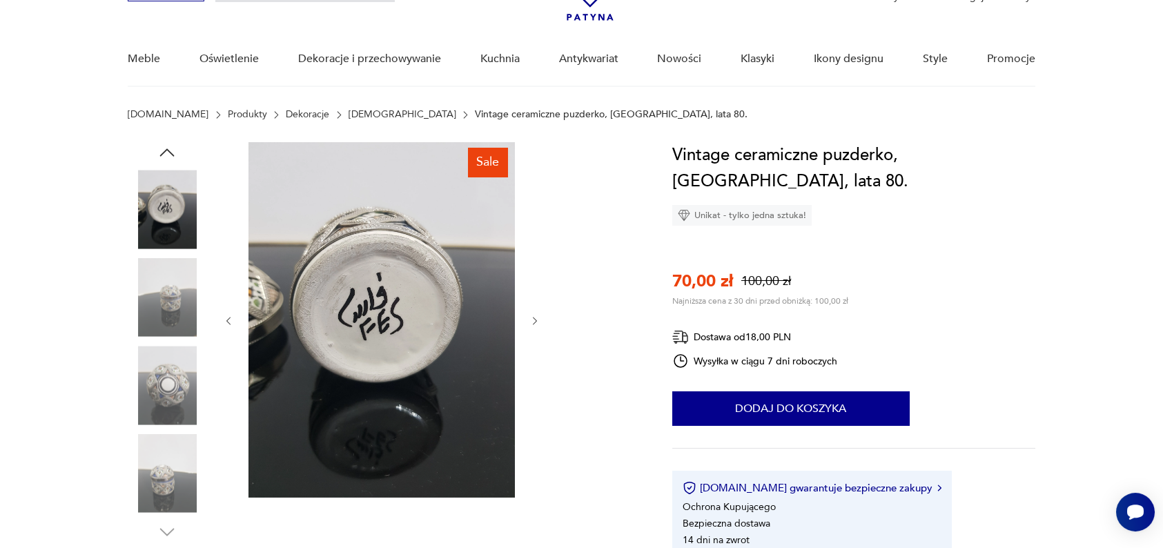
click at [529, 322] on icon "button" at bounding box center [535, 321] width 12 height 12
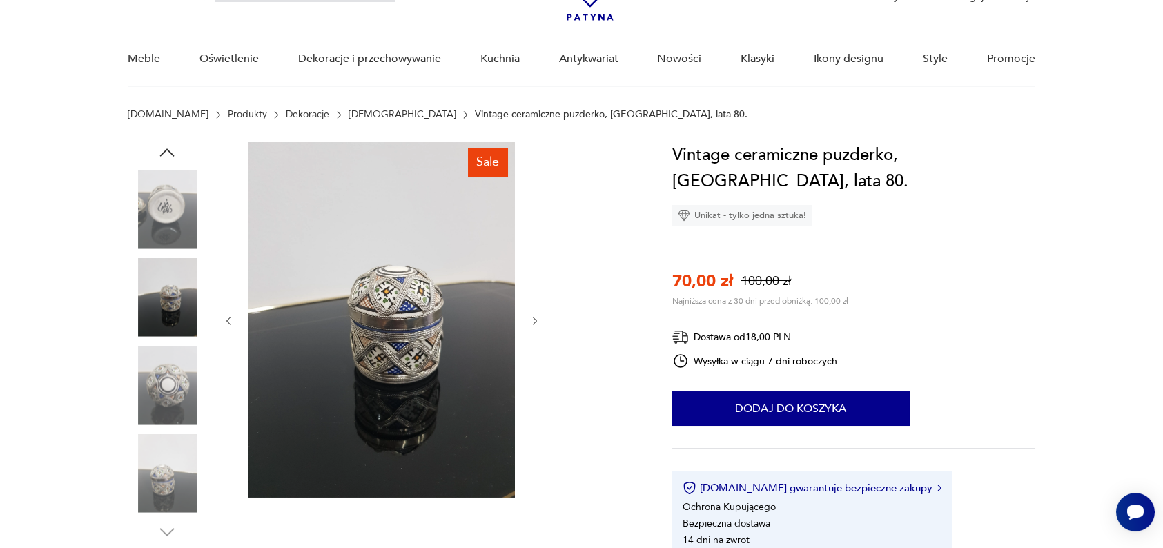
click at [529, 322] on icon "button" at bounding box center [535, 321] width 12 height 12
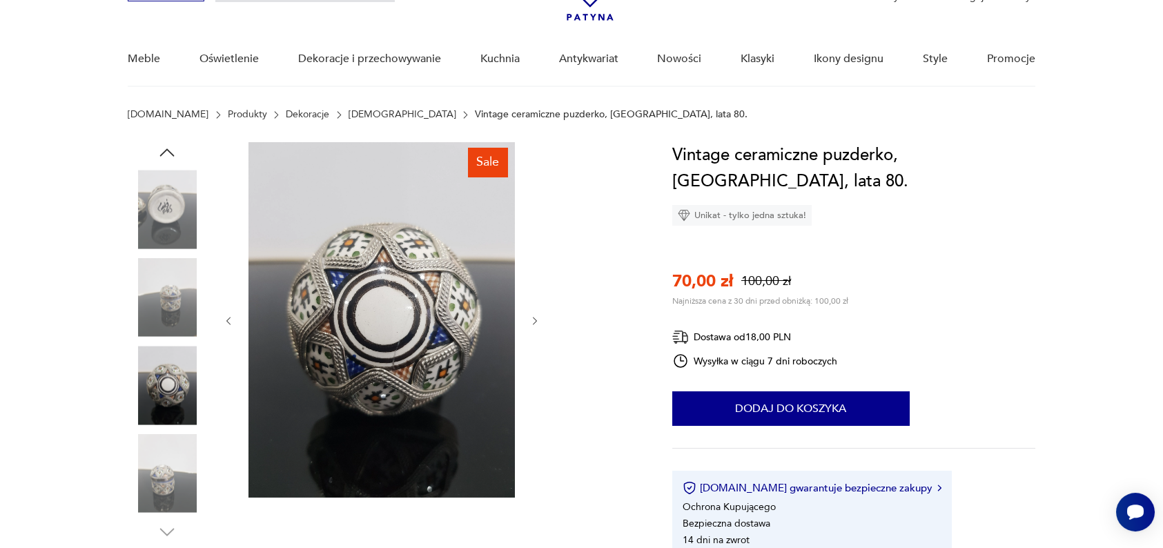
click at [529, 322] on icon "button" at bounding box center [535, 321] width 12 height 12
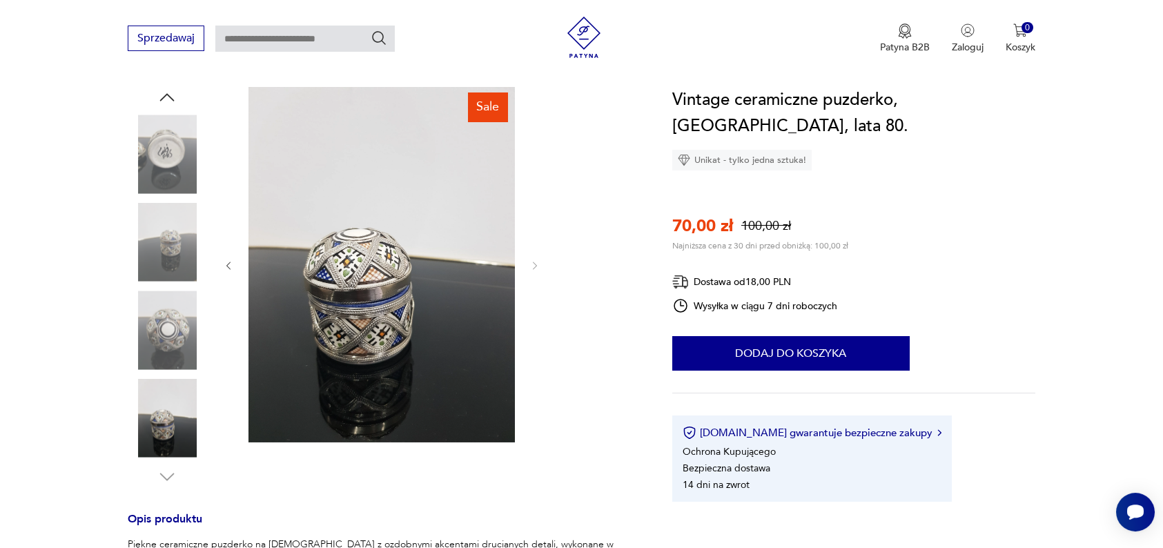
scroll to position [142, 0]
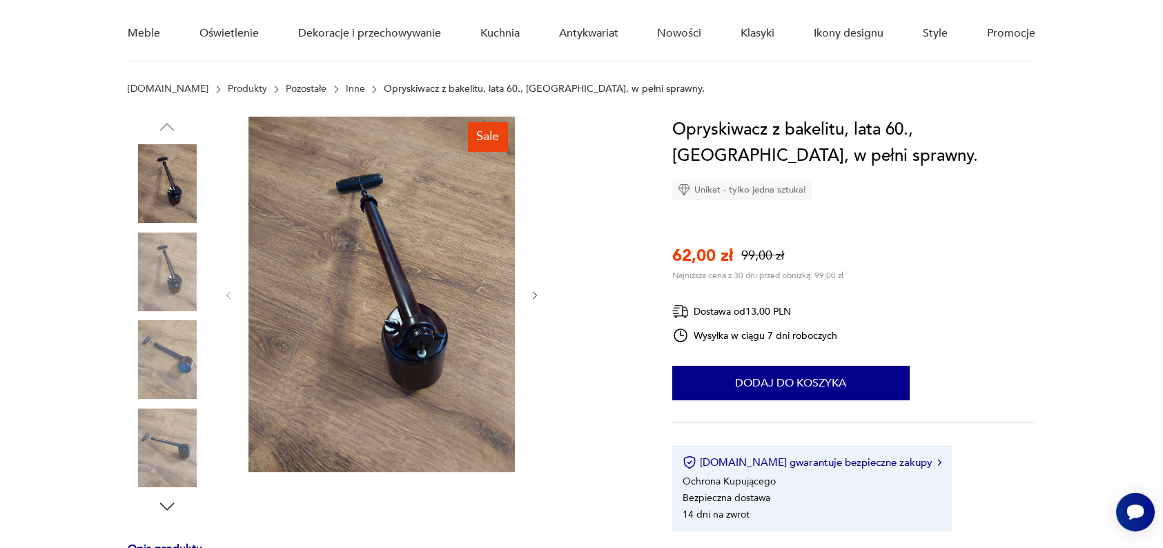
scroll to position [115, 0]
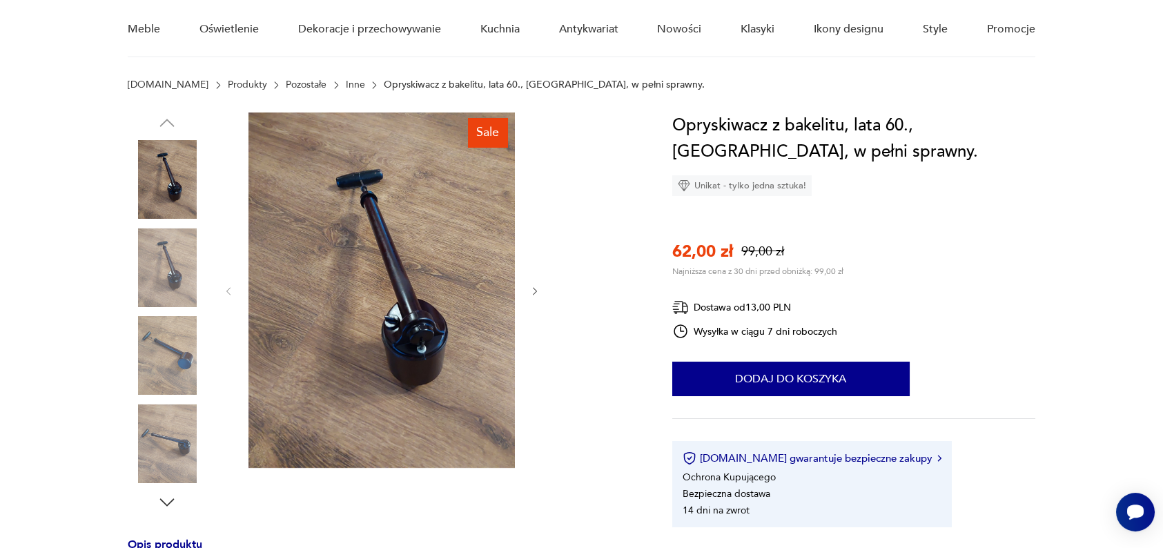
click at [538, 291] on icon "button" at bounding box center [535, 292] width 12 height 12
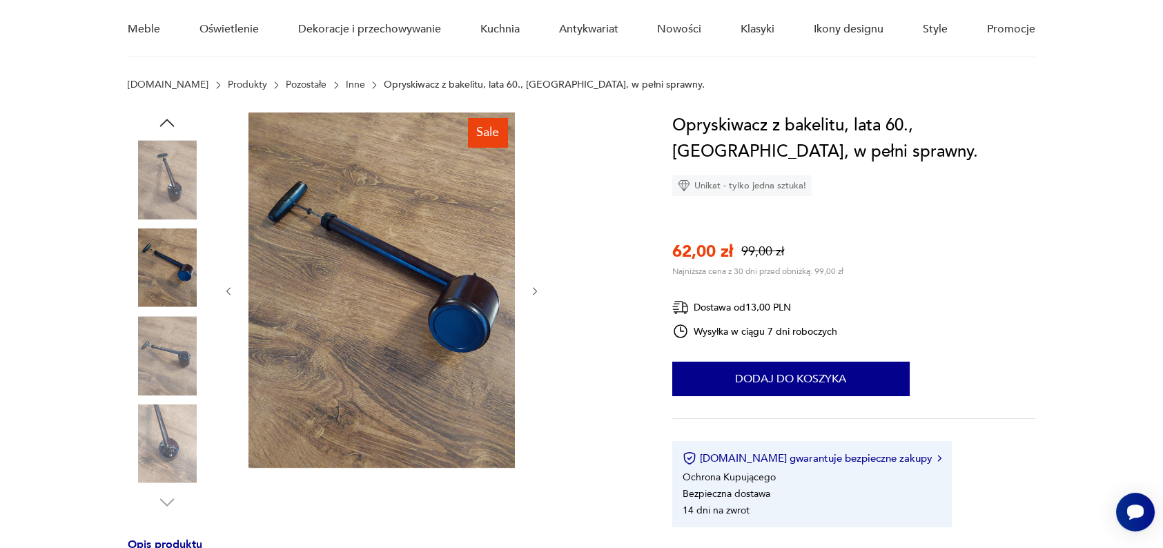
click at [538, 291] on icon "button" at bounding box center [535, 292] width 12 height 12
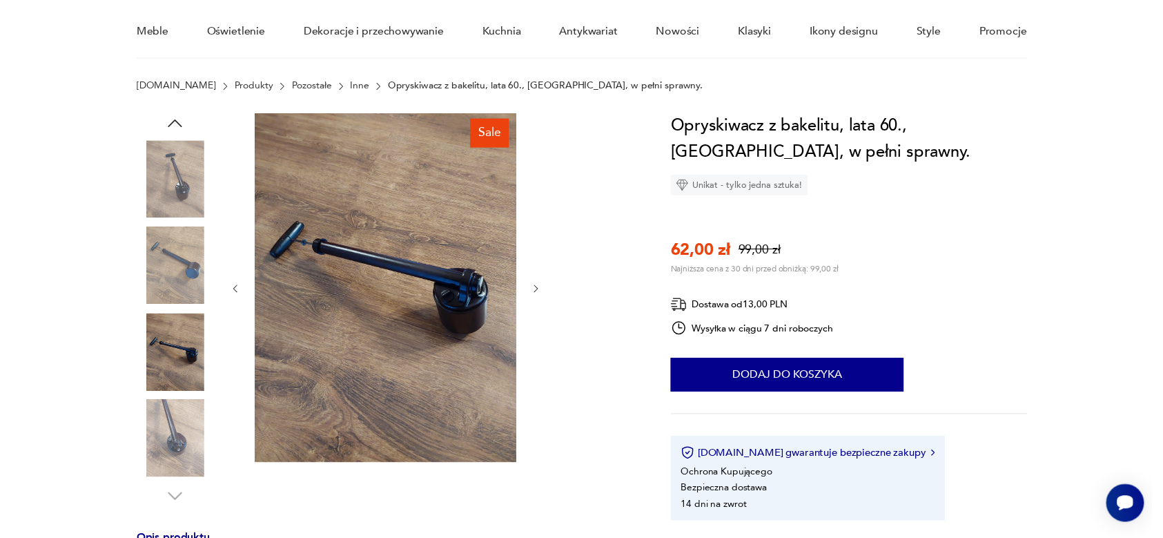
scroll to position [113, 0]
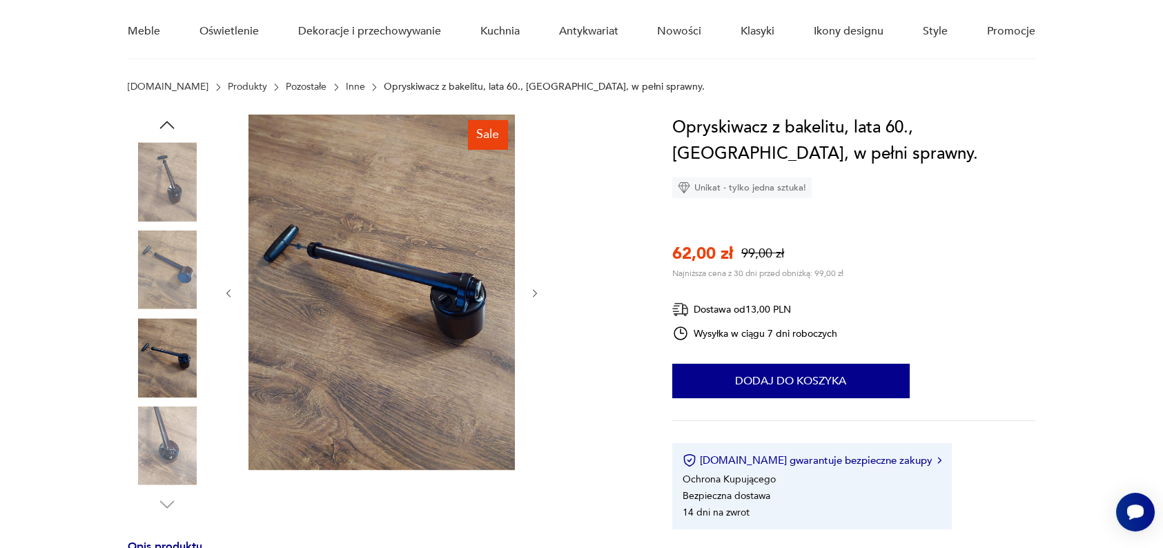
click at [531, 297] on icon "button" at bounding box center [535, 294] width 12 height 12
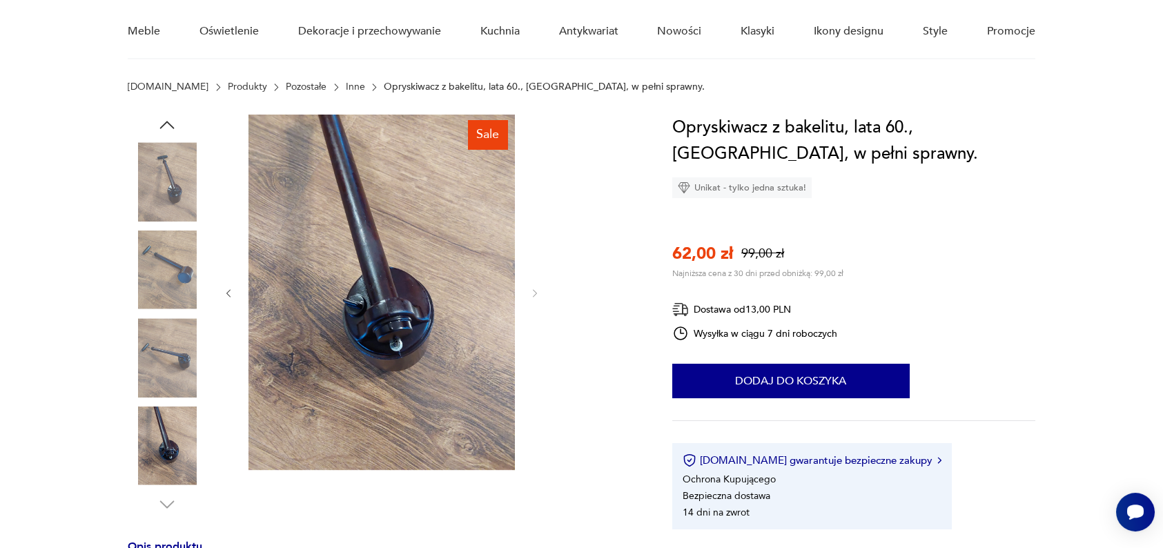
click at [197, 260] on img at bounding box center [167, 270] width 79 height 79
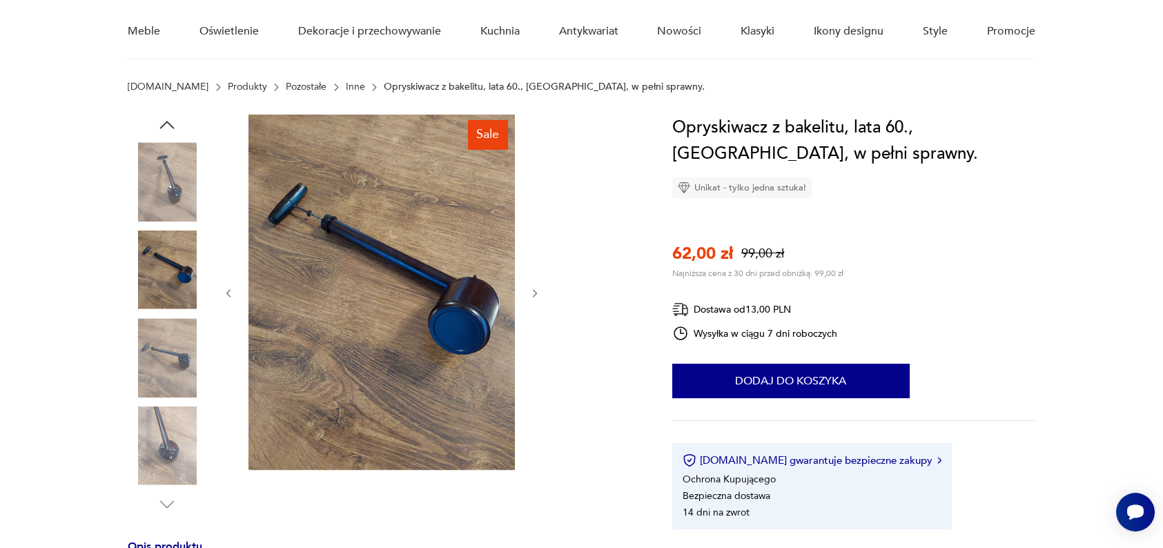
click at [532, 293] on icon "button" at bounding box center [535, 294] width 12 height 12
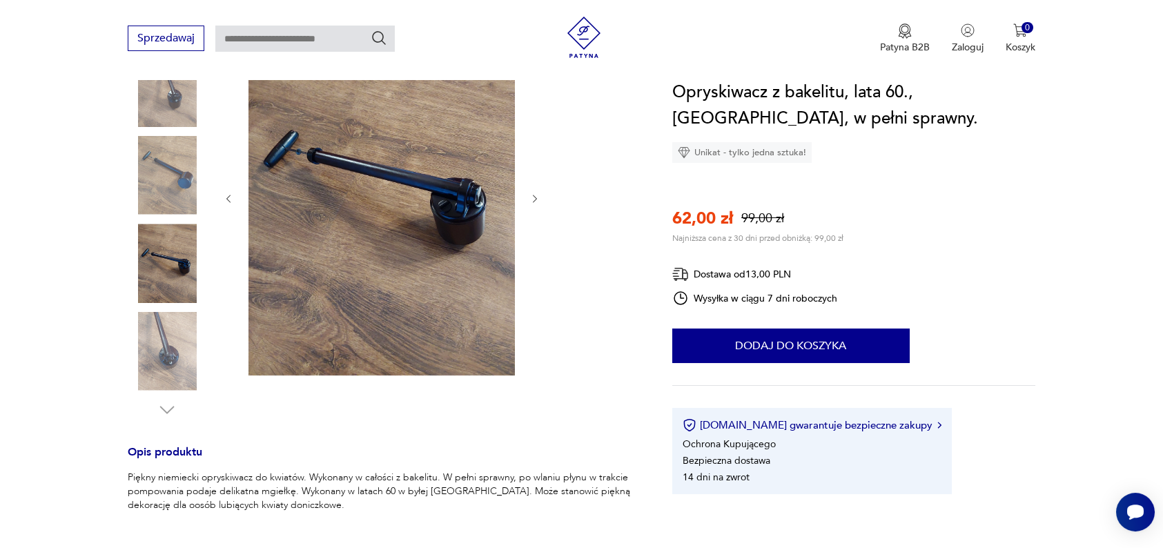
scroll to position [211, 0]
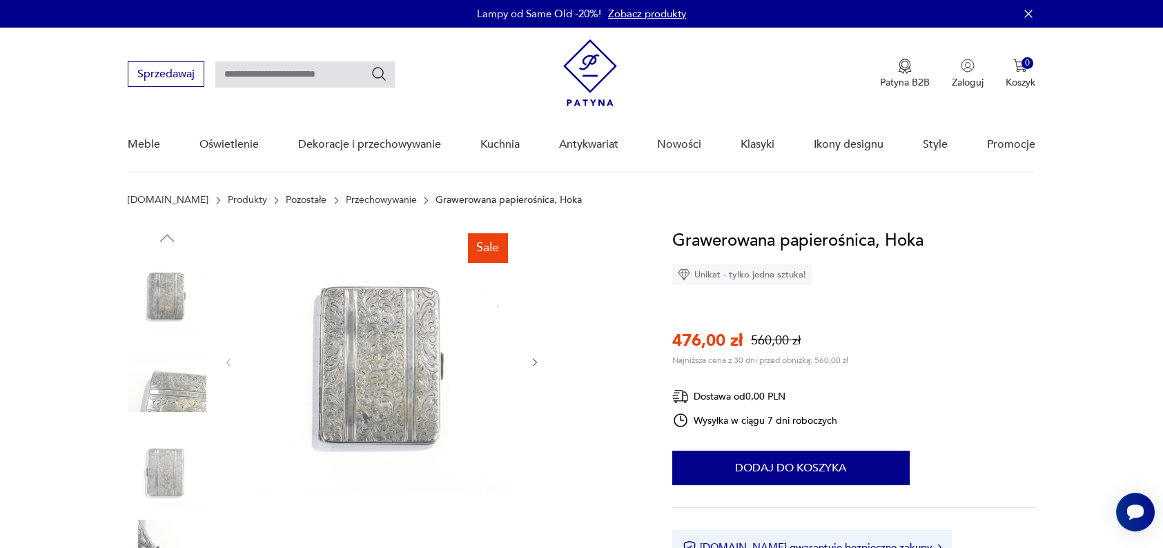
click at [532, 357] on icon "button" at bounding box center [535, 363] width 12 height 12
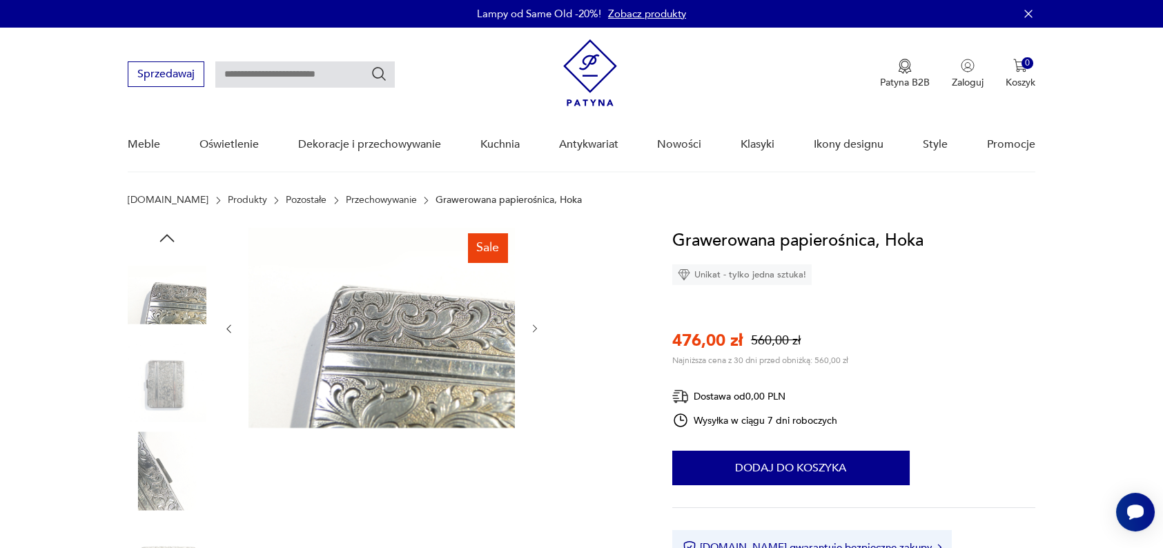
click at [532, 357] on div at bounding box center [382, 329] width 318 height 202
click at [531, 327] on icon "button" at bounding box center [535, 329] width 12 height 12
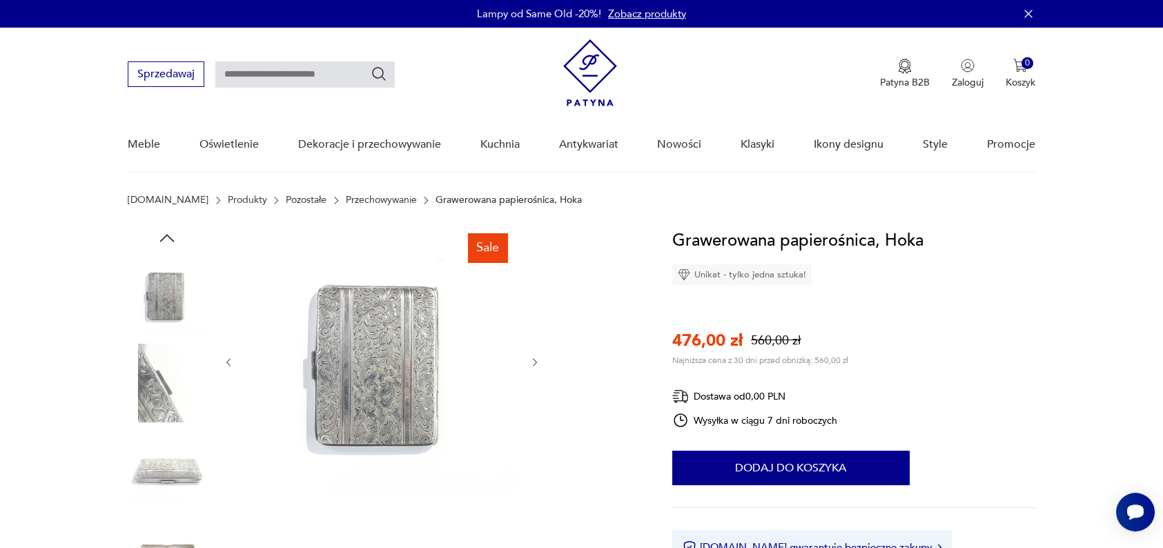
click at [535, 350] on div at bounding box center [382, 362] width 318 height 269
click at [534, 358] on icon "button" at bounding box center [535, 363] width 12 height 12
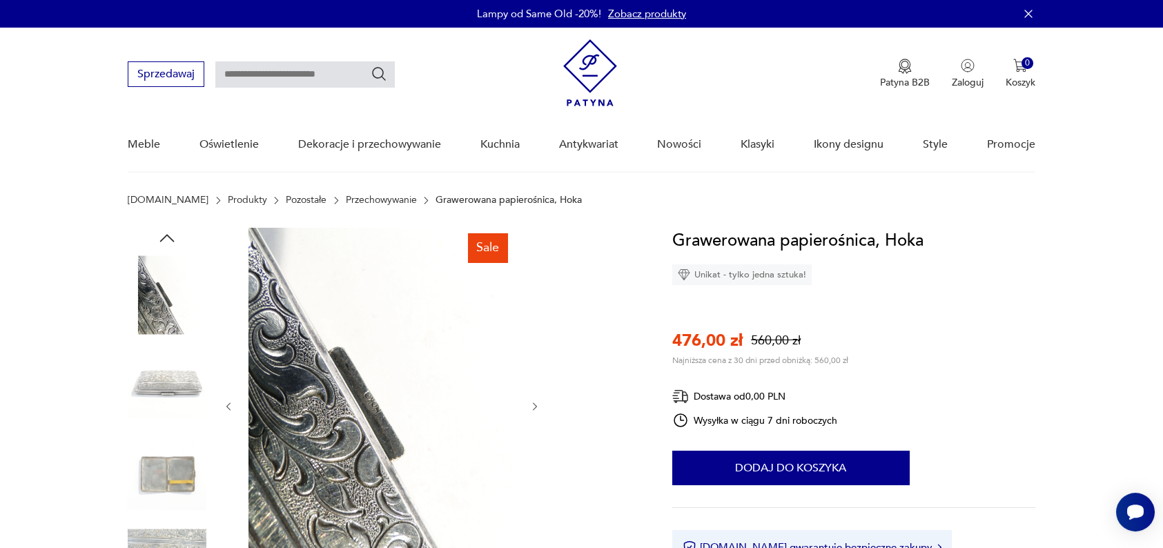
click at [533, 411] on icon "button" at bounding box center [535, 407] width 12 height 12
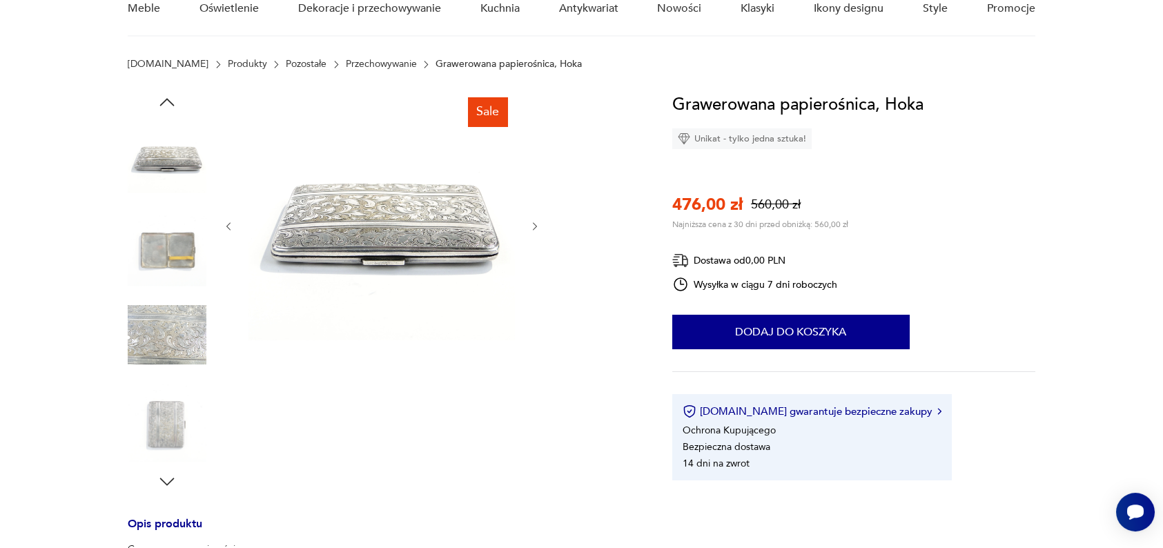
scroll to position [148, 0]
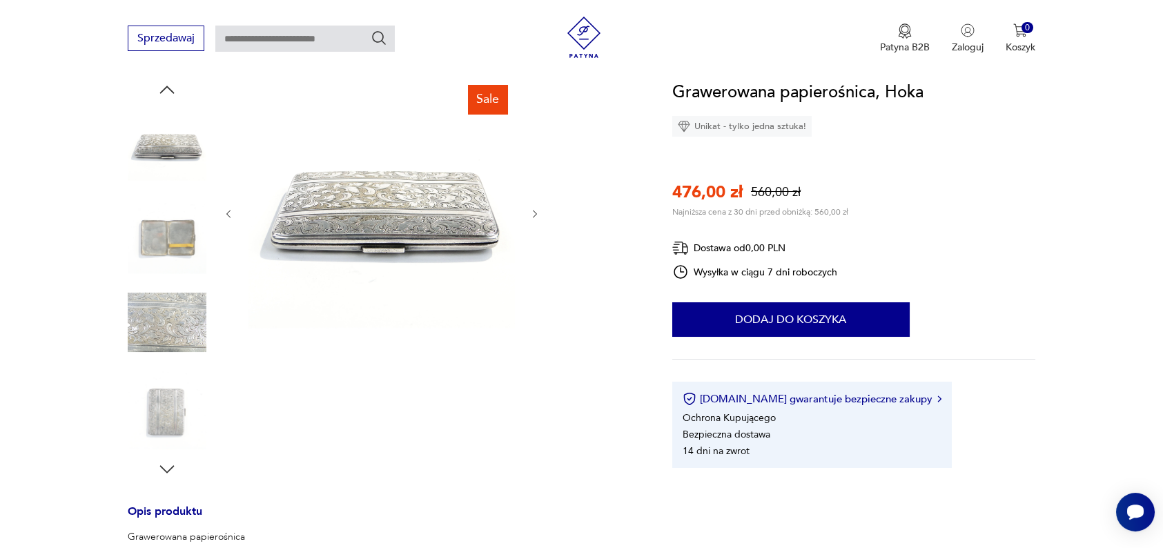
click at [179, 268] on img at bounding box center [167, 234] width 79 height 79
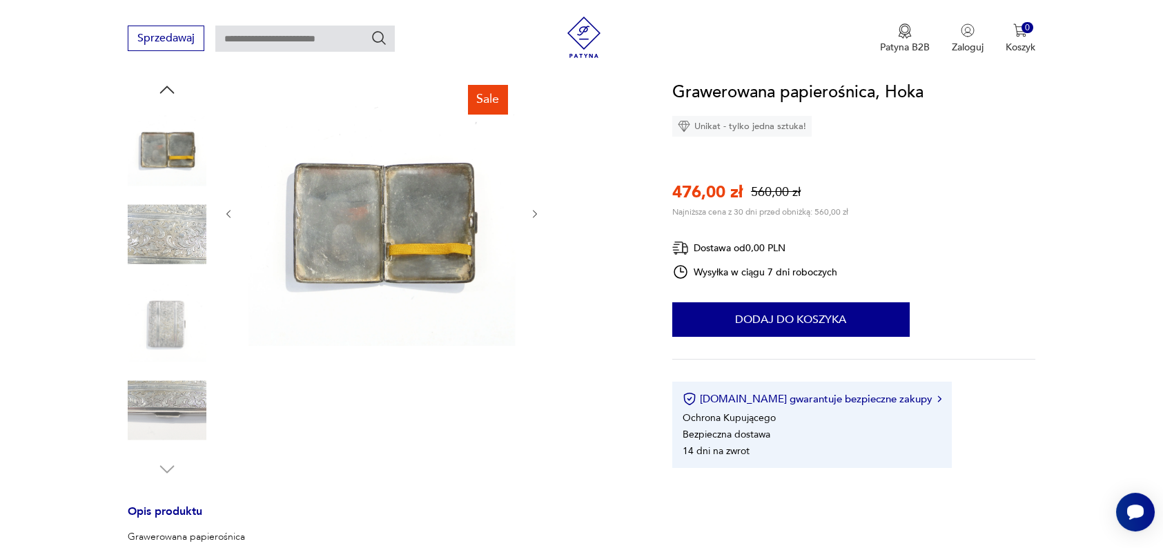
click at [191, 249] on img at bounding box center [167, 234] width 79 height 79
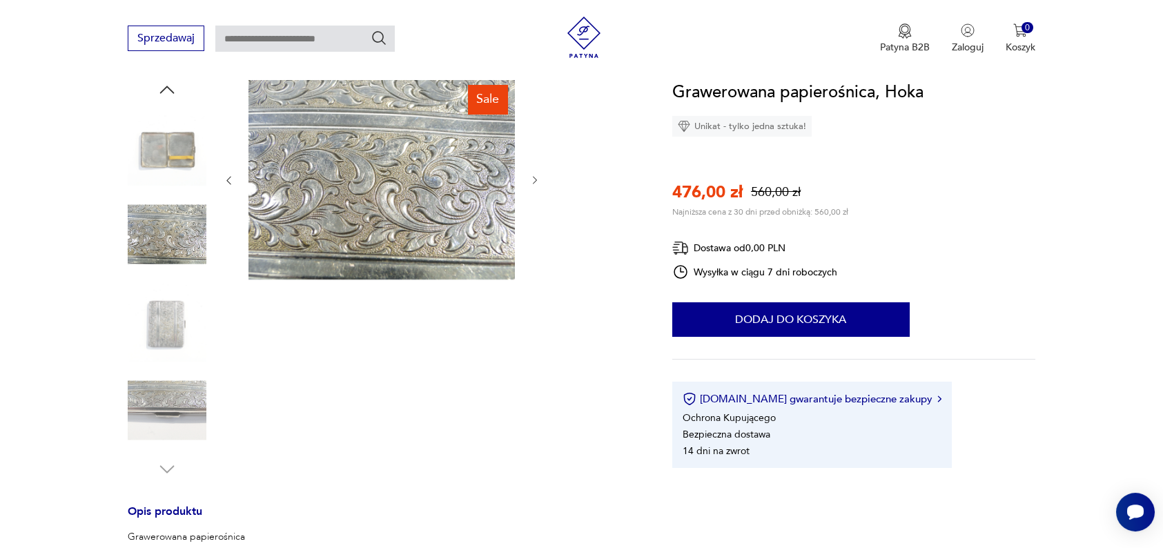
click at [188, 307] on img at bounding box center [167, 322] width 79 height 79
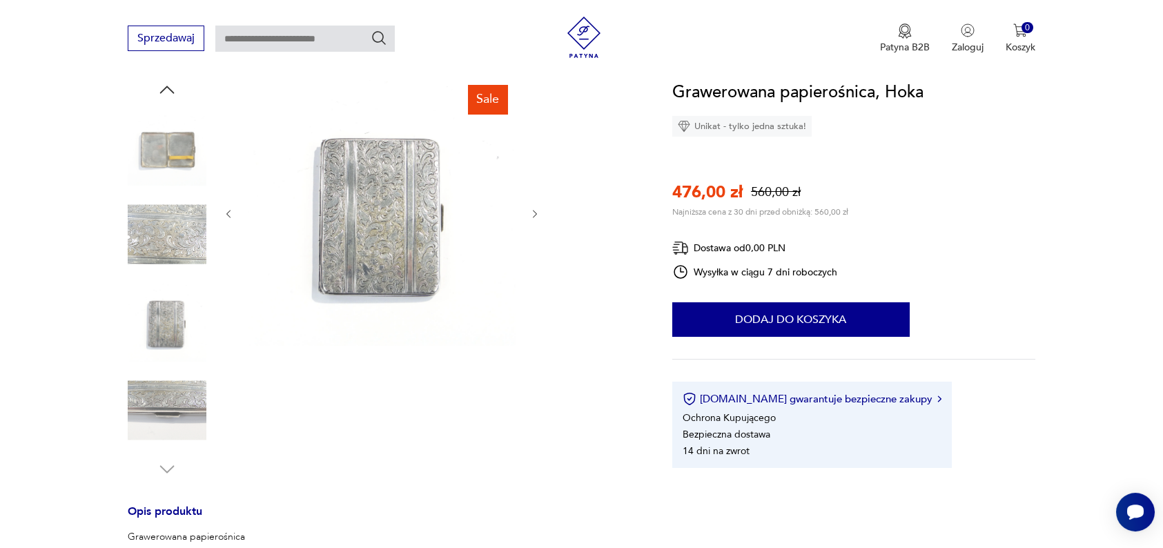
click at [179, 402] on img at bounding box center [167, 410] width 79 height 79
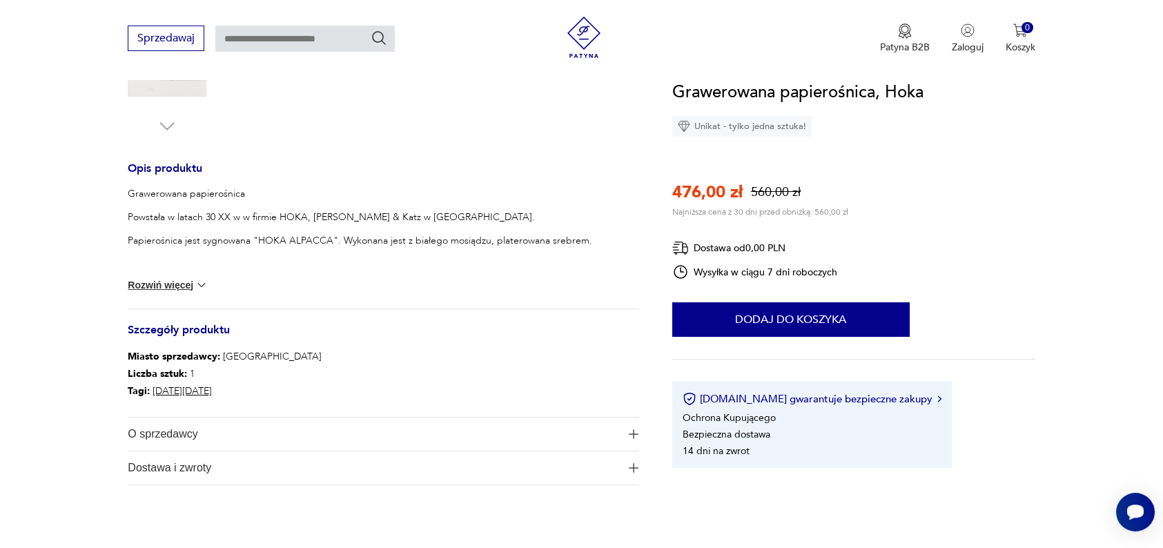
scroll to position [493, 0]
click at [168, 280] on button "Rozwiń więcej" at bounding box center [168, 284] width 80 height 14
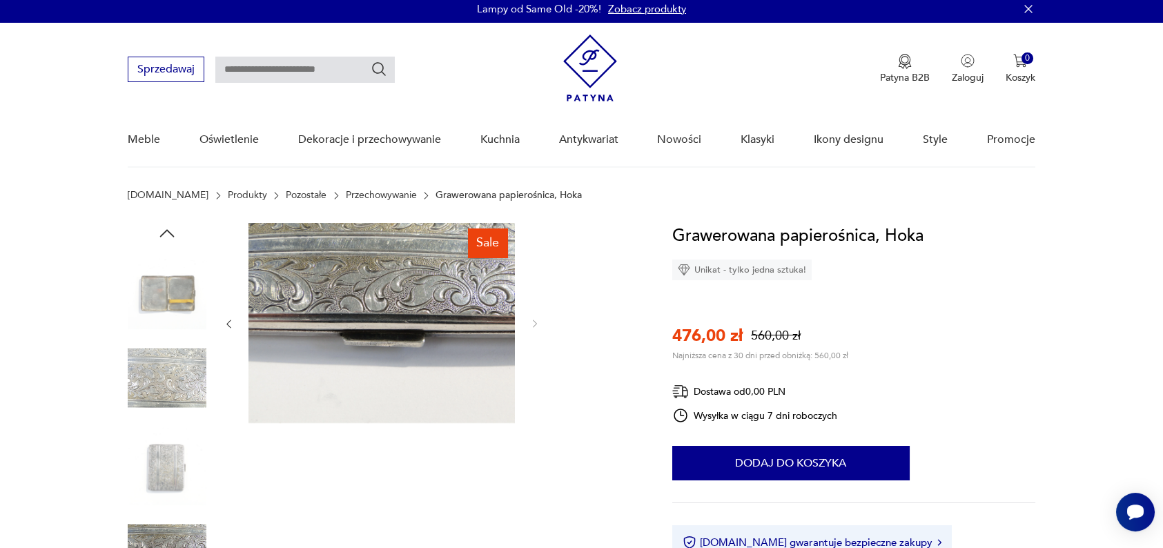
scroll to position [0, 0]
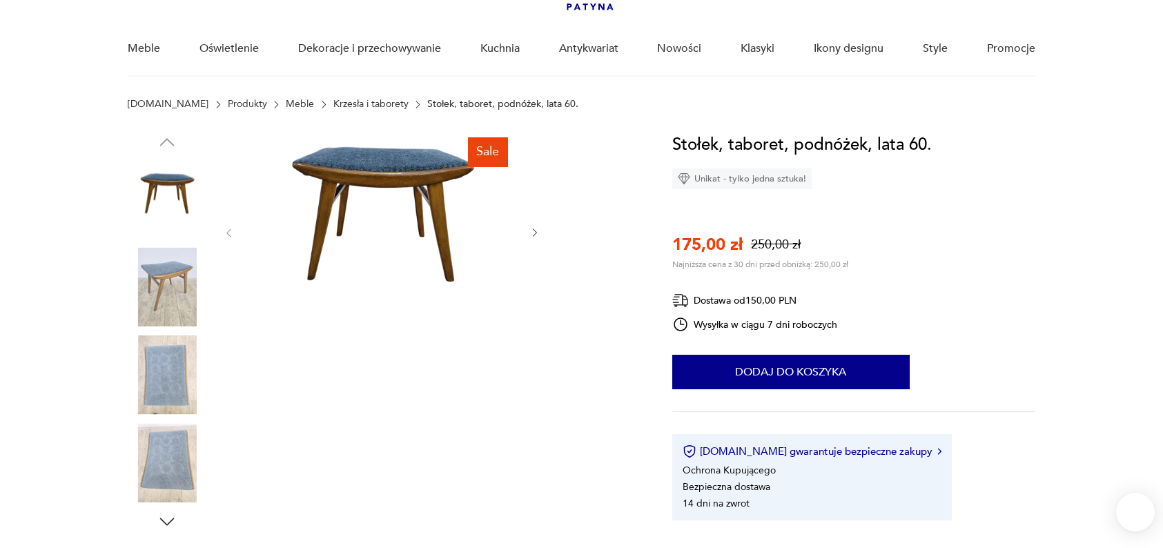
click at [404, 220] on img at bounding box center [382, 232] width 266 height 200
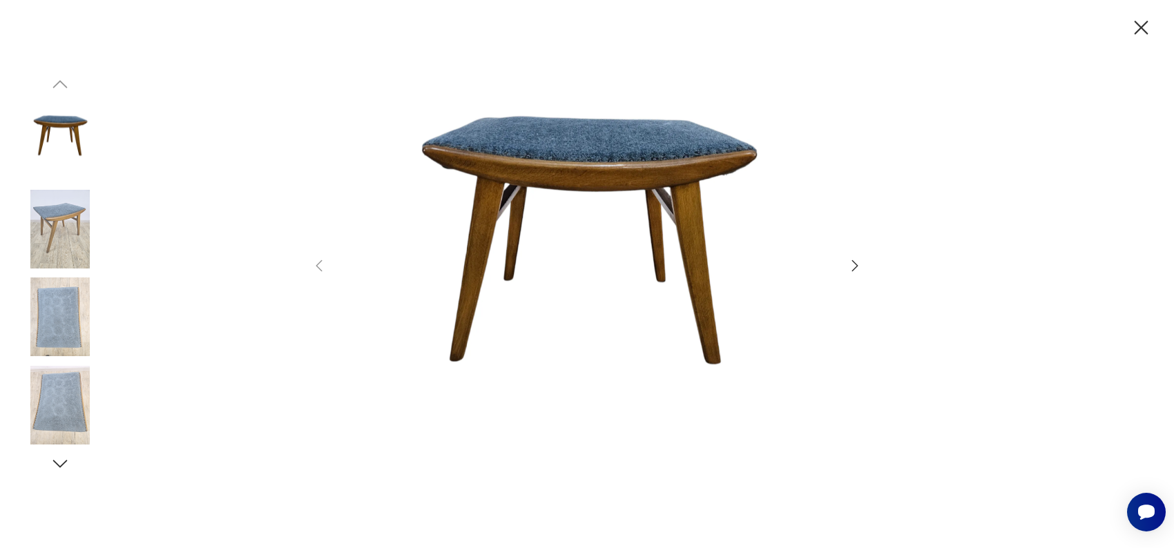
click at [860, 264] on icon "button" at bounding box center [854, 265] width 17 height 17
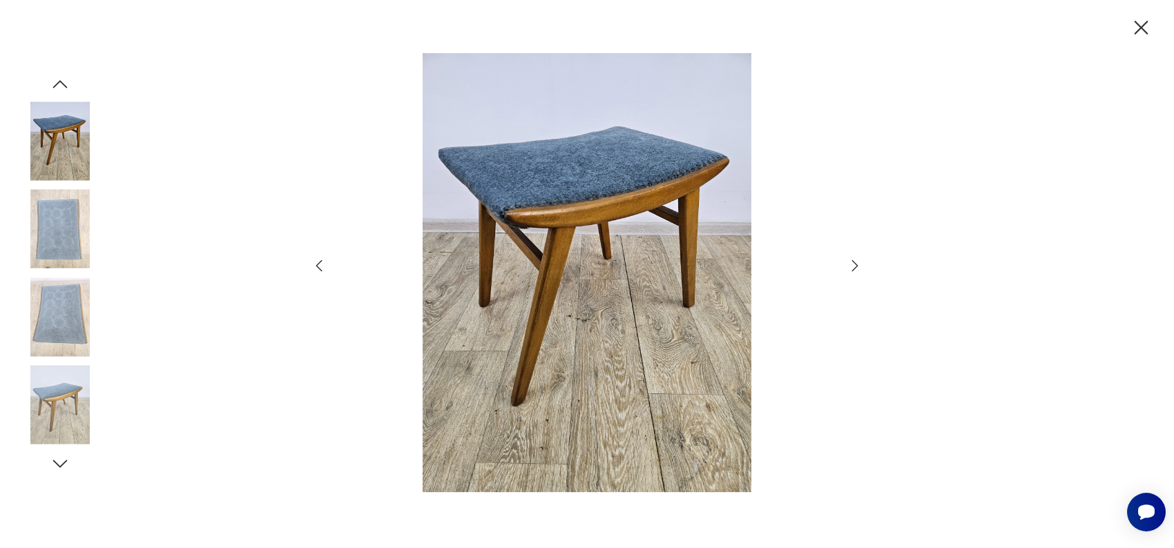
click at [860, 264] on icon "button" at bounding box center [854, 265] width 17 height 17
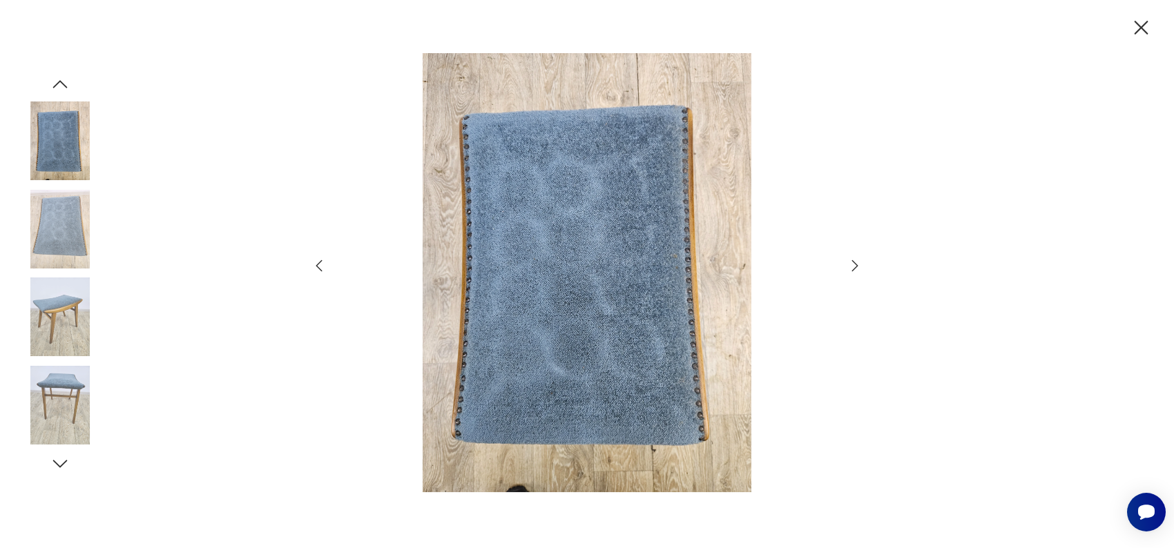
click at [860, 264] on icon "button" at bounding box center [854, 265] width 17 height 17
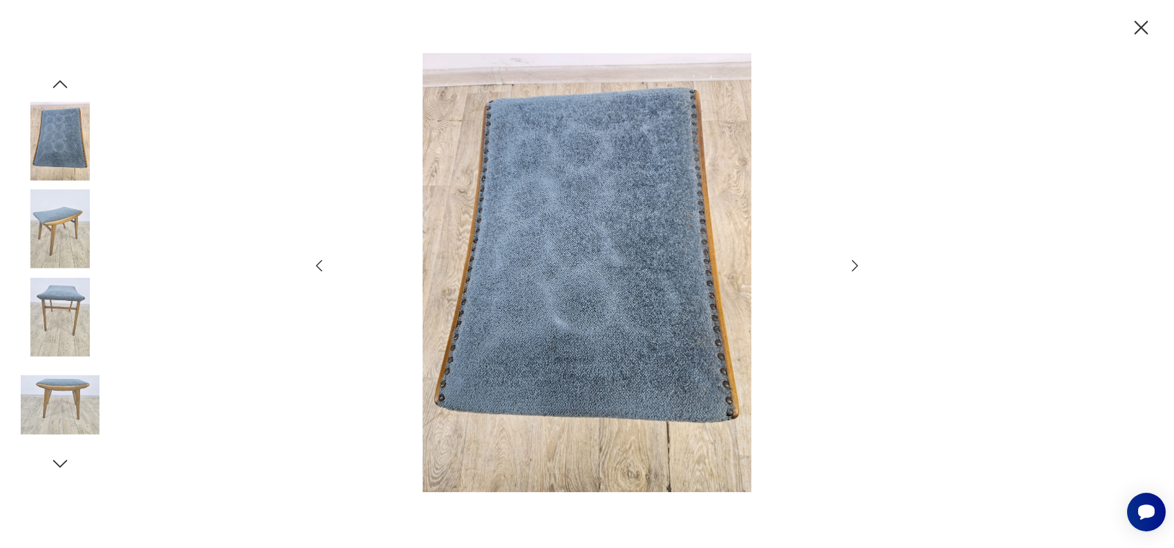
click at [860, 264] on icon "button" at bounding box center [854, 265] width 17 height 17
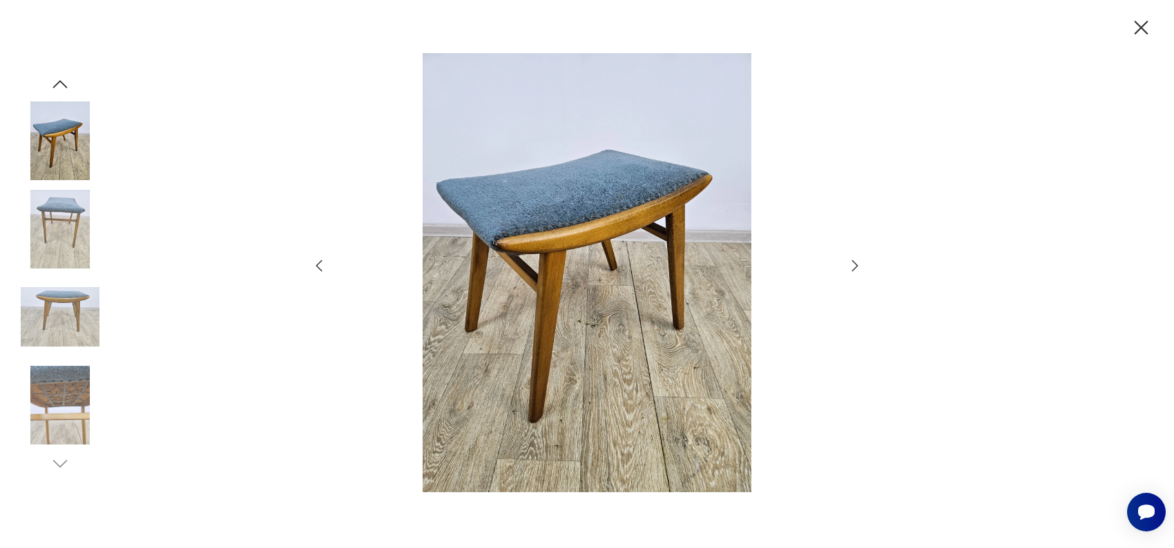
click at [860, 264] on icon "button" at bounding box center [854, 265] width 17 height 17
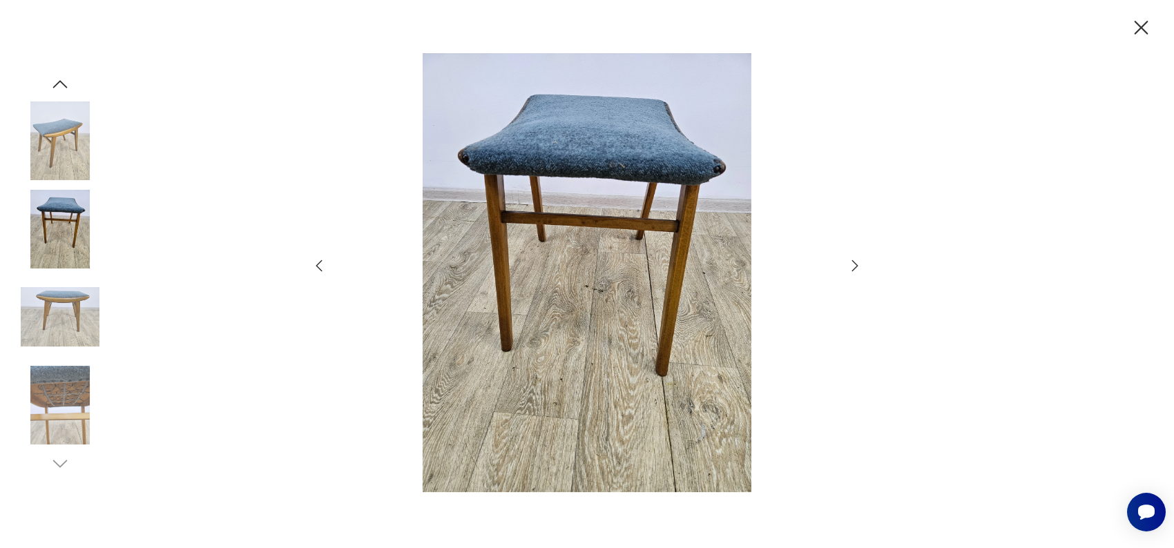
click at [1141, 28] on icon "button" at bounding box center [1141, 28] width 14 height 14
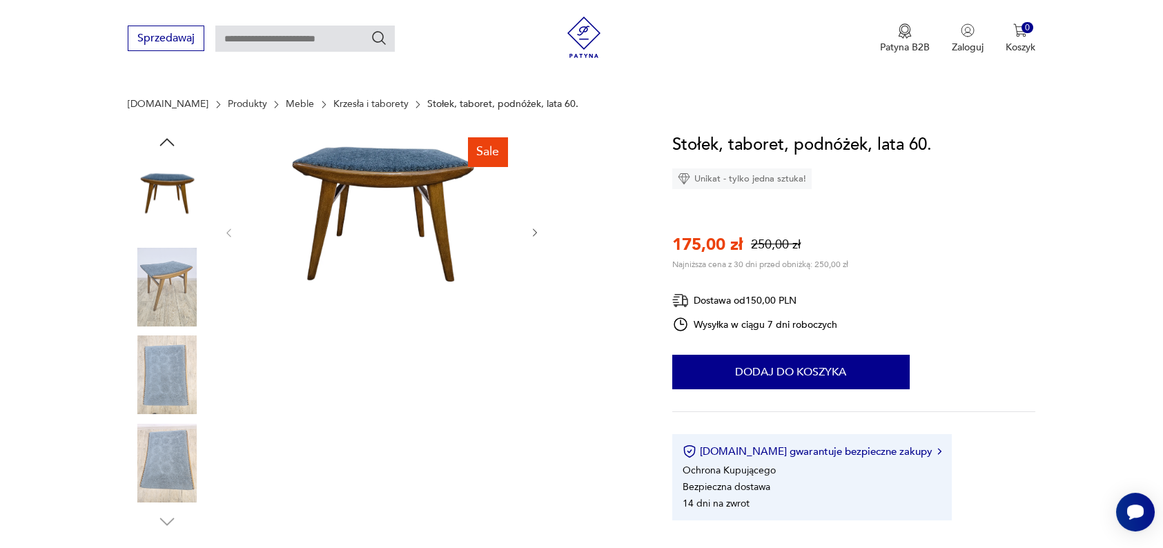
scroll to position [368, 0]
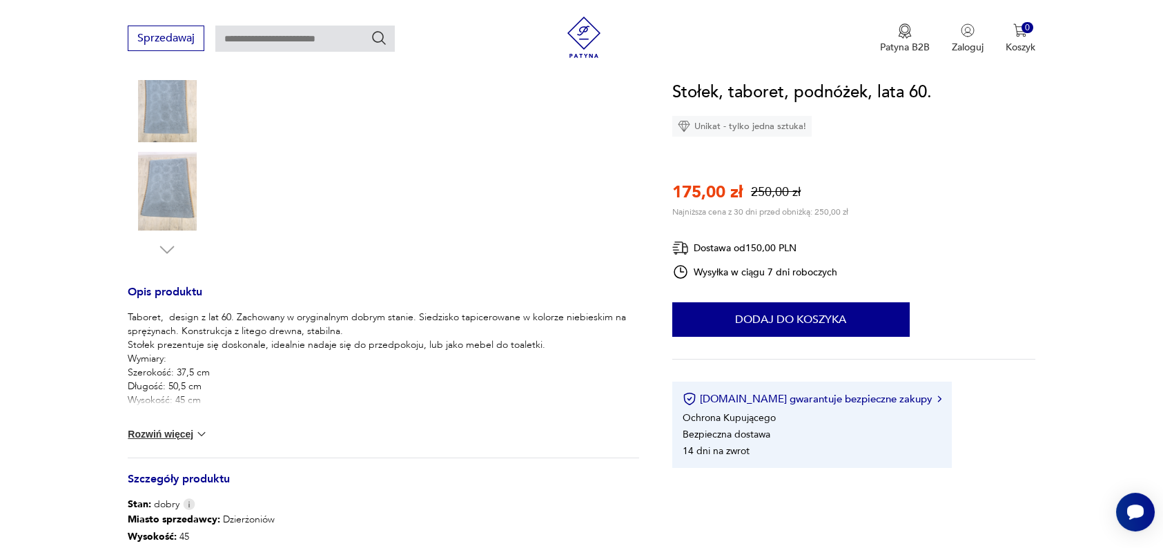
click at [160, 431] on button "Rozwiń więcej" at bounding box center [168, 434] width 80 height 14
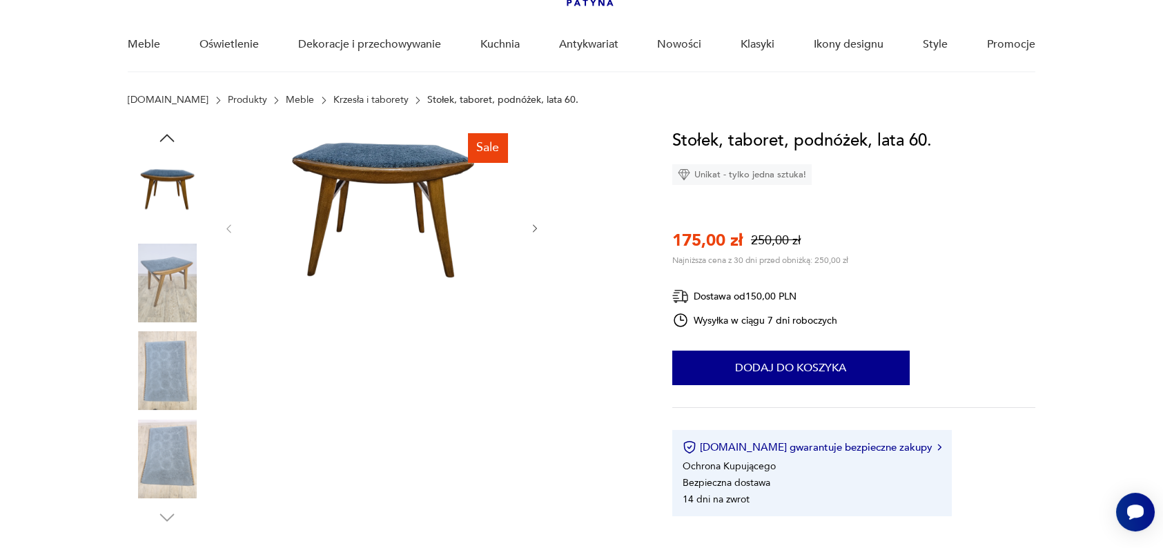
scroll to position [97, 0]
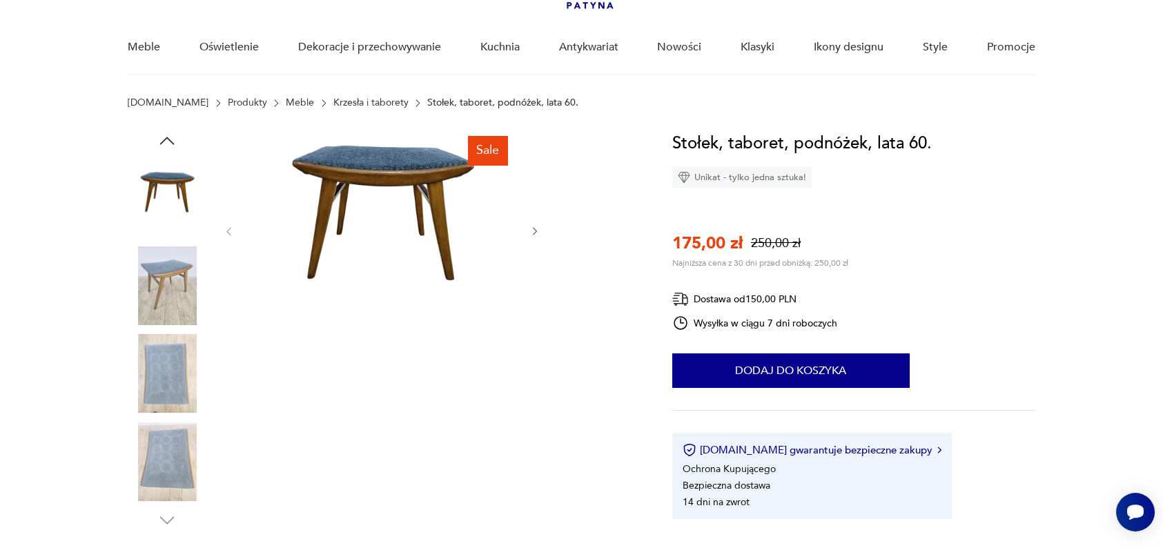
click at [532, 231] on icon "button" at bounding box center [535, 232] width 12 height 12
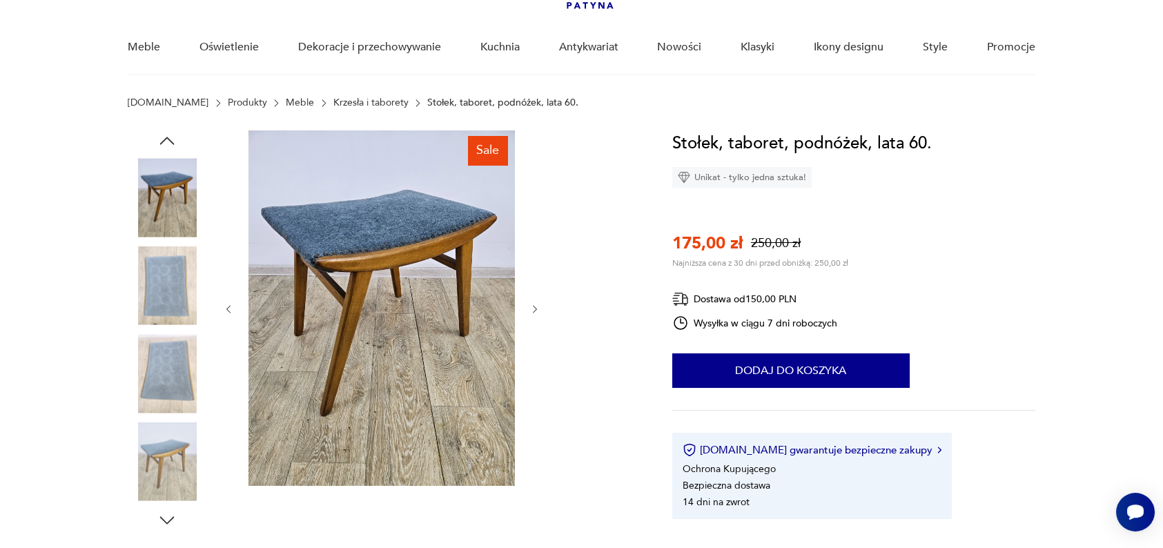
click at [530, 311] on icon "button" at bounding box center [535, 310] width 12 height 12
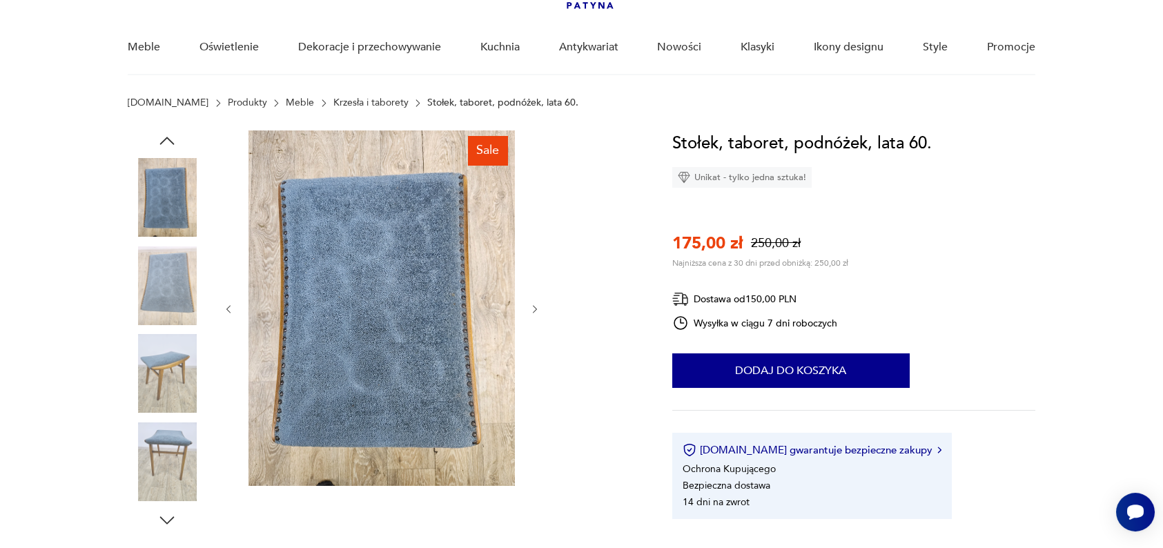
click at [233, 307] on icon "button" at bounding box center [229, 310] width 12 height 12
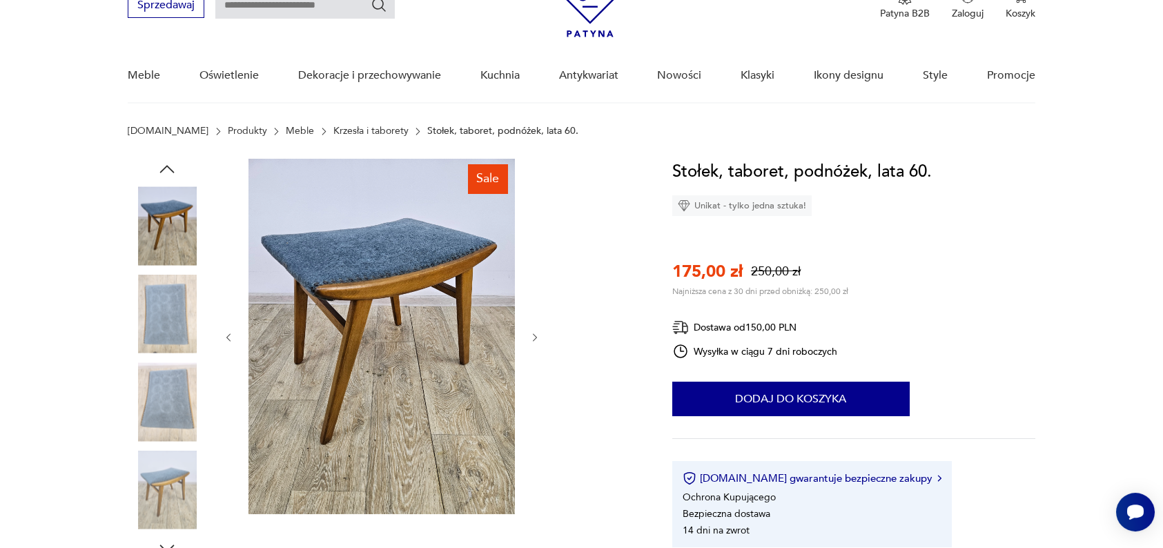
scroll to position [0, 0]
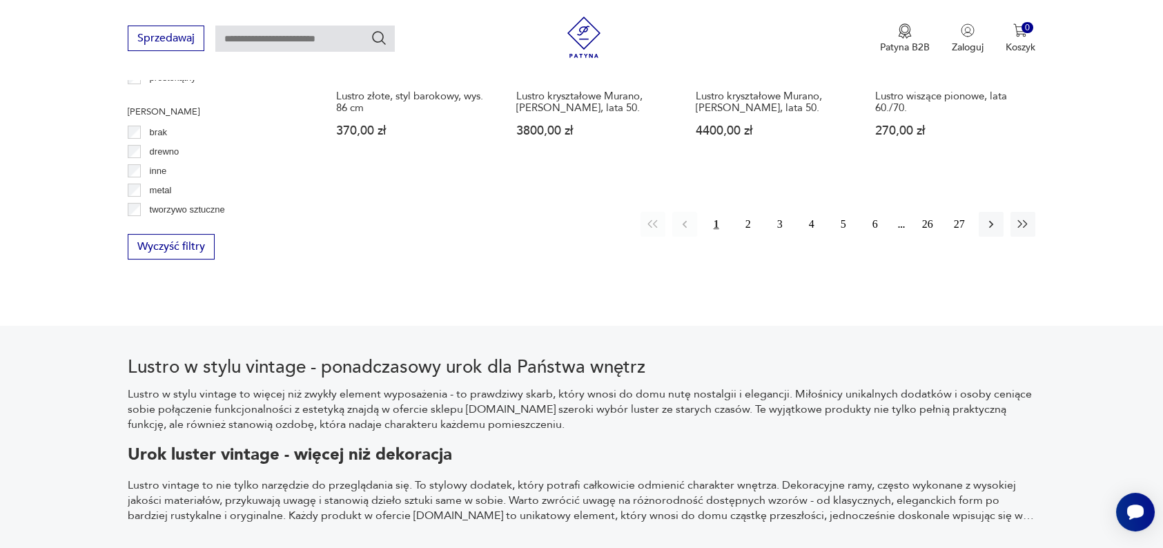
scroll to position [1560, 0]
click at [743, 213] on button "2" at bounding box center [748, 223] width 25 height 25
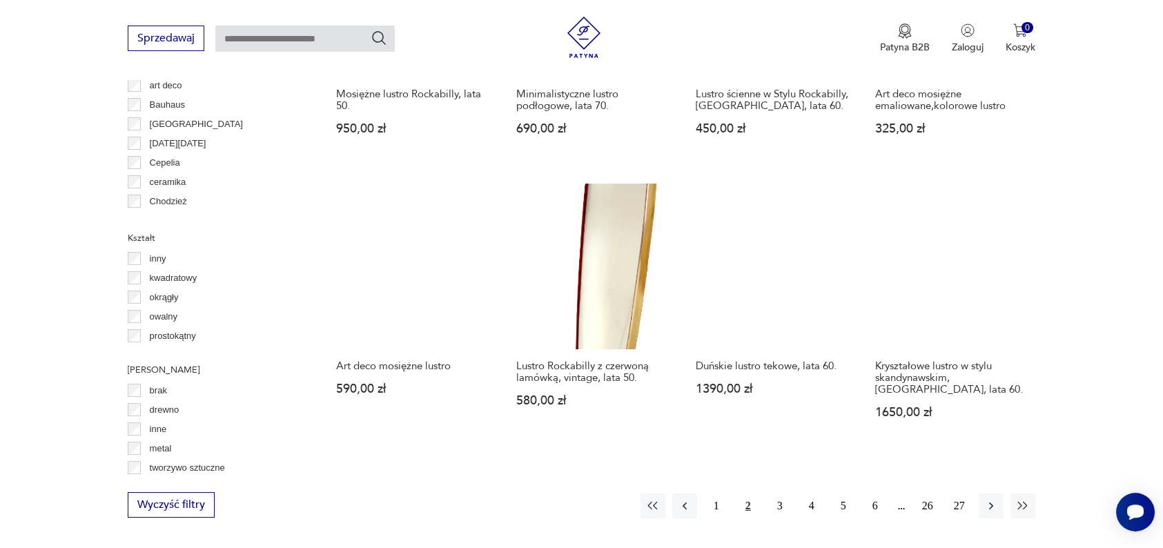
scroll to position [1380, 0]
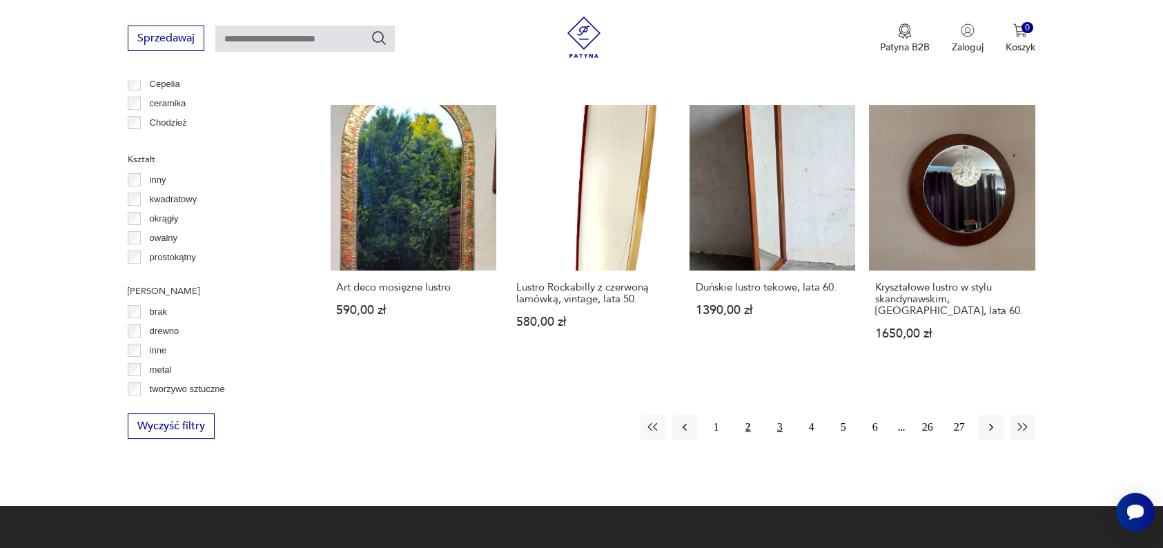
click at [779, 415] on button "3" at bounding box center [780, 427] width 25 height 25
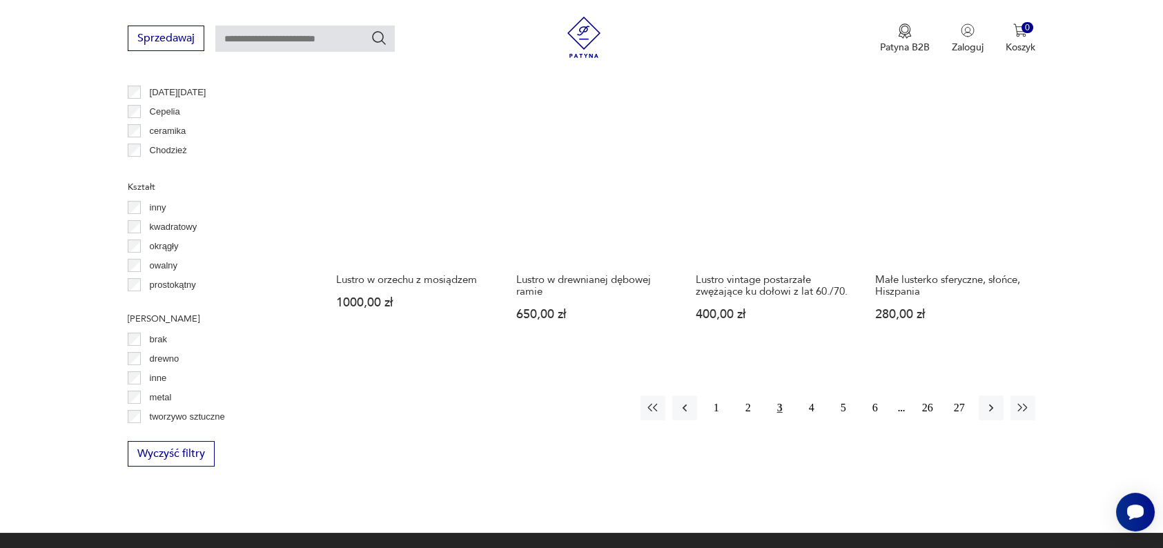
scroll to position [1353, 0]
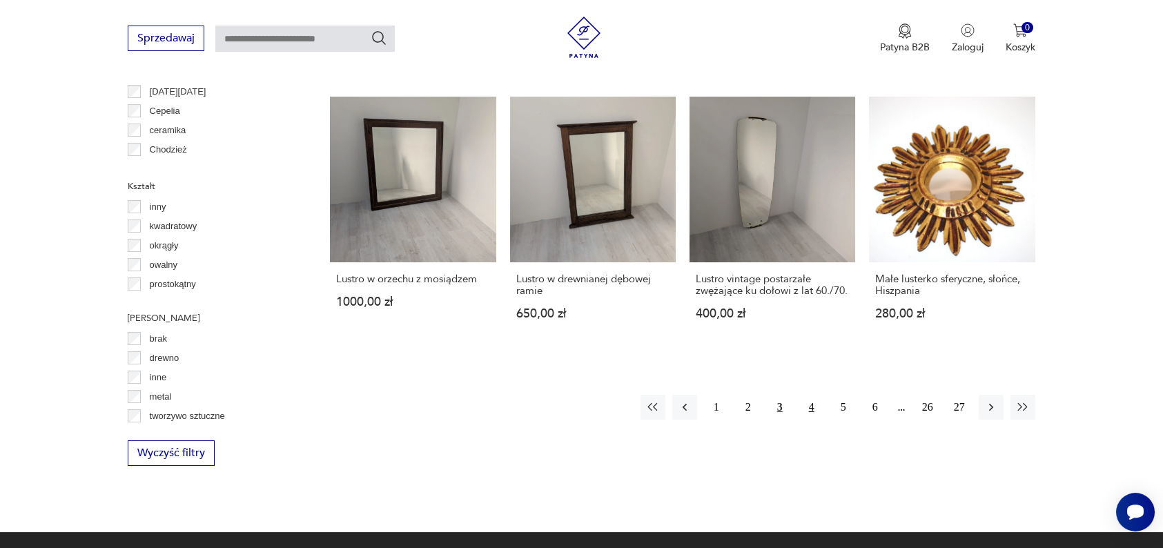
click at [810, 395] on button "4" at bounding box center [811, 407] width 25 height 25
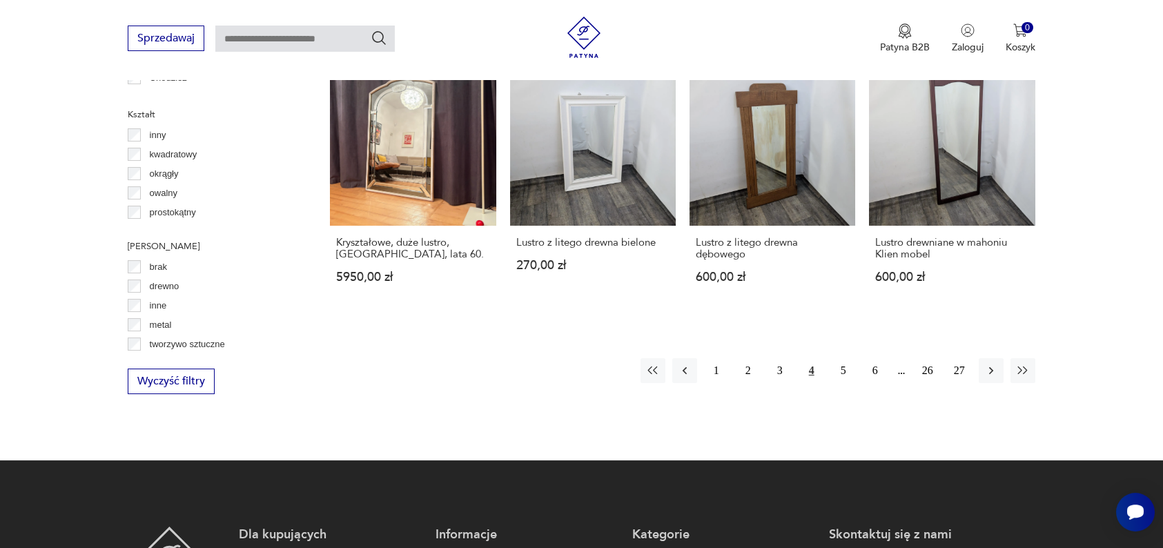
scroll to position [1427, 0]
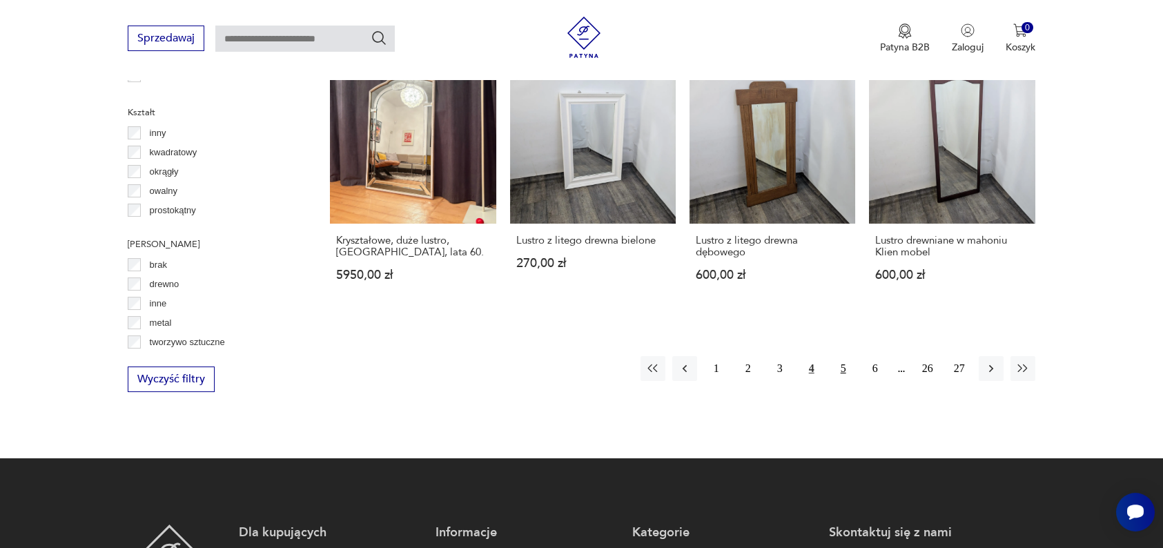
click at [842, 356] on button "5" at bounding box center [843, 368] width 25 height 25
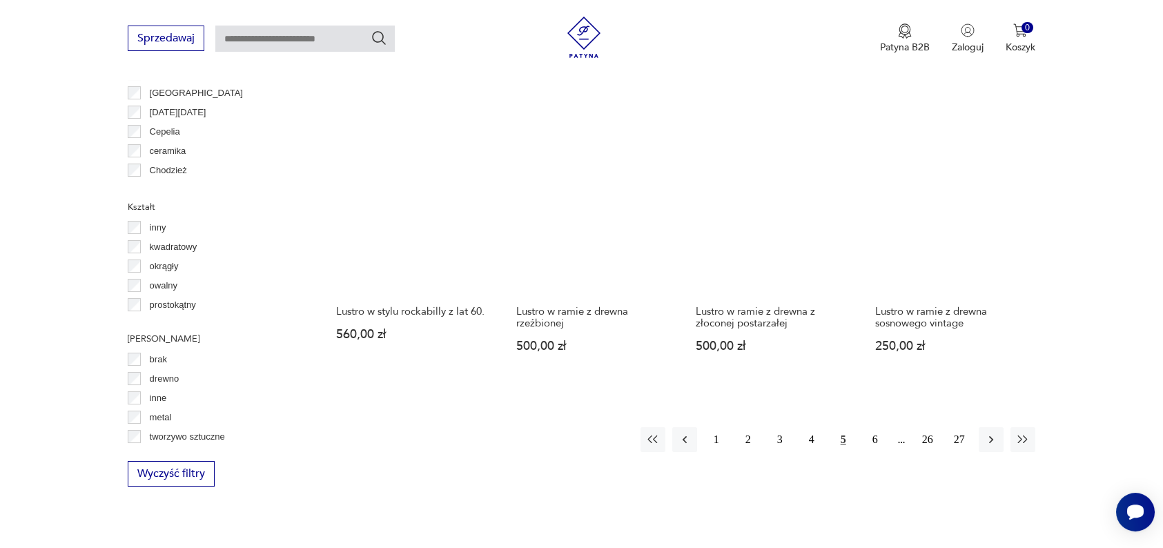
scroll to position [1333, 0]
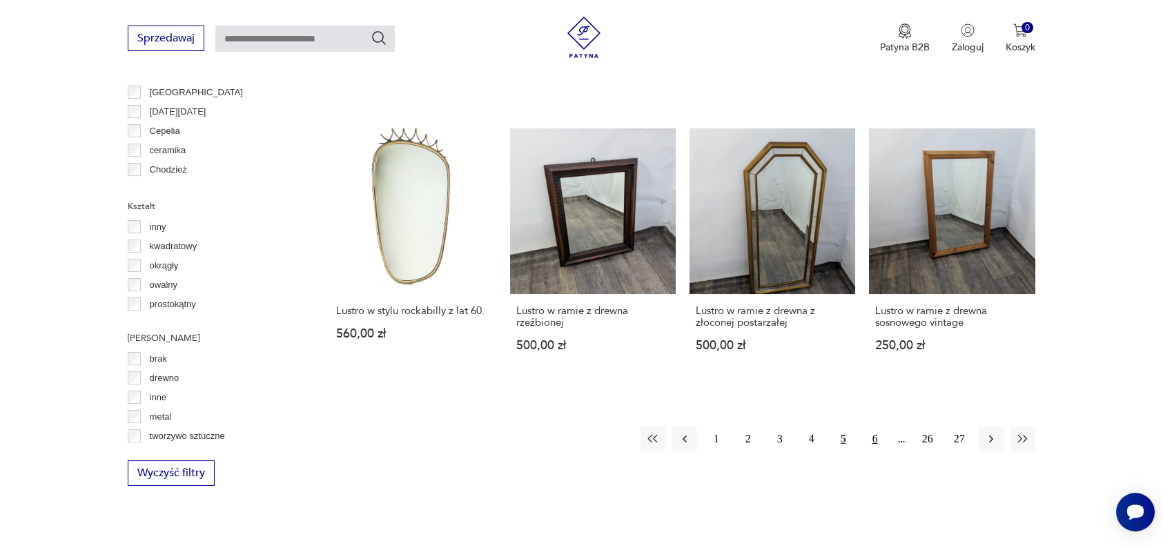
click at [867, 427] on button "6" at bounding box center [875, 439] width 25 height 25
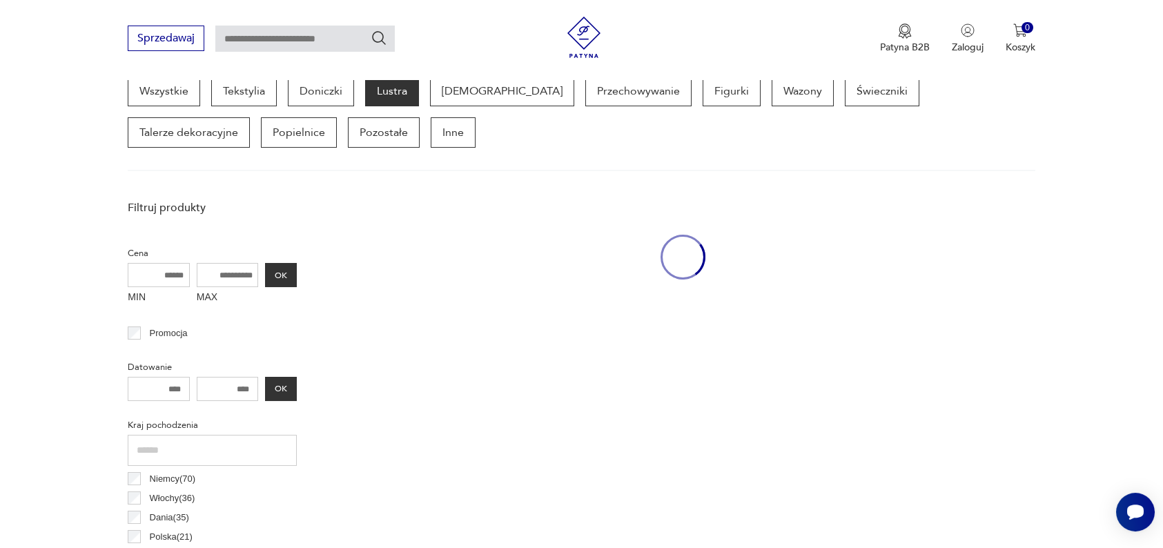
scroll to position [366, 0]
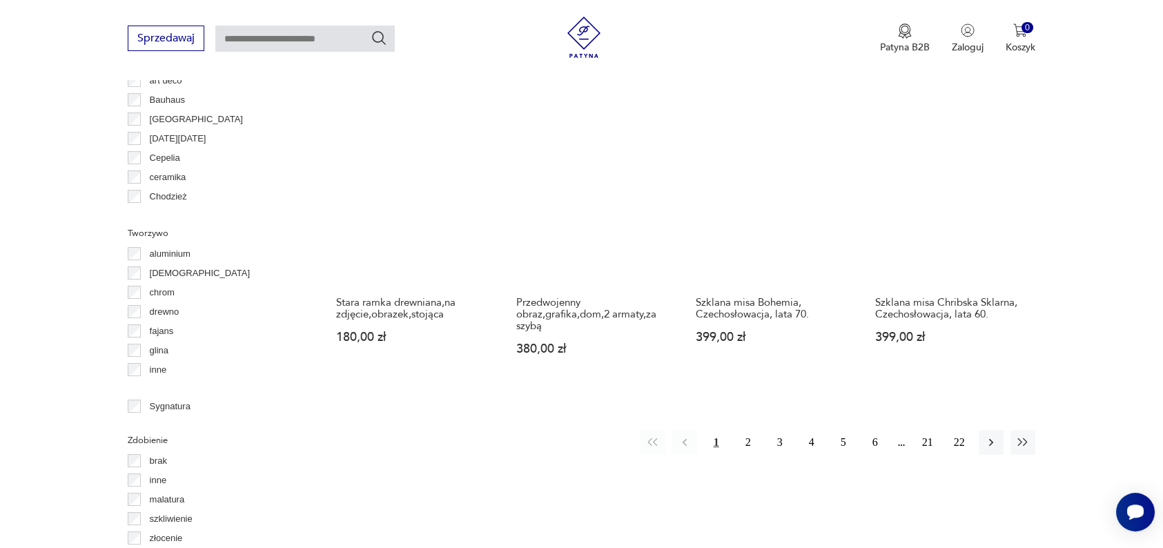
scroll to position [1343, 0]
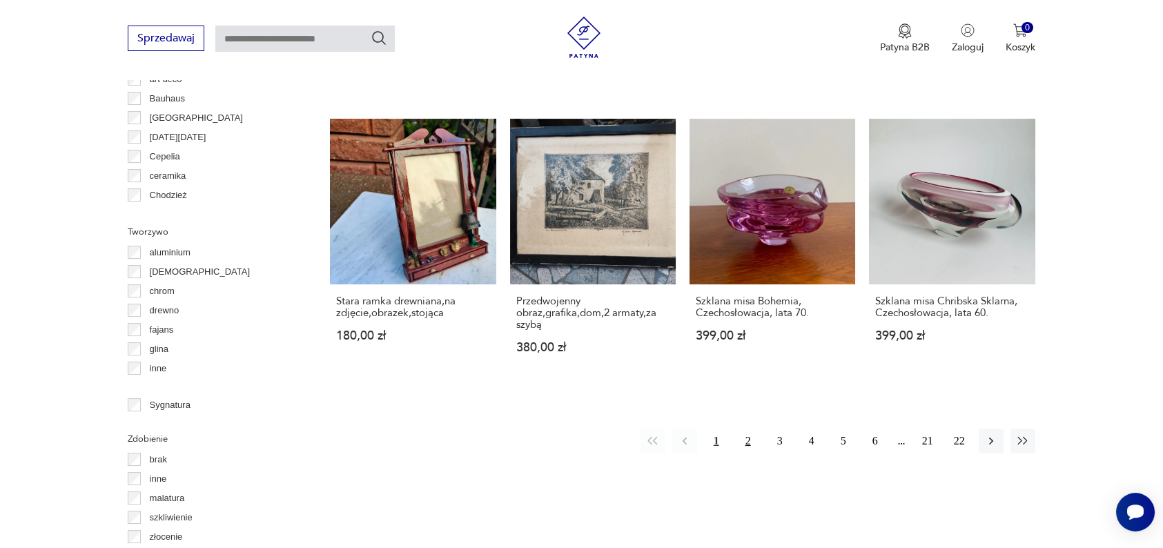
click at [753, 431] on button "2" at bounding box center [748, 441] width 25 height 25
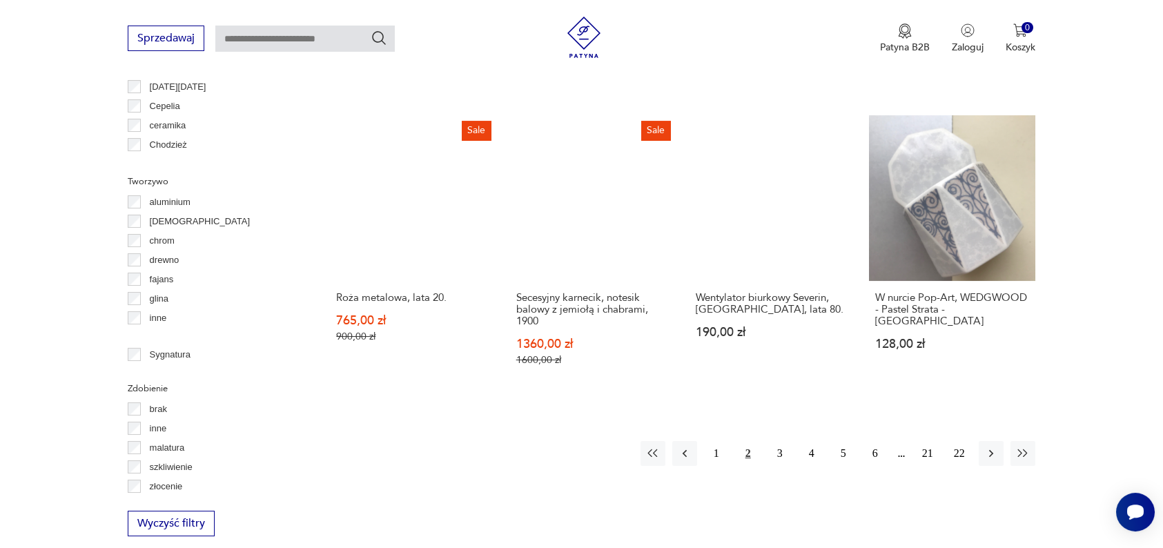
scroll to position [1396, 0]
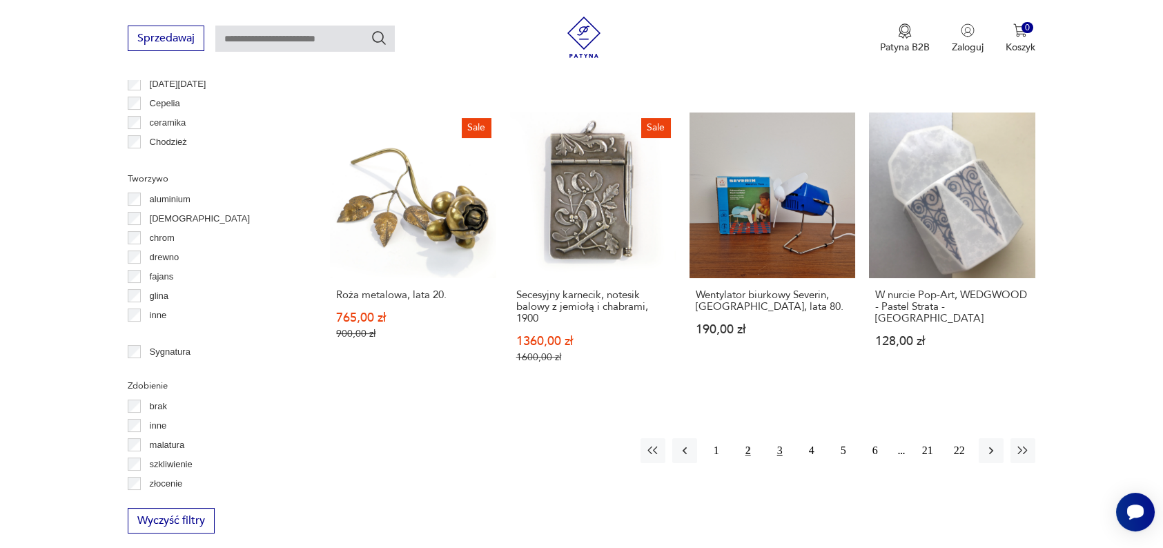
click at [776, 440] on button "3" at bounding box center [780, 450] width 25 height 25
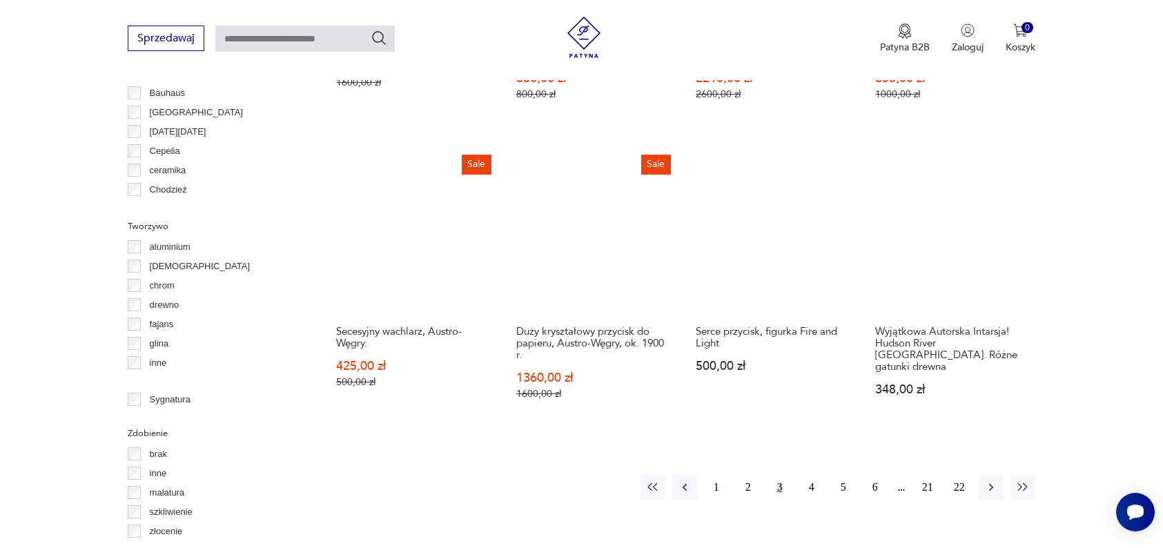
scroll to position [1348, 0]
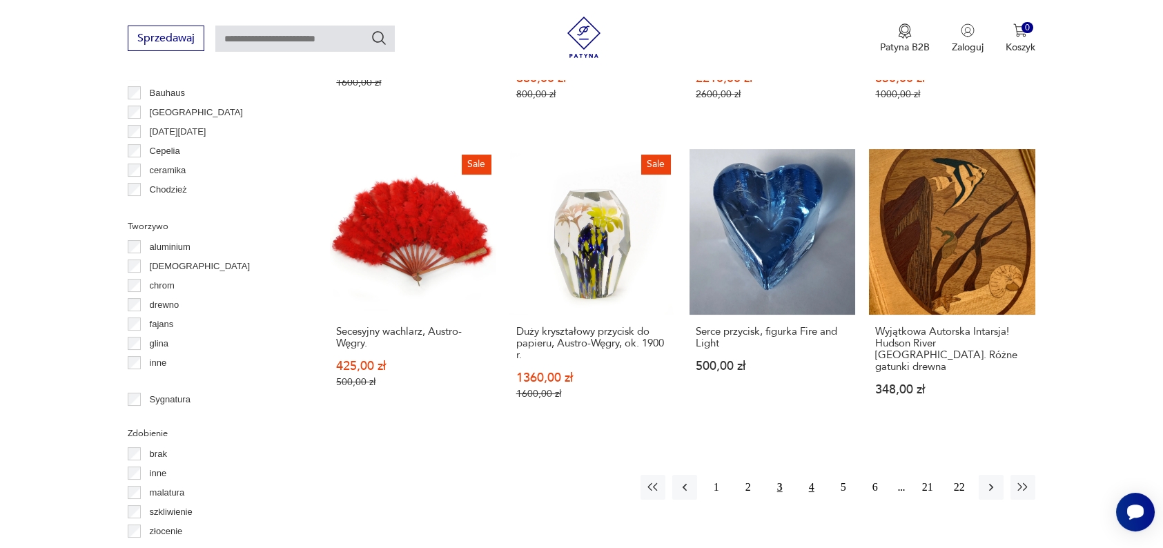
click at [805, 489] on button "4" at bounding box center [811, 487] width 25 height 25
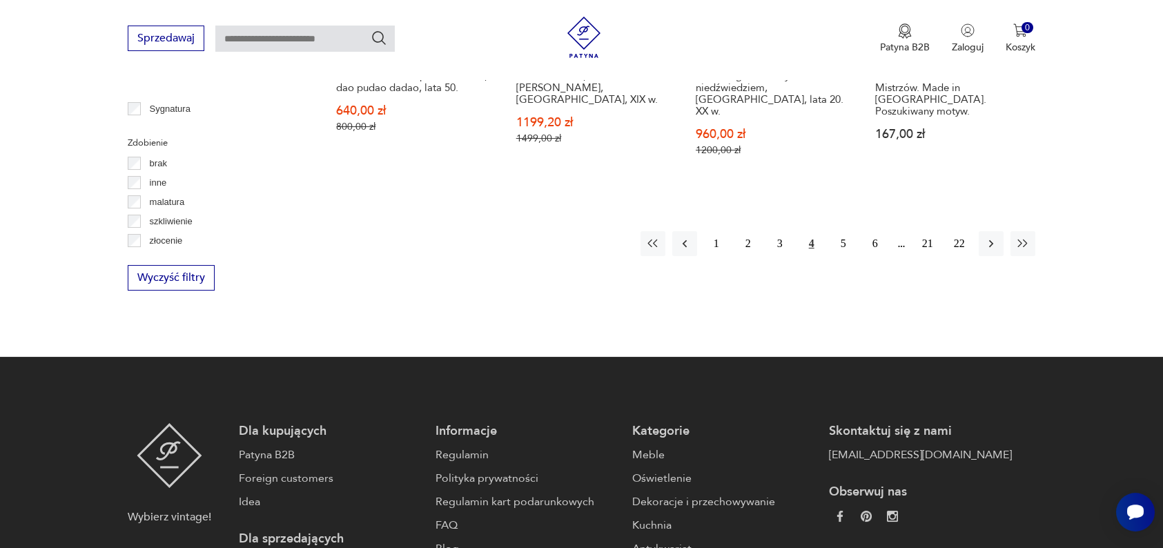
scroll to position [1640, 0]
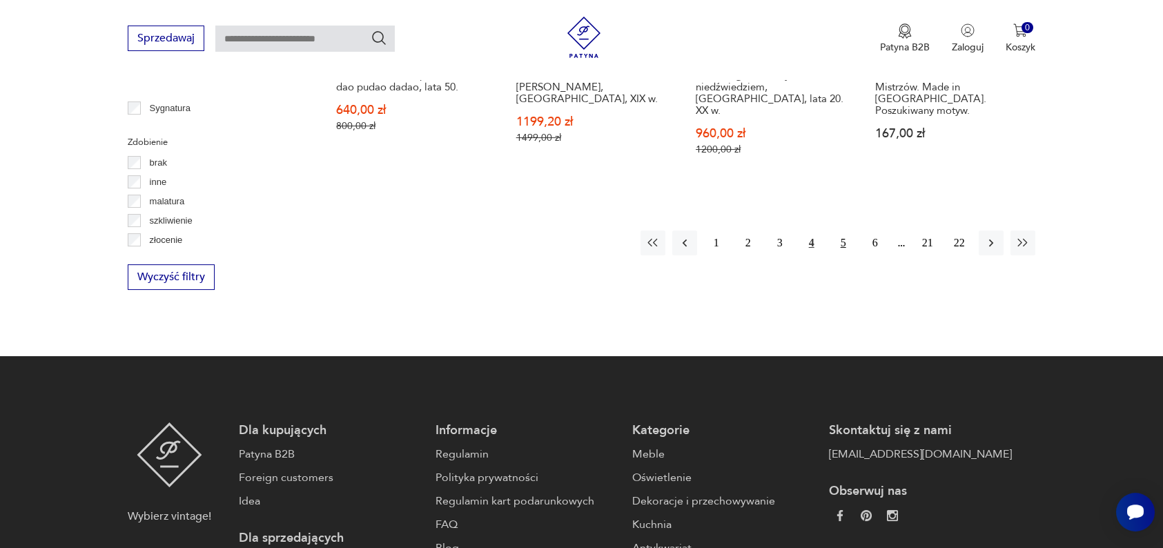
click at [836, 231] on button "5" at bounding box center [843, 243] width 25 height 25
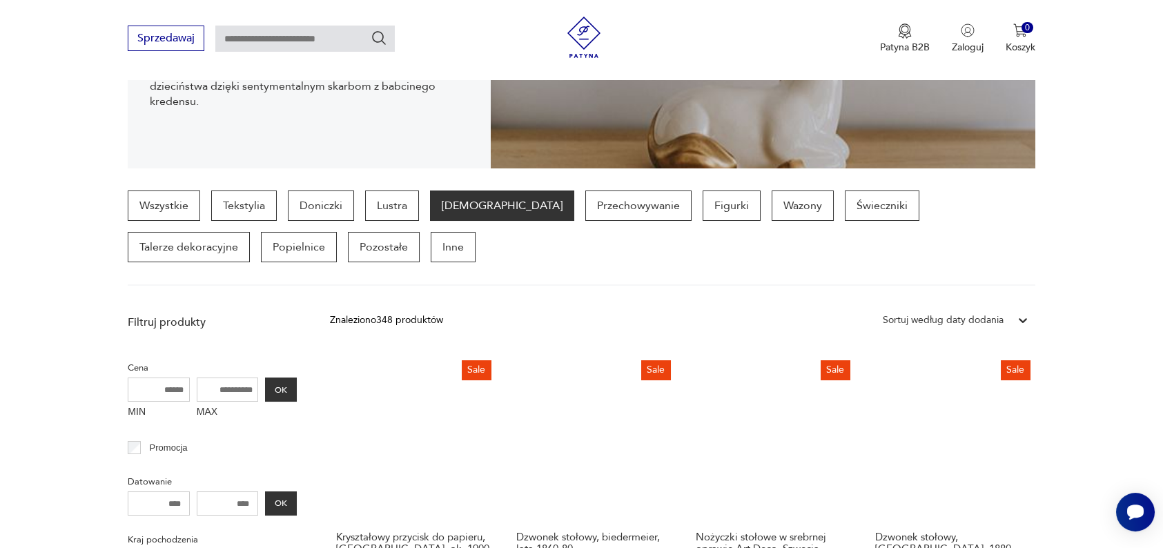
scroll to position [267, 0]
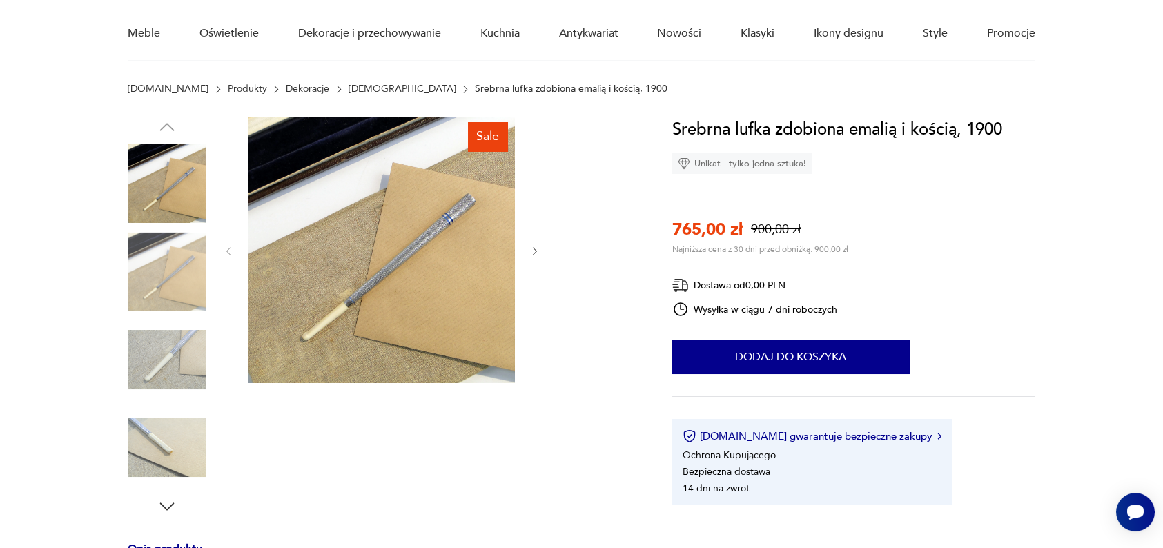
scroll to position [113, 0]
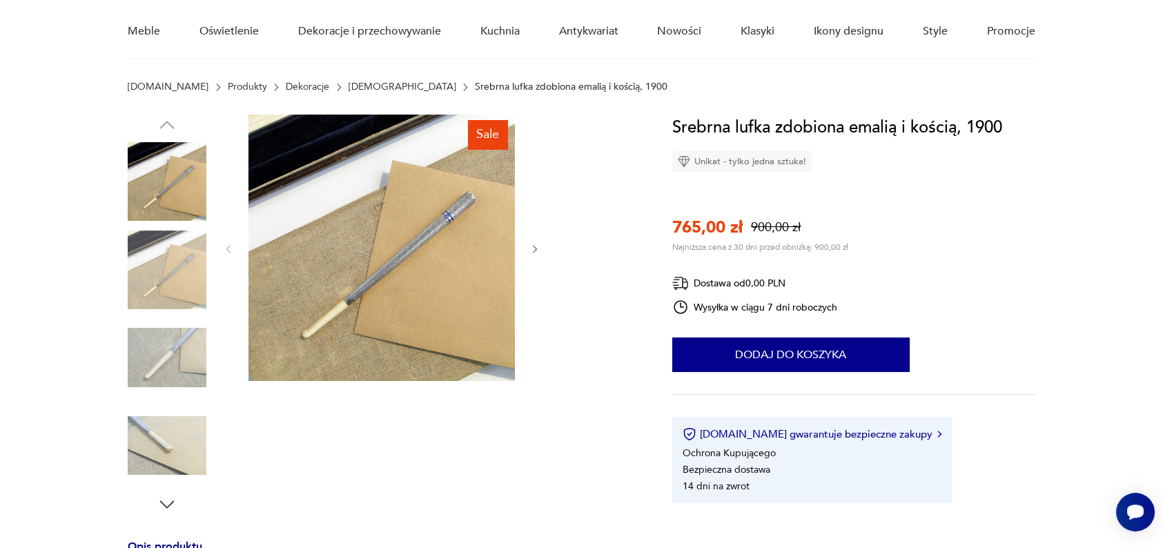
click at [532, 242] on button "button" at bounding box center [535, 249] width 12 height 14
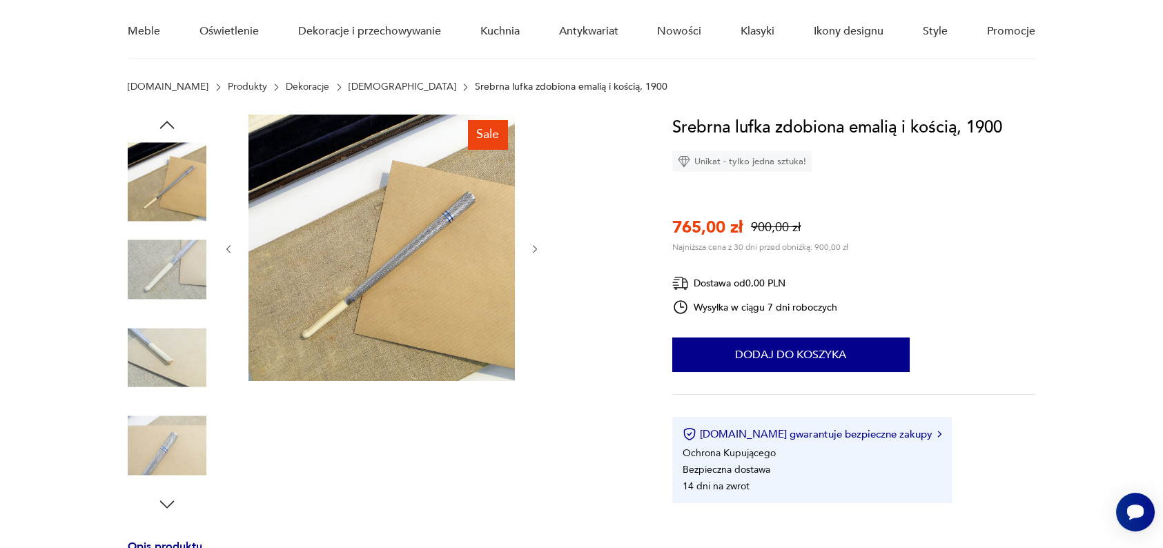
click at [532, 242] on button "button" at bounding box center [535, 249] width 12 height 14
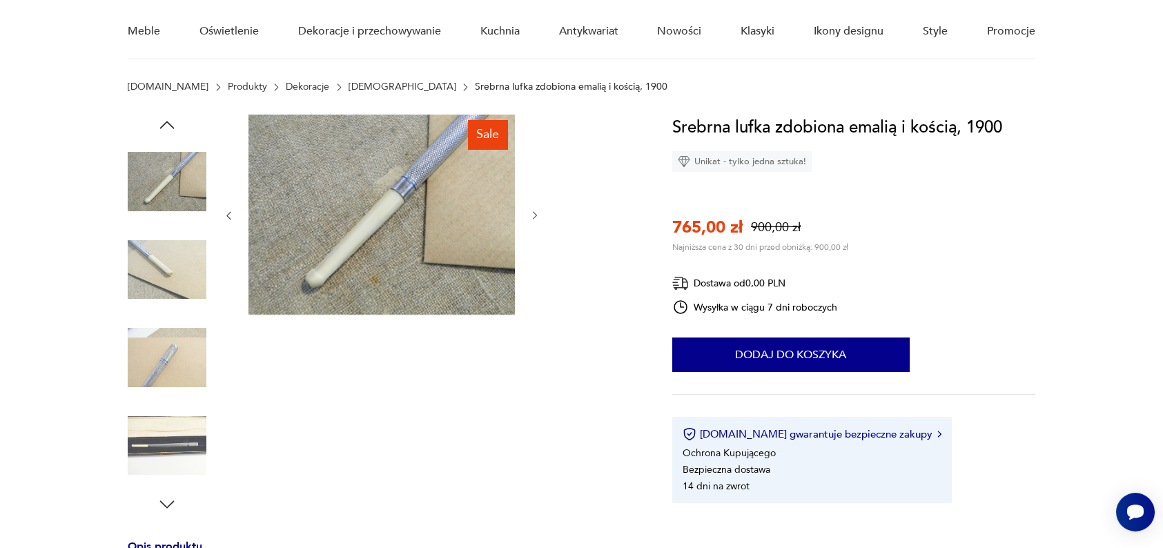
click at [535, 218] on icon "button" at bounding box center [535, 216] width 12 height 12
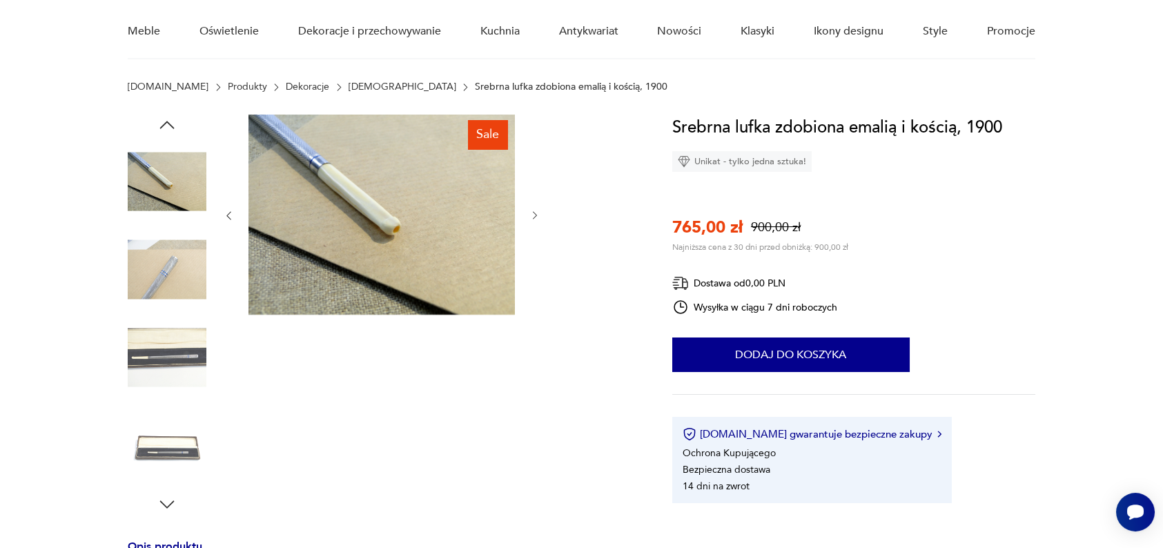
click at [535, 218] on icon "button" at bounding box center [535, 216] width 12 height 12
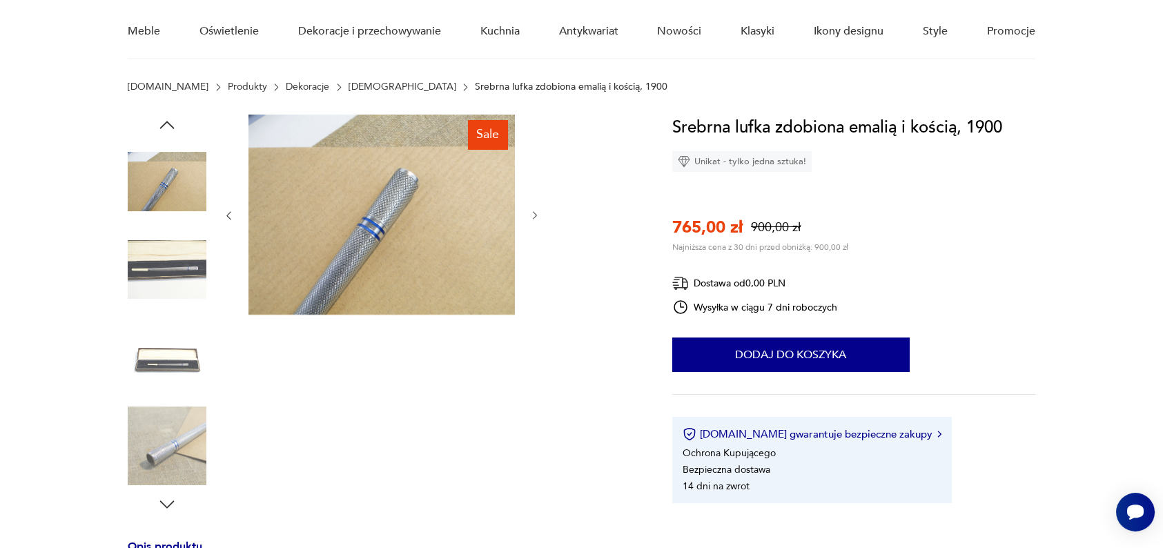
click at [535, 218] on icon "button" at bounding box center [535, 216] width 12 height 12
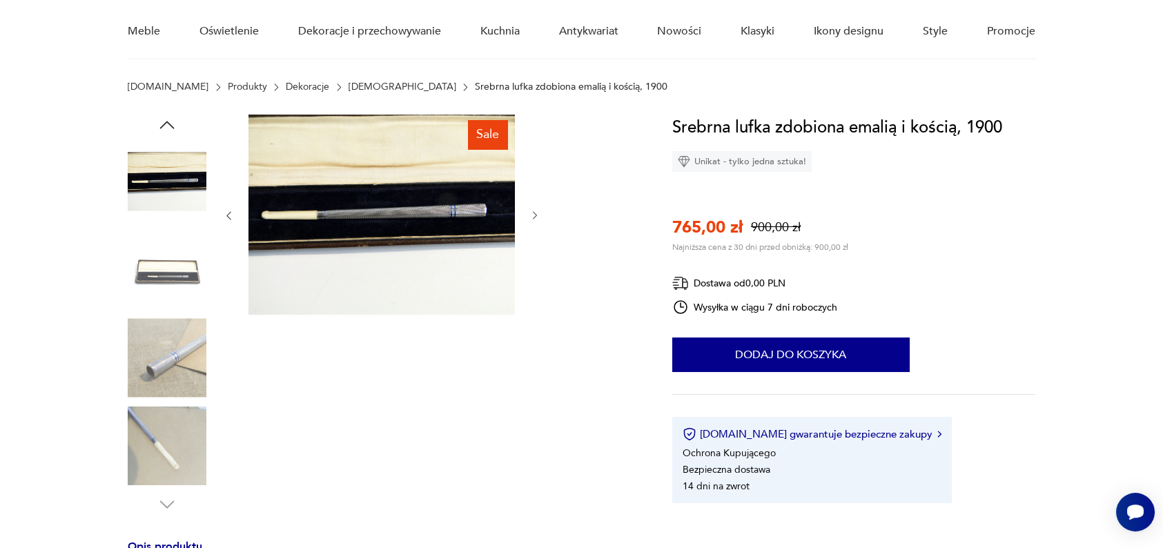
click at [535, 218] on icon "button" at bounding box center [535, 216] width 12 height 12
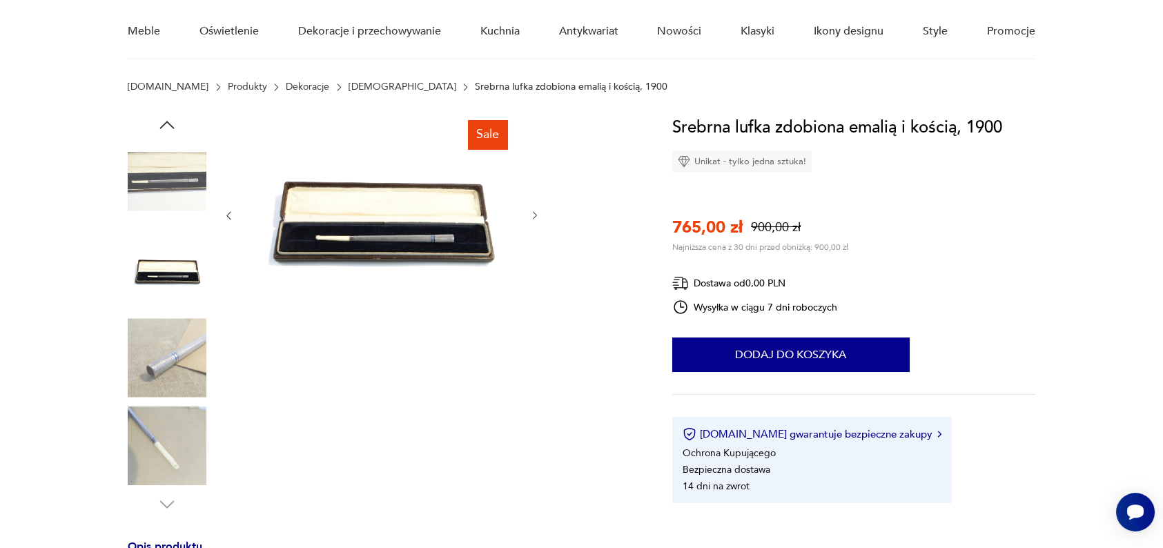
click at [535, 218] on icon "button" at bounding box center [535, 216] width 12 height 12
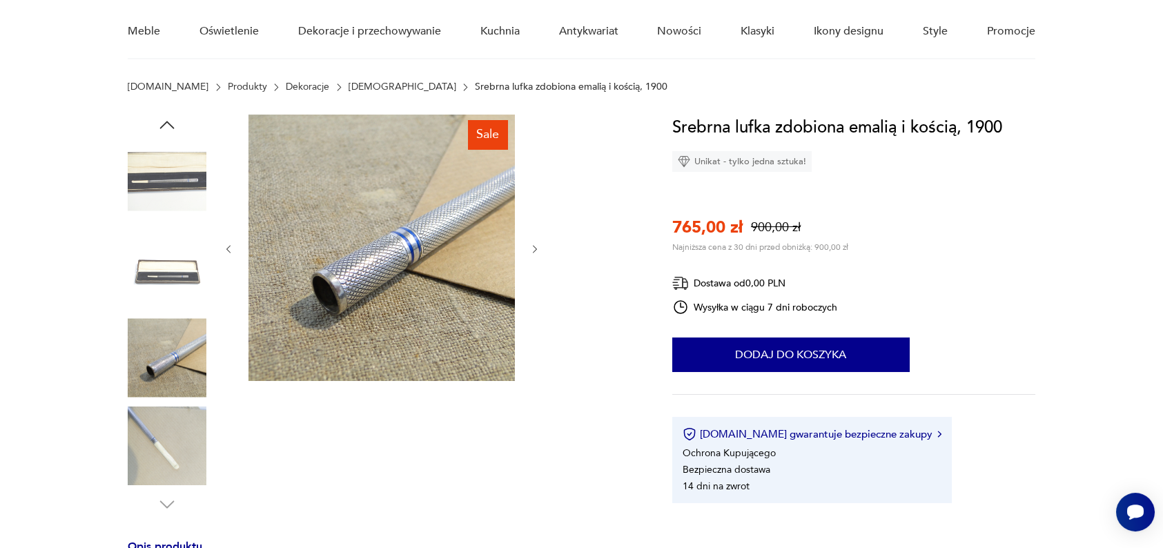
click at [534, 239] on div at bounding box center [382, 249] width 318 height 269
click at [534, 244] on icon "button" at bounding box center [535, 250] width 12 height 12
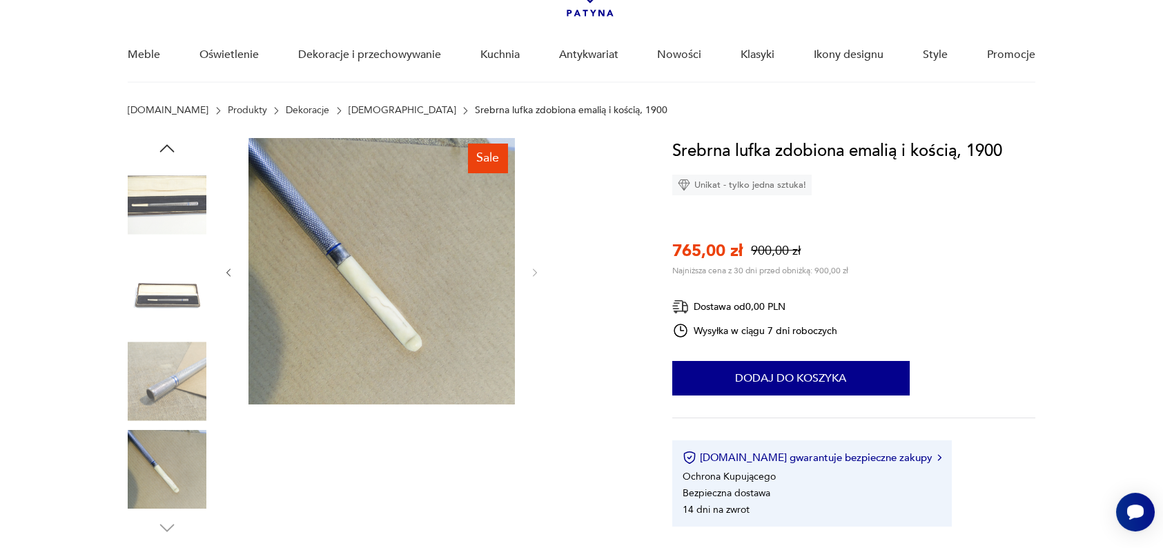
scroll to position [90, 0]
click at [184, 179] on img at bounding box center [167, 205] width 79 height 79
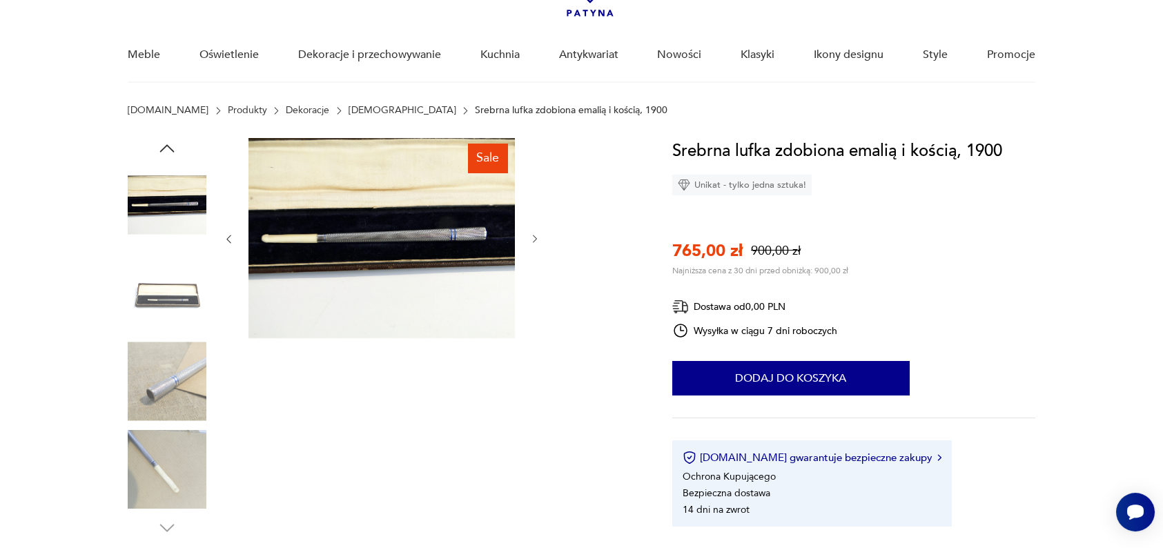
click at [172, 276] on img at bounding box center [167, 293] width 79 height 79
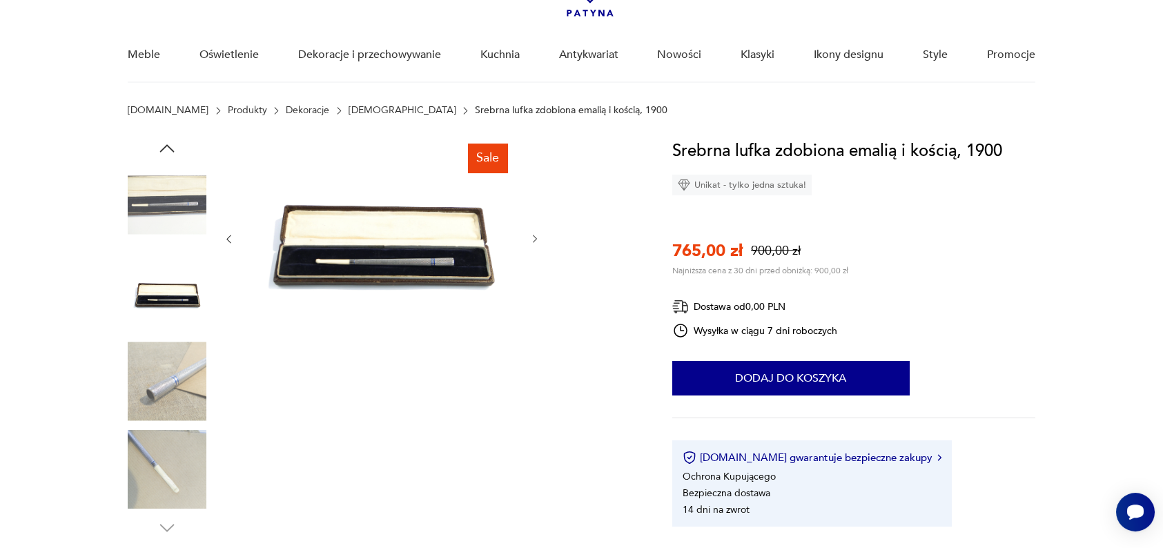
click at [163, 364] on img at bounding box center [167, 381] width 79 height 79
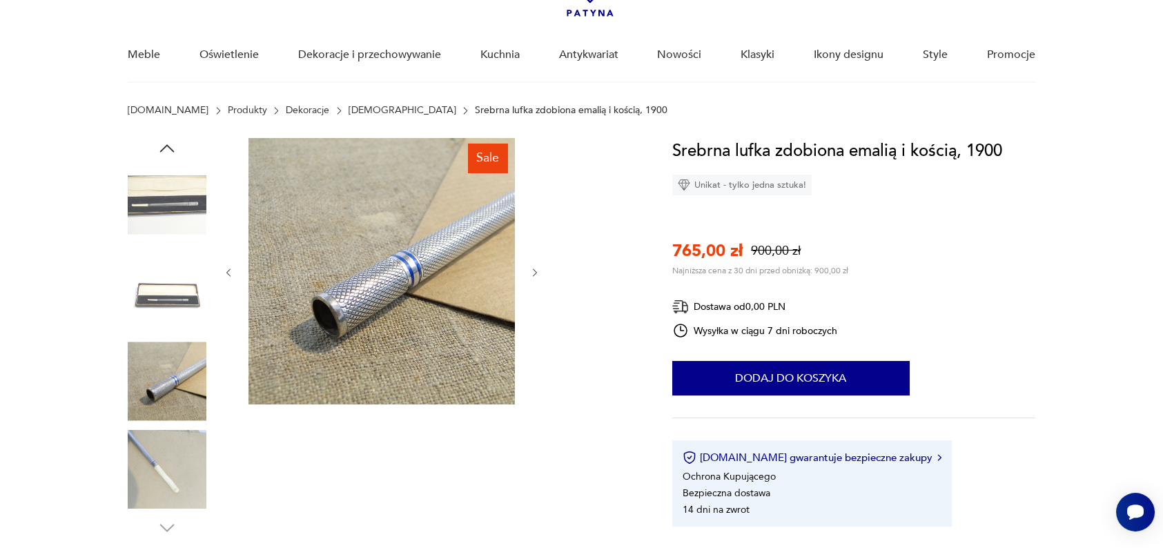
click at [536, 268] on icon "button" at bounding box center [535, 273] width 12 height 12
